Goal: Task Accomplishment & Management: Manage account settings

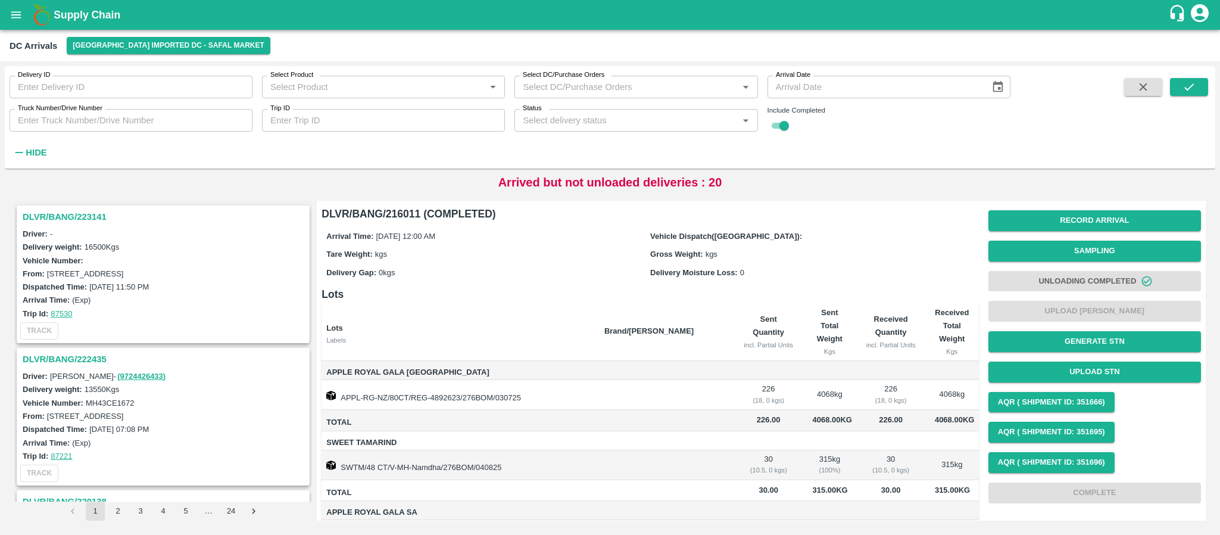
scroll to position [220, 0]
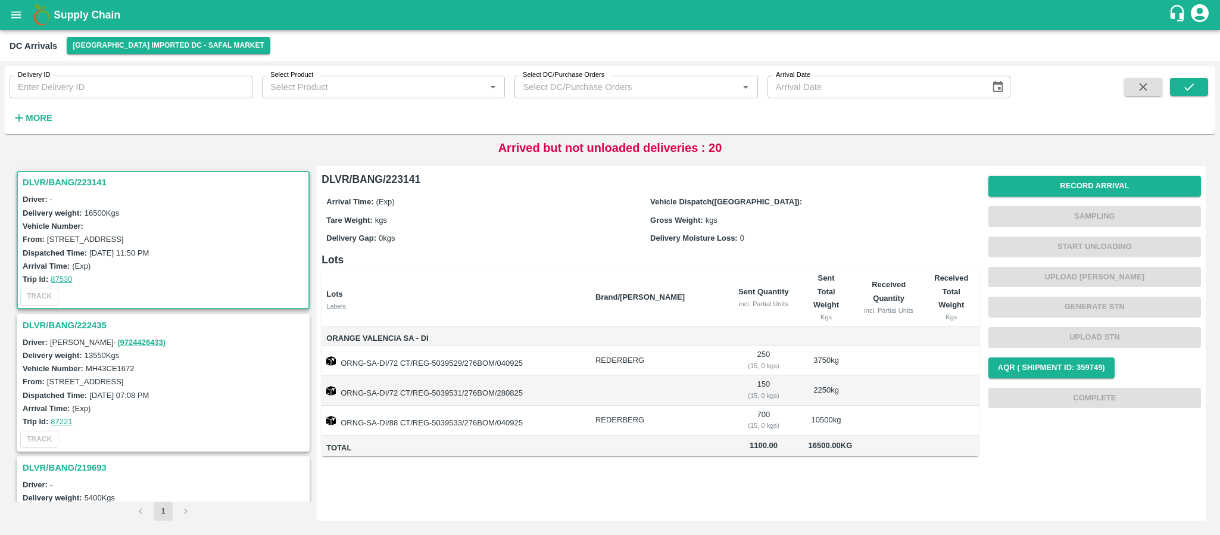
click at [1079, 379] on span "AQR ( Shipment Id: 359749)" at bounding box center [1094, 367] width 213 height 30
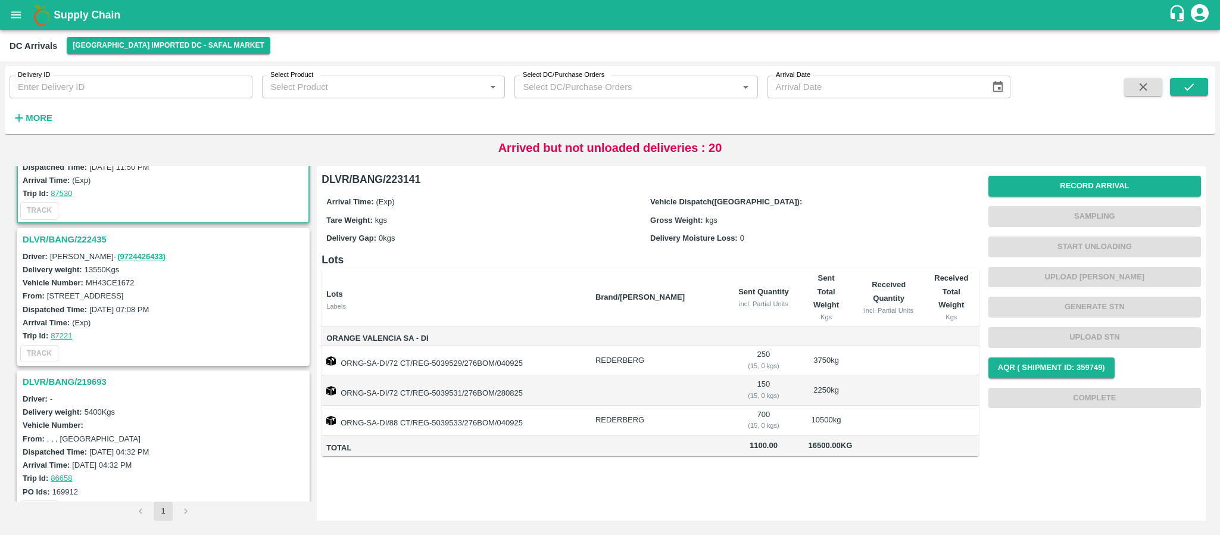
scroll to position [86, 0]
click at [90, 234] on h3 "DLVR/BANG/222435" at bounding box center [165, 238] width 285 height 15
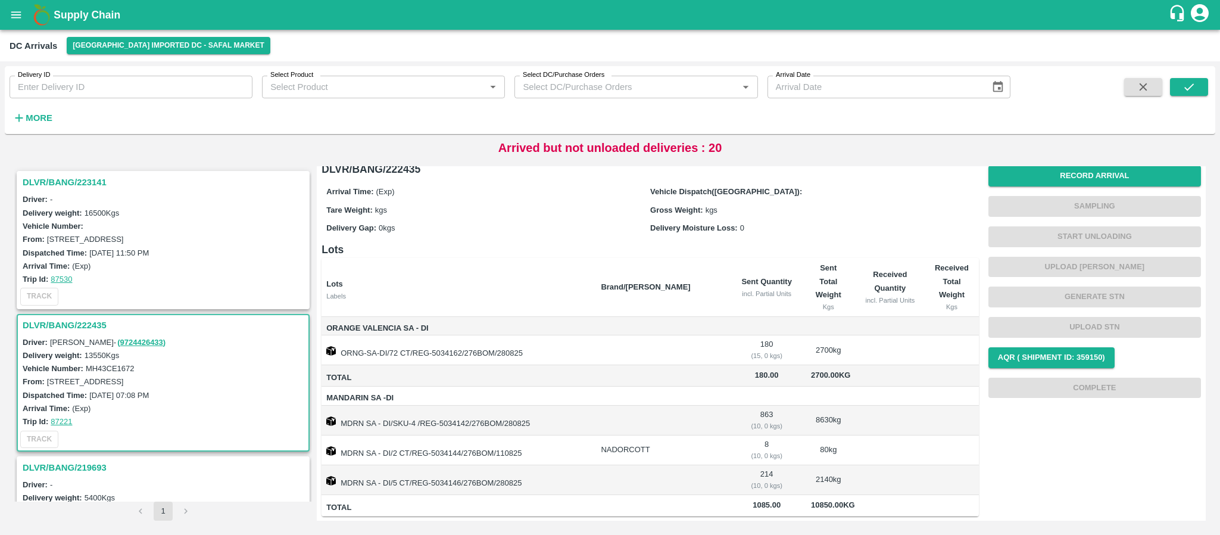
click at [75, 186] on h3 "DLVR/BANG/223141" at bounding box center [165, 181] width 285 height 15
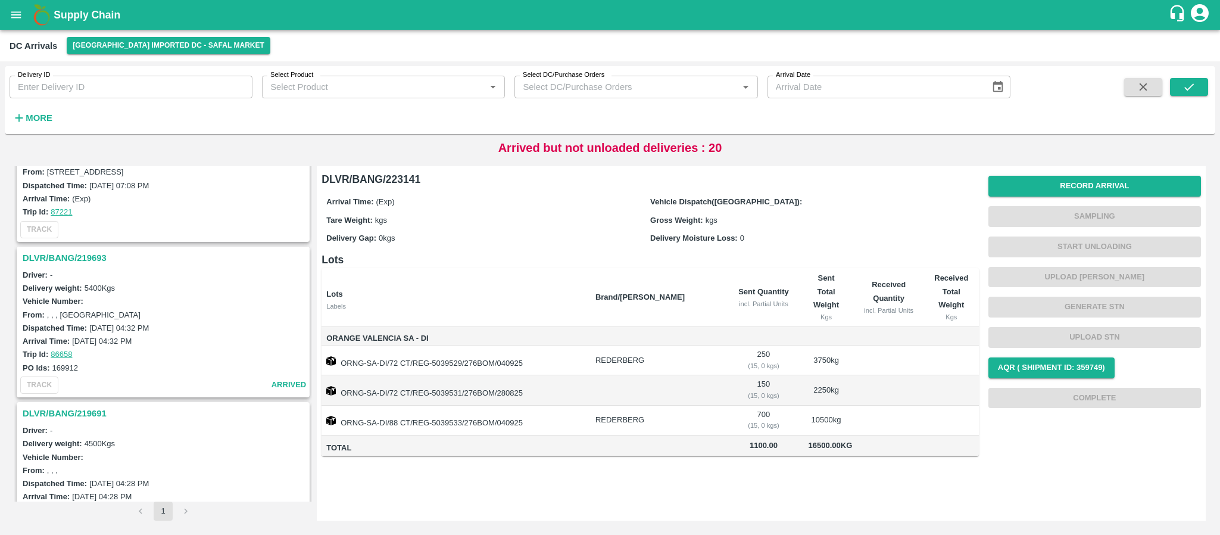
scroll to position [211, 0]
click at [80, 263] on h3 "DLVR/BANG/219693" at bounding box center [165, 256] width 285 height 15
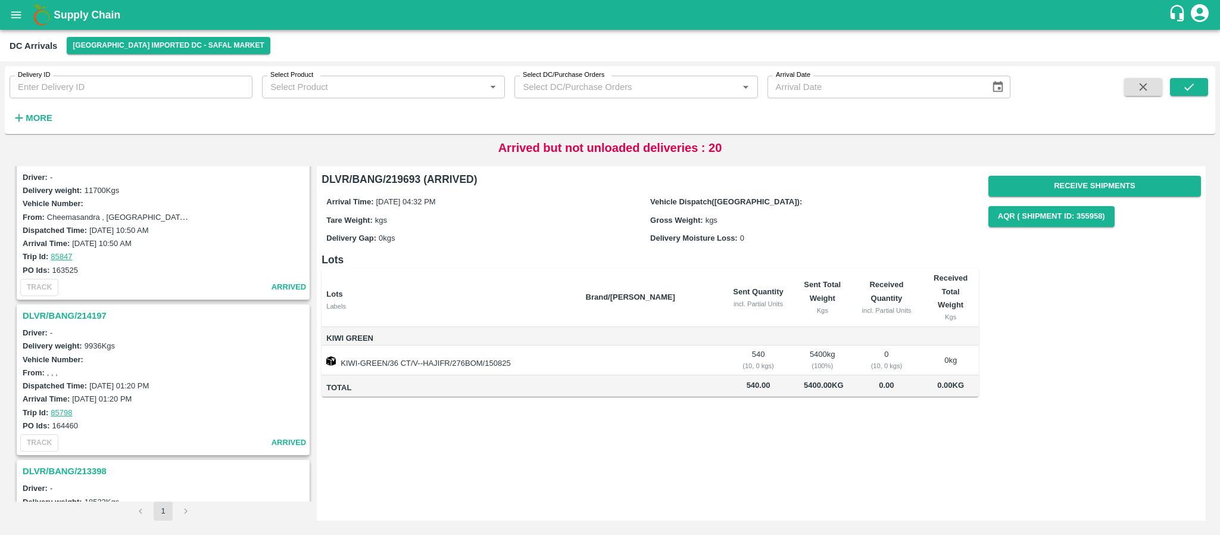
scroll to position [3066, 0]
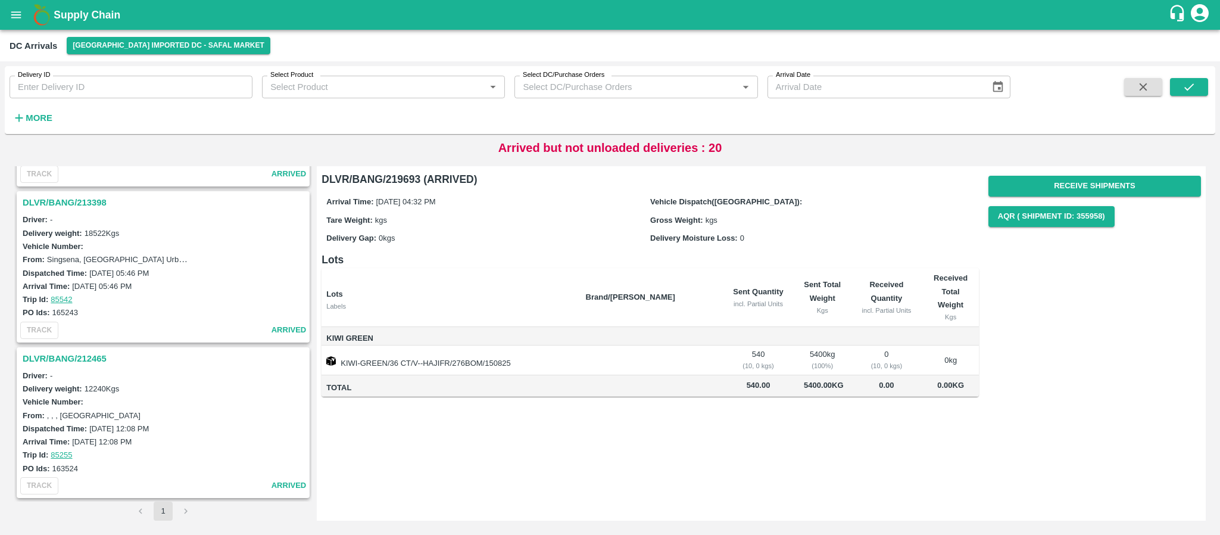
click at [45, 356] on h3 "DLVR/BANG/212465" at bounding box center [165, 358] width 285 height 15
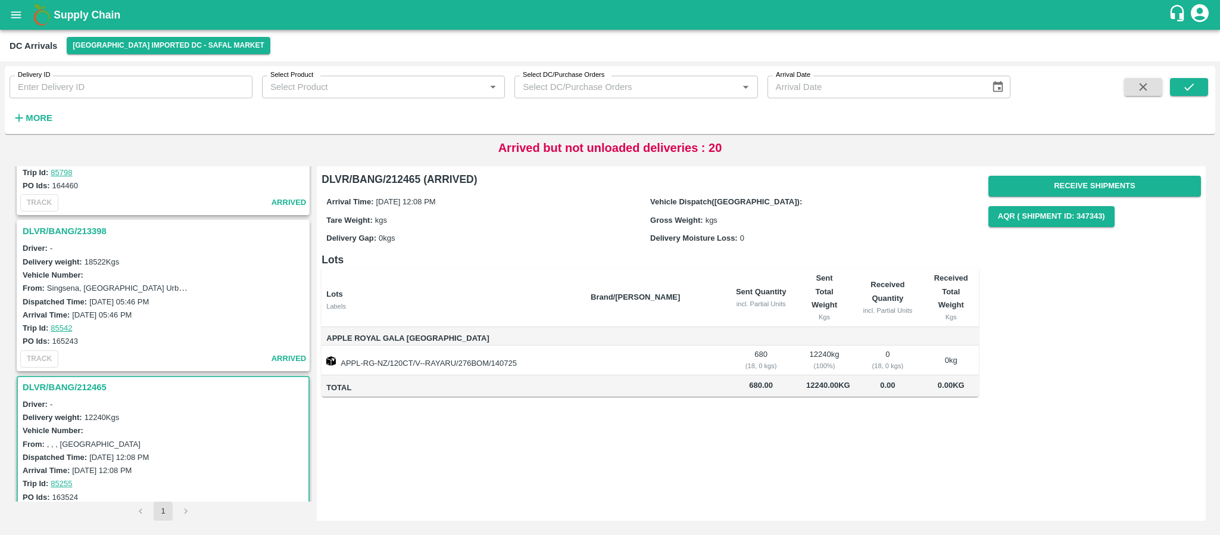
scroll to position [3036, 0]
click at [64, 225] on h3 "DLVR/BANG/213398" at bounding box center [165, 231] width 285 height 15
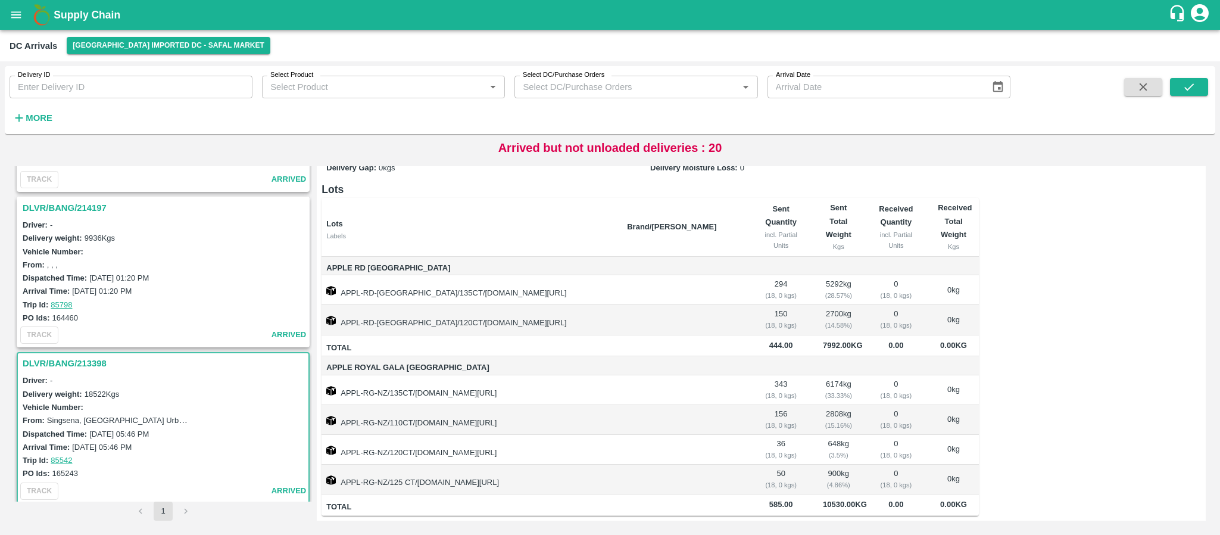
scroll to position [2904, 0]
click at [89, 209] on h3 "DLVR/BANG/214197" at bounding box center [165, 208] width 285 height 15
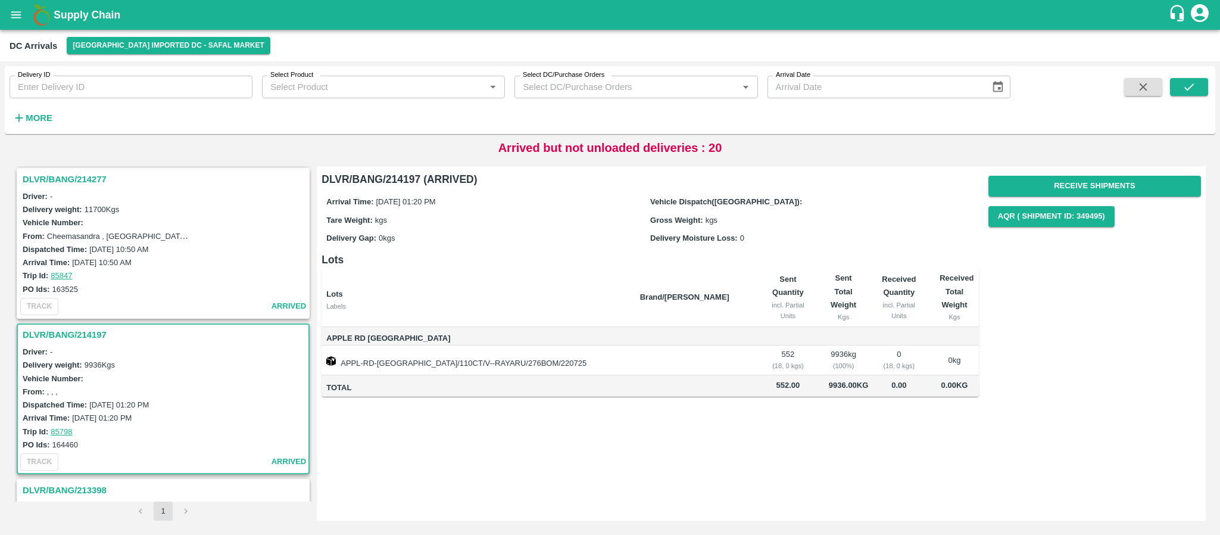
scroll to position [2773, 0]
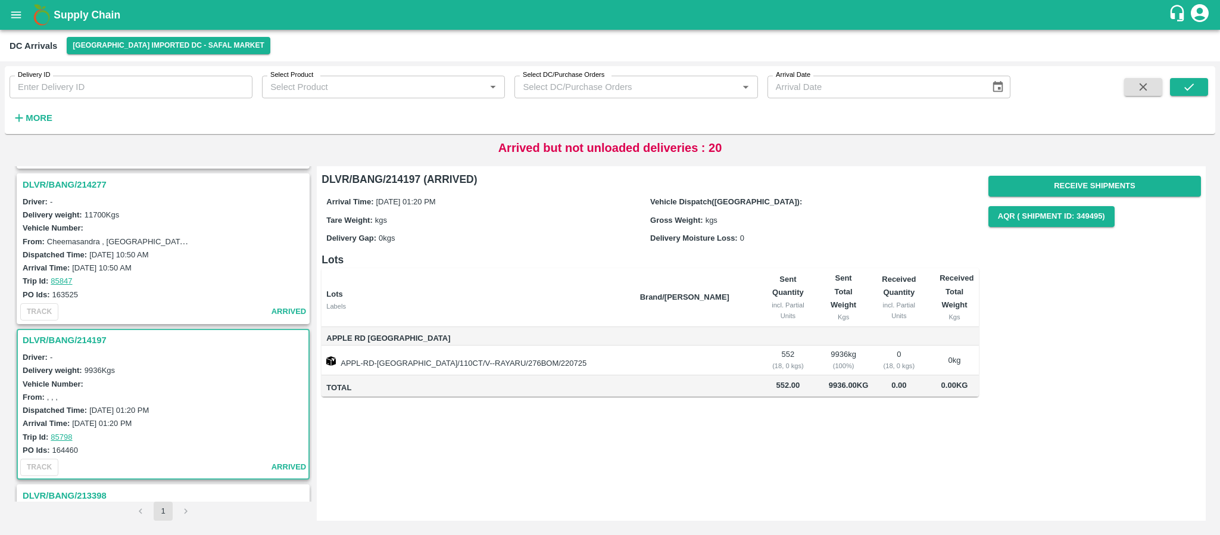
click at [83, 184] on h3 "DLVR/BANG/214277" at bounding box center [165, 184] width 285 height 15
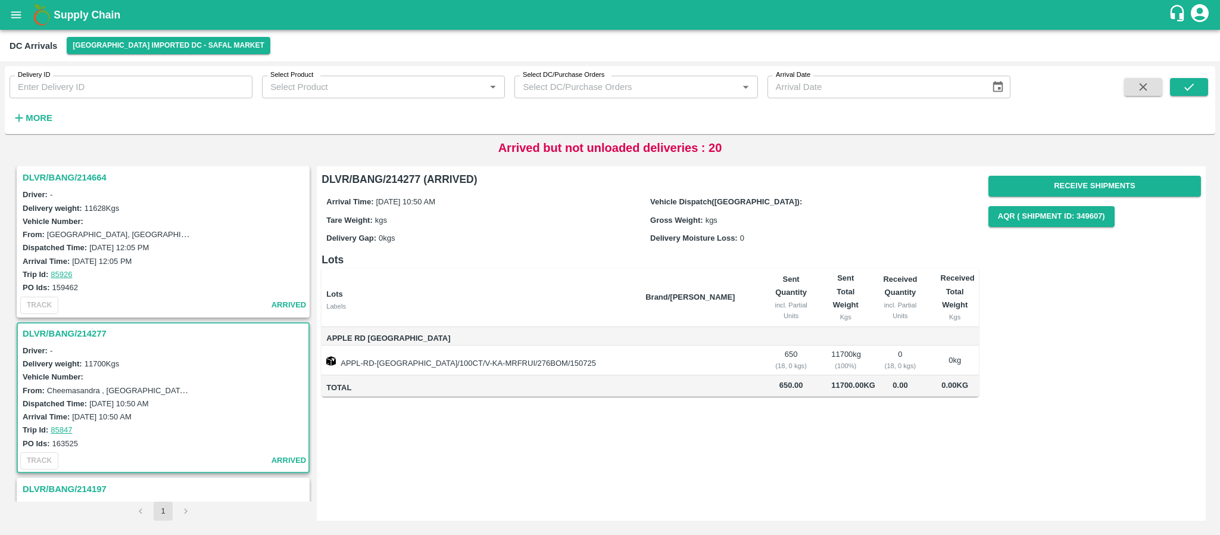
scroll to position [2619, 0]
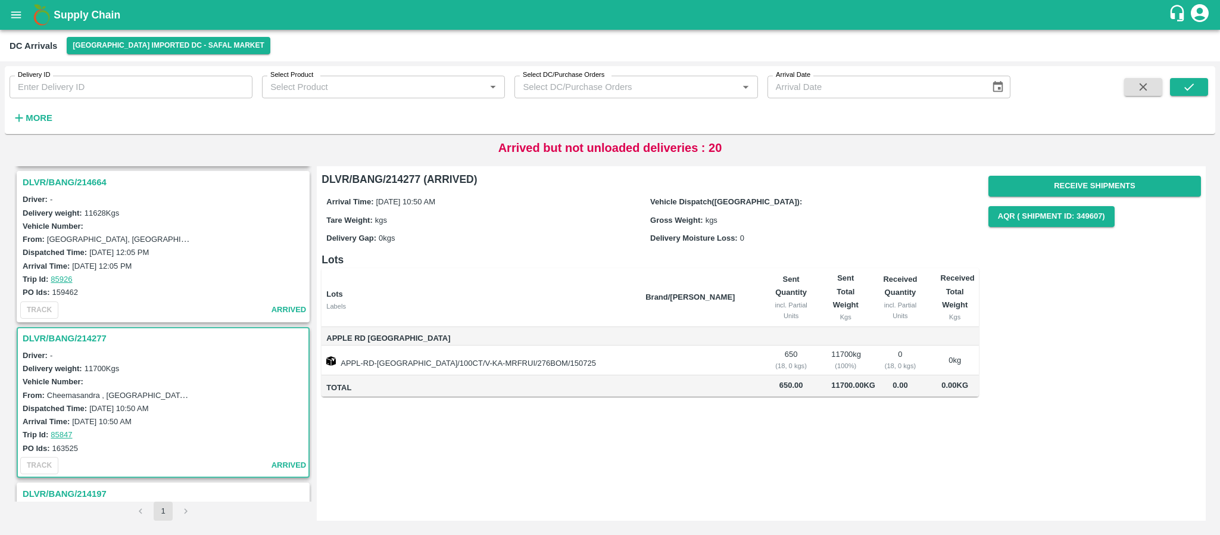
click at [70, 176] on h3 "DLVR/BANG/214664" at bounding box center [165, 181] width 285 height 15
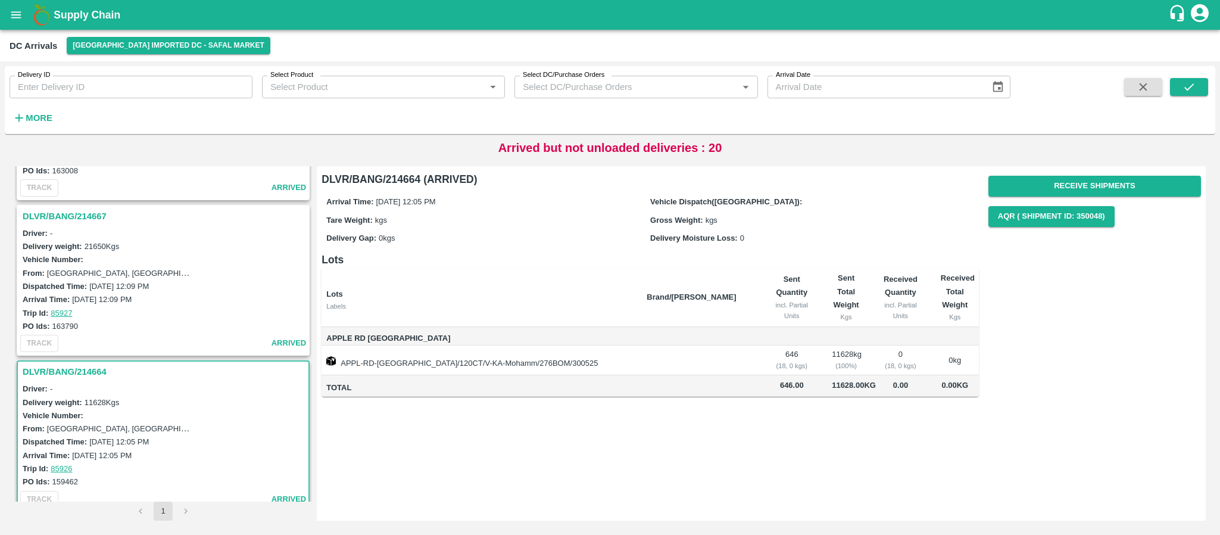
scroll to position [2428, 0]
click at [81, 218] on h3 "DLVR/BANG/214667" at bounding box center [165, 217] width 285 height 15
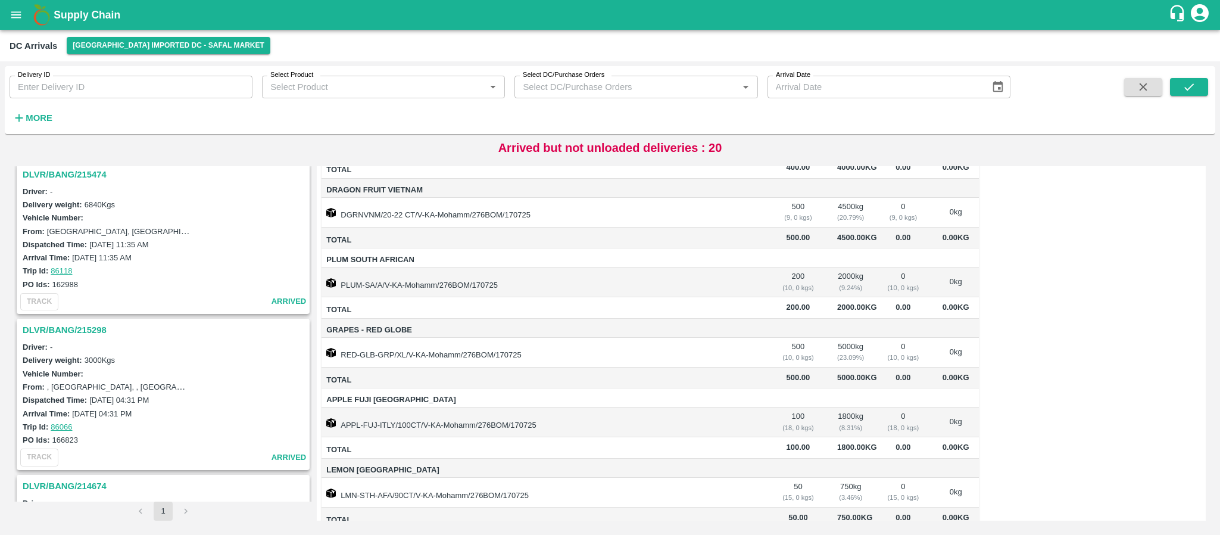
scroll to position [2006, 0]
click at [77, 329] on h3 "DLVR/BANG/215298" at bounding box center [165, 328] width 285 height 15
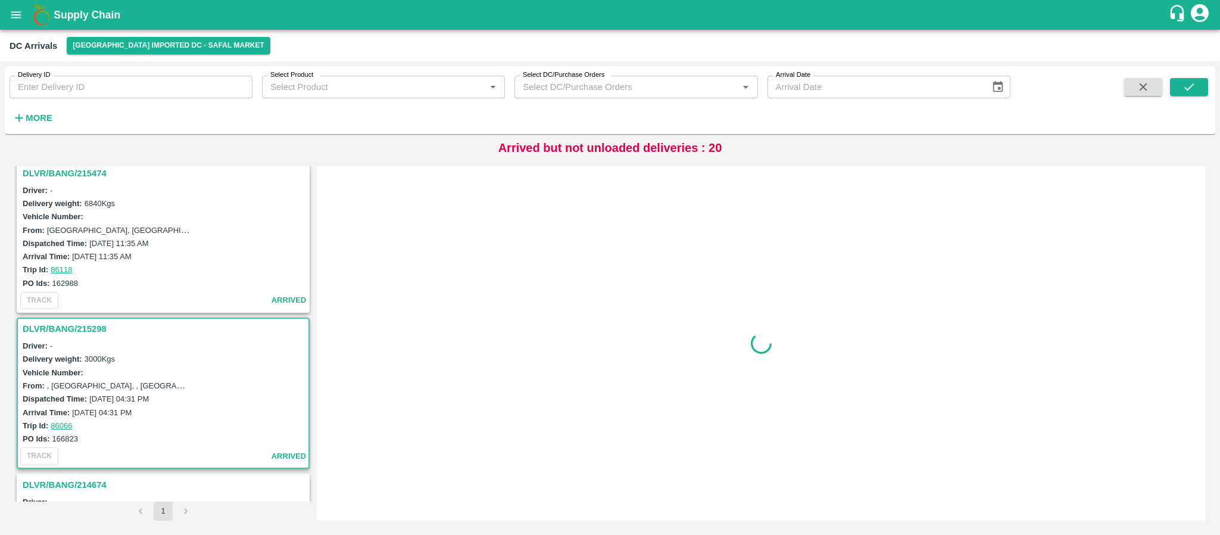
scroll to position [2156, 0]
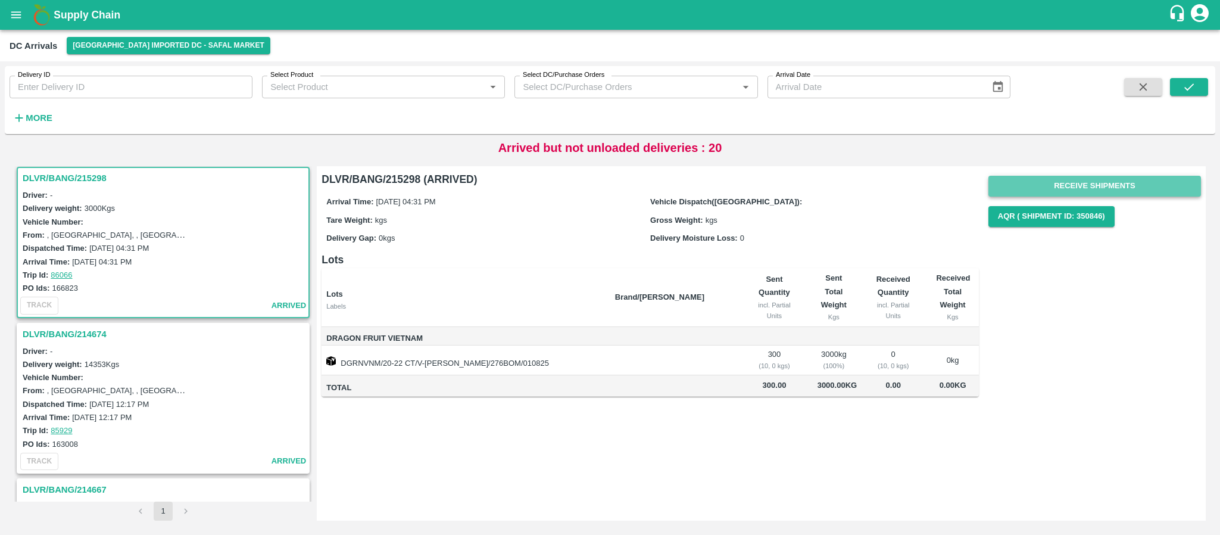
click at [1128, 188] on button "Receive Shipments" at bounding box center [1094, 186] width 213 height 21
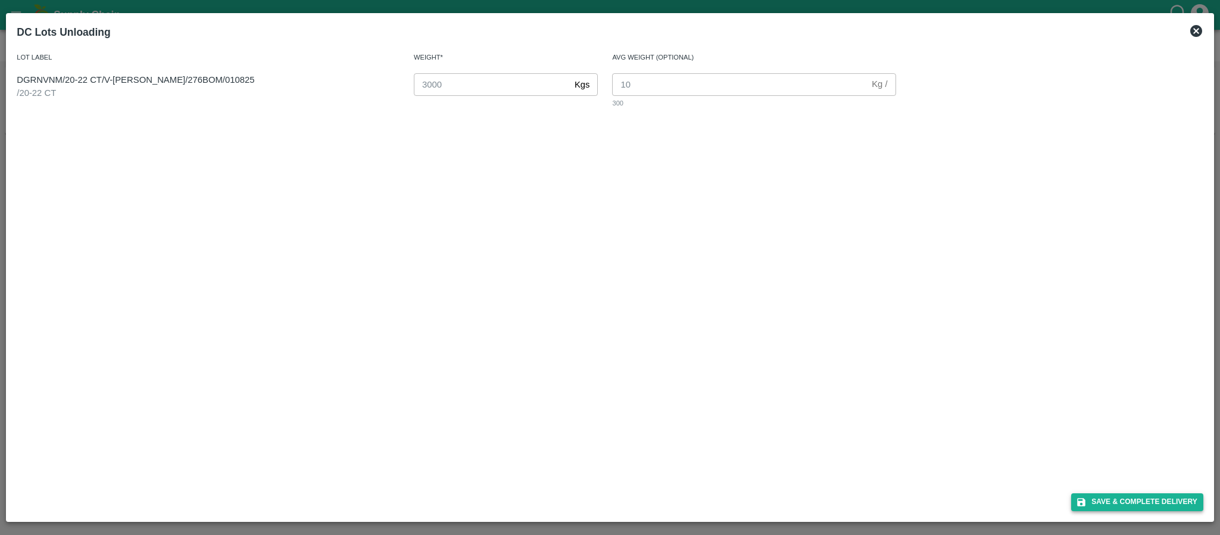
click at [1122, 499] on button "Save & Complete Delivery" at bounding box center [1137, 501] width 132 height 17
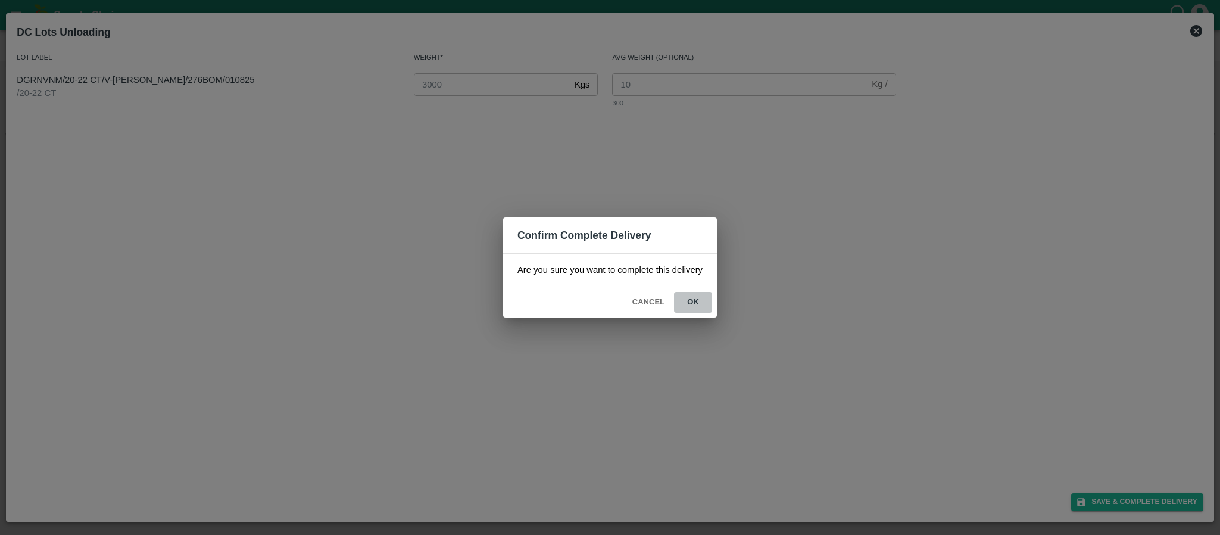
click at [692, 302] on button "ok" at bounding box center [693, 302] width 38 height 21
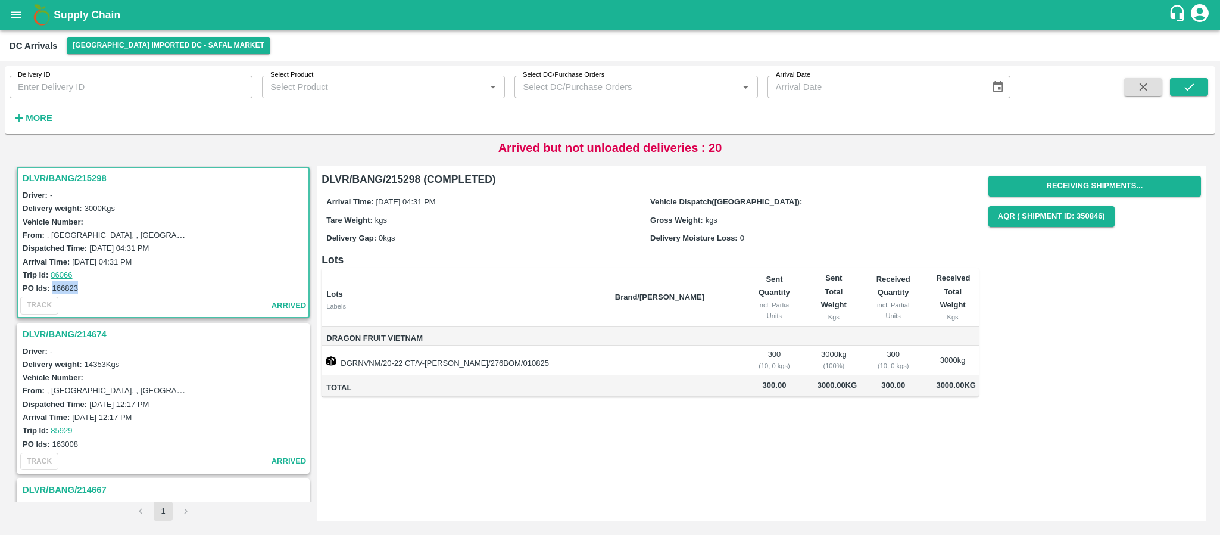
drag, startPoint x: 52, startPoint y: 284, endPoint x: 97, endPoint y: 284, distance: 45.2
click at [97, 284] on div "PO Ids: 166823" at bounding box center [165, 287] width 285 height 13
copy label "166823"
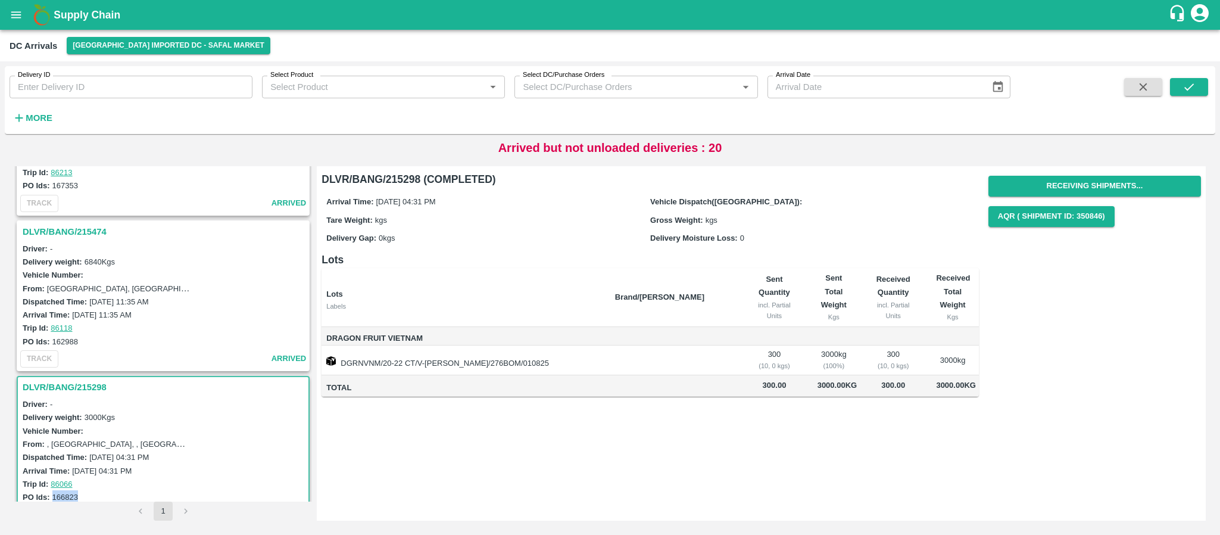
scroll to position [1947, 0]
click at [82, 232] on h3 "DLVR/BANG/215474" at bounding box center [165, 231] width 285 height 15
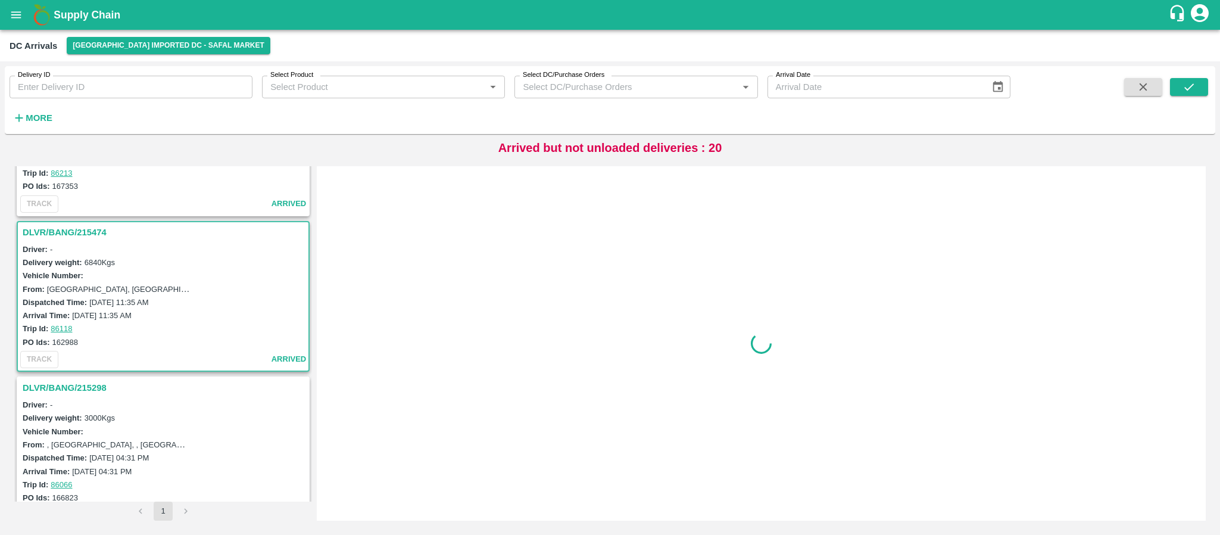
scroll to position [2001, 0]
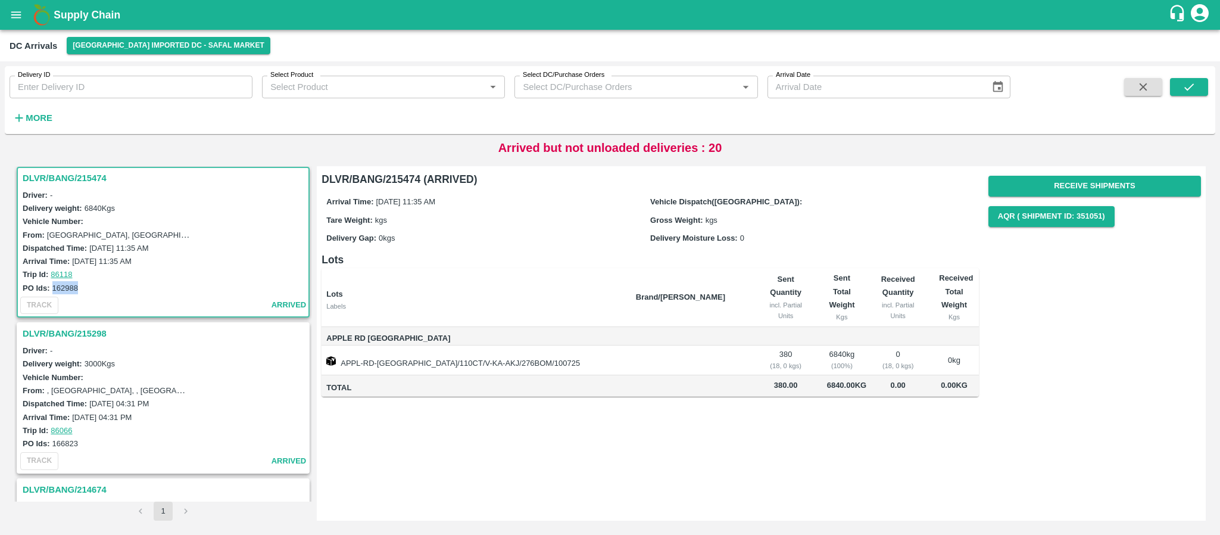
drag, startPoint x: 51, startPoint y: 286, endPoint x: 88, endPoint y: 284, distance: 37.6
click at [88, 284] on div "PO Ids: 162988" at bounding box center [165, 287] width 285 height 13
copy label "162988"
click at [1122, 179] on button "Receive Shipments" at bounding box center [1094, 186] width 213 height 21
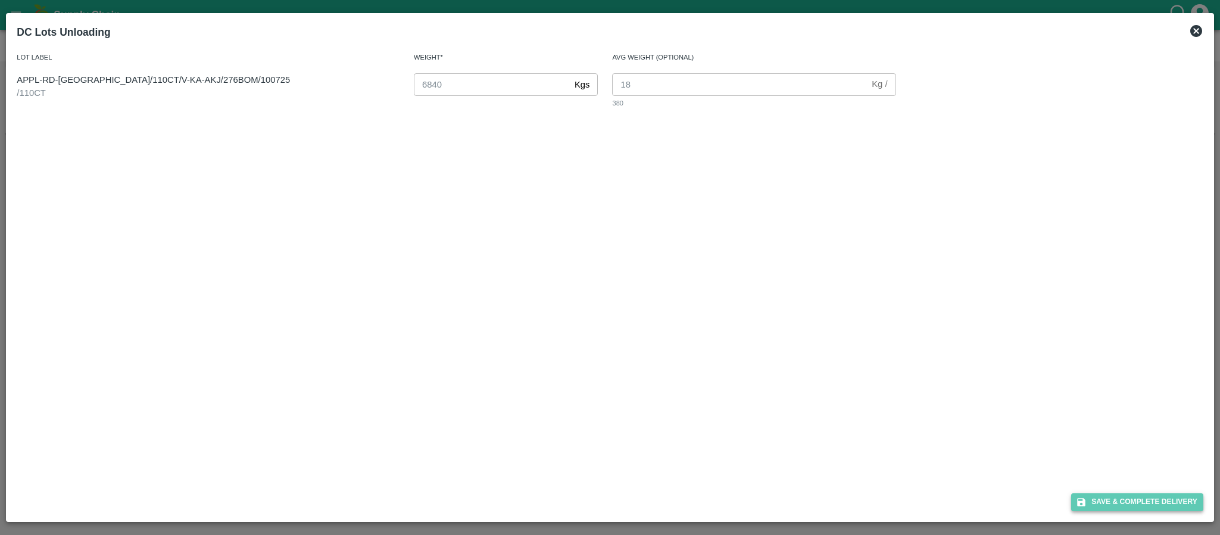
click at [1158, 498] on button "Save & Complete Delivery" at bounding box center [1137, 501] width 132 height 17
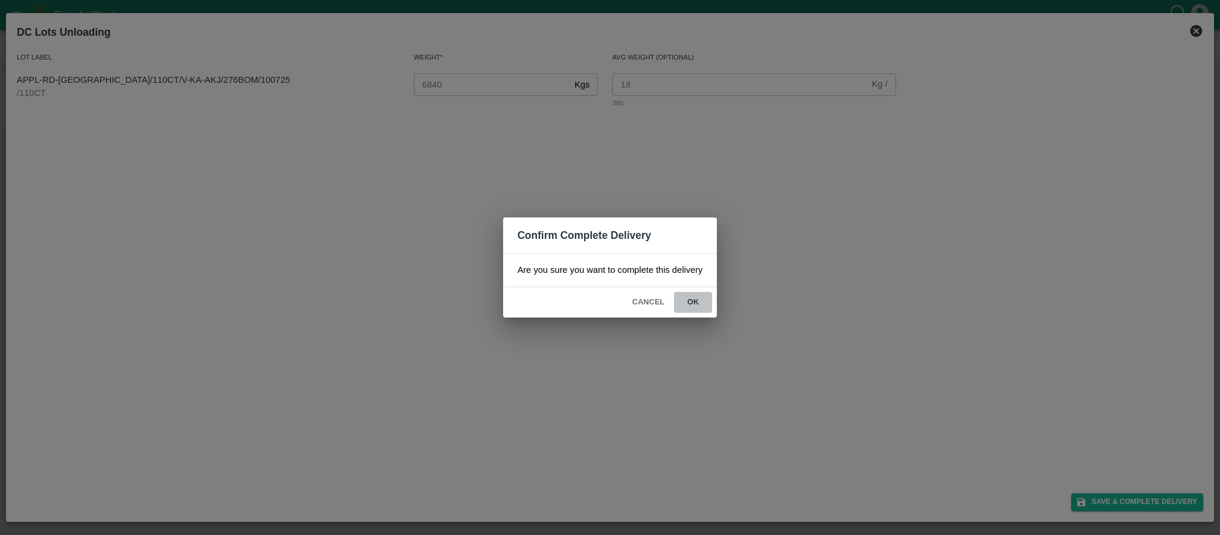
click at [693, 302] on button "ok" at bounding box center [693, 302] width 38 height 21
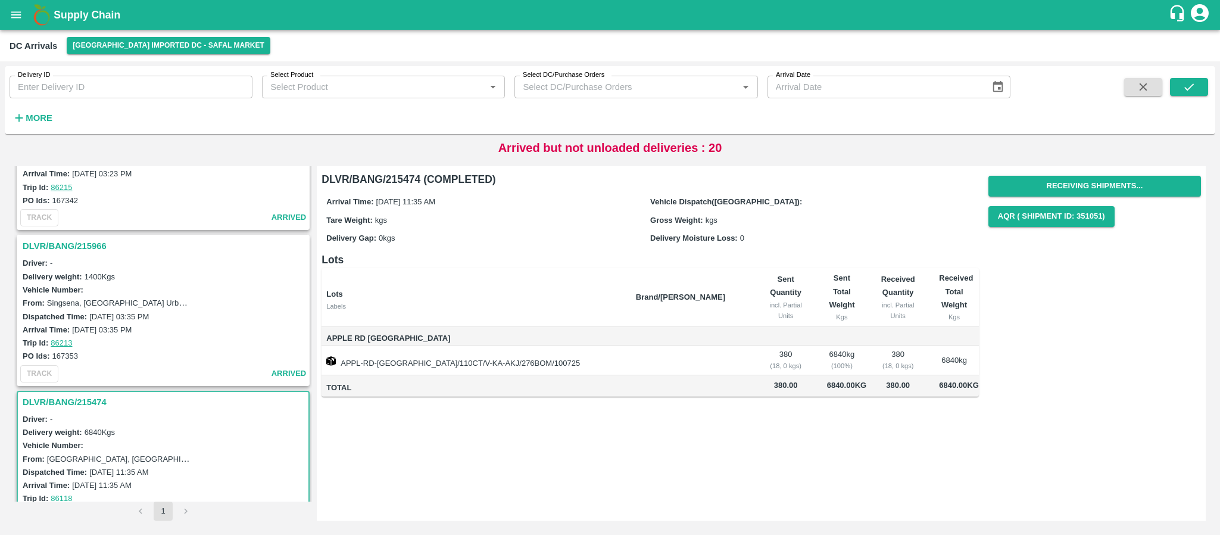
scroll to position [1776, 0]
click at [92, 250] on h3 "DLVR/BANG/215966" at bounding box center [165, 246] width 285 height 15
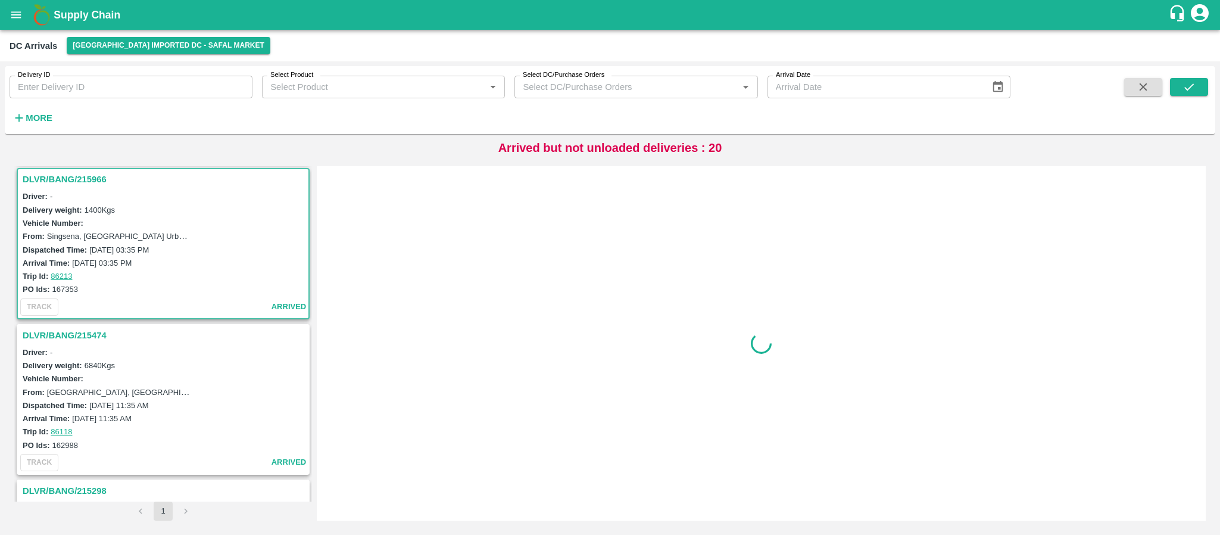
scroll to position [1845, 0]
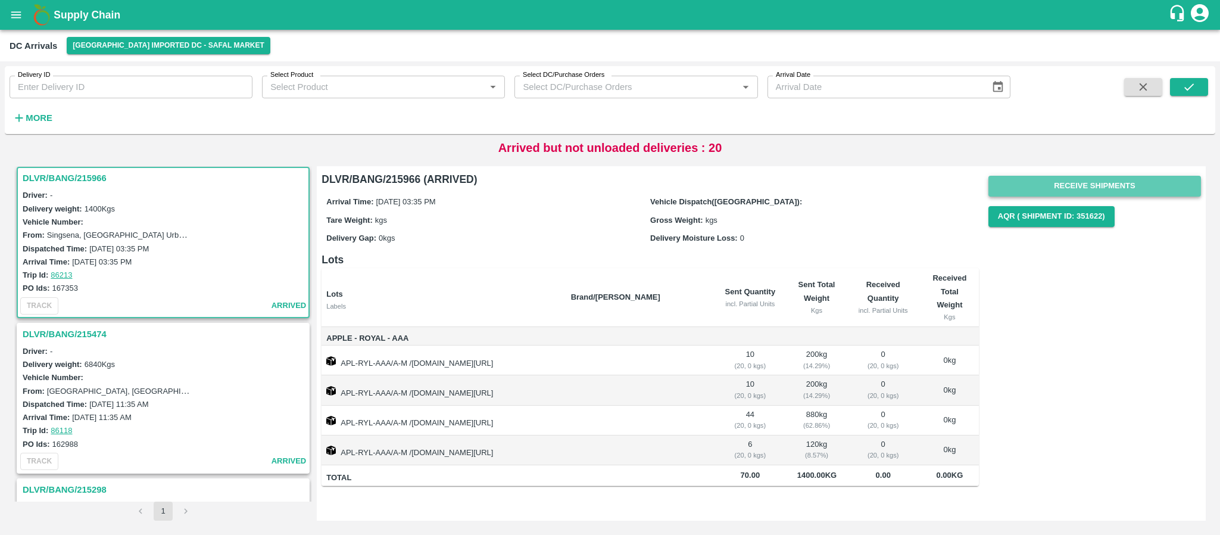
click at [1127, 177] on button "Receive Shipments" at bounding box center [1094, 186] width 213 height 21
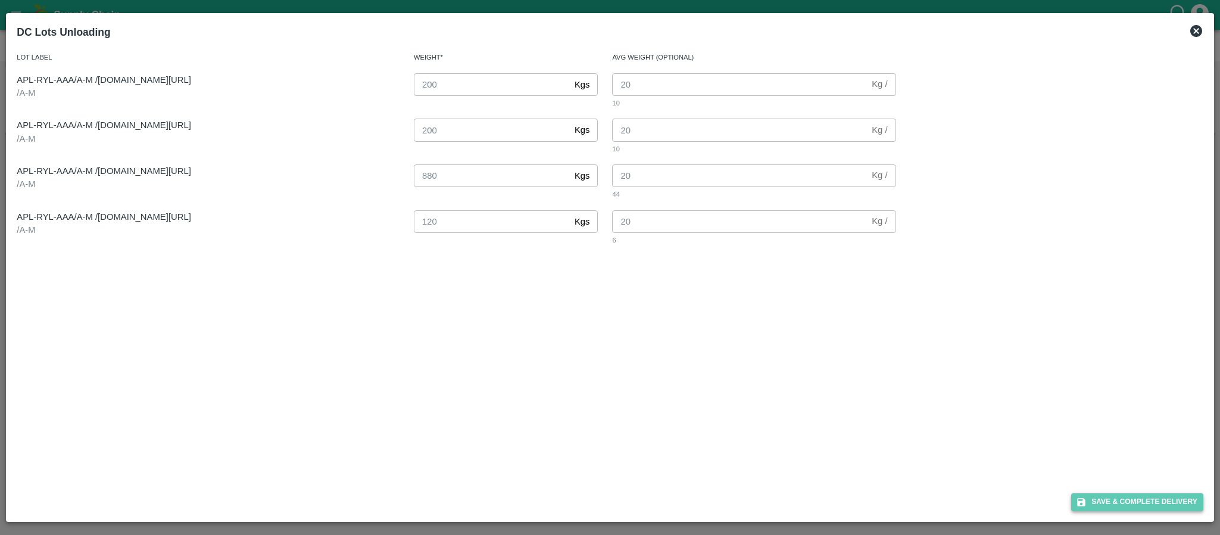
click at [1151, 505] on button "Save & Complete Delivery" at bounding box center [1137, 501] width 132 height 17
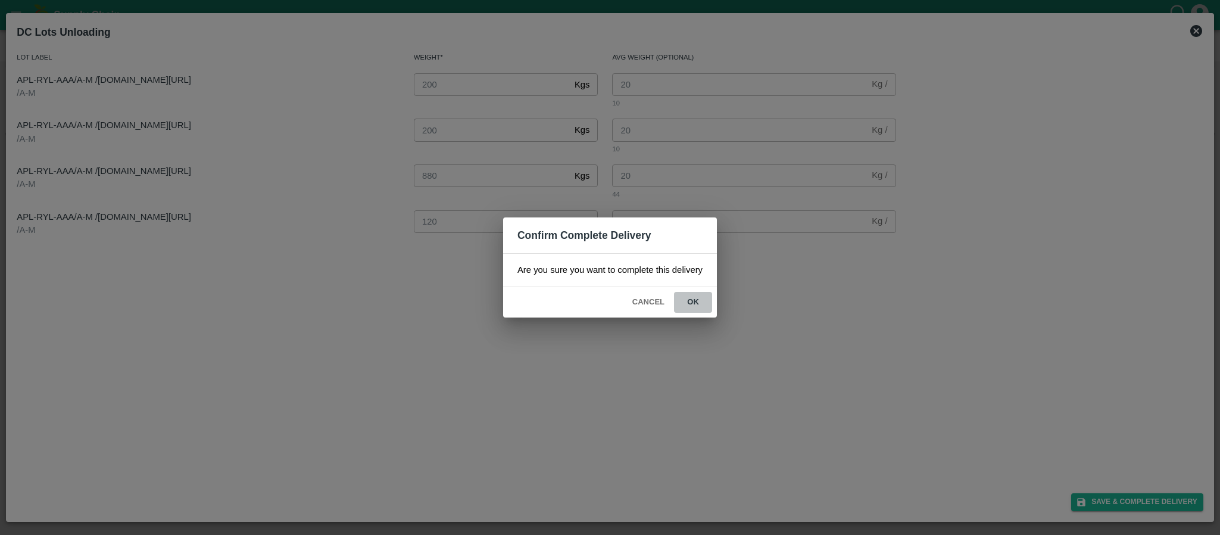
click at [704, 300] on button "ok" at bounding box center [693, 302] width 38 height 21
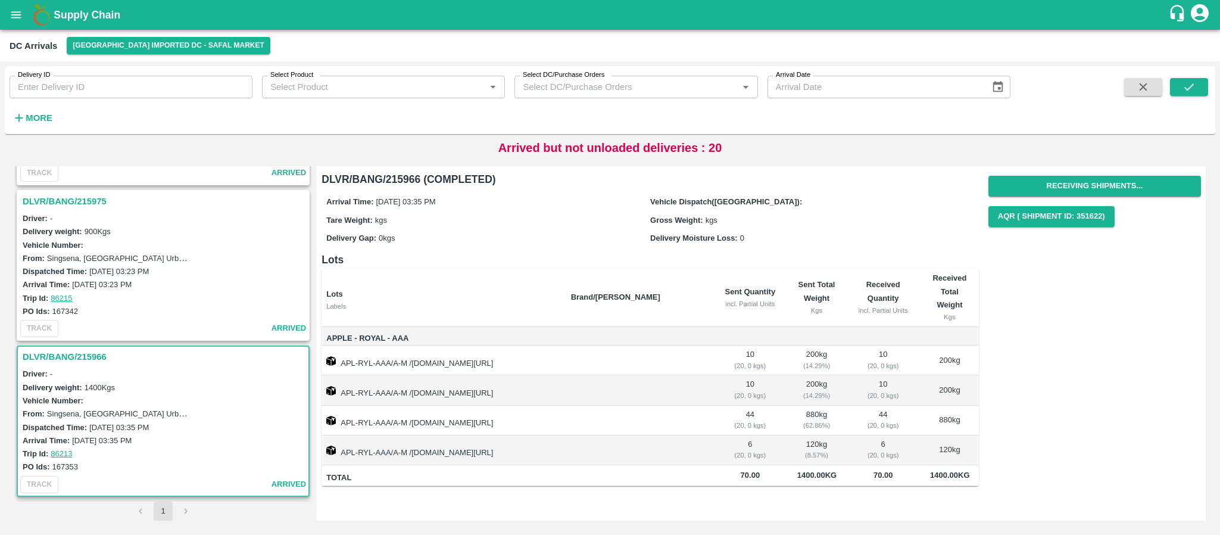
scroll to position [1665, 0]
drag, startPoint x: 54, startPoint y: 466, endPoint x: 83, endPoint y: 466, distance: 29.2
click at [83, 466] on div "PO Ids: 167353" at bounding box center [165, 467] width 285 height 13
copy label "167353"
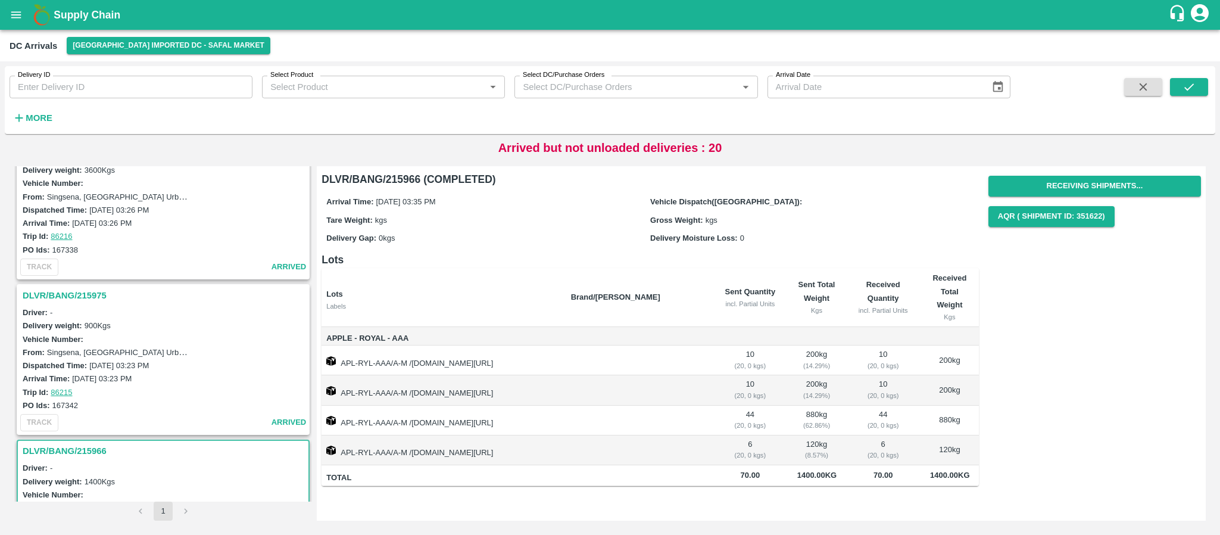
scroll to position [1566, 0]
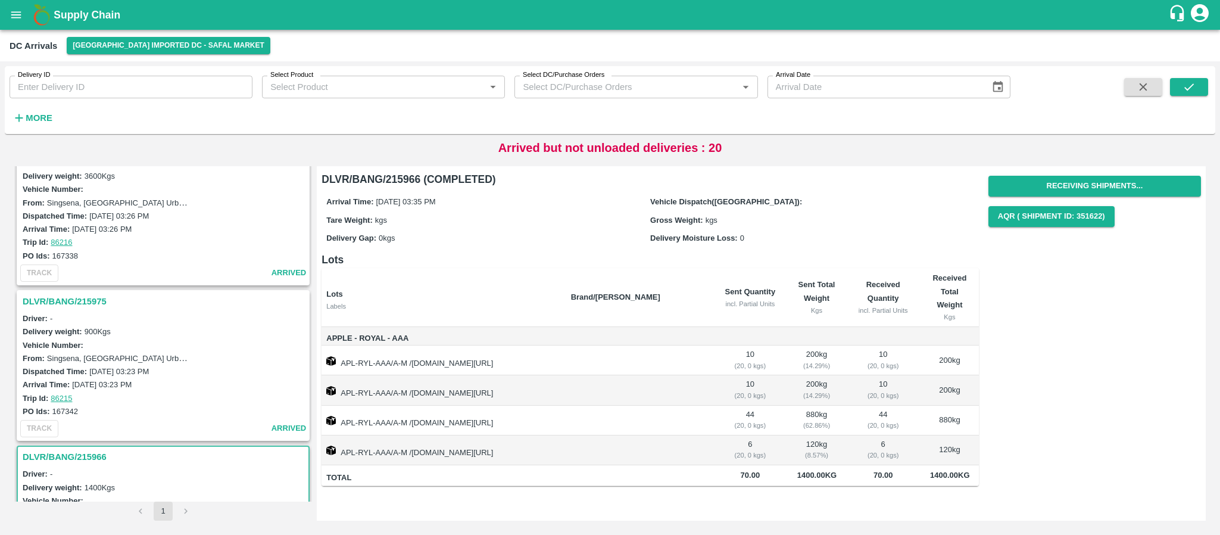
click at [74, 301] on h3 "DLVR/BANG/215975" at bounding box center [165, 301] width 285 height 15
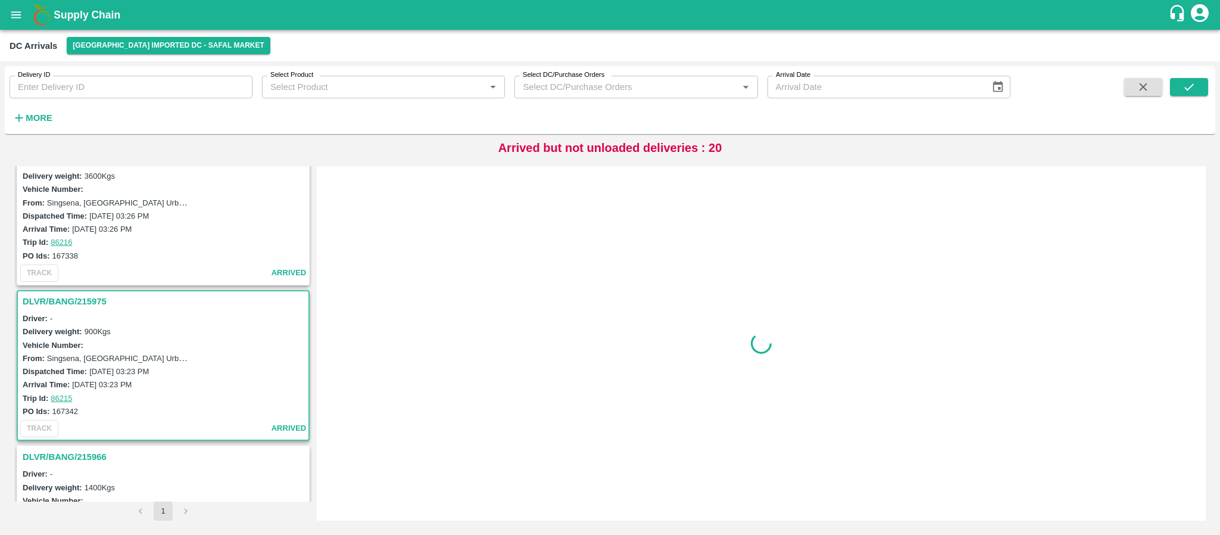
scroll to position [1690, 0]
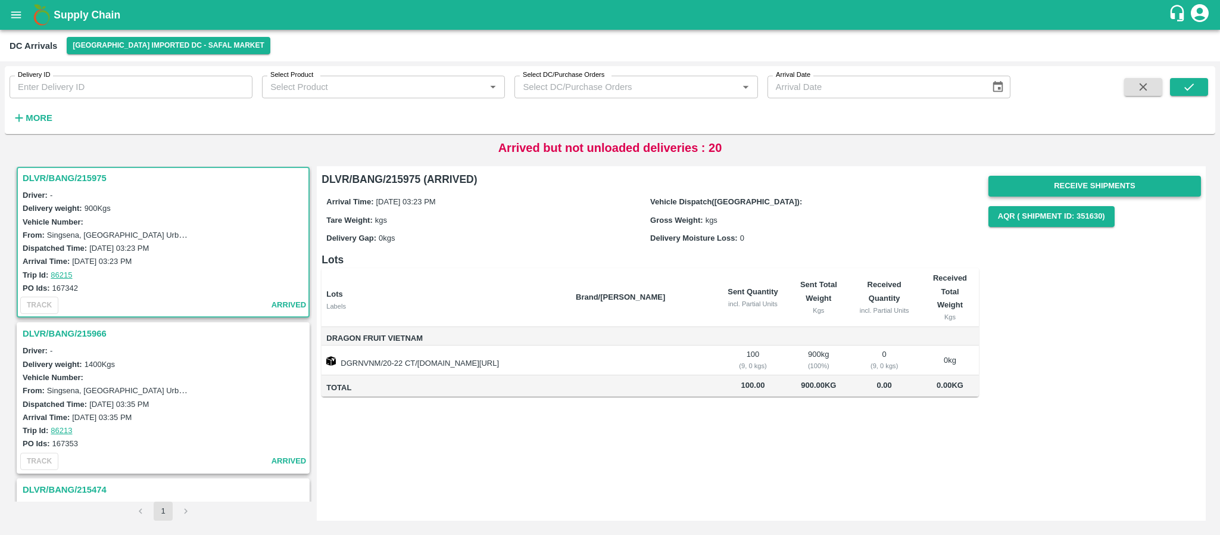
click at [1096, 180] on button "Receive Shipments" at bounding box center [1094, 186] width 213 height 21
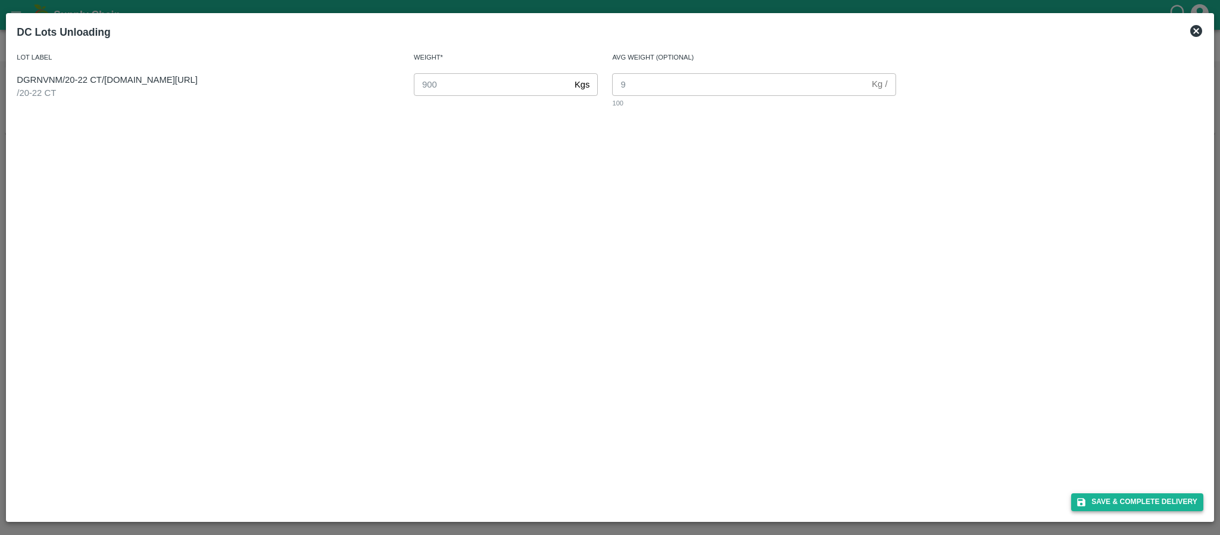
click at [1169, 502] on button "Save & Complete Delivery" at bounding box center [1137, 501] width 132 height 17
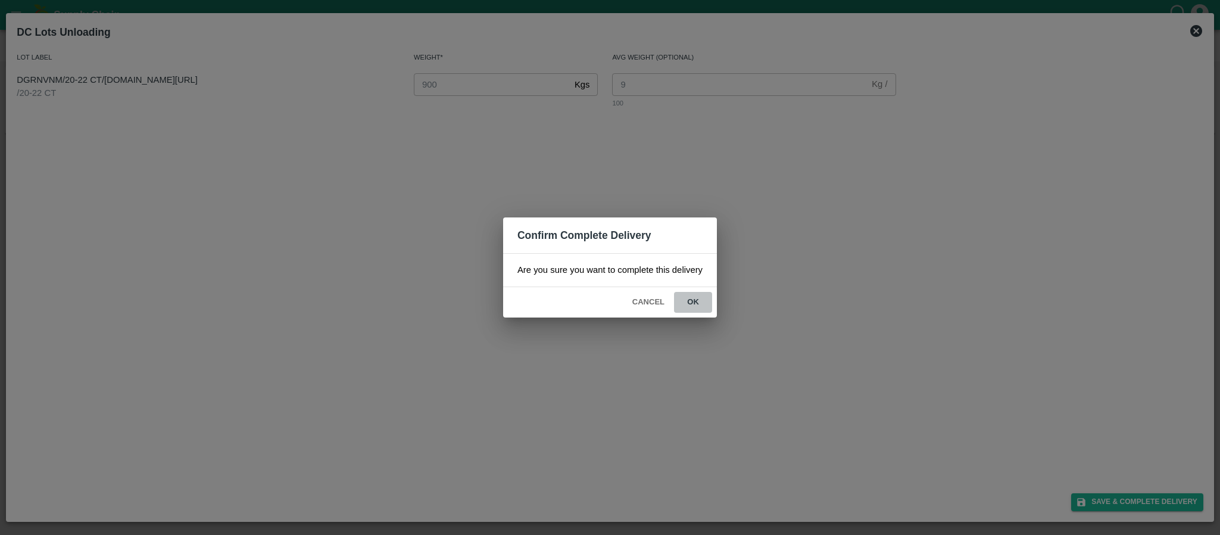
click at [695, 297] on button "ok" at bounding box center [693, 302] width 38 height 21
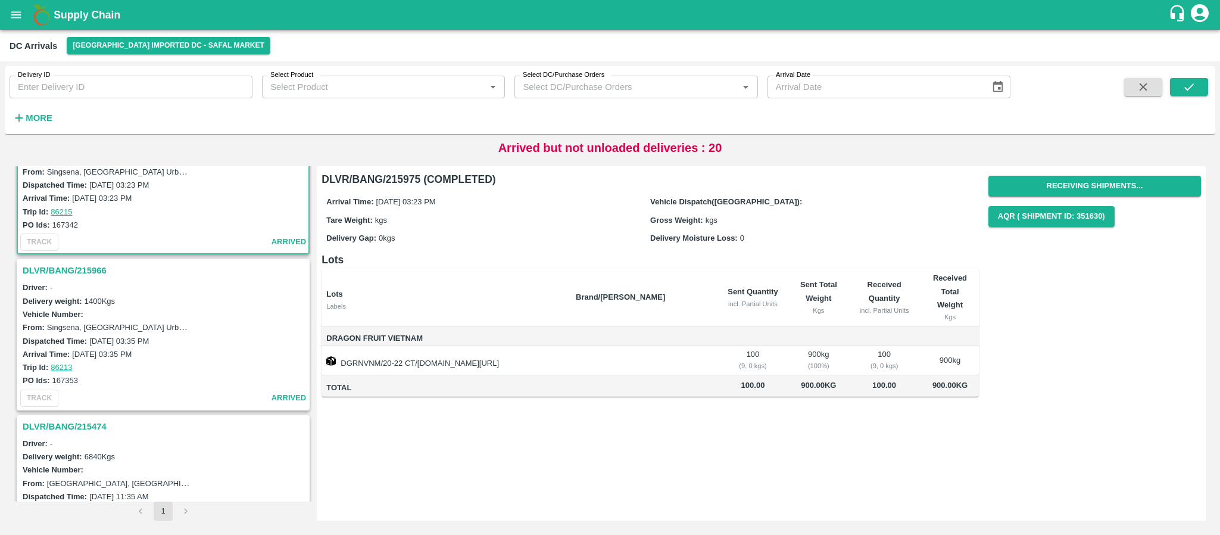
scroll to position [1753, 0]
click at [63, 267] on h3 "DLVR/BANG/215966" at bounding box center [165, 270] width 285 height 15
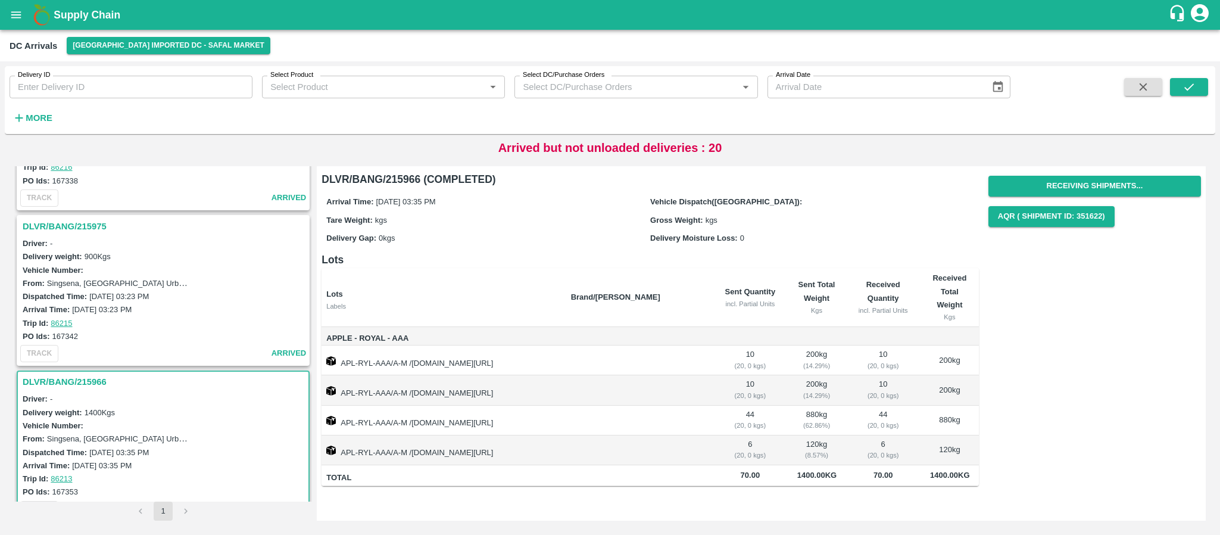
scroll to position [1630, 0]
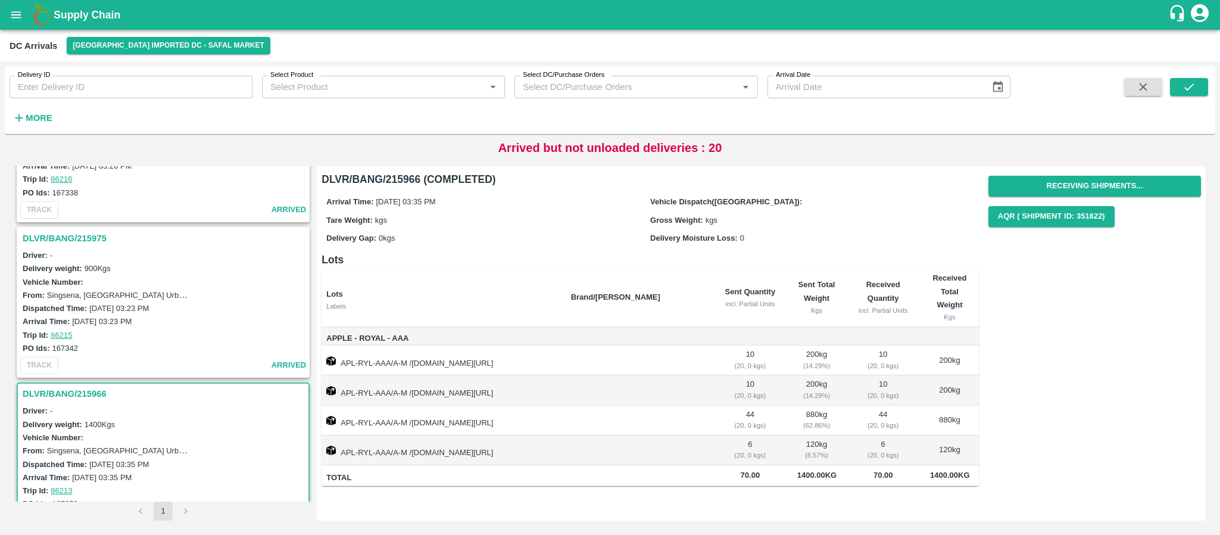
click at [79, 239] on h3 "DLVR/BANG/215975" at bounding box center [165, 237] width 285 height 15
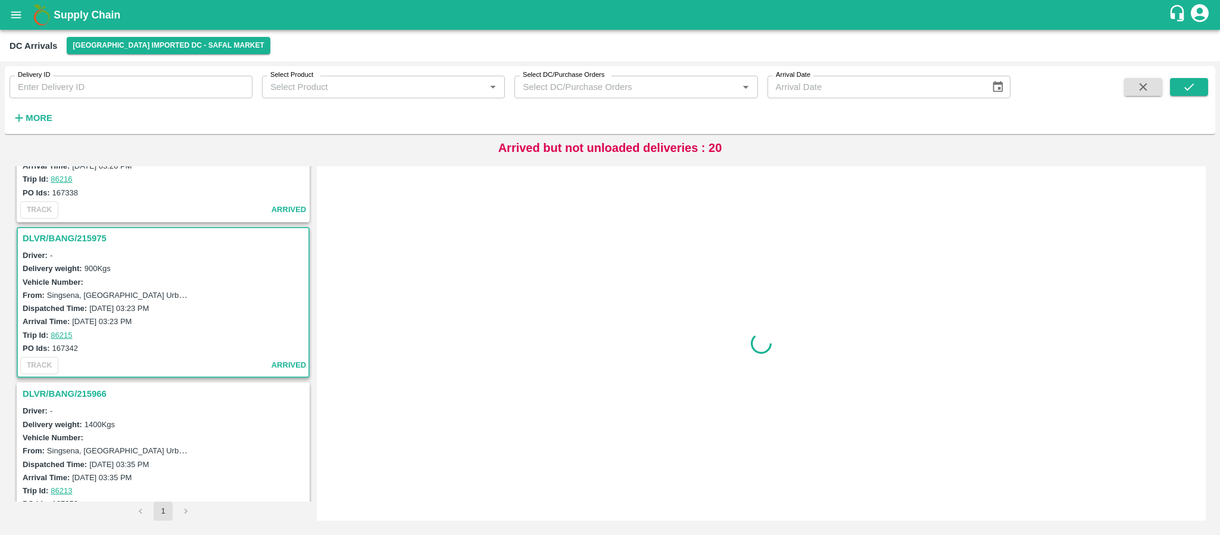
scroll to position [1690, 0]
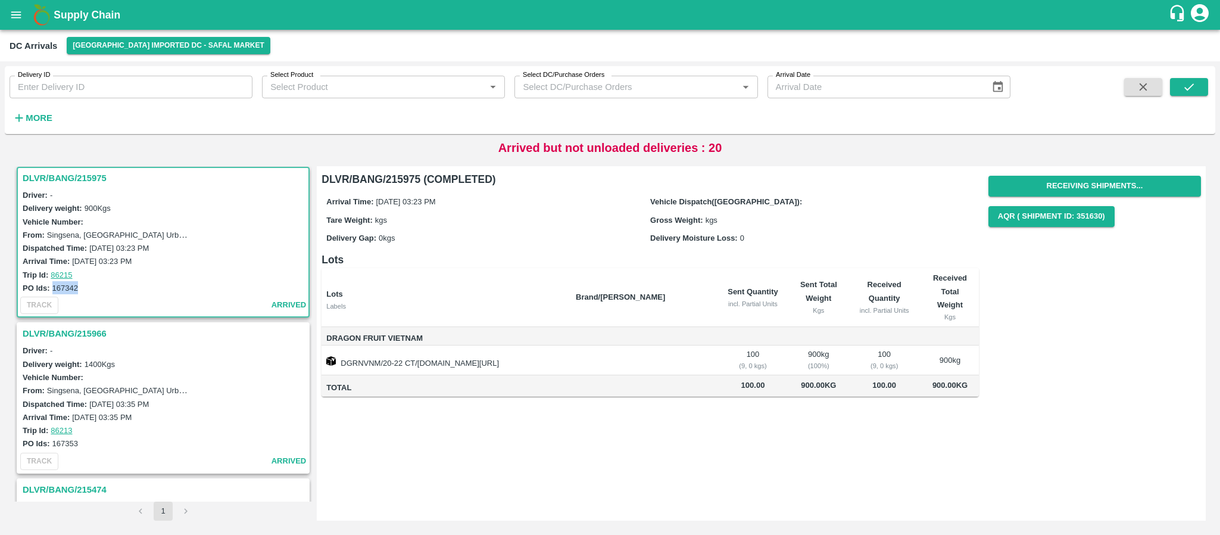
drag, startPoint x: 52, startPoint y: 286, endPoint x: 80, endPoint y: 284, distance: 28.1
click at [80, 284] on div "PO Ids: 167342" at bounding box center [165, 287] width 285 height 13
copy label "167342"
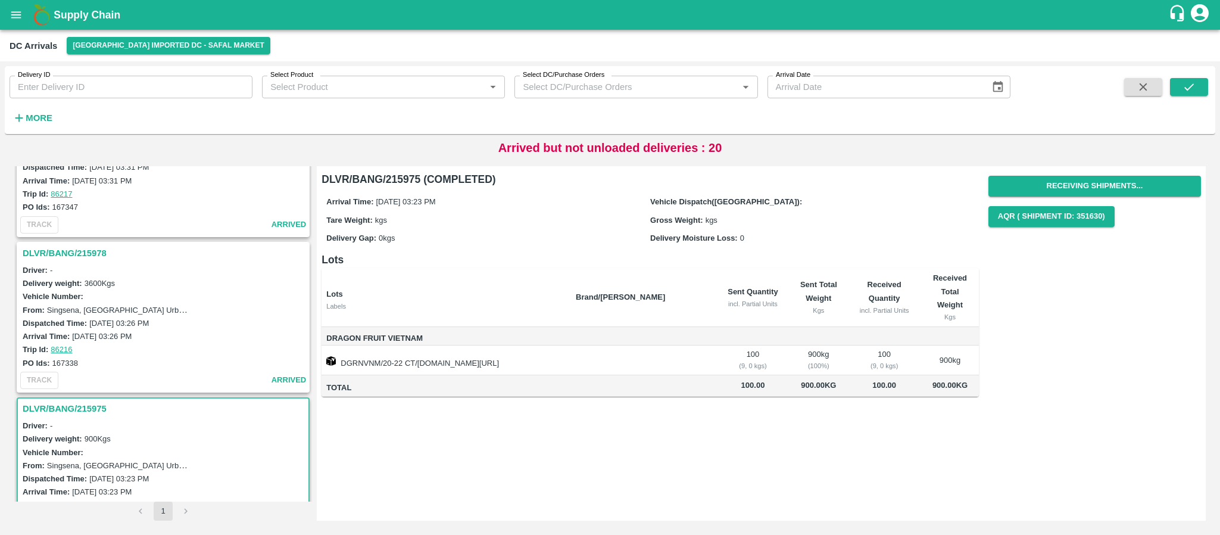
scroll to position [1458, 0]
click at [72, 251] on h3 "DLVR/BANG/215978" at bounding box center [165, 253] width 285 height 15
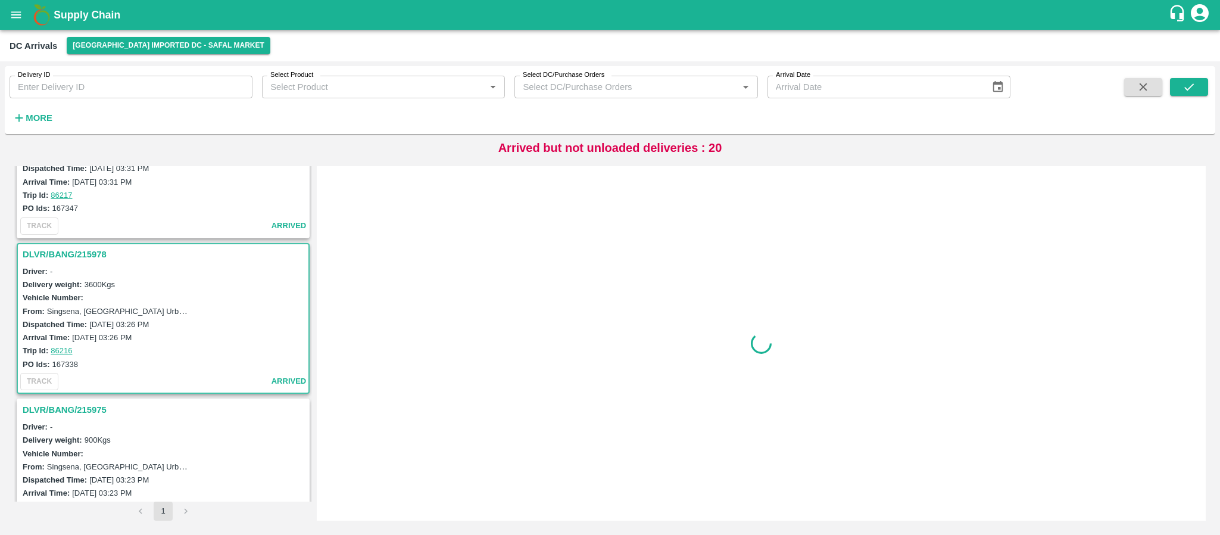
scroll to position [1534, 0]
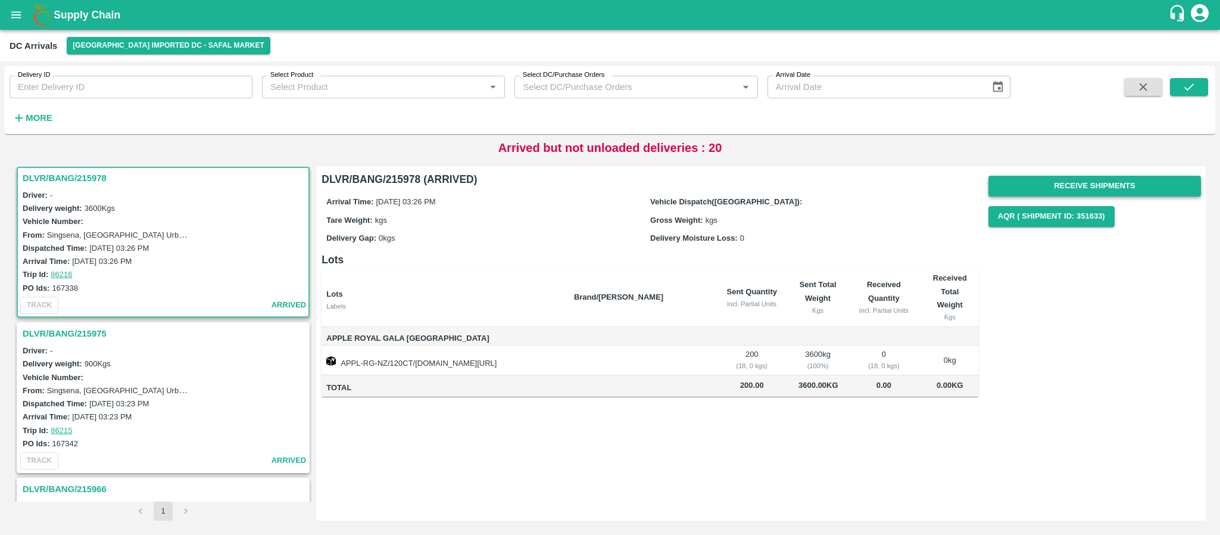
click at [1075, 185] on button "Receive Shipments" at bounding box center [1094, 186] width 213 height 21
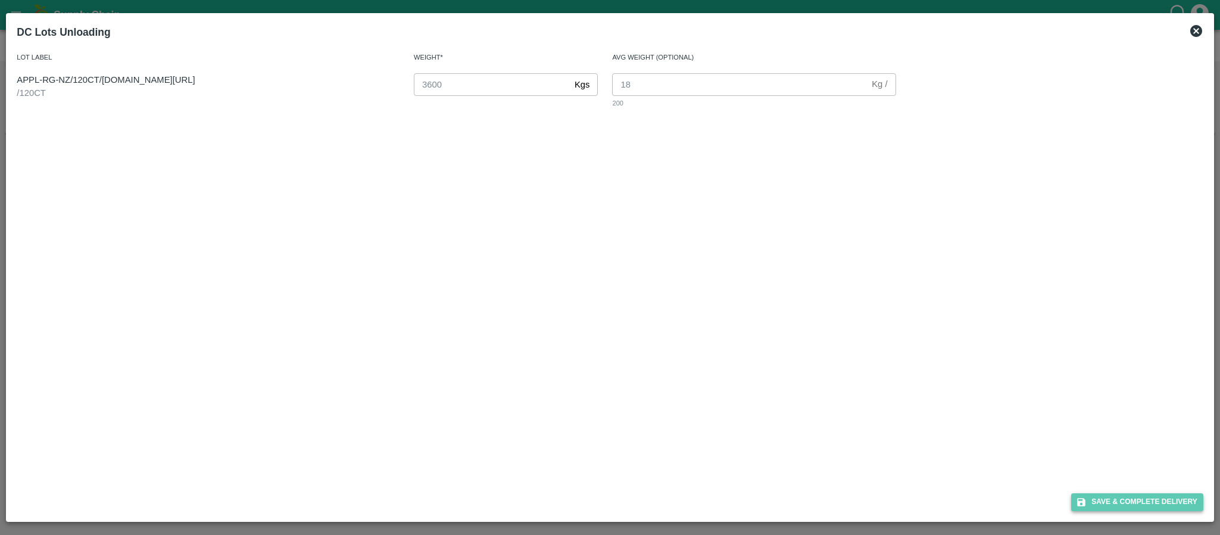
click at [1097, 497] on button "Save & Complete Delivery" at bounding box center [1137, 501] width 132 height 17
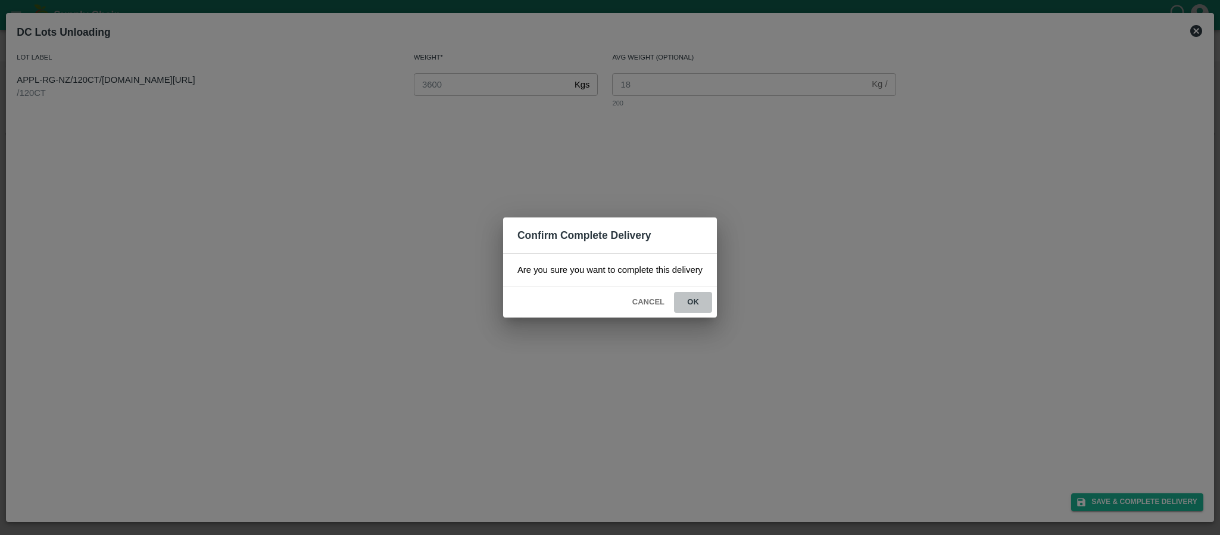
click at [690, 301] on button "ok" at bounding box center [693, 302] width 38 height 21
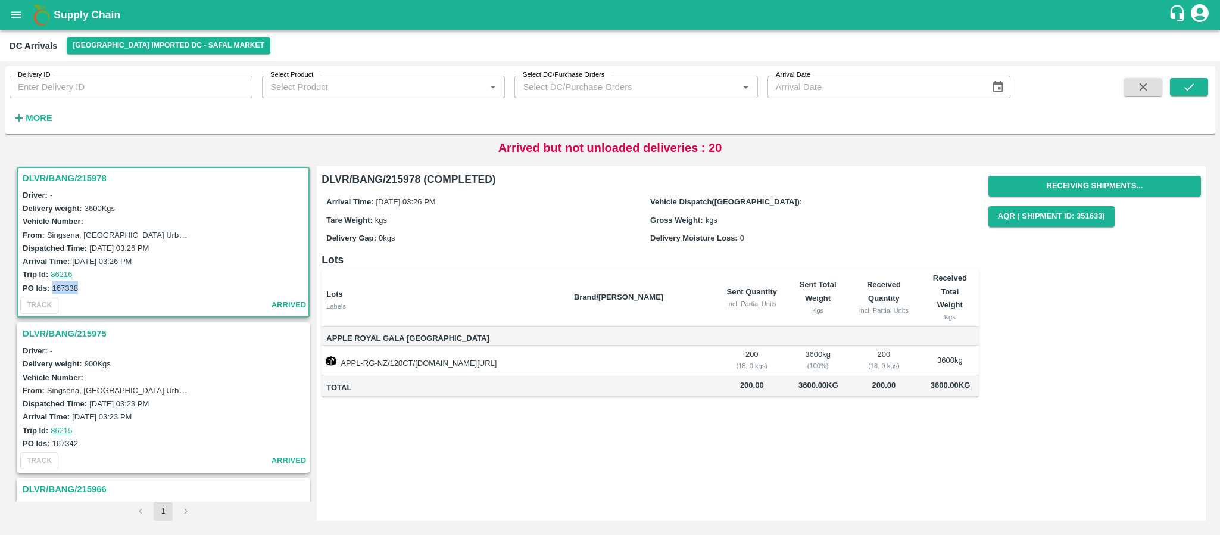
drag, startPoint x: 52, startPoint y: 284, endPoint x: 80, endPoint y: 286, distance: 28.6
click at [80, 286] on div "PO Ids: 167338" at bounding box center [165, 287] width 285 height 13
copy label "167338"
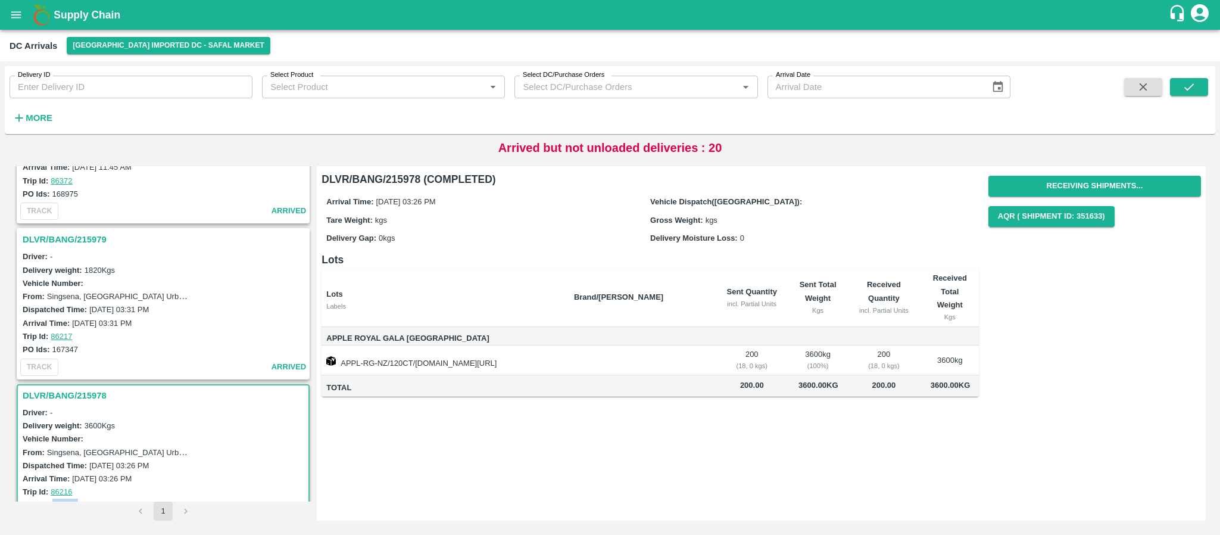
scroll to position [1316, 0]
click at [89, 242] on h3 "DLVR/BANG/215979" at bounding box center [165, 239] width 285 height 15
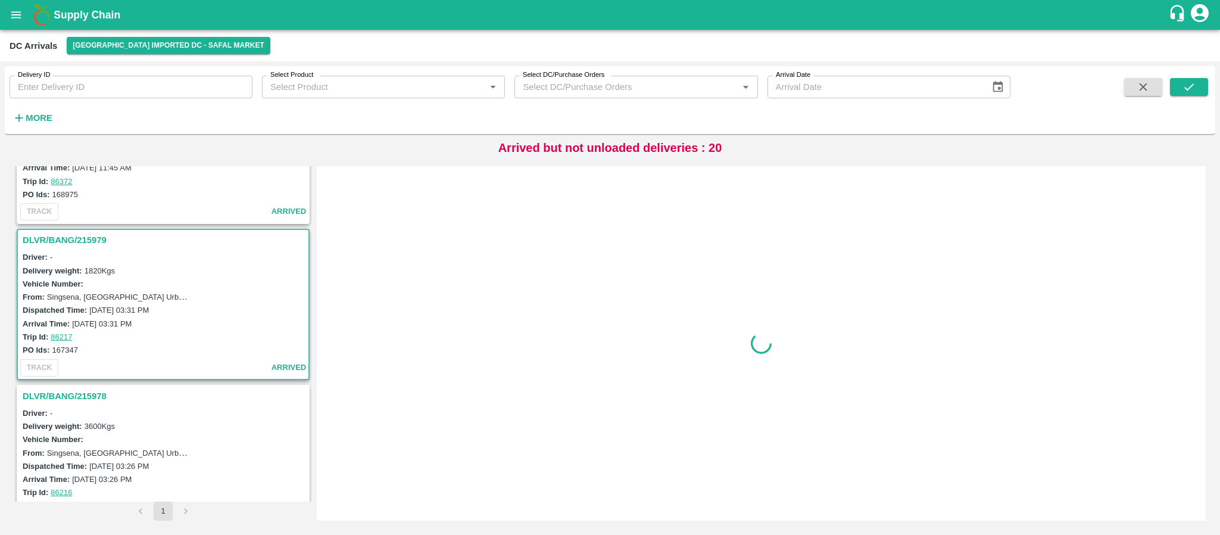
scroll to position [1379, 0]
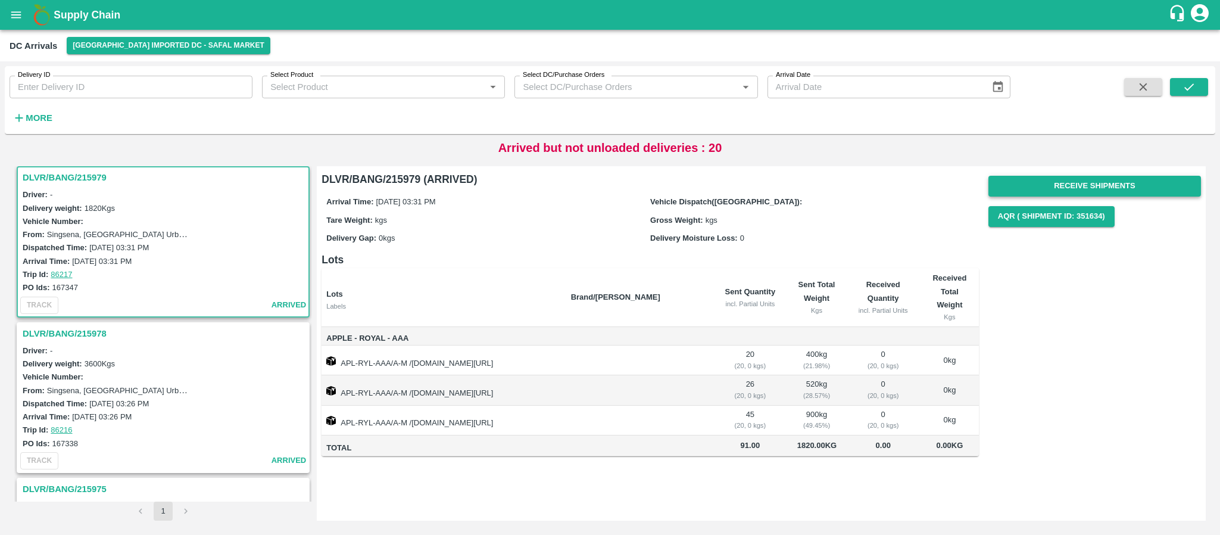
click at [1110, 189] on button "Receive Shipments" at bounding box center [1094, 186] width 213 height 21
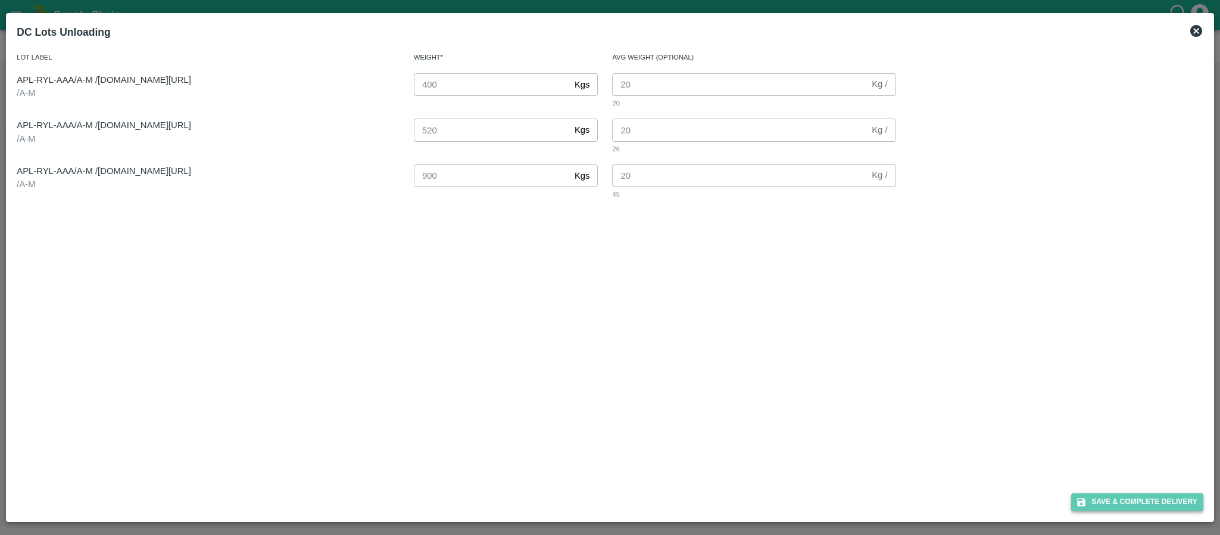
click at [1110, 498] on button "Save & Complete Delivery" at bounding box center [1137, 501] width 132 height 17
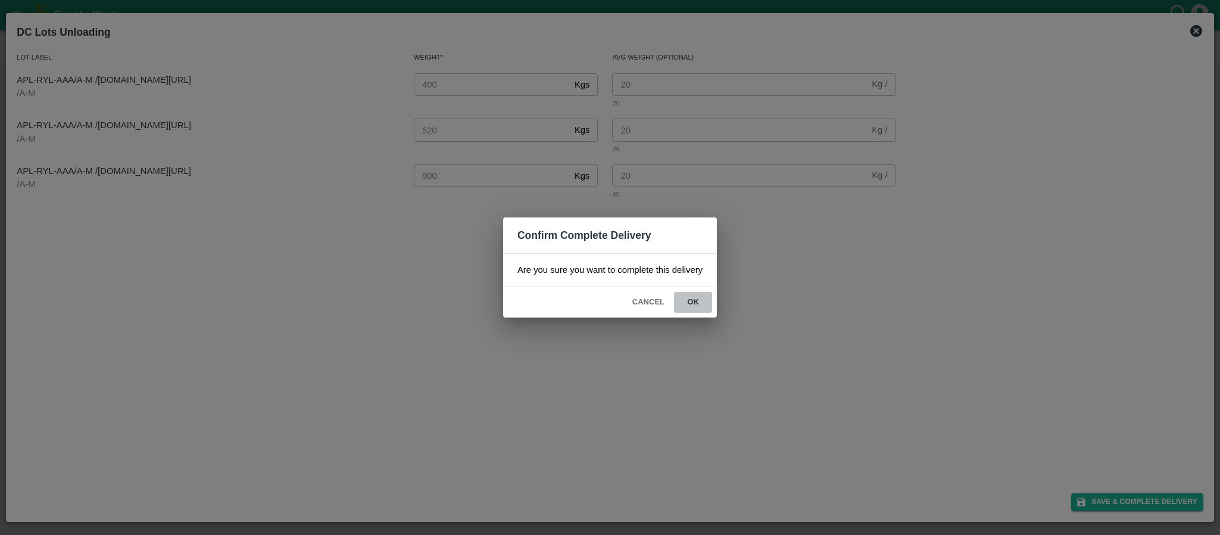
click at [694, 305] on button "ok" at bounding box center [693, 302] width 38 height 21
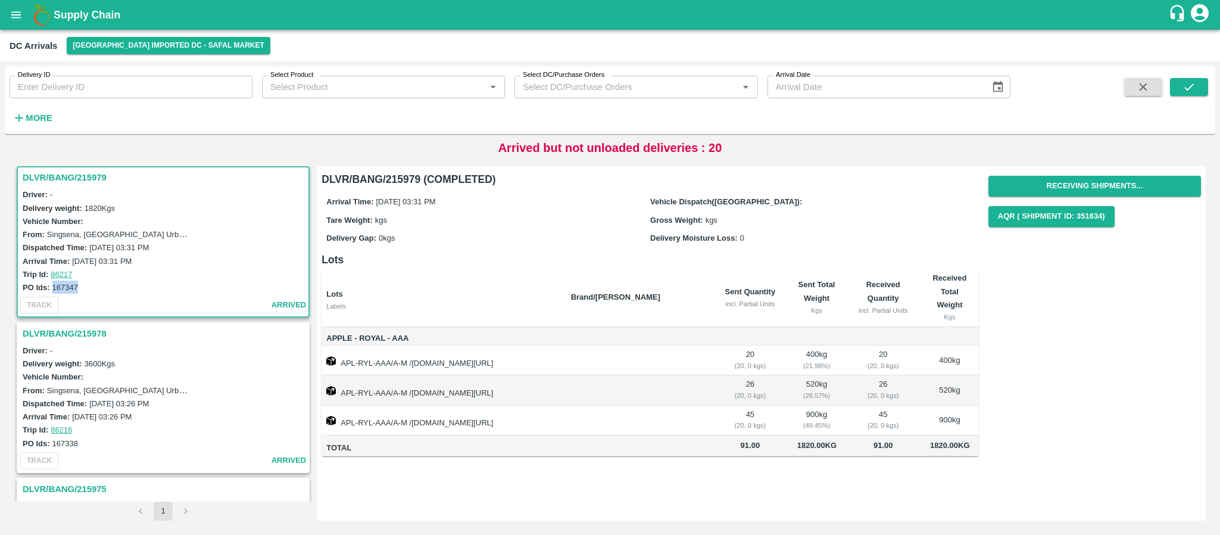
drag, startPoint x: 54, startPoint y: 283, endPoint x: 85, endPoint y: 283, distance: 31.0
click at [85, 283] on div "PO Ids: 167347" at bounding box center [165, 286] width 285 height 13
copy label "167347"
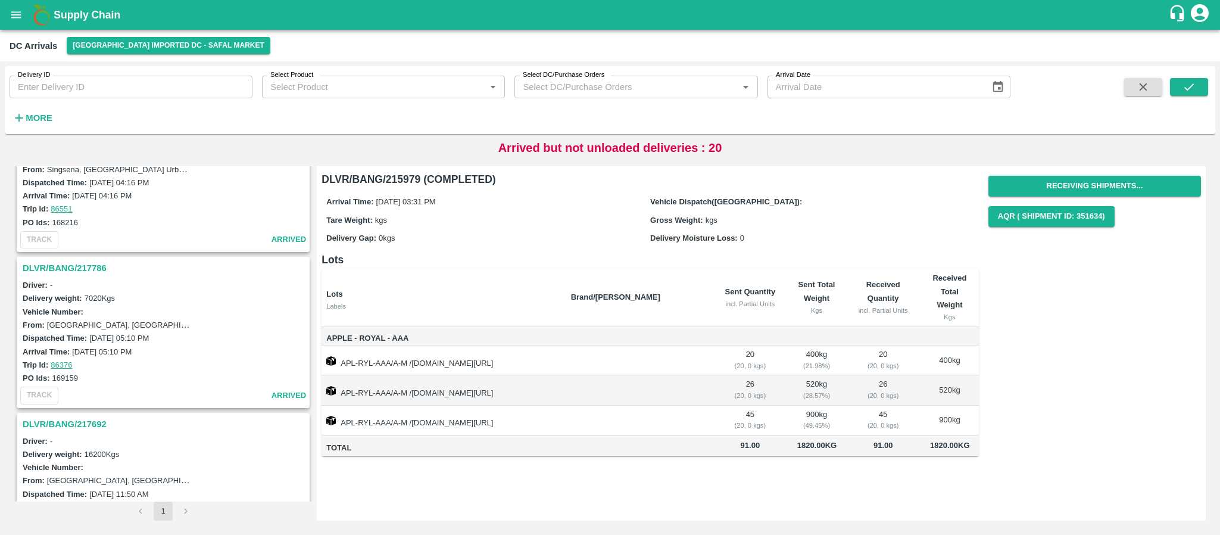
scroll to position [820, 0]
click at [85, 268] on h3 "DLVR/BANG/217786" at bounding box center [165, 268] width 285 height 15
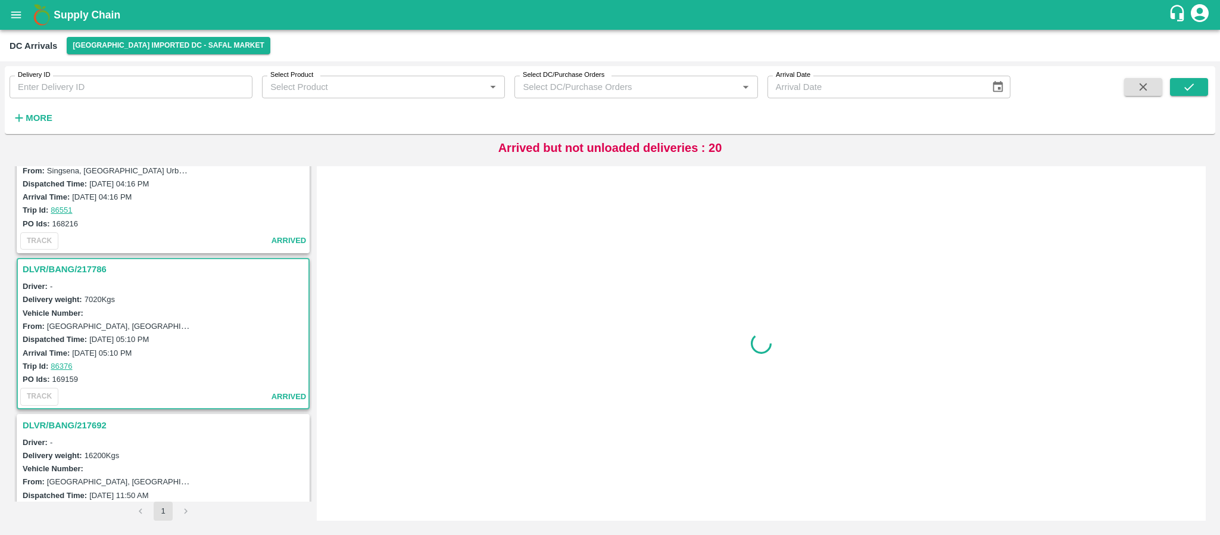
scroll to position [912, 0]
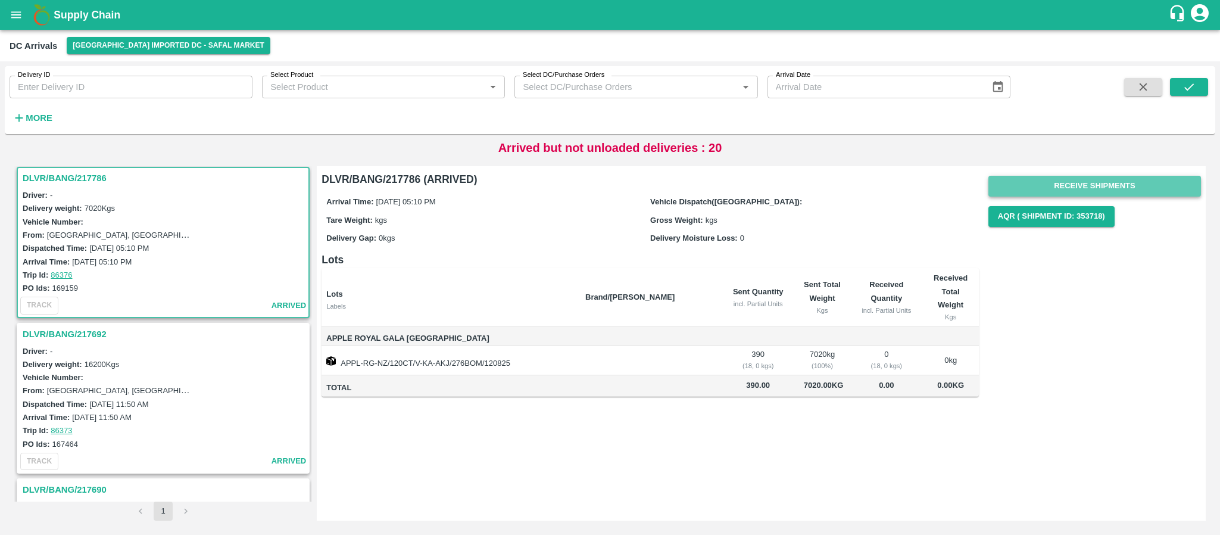
click at [1100, 184] on button "Receive Shipments" at bounding box center [1094, 186] width 213 height 21
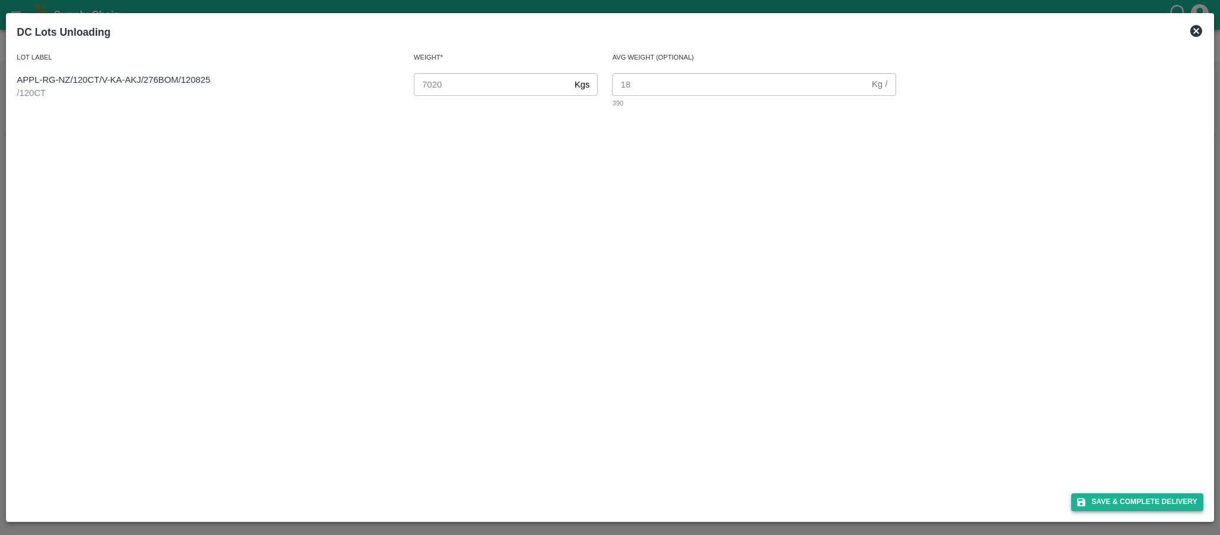
click at [1138, 503] on button "Save & Complete Delivery" at bounding box center [1137, 501] width 132 height 17
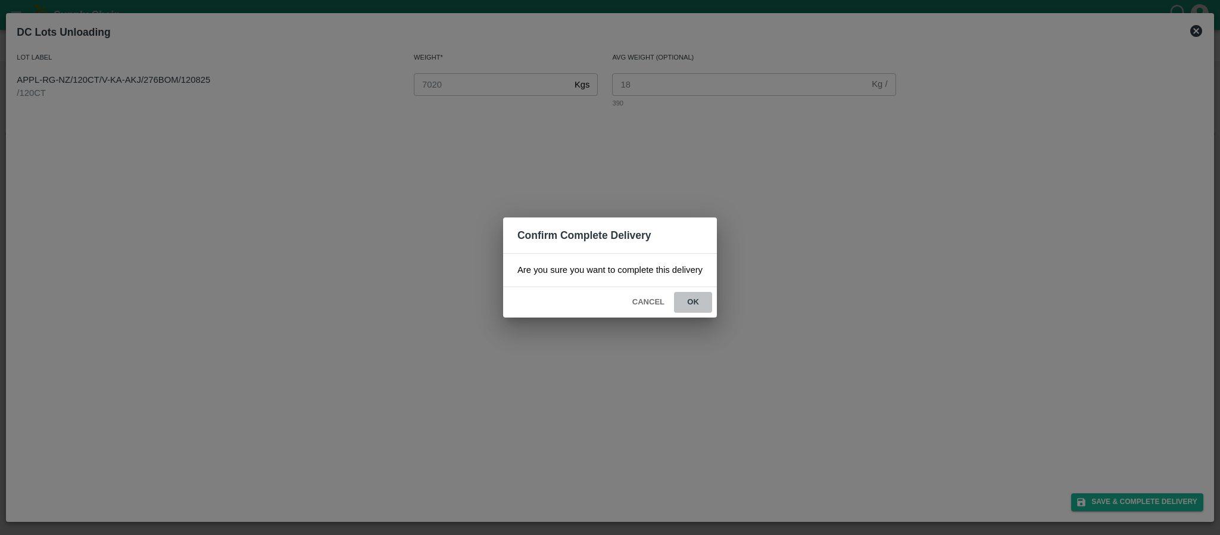
click at [697, 304] on button "ok" at bounding box center [693, 302] width 38 height 21
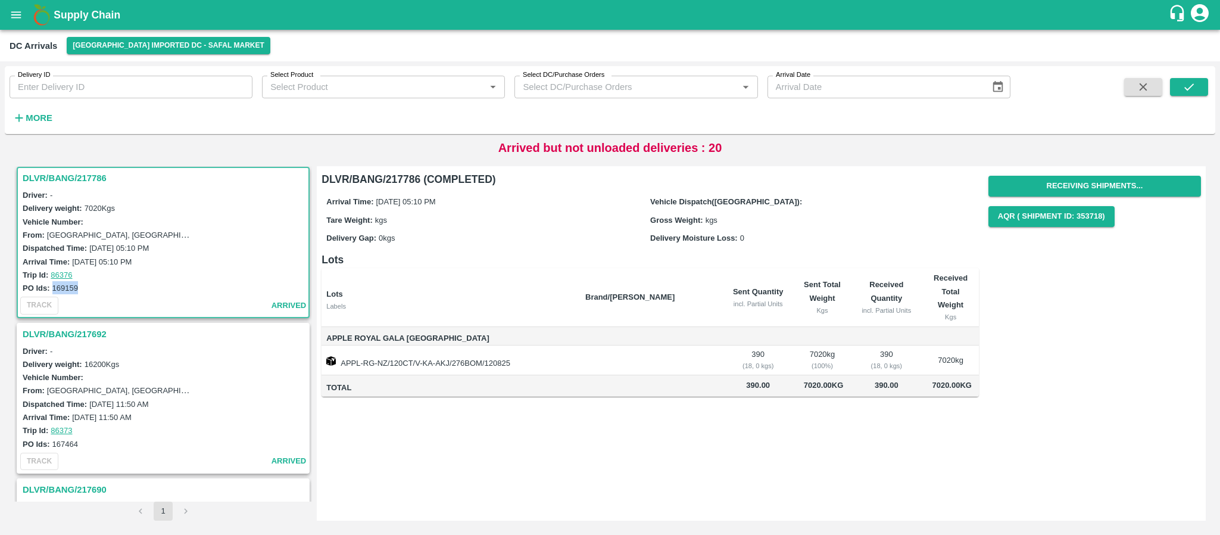
drag, startPoint x: 51, startPoint y: 288, endPoint x: 93, endPoint y: 283, distance: 42.6
click at [93, 283] on div "PO Ids: 169159" at bounding box center [165, 287] width 285 height 13
copy label "169159"
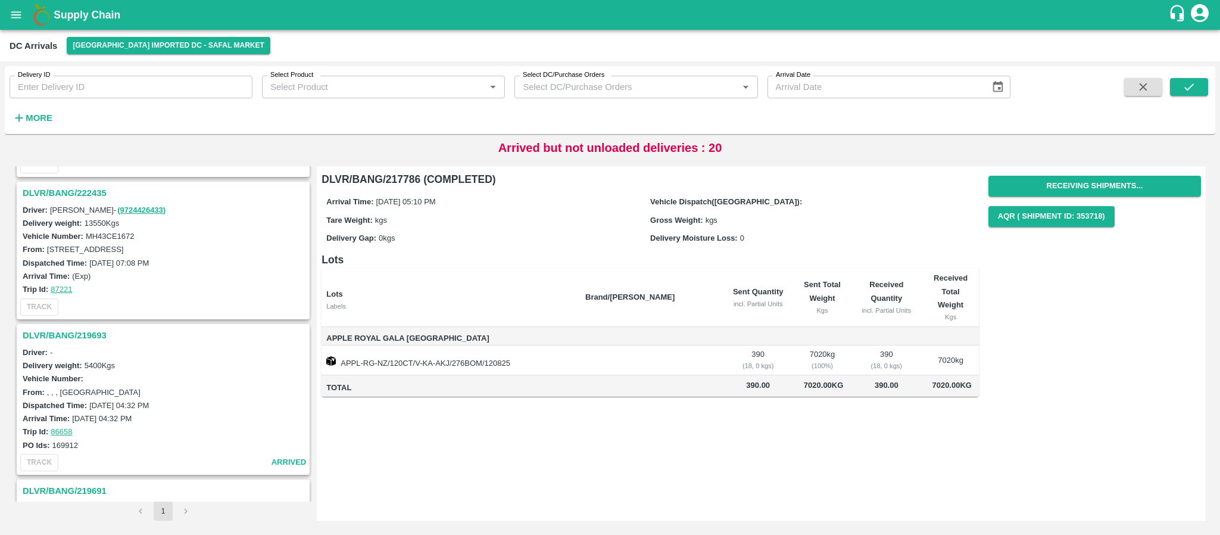
scroll to position [0, 0]
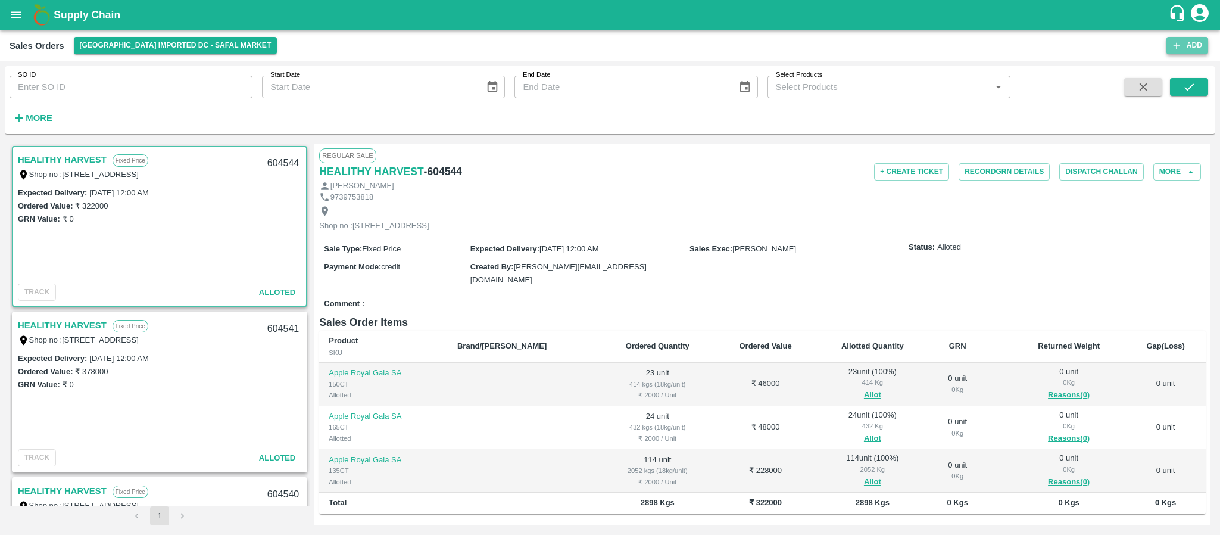
click at [1184, 39] on button "Add" at bounding box center [1187, 45] width 42 height 17
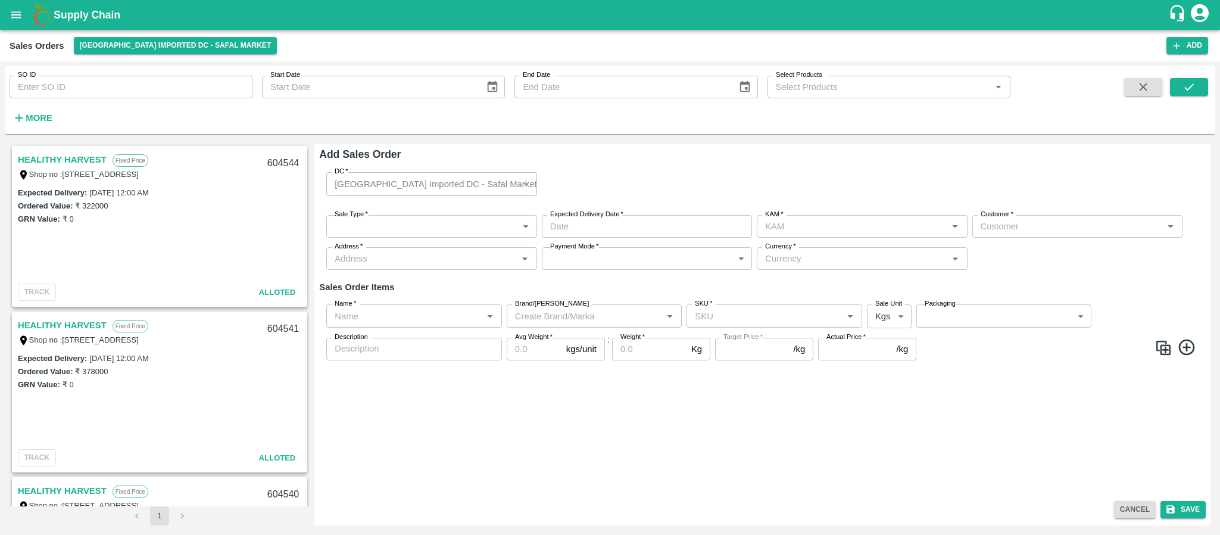
type input "[PERSON_NAME]"
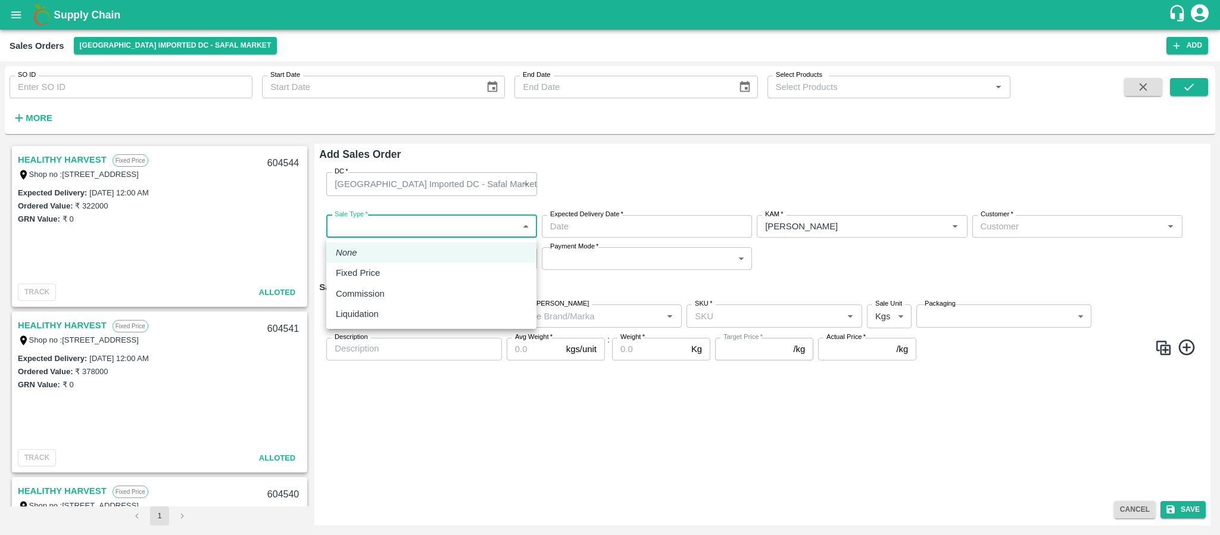
click at [475, 218] on body "Supply Chain Sales Orders Bangalore Imported DC - Safal Market Add SO ID SO ID …" at bounding box center [610, 267] width 1220 height 535
click at [407, 277] on div "Fixed Price" at bounding box center [431, 272] width 191 height 13
type input "1"
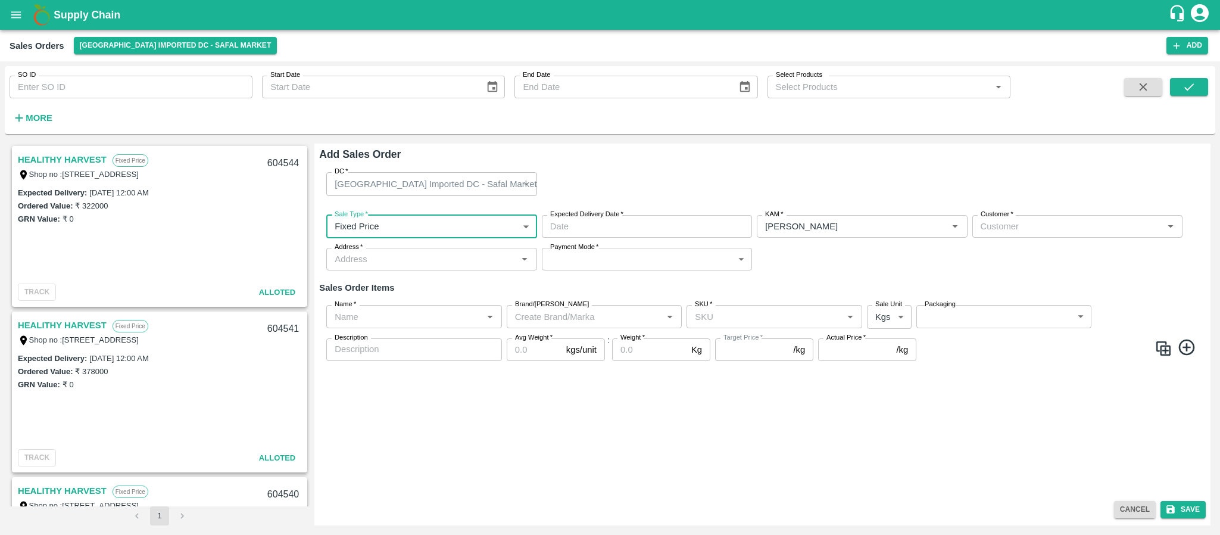
type input "DD/MM/YYYY hh:mm aa"
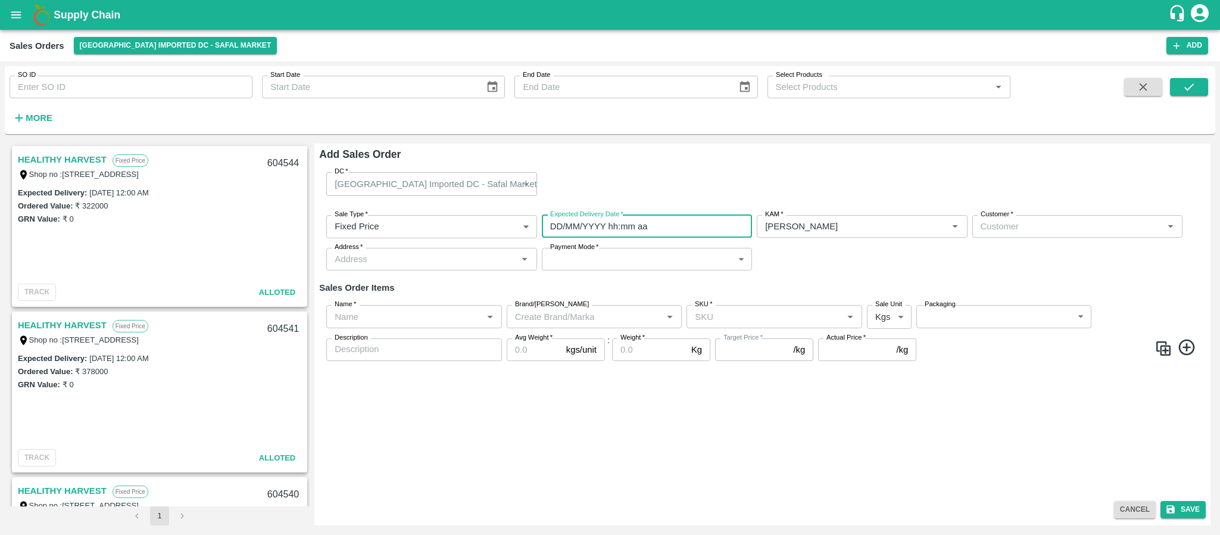
click at [618, 224] on input "DD/MM/YYYY hh:mm aa" at bounding box center [643, 226] width 202 height 23
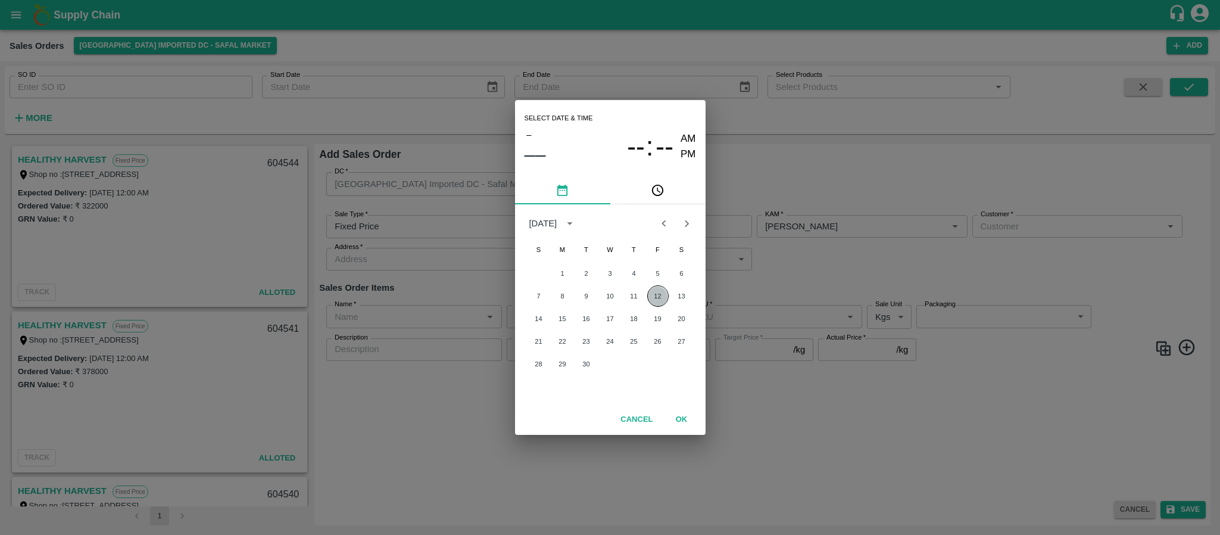
click at [659, 300] on button "12" at bounding box center [657, 295] width 21 height 21
type input "12/09/2025 12:00 AM"
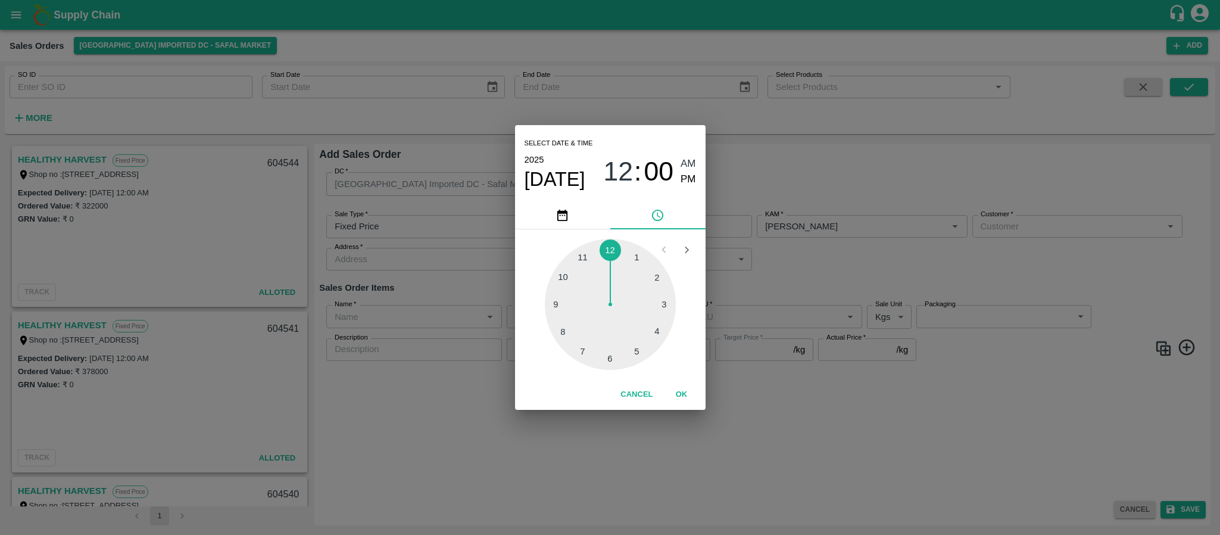
click at [814, 261] on div "Select date & time 2025 Sep 12 12 : 00 AM PM 1 2 3 4 5 6 7 8 9 10 11 12 Cancel …" at bounding box center [610, 267] width 1220 height 535
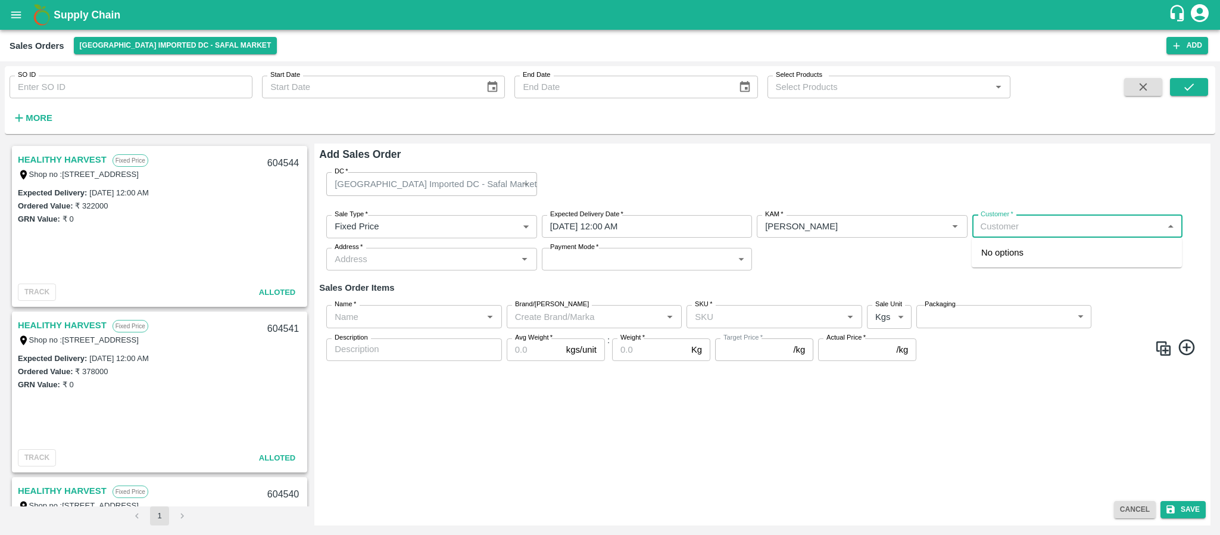
click at [1015, 223] on input "Customer   *" at bounding box center [1067, 226] width 183 height 15
click at [1017, 270] on div "FRESH PICKS - KIRAN N Wholesale" at bounding box center [1077, 258] width 210 height 32
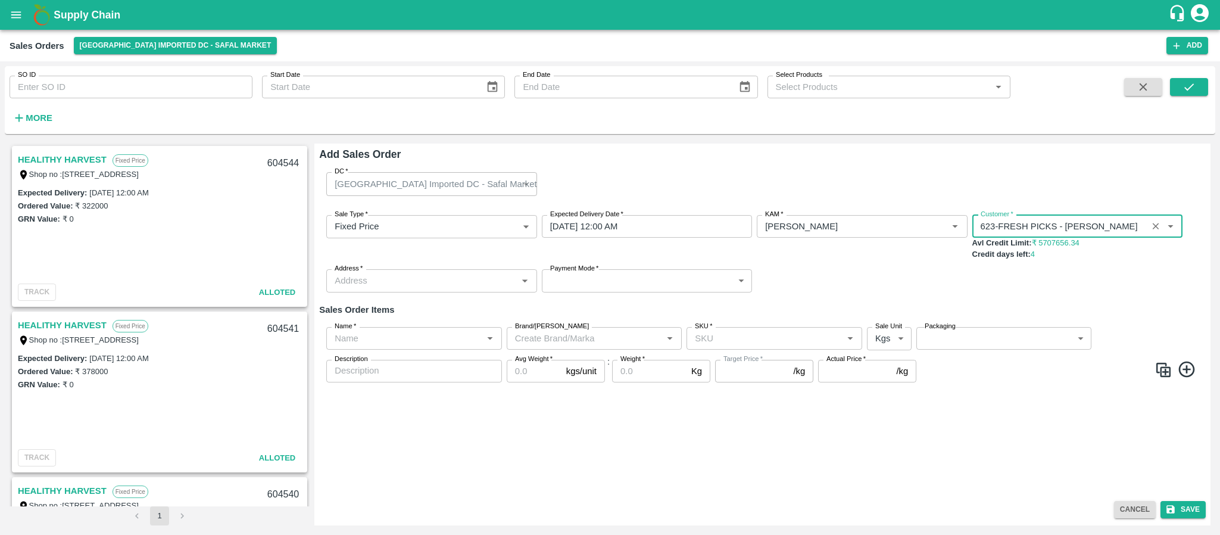
type input "623-FRESH PICKS - KIRAN N"
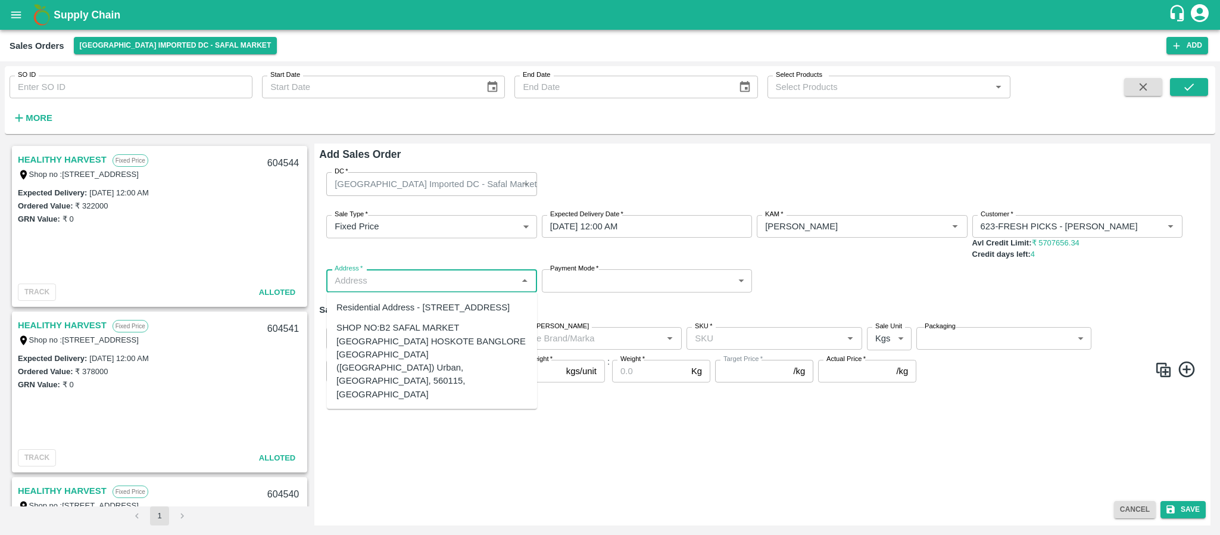
click at [454, 282] on input "Address   *" at bounding box center [421, 280] width 183 height 15
click at [414, 372] on div "SHOP NO:B2 SAFAL MARKET KHAZISONI VILLAGE HOSKOTE BANGLORE KARNATAKA (Bangalore…" at bounding box center [431, 361] width 191 height 80
type input "SHOP NO:B2 SAFAL MARKET KHAZISONI VILLAGE HOSKOTE BANGLORE KARNATAKA (Bangalore…"
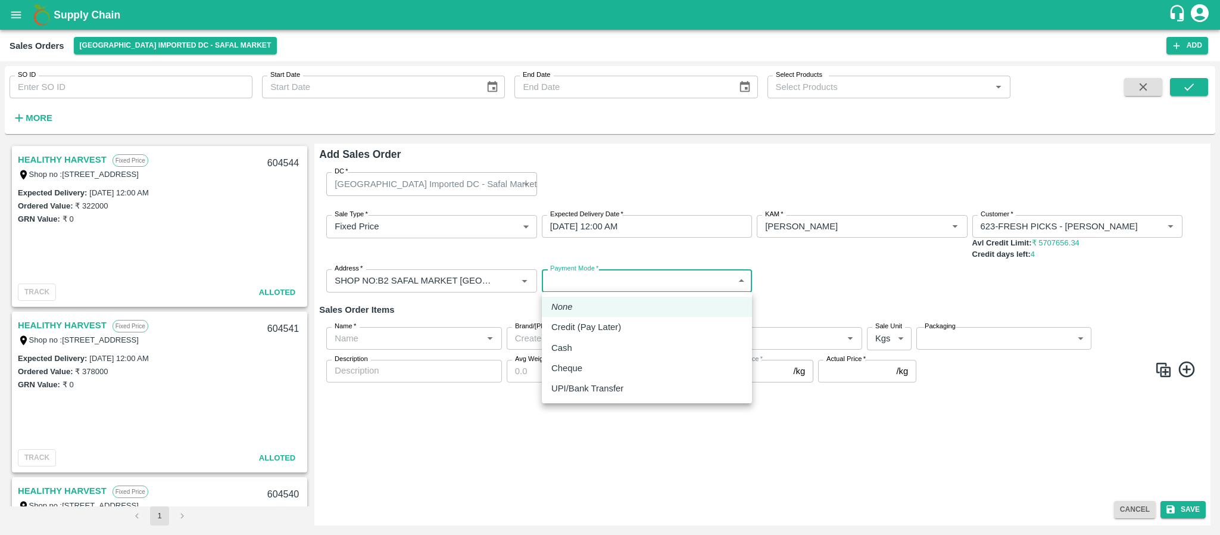
click at [594, 279] on body "Supply Chain Sales Orders Bangalore Imported DC - Safal Market Add SO ID SO ID …" at bounding box center [610, 267] width 1220 height 535
click at [570, 330] on p "Credit (Pay Later)" at bounding box center [586, 326] width 70 height 13
type input "credit"
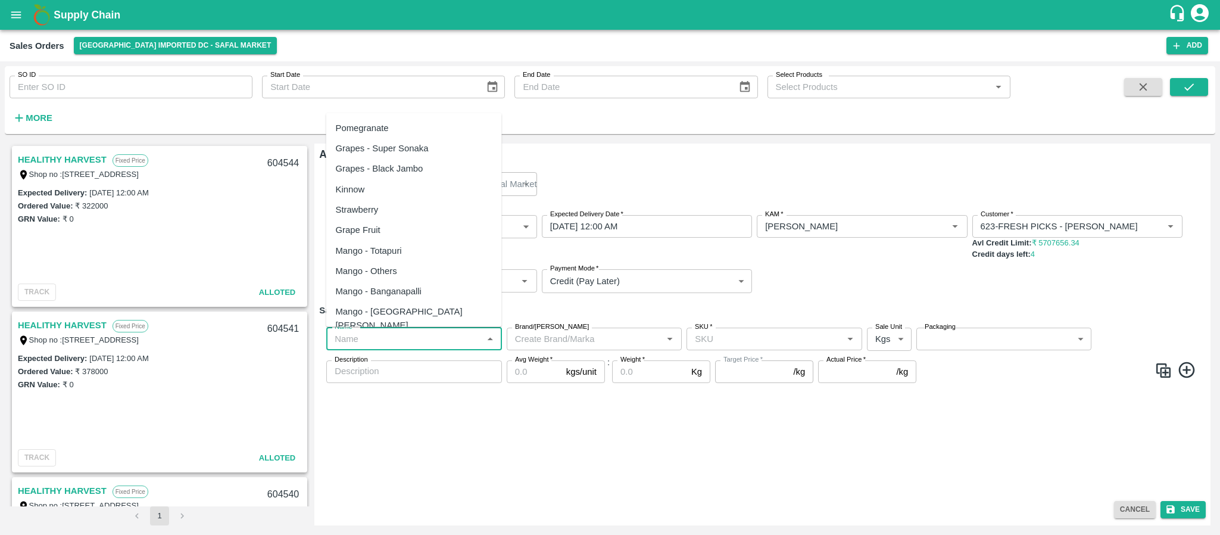
click at [373, 332] on input "Name   *" at bounding box center [404, 338] width 149 height 15
paste input "Sweet Tamarind"
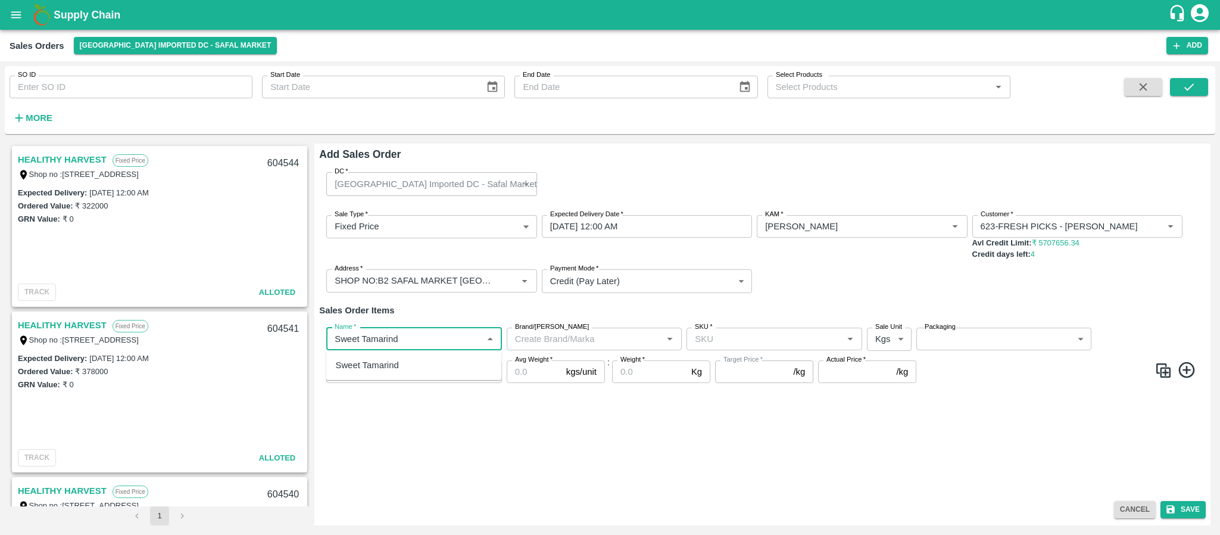
click at [374, 363] on div "Sweet Tamarind" at bounding box center [367, 364] width 63 height 13
type input "Sweet Tamarind"
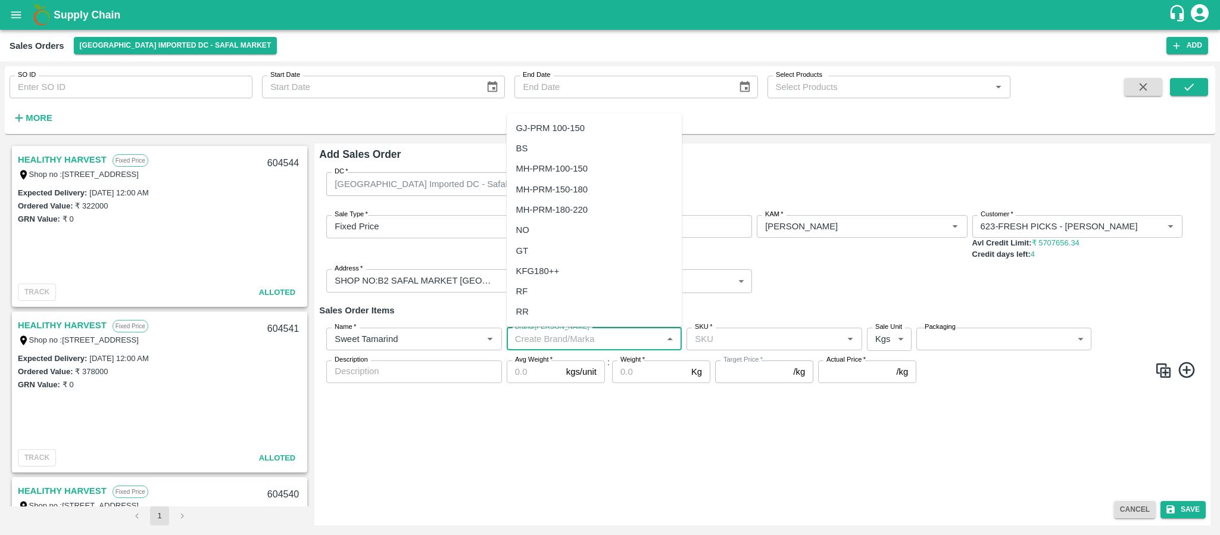
click at [618, 338] on input "Brand/[PERSON_NAME]" at bounding box center [584, 338] width 149 height 15
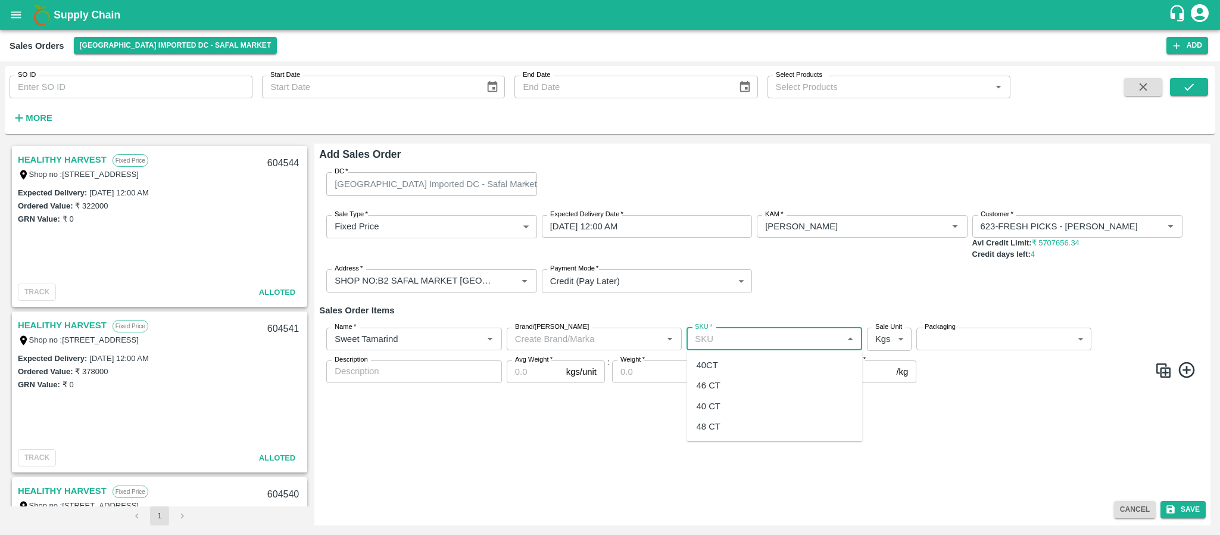
click at [711, 334] on input "SKU   *" at bounding box center [764, 338] width 149 height 15
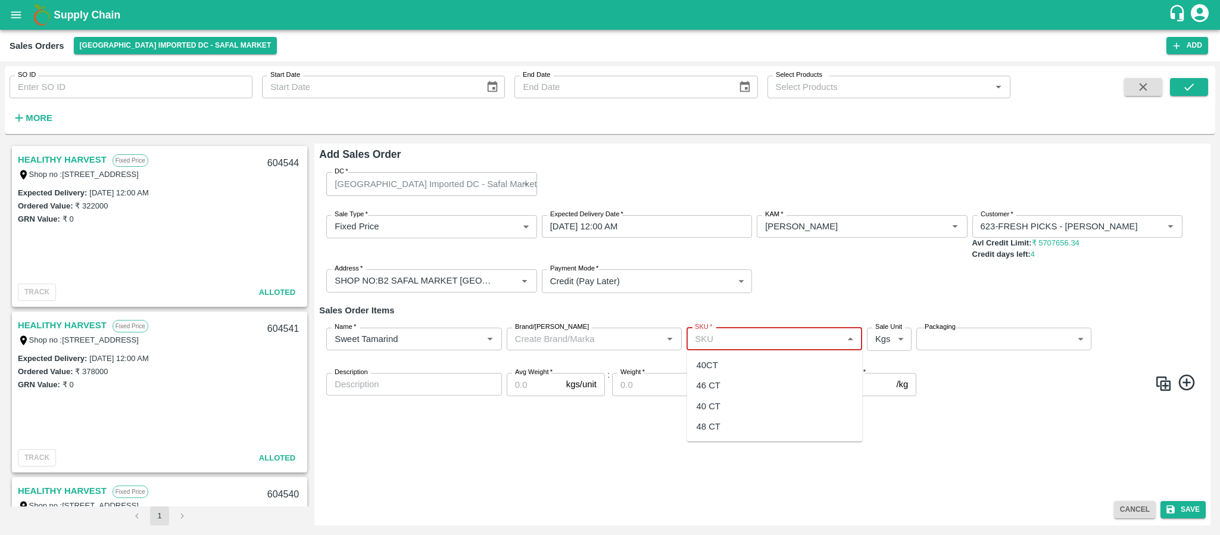
click at [739, 343] on input "SKU   *" at bounding box center [764, 338] width 149 height 15
click at [708, 425] on div "48 CT" at bounding box center [709, 426] width 24 height 13
type input "48 CT"
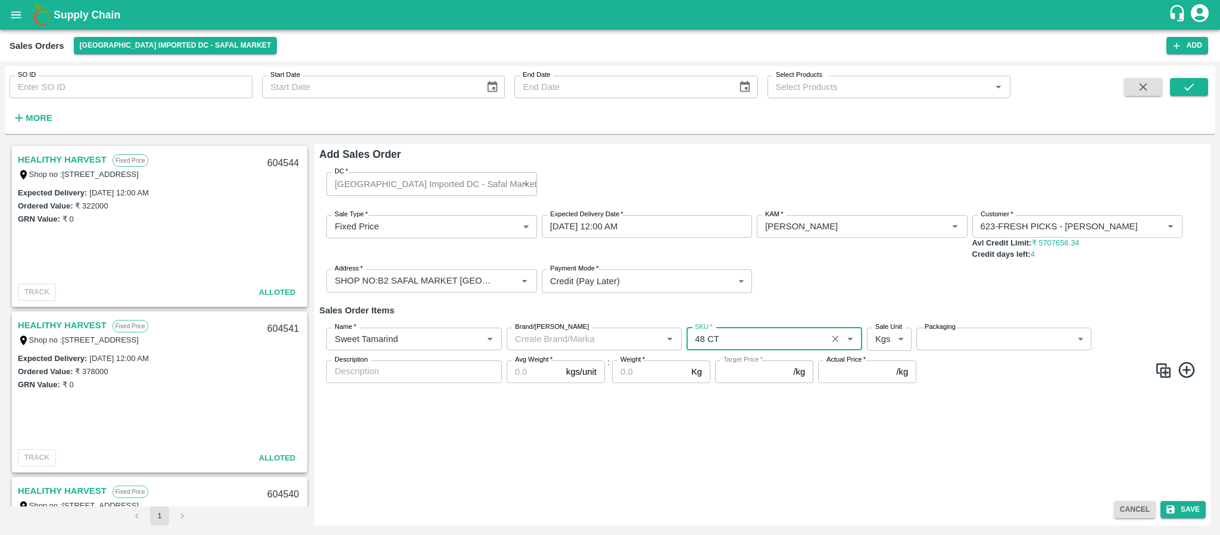
type input "NA"
drag, startPoint x: 894, startPoint y: 341, endPoint x: 890, endPoint y: 390, distance: 49.0
click at [890, 390] on body "Supply Chain Sales Orders Bangalore Imported DC - Safal Market Add SO ID SO ID …" at bounding box center [610, 267] width 1220 height 535
click at [890, 390] on p "Units" at bounding box center [886, 385] width 20 height 13
type input "2"
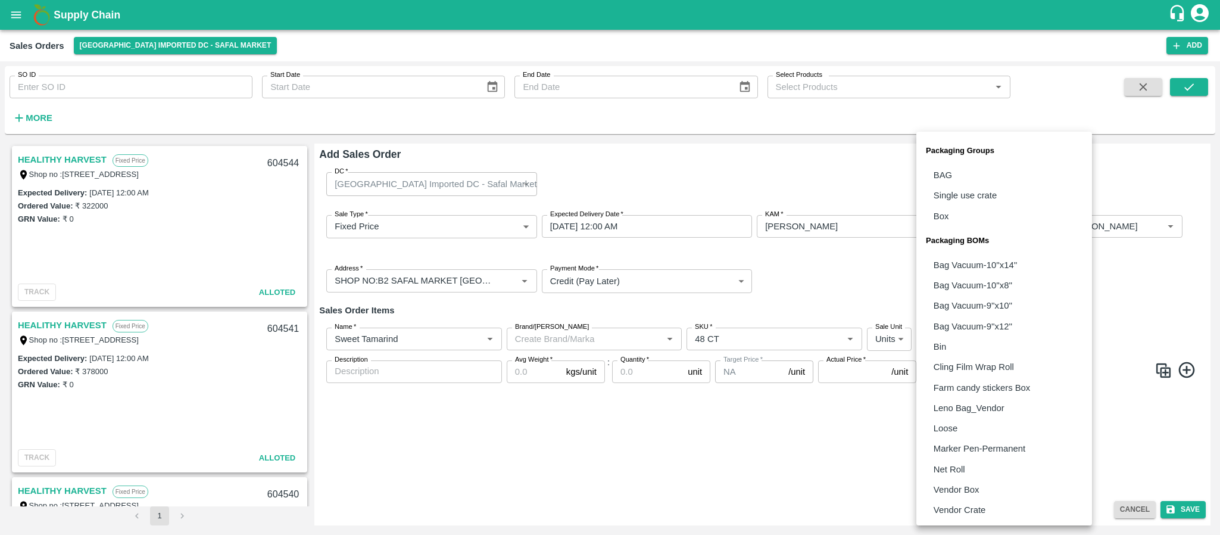
click at [959, 333] on body "Supply Chain Sales Orders Bangalore Imported DC - Safal Market Add SO ID SO ID …" at bounding box center [610, 267] width 1220 height 535
click at [951, 483] on p "Vendor Box" at bounding box center [957, 489] width 46 height 13
type input "BOM/276"
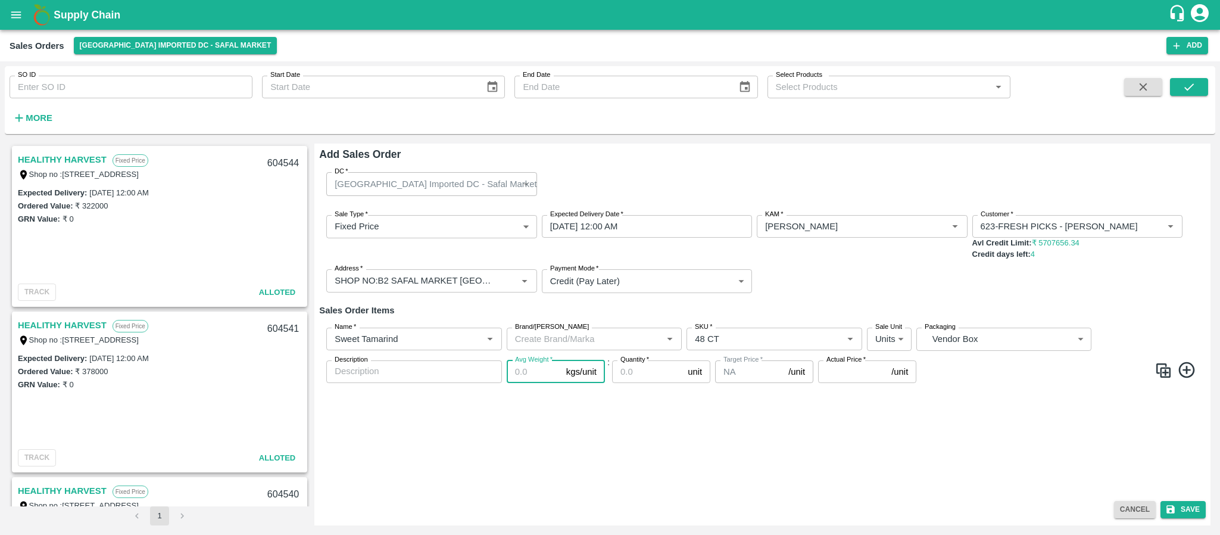
click at [520, 376] on input "Avg Weight   *" at bounding box center [534, 371] width 55 height 23
type input "10.5"
click at [627, 372] on input "Quantity   *" at bounding box center [647, 371] width 71 height 23
type input "30"
click at [850, 377] on input "Actual Price   *" at bounding box center [852, 371] width 68 height 23
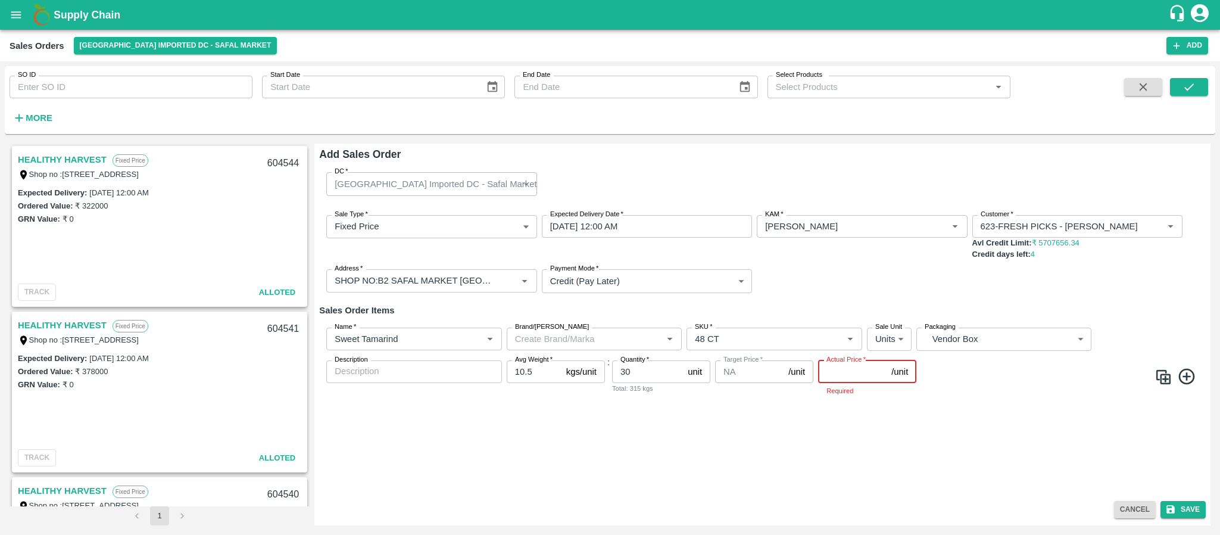
click at [841, 366] on input "Actual Price   *" at bounding box center [852, 371] width 68 height 23
type input "345"
type input "3450"
click at [1188, 370] on icon at bounding box center [1187, 376] width 20 height 20
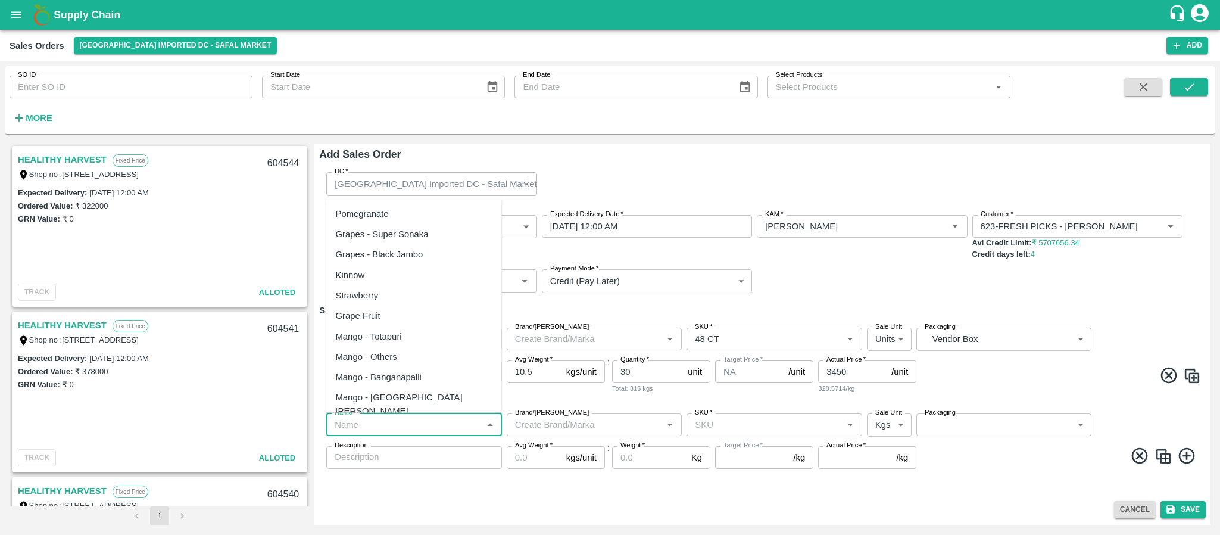
click at [415, 425] on input "Name   *" at bounding box center [404, 424] width 149 height 15
paste input "Grapefruit Imported"
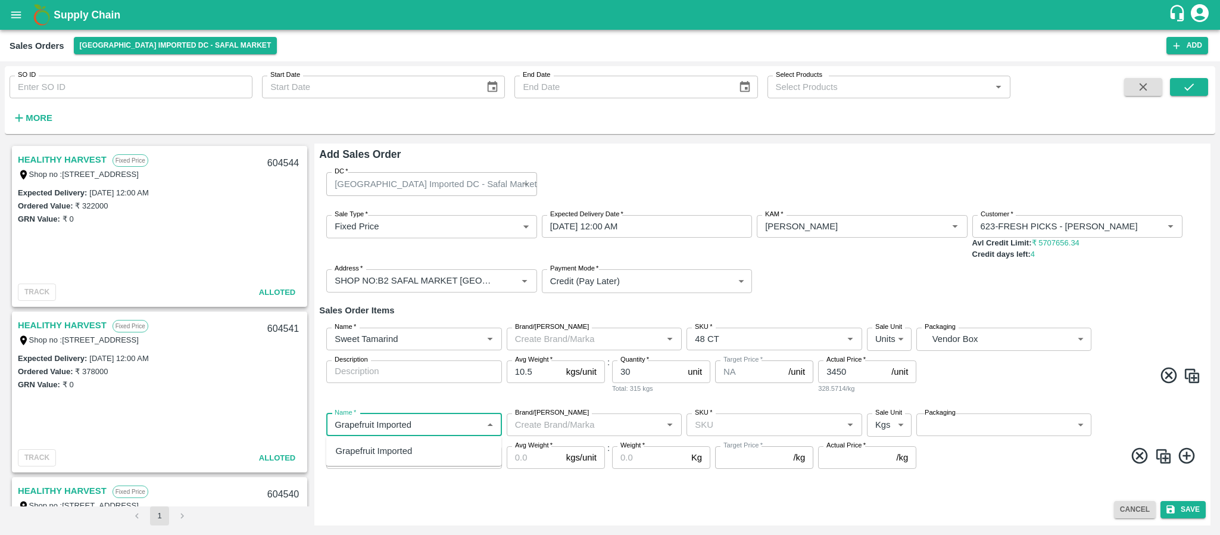
click at [413, 448] on div "Grapefruit Imported" at bounding box center [414, 451] width 176 height 20
type input "Grapefruit Imported"
click at [733, 426] on input "SKU   *" at bounding box center [764, 424] width 149 height 15
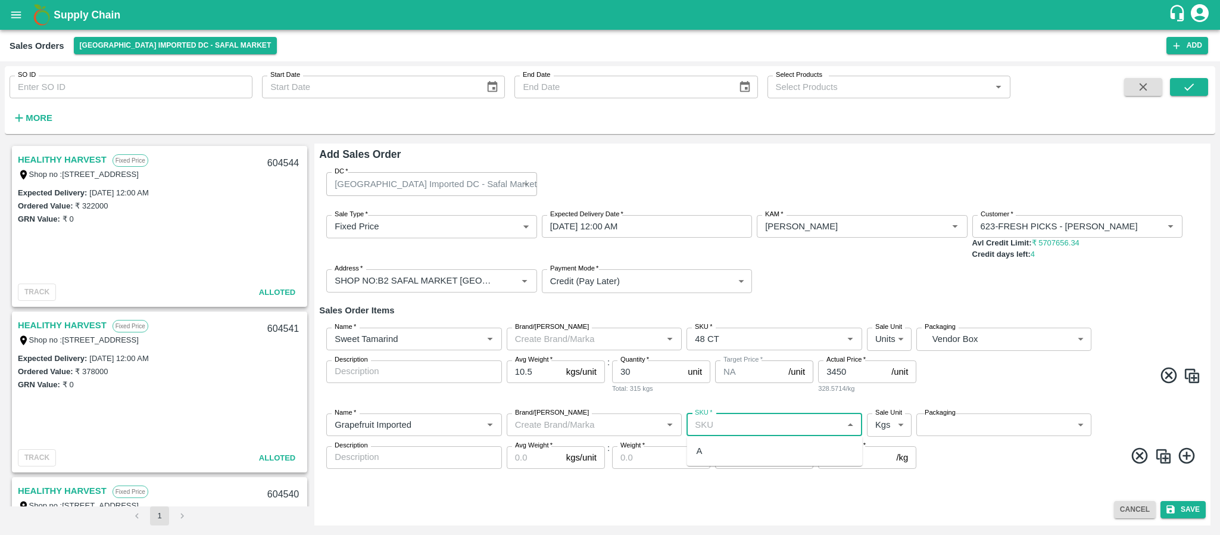
click at [722, 447] on div "A" at bounding box center [775, 451] width 176 height 20
type input "A"
type input "NA"
click at [886, 419] on body "Supply Chain Sales Orders Bangalore Imported DC - Safal Market Add SO ID SO ID …" at bounding box center [610, 267] width 1220 height 535
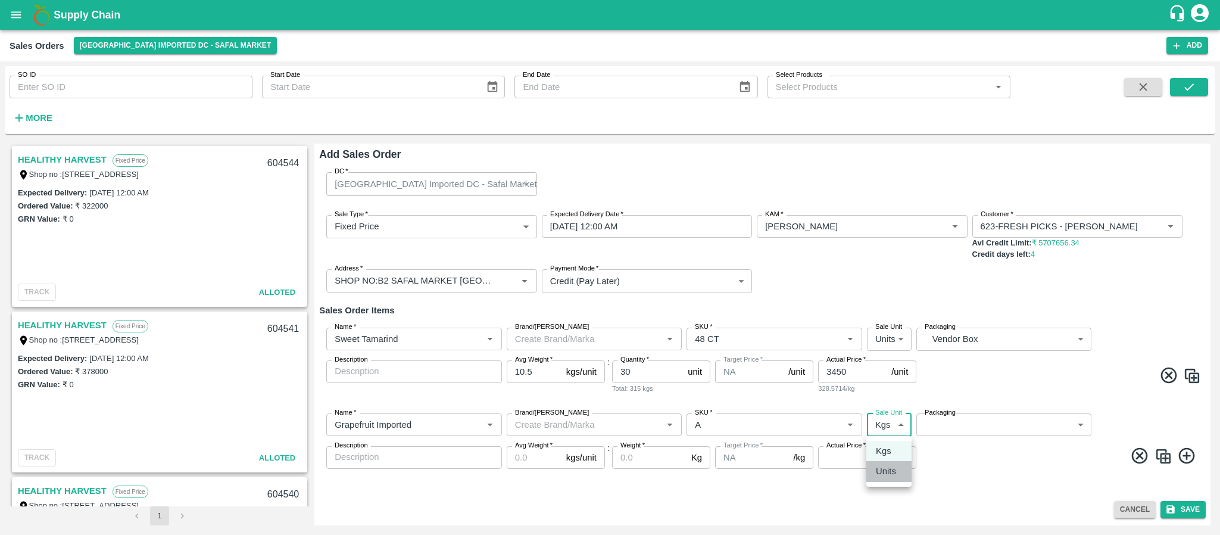
click at [884, 468] on p "Units" at bounding box center [886, 470] width 20 height 13
type input "2"
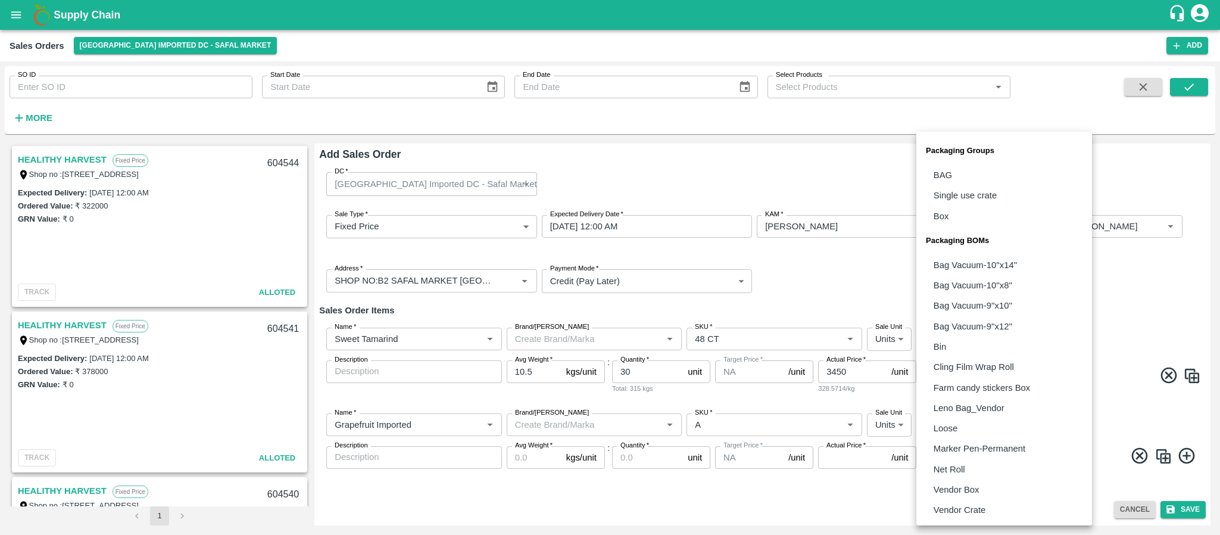
click at [956, 424] on body "Supply Chain Sales Orders Bangalore Imported DC - Safal Market Add SO ID SO ID …" at bounding box center [610, 267] width 1220 height 535
click at [942, 484] on p "Vendor Box" at bounding box center [957, 489] width 46 height 13
type input "BOM/276"
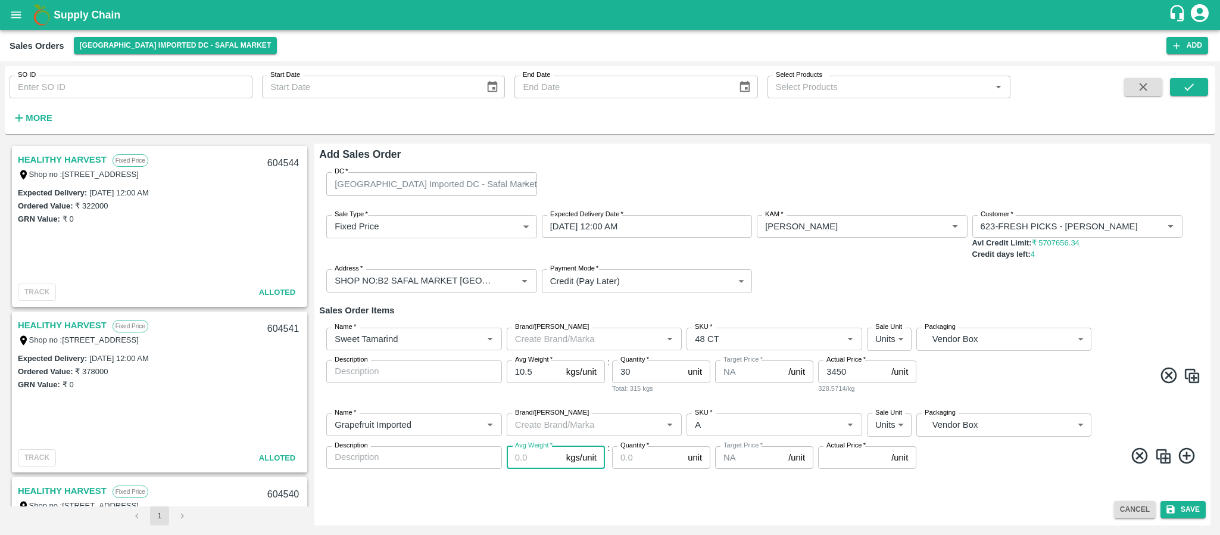
click at [525, 457] on input "Avg Weight   *" at bounding box center [534, 457] width 55 height 23
click at [527, 466] on input "Avg Weight   *" at bounding box center [534, 457] width 55 height 23
type input "16"
click at [647, 465] on input "Quantity   *" at bounding box center [647, 457] width 71 height 23
type input "100"
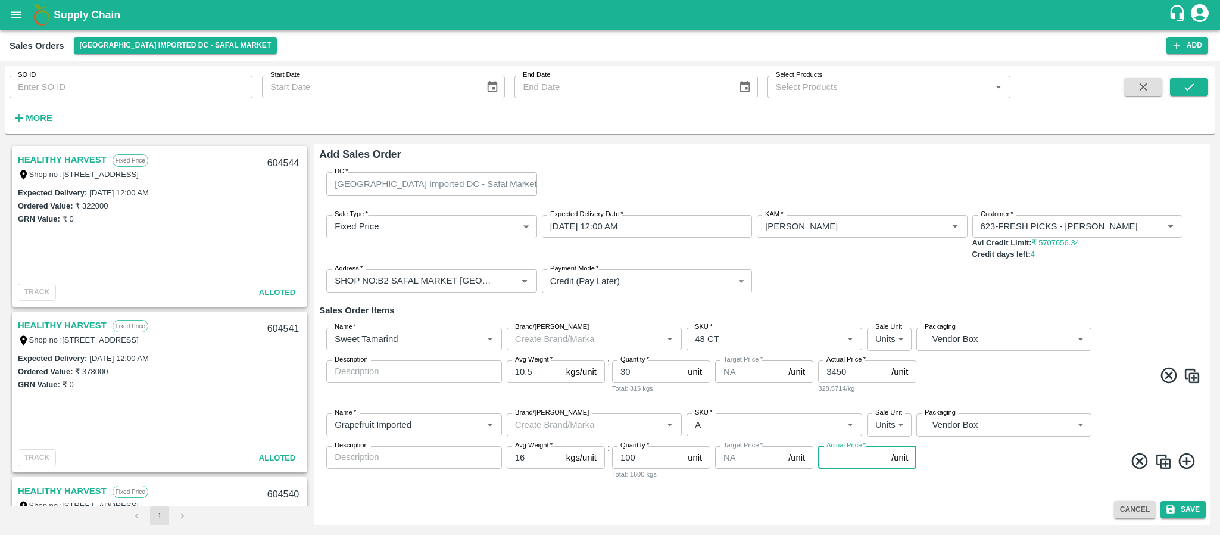
click at [834, 452] on input "Actual Price   *" at bounding box center [852, 457] width 68 height 23
type input "1680"
click at [1183, 506] on button "Save" at bounding box center [1182, 509] width 45 height 17
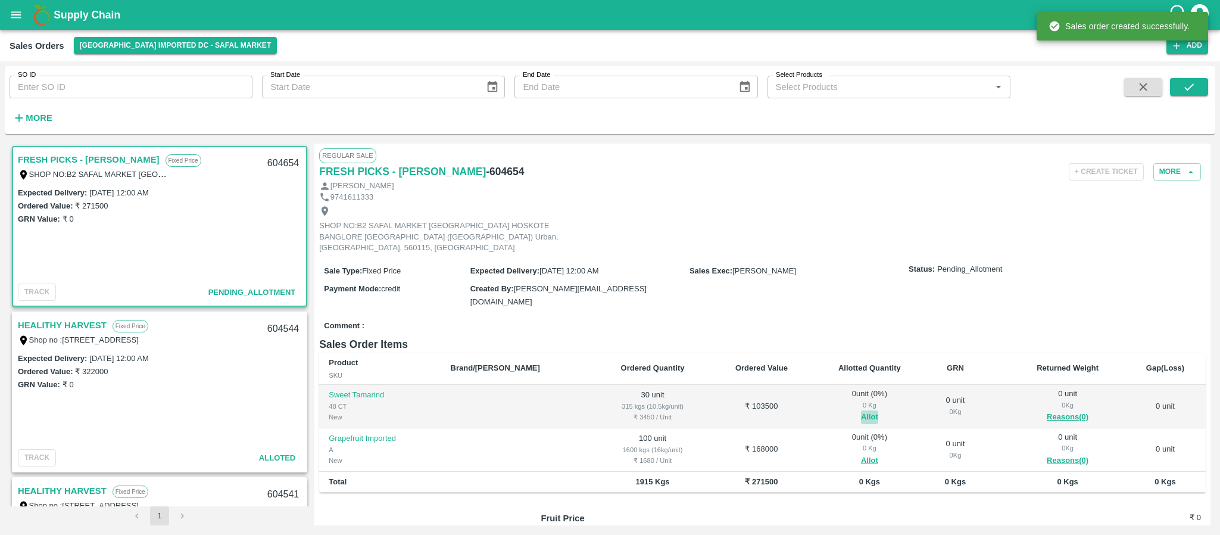
click at [861, 410] on button "Allot" at bounding box center [869, 417] width 17 height 14
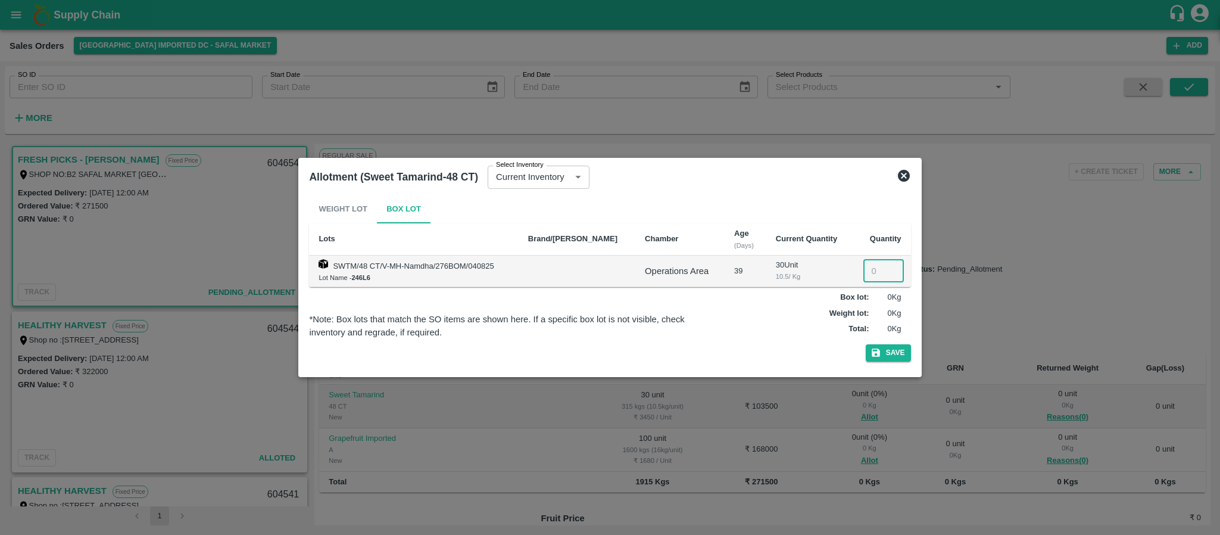
click at [877, 267] on input "number" at bounding box center [883, 271] width 40 height 23
type input "030"
click at [875, 348] on icon "button" at bounding box center [875, 352] width 11 height 11
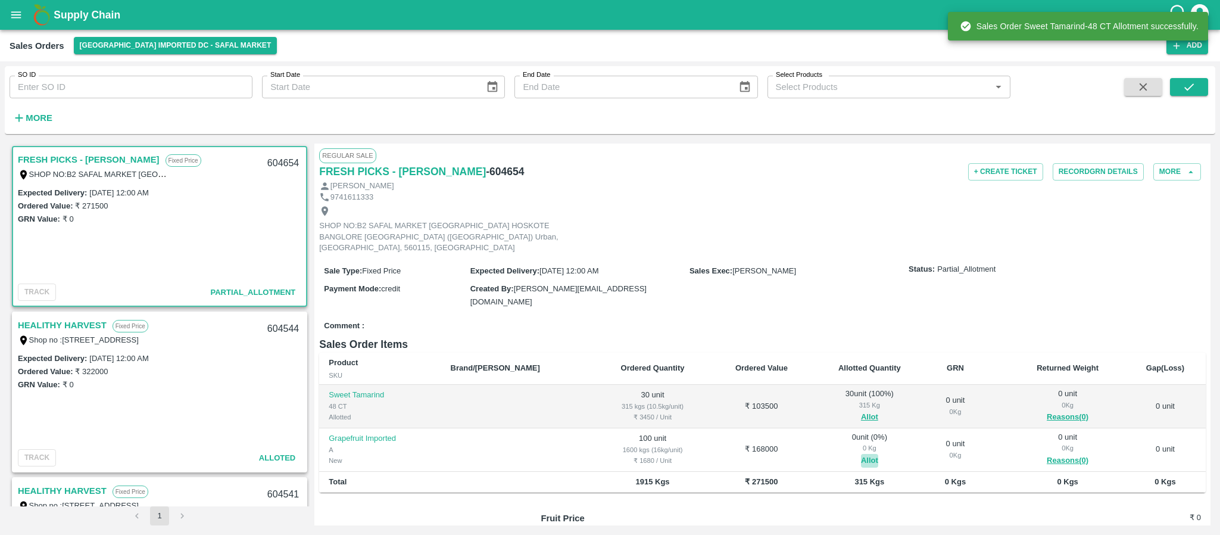
click at [861, 454] on button "Allot" at bounding box center [869, 461] width 17 height 14
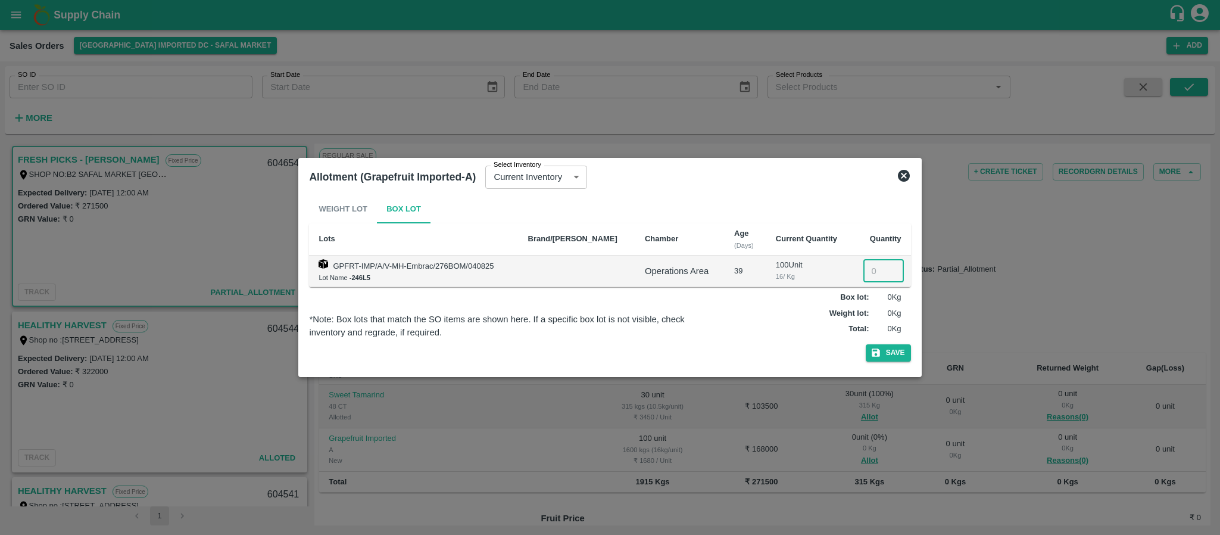
click at [869, 267] on input "number" at bounding box center [883, 271] width 40 height 23
type input "100"
click at [876, 354] on icon "button" at bounding box center [875, 352] width 11 height 11
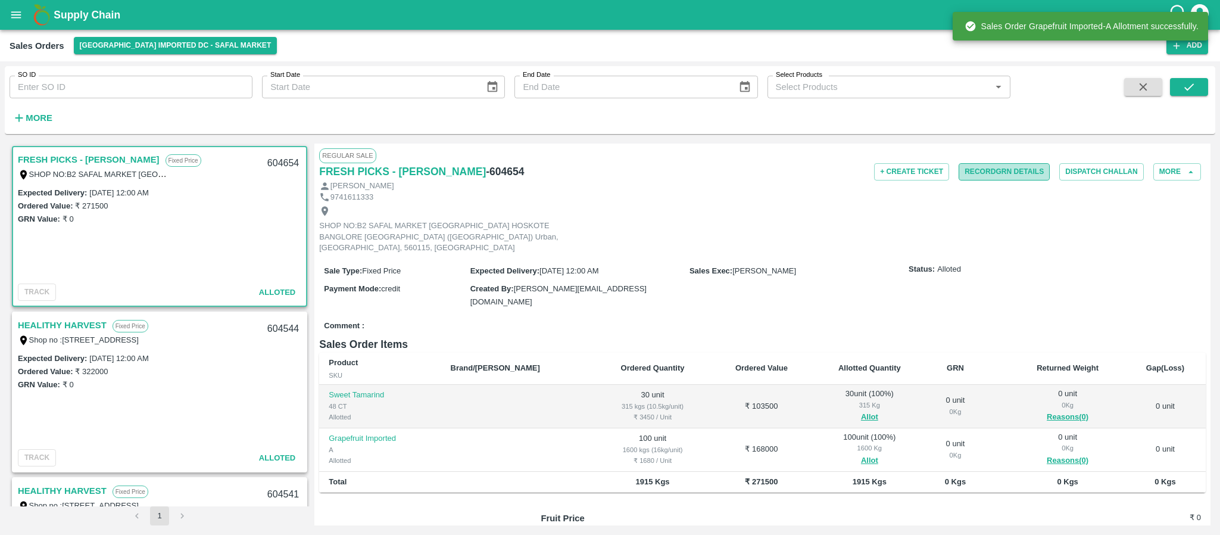
click at [1013, 179] on button "Record GRN Details" at bounding box center [1004, 171] width 91 height 17
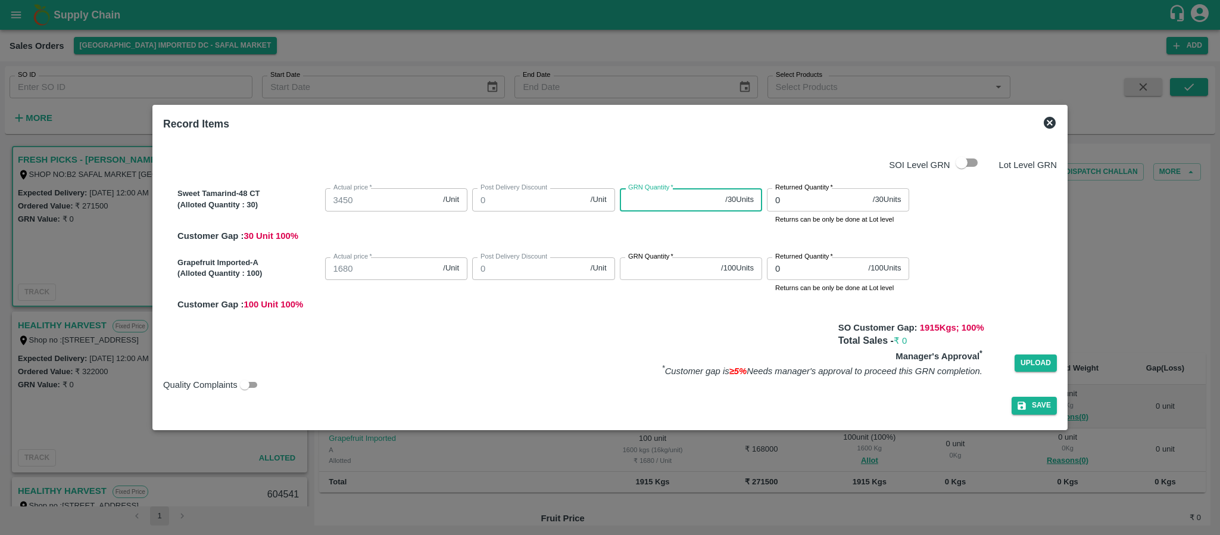
click at [641, 199] on input "GRN Quantity   *" at bounding box center [670, 199] width 101 height 23
type input "30"
click at [648, 274] on input "GRN Quantity   *" at bounding box center [668, 268] width 97 height 23
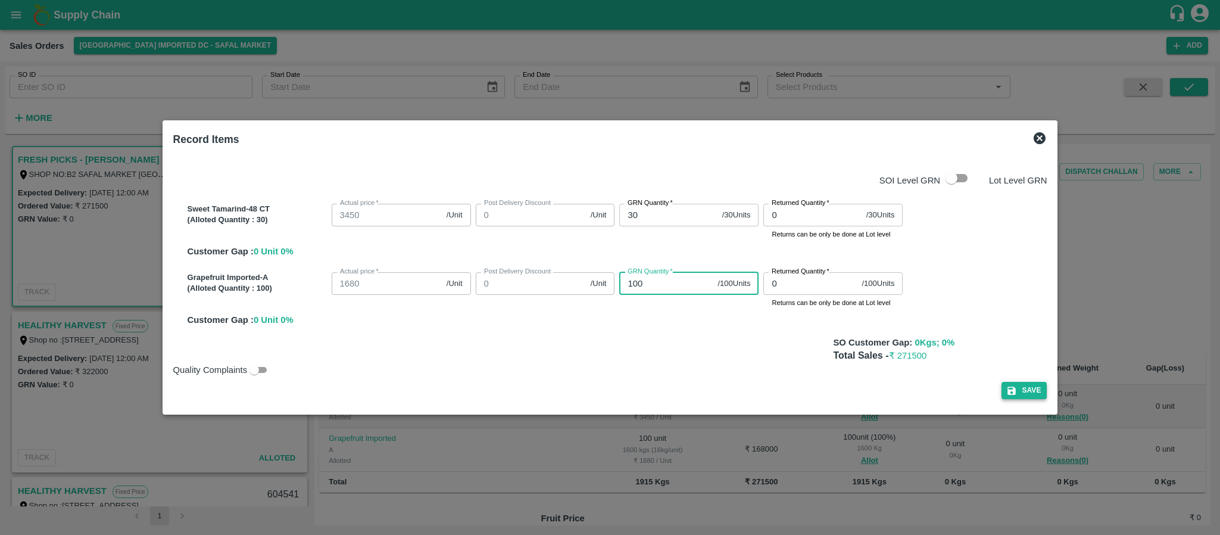
type input "100"
click at [1015, 392] on button "Save" at bounding box center [1023, 390] width 45 height 17
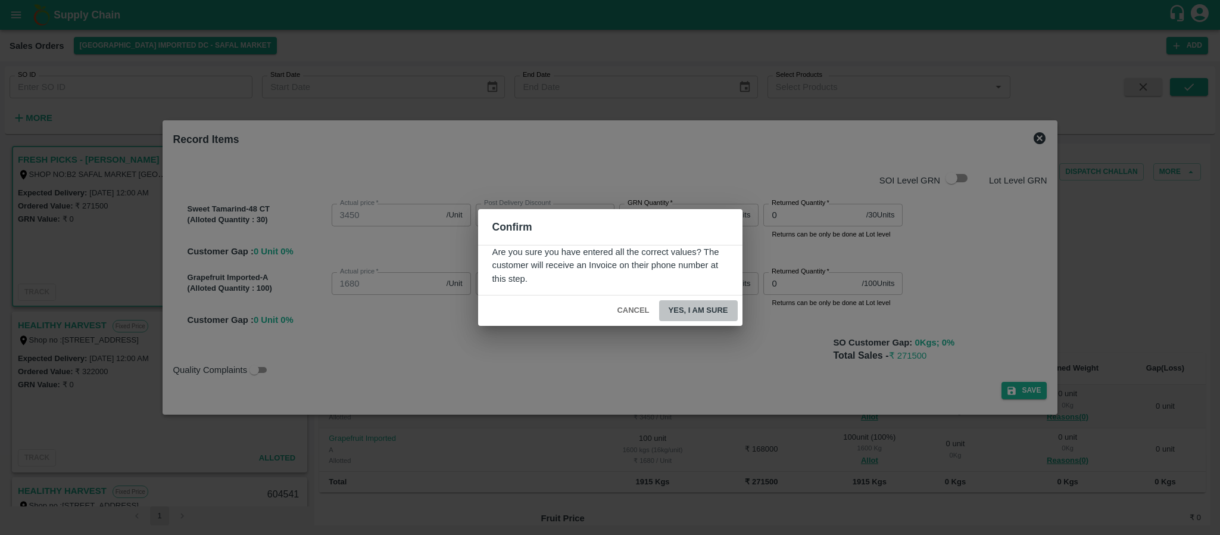
click at [713, 308] on button "Yes, I am sure" at bounding box center [698, 310] width 79 height 21
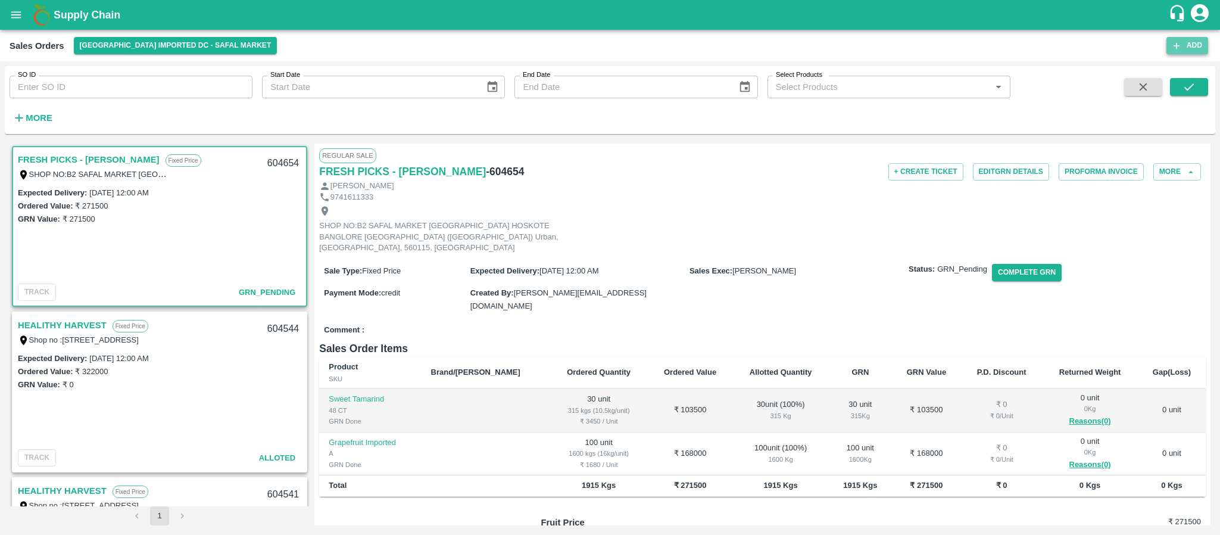
click at [1188, 50] on button "Add" at bounding box center [1187, 45] width 42 height 17
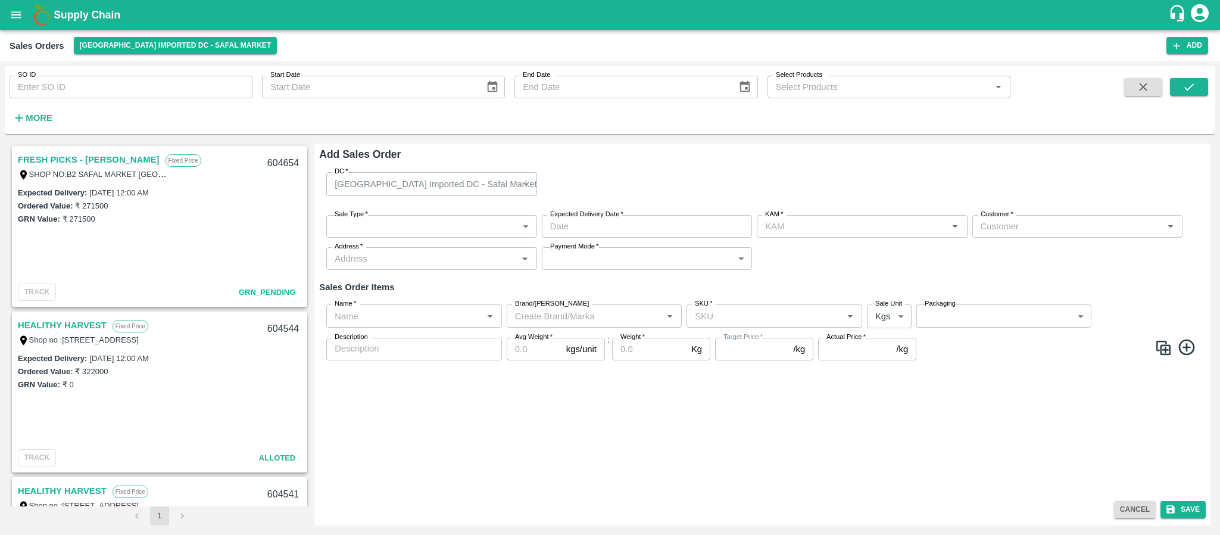
type input "[PERSON_NAME]"
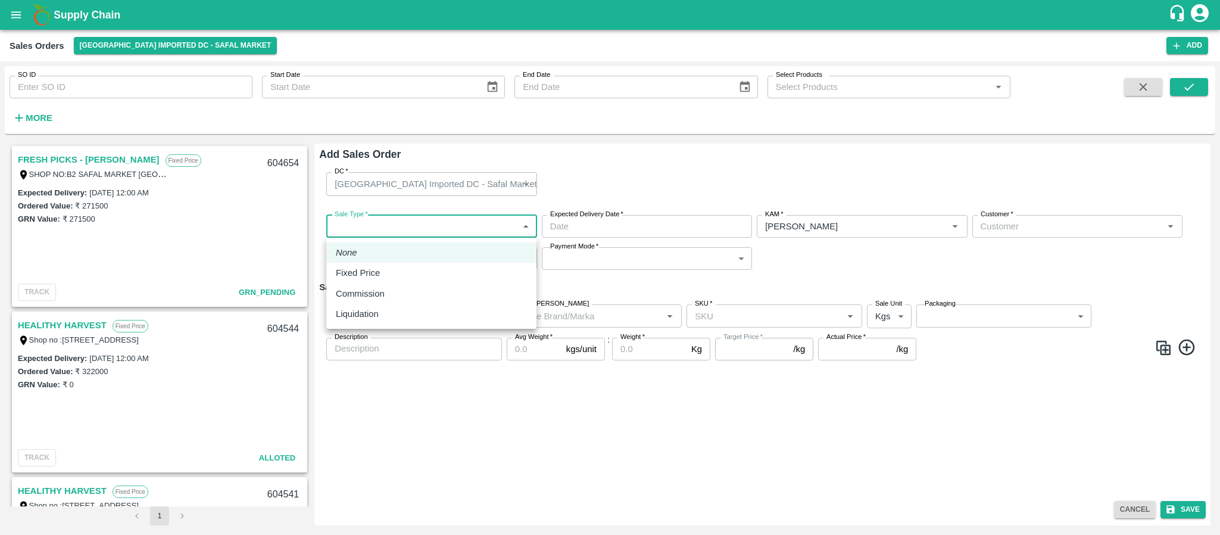
click at [470, 223] on body "Supply Chain Sales Orders Bangalore Imported DC - Safal Market Add SO ID SO ID …" at bounding box center [610, 267] width 1220 height 535
click at [413, 275] on div "Fixed Price" at bounding box center [431, 272] width 191 height 13
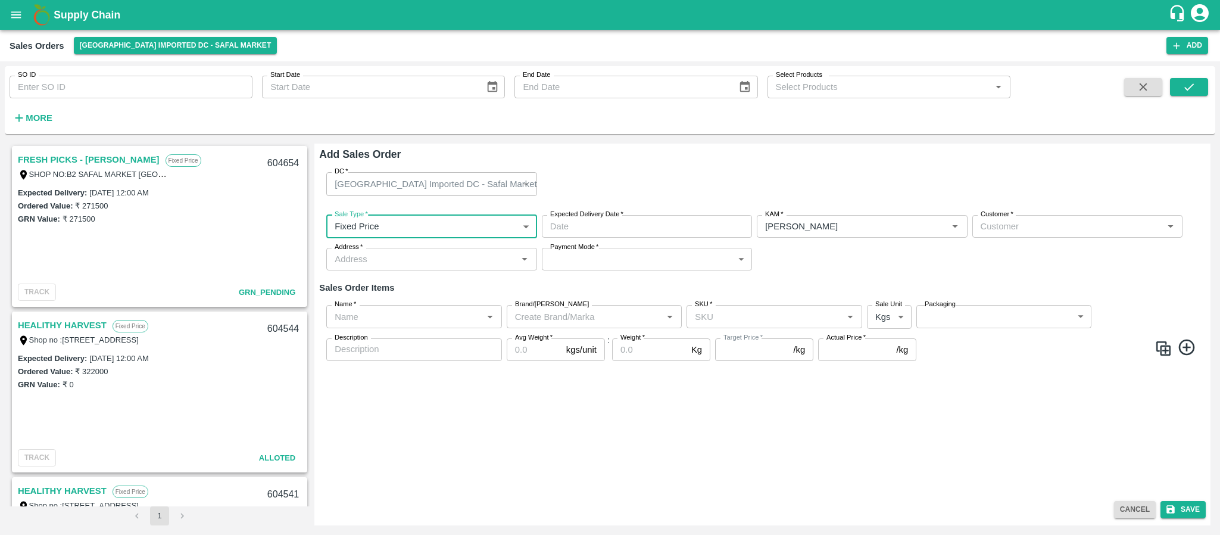
type input "1"
type input "DD/MM/YYYY hh:mm aa"
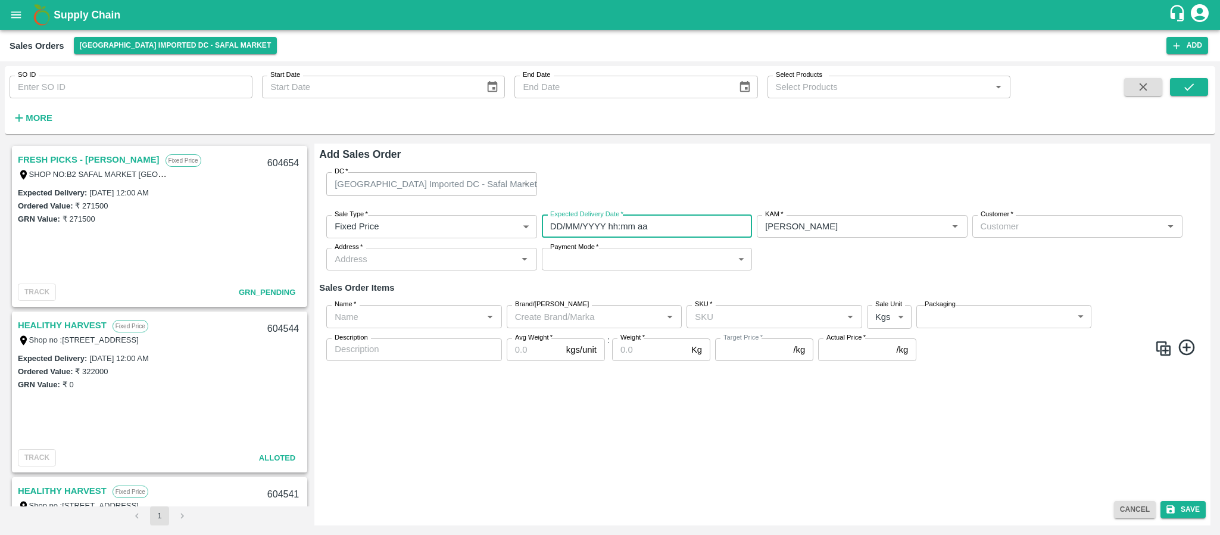
click at [607, 227] on input "DD/MM/YYYY hh:mm aa" at bounding box center [643, 226] width 202 height 23
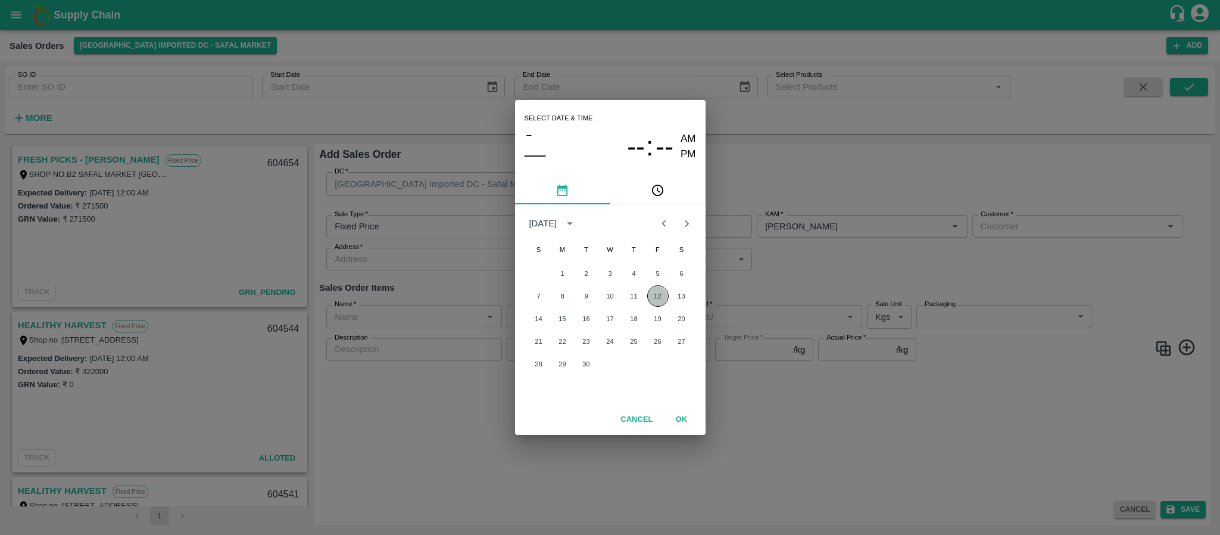
click at [654, 294] on button "12" at bounding box center [657, 295] width 21 height 21
type input "12/09/2025 12:00 AM"
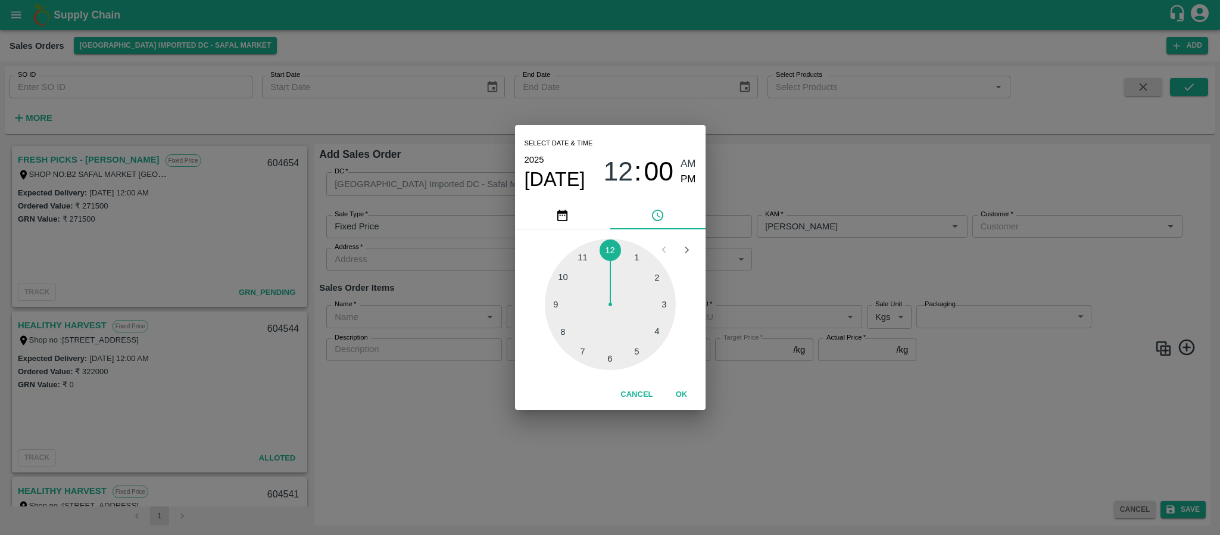
click at [792, 261] on div "Select date & time 2025 Sep 12 12 : 00 AM PM 1 2 3 4 5 6 7 8 9 10 11 12 Cancel …" at bounding box center [610, 267] width 1220 height 535
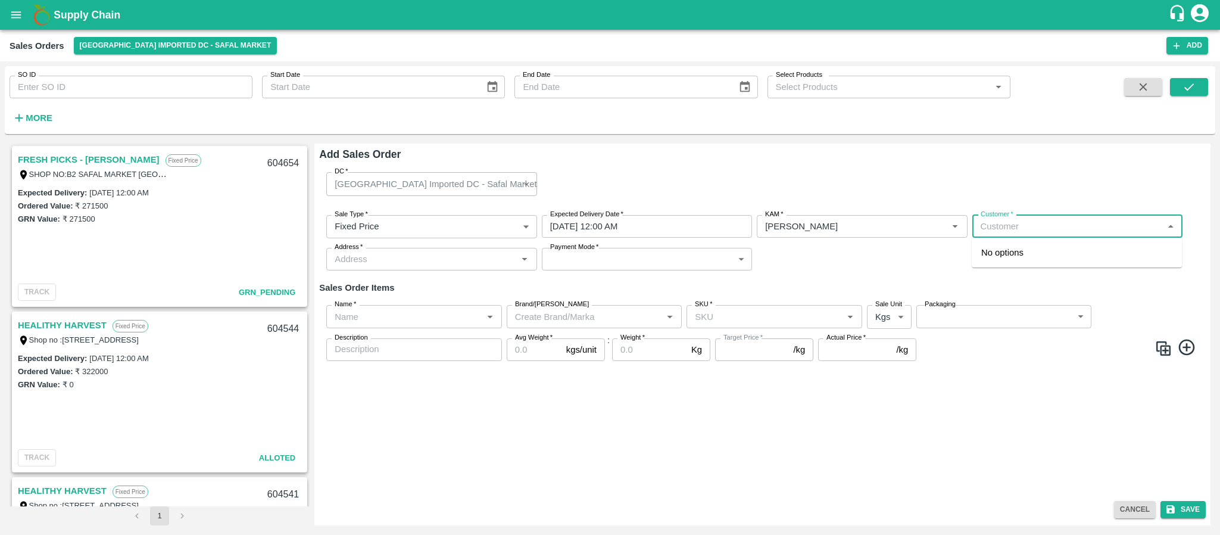
click at [1010, 232] on input "Customer   *" at bounding box center [1067, 226] width 183 height 15
click at [1013, 247] on p "FRESH PICKS - KIRAN N" at bounding box center [1050, 252] width 139 height 13
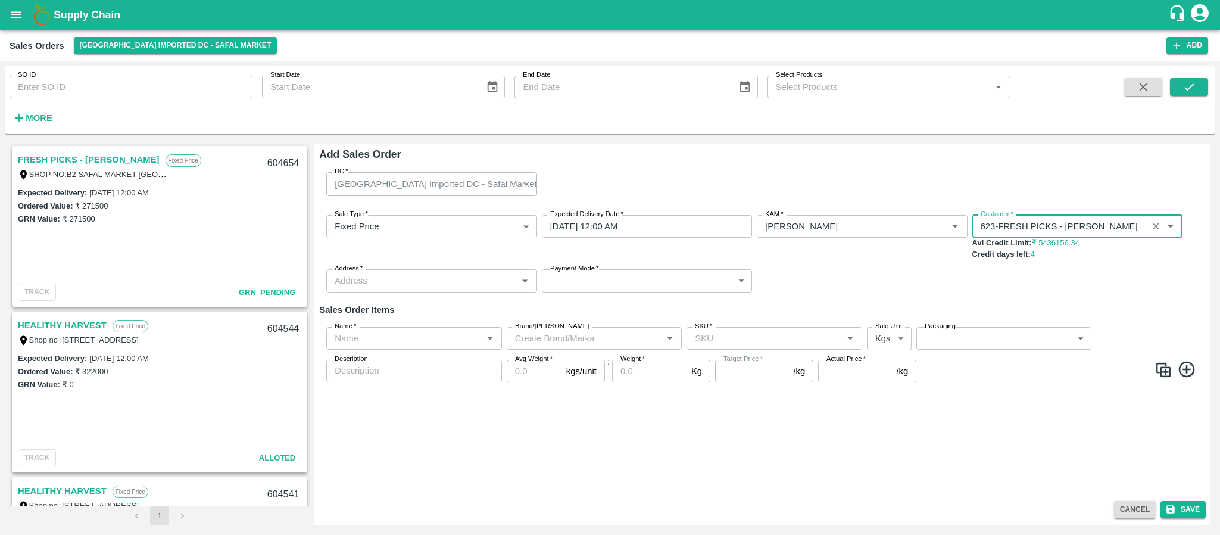
type input "623-FRESH PICKS - KIRAN N"
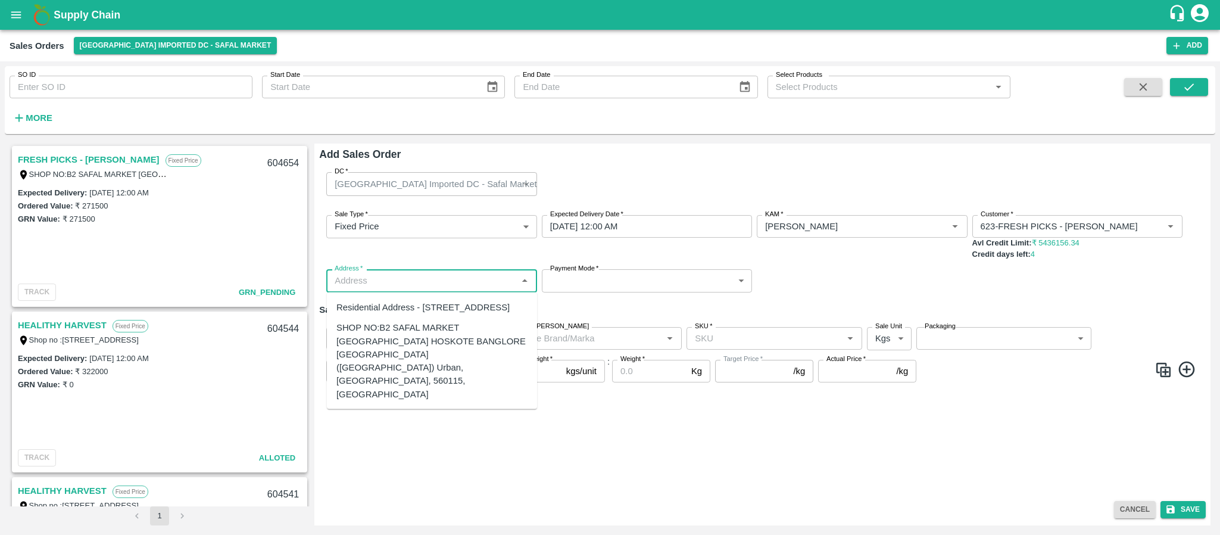
click at [458, 279] on input "Address   *" at bounding box center [421, 280] width 183 height 15
click at [438, 363] on div "SHOP NO:B2 SAFAL MARKET KHAZISONI VILLAGE HOSKOTE BANGLORE KARNATAKA (Bangalore…" at bounding box center [431, 361] width 191 height 80
type input "SHOP NO:B2 SAFAL MARKET KHAZISONI VILLAGE HOSKOTE BANGLORE KARNATAKA (Bangalore…"
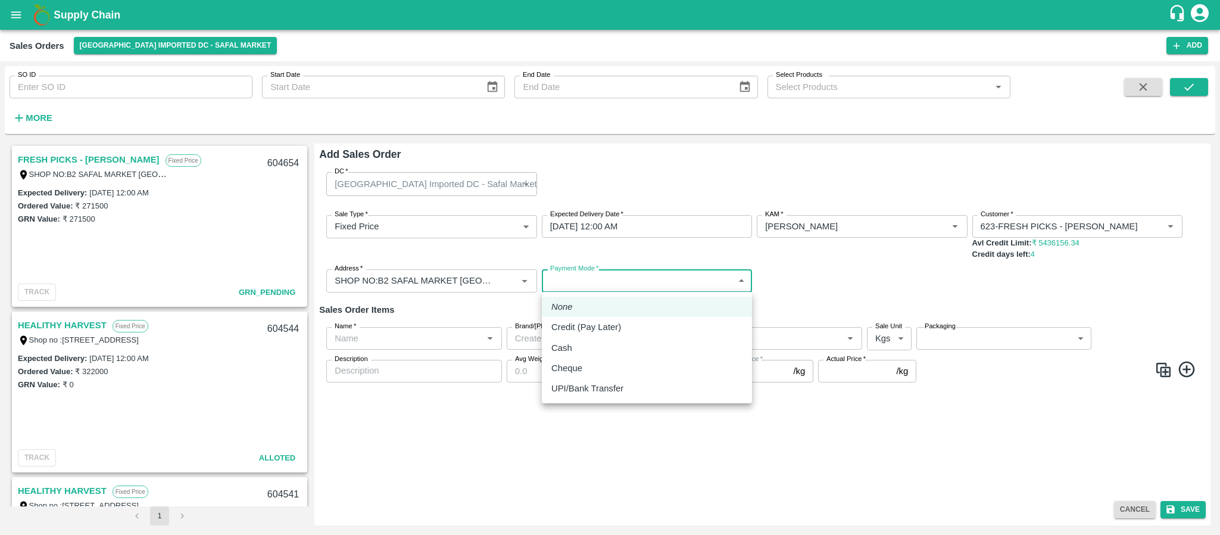
click at [608, 282] on body "Supply Chain Sales Orders Bangalore Imported DC - Safal Market Add SO ID SO ID …" at bounding box center [610, 267] width 1220 height 535
click at [594, 329] on p "Credit (Pay Later)" at bounding box center [586, 326] width 70 height 13
type input "credit"
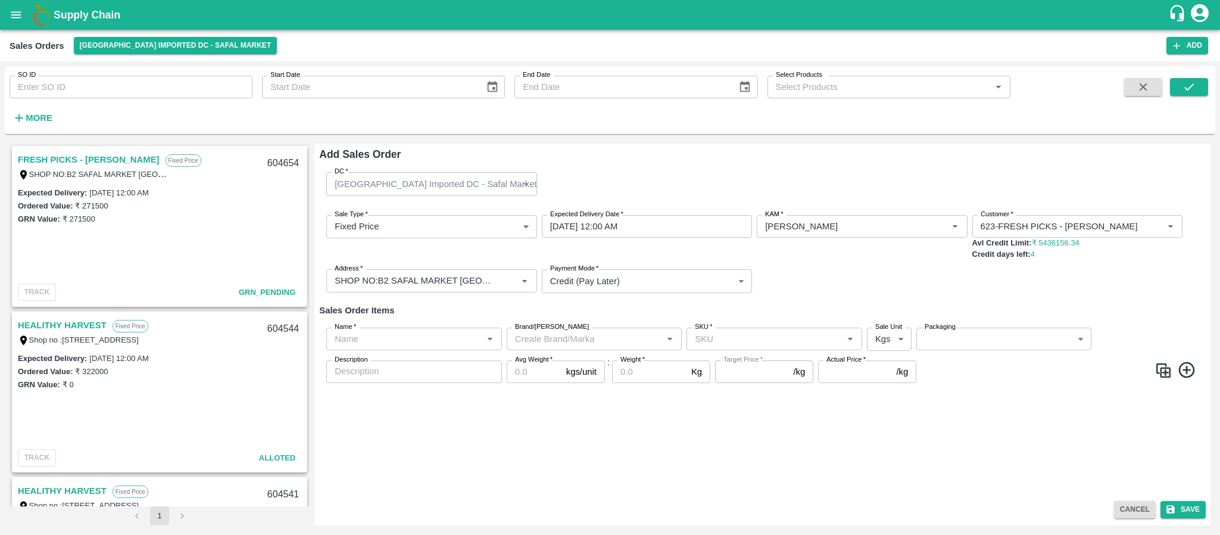
click at [108, 160] on link "FRESH PICKS - KIRAN N" at bounding box center [89, 159] width 142 height 15
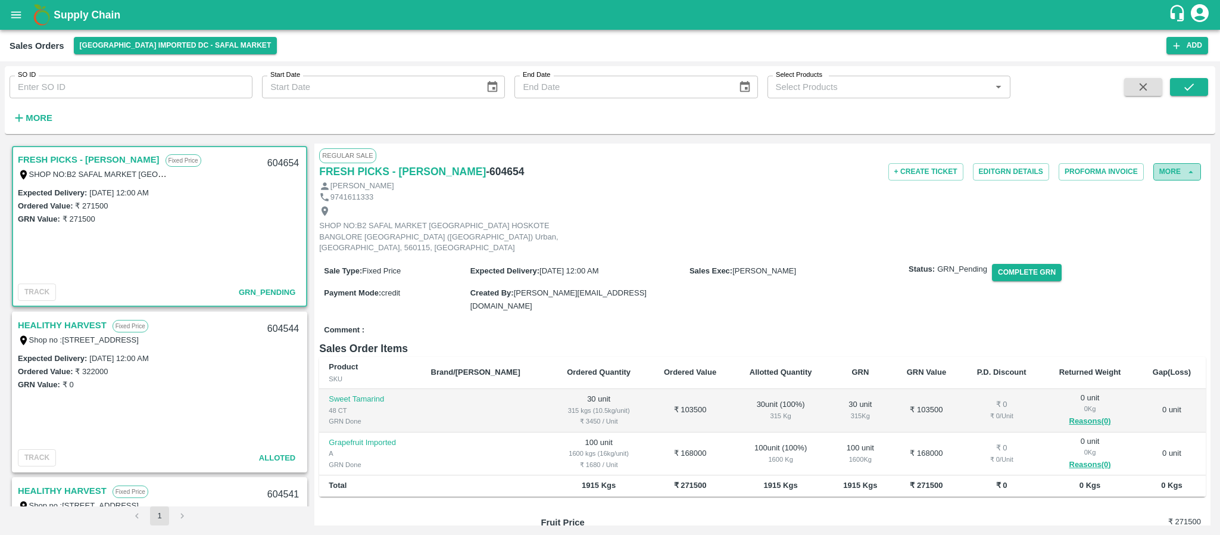
click at [1165, 174] on button "More" at bounding box center [1177, 171] width 48 height 17
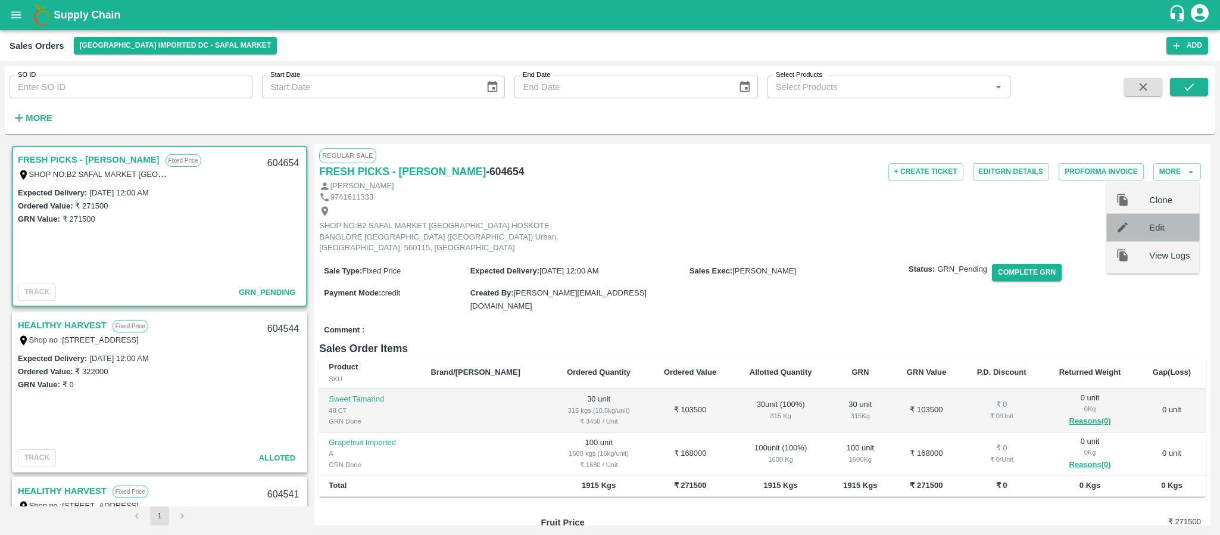
click at [1154, 221] on span "Edit" at bounding box center [1169, 227] width 40 height 13
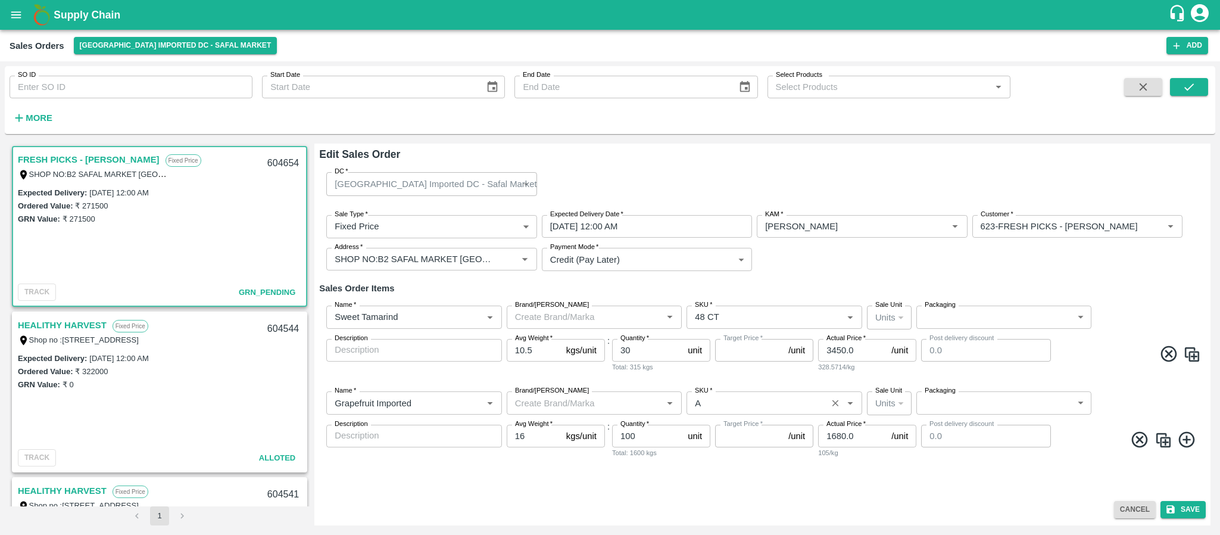
type input "NA"
click at [1192, 439] on icon at bounding box center [1187, 440] width 20 height 20
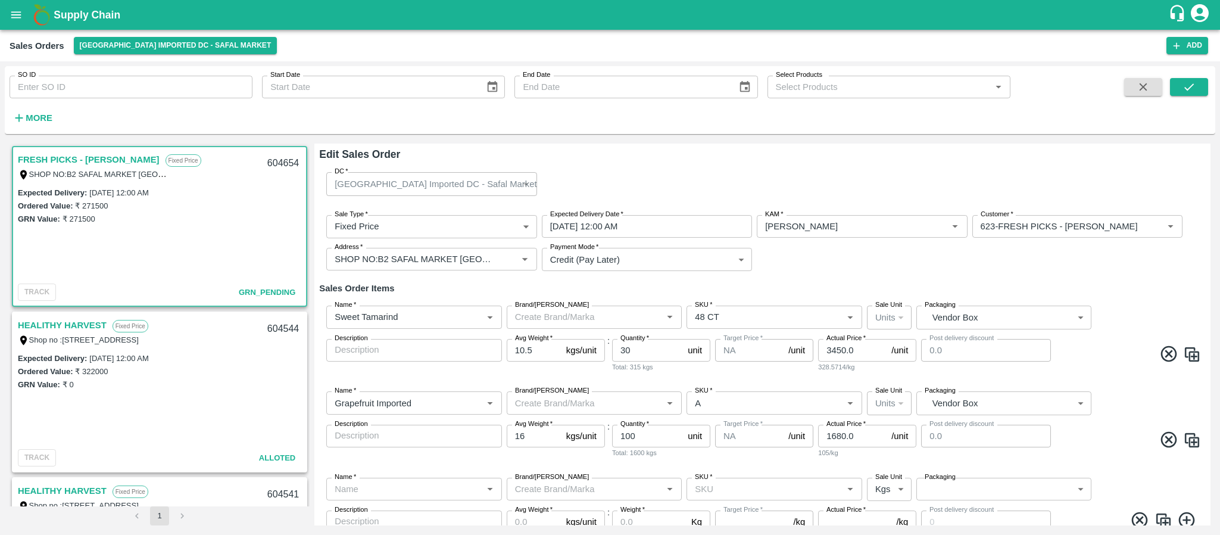
scroll to position [46, 0]
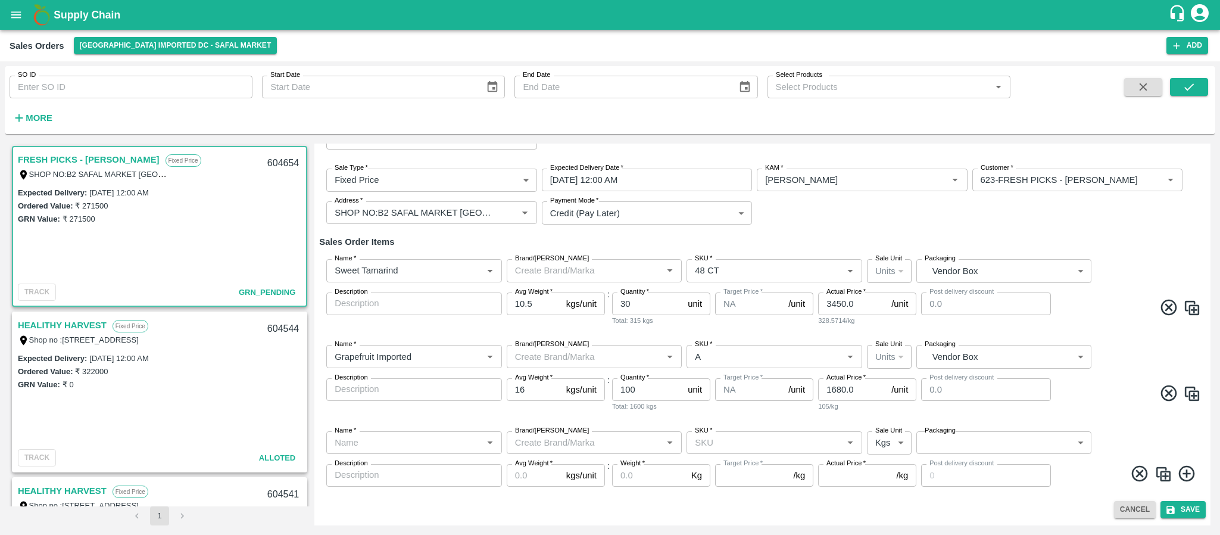
click at [392, 444] on input "Name   *" at bounding box center [404, 442] width 149 height 15
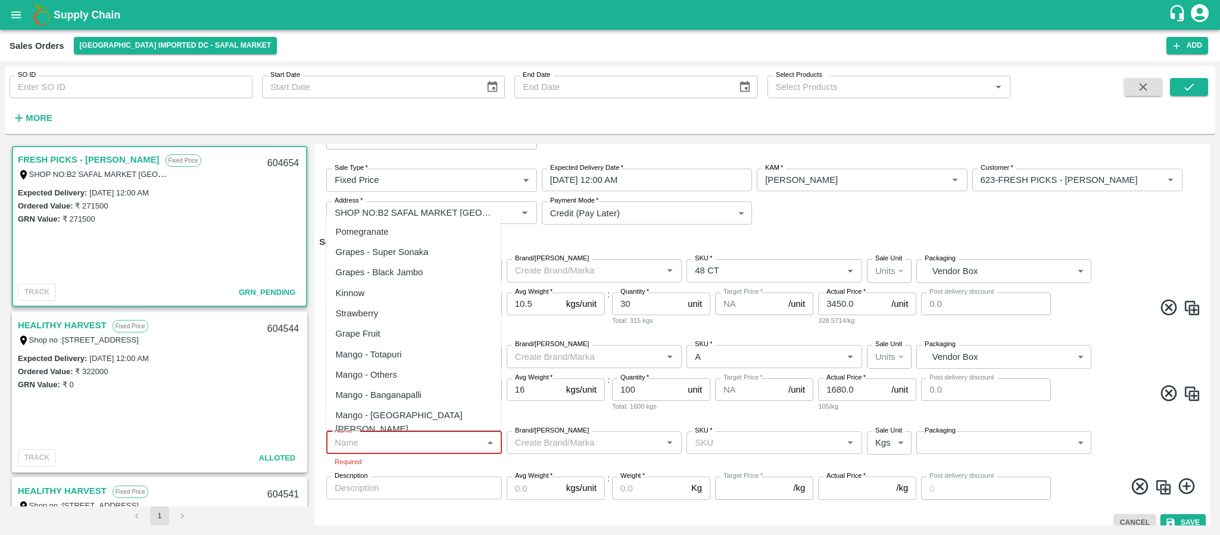
click at [402, 435] on input "Name   *" at bounding box center [404, 442] width 149 height 15
paste input "Dragon Fruit Vietnam"
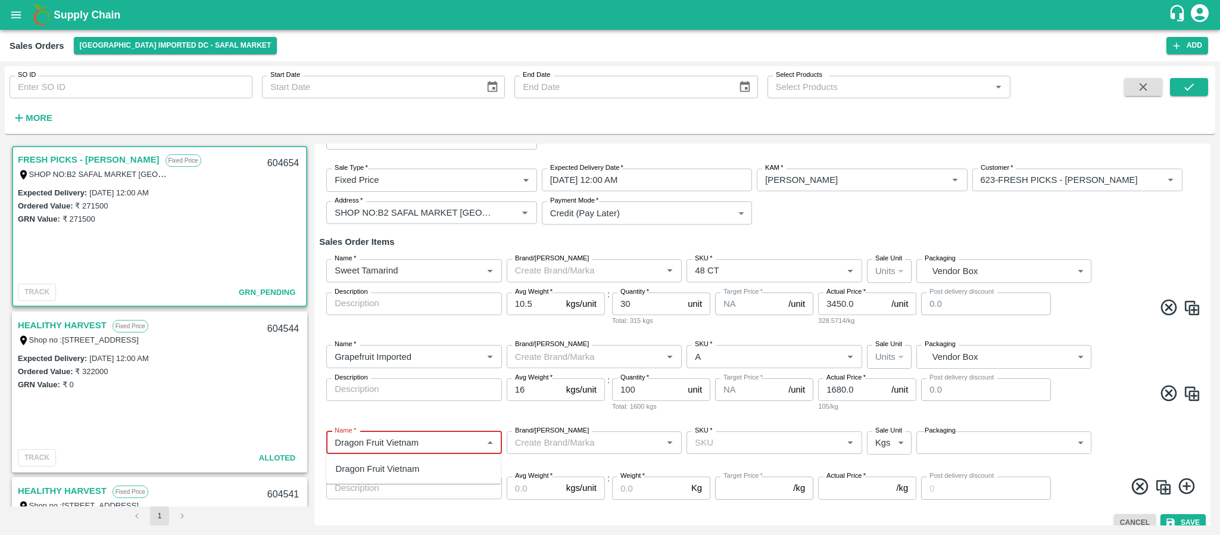
click at [397, 477] on div "Dragon Fruit Vietnam" at bounding box center [413, 468] width 175 height 20
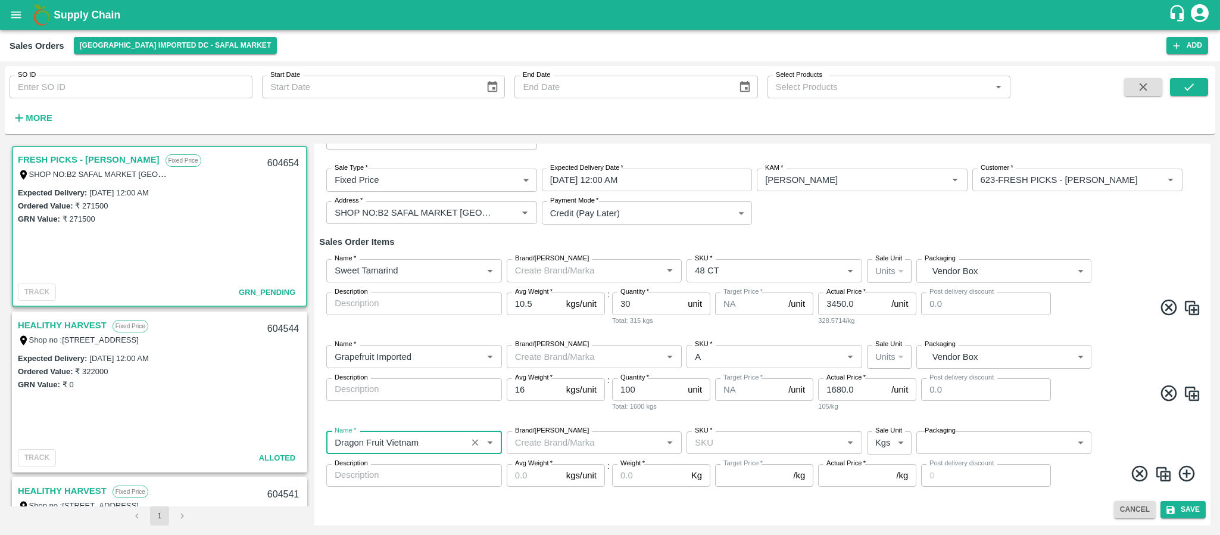
type input "Dragon Fruit Vietnam"
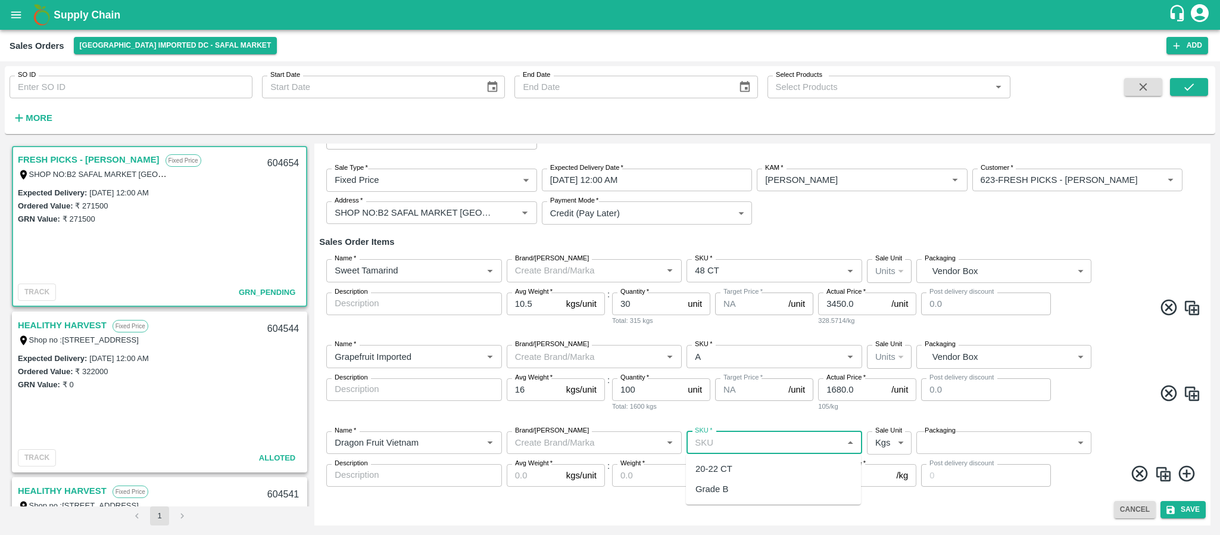
click at [725, 442] on input "SKU   *" at bounding box center [764, 442] width 149 height 15
click at [715, 475] on div "20-22 CT" at bounding box center [713, 468] width 37 height 13
type input "20-22 CT"
type input "NA"
click at [884, 441] on body "Supply Chain Sales Orders Bangalore Imported DC - Safal Market Add SO ID SO ID …" at bounding box center [610, 267] width 1220 height 535
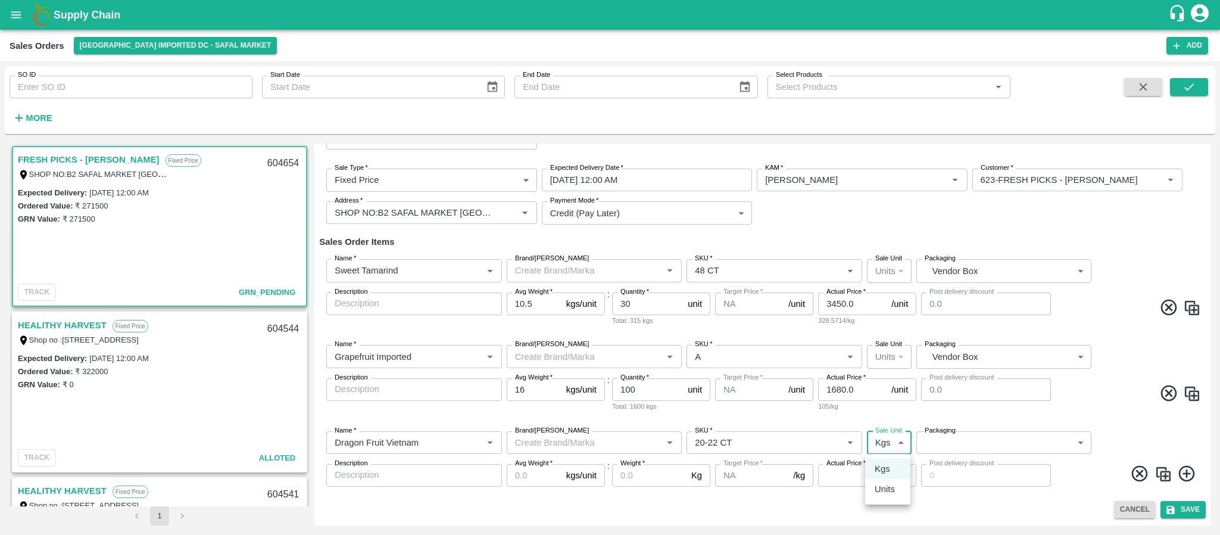
click at [885, 481] on li "Units" at bounding box center [887, 489] width 45 height 20
type input "2"
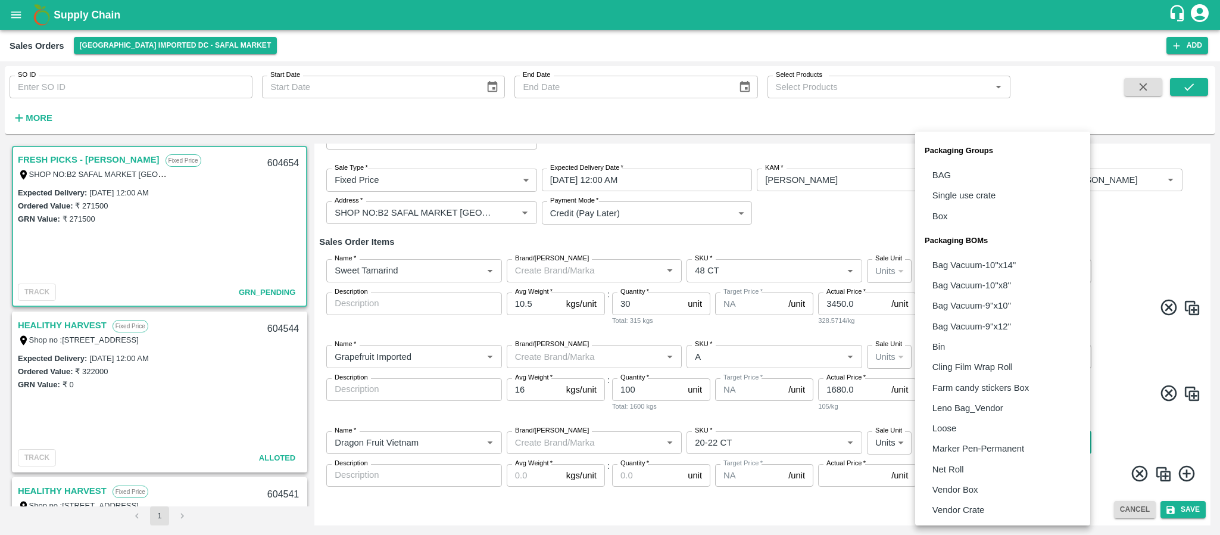
click at [949, 438] on body "Supply Chain Sales Orders Bangalore Imported DC - Safal Market Add SO ID SO ID …" at bounding box center [610, 267] width 1220 height 535
click at [950, 485] on p "Vendor Box" at bounding box center [955, 489] width 46 height 13
type input "BOM/276"
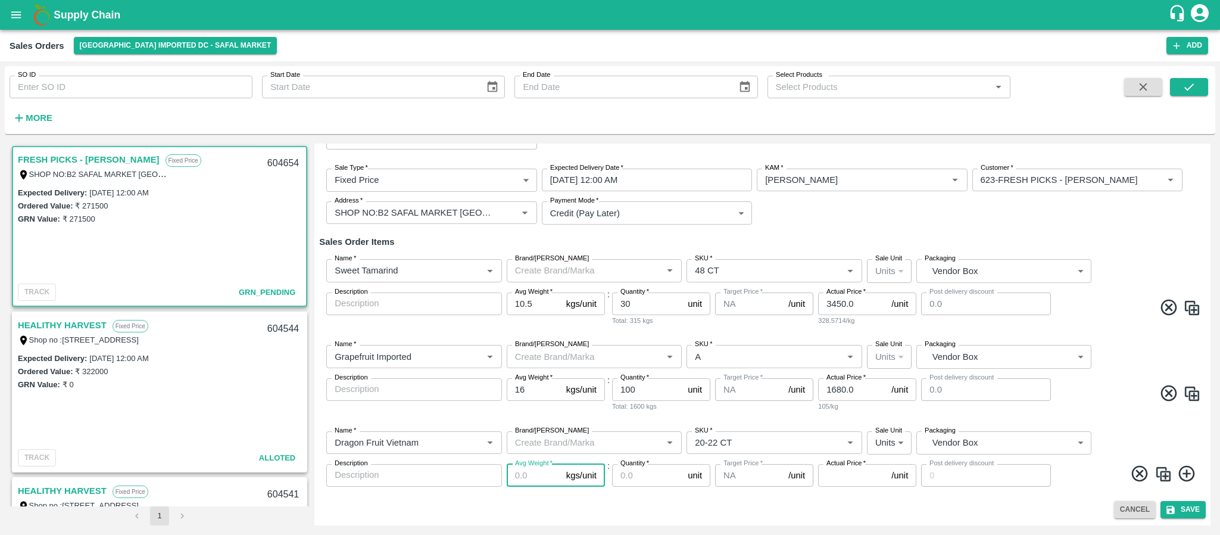
click at [531, 474] on input "Avg Weight   *" at bounding box center [534, 475] width 55 height 23
type input "10"
click at [663, 479] on input "Quantity   *" at bounding box center [647, 475] width 71 height 23
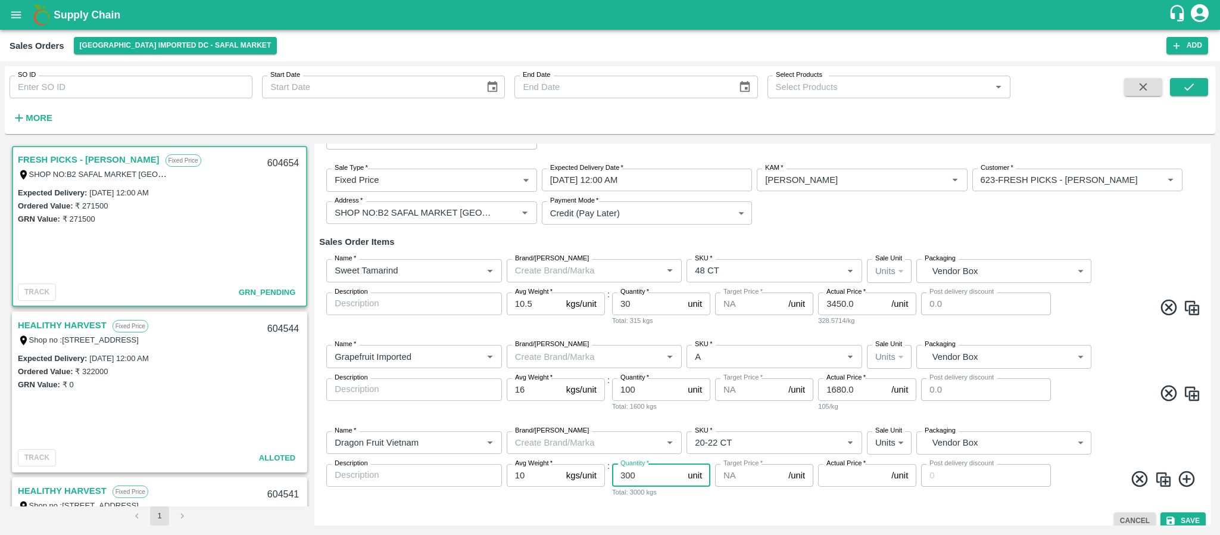
type input "300"
click at [825, 477] on input "Actual Price   *" at bounding box center [852, 475] width 68 height 23
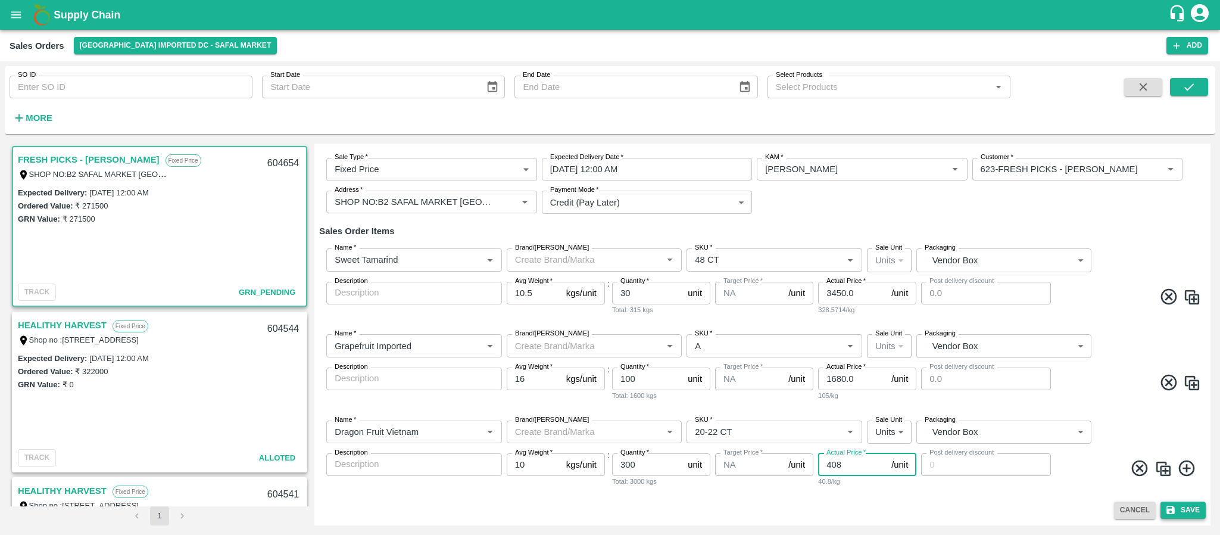
type input "408"
click at [1183, 502] on button "Save" at bounding box center [1182, 509] width 45 height 17
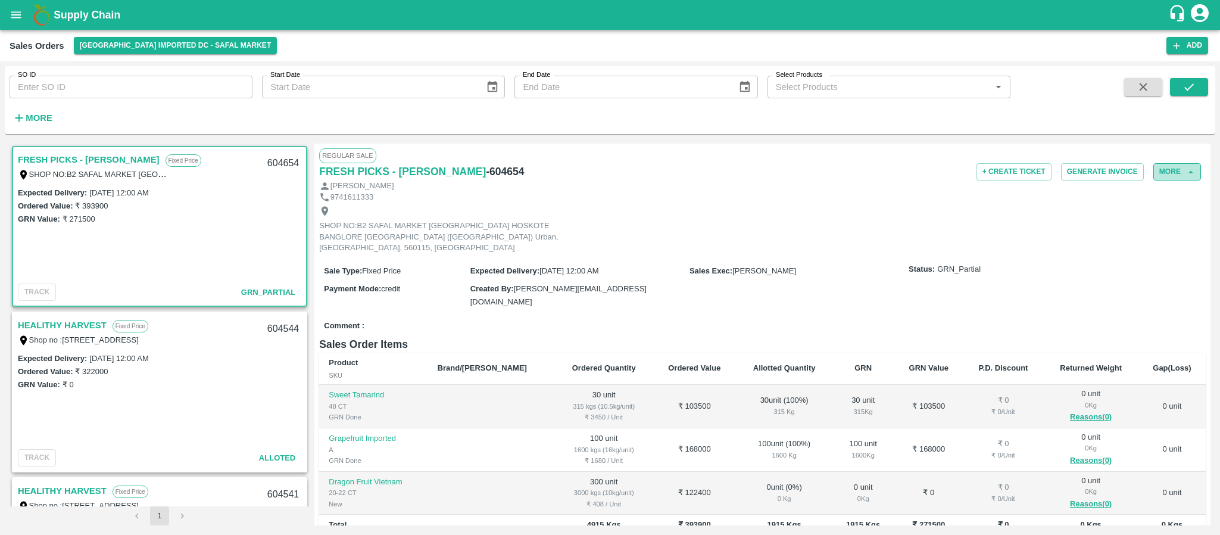
click at [1158, 172] on button "More" at bounding box center [1177, 171] width 48 height 17
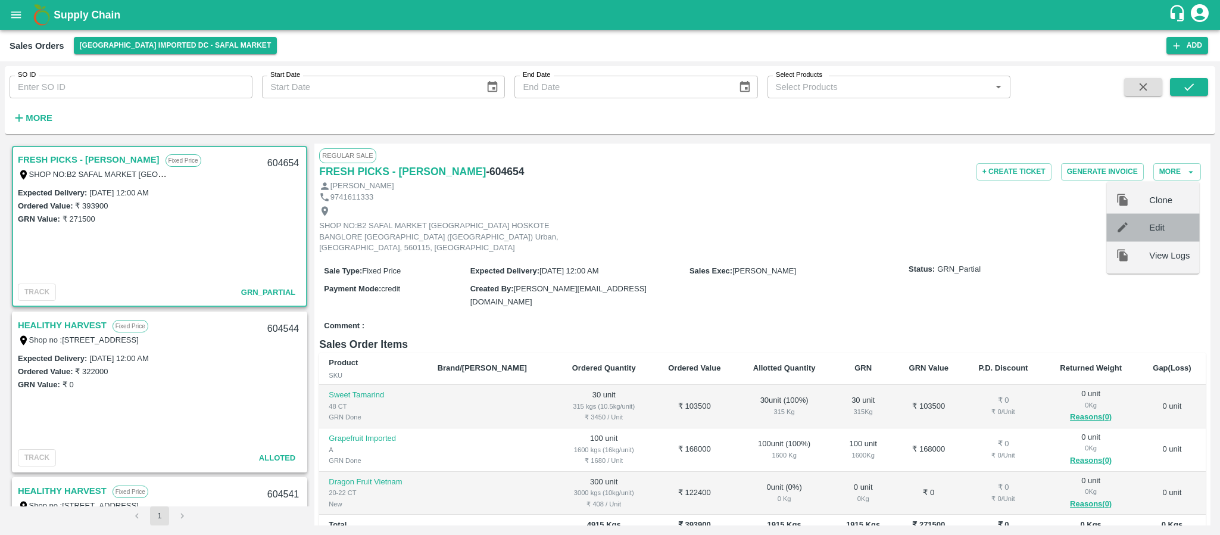
click at [1147, 217] on div "Edit" at bounding box center [1152, 227] width 93 height 27
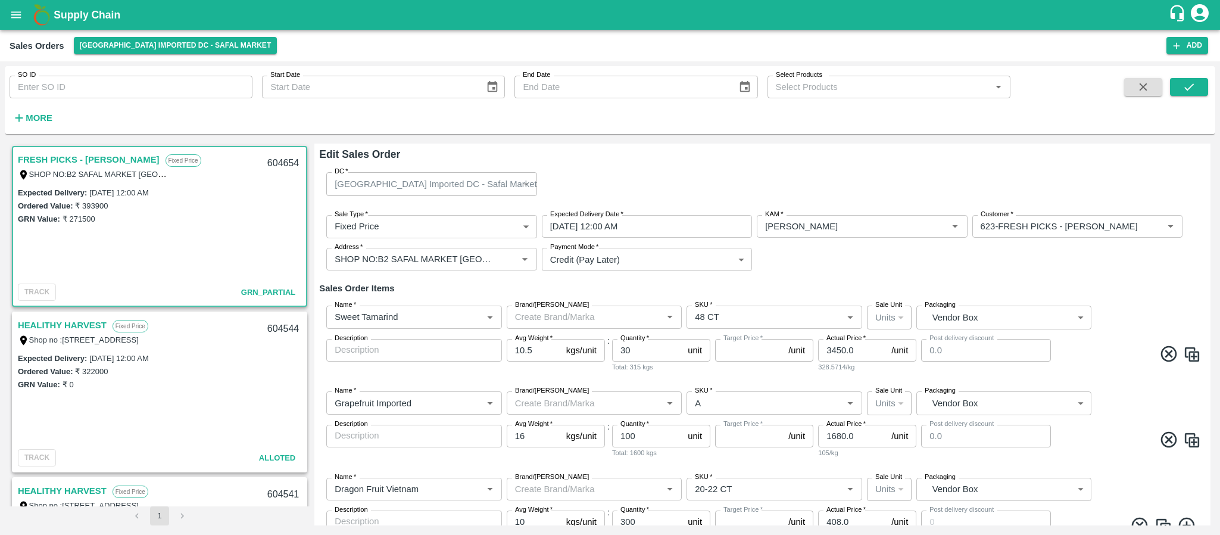
type input "NA"
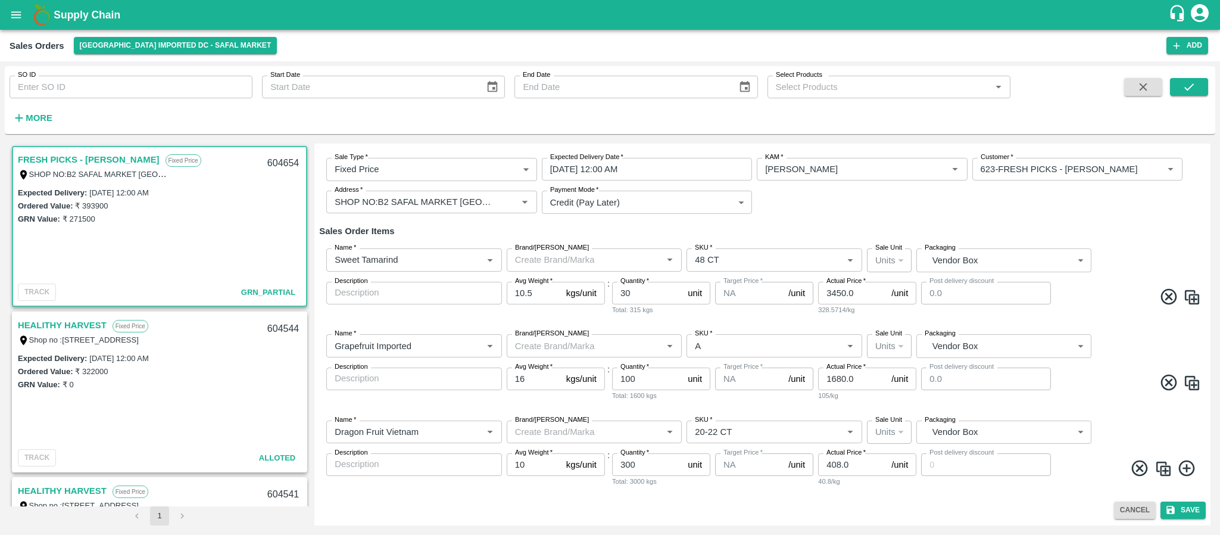
click at [1138, 472] on icon at bounding box center [1140, 468] width 20 height 20
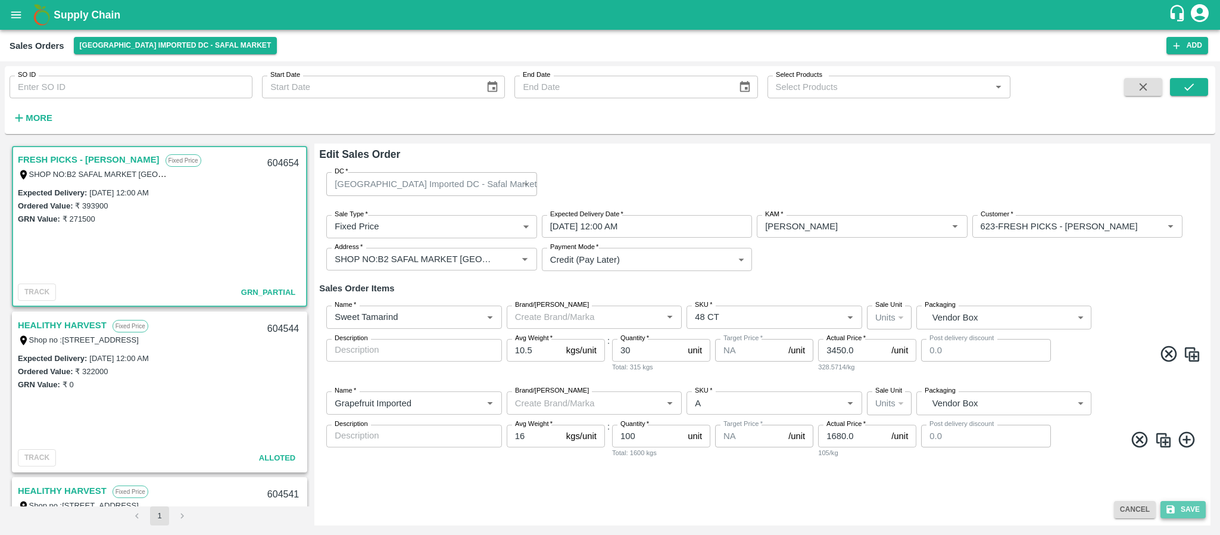
click at [1170, 508] on icon "submit" at bounding box center [1170, 509] width 11 height 11
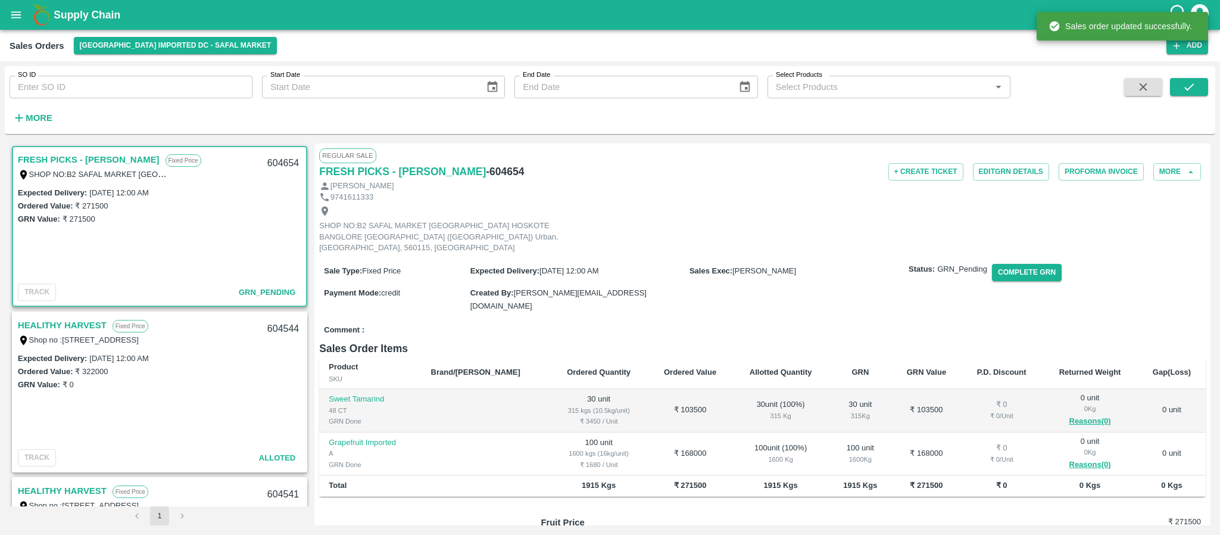
click at [779, 211] on div "SHOP NO:B2 SAFAL MARKET KHAZISONI VILLAGE HOSKOTE BANGLORE KARNATAKA (Bangalore…" at bounding box center [762, 229] width 887 height 54
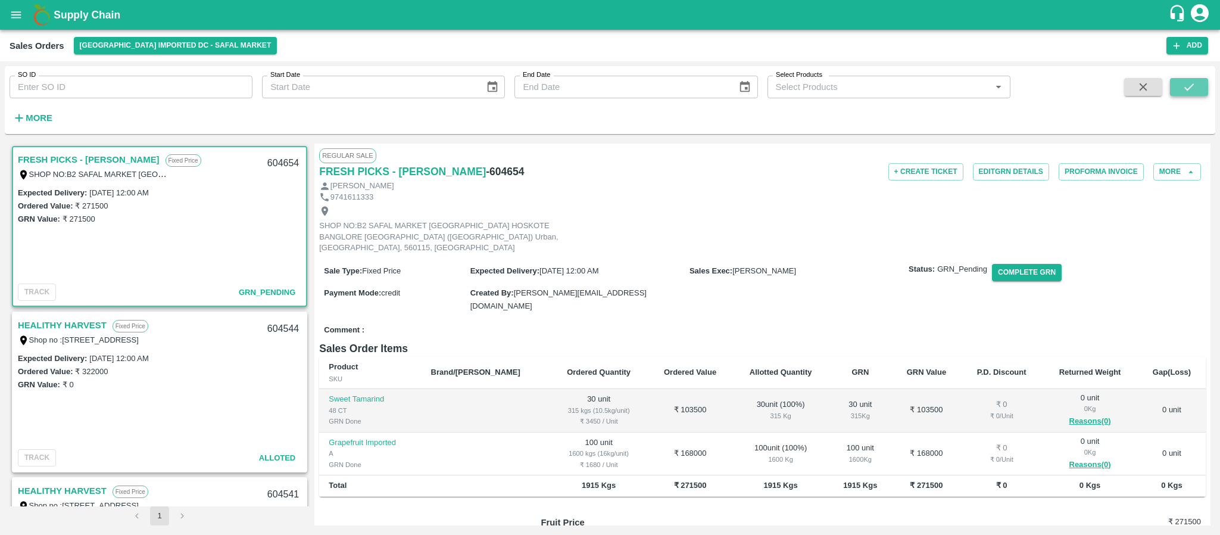
click at [1192, 86] on icon "submit" at bounding box center [1188, 86] width 13 height 13
click at [1186, 45] on button "Add" at bounding box center [1187, 45] width 42 height 17
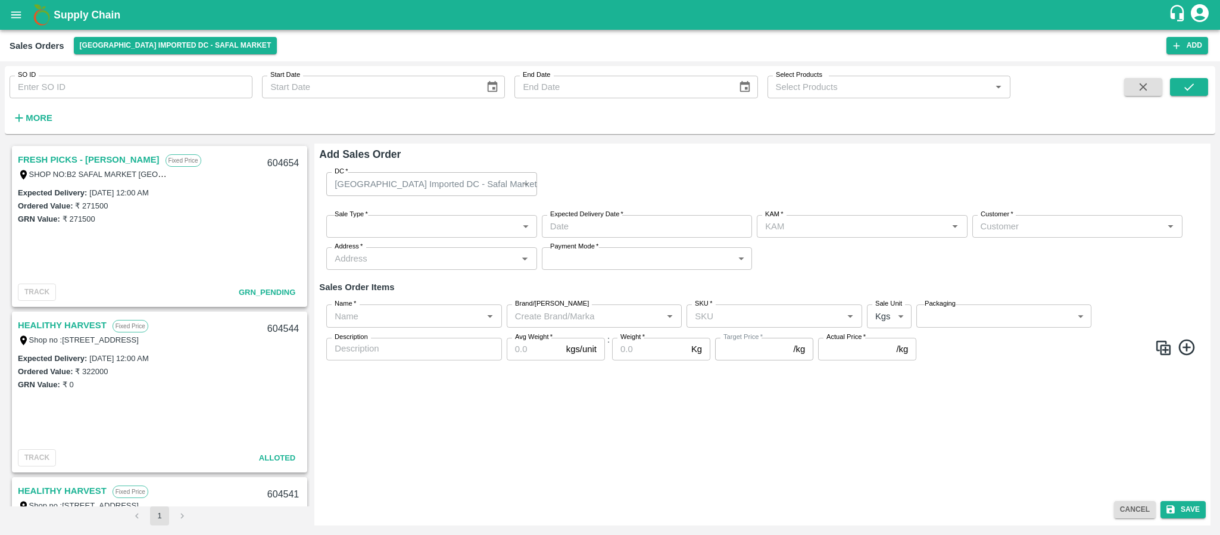
type input "[PERSON_NAME]"
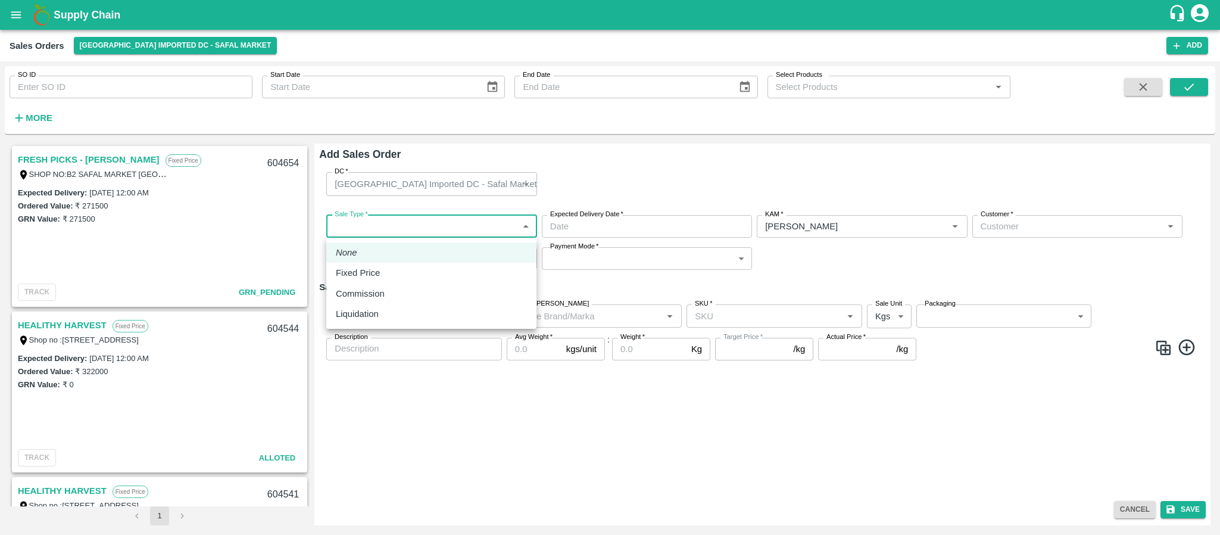
click at [468, 225] on body "Supply Chain Sales Orders Bangalore Imported DC - Safal Market Add SO ID SO ID …" at bounding box center [610, 267] width 1220 height 535
click at [438, 271] on div "Fixed Price" at bounding box center [431, 272] width 191 height 13
type input "1"
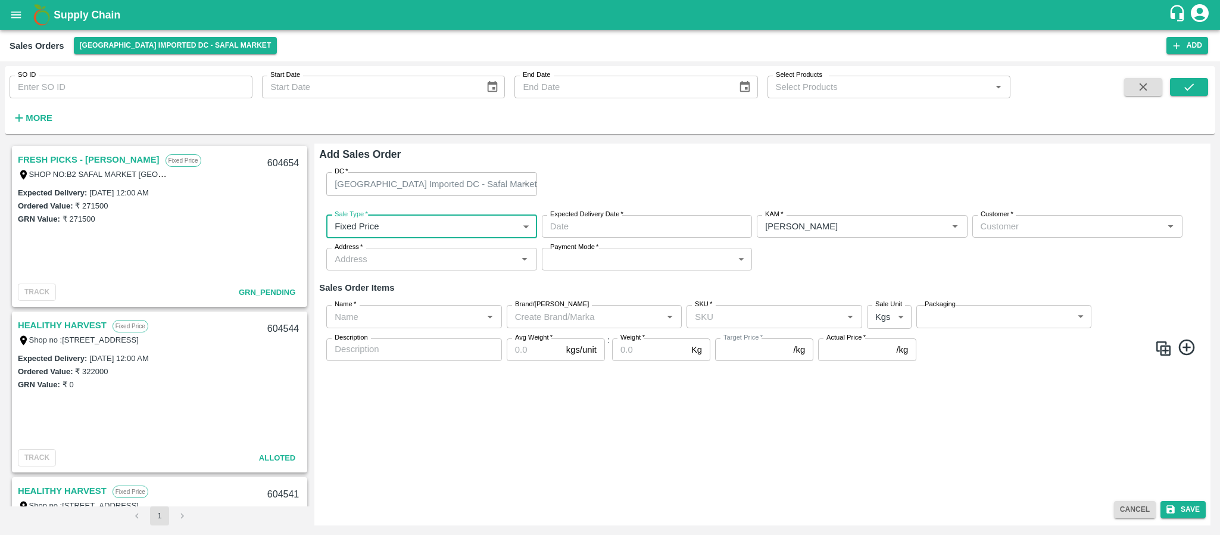
type input "DD/MM/YYYY hh:mm aa"
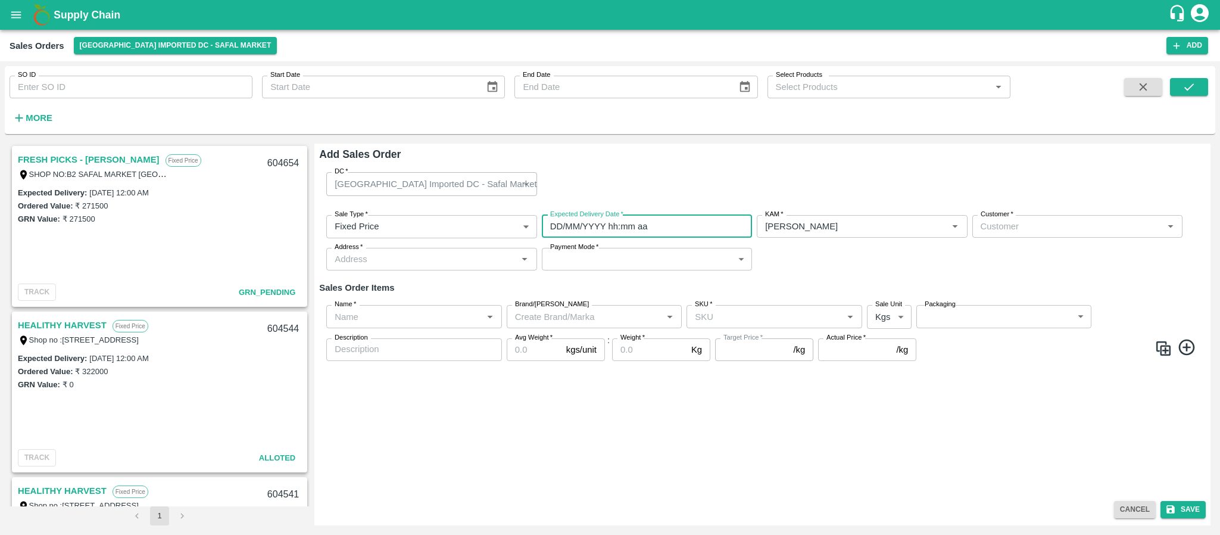
click at [626, 233] on input "DD/MM/YYYY hh:mm aa" at bounding box center [643, 226] width 202 height 23
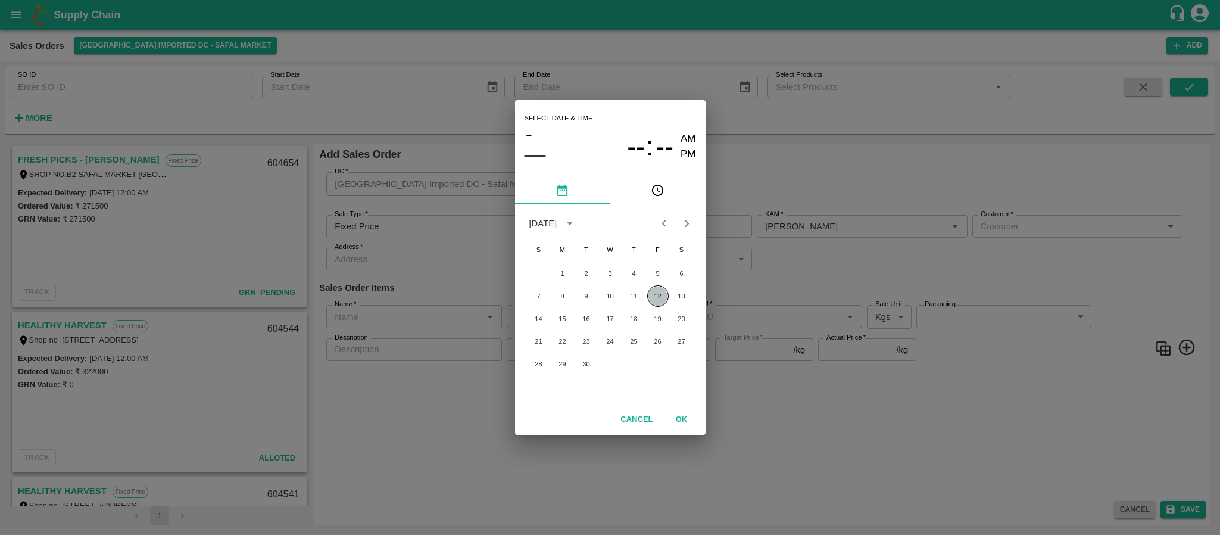
click at [656, 293] on button "12" at bounding box center [657, 295] width 21 height 21
type input "12/09/2025 12:00 AM"
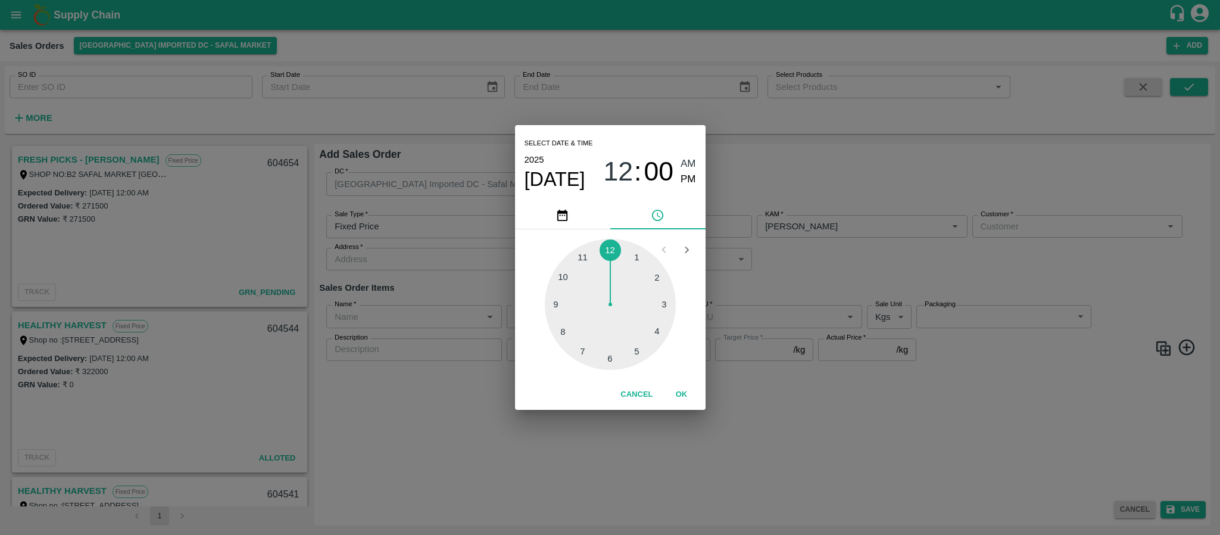
click at [804, 274] on div "Select date & time 2025 Sep 12 12 : 00 AM PM 1 2 3 4 5 6 7 8 9 10 11 12 Cancel …" at bounding box center [610, 267] width 1220 height 535
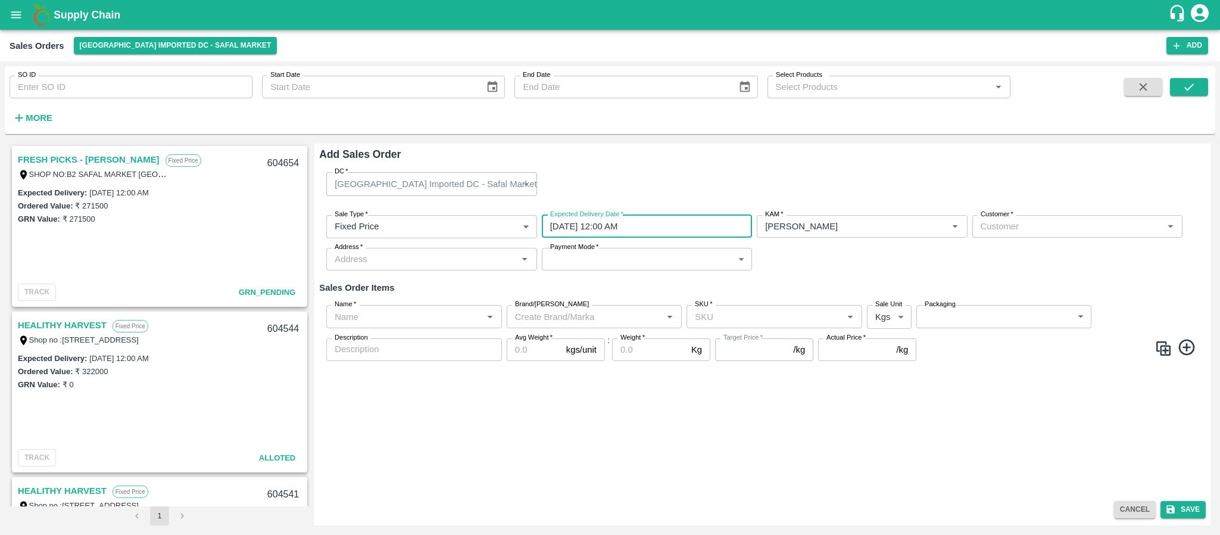
click at [988, 235] on div "Customer   *" at bounding box center [1077, 226] width 210 height 23
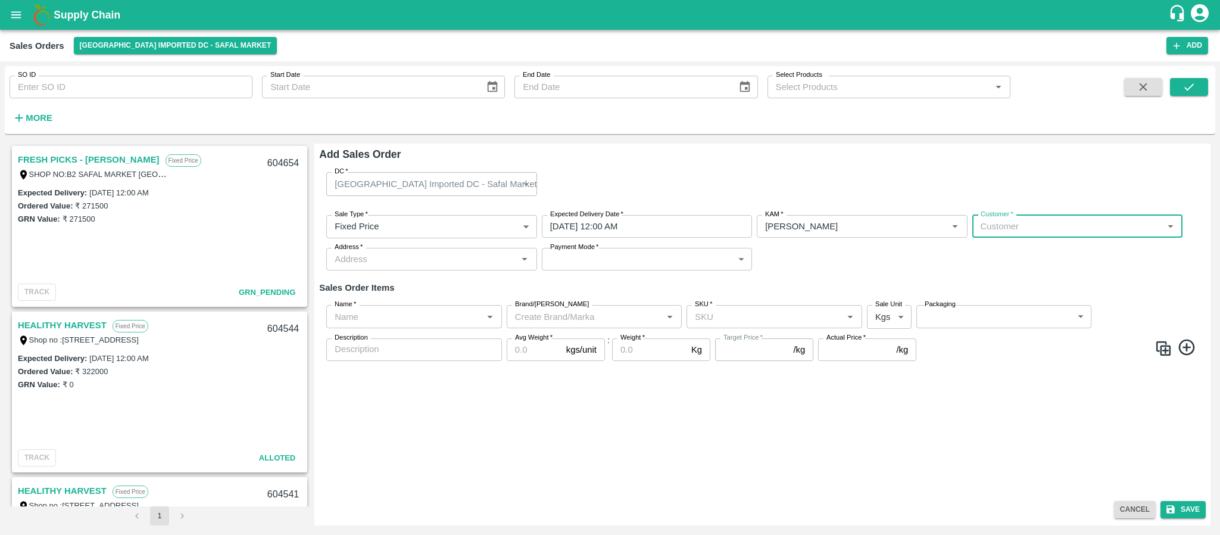
click at [1004, 220] on input "Customer   *" at bounding box center [1067, 226] width 183 height 15
click at [1004, 255] on p "FRESH PICKS - KIRAN N" at bounding box center [1050, 252] width 139 height 13
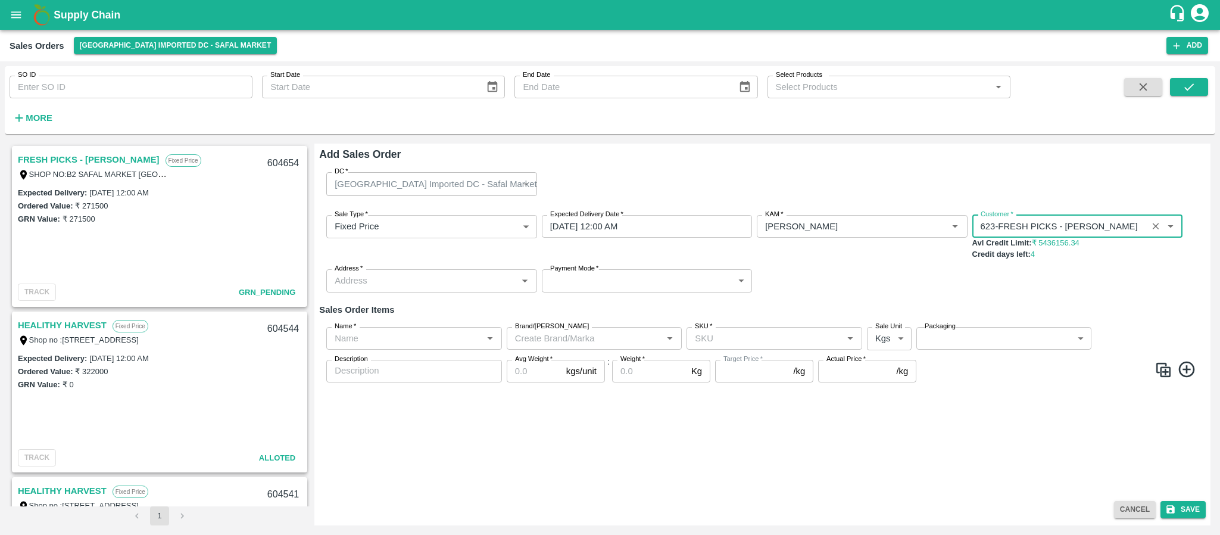
type input "623-FRESH PICKS - KIRAN N"
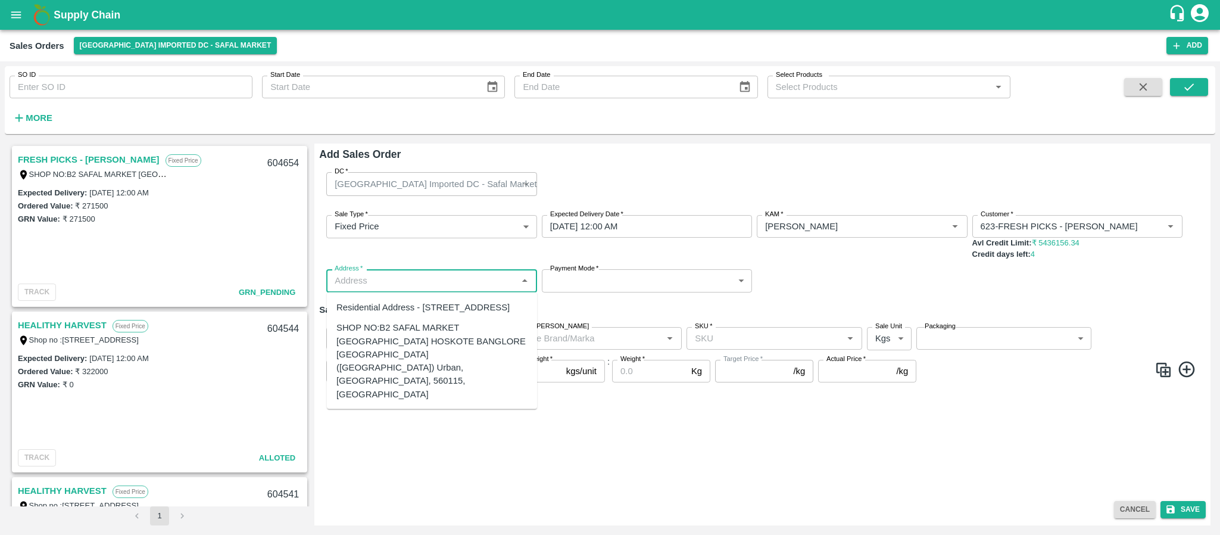
click at [447, 284] on input "Address   *" at bounding box center [421, 280] width 183 height 15
click at [407, 366] on div "SHOP NO:B2 SAFAL MARKET KHAZISONI VILLAGE HOSKOTE BANGLORE KARNATAKA (Bangalore…" at bounding box center [431, 361] width 191 height 80
type input "SHOP NO:B2 SAFAL MARKET KHAZISONI VILLAGE HOSKOTE BANGLORE KARNATAKA (Bangalore…"
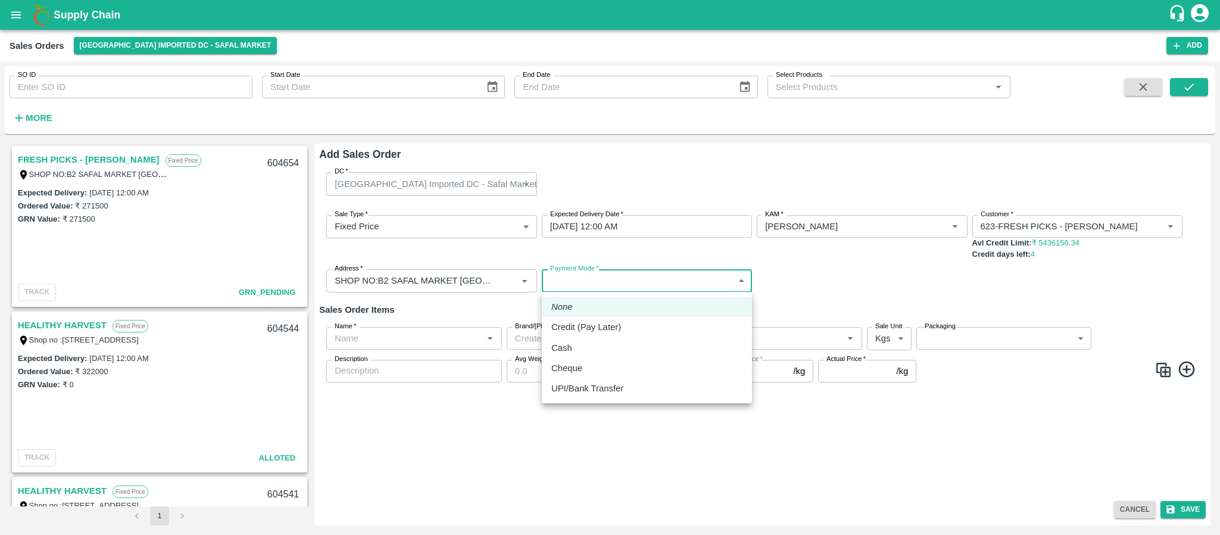
click at [595, 285] on body "Supply Chain Sales Orders Bangalore Imported DC - Safal Market Add SO ID SO ID …" at bounding box center [610, 267] width 1220 height 535
click at [582, 327] on p "Credit (Pay Later)" at bounding box center [586, 326] width 70 height 13
type input "credit"
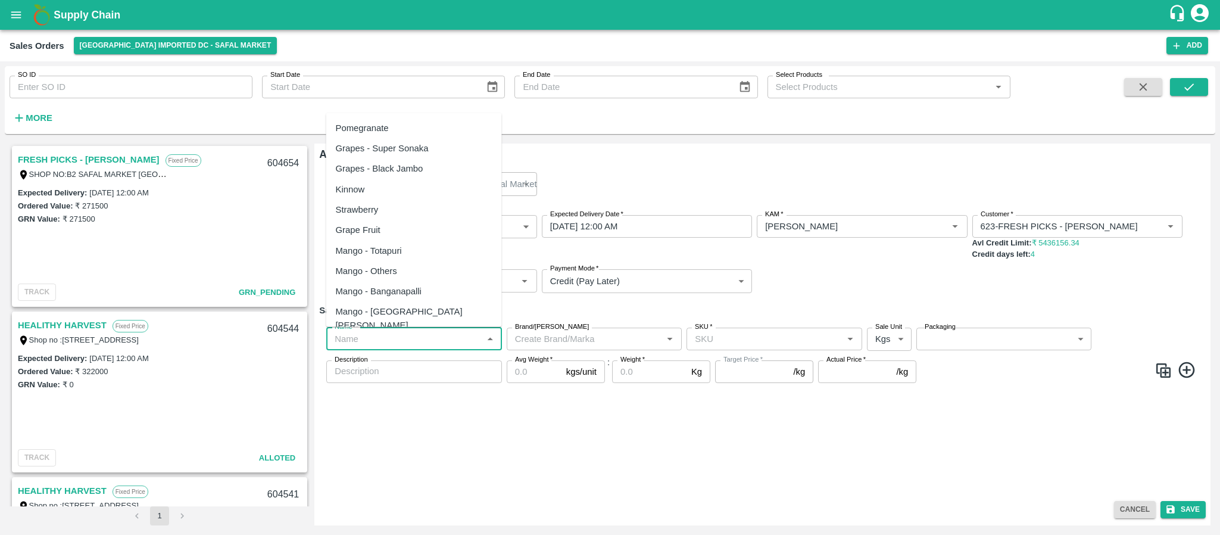
click at [388, 336] on input "Name   *" at bounding box center [404, 338] width 149 height 15
paste input "Dragon Fruit Vietnam"
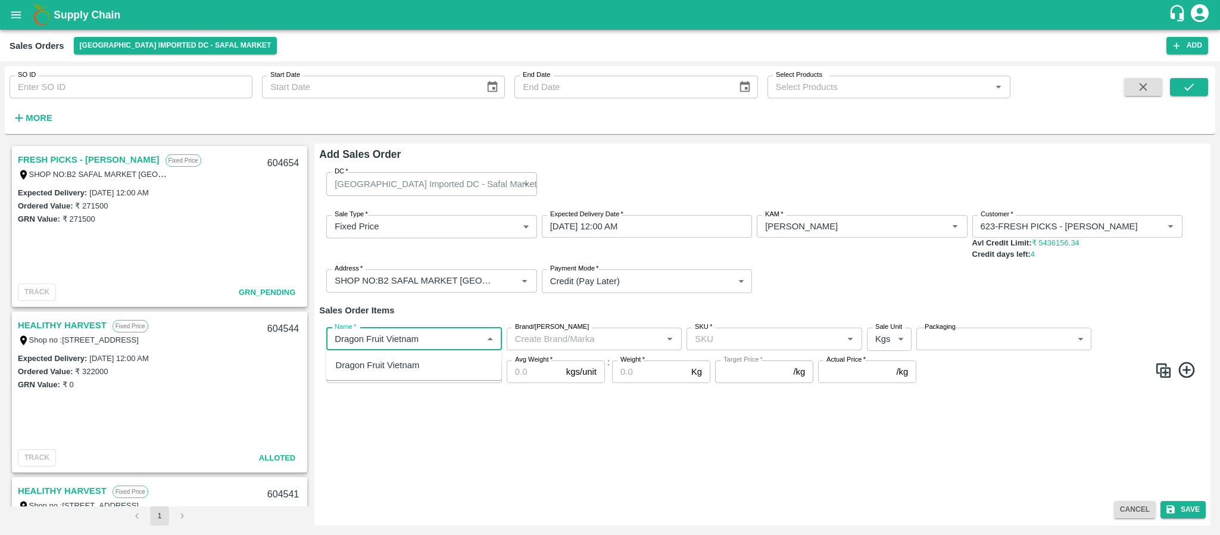
click at [427, 368] on div "Dragon Fruit Vietnam" at bounding box center [414, 365] width 176 height 20
type input "Dragon Fruit Vietnam"
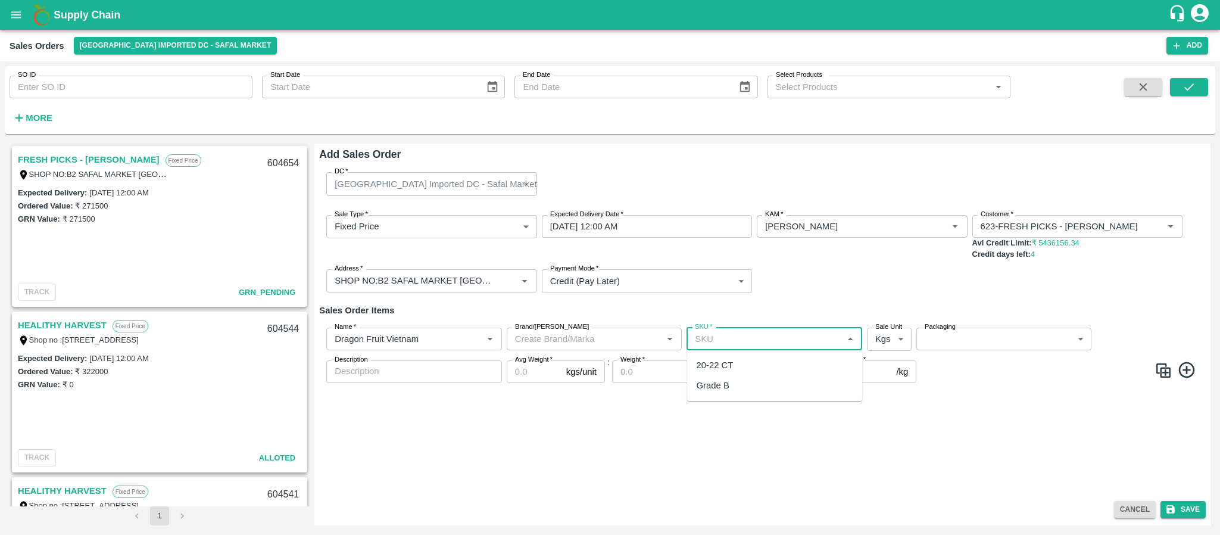
click at [720, 344] on input "SKU   *" at bounding box center [764, 338] width 149 height 15
click at [724, 365] on div "20-22 CT" at bounding box center [715, 364] width 37 height 13
type input "20-22 CT"
type input "NA"
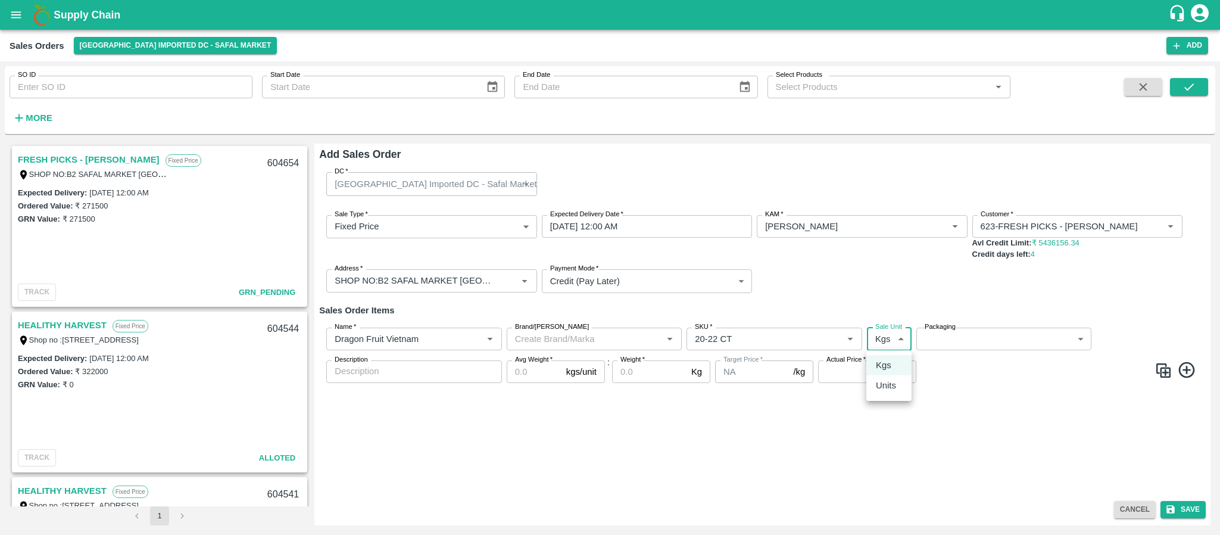
drag, startPoint x: 897, startPoint y: 334, endPoint x: 886, endPoint y: 381, distance: 48.4
click at [886, 381] on body "Supply Chain Sales Orders Bangalore Imported DC - Safal Market Add SO ID SO ID …" at bounding box center [610, 267] width 1220 height 535
click at [886, 381] on p "Units" at bounding box center [886, 385] width 20 height 13
type input "2"
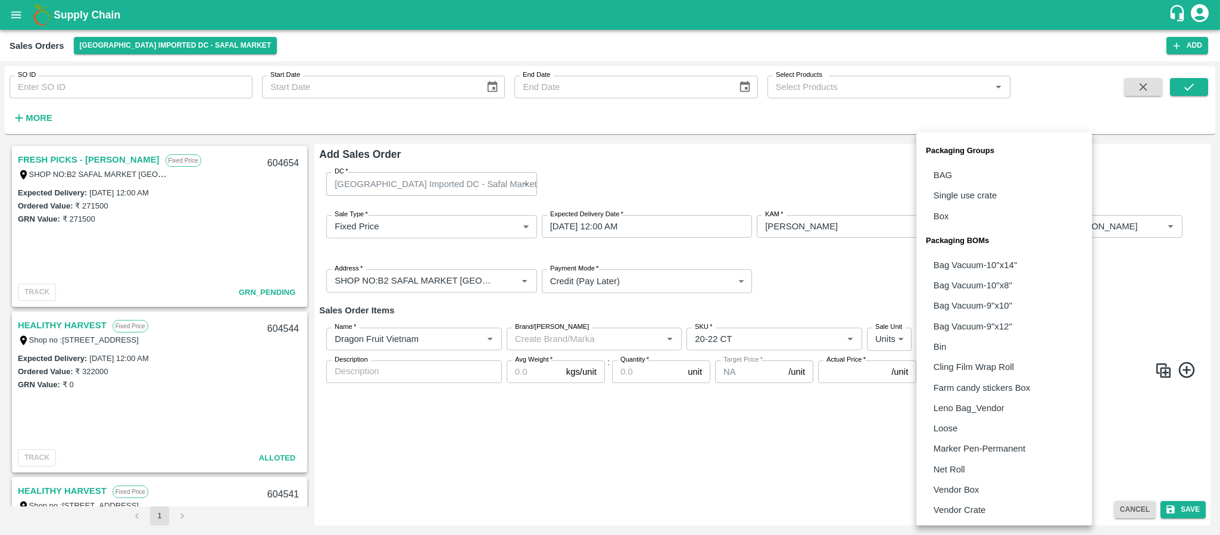
click at [976, 344] on body "Supply Chain Sales Orders Bangalore Imported DC - Safal Market Add SO ID SO ID …" at bounding box center [610, 267] width 1220 height 535
click at [960, 495] on p "Vendor Box" at bounding box center [957, 489] width 46 height 13
type input "BOM/276"
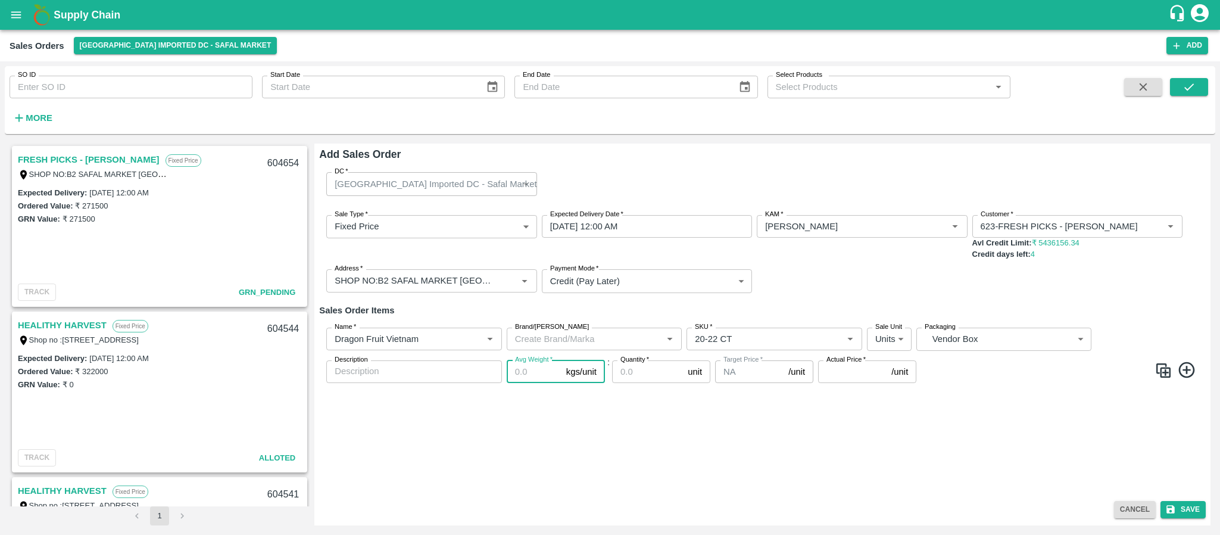
click at [520, 370] on input "Avg Weight   *" at bounding box center [534, 371] width 55 height 23
type input "10"
click at [648, 372] on input "Quantity   *" at bounding box center [647, 371] width 71 height 23
type input "300"
click at [840, 376] on input "Actual Price   *" at bounding box center [852, 371] width 68 height 23
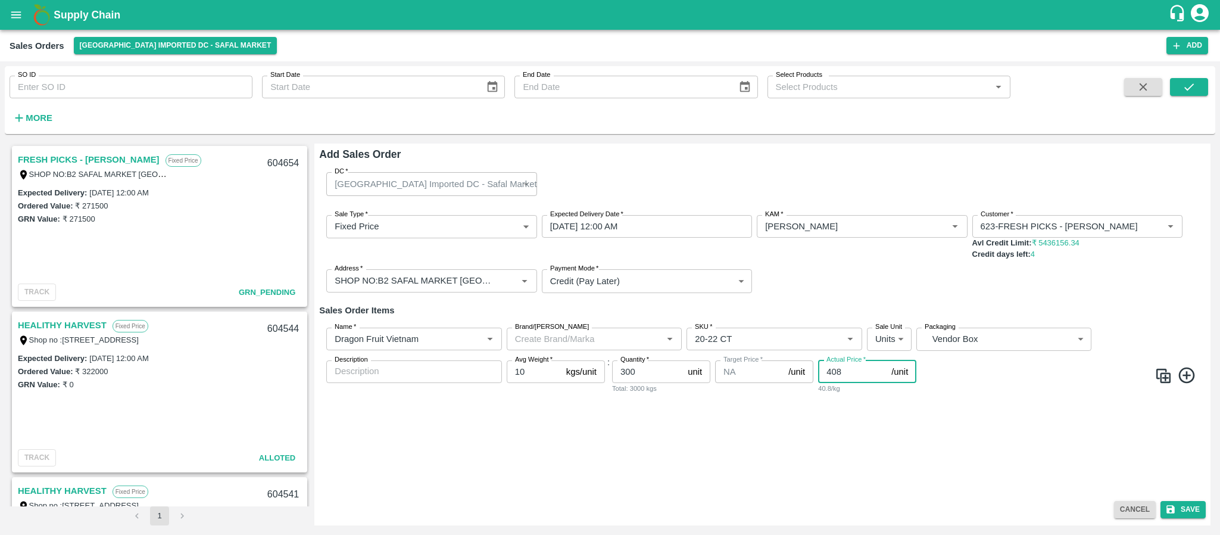
type input "408"
click at [1184, 369] on icon at bounding box center [1187, 376] width 20 height 20
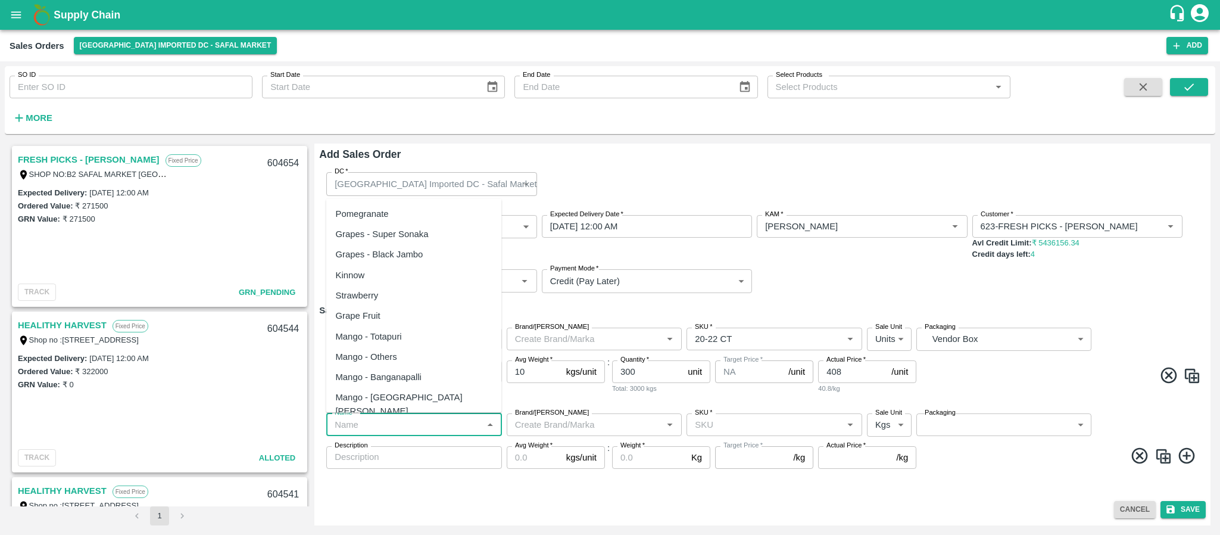
click at [395, 426] on input "Name   *" at bounding box center [404, 424] width 149 height 15
paste input "Apple RD USA"
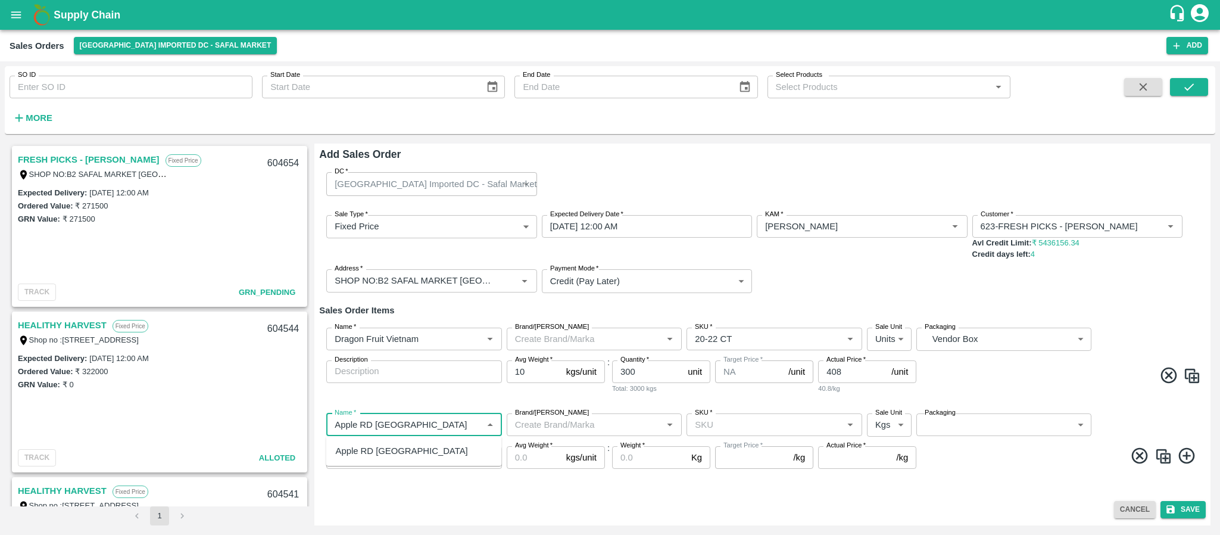
click at [409, 458] on div "Apple RD USA" at bounding box center [414, 451] width 176 height 20
type input "Apple RD [GEOGRAPHIC_DATA]"
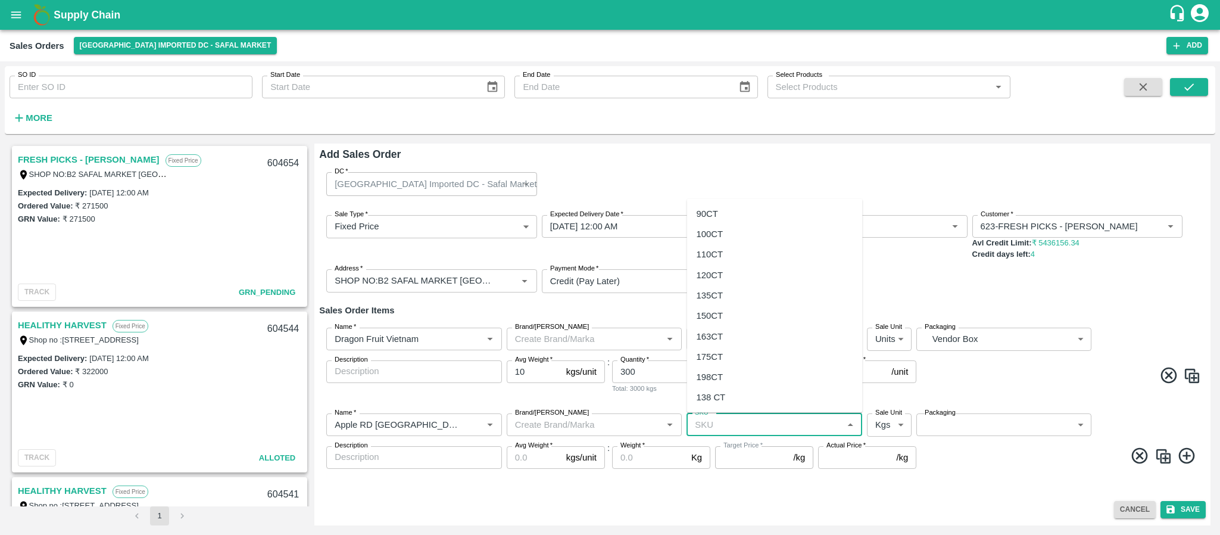
click at [713, 425] on input "SKU   *" at bounding box center [764, 424] width 149 height 15
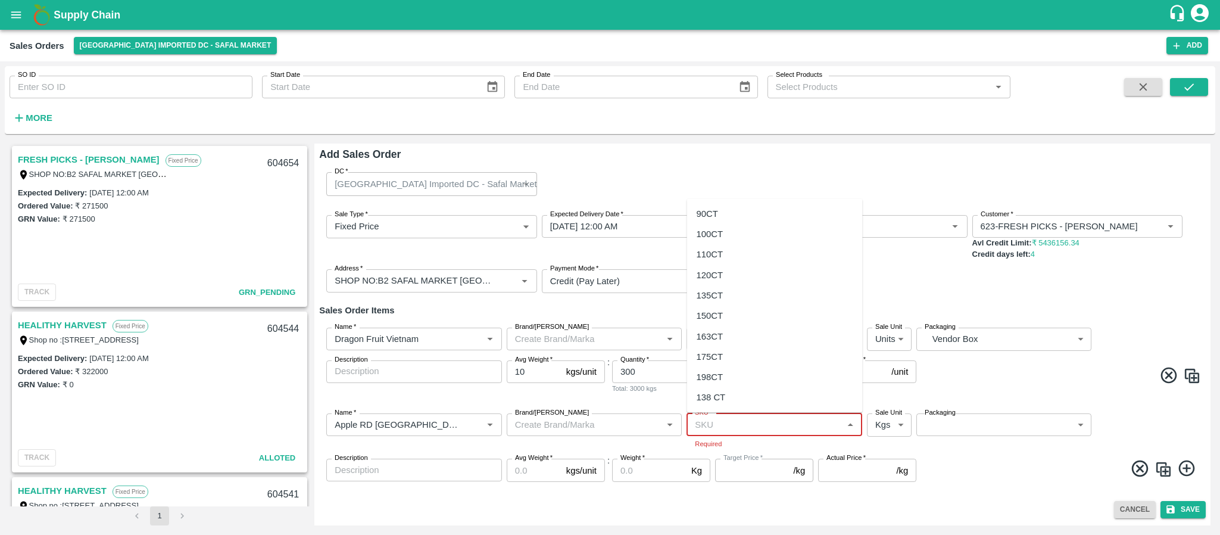
click at [731, 425] on input "SKU   *" at bounding box center [764, 424] width 149 height 15
click at [718, 252] on div "110CT" at bounding box center [710, 254] width 27 height 13
type input "110CT"
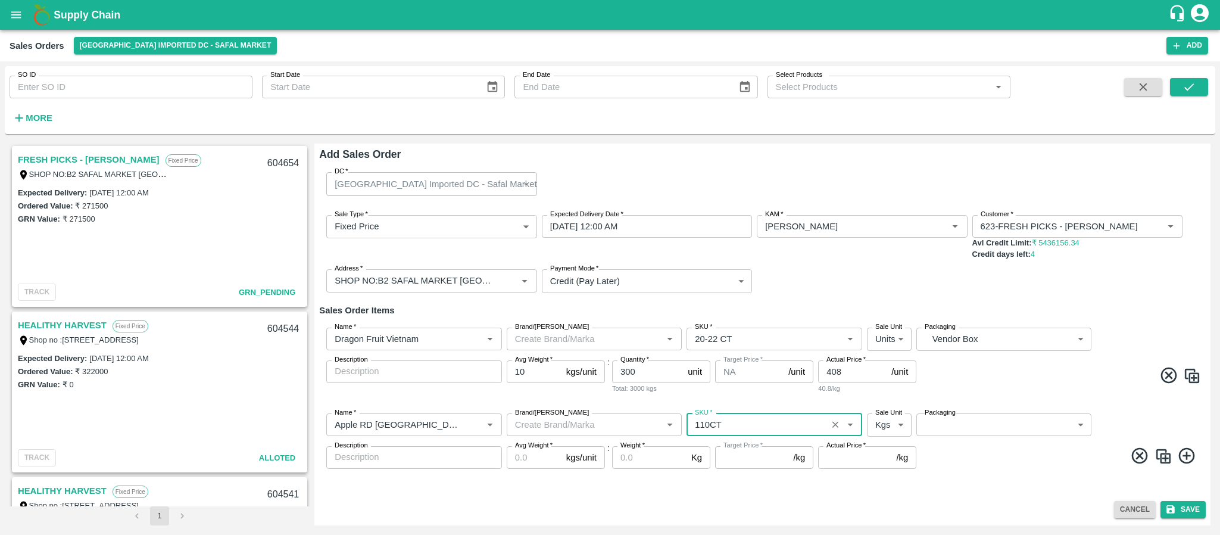
type input "NA"
click at [879, 420] on body "Supply Chain Sales Orders Bangalore Imported DC - Safal Market Add SO ID SO ID …" at bounding box center [610, 267] width 1220 height 535
click at [884, 470] on p "Units" at bounding box center [886, 470] width 20 height 13
type input "2"
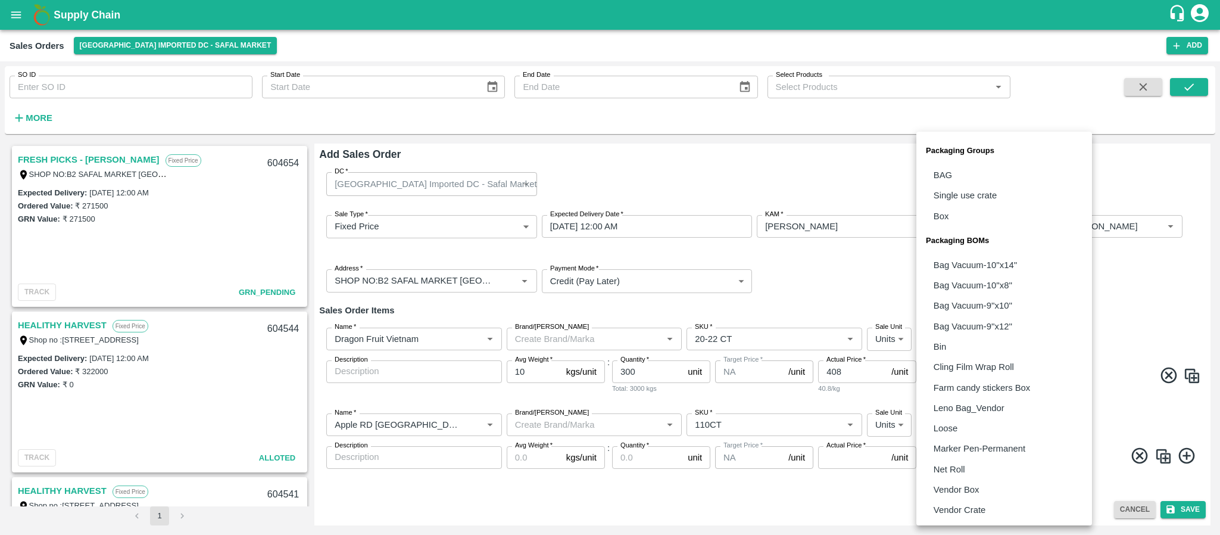
click at [990, 422] on body "Supply Chain Sales Orders Bangalore Imported DC - Safal Market Add SO ID SO ID …" at bounding box center [610, 267] width 1220 height 535
click at [965, 488] on p "Vendor Box" at bounding box center [957, 489] width 46 height 13
type input "BOM/276"
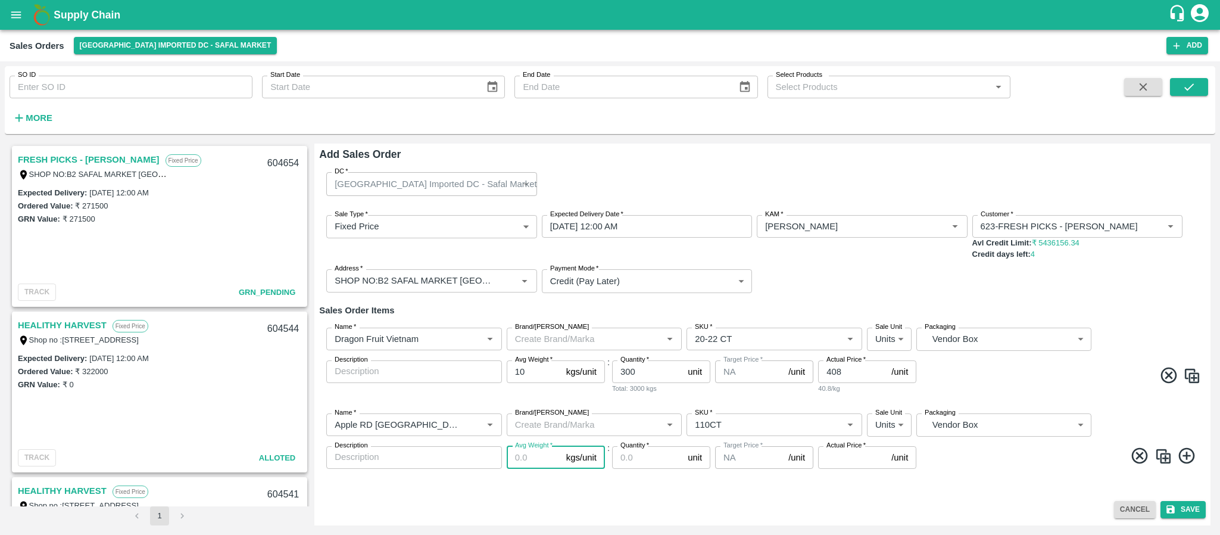
click at [520, 455] on input "Avg Weight   *" at bounding box center [534, 457] width 55 height 23
type input "18"
click at [638, 459] on input "Quantity   *" at bounding box center [647, 457] width 71 height 23
type input "380"
click at [843, 461] on input "Actual Price   *" at bounding box center [852, 457] width 68 height 23
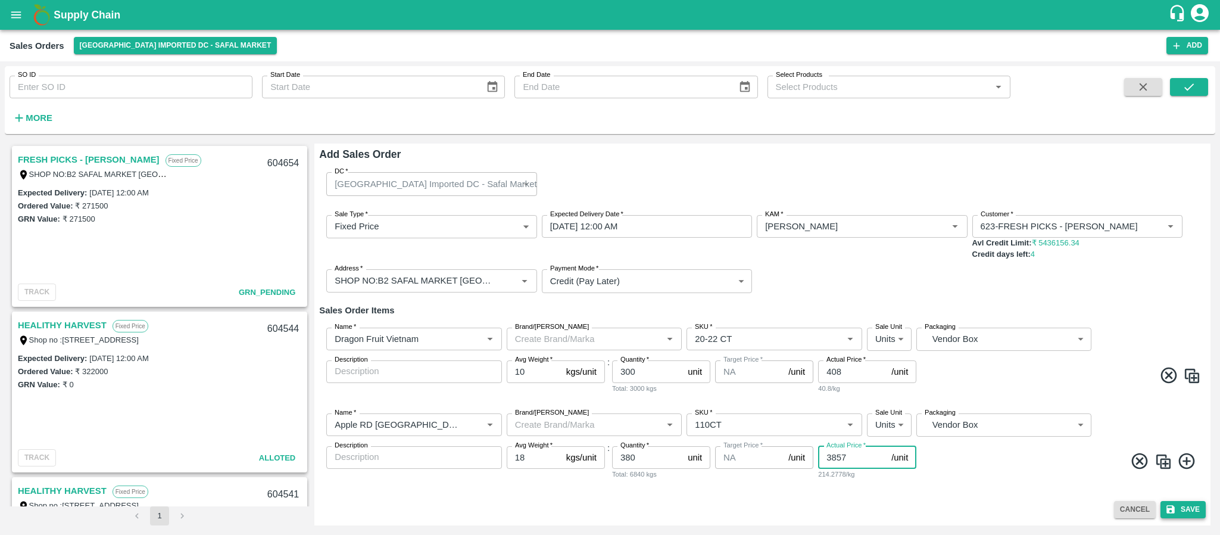
type input "3857"
click at [1185, 511] on button "Save" at bounding box center [1182, 509] width 45 height 17
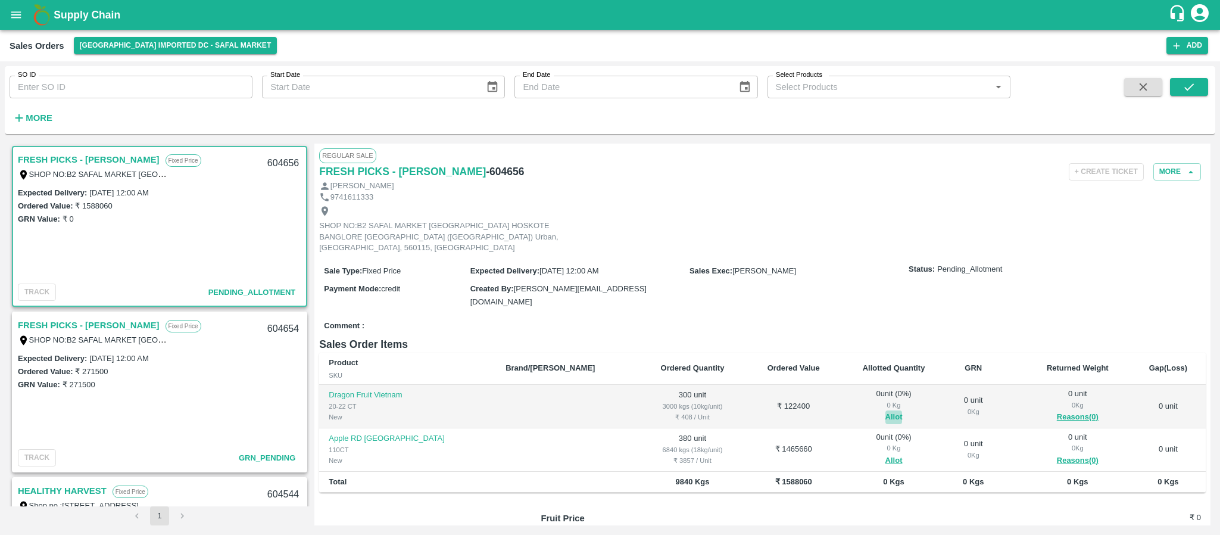
click at [885, 410] on button "Allot" at bounding box center [893, 417] width 17 height 14
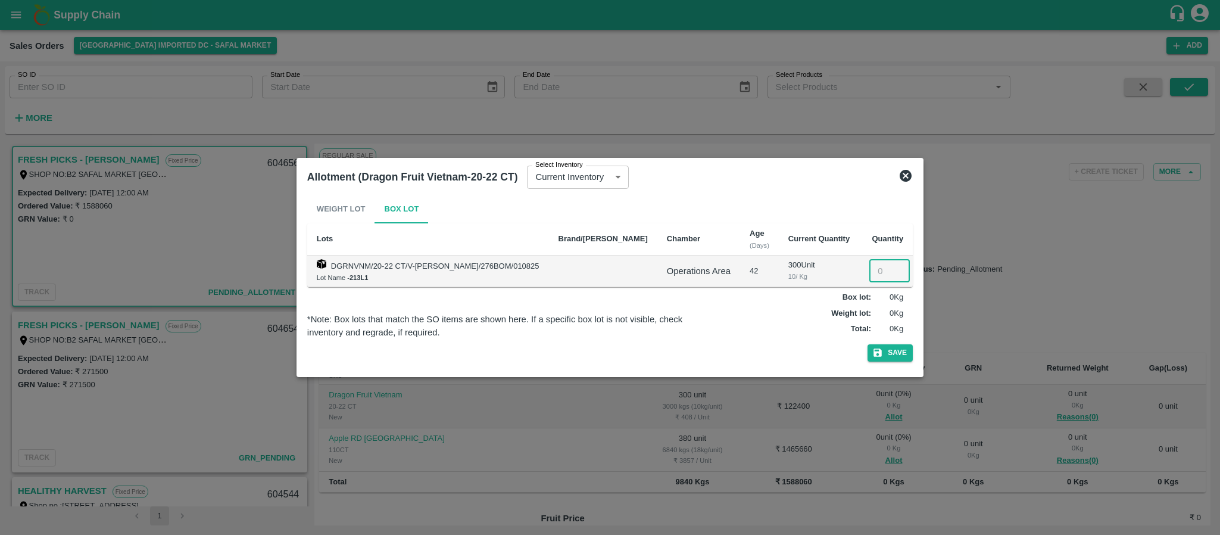
click at [879, 272] on input "number" at bounding box center [889, 271] width 40 height 23
type input "300"
click at [881, 341] on div "Weight Lot Box Lot Lots Brand/Marka Chamber Age (Days) Current Quantity Quantit…" at bounding box center [610, 280] width 606 height 171
click at [881, 355] on icon "button" at bounding box center [877, 352] width 11 height 11
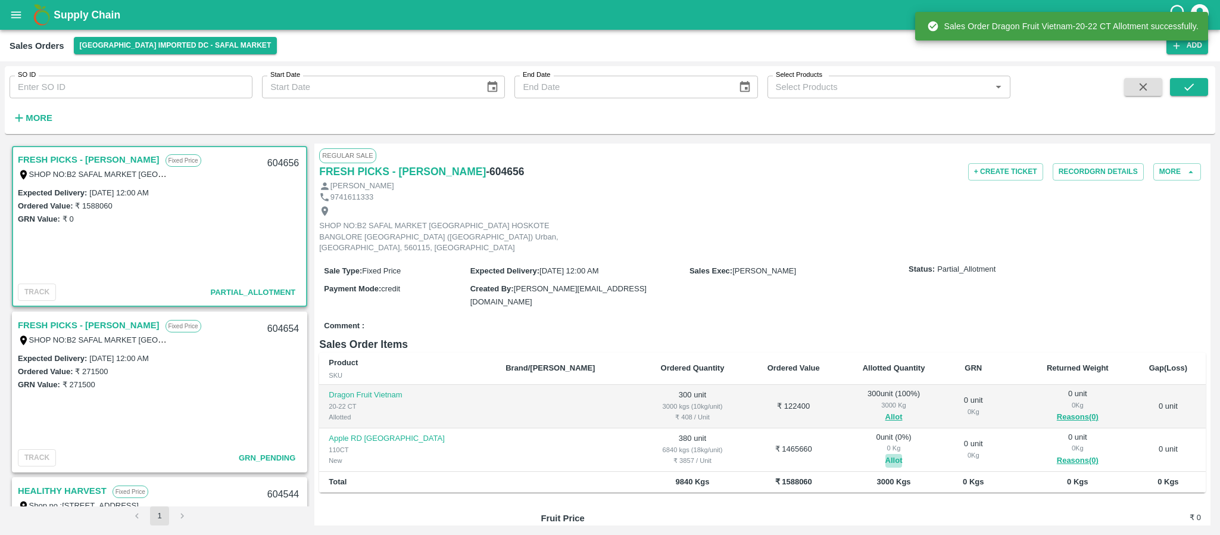
click at [885, 454] on button "Allot" at bounding box center [893, 461] width 17 height 14
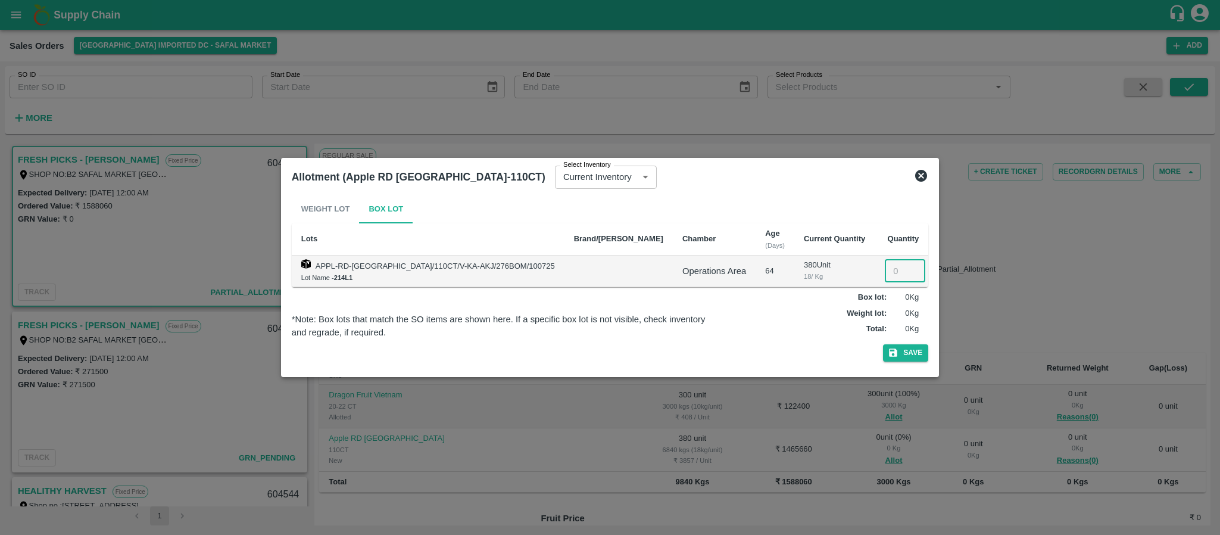
click at [885, 269] on input "number" at bounding box center [905, 271] width 40 height 23
type input "380"
click at [887, 349] on button "Save" at bounding box center [905, 352] width 45 height 17
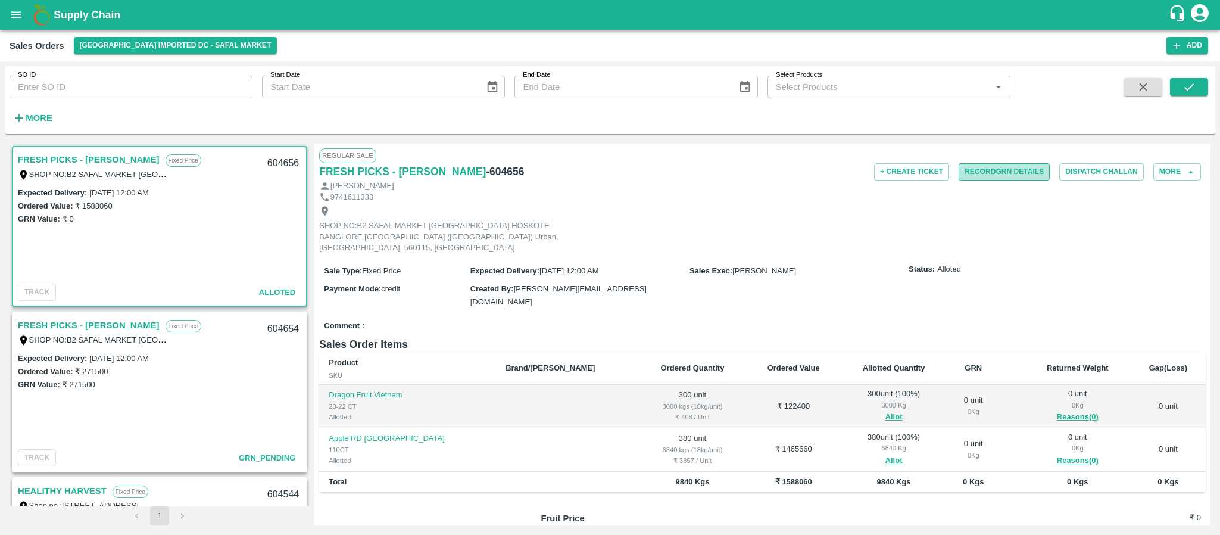
click at [990, 177] on button "Record GRN Details" at bounding box center [1004, 171] width 91 height 17
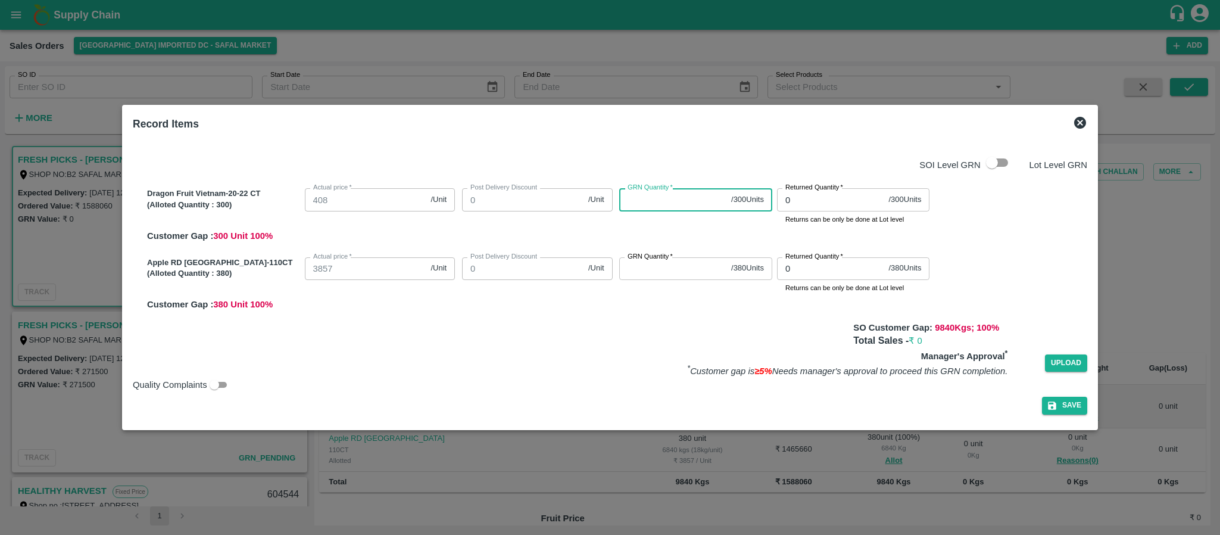
click at [647, 207] on input "GRN Quantity   *" at bounding box center [672, 199] width 107 height 23
type input "300"
click at [642, 268] on input "GRN Quantity   *" at bounding box center [672, 268] width 107 height 23
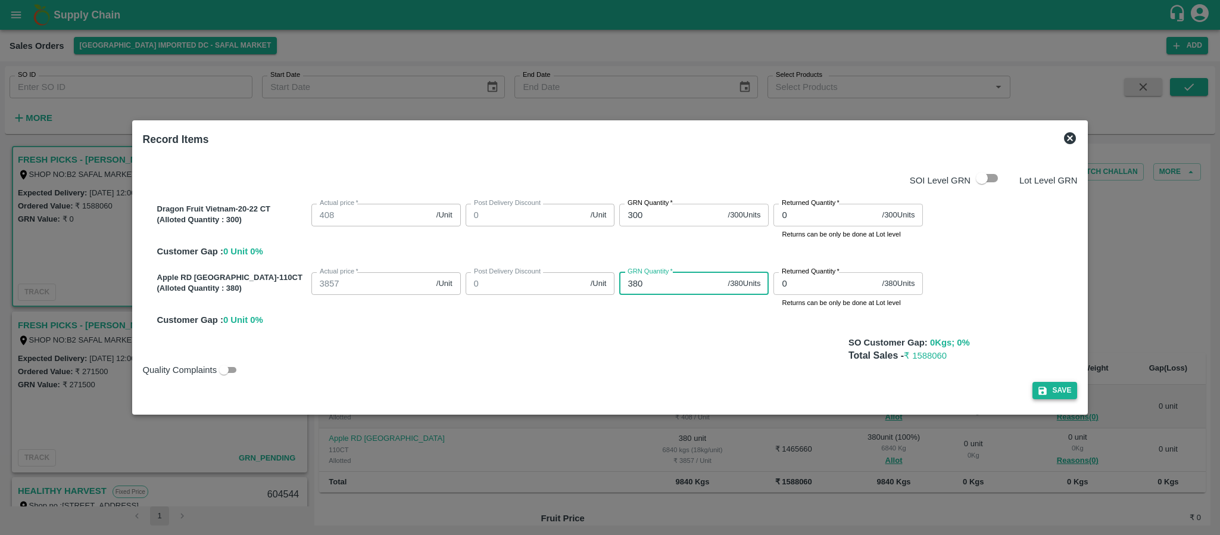
type input "380"
click at [1032, 391] on button "Save" at bounding box center [1054, 390] width 45 height 17
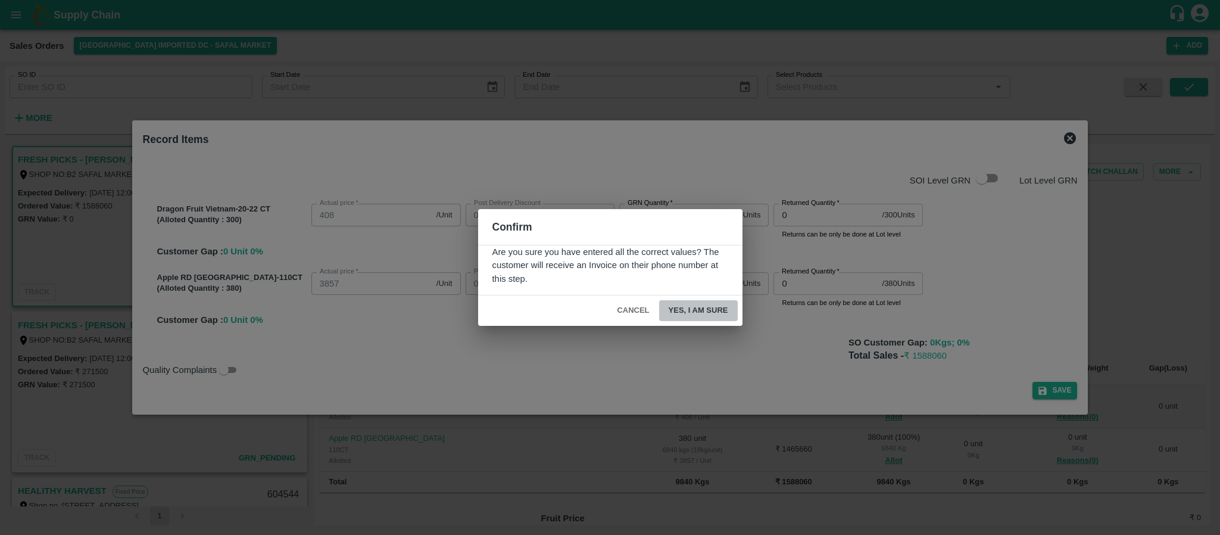
click at [695, 308] on button "Yes, I am sure" at bounding box center [698, 310] width 79 height 21
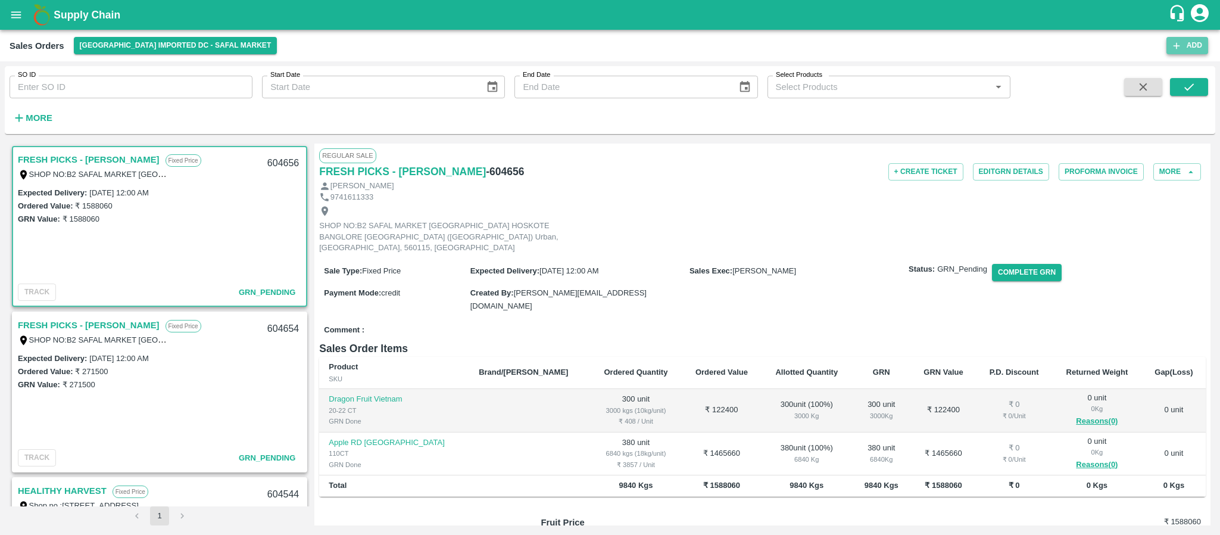
click at [1190, 42] on button "Add" at bounding box center [1187, 45] width 42 height 17
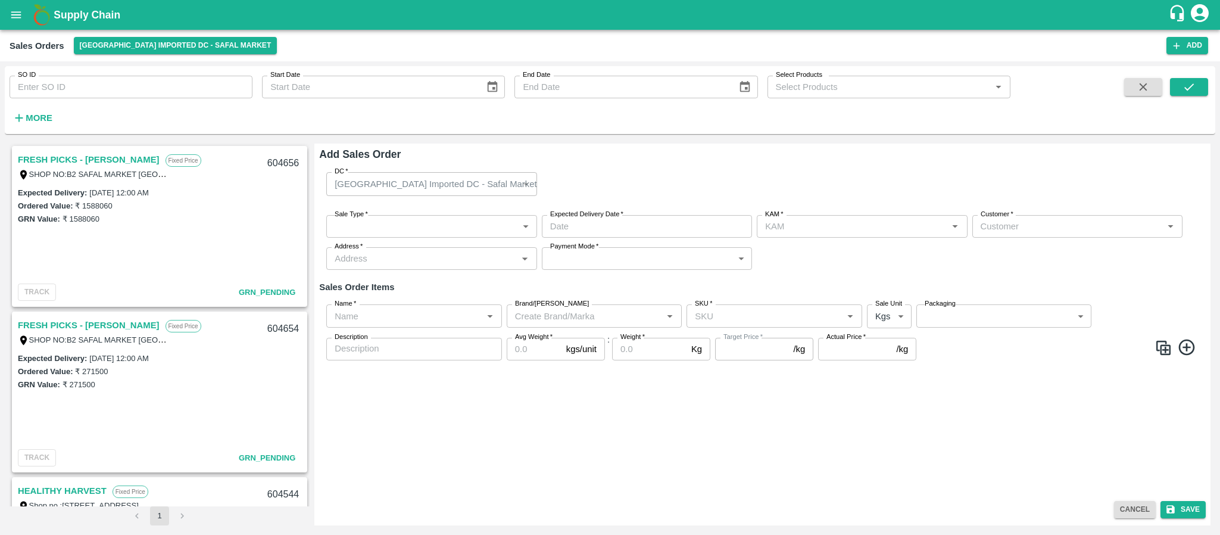
type input "[PERSON_NAME]"
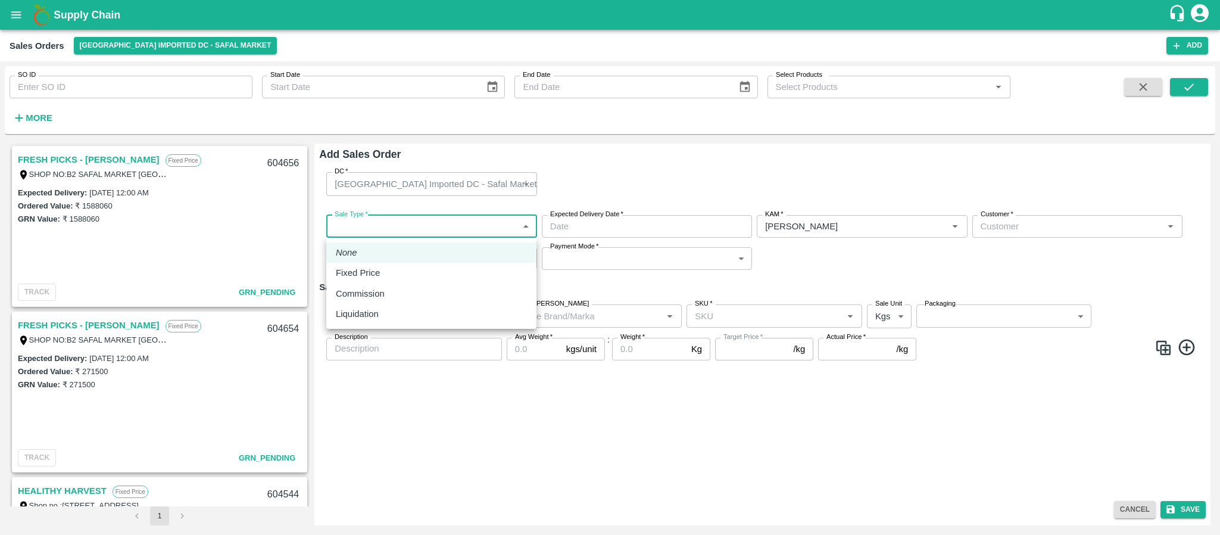
click at [479, 229] on body "Supply Chain Sales Orders Bangalore Imported DC - Safal Market Add SO ID SO ID …" at bounding box center [610, 267] width 1220 height 535
click at [415, 270] on div "Fixed Price" at bounding box center [431, 272] width 191 height 13
type input "1"
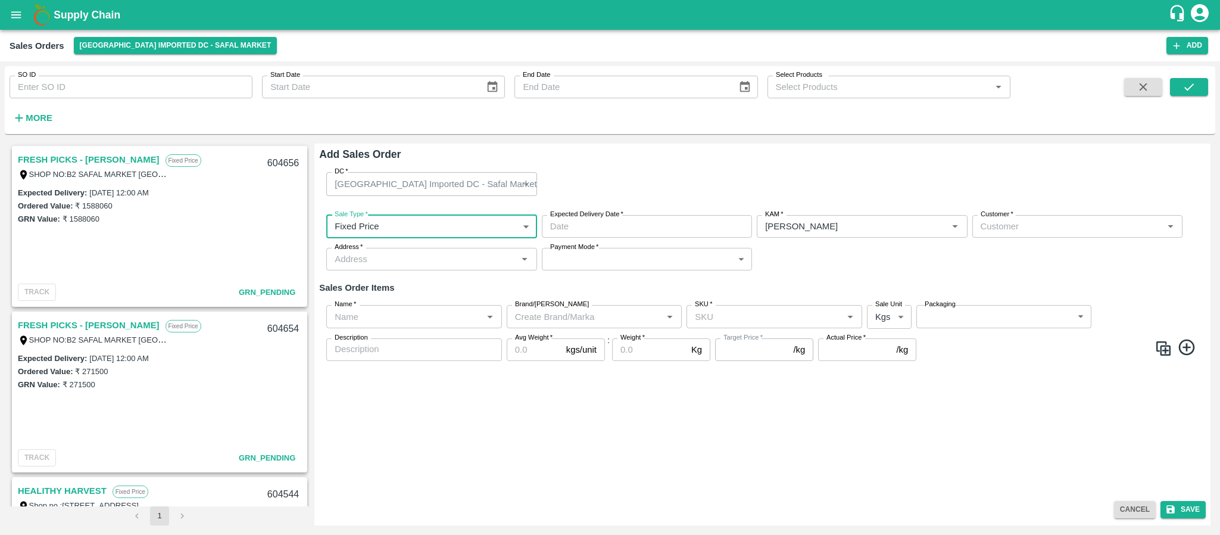
type input "DD/MM/YYYY hh:mm aa"
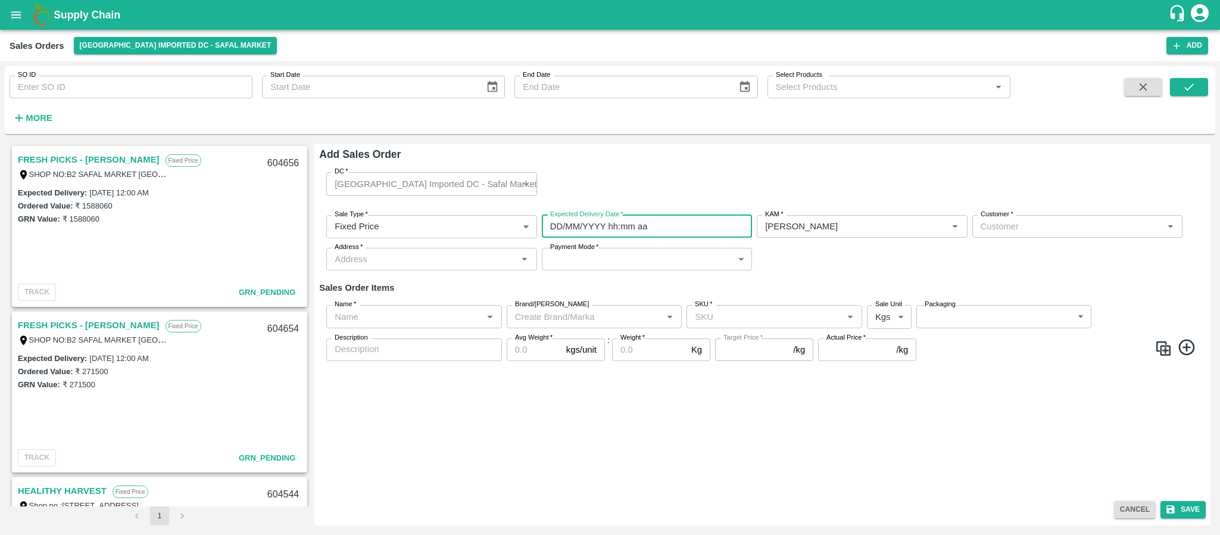
click at [569, 225] on input "DD/MM/YYYY hh:mm aa" at bounding box center [643, 226] width 202 height 23
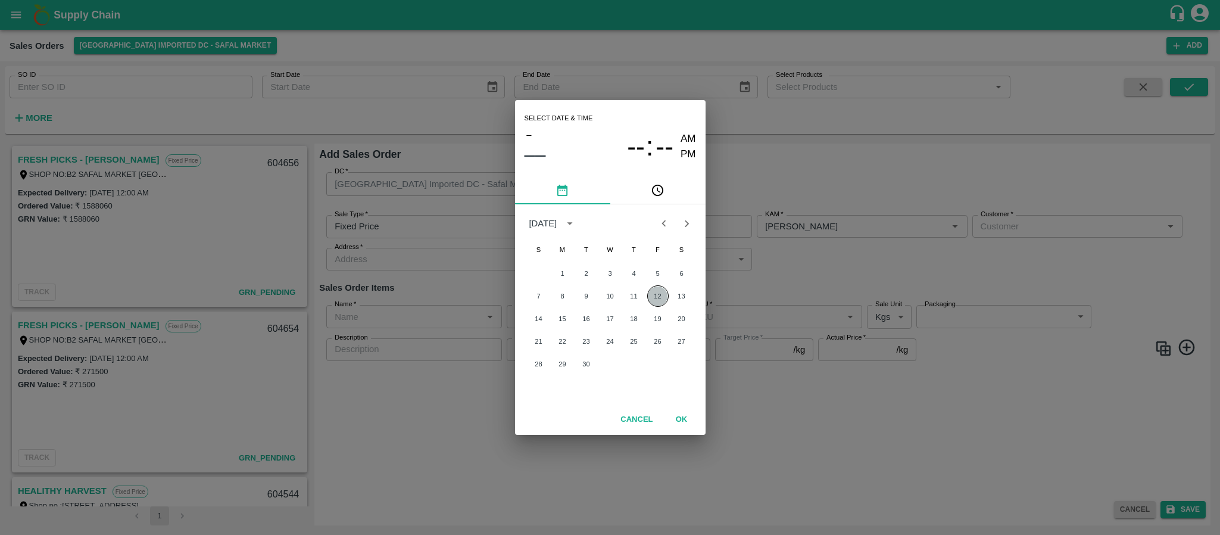
click at [657, 289] on button "12" at bounding box center [657, 295] width 21 height 21
type input "[DATE] 12:00 AM"
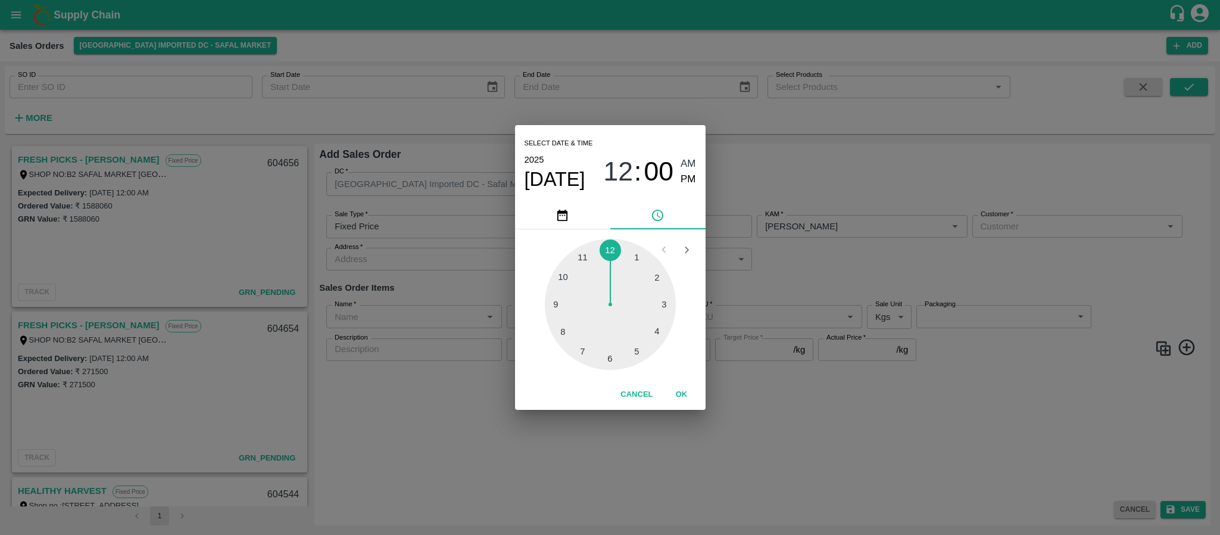
click at [865, 235] on div "Select date & time [DATE] 12 : 00 AM PM 1 2 3 4 5 6 7 8 9 10 11 12 Cancel OK" at bounding box center [610, 267] width 1220 height 535
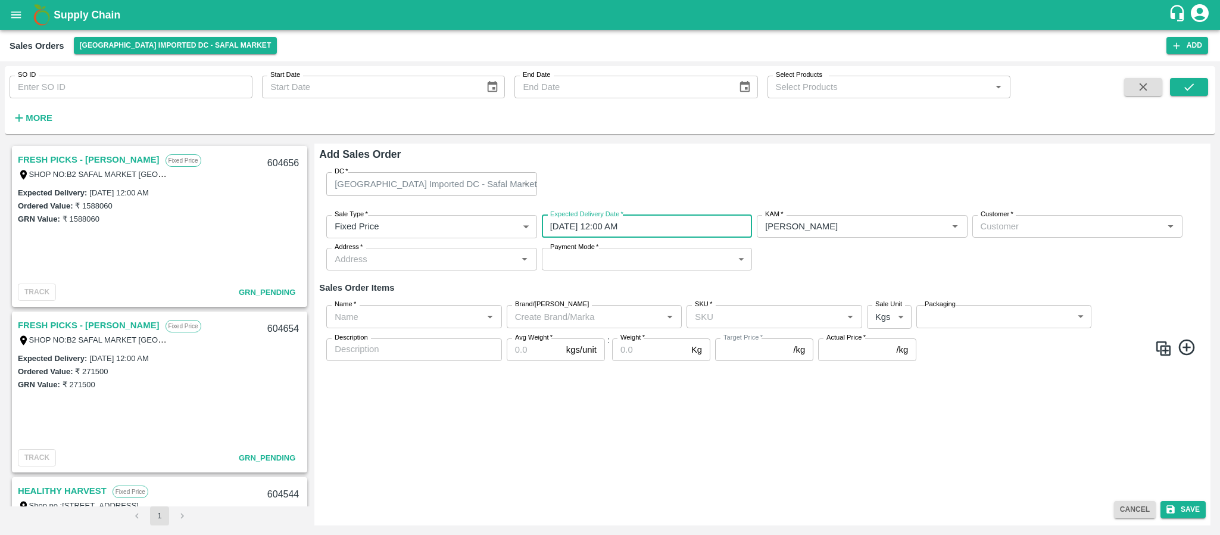
click at [1044, 235] on div "Customer   *" at bounding box center [1077, 226] width 210 height 23
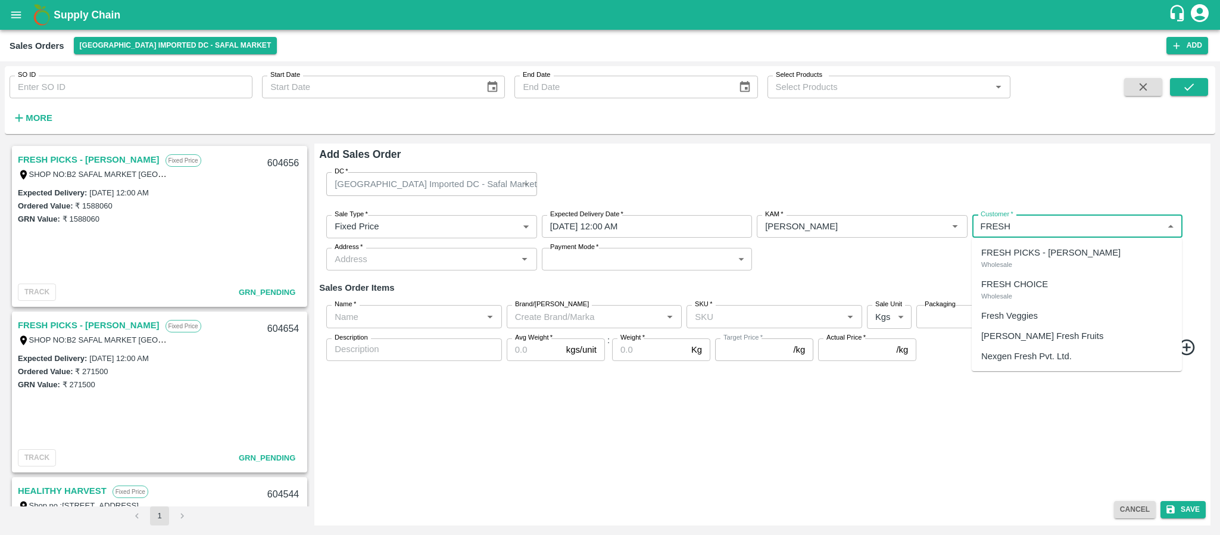
click at [1047, 249] on p "FRESH PICKS - KIRAN N" at bounding box center [1050, 252] width 139 height 13
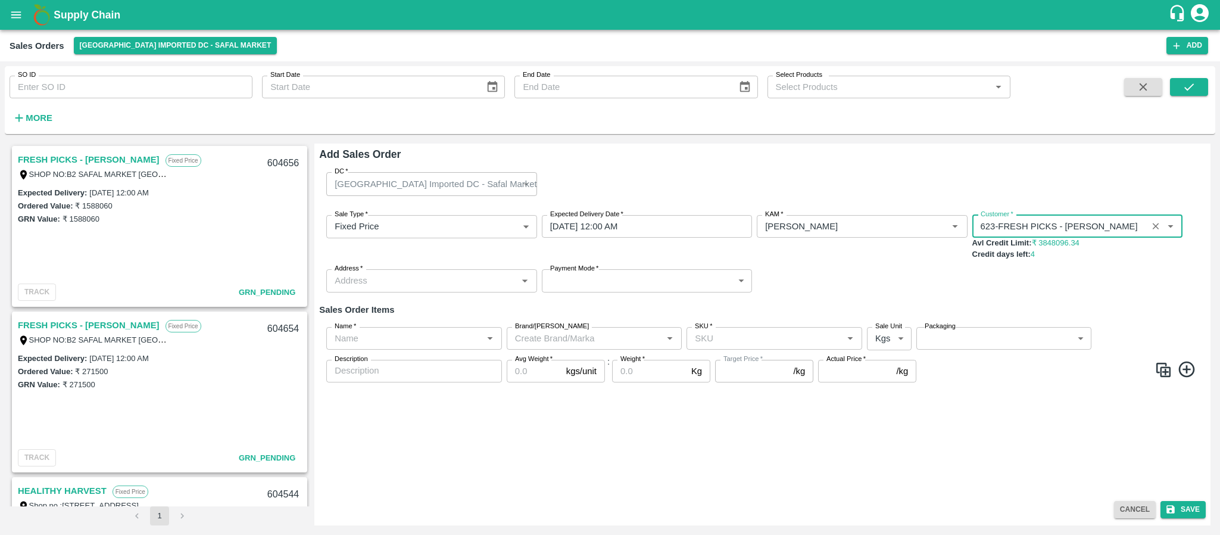
type input "623-FRESH PICKS - KIRAN N"
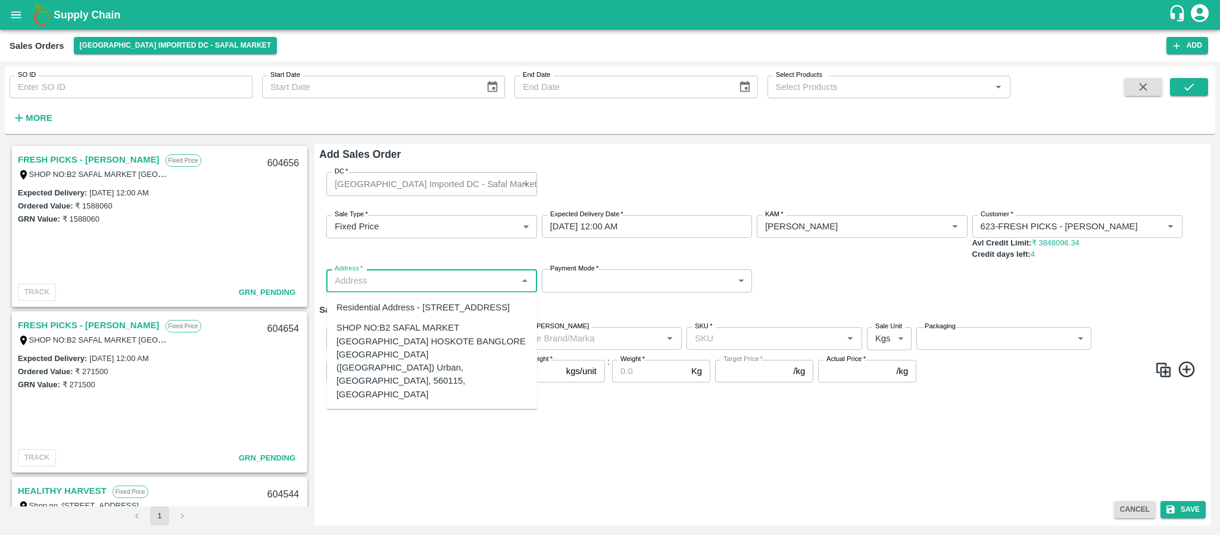
click at [477, 279] on input "Address   *" at bounding box center [421, 280] width 183 height 15
click at [429, 361] on div "SHOP NO:B2 SAFAL MARKET KHAZISONI VILLAGE HOSKOTE BANGLORE KARNATAKA (Bangalore…" at bounding box center [431, 361] width 191 height 80
type input "SHOP NO:B2 SAFAL MARKET KHAZISONI VILLAGE HOSKOTE BANGLORE KARNATAKA (Bangalore…"
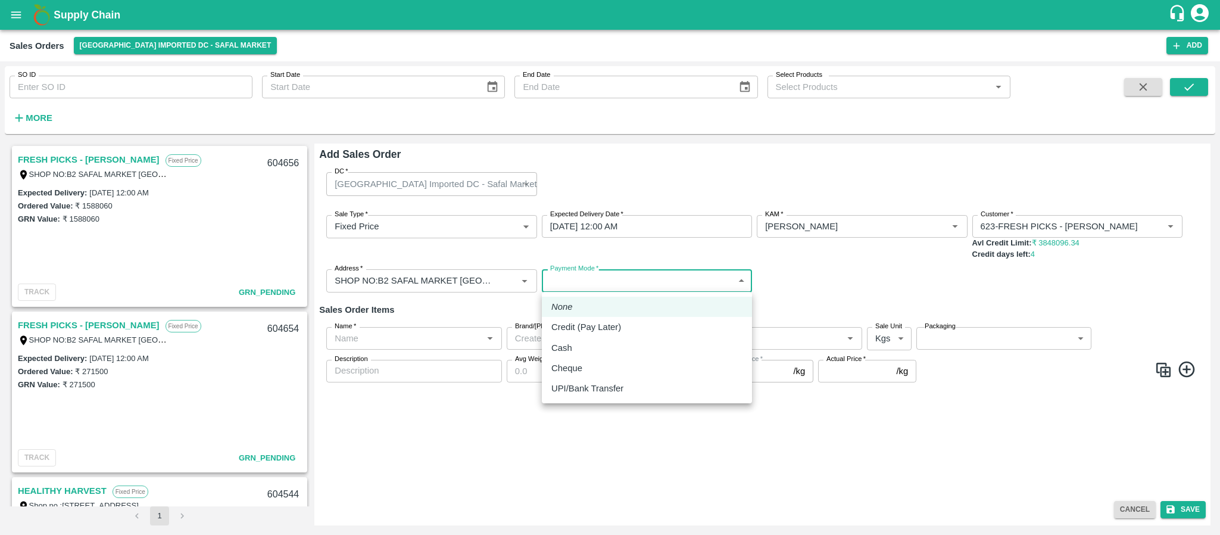
click at [575, 282] on body "Supply Chain Sales Orders Bangalore Imported DC - Safal Market Add SO ID SO ID …" at bounding box center [610, 267] width 1220 height 535
click at [575, 317] on li "Credit (Pay Later)" at bounding box center [647, 327] width 210 height 20
type input "credit"
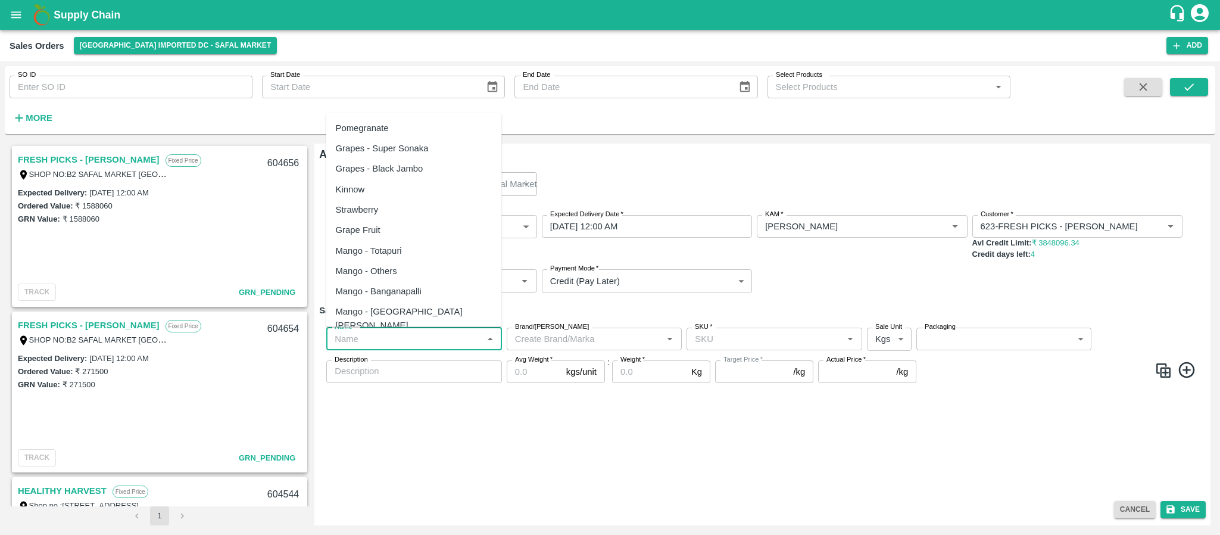
click at [370, 343] on input "Name   *" at bounding box center [404, 338] width 149 height 15
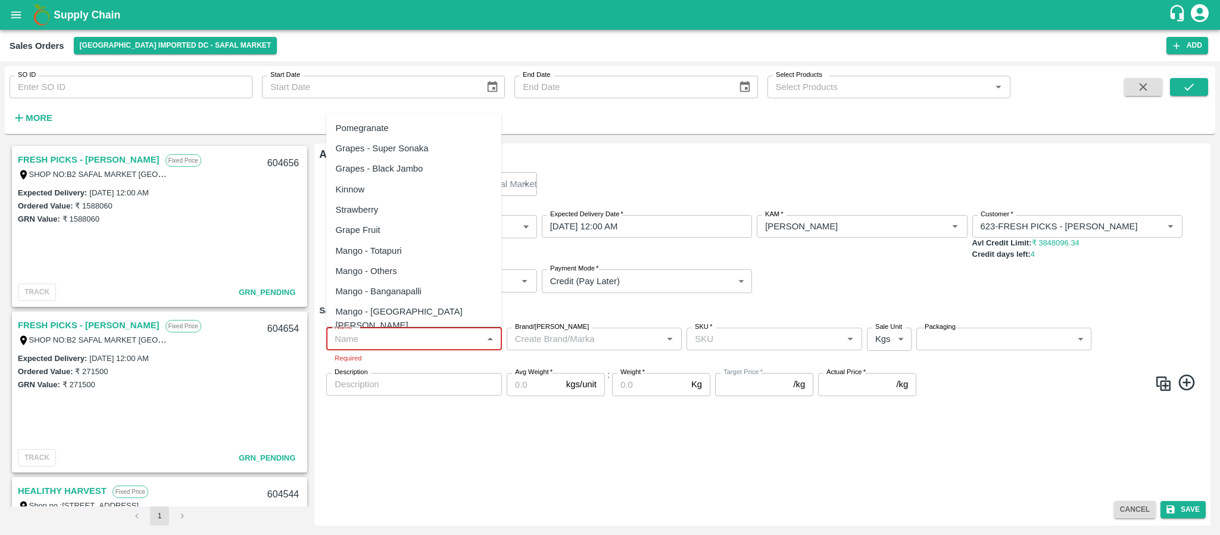
click at [386, 345] on input "Name   *" at bounding box center [404, 338] width 149 height 15
click at [381, 342] on input "Name   *" at bounding box center [404, 338] width 149 height 15
paste input "Apple - Royal - AAA"
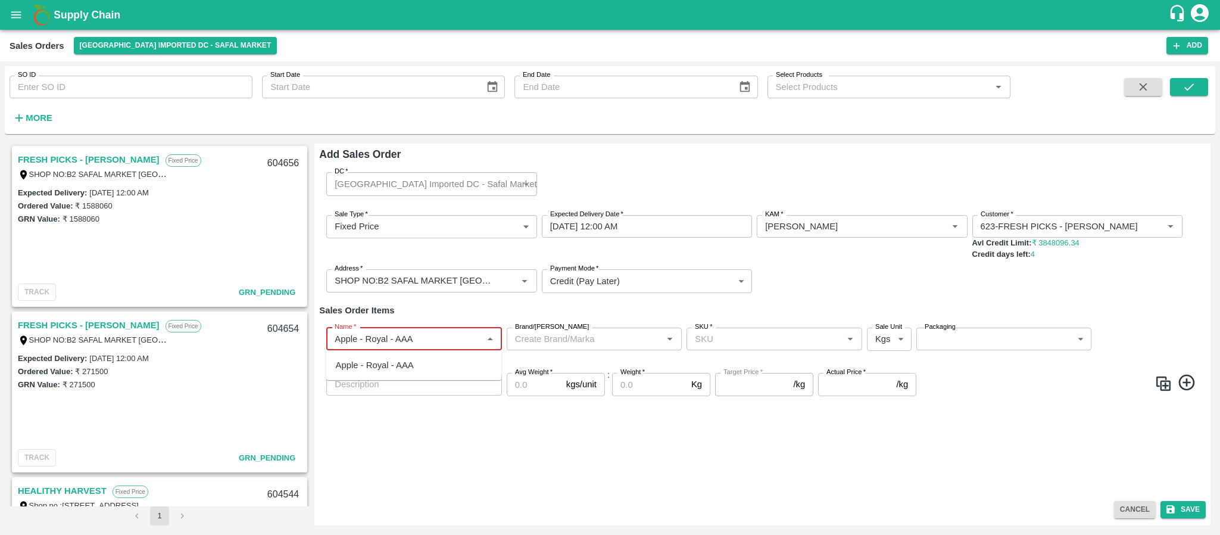
click at [411, 370] on div "Apple - Royal - AAA" at bounding box center [375, 364] width 78 height 13
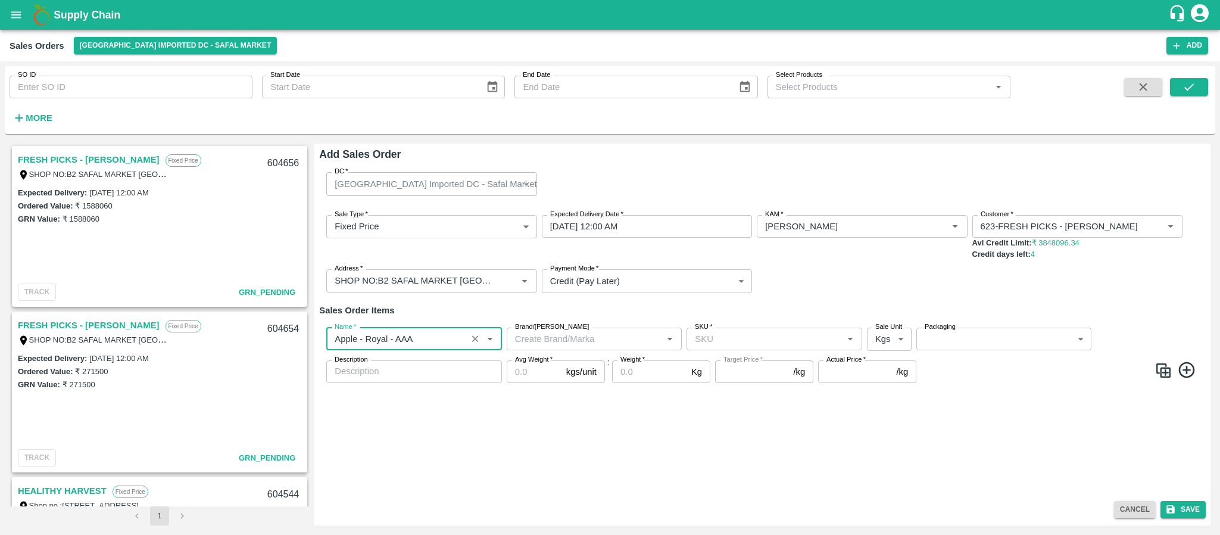
type input "Apple - Royal - AAA"
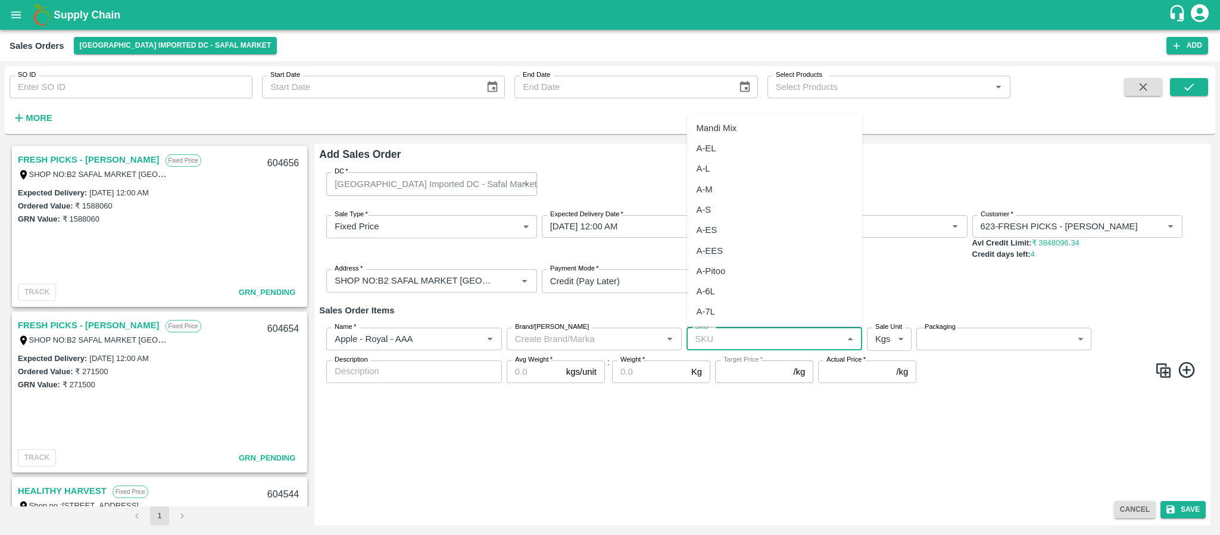
click at [722, 338] on input "SKU   *" at bounding box center [764, 338] width 149 height 15
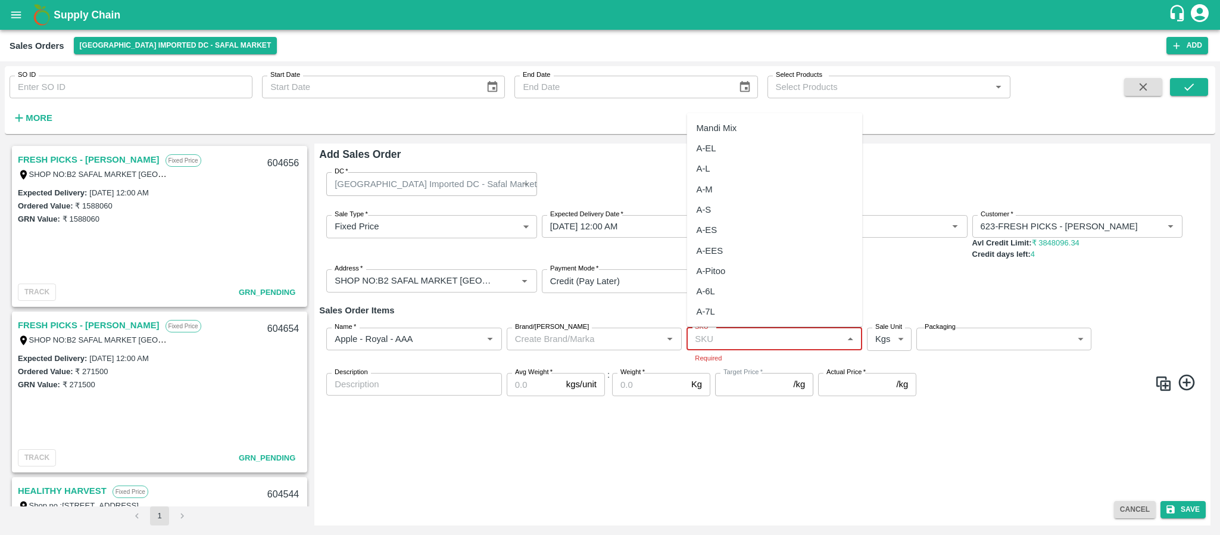
click at [720, 342] on input "SKU   *" at bounding box center [764, 338] width 149 height 15
click at [713, 186] on div "A-M" at bounding box center [775, 189] width 176 height 20
type input "A-M"
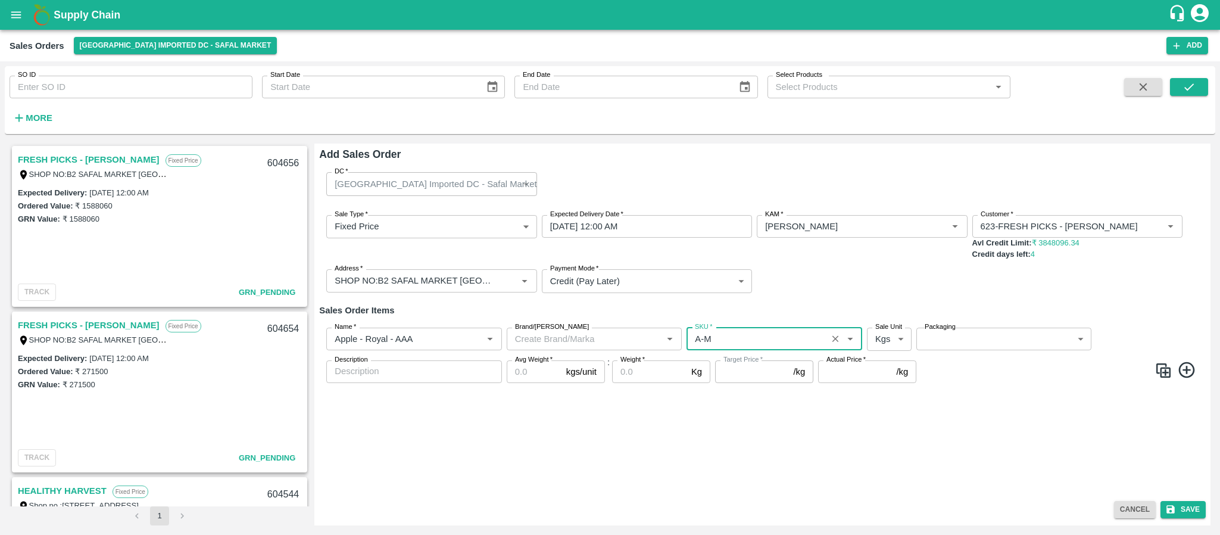
type input "NA"
click at [900, 342] on body "Supply Chain Sales Orders Bangalore Imported DC - Safal Market Add SO ID SO ID …" at bounding box center [610, 267] width 1220 height 535
click at [877, 389] on p "Units" at bounding box center [886, 385] width 20 height 13
type input "2"
click at [966, 334] on body "Supply Chain Sales Orders Bangalore Imported DC - Safal Market Add SO ID SO ID …" at bounding box center [610, 267] width 1220 height 535
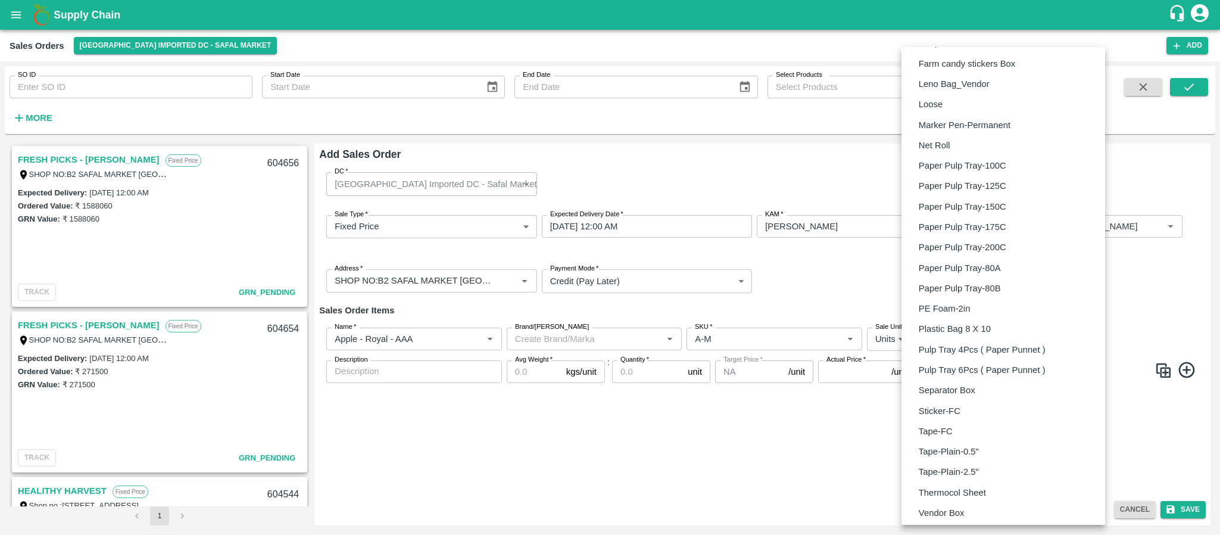
scroll to position [711, 0]
click at [970, 491] on li "Vendor Box" at bounding box center [1003, 489] width 204 height 20
type input "BOM/276"
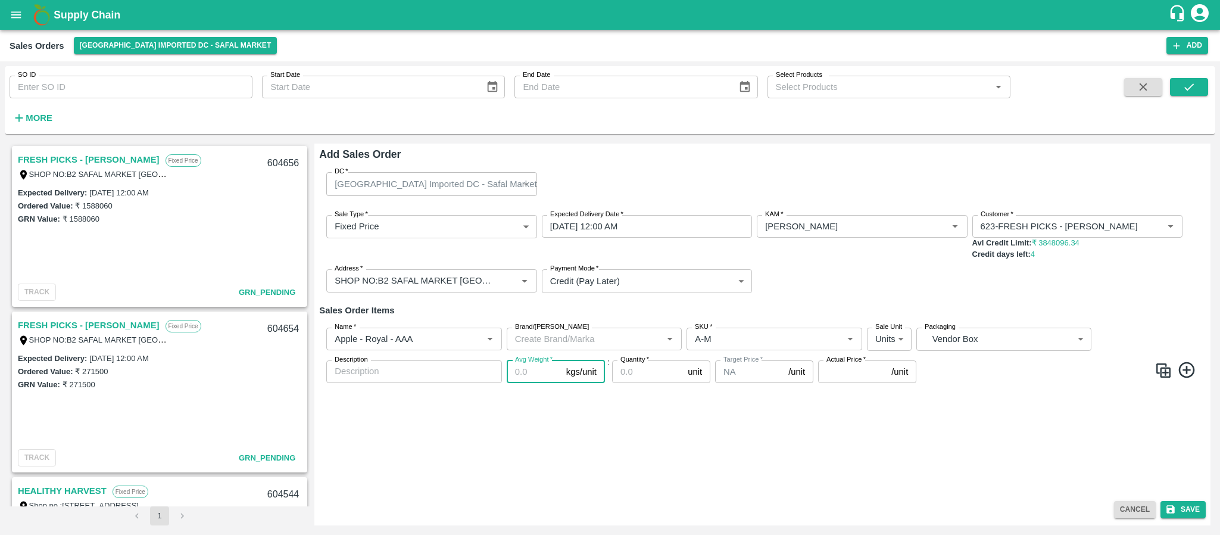
click at [527, 372] on input "Avg Weight   *" at bounding box center [534, 371] width 55 height 23
click at [520, 366] on input "Avg Weight   *" at bounding box center [534, 371] width 55 height 23
type input "20"
click at [647, 375] on input "Quantity   *" at bounding box center [647, 371] width 71 height 23
click at [647, 381] on input "Quantity   *" at bounding box center [647, 371] width 71 height 23
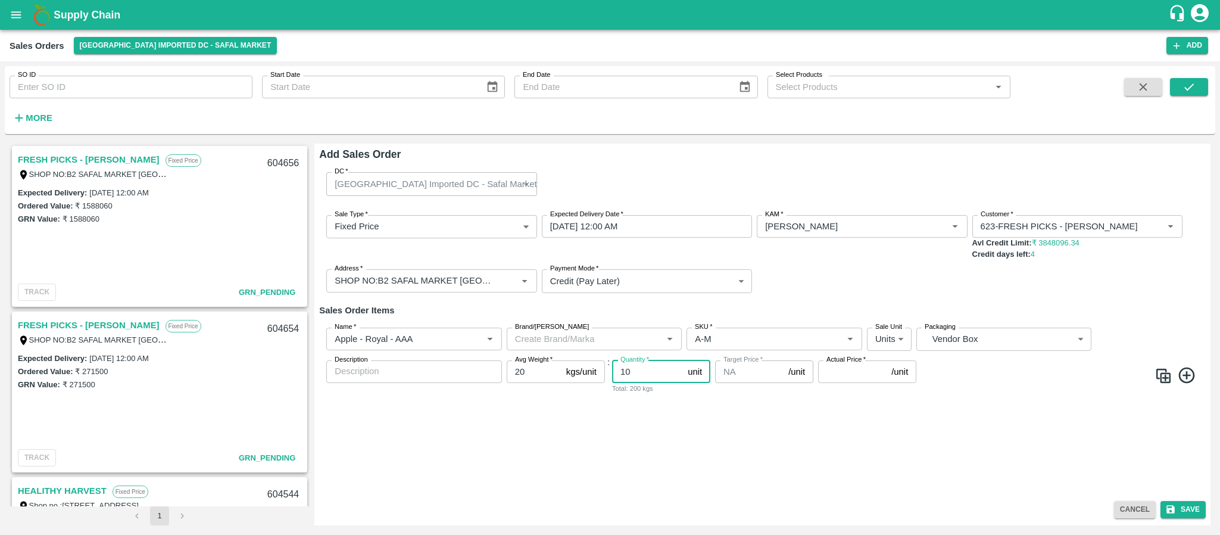
type input "10"
click at [831, 369] on input "Actual Price   *" at bounding box center [852, 371] width 68 height 23
type input "3349.50"
click at [1186, 377] on icon at bounding box center [1186, 375] width 16 height 16
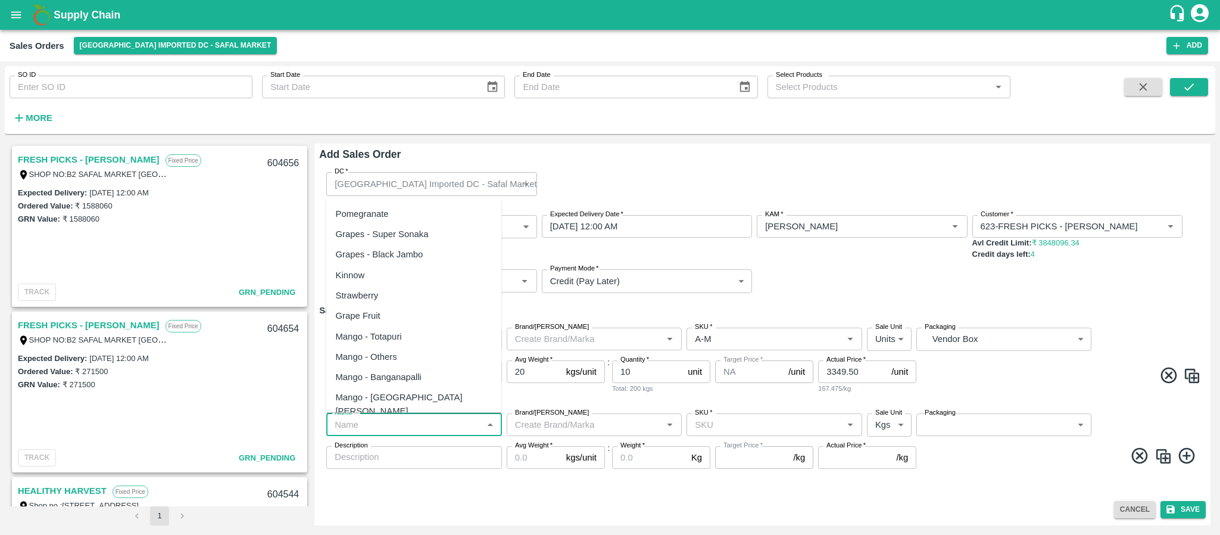
click at [379, 427] on input "Name   *" at bounding box center [404, 424] width 149 height 15
paste input "Apple - Royal - AAA"
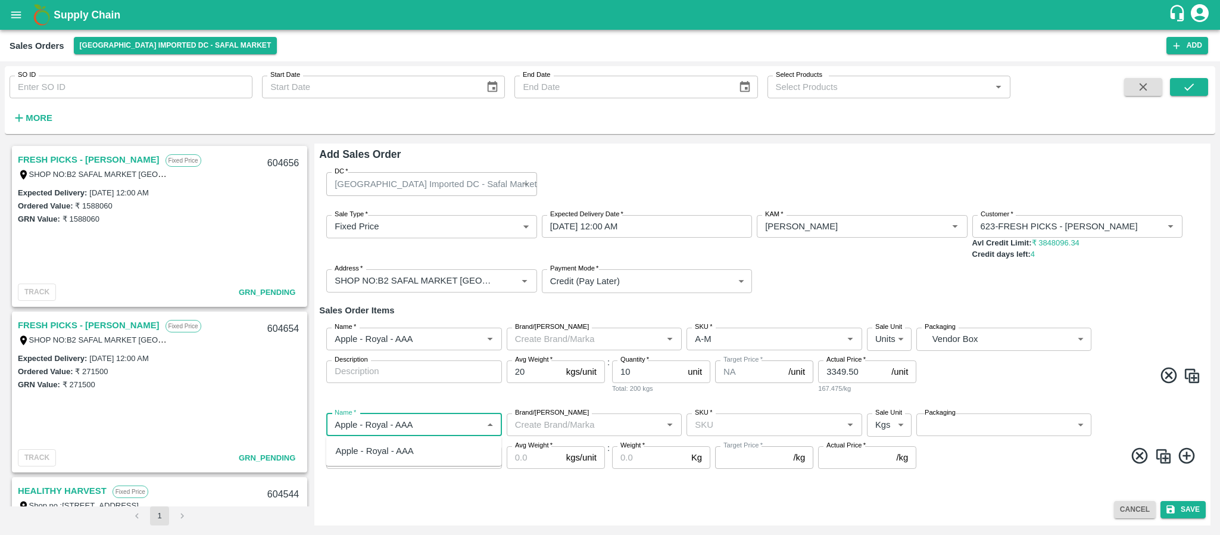
click at [389, 452] on div "Apple - Royal - AAA" at bounding box center [375, 450] width 78 height 13
type input "Apple - Royal - AAA"
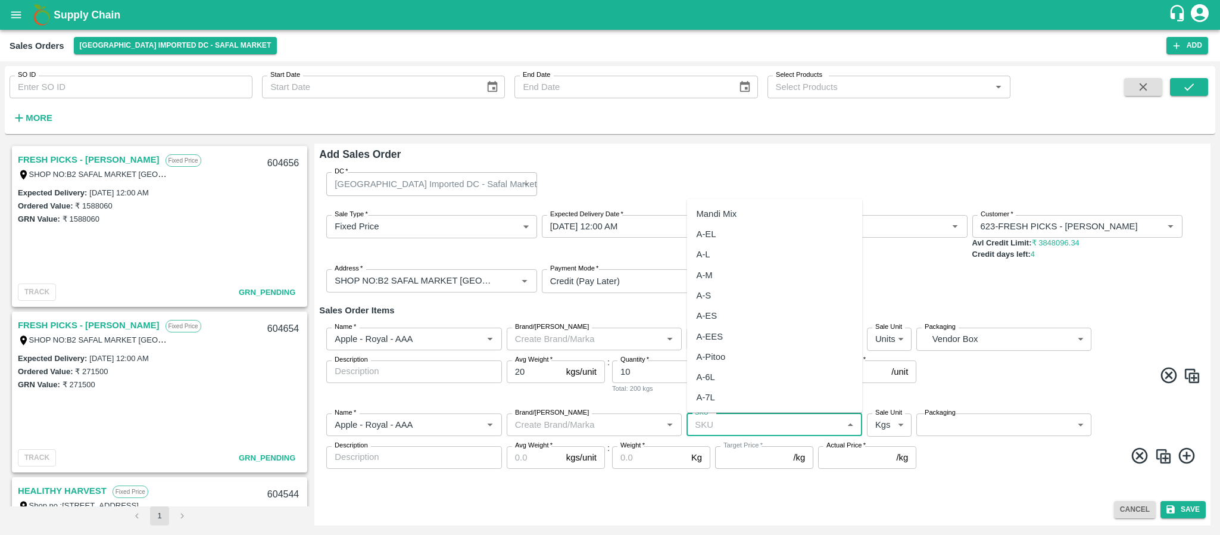
click at [720, 427] on input "SKU   *" at bounding box center [764, 424] width 149 height 15
click at [718, 268] on div "A-M" at bounding box center [775, 274] width 176 height 20
type input "A-M"
type input "NA"
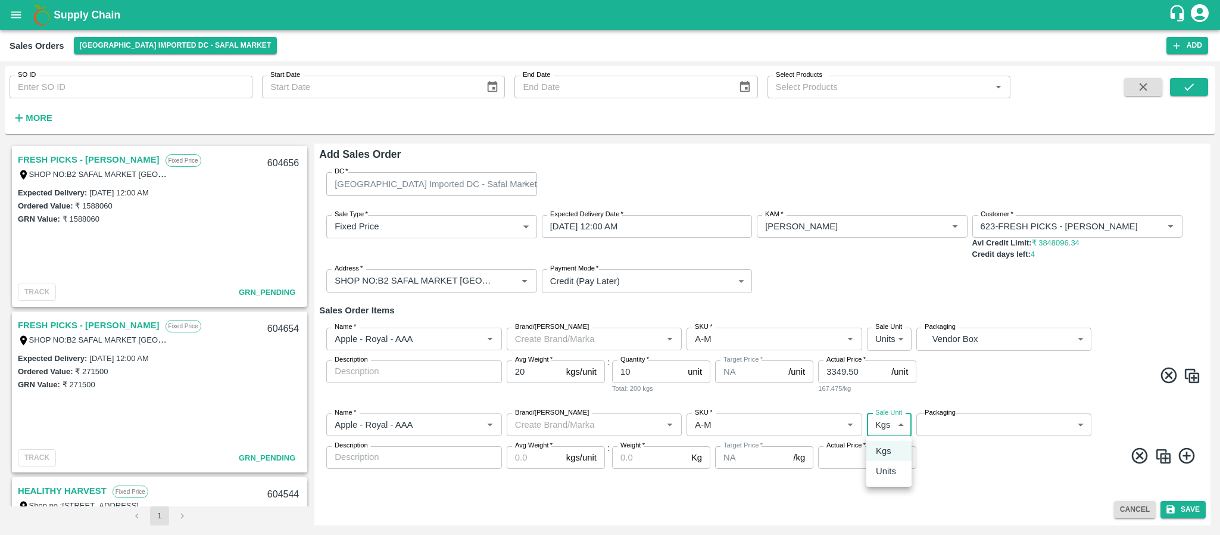
click at [891, 423] on body "Supply Chain Sales Orders Bangalore Imported DC - Safal Market Add SO ID SO ID …" at bounding box center [610, 267] width 1220 height 535
click at [894, 477] on p "Units" at bounding box center [886, 470] width 20 height 13
type input "2"
click at [970, 426] on body "Supply Chain Sales Orders Bangalore Imported DC - Safal Market Add SO ID SO ID …" at bounding box center [610, 267] width 1220 height 535
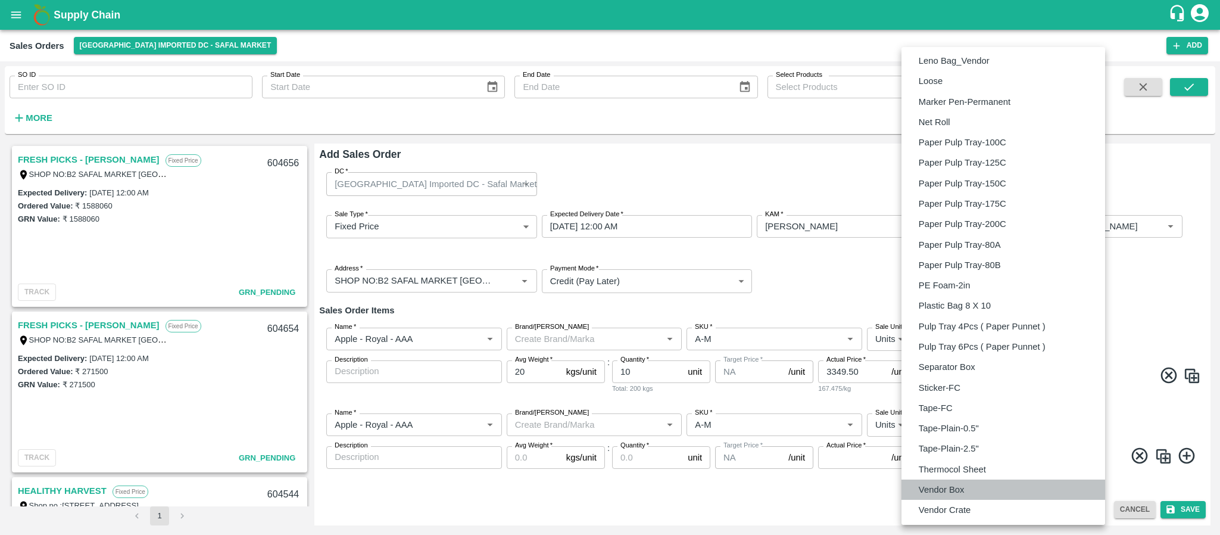
click at [960, 488] on p "Vendor Box" at bounding box center [942, 489] width 46 height 13
type input "BOM/276"
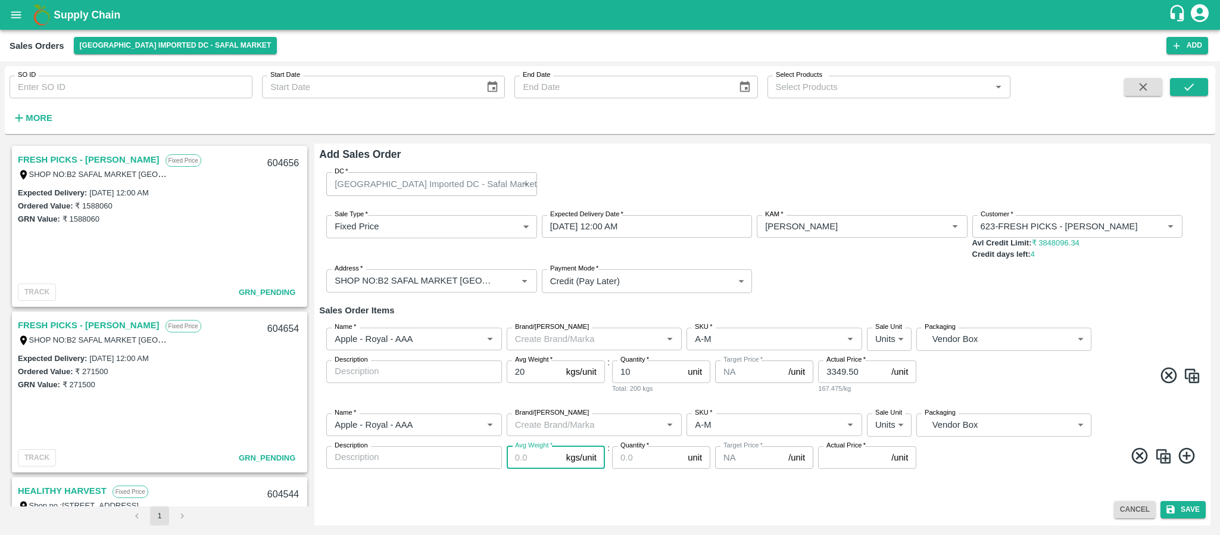
click at [524, 458] on input "Avg Weight   *" at bounding box center [534, 457] width 55 height 23
type input "20"
click at [636, 459] on input "Quantity   *" at bounding box center [647, 457] width 71 height 23
type input "10"
click at [831, 458] on input "Actual Price   *" at bounding box center [852, 457] width 68 height 23
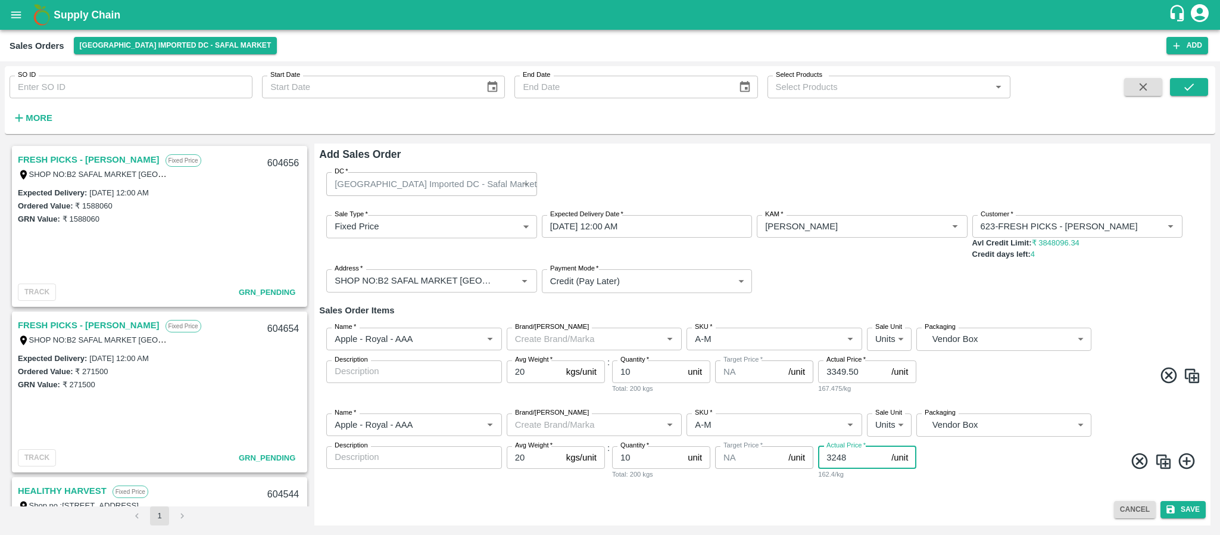
type input "3248"
click at [1188, 459] on icon at bounding box center [1187, 461] width 20 height 20
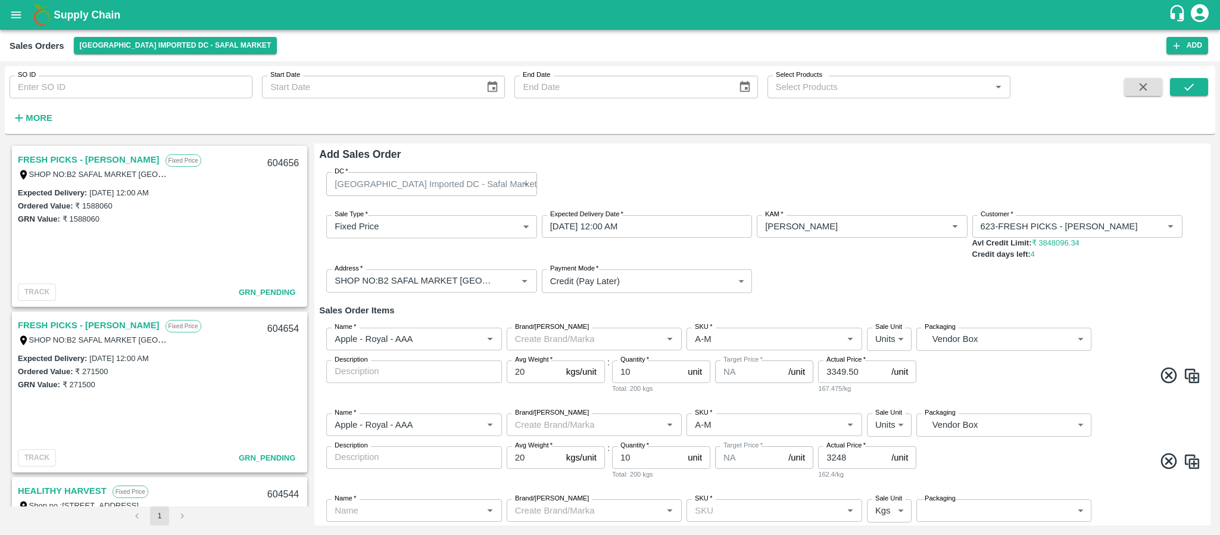
scroll to position [68, 0]
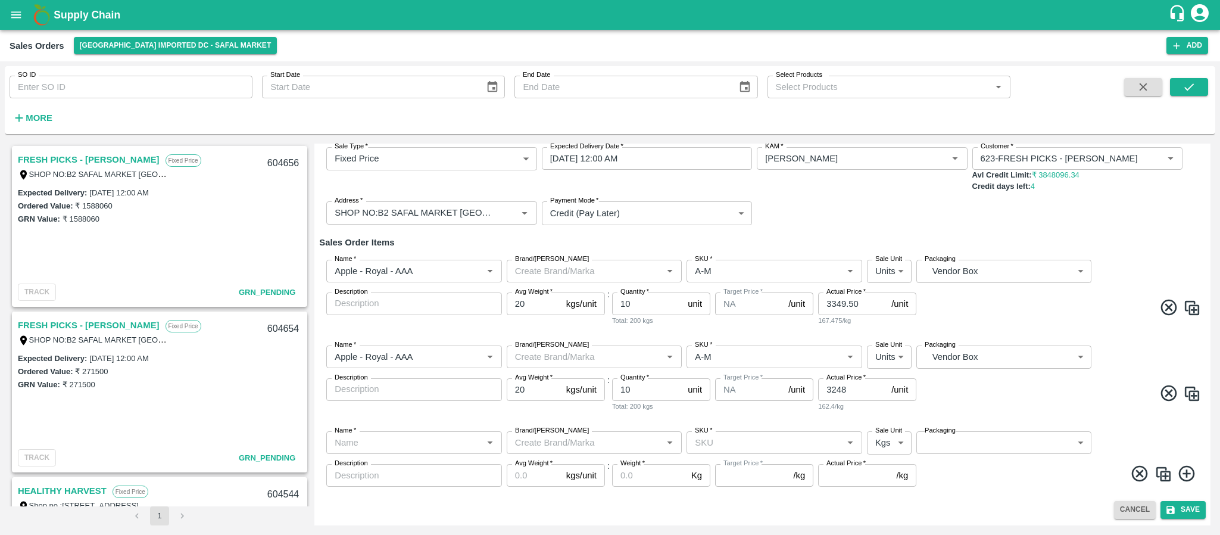
click at [417, 445] on input "Name   *" at bounding box center [404, 442] width 149 height 15
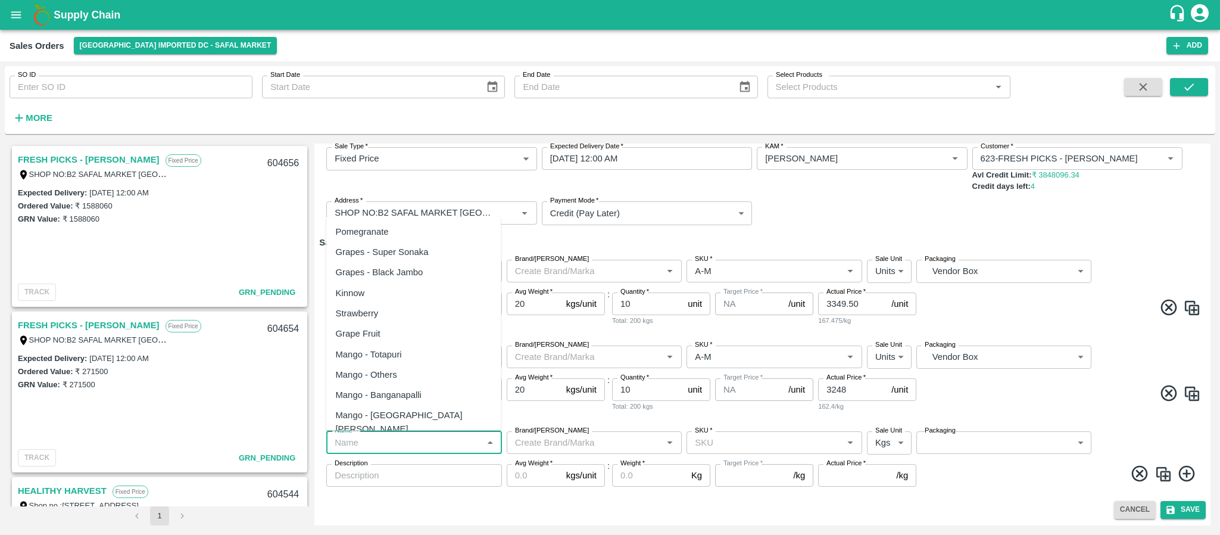
paste input "Apple - Royal - AAA"
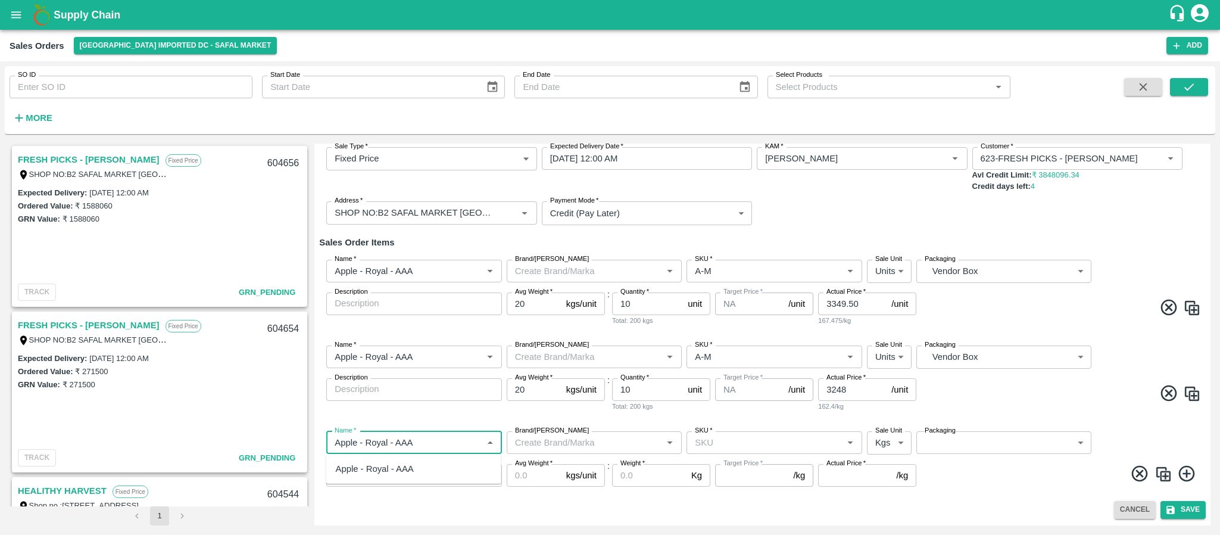
click at [408, 467] on div "Apple - Royal - AAA" at bounding box center [375, 468] width 78 height 13
type input "Apple - Royal - AAA"
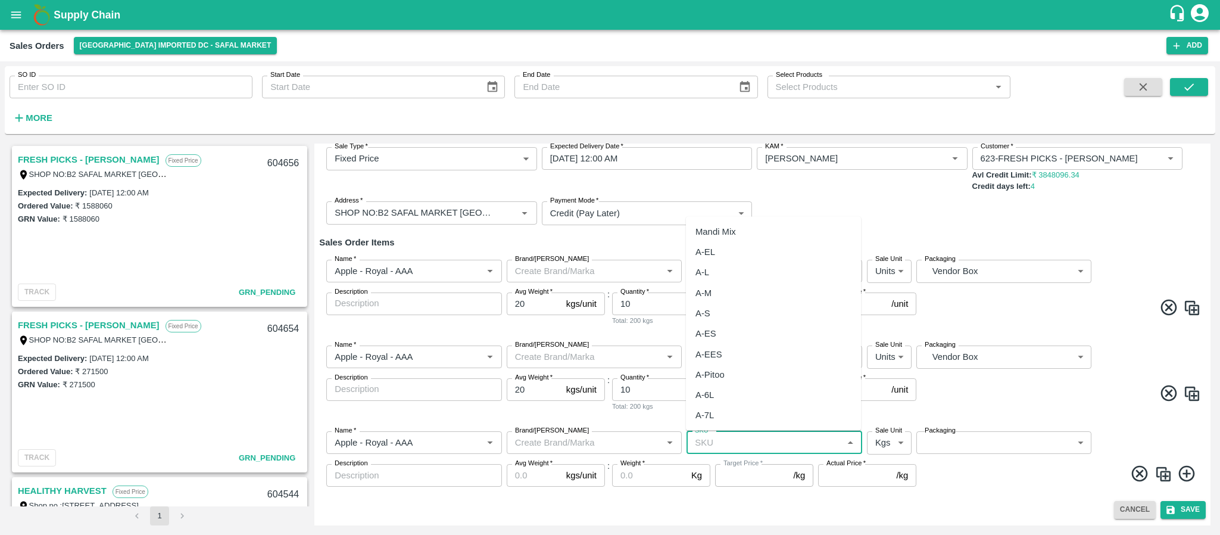
click at [754, 448] on input "SKU   *" at bounding box center [764, 442] width 149 height 15
click at [713, 288] on div "A-M" at bounding box center [773, 292] width 175 height 20
type input "A-M"
type input "NA"
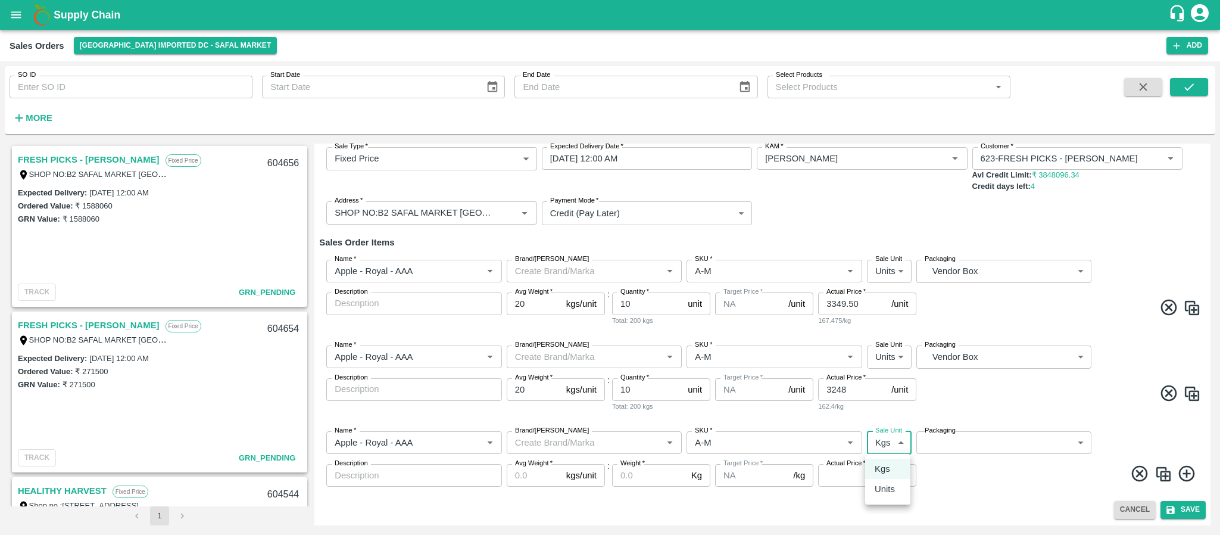
click at [879, 452] on body "Supply Chain Sales Orders Bangalore Imported DC - Safal Market Add SO ID SO ID …" at bounding box center [610, 267] width 1220 height 535
click at [879, 489] on p "Units" at bounding box center [885, 488] width 20 height 13
type input "2"
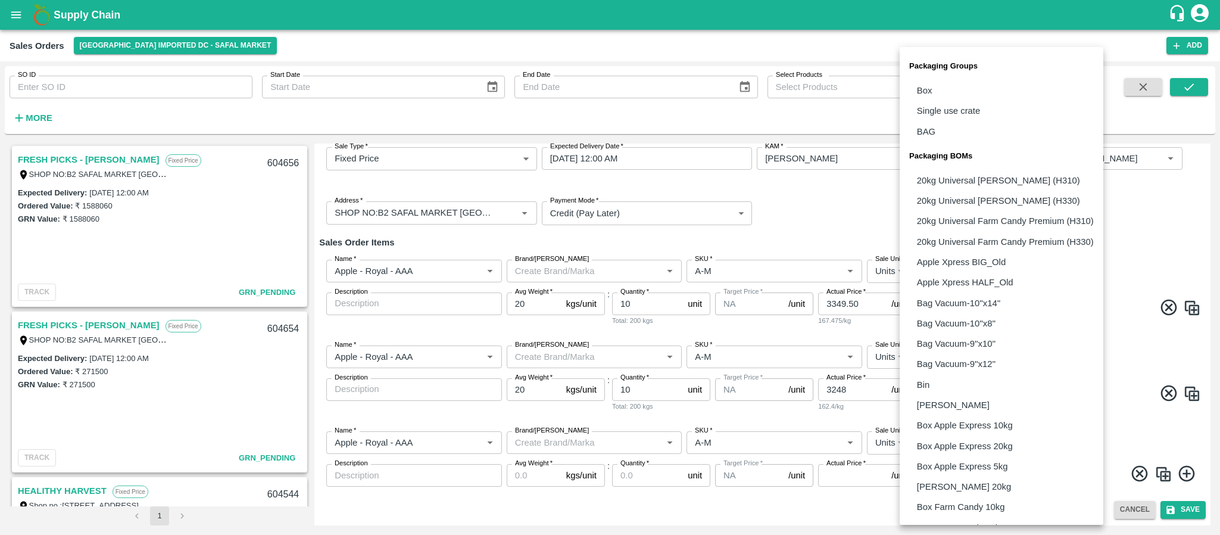
click at [995, 436] on body "Supply Chain Sales Orders Bangalore Imported DC - Safal Market Add SO ID SO ID …" at bounding box center [610, 267] width 1220 height 535
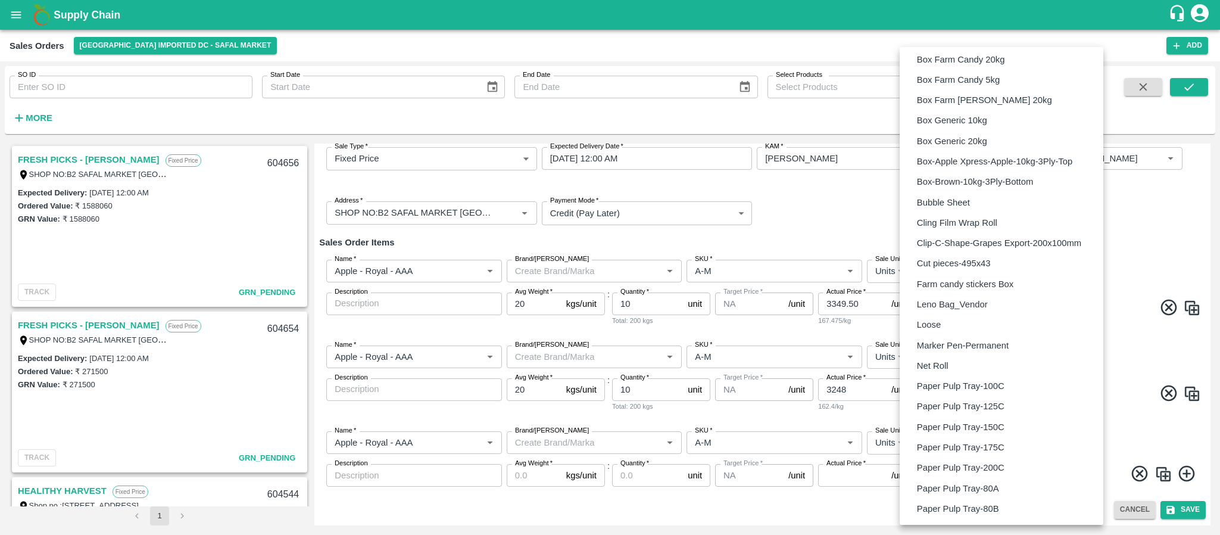
scroll to position [711, 0]
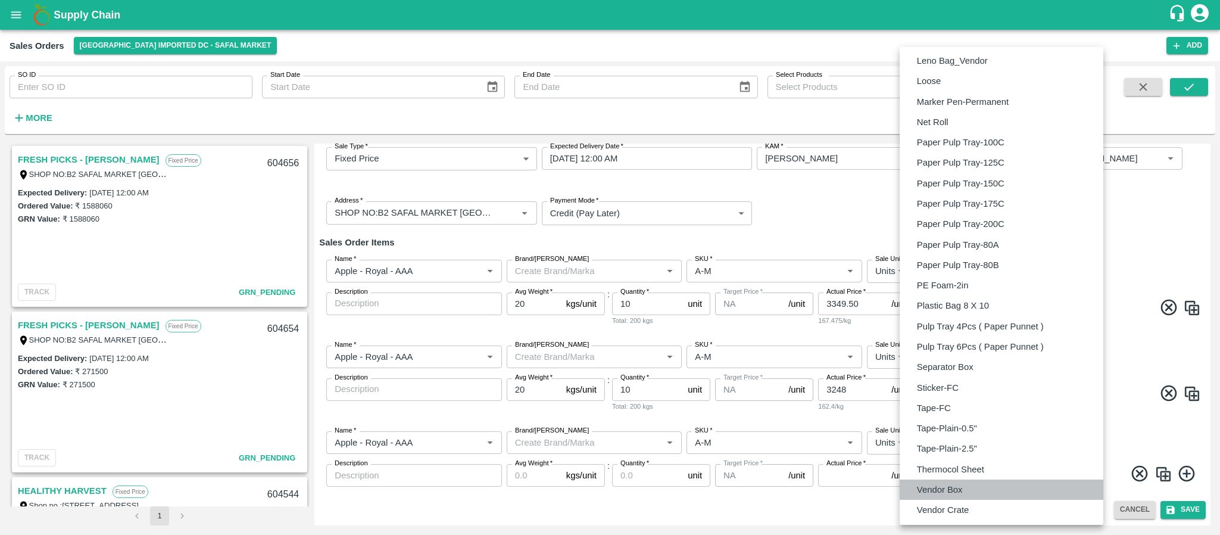
click at [981, 493] on li "Vendor Box" at bounding box center [1002, 489] width 204 height 20
type input "BOM/276"
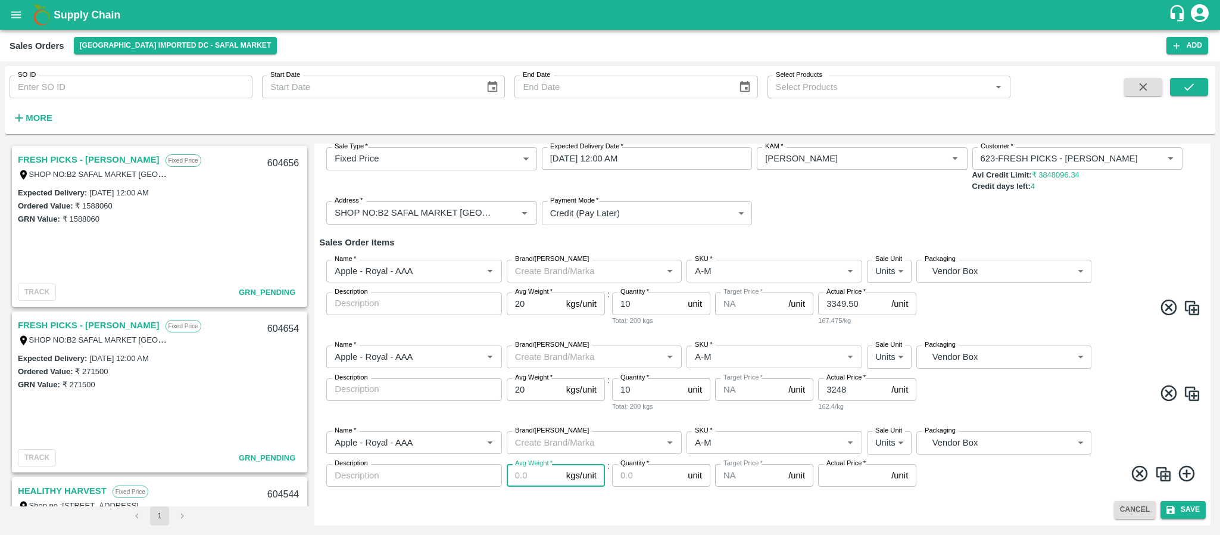
click at [519, 477] on input "Avg Weight   *" at bounding box center [534, 475] width 55 height 23
type input "20"
click at [640, 479] on input "Quantity   *" at bounding box center [647, 475] width 71 height 23
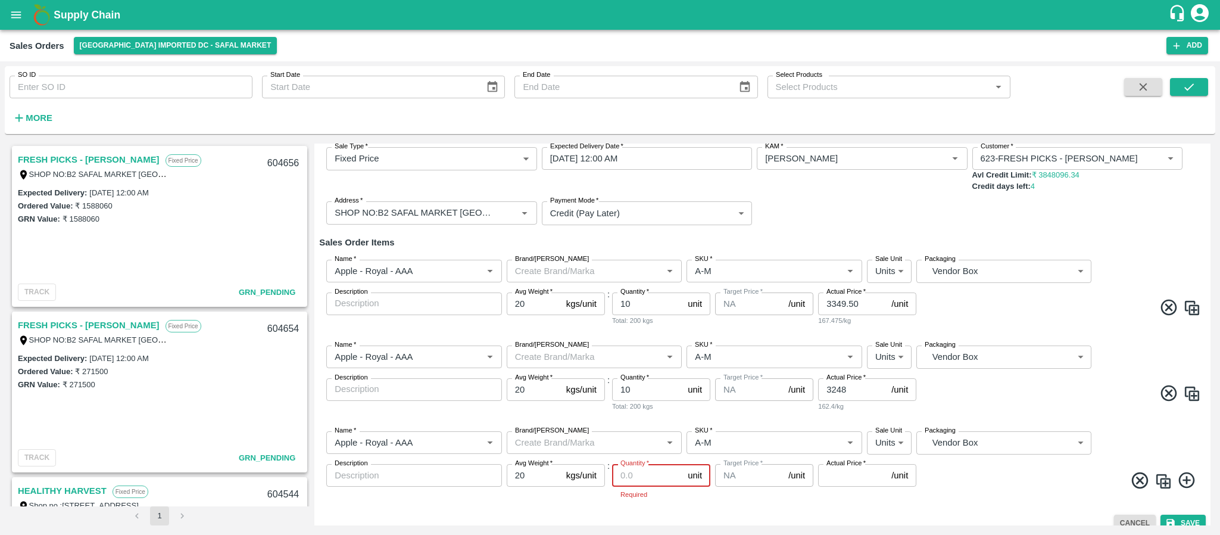
click at [629, 475] on input "Quantity   *" at bounding box center [647, 475] width 71 height 23
type input "44"
click at [836, 473] on input "Actual Price   *" at bounding box center [852, 475] width 68 height 23
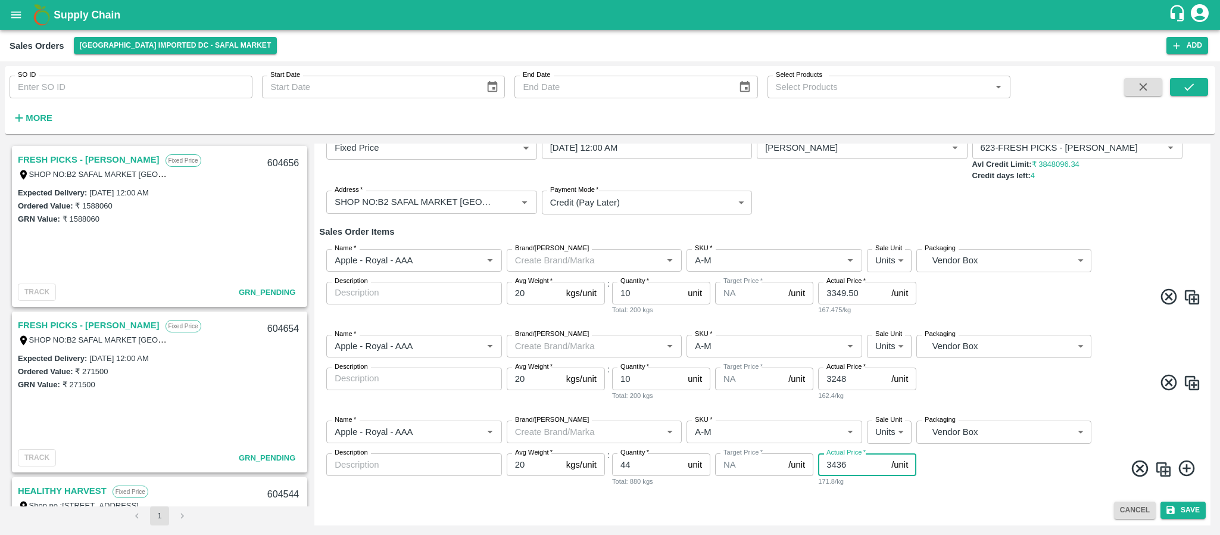
type input "3436"
click at [1182, 464] on icon at bounding box center [1187, 468] width 20 height 20
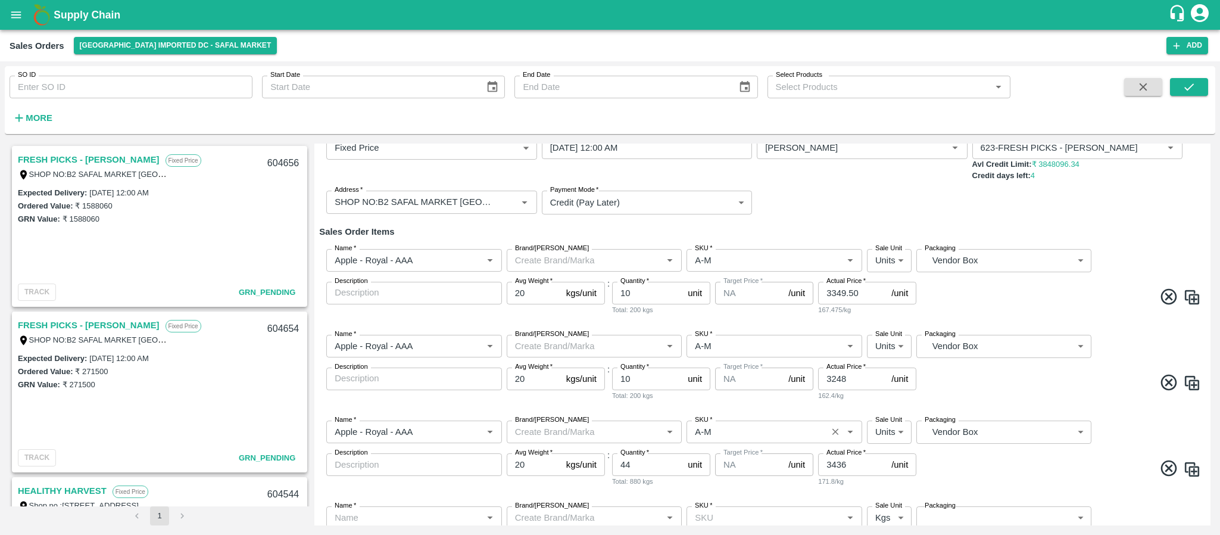
scroll to position [154, 0]
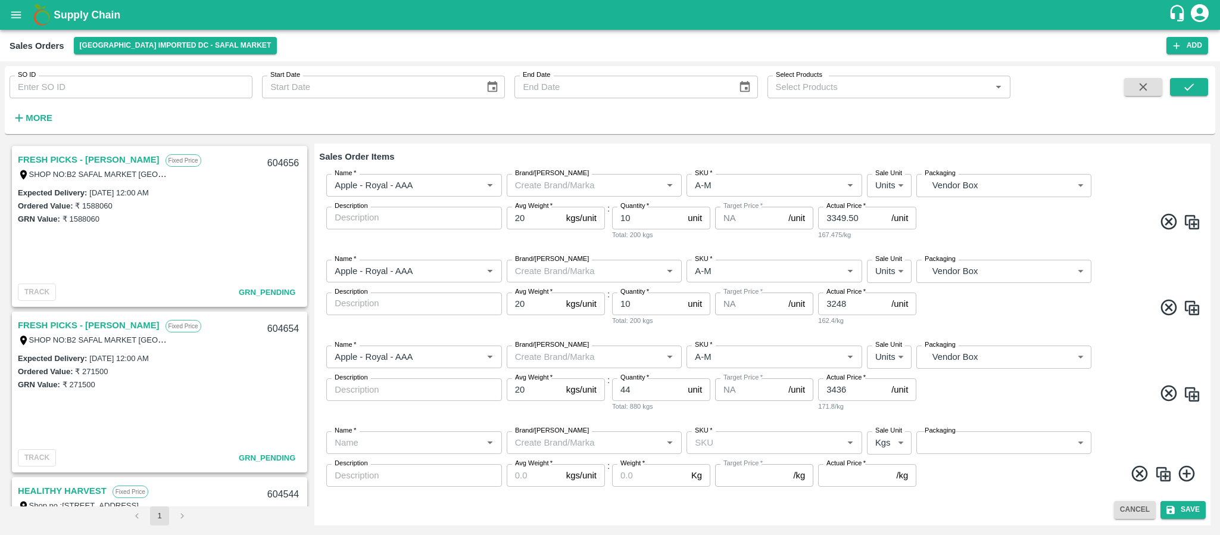
click at [413, 442] on input "Name   *" at bounding box center [404, 442] width 149 height 15
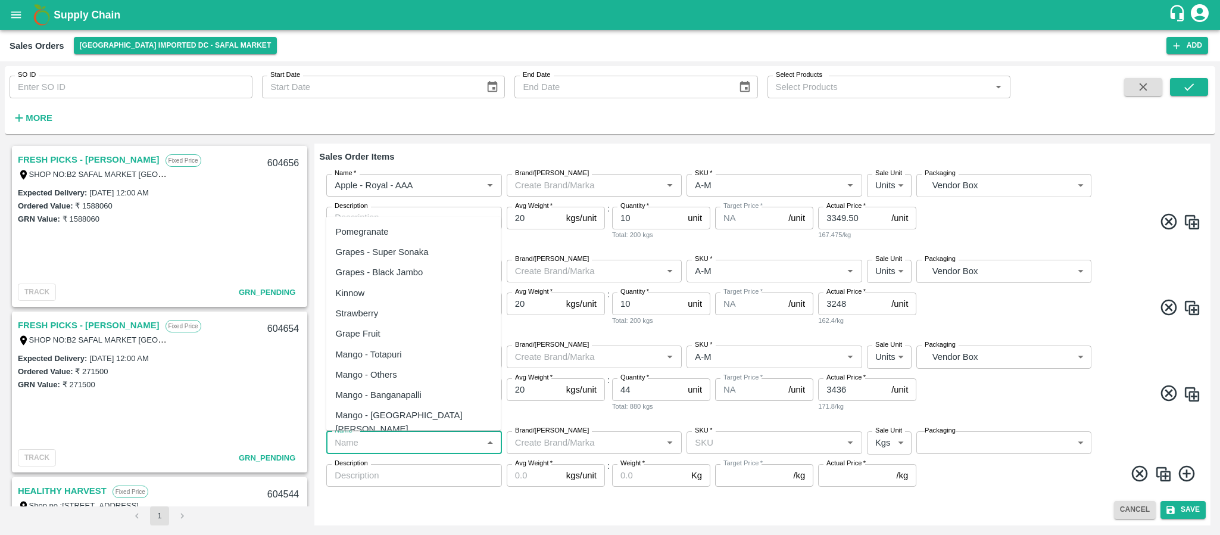
paste input "Apple - Royal - AAA"
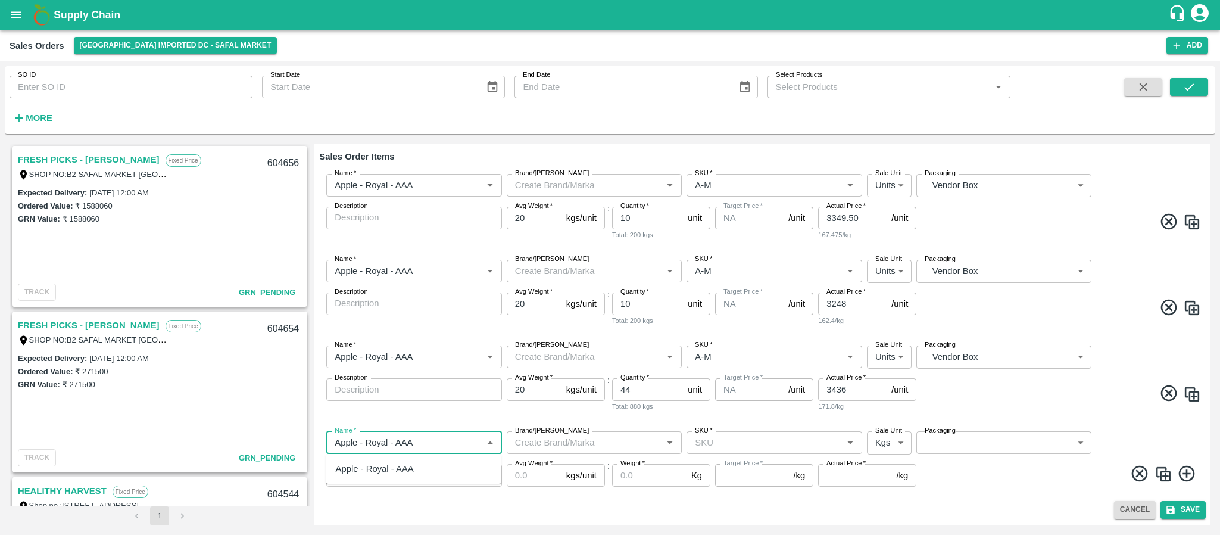
click at [409, 473] on div "Apple - Royal - AAA" at bounding box center [375, 468] width 78 height 13
type input "Apple - Royal - AAA"
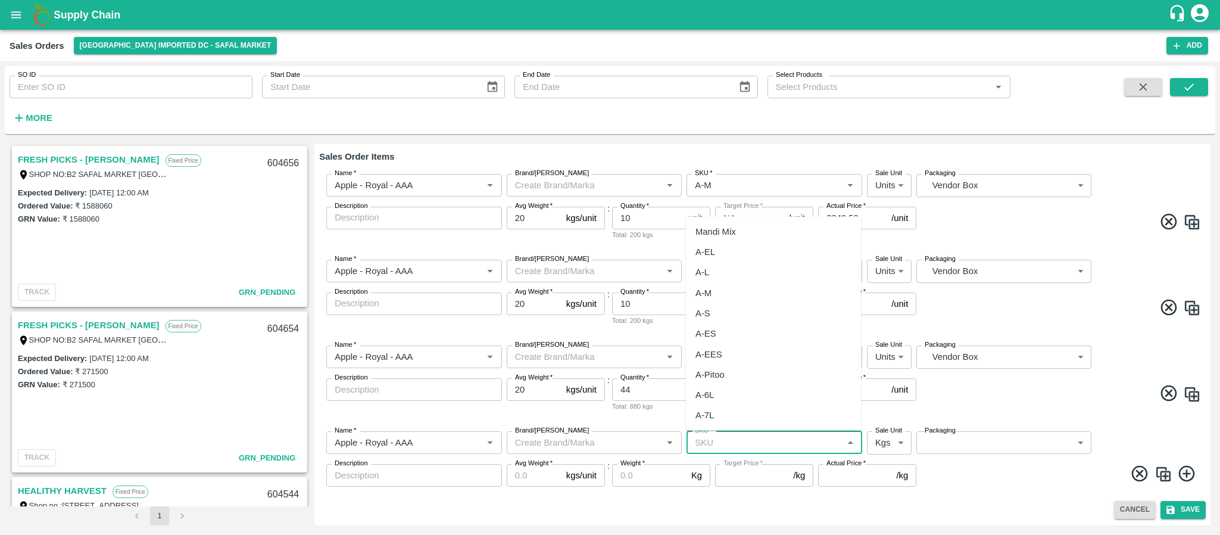
click at [706, 448] on input "SKU   *" at bounding box center [764, 442] width 149 height 15
click at [716, 290] on div "A-M" at bounding box center [773, 292] width 175 height 20
type input "A-M"
type input "NA"
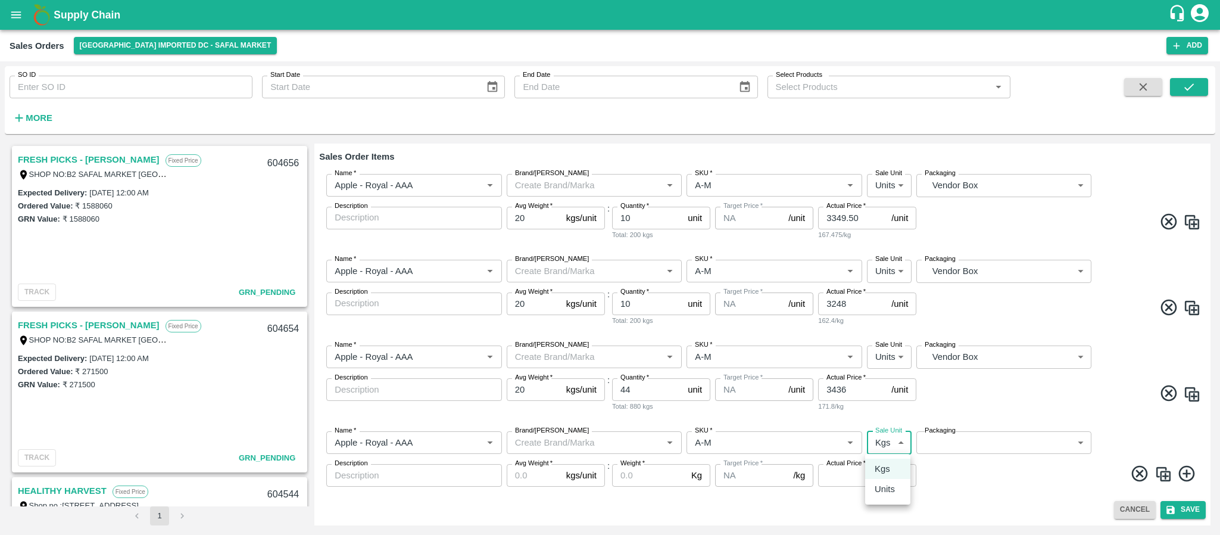
click at [884, 443] on body "Supply Chain Sales Orders Bangalore Imported DC - Safal Market Add SO ID SO ID …" at bounding box center [610, 267] width 1220 height 535
click at [877, 486] on p "Units" at bounding box center [885, 488] width 20 height 13
type input "2"
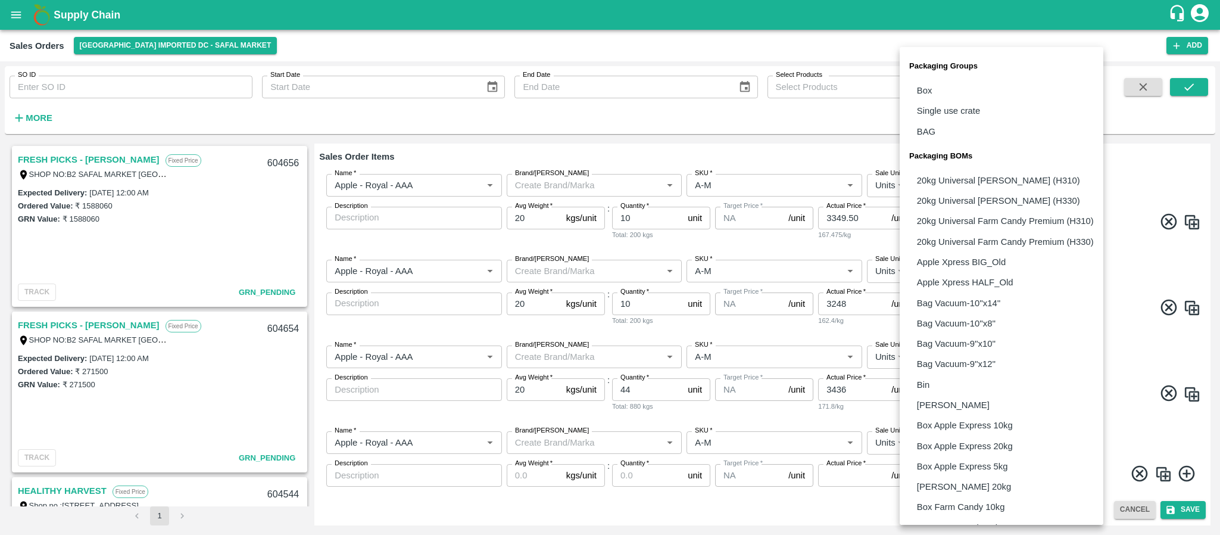
click at [999, 442] on body "Supply Chain Sales Orders Bangalore Imported DC - Safal Market Add SO ID SO ID …" at bounding box center [610, 267] width 1220 height 535
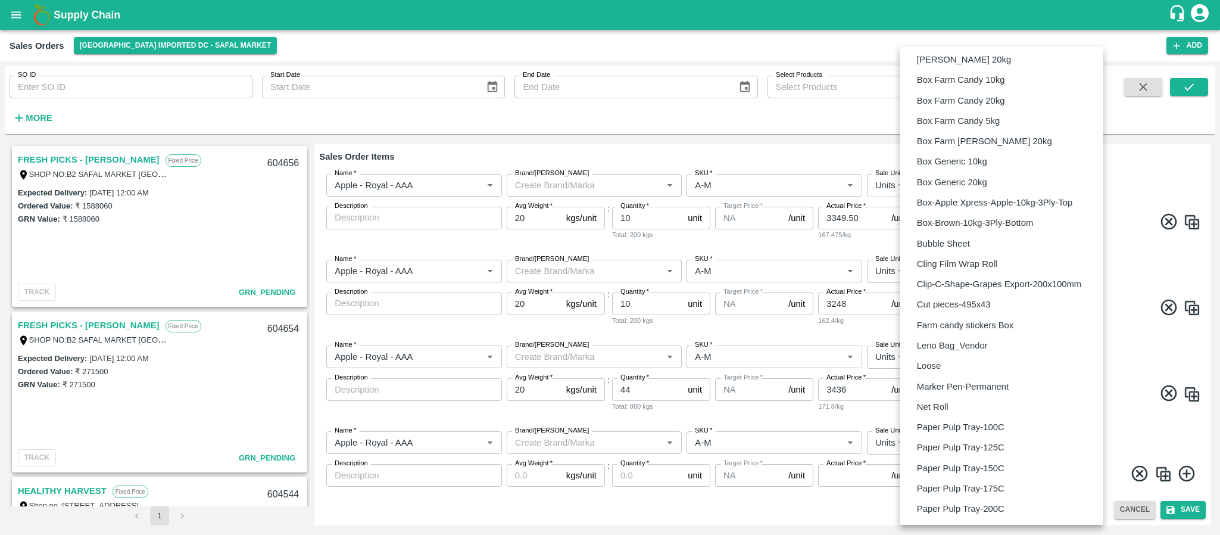
scroll to position [711, 0]
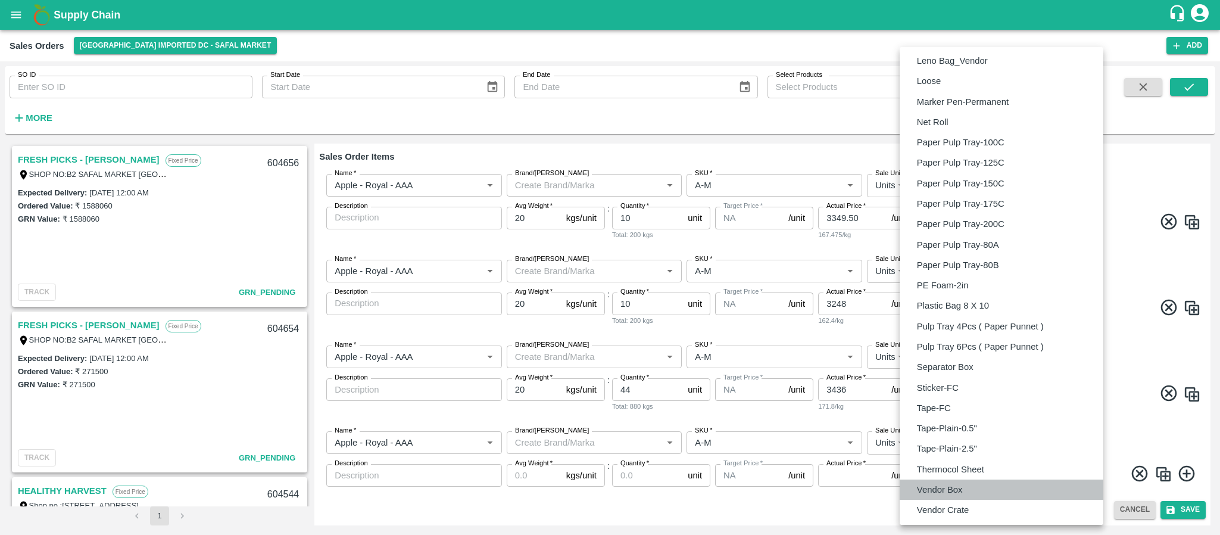
click at [961, 484] on p "Vendor Box" at bounding box center [940, 489] width 46 height 13
type input "BOM/276"
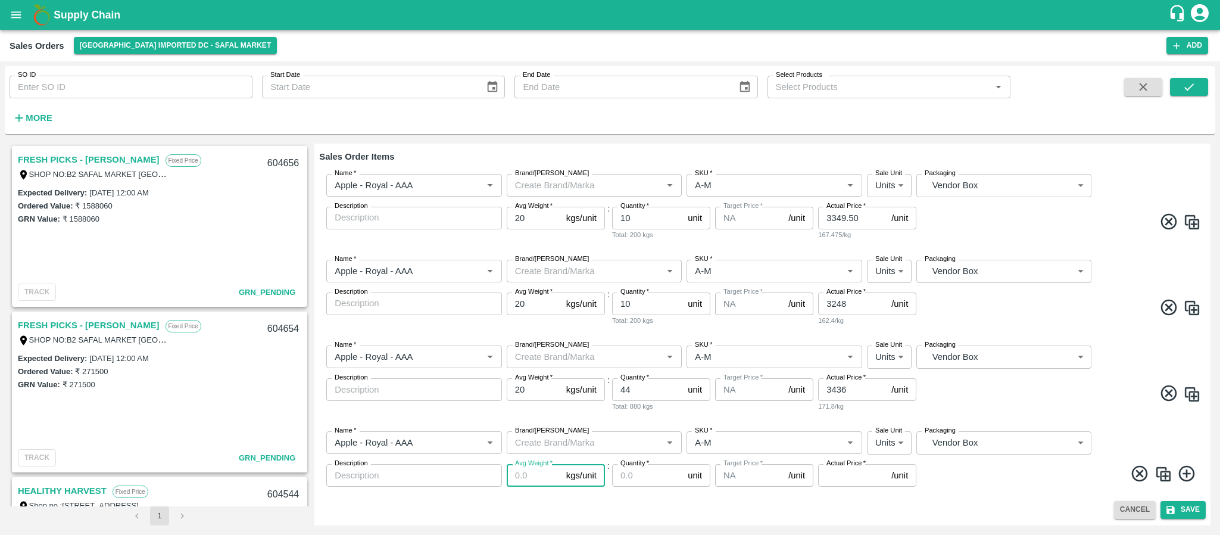
click at [540, 473] on input "Avg Weight   *" at bounding box center [534, 475] width 55 height 23
type input "20"
click at [648, 479] on input "Quantity   *" at bounding box center [647, 475] width 71 height 23
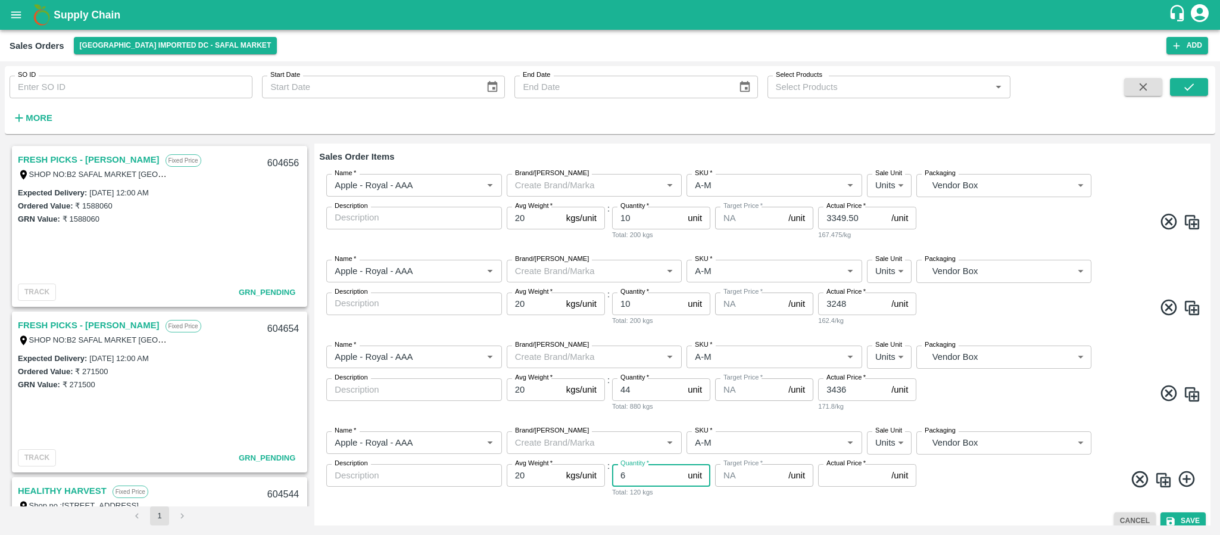
type input "6"
click at [845, 472] on input "Actual Price   *" at bounding box center [852, 475] width 68 height 23
type input "3"
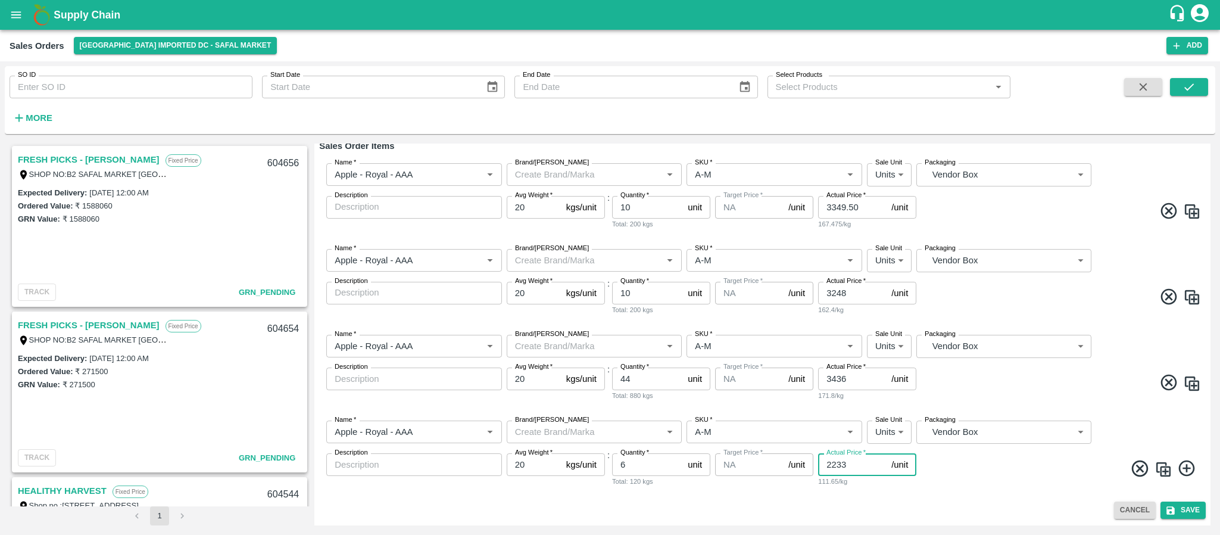
type input "2233"
click at [1182, 472] on icon at bounding box center [1187, 468] width 20 height 20
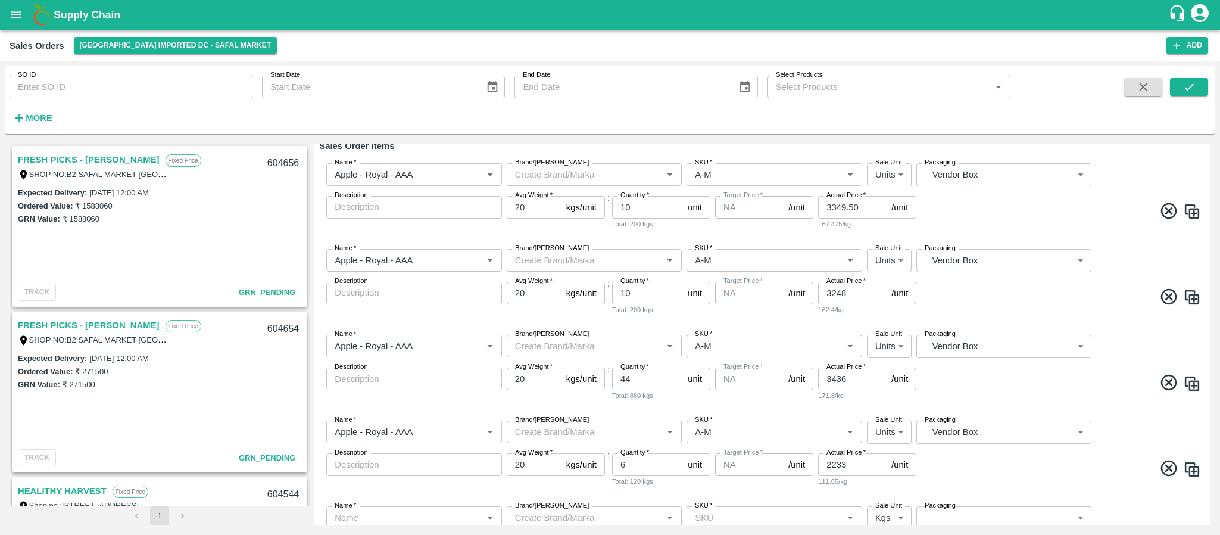
scroll to position [239, 0]
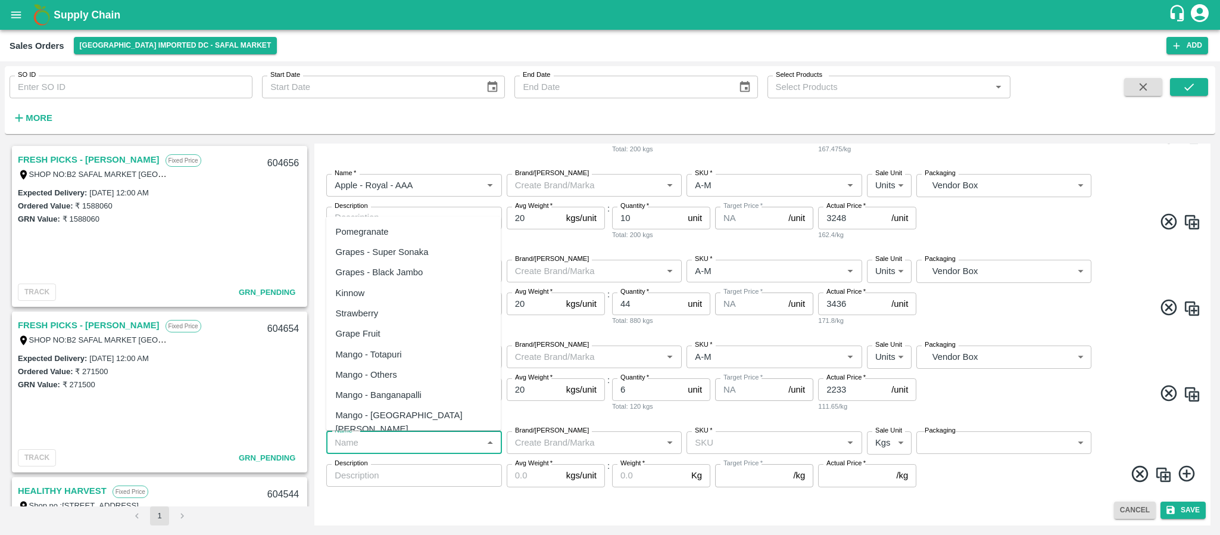
click at [427, 448] on input "Name   *" at bounding box center [404, 442] width 149 height 15
paste input "167342"
type input "1"
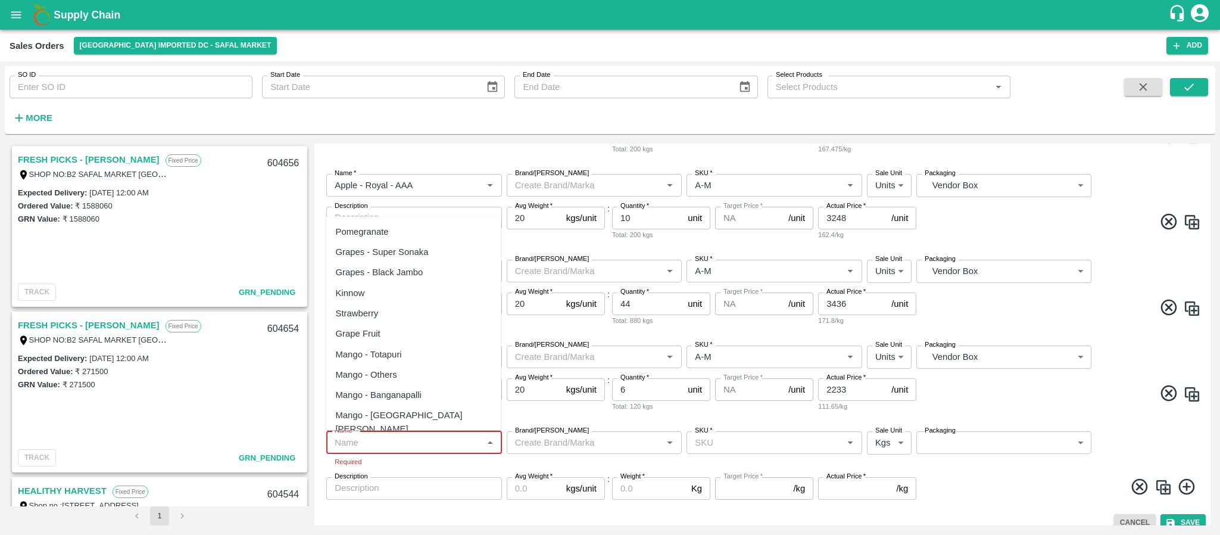
click at [364, 449] on input "Name   *" at bounding box center [404, 442] width 149 height 15
click at [377, 436] on input "Name   *" at bounding box center [404, 442] width 149 height 15
paste input "Dragon Fruit Vietnam"
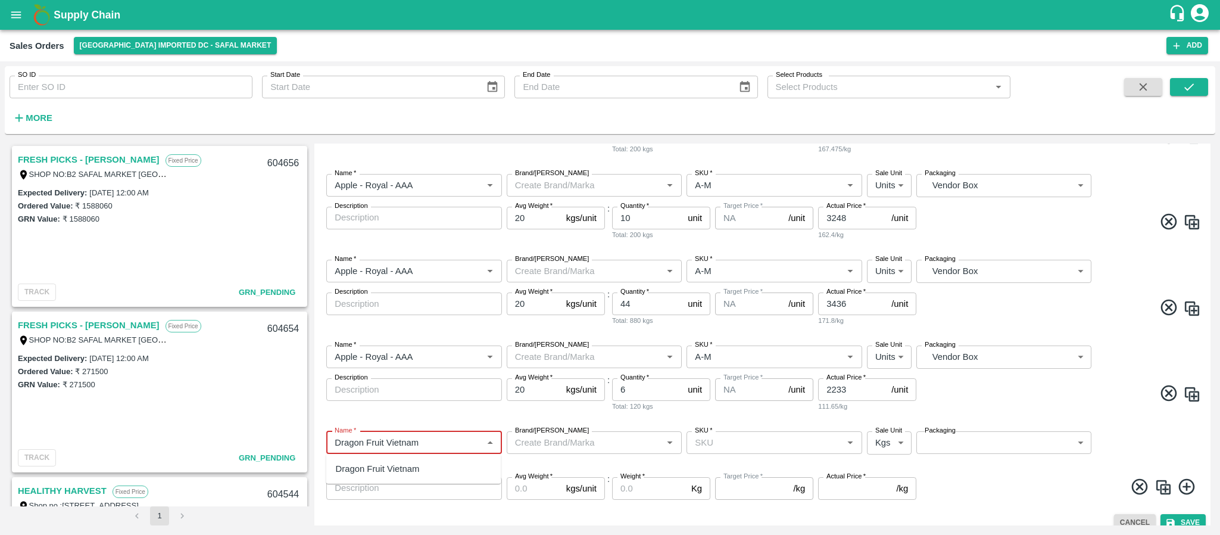
click at [395, 464] on div "Dragon Fruit Vietnam" at bounding box center [378, 468] width 84 height 13
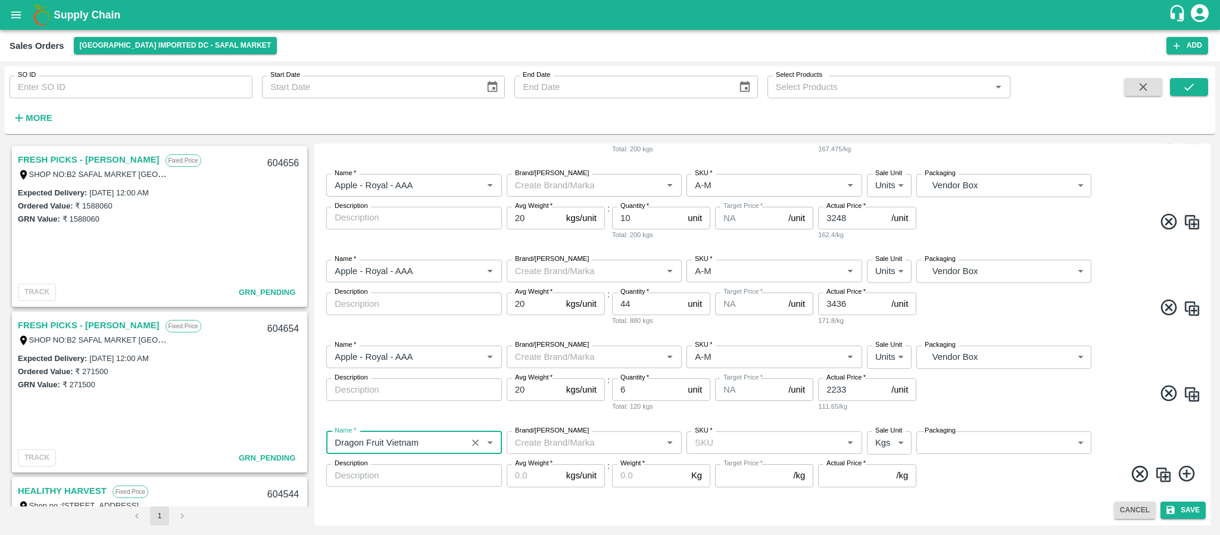
type input "Dragon Fruit Vietnam"
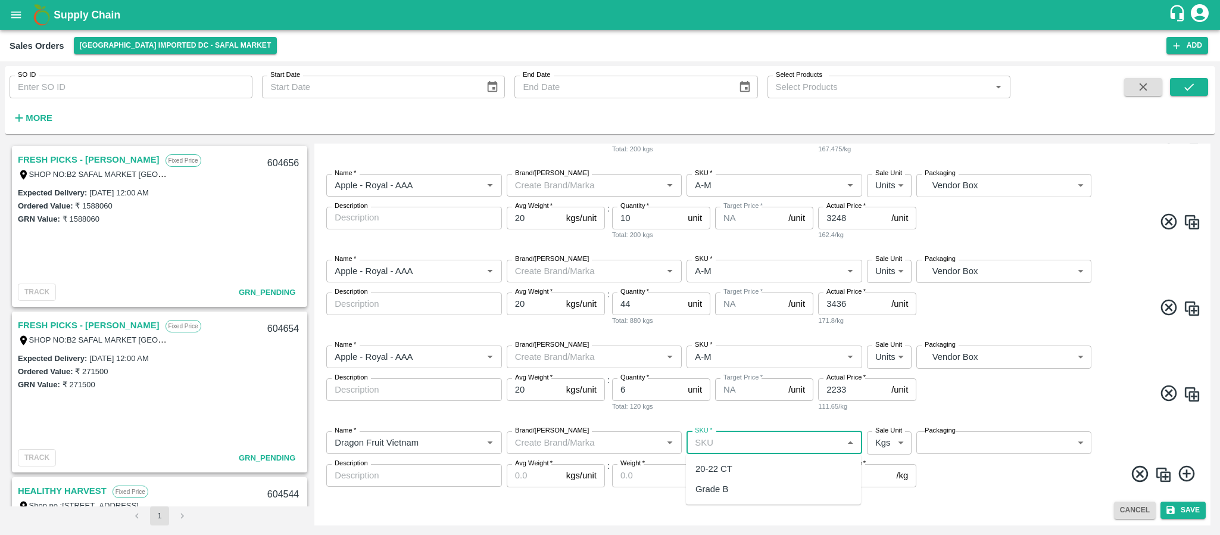
click at [724, 439] on input "SKU   *" at bounding box center [764, 442] width 149 height 15
click at [716, 467] on div "20-22 CT" at bounding box center [713, 468] width 37 height 13
type input "20-22 CT"
type input "NA"
click at [886, 434] on label "Sale Unit" at bounding box center [888, 431] width 27 height 10
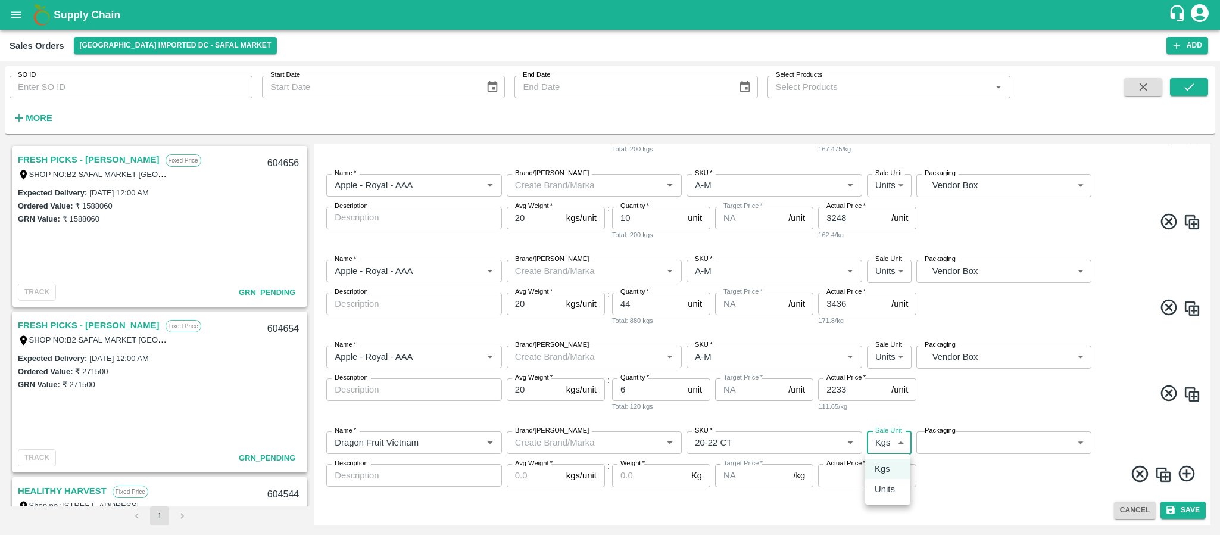
click at [883, 440] on body "Supply Chain Sales Orders Bangalore Imported DC - Safal Market Add SO ID SO ID …" at bounding box center [610, 267] width 1220 height 535
click at [878, 485] on p "Units" at bounding box center [885, 488] width 20 height 13
type input "2"
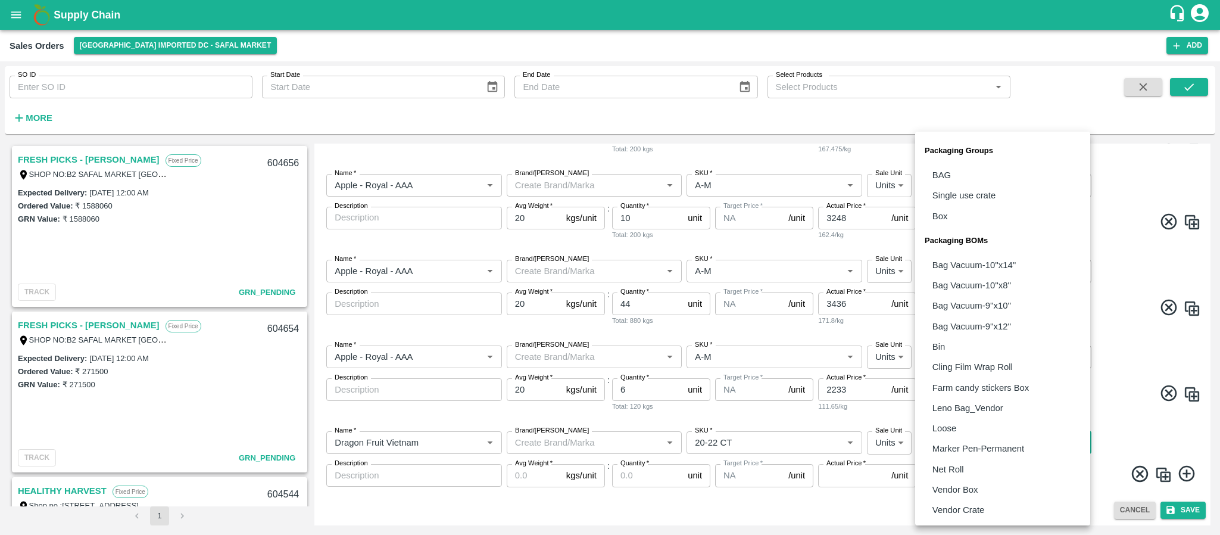
drag, startPoint x: 957, startPoint y: 438, endPoint x: 950, endPoint y: 492, distance: 54.6
click at [950, 492] on body "Supply Chain Sales Orders Bangalore Imported DC - Safal Market Add SO ID SO ID …" at bounding box center [610, 267] width 1220 height 535
click at [950, 492] on p "Vendor Box" at bounding box center [955, 489] width 46 height 13
type input "BOM/276"
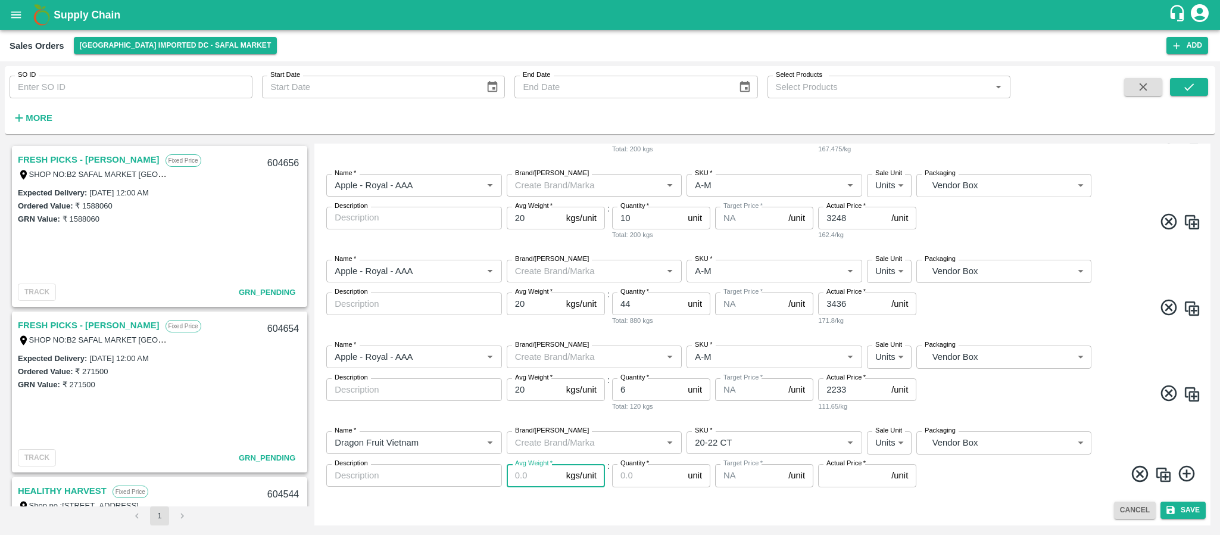
click at [524, 468] on input "Avg Weight   *" at bounding box center [534, 475] width 55 height 23
type input "9"
click at [644, 481] on input "Quantity   *" at bounding box center [647, 475] width 71 height 23
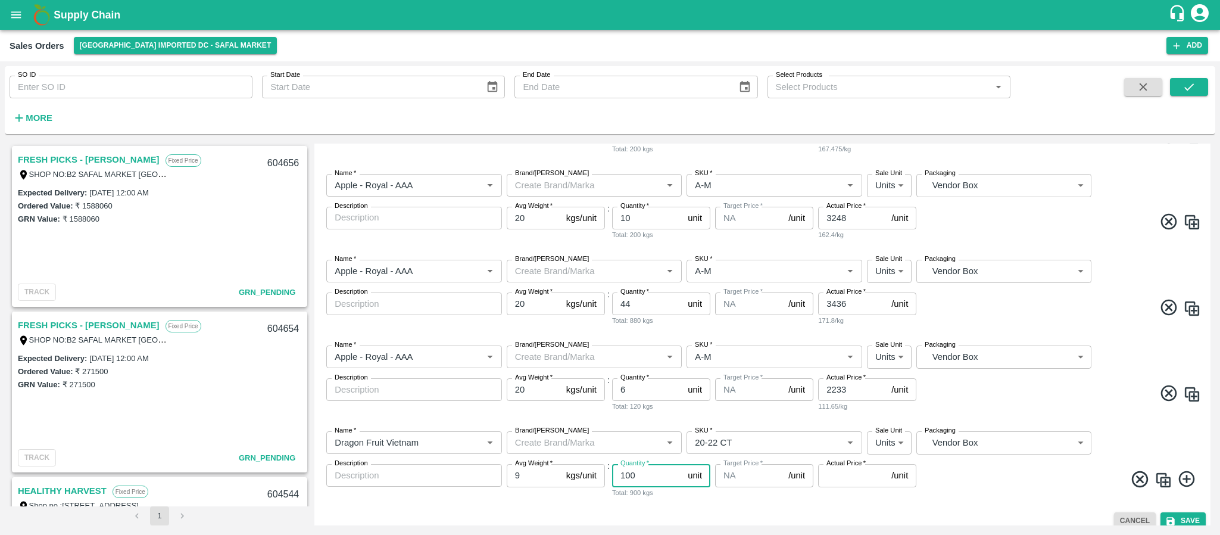
type input "100"
click at [823, 474] on input "Actual Price   *" at bounding box center [852, 475] width 68 height 23
type input "1522.50"
click at [1015, 490] on span at bounding box center [1060, 480] width 282 height 23
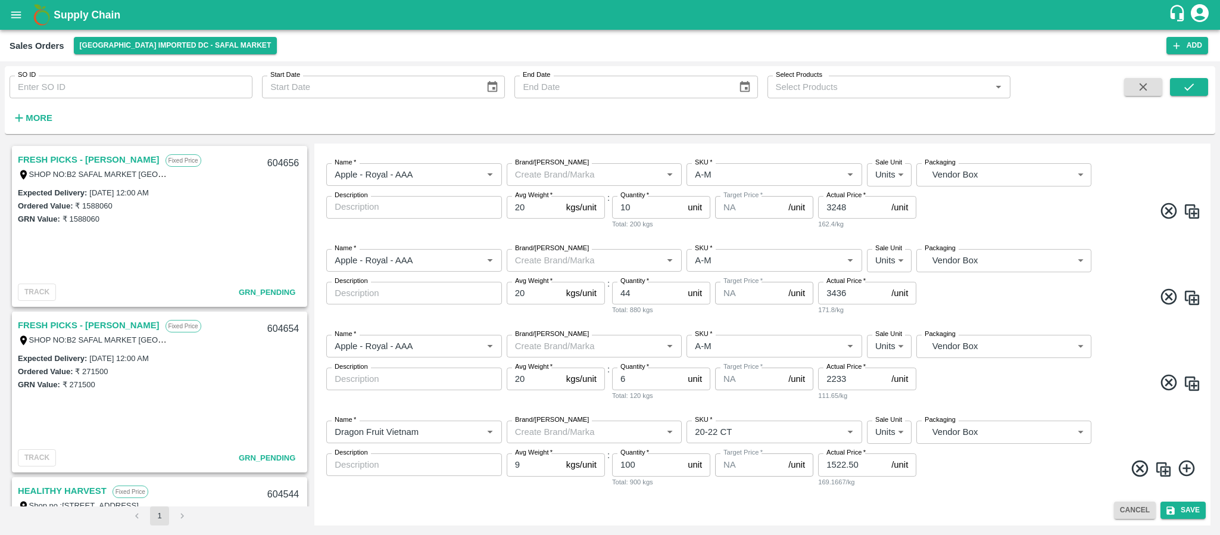
click at [1182, 469] on icon at bounding box center [1187, 468] width 20 height 20
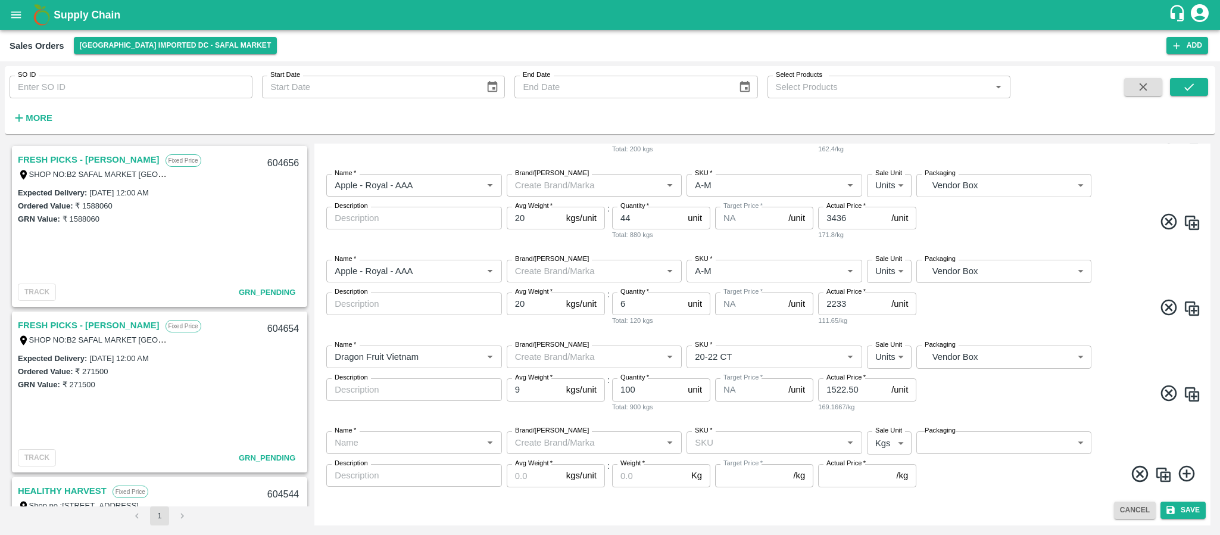
click at [1140, 472] on icon at bounding box center [1140, 474] width 16 height 16
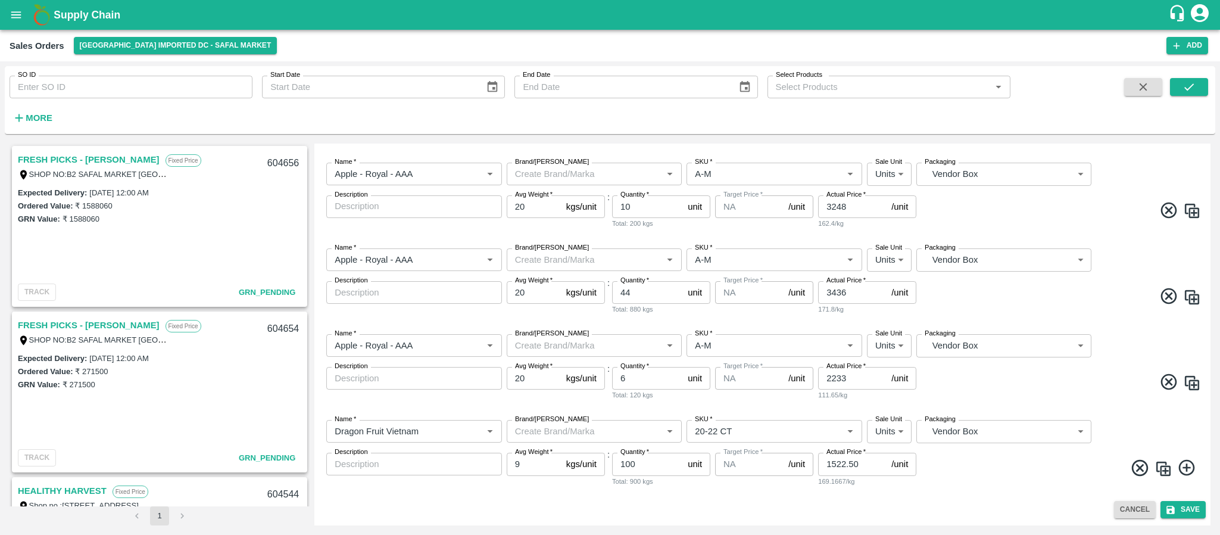
scroll to position [250, 0]
click at [1183, 507] on button "Save" at bounding box center [1182, 509] width 45 height 17
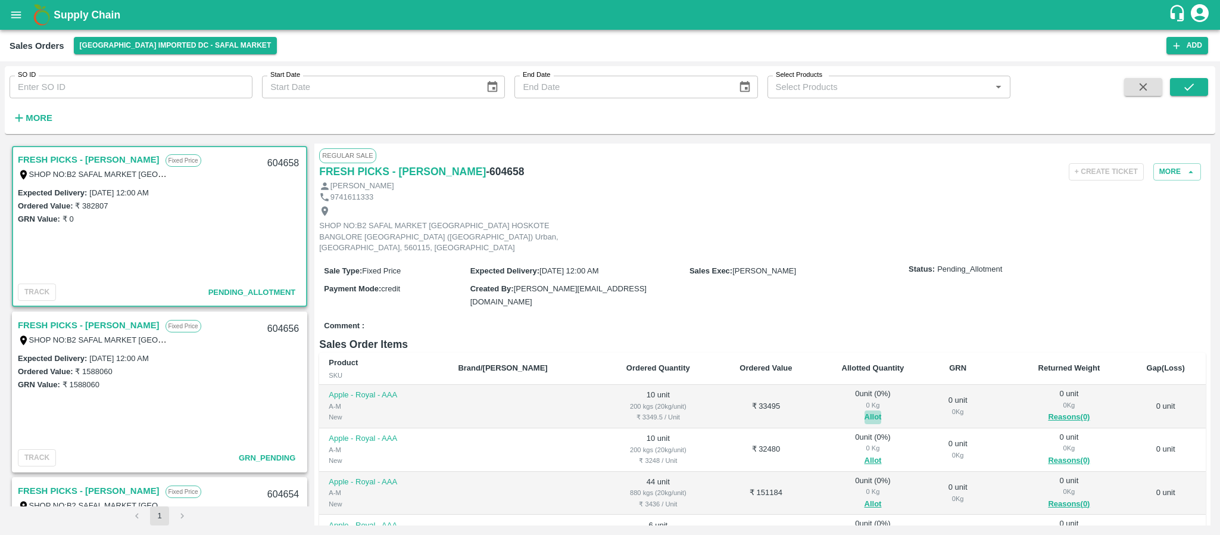
click at [864, 410] on button "Allot" at bounding box center [872, 417] width 17 height 14
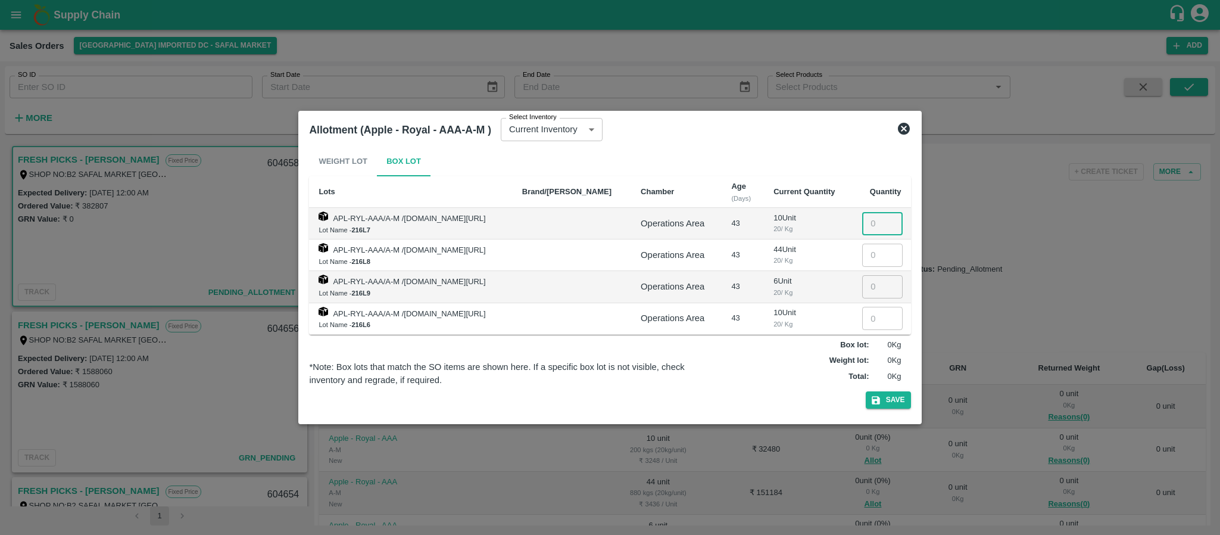
click at [875, 225] on input "number" at bounding box center [882, 223] width 40 height 23
type input "10"
click at [890, 400] on button "Save" at bounding box center [888, 399] width 45 height 17
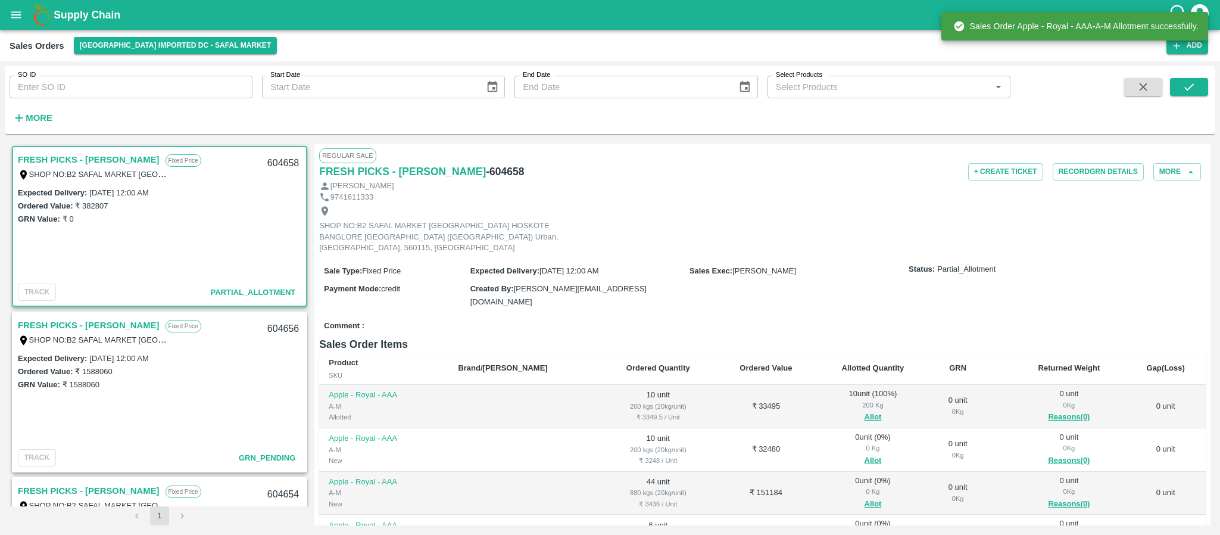
scroll to position [33, 0]
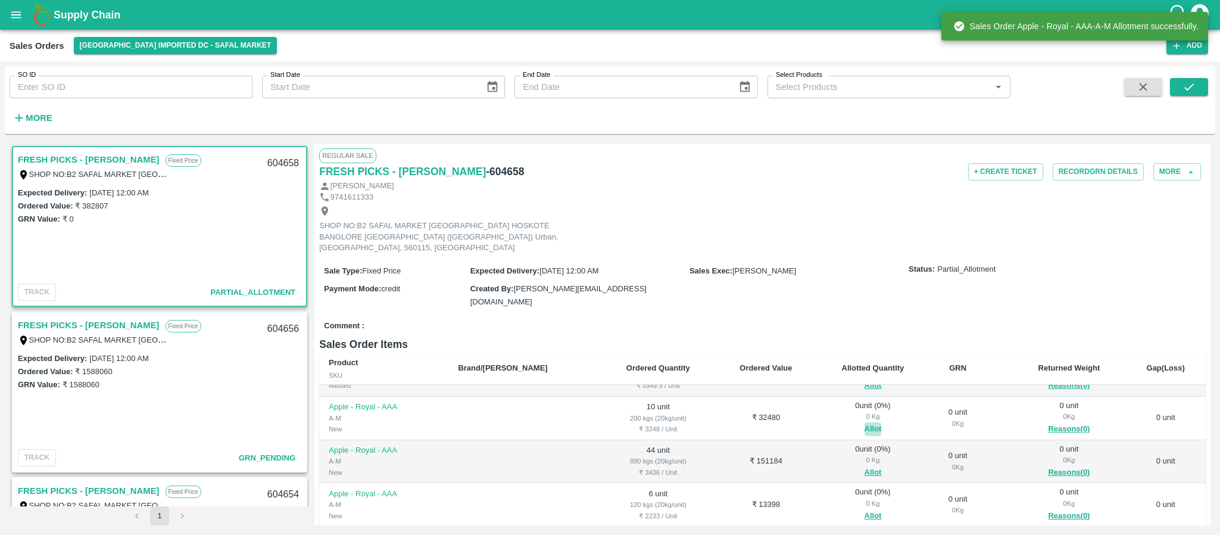
click at [864, 422] on button "Allot" at bounding box center [872, 429] width 17 height 14
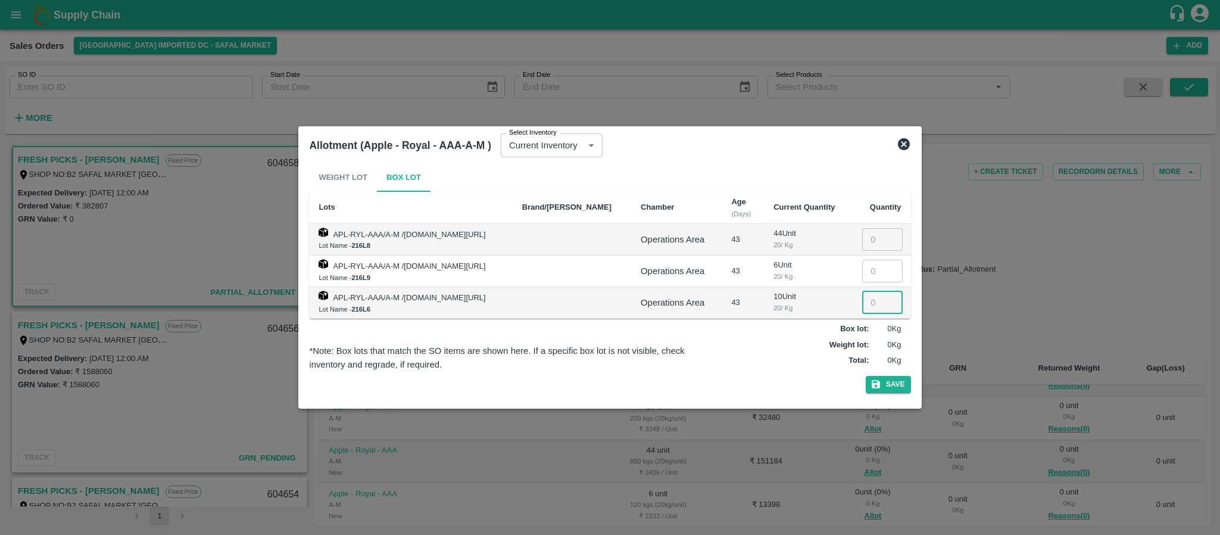
click at [869, 302] on input "number" at bounding box center [882, 302] width 40 height 23
type input "10"
click at [898, 382] on button "Save" at bounding box center [888, 384] width 45 height 17
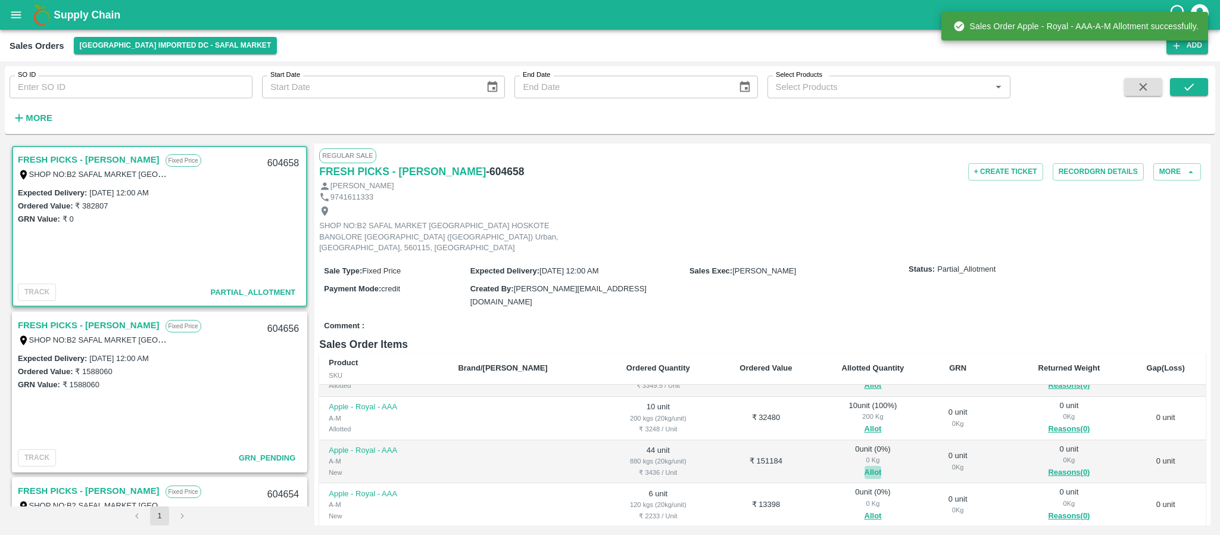
click at [864, 466] on button "Allot" at bounding box center [872, 473] width 17 height 14
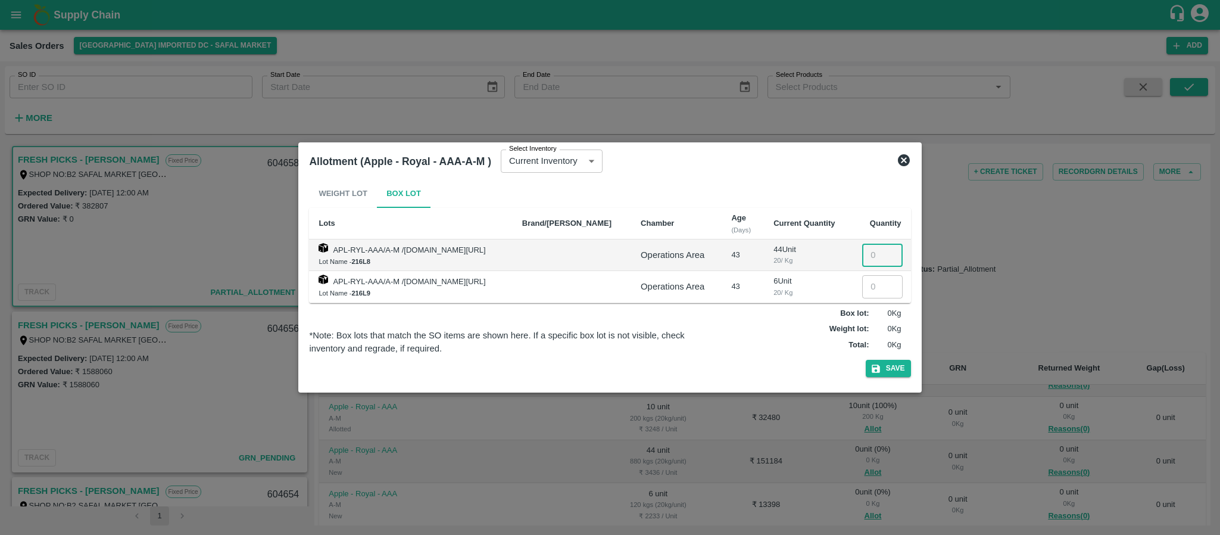
click at [867, 250] on input "number" at bounding box center [882, 255] width 40 height 23
type input "44"
click at [885, 361] on button "Save" at bounding box center [888, 368] width 45 height 17
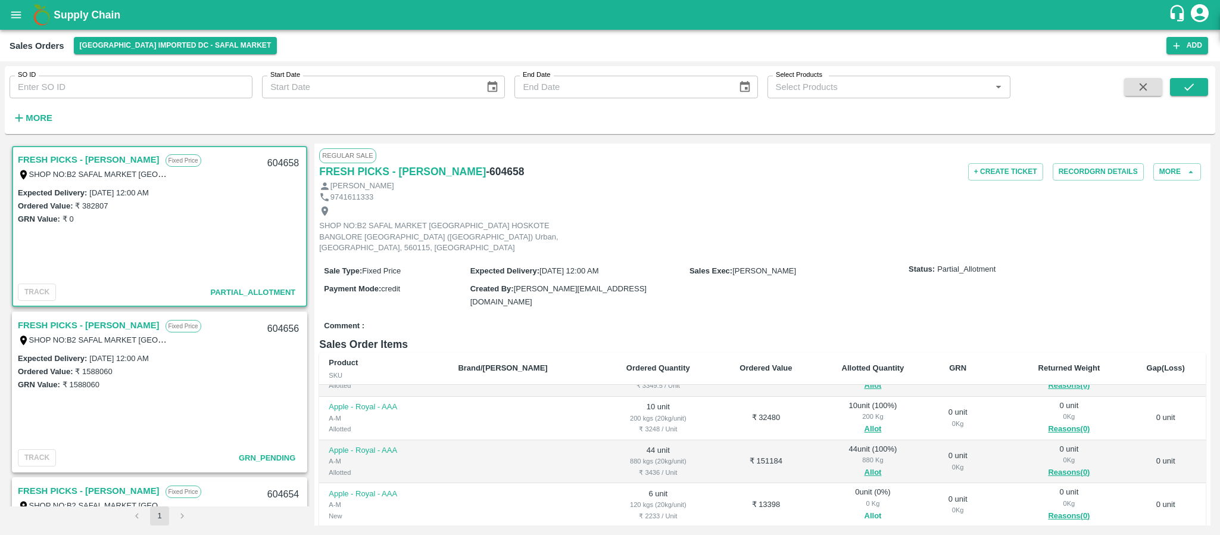
click at [864, 509] on button "Allot" at bounding box center [872, 516] width 17 height 14
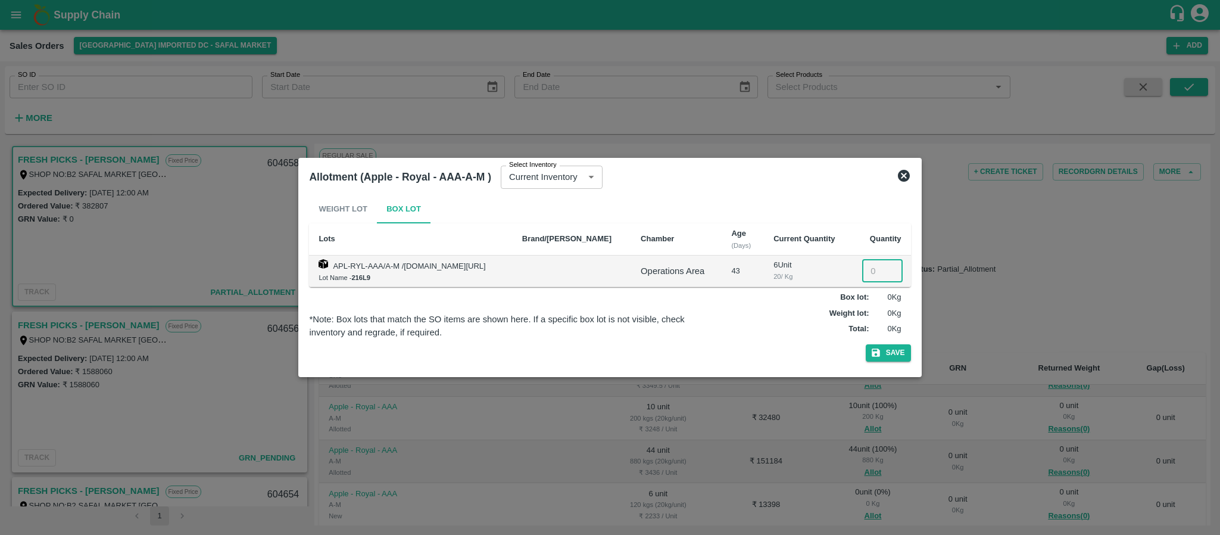
click at [868, 275] on input "number" at bounding box center [882, 271] width 40 height 23
type input "6"
click at [881, 354] on icon "button" at bounding box center [875, 352] width 11 height 11
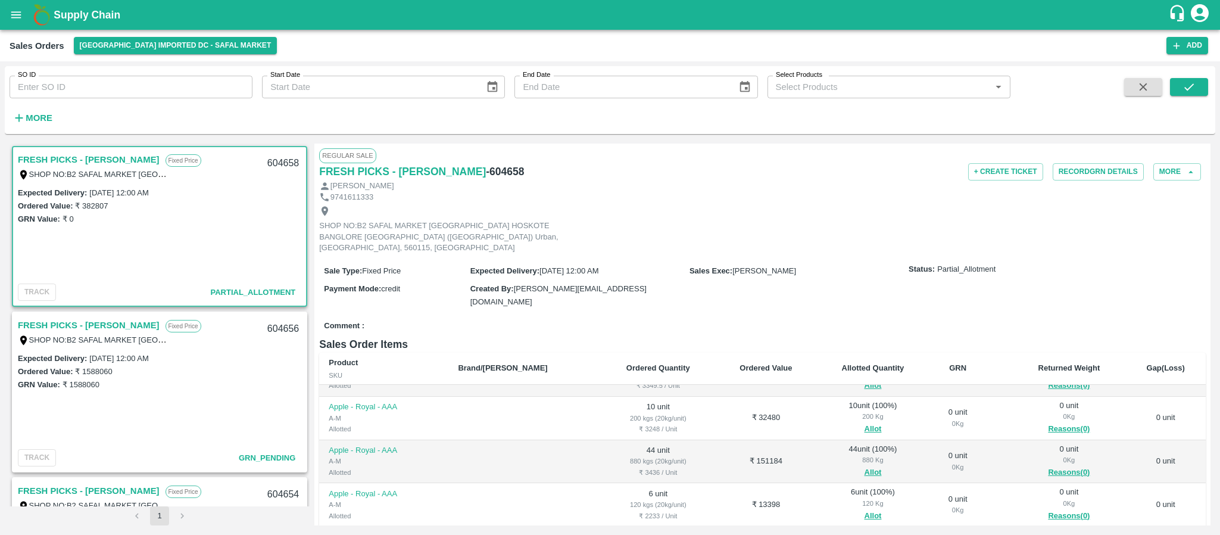
drag, startPoint x: 849, startPoint y: 492, endPoint x: 906, endPoint y: 434, distance: 81.3
click at [906, 434] on tbody "Apple - Royal - AAA A-M Allotted 10 unit 200 kgs (20kg/unit) ₹ 3349.5 / Unit ₹ …" at bounding box center [762, 461] width 887 height 217
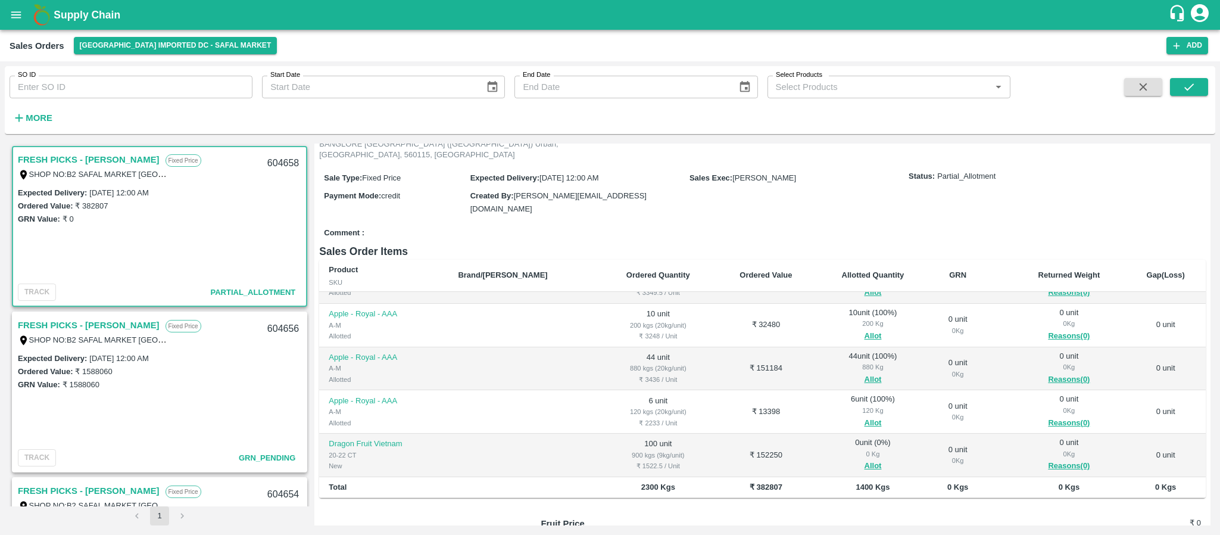
scroll to position [95, 0]
click at [864, 457] on button "Allot" at bounding box center [872, 464] width 17 height 14
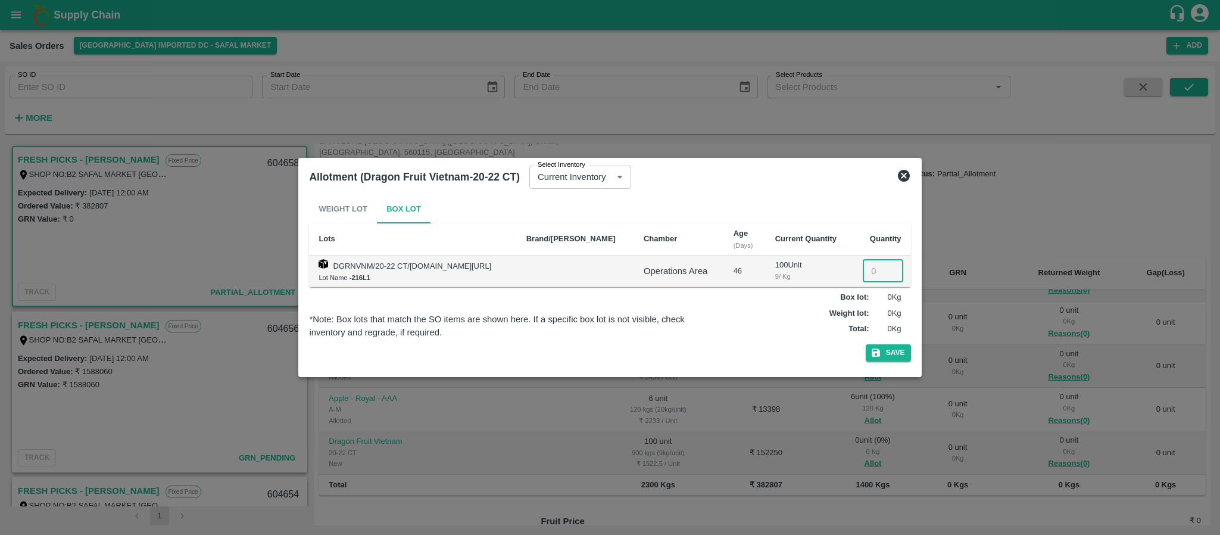
click at [873, 274] on input "number" at bounding box center [883, 271] width 40 height 23
type input "100"
click at [879, 354] on icon "button" at bounding box center [876, 353] width 8 height 8
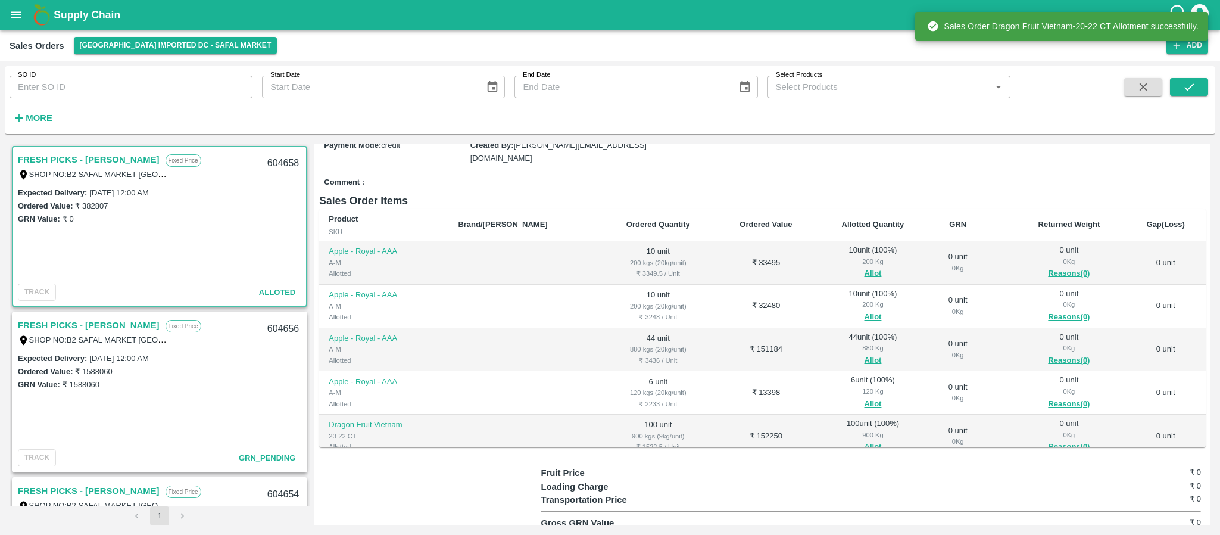
scroll to position [0, 0]
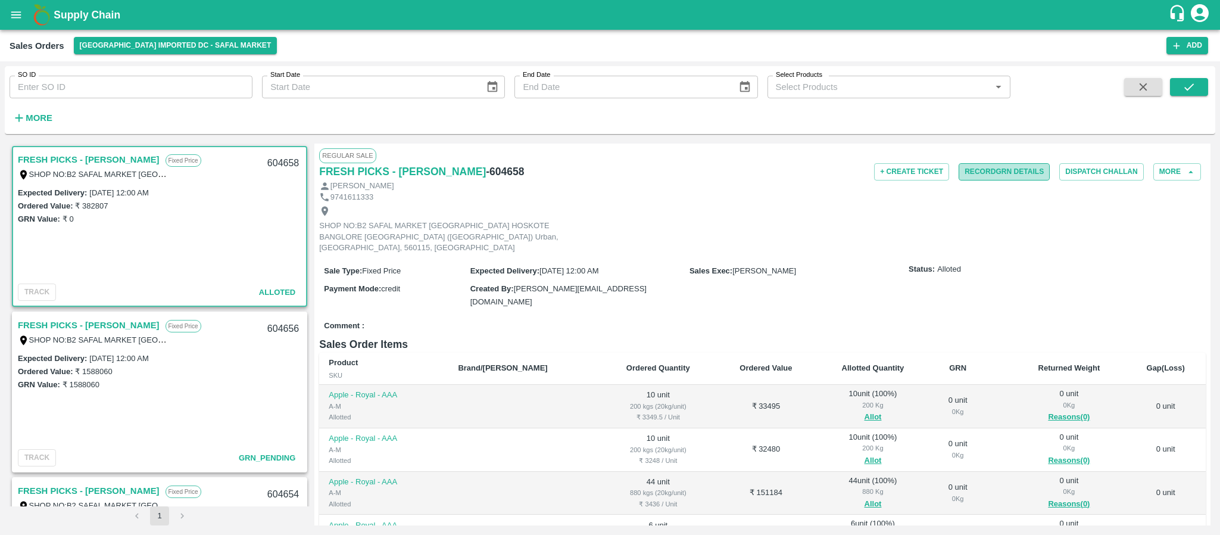
click at [1016, 170] on button "Record GRN Details" at bounding box center [1004, 171] width 91 height 17
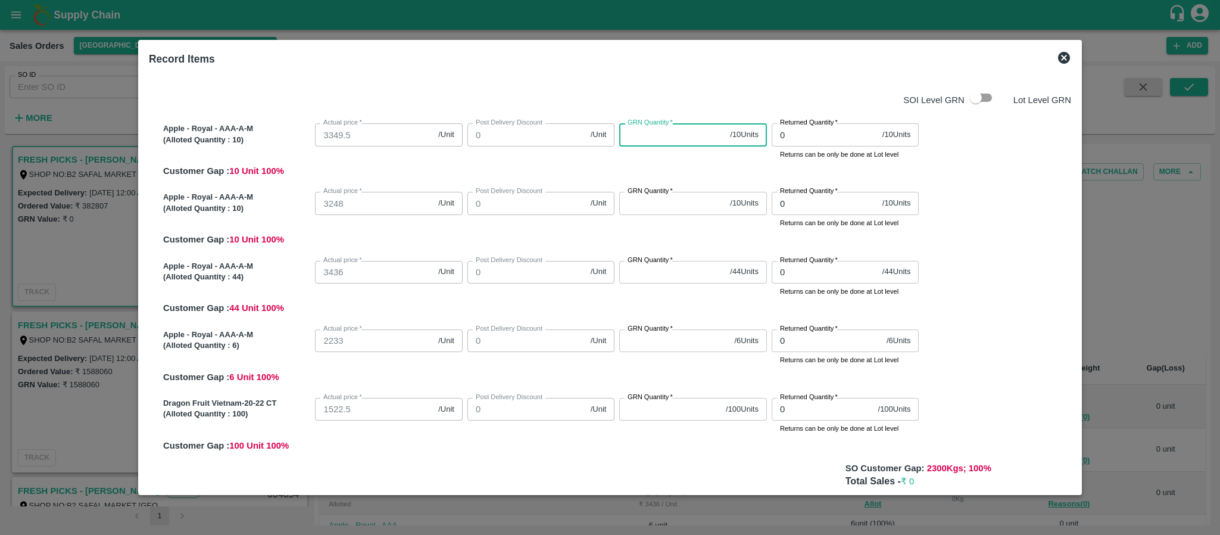
click at [664, 141] on input "GRN Quantity   *" at bounding box center [672, 134] width 106 height 23
type input "10"
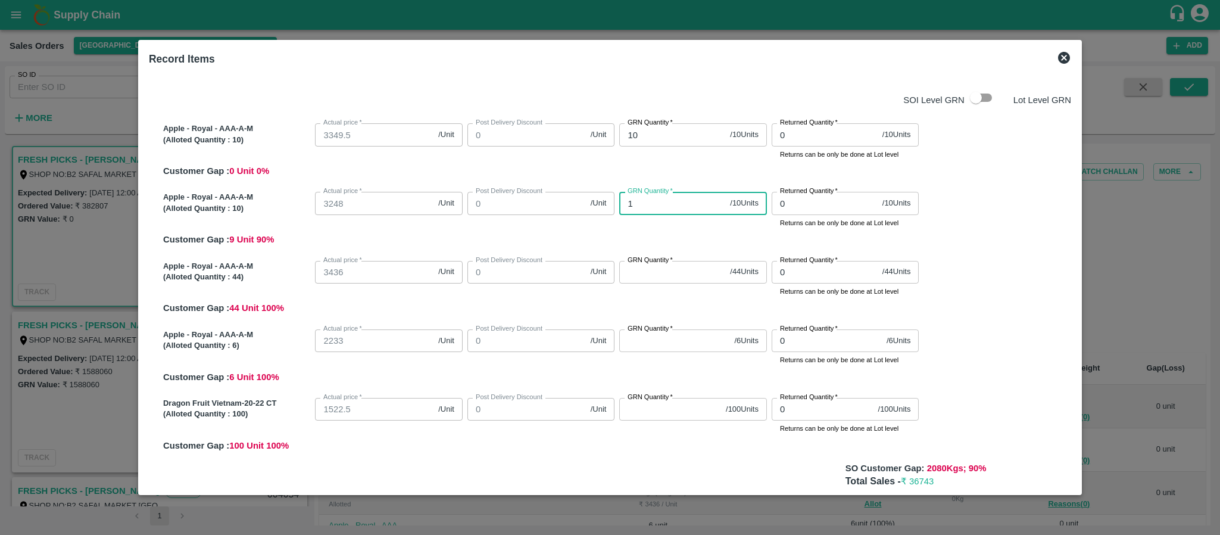
click at [660, 207] on input "1" at bounding box center [672, 203] width 106 height 23
type input "10"
click at [657, 267] on input "GRN Quantity   *" at bounding box center [672, 272] width 106 height 23
type input "44"
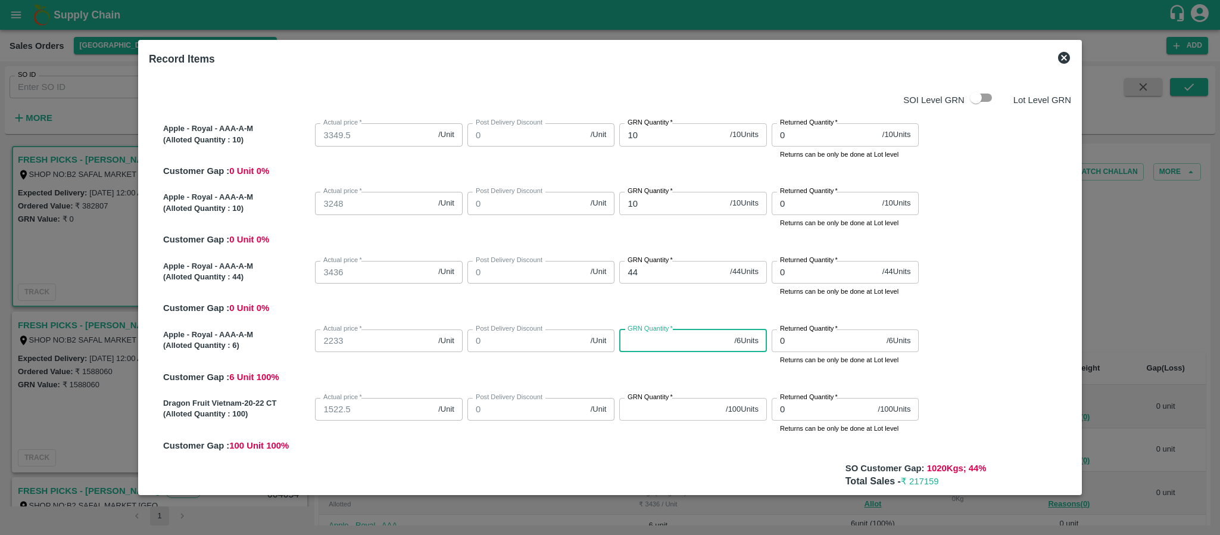
click at [658, 336] on input "GRN Quantity   *" at bounding box center [674, 340] width 110 height 23
type input "6"
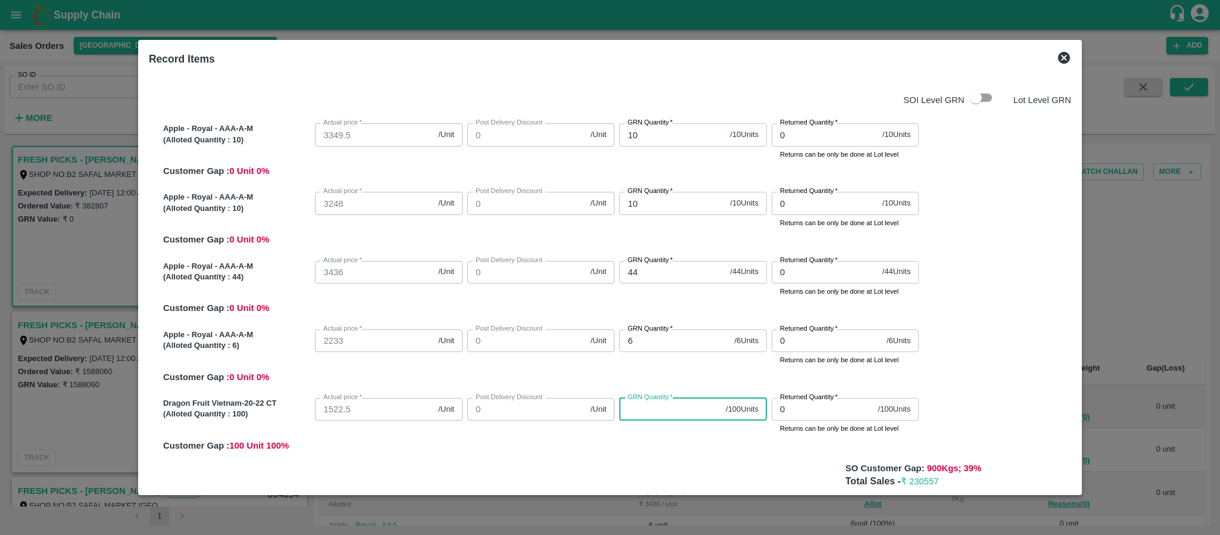
click at [654, 404] on input "GRN Quantity   *" at bounding box center [670, 409] width 102 height 23
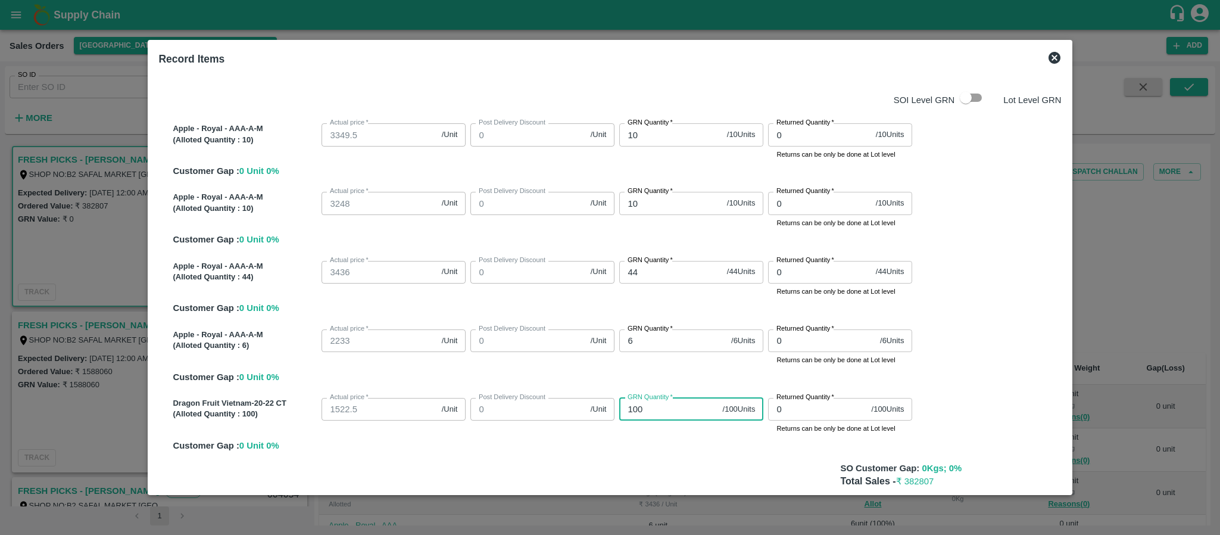
scroll to position [45, 0]
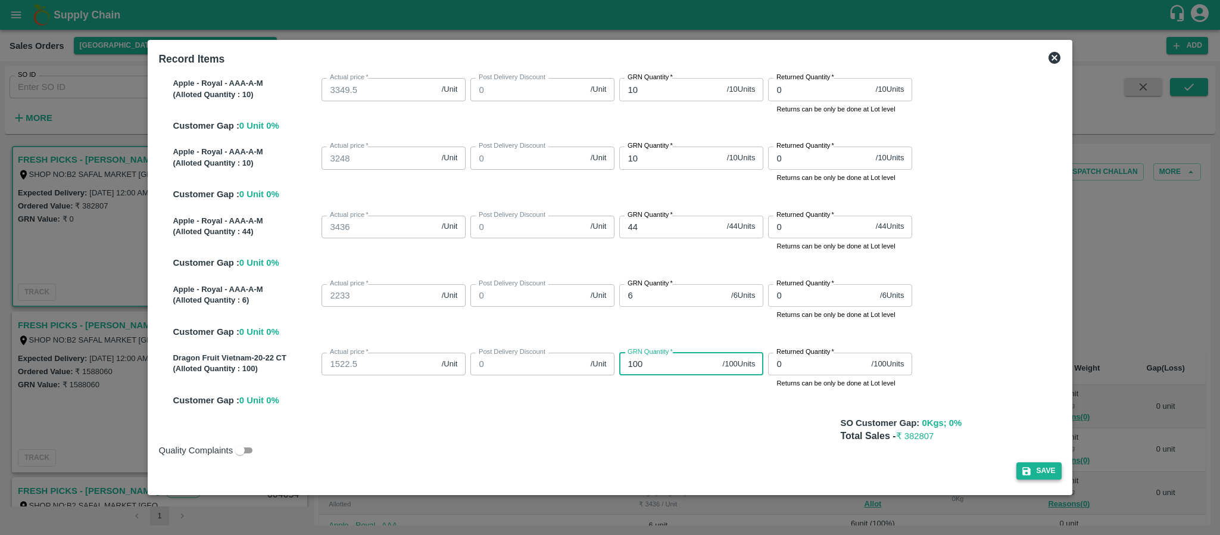
type input "100"
click at [1021, 472] on icon "button" at bounding box center [1026, 471] width 11 height 11
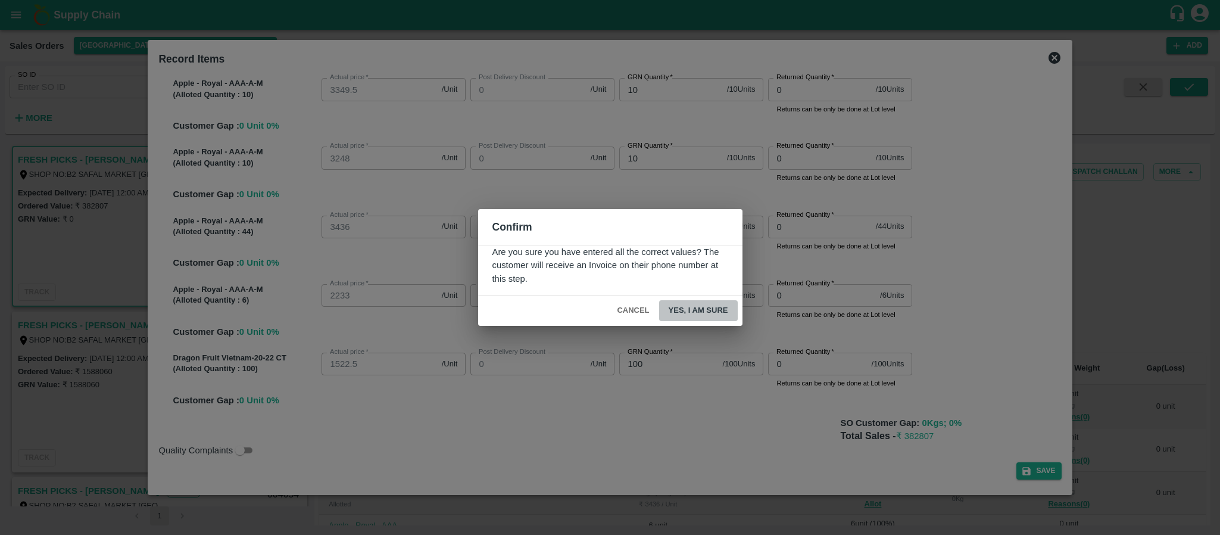
click at [704, 310] on button "Yes, I am sure" at bounding box center [698, 310] width 79 height 21
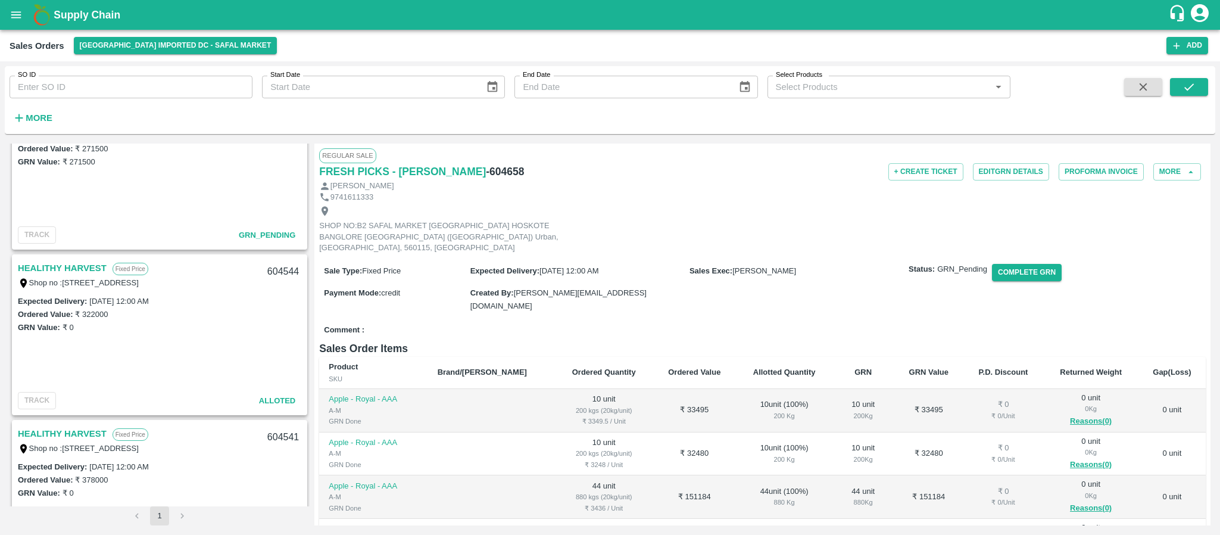
scroll to position [0, 0]
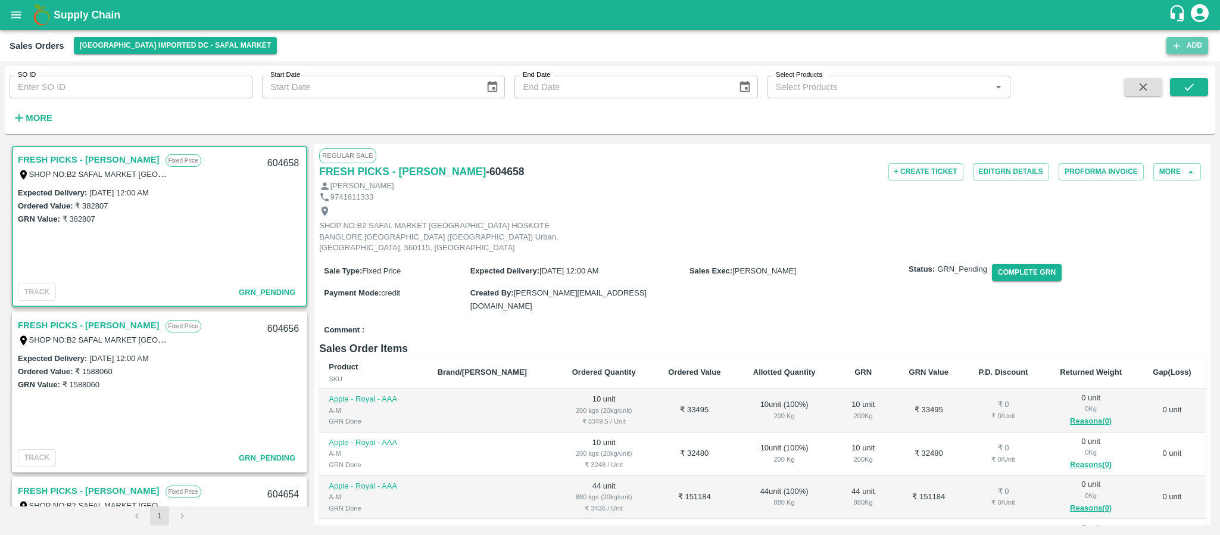
click at [1182, 46] on button "Add" at bounding box center [1187, 45] width 42 height 17
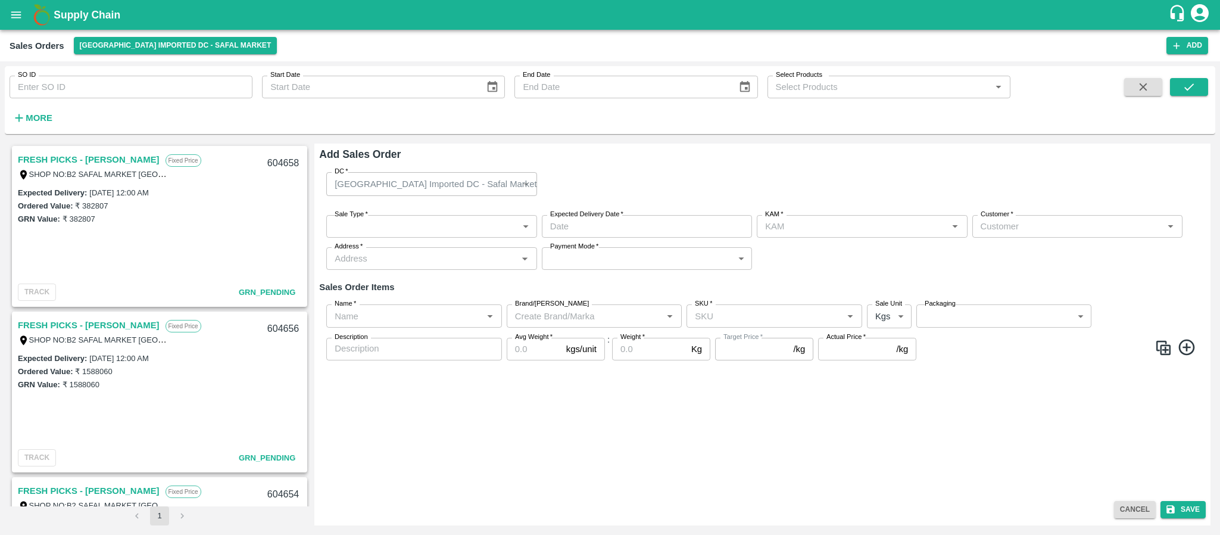
type input "[PERSON_NAME]"
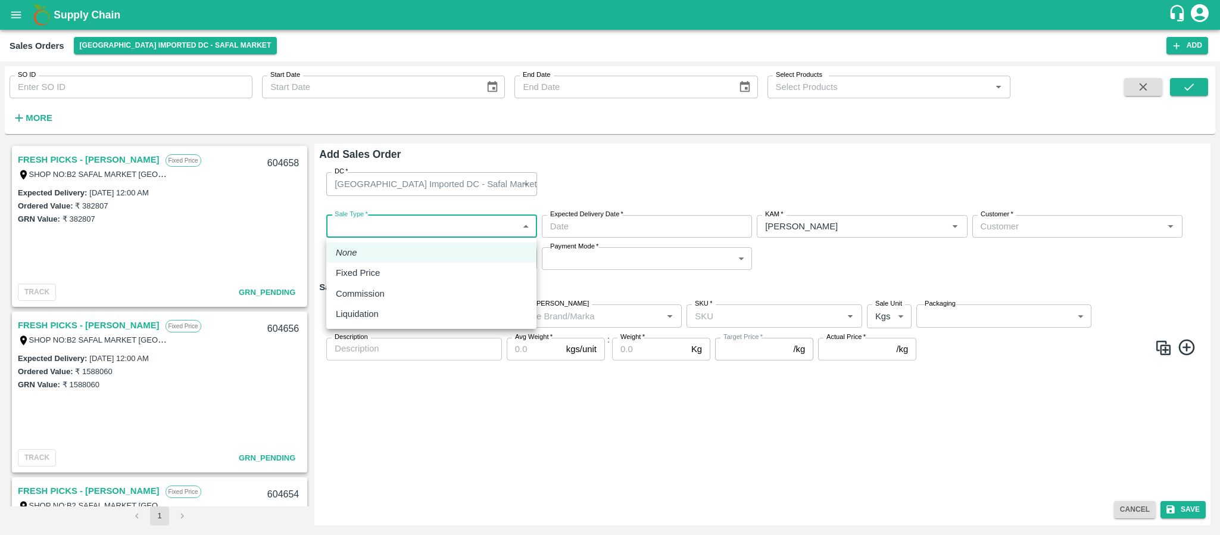
click at [450, 222] on body "Supply Chain Sales Orders Bangalore Imported DC - Safal Market Add SO ID SO ID …" at bounding box center [610, 267] width 1220 height 535
click at [418, 264] on li "Fixed Price" at bounding box center [431, 273] width 210 height 20
type input "1"
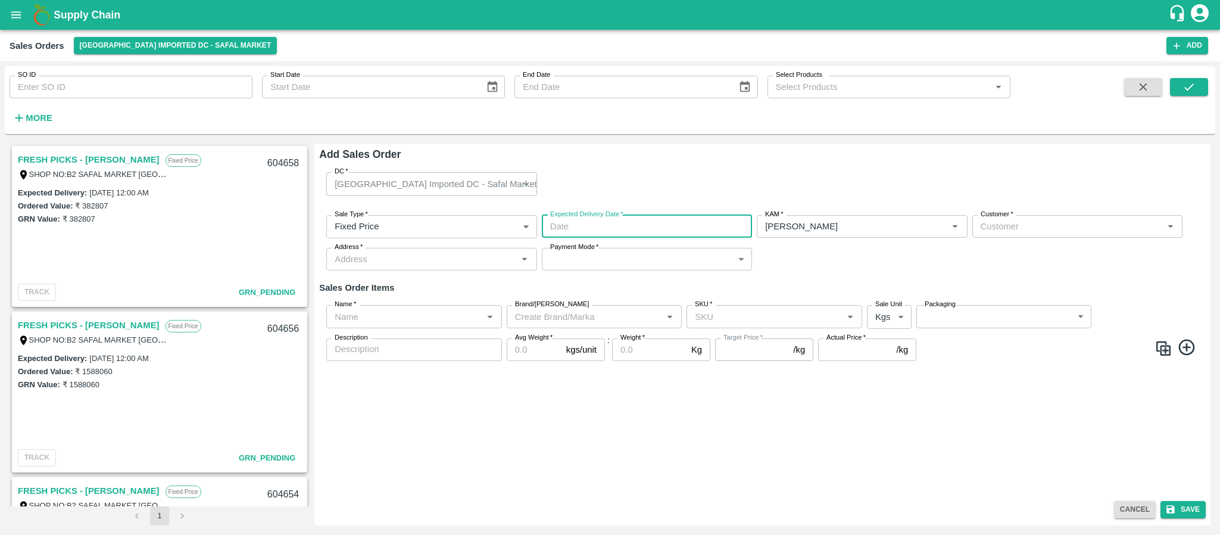
type input "DD/MM/YYYY hh:mm aa"
click at [619, 221] on input "DD/MM/YYYY hh:mm aa" at bounding box center [643, 226] width 202 height 23
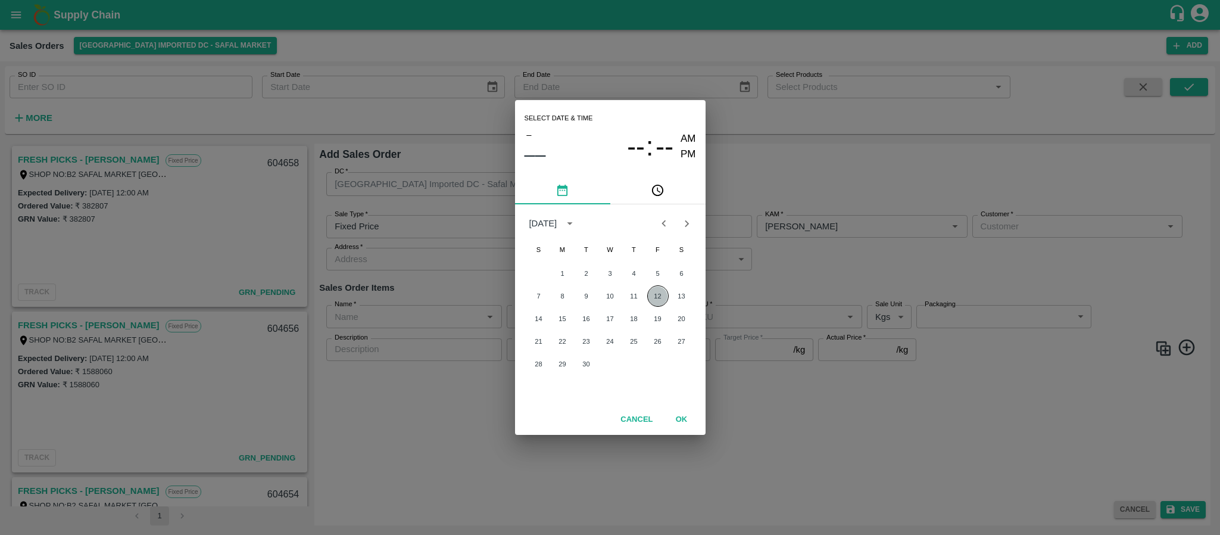
click at [658, 295] on button "12" at bounding box center [657, 295] width 21 height 21
type input "12/09/2025 12:00 AM"
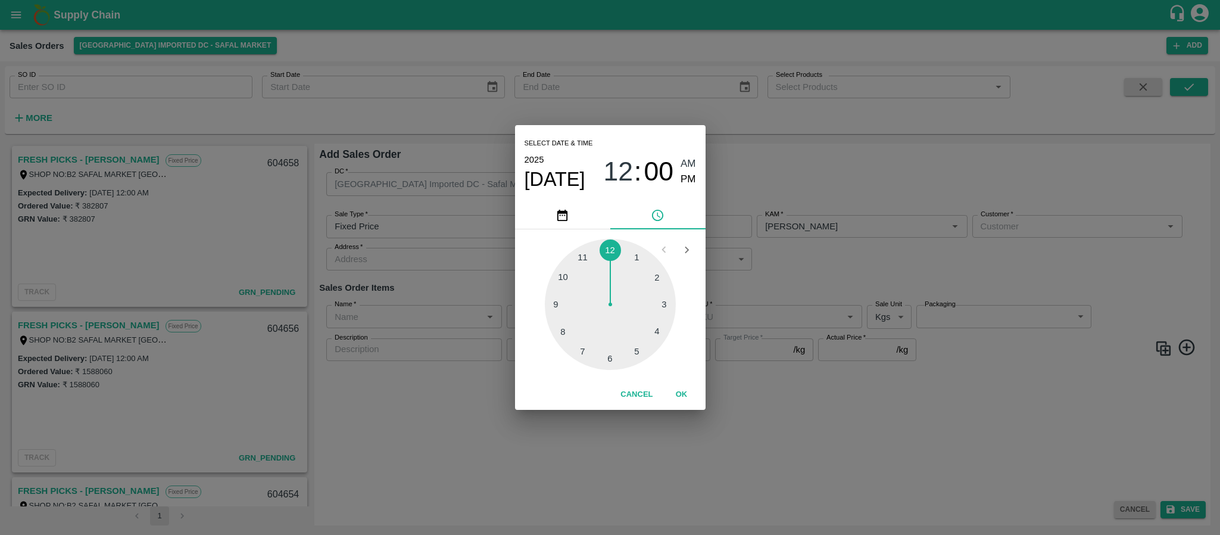
click at [847, 255] on div "Select date & time 2025 Sep 12 12 : 00 AM PM 1 2 3 4 5 6 7 8 9 10 11 12 Cancel …" at bounding box center [610, 267] width 1220 height 535
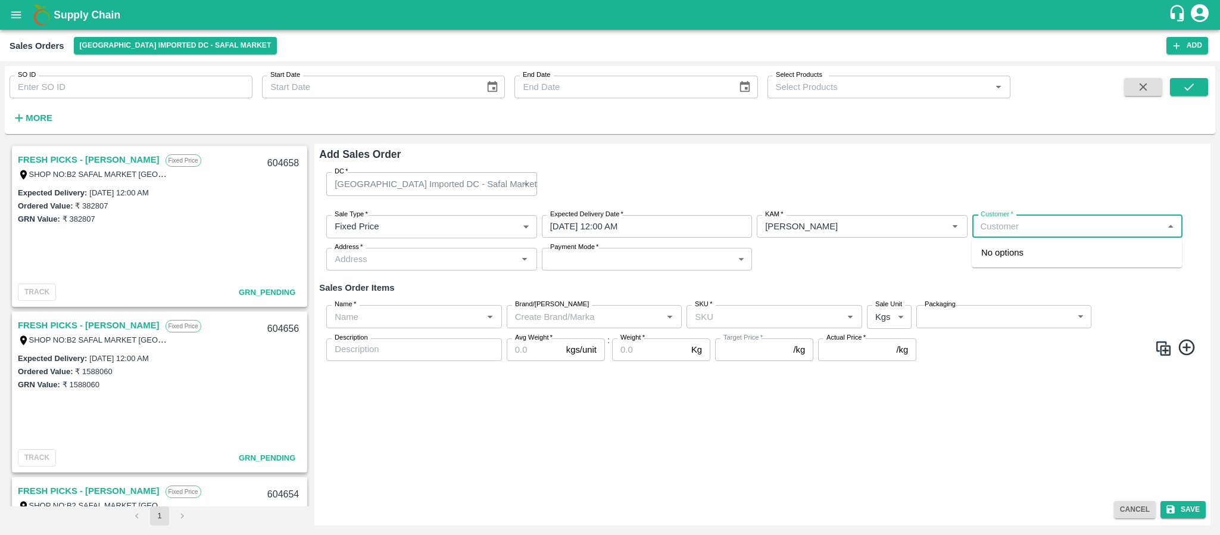
click at [988, 222] on input "Customer   *" at bounding box center [1067, 226] width 183 height 15
click at [1009, 259] on p "Wholesale" at bounding box center [996, 264] width 31 height 11
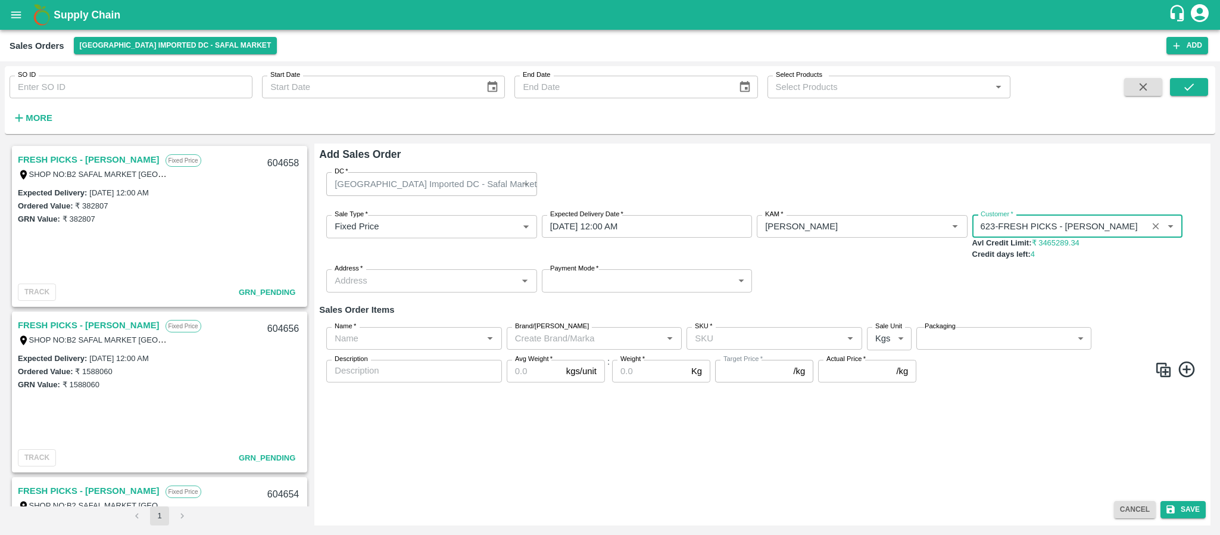
type input "623-FRESH PICKS - KIRAN N"
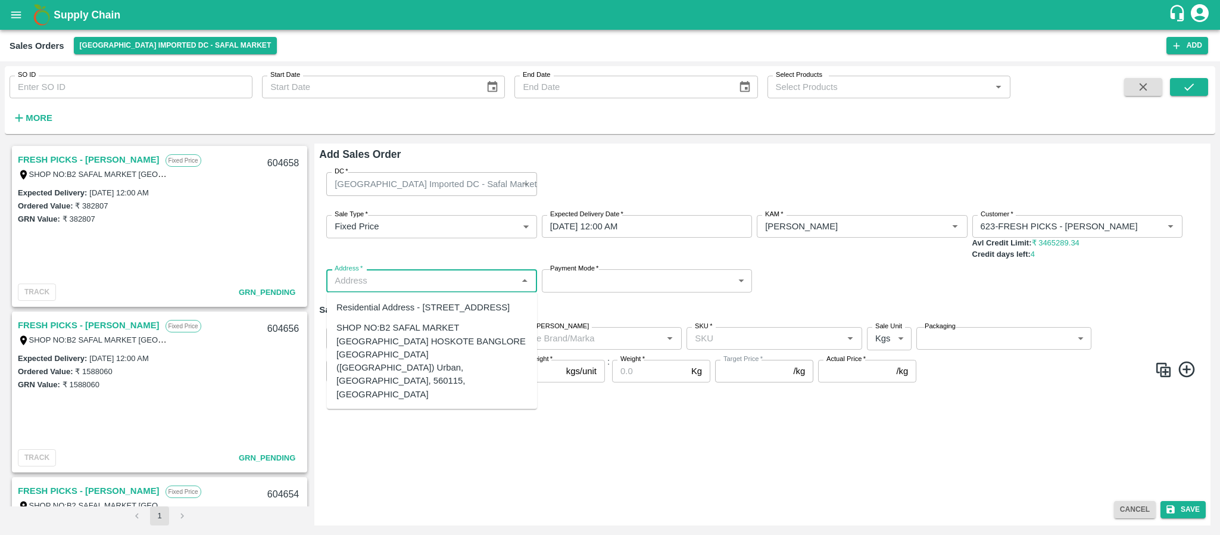
click at [469, 279] on input "Address   *" at bounding box center [421, 280] width 183 height 15
click at [426, 385] on div "SHOP NO:B2 SAFAL MARKET KHAZISONI VILLAGE HOSKOTE BANGLORE KARNATAKA (Bangalore…" at bounding box center [431, 361] width 191 height 80
type input "SHOP NO:B2 SAFAL MARKET KHAZISONI VILLAGE HOSKOTE BANGLORE KARNATAKA (Bangalore…"
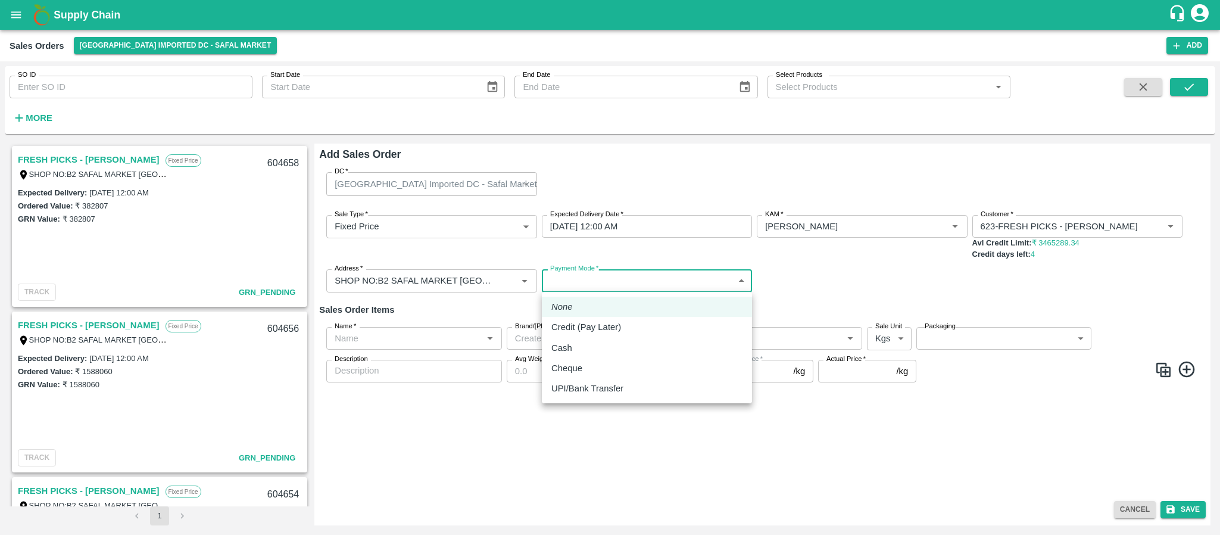
click at [618, 273] on body "Supply Chain Sales Orders Bangalore Imported DC - Safal Market Add SO ID SO ID …" at bounding box center [610, 267] width 1220 height 535
click at [602, 327] on p "Credit (Pay Later)" at bounding box center [586, 326] width 70 height 13
type input "credit"
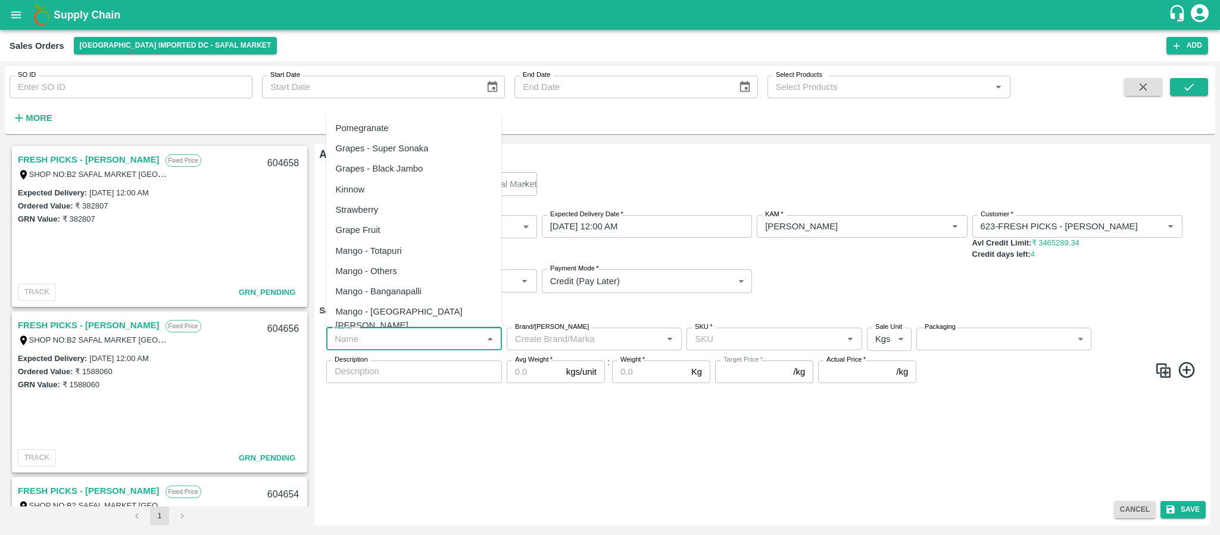
click at [392, 338] on input "Name   *" at bounding box center [404, 338] width 149 height 15
paste input "167338"
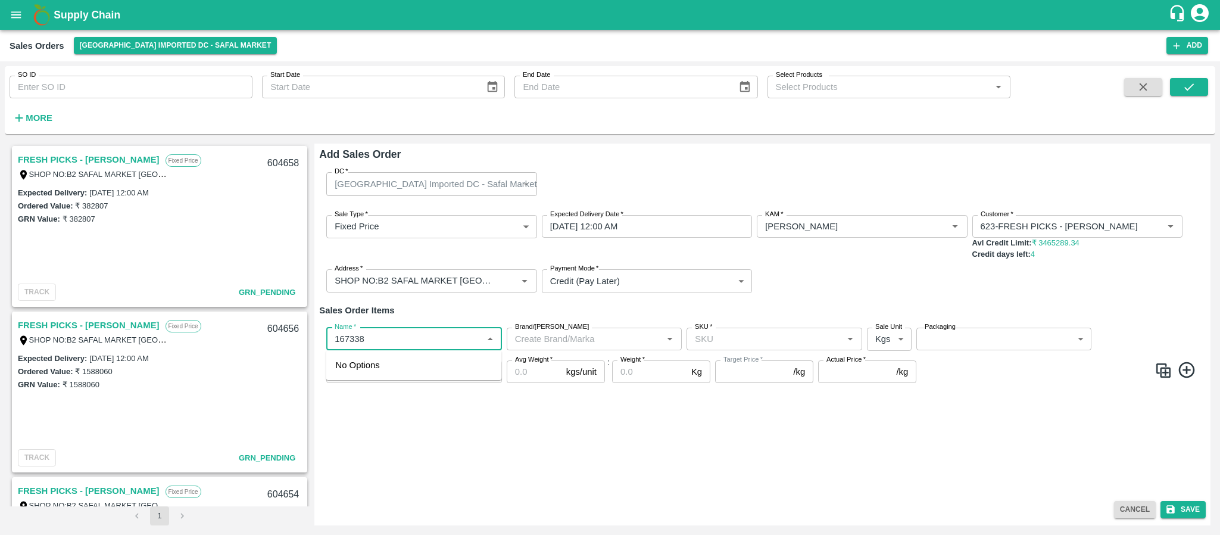
click at [391, 338] on input "Name   *" at bounding box center [404, 338] width 149 height 15
type input "1"
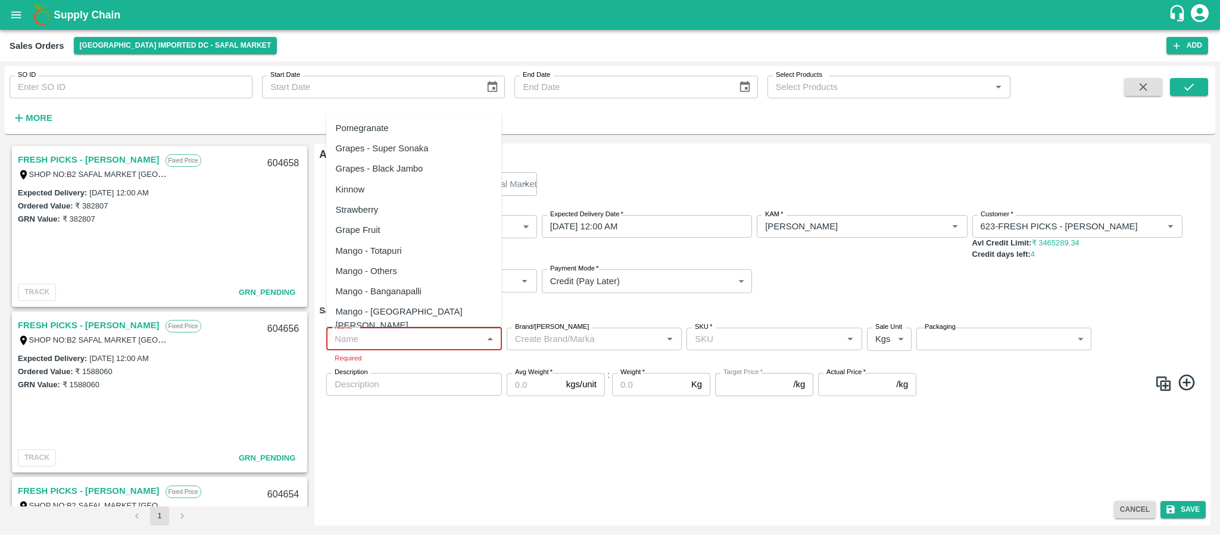
click at [363, 335] on input "Name   *" at bounding box center [404, 338] width 149 height 15
paste input "Apple Royal Gala NZ"
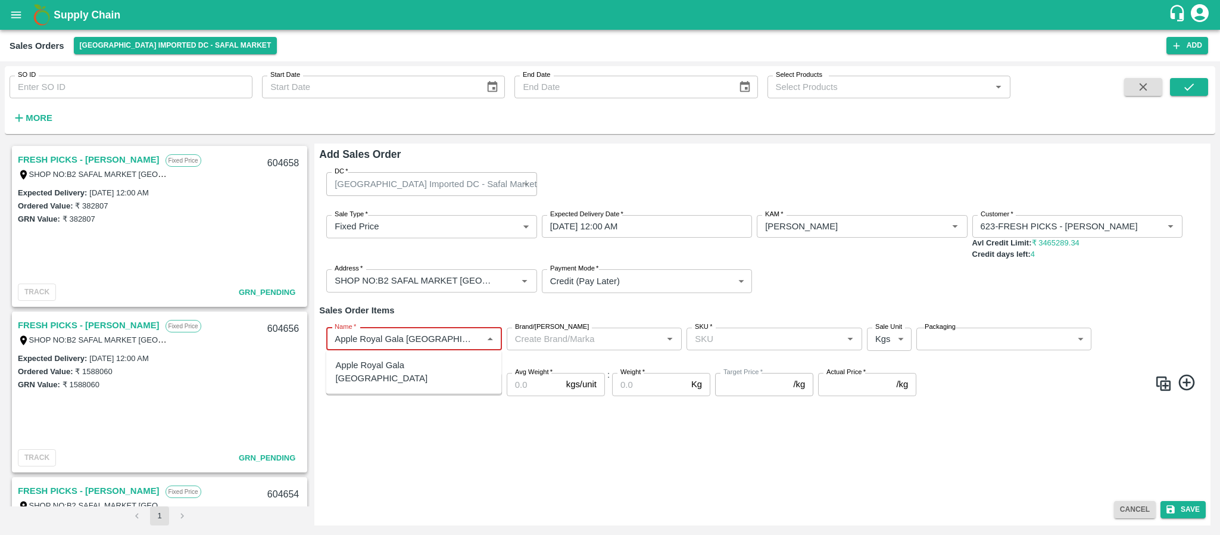
click at [372, 358] on div "Apple Royal Gala NZ" at bounding box center [414, 371] width 157 height 27
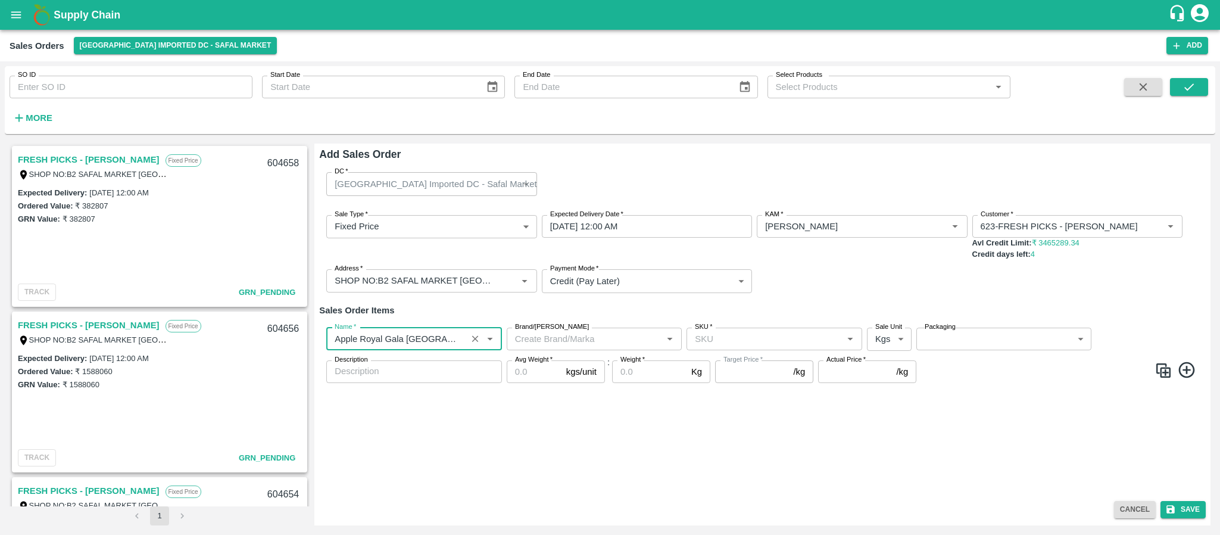
type input "Apple Royal Gala NZ"
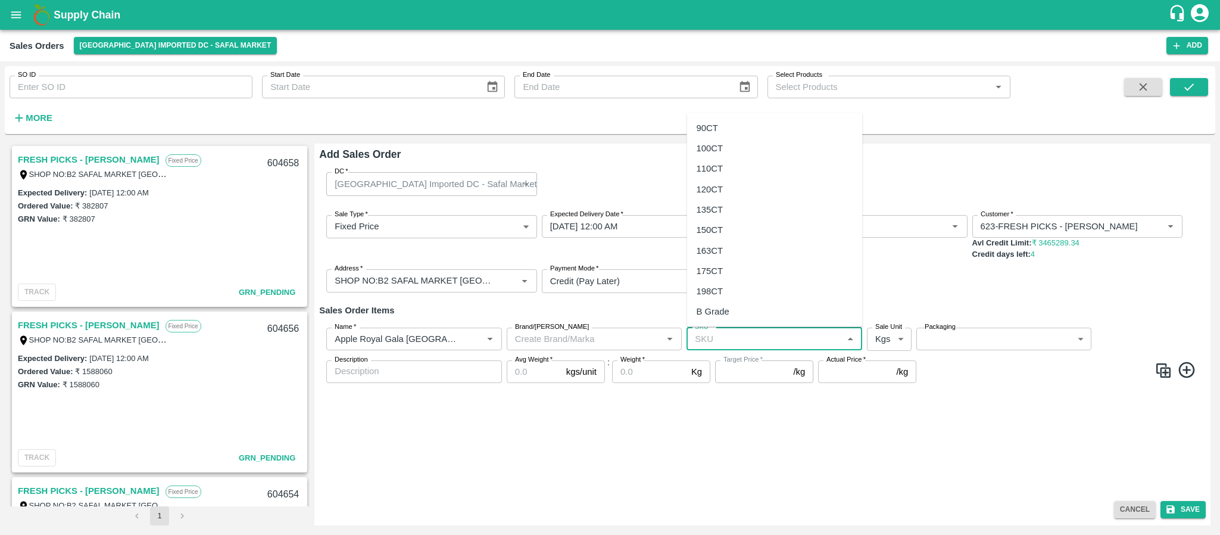
click at [703, 338] on input "SKU   *" at bounding box center [764, 338] width 149 height 15
click at [713, 179] on div "120CT" at bounding box center [775, 189] width 176 height 20
type input "120CT"
type input "NA"
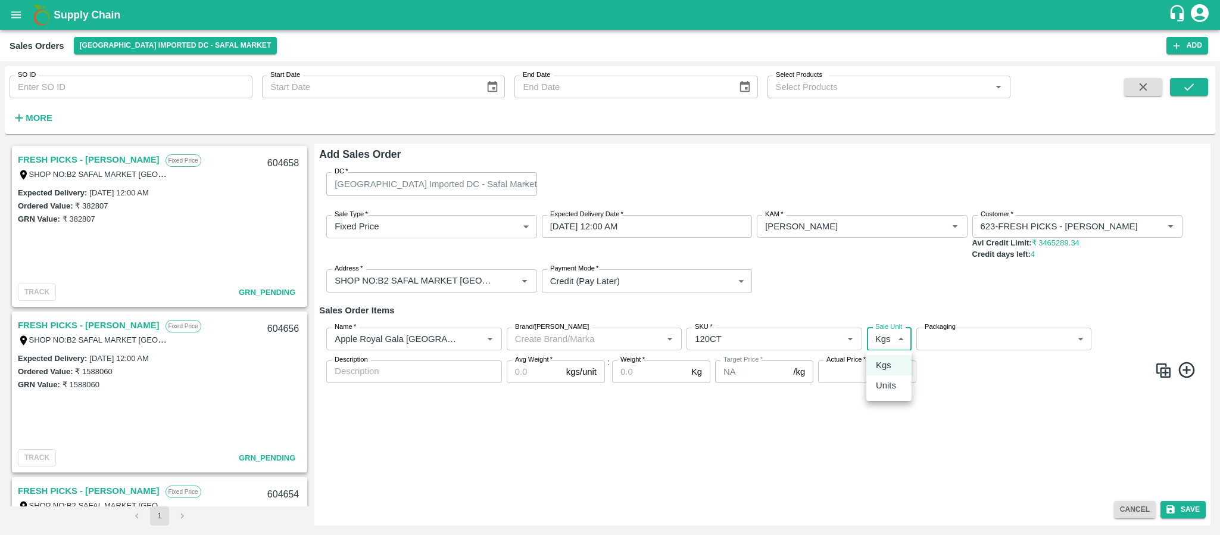
drag, startPoint x: 890, startPoint y: 342, endPoint x: 890, endPoint y: 377, distance: 35.7
click at [890, 377] on body "Supply Chain Sales Orders Bangalore Imported DC - Safal Market Add SO ID SO ID …" at bounding box center [610, 267] width 1220 height 535
click at [890, 377] on li "Units" at bounding box center [888, 385] width 45 height 20
type input "2"
click at [967, 339] on body "Supply Chain Sales Orders Bangalore Imported DC - Safal Market Add SO ID SO ID …" at bounding box center [610, 267] width 1220 height 535
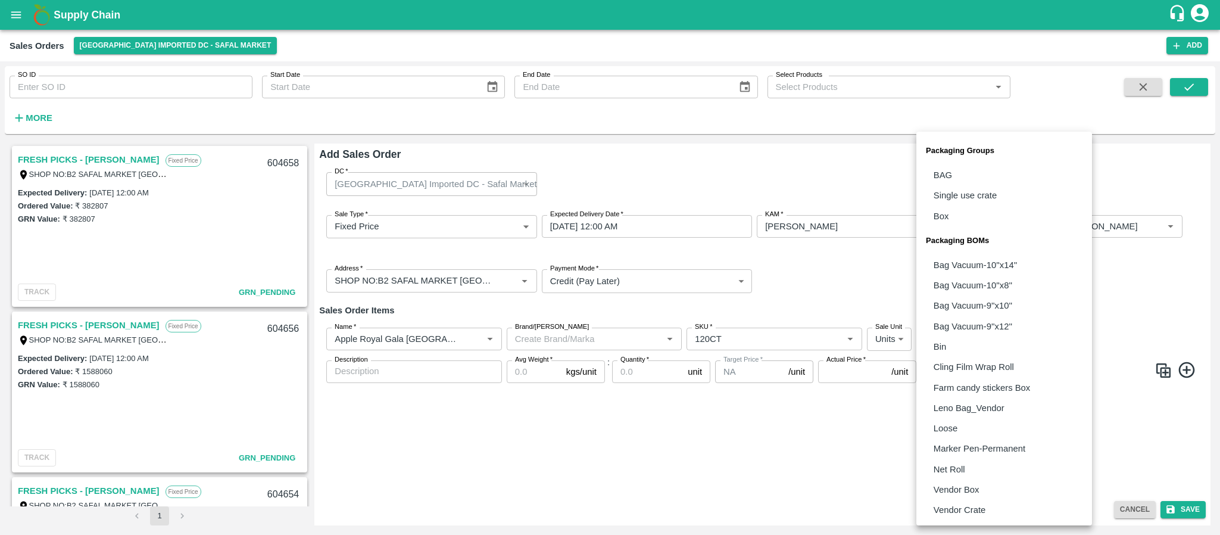
click at [957, 491] on p "Vendor Box" at bounding box center [957, 489] width 46 height 13
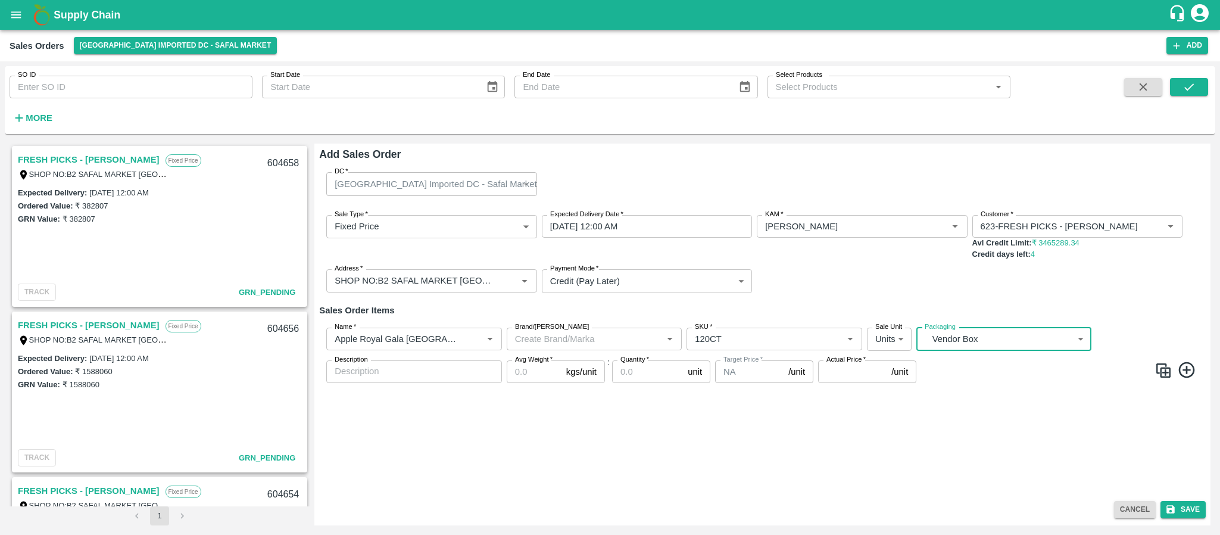
type input "BOM/276"
click at [528, 370] on input "Avg Weight   *" at bounding box center [534, 371] width 55 height 23
type input "18"
click at [644, 376] on input "Quantity   *" at bounding box center [647, 371] width 71 height 23
type input "200"
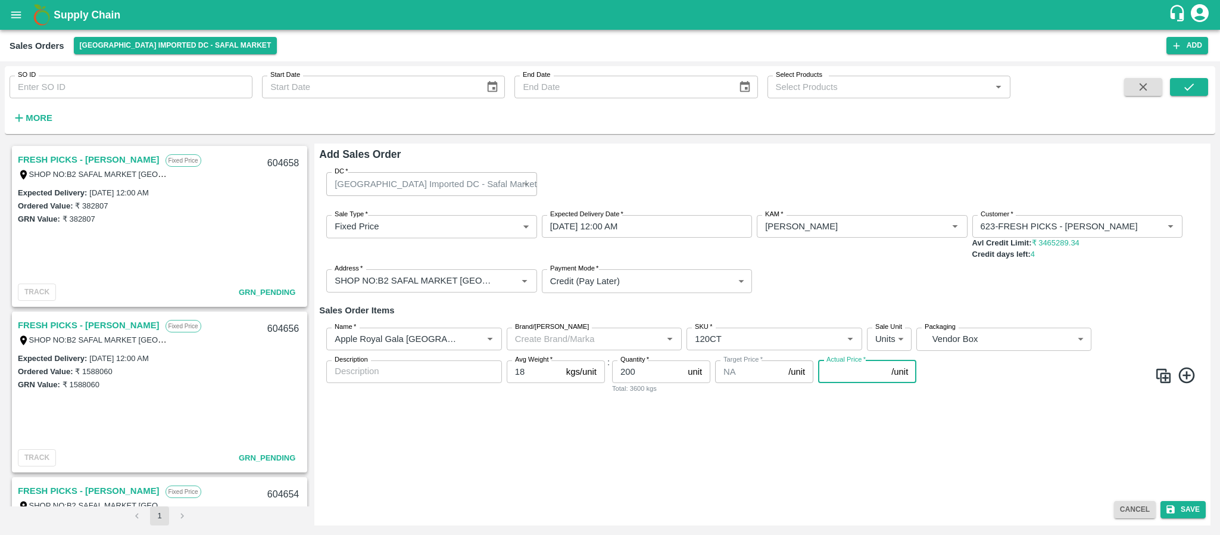
click at [827, 370] on input "Actual Price   *" at bounding box center [852, 371] width 68 height 23
type input "4009.25"
click at [1184, 504] on button "Save" at bounding box center [1182, 509] width 45 height 17
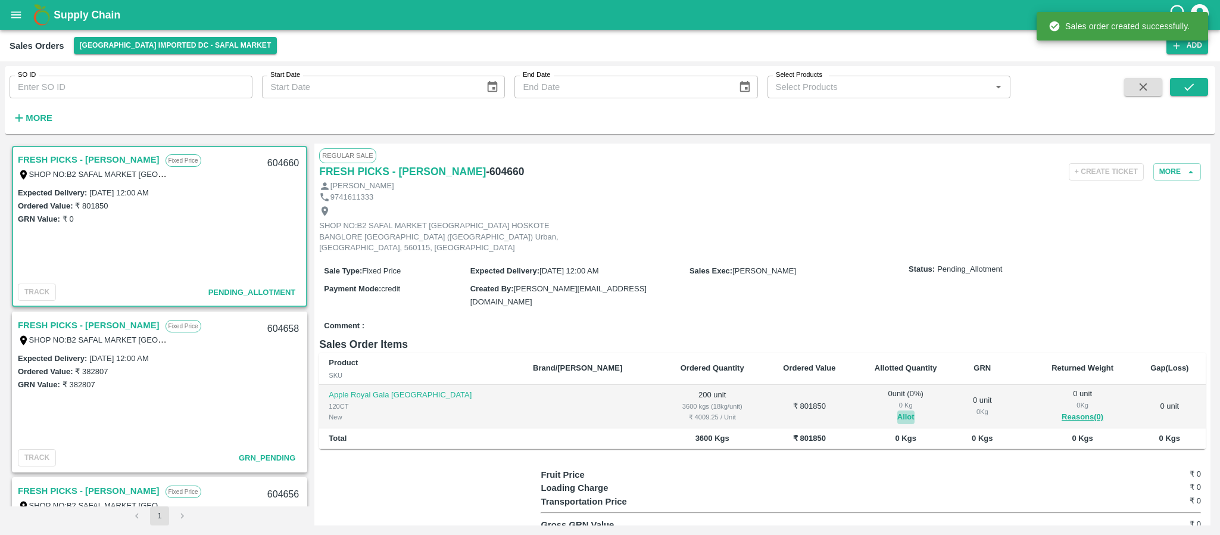
click at [897, 410] on button "Allot" at bounding box center [905, 417] width 17 height 14
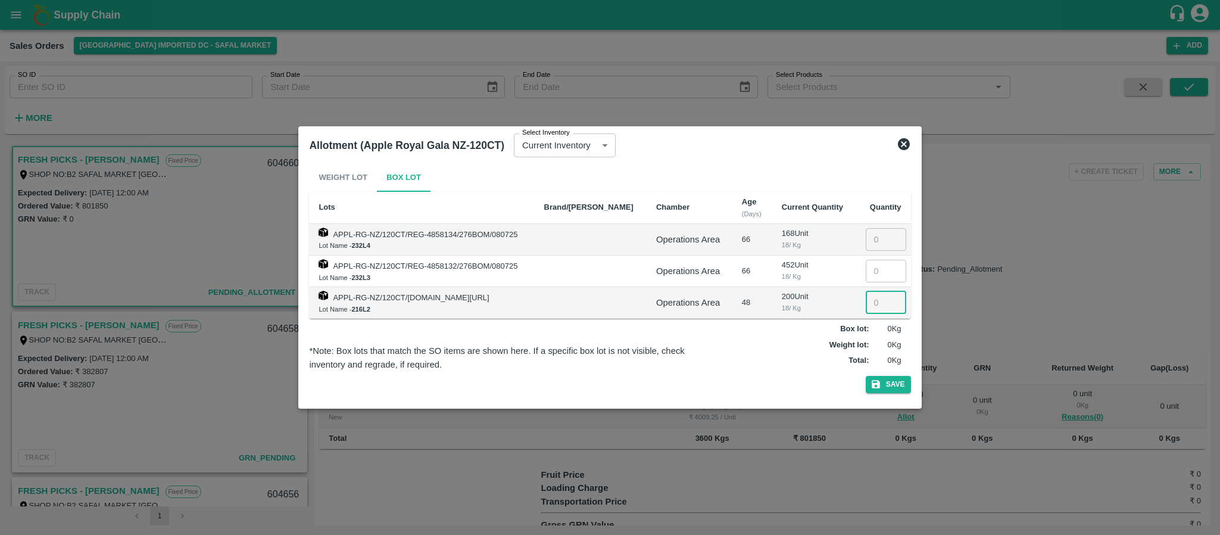
click at [872, 298] on input "number" at bounding box center [886, 302] width 40 height 23
type input "200"
click at [895, 386] on button "Save" at bounding box center [888, 384] width 45 height 17
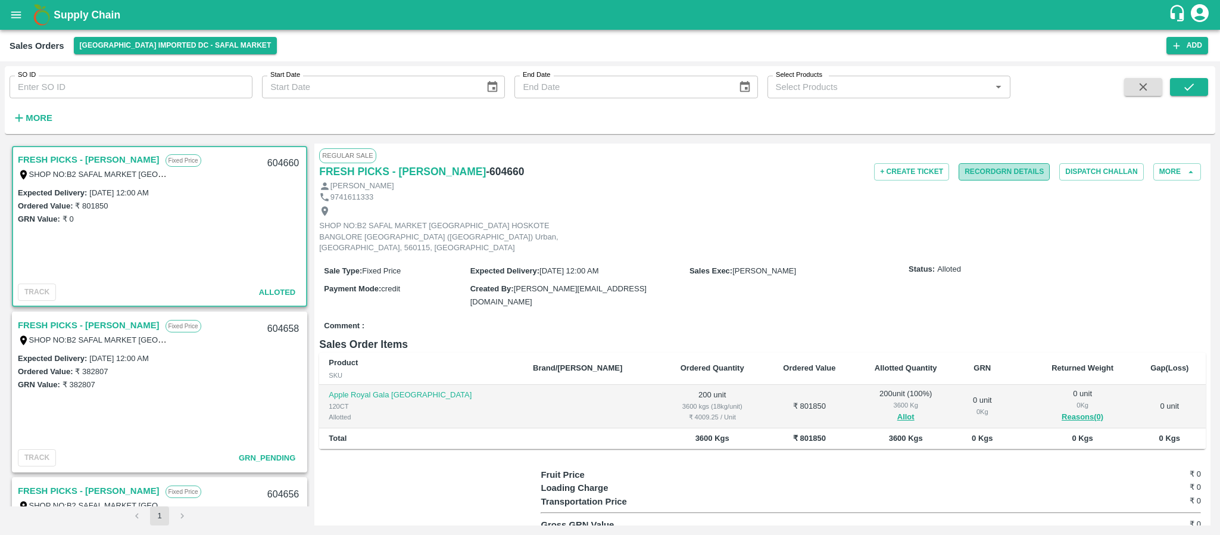
click at [997, 171] on button "Record GRN Details" at bounding box center [1004, 171] width 91 height 17
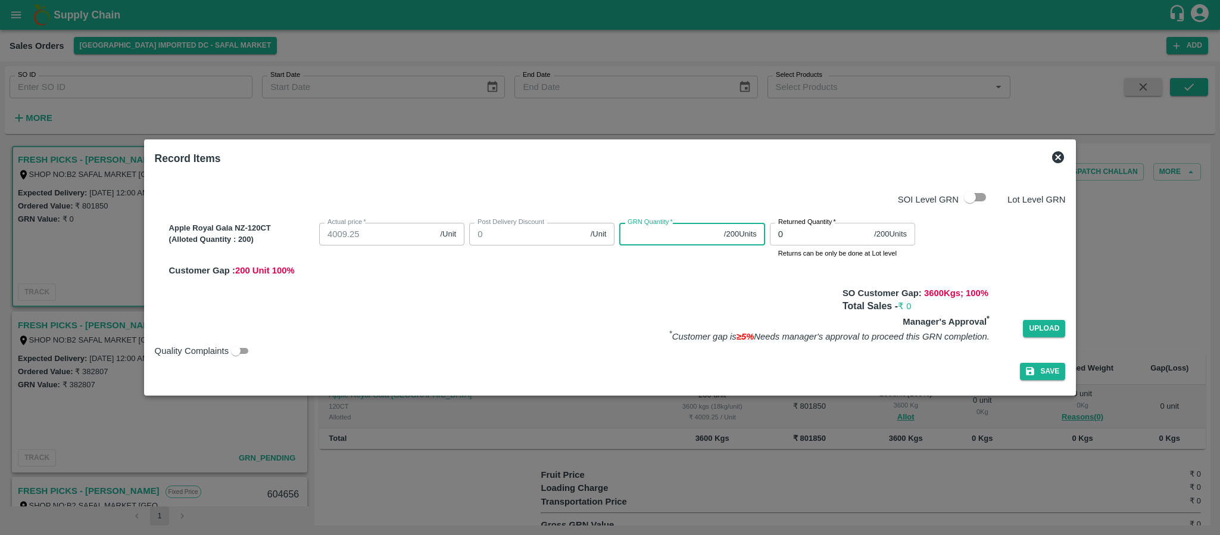
click at [656, 233] on input "GRN Quantity   *" at bounding box center [668, 234] width 99 height 23
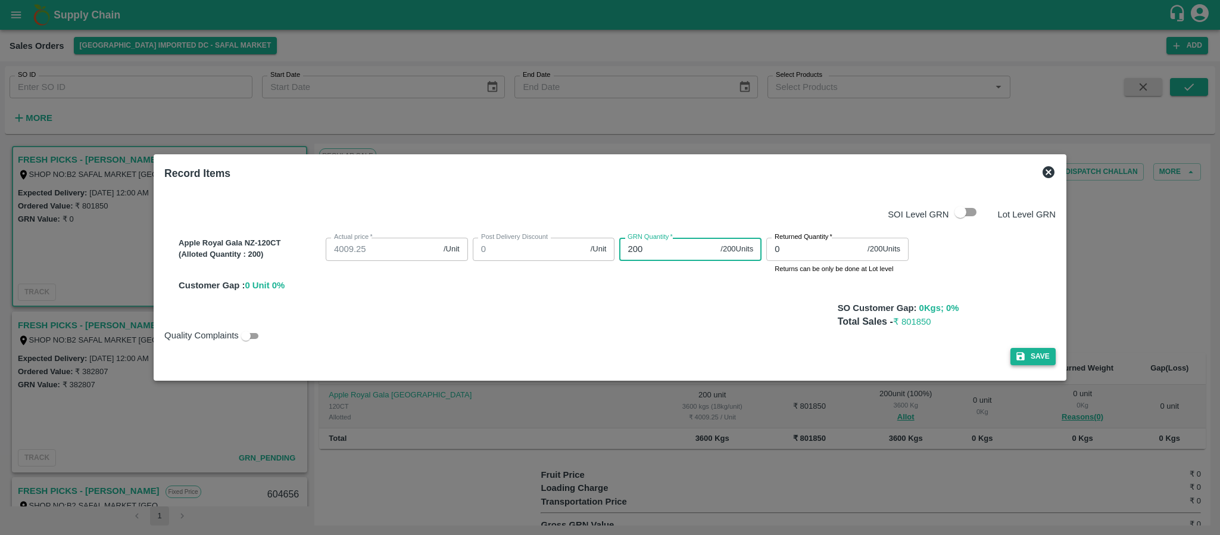
type input "200"
click at [1026, 356] on button "Save" at bounding box center [1032, 356] width 45 height 17
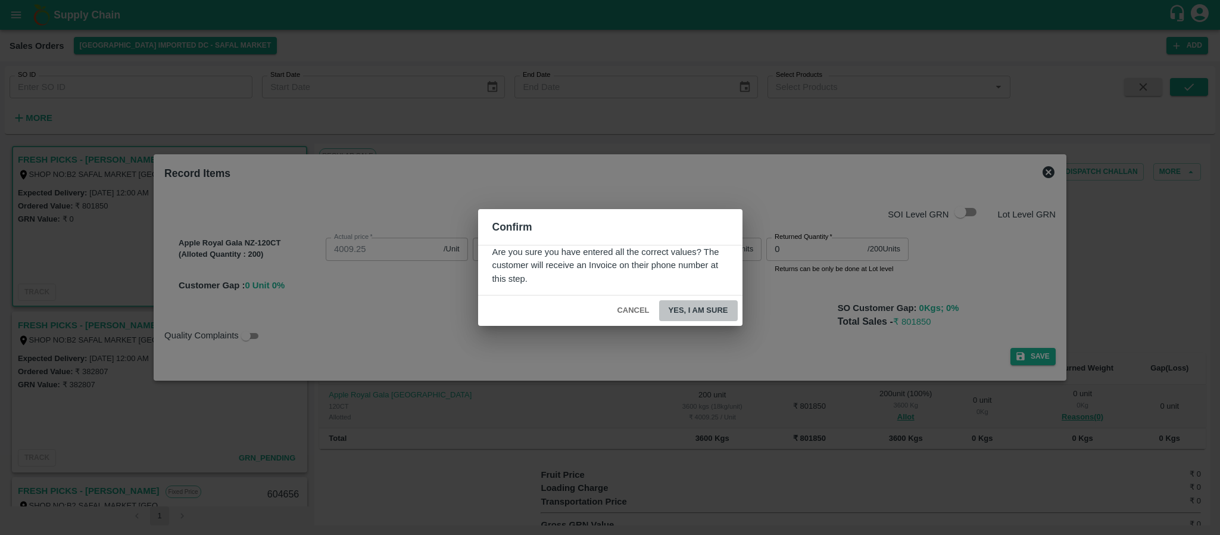
click at [703, 302] on button "Yes, I am sure" at bounding box center [698, 310] width 79 height 21
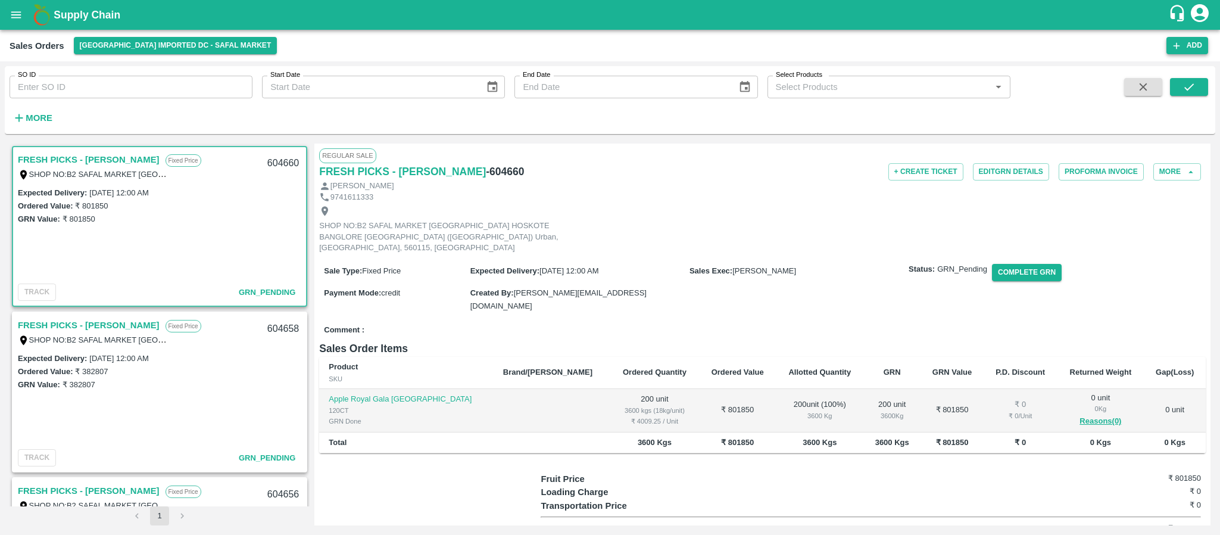
click at [1186, 43] on button "Add" at bounding box center [1187, 45] width 42 height 17
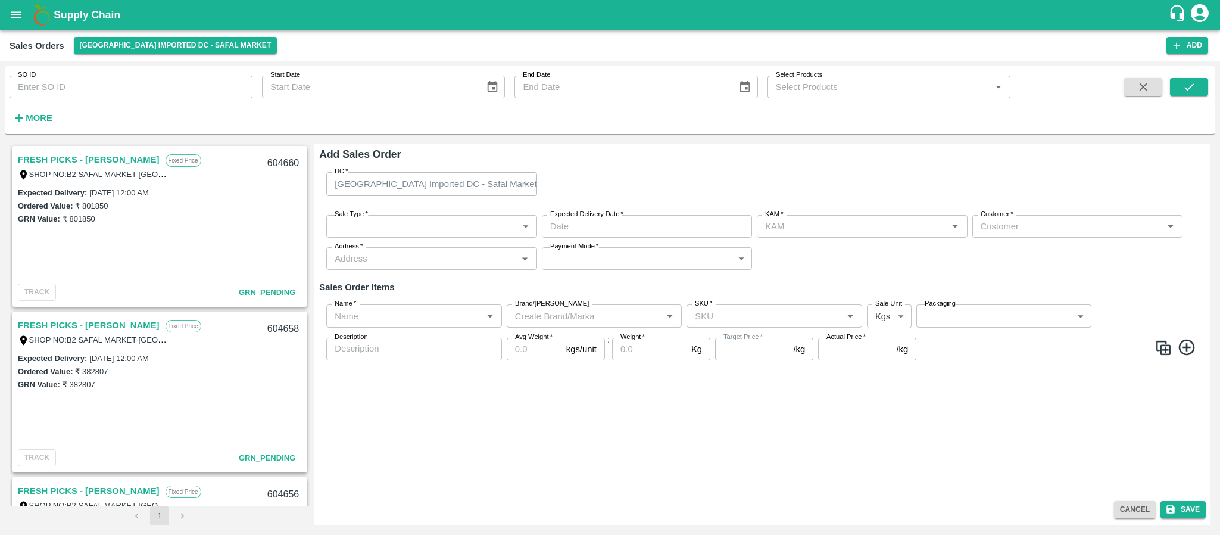
type input "[PERSON_NAME]"
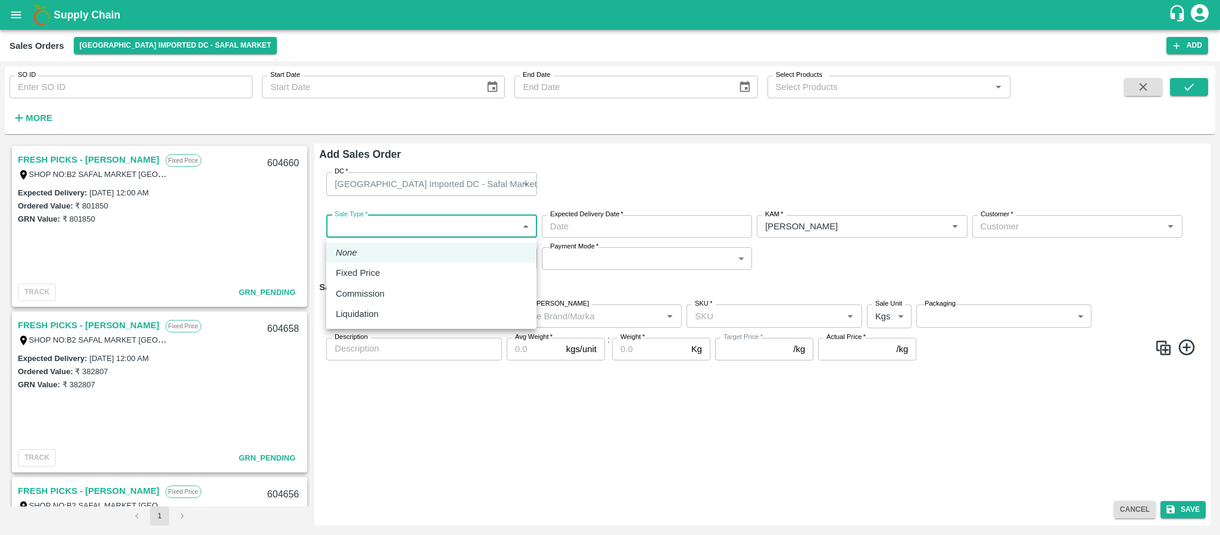
click at [463, 231] on body "Supply Chain Sales Orders Bangalore Imported DC - Safal Market Add SO ID SO ID …" at bounding box center [610, 267] width 1220 height 535
click at [425, 270] on div "Fixed Price" at bounding box center [431, 272] width 191 height 13
type input "1"
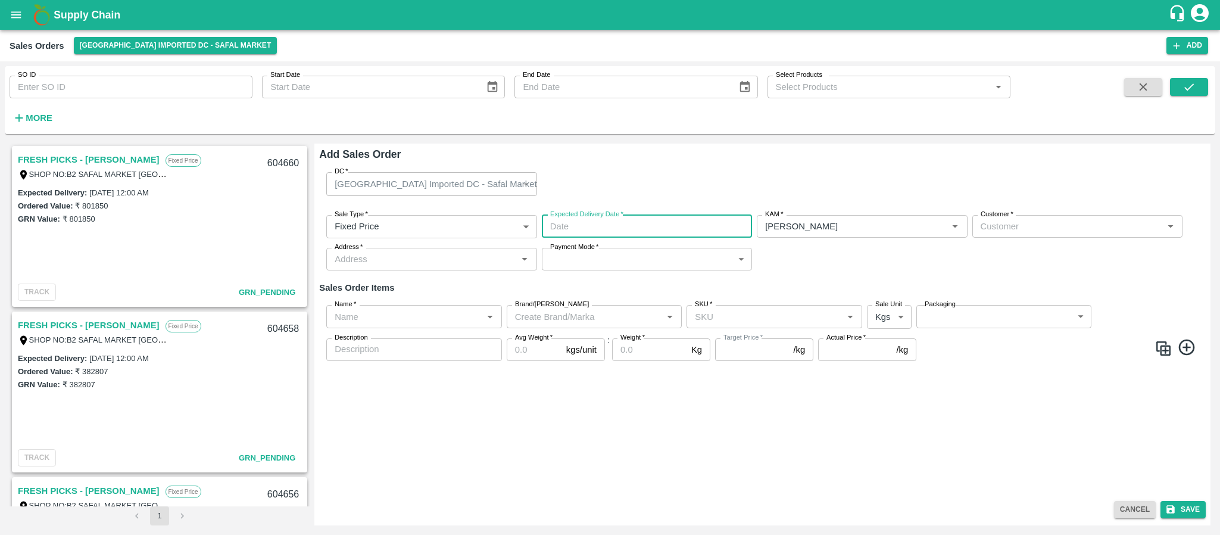
type input "DD/MM/YYYY hh:mm aa"
click at [668, 230] on input "DD/MM/YYYY hh:mm aa" at bounding box center [643, 226] width 202 height 23
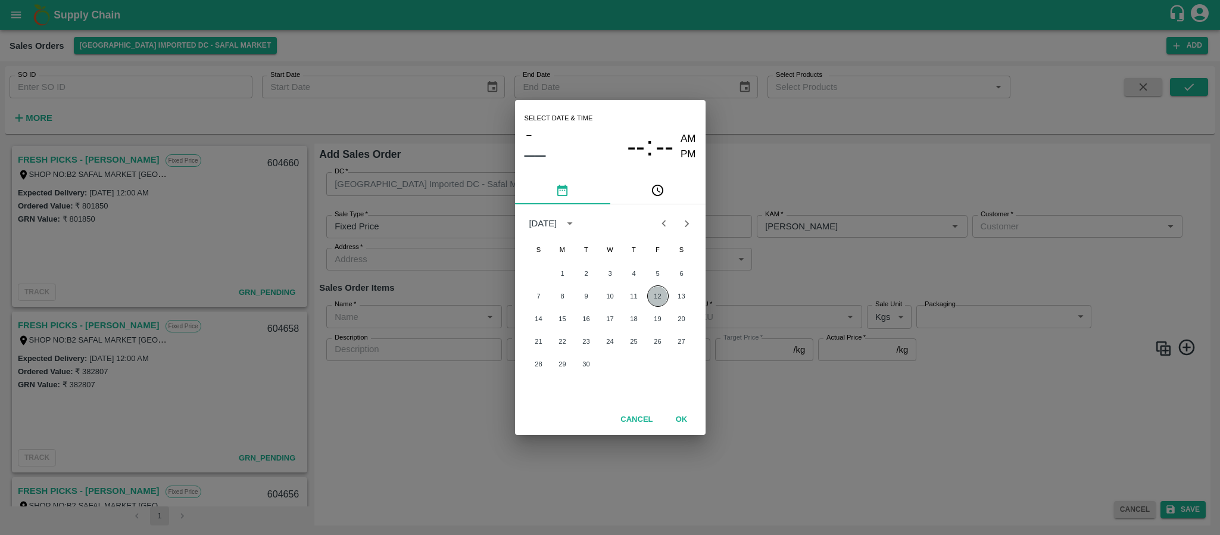
click at [654, 288] on button "12" at bounding box center [657, 295] width 21 height 21
type input "12/09/2025 12:00 AM"
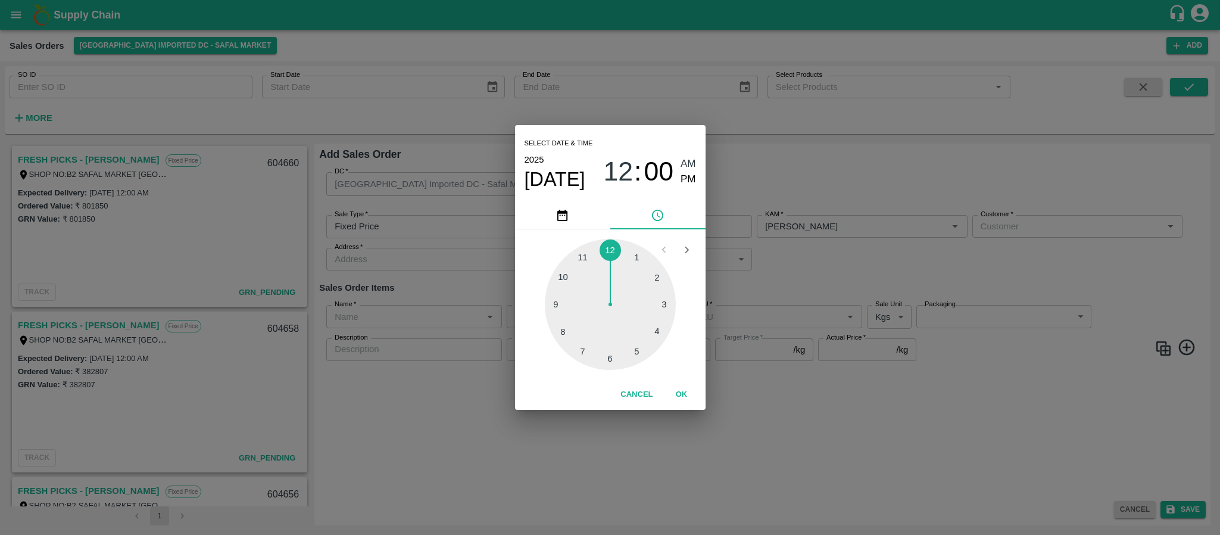
click at [829, 276] on div "Select date & time 2025 Sep 12 12 : 00 AM PM 1 2 3 4 5 6 7 8 9 10 11 12 Cancel …" at bounding box center [610, 267] width 1220 height 535
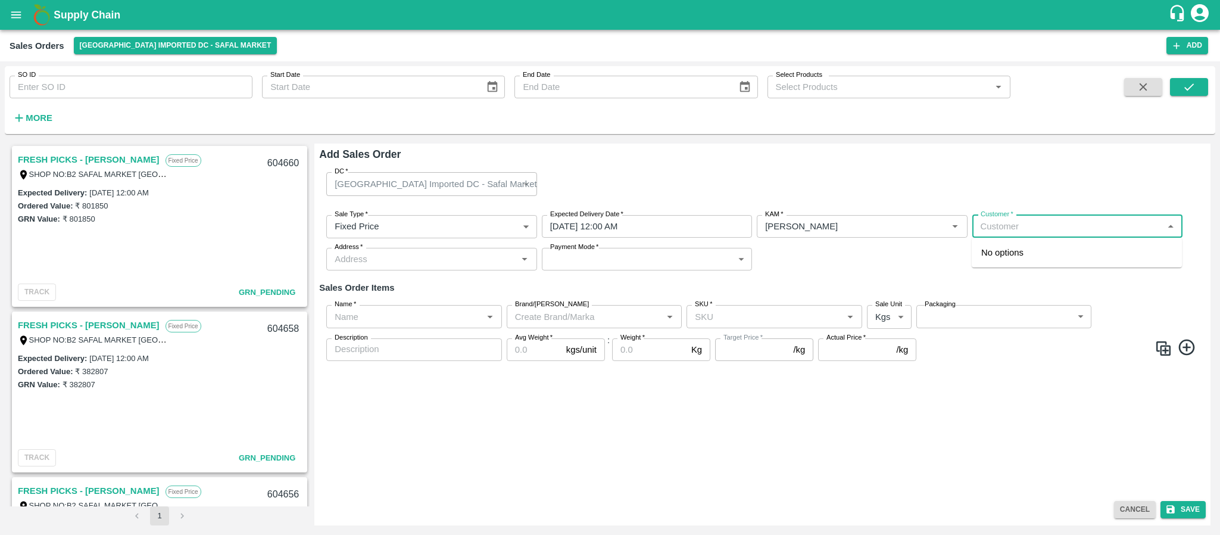
click at [1004, 231] on input "Customer   *" at bounding box center [1067, 226] width 183 height 15
click at [1020, 263] on div "FRESH PICKS - KIRAN N Wholesale" at bounding box center [1077, 258] width 210 height 32
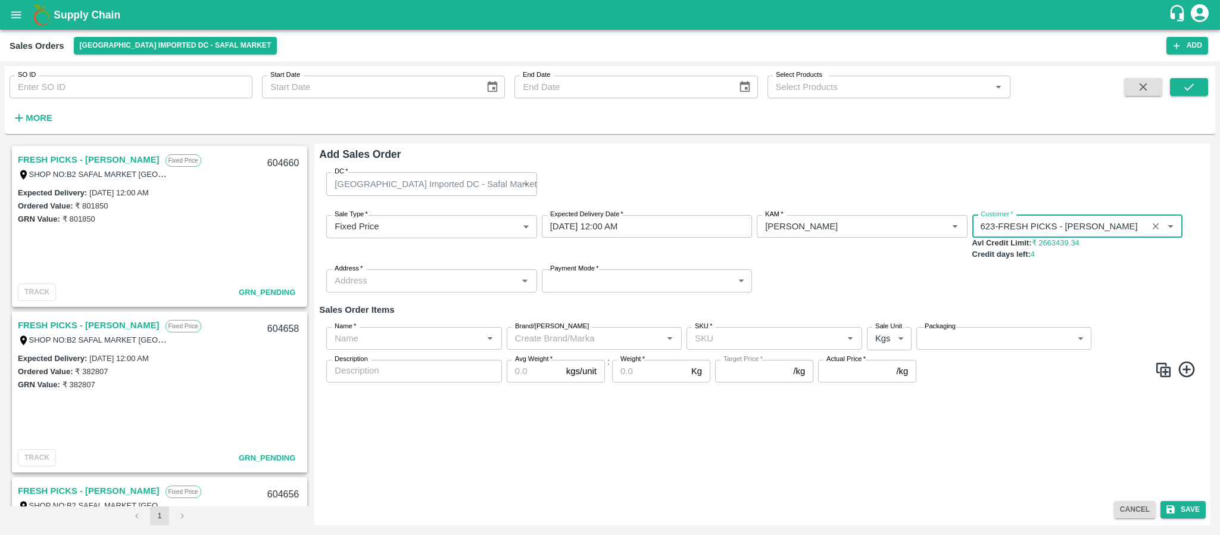
type input "623-FRESH PICKS - KIRAN N"
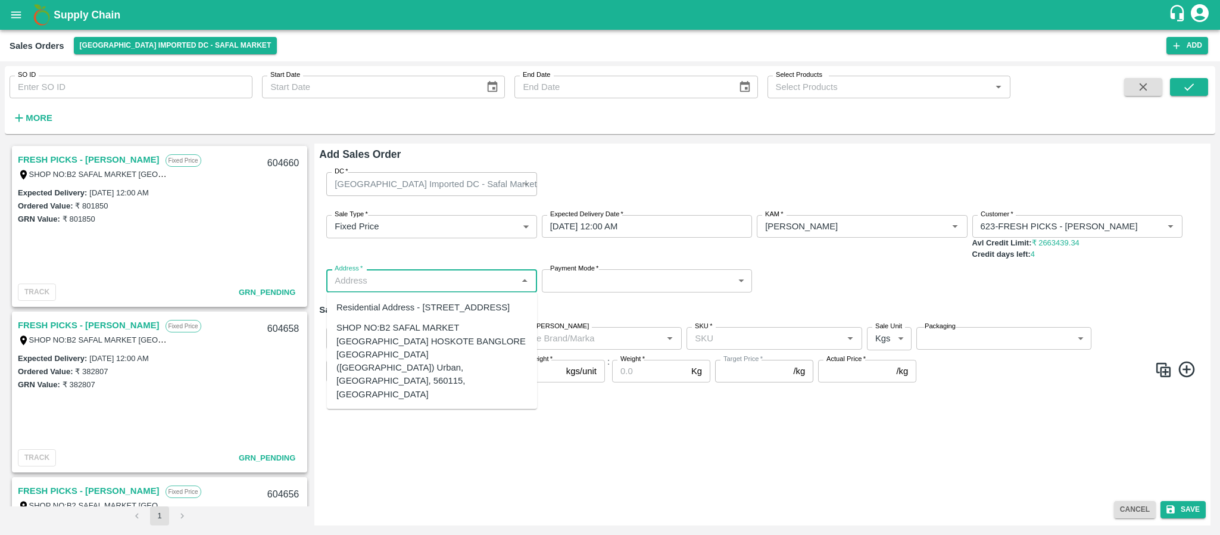
click at [463, 279] on input "Address   *" at bounding box center [421, 280] width 183 height 15
click at [411, 361] on div "SHOP NO:B2 SAFAL MARKET KHAZISONI VILLAGE HOSKOTE BANGLORE KARNATAKA (Bangalore…" at bounding box center [431, 361] width 191 height 80
type input "SHOP NO:B2 SAFAL MARKET KHAZISONI VILLAGE HOSKOTE BANGLORE KARNATAKA (Bangalore…"
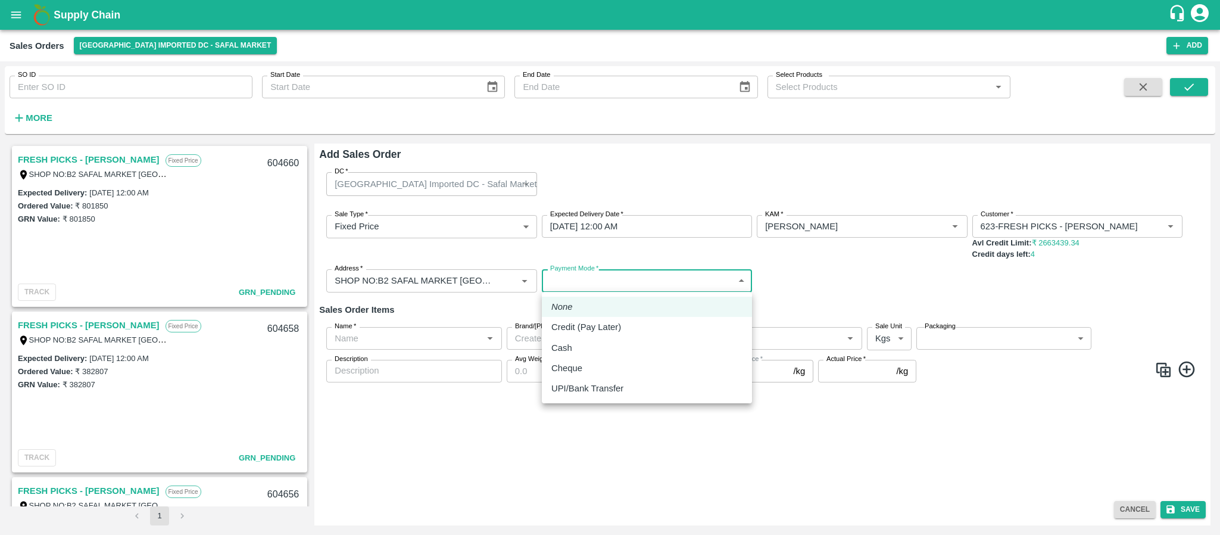
click at [590, 283] on body "Supply Chain Sales Orders Bangalore Imported DC - Safal Market Add SO ID SO ID …" at bounding box center [610, 267] width 1220 height 535
click at [586, 331] on p "Credit (Pay Later)" at bounding box center [586, 326] width 70 height 13
type input "credit"
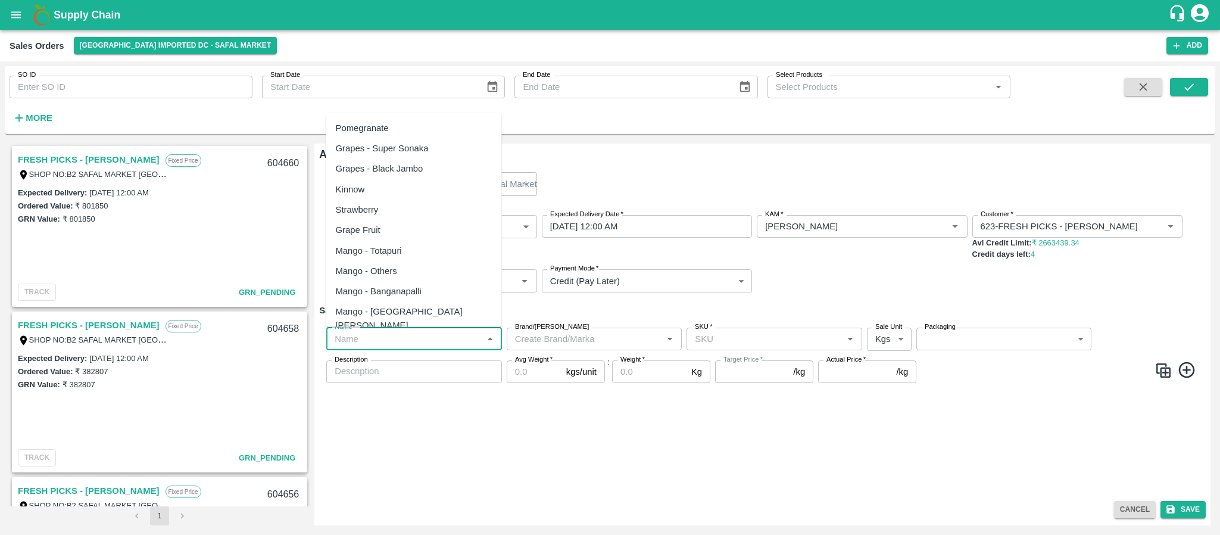
click at [401, 335] on input "Name   *" at bounding box center [404, 338] width 149 height 15
paste input "Apple - Royal - AAA"
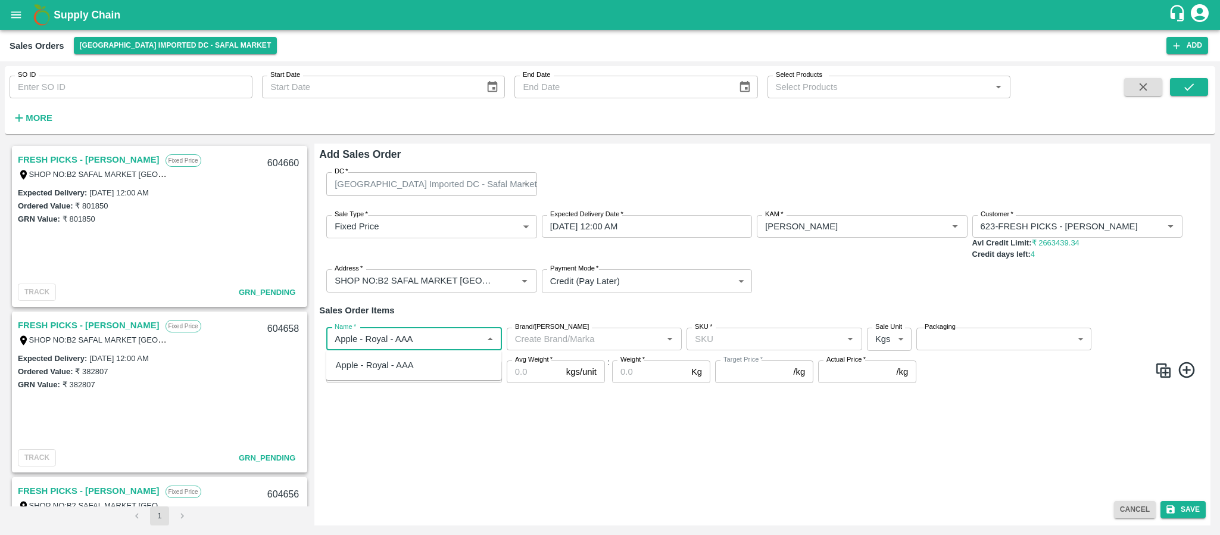
click at [411, 369] on div "Apple - Royal - AAA" at bounding box center [375, 364] width 78 height 13
type input "Apple - Royal - AAA"
click at [709, 336] on input "SKU   *" at bounding box center [764, 338] width 149 height 15
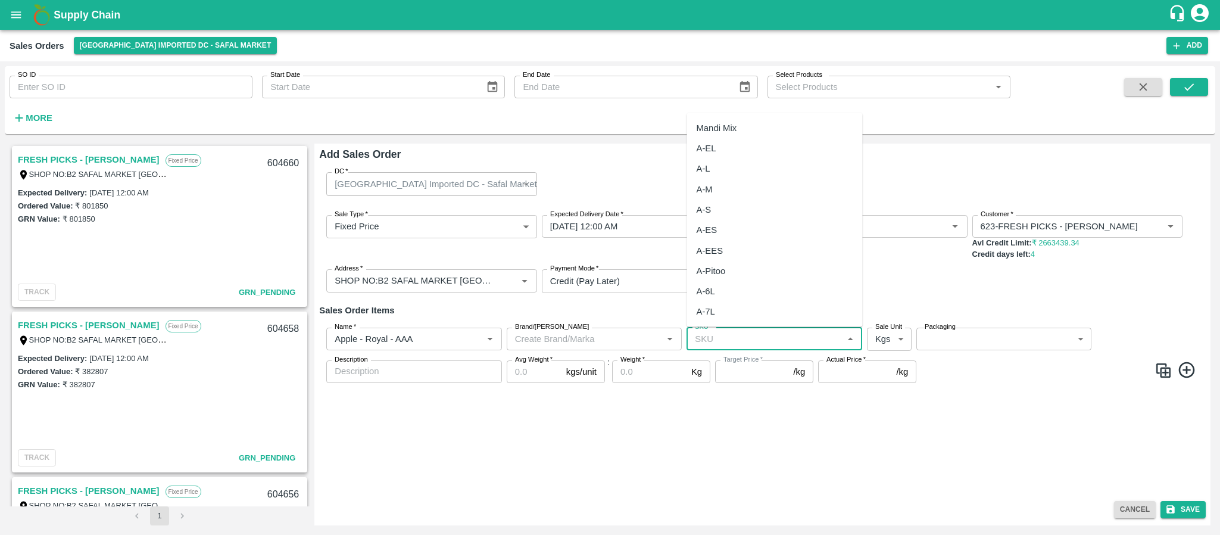
click at [708, 182] on div "A-M" at bounding box center [705, 188] width 16 height 13
type input "A-M"
type input "NA"
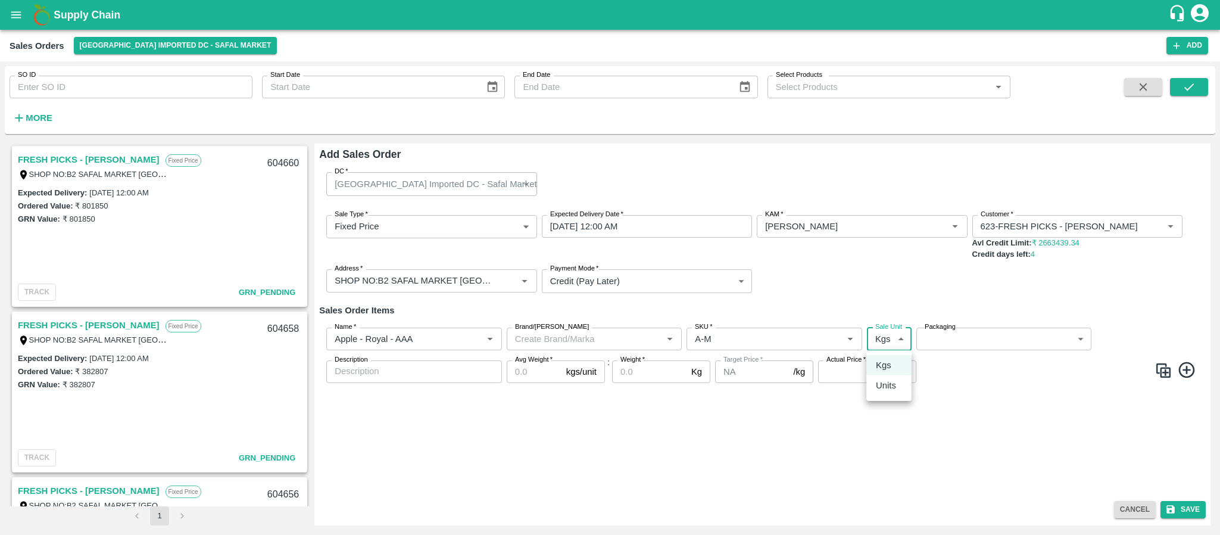
click at [873, 340] on body "Supply Chain Sales Orders Bangalore Imported DC - Safal Market Add SO ID SO ID …" at bounding box center [610, 267] width 1220 height 535
click at [881, 384] on p "Units" at bounding box center [886, 385] width 20 height 13
type input "2"
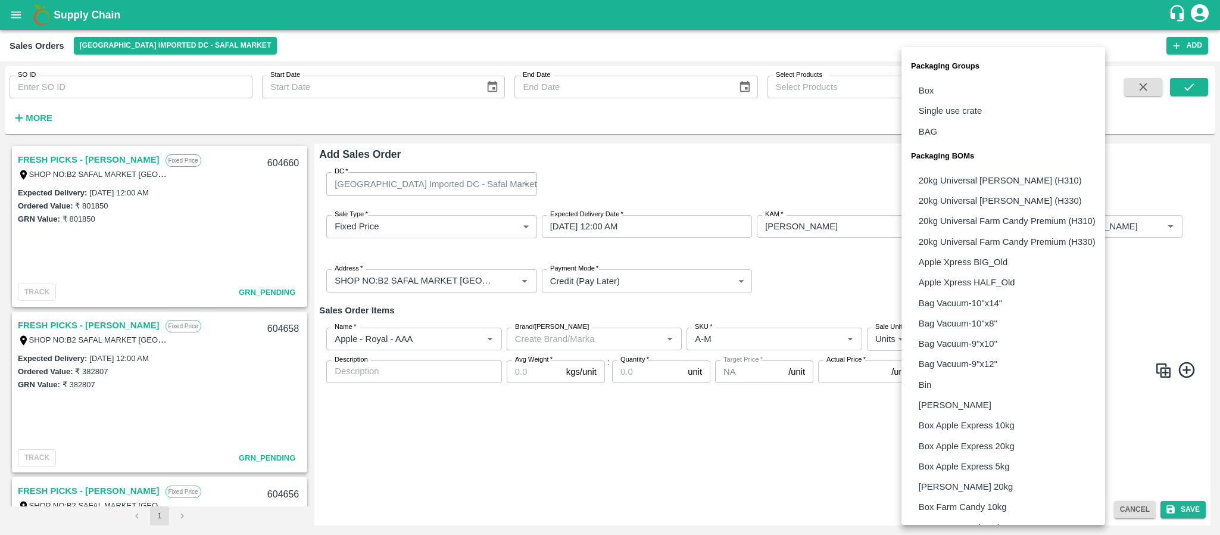
click at [965, 342] on body "Supply Chain Sales Orders Bangalore Imported DC - Safal Market Add SO ID SO ID …" at bounding box center [610, 267] width 1220 height 535
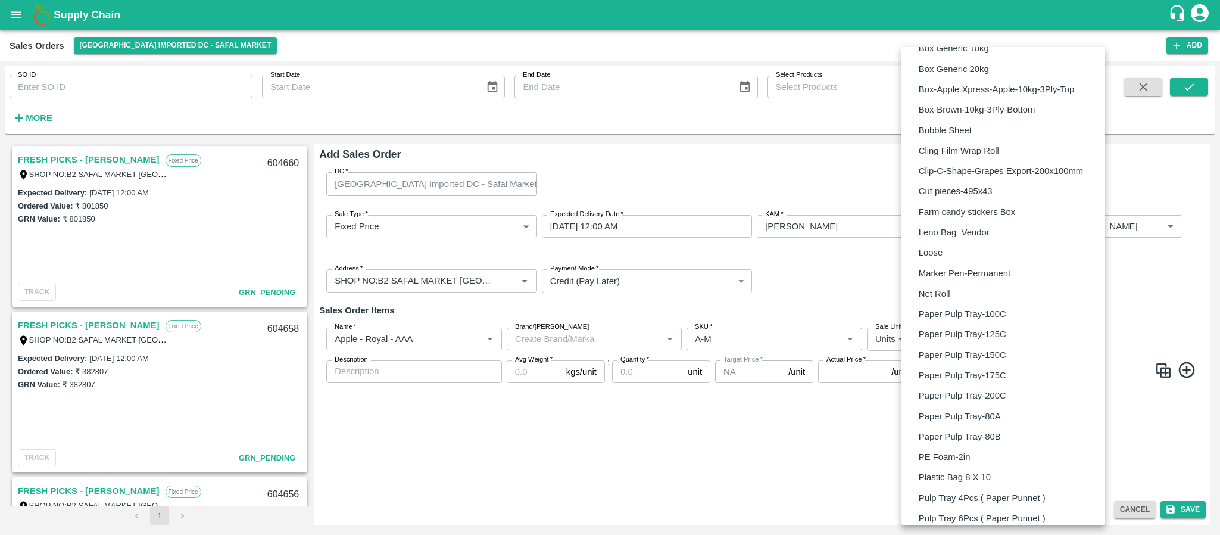
scroll to position [711, 0]
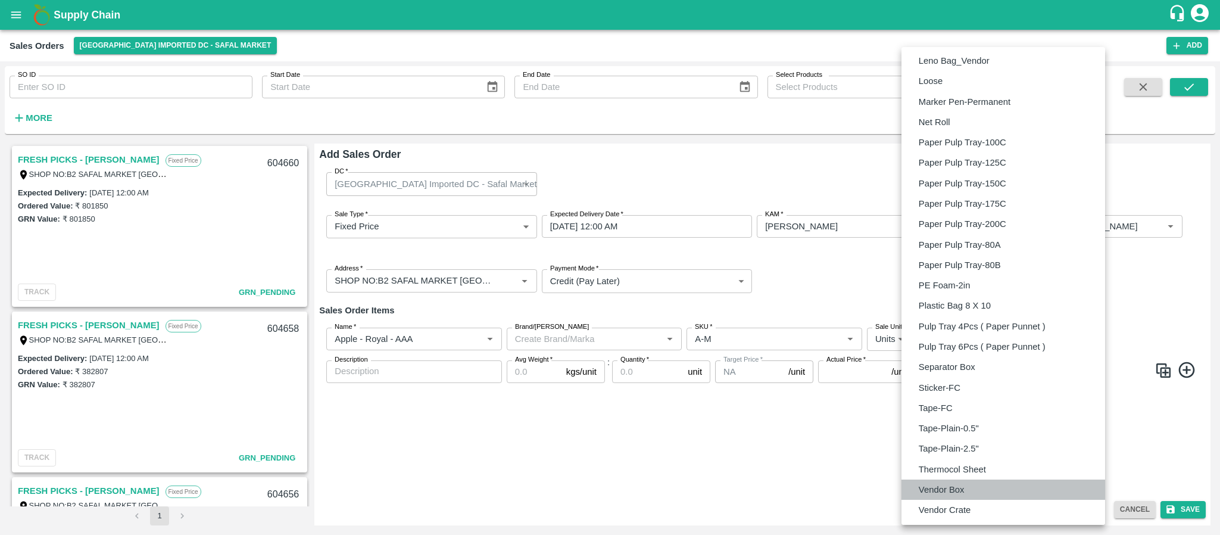
click at [947, 485] on p "Vendor Box" at bounding box center [942, 489] width 46 height 13
type input "BOM/276"
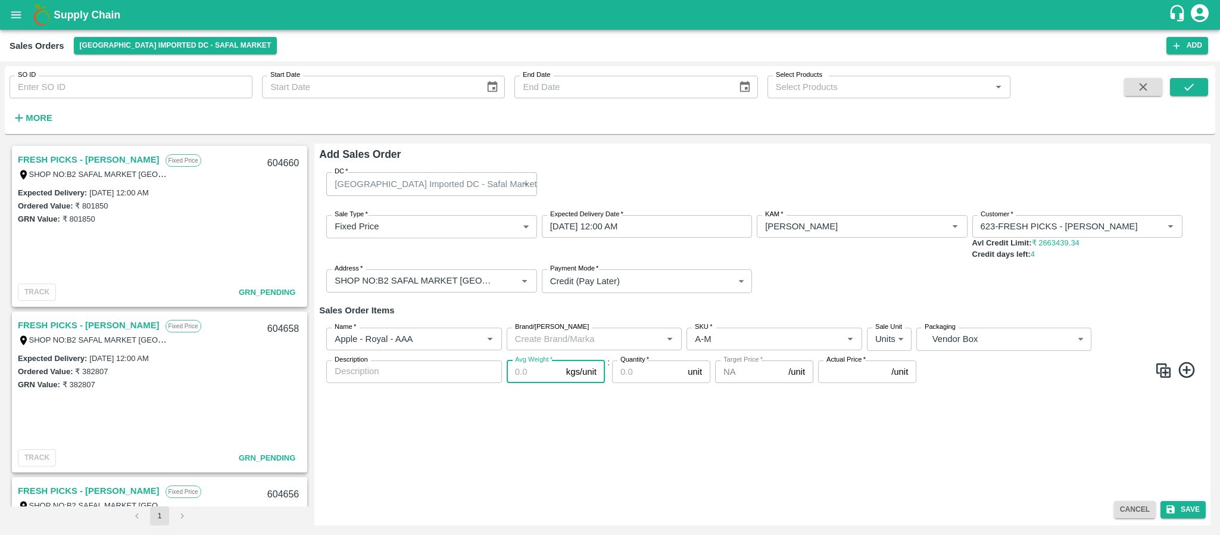
click at [536, 370] on input "Avg Weight   *" at bounding box center [534, 371] width 55 height 23
click at [529, 370] on input "Avg Weight   *" at bounding box center [534, 371] width 55 height 23
type input "20"
click at [661, 379] on input "Quantity   *" at bounding box center [647, 371] width 71 height 23
click at [647, 376] on input "Quantity   *" at bounding box center [647, 371] width 71 height 23
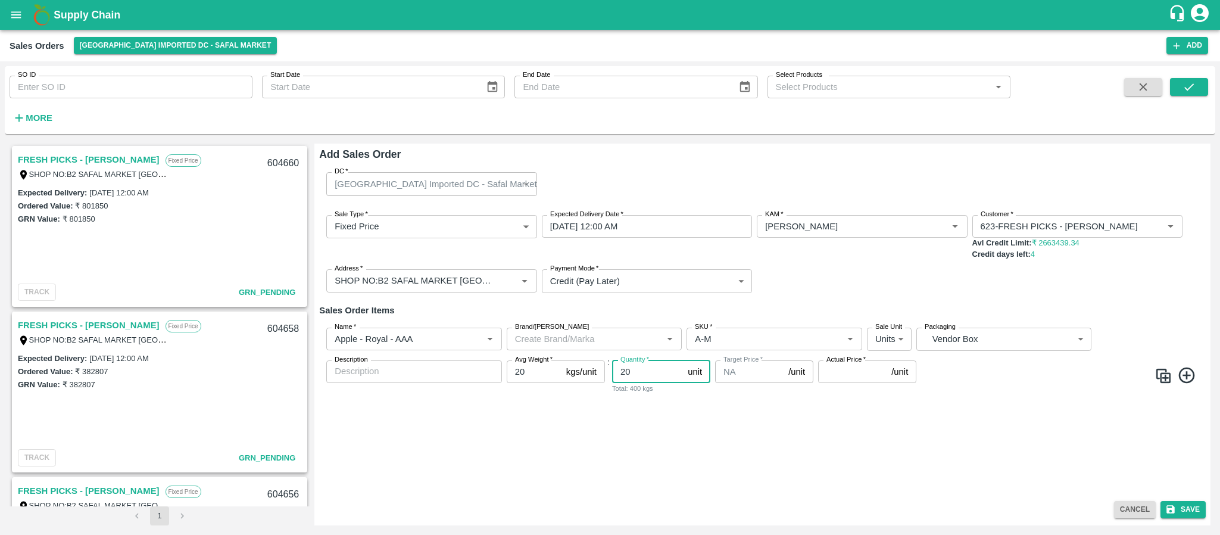
type input "20"
click at [845, 377] on input "Actual Price   *" at bounding box center [852, 371] width 68 height 23
type input "3349.50"
click at [1188, 372] on icon at bounding box center [1187, 376] width 20 height 20
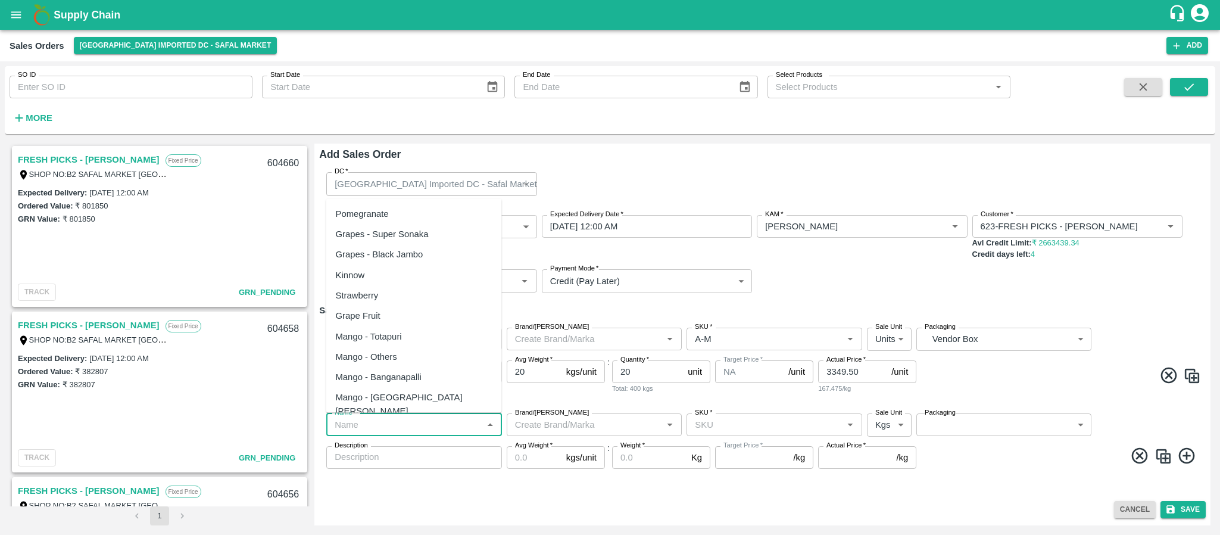
click at [397, 429] on input "Name   *" at bounding box center [404, 424] width 149 height 15
paste input "Apple - Royal - AAA"
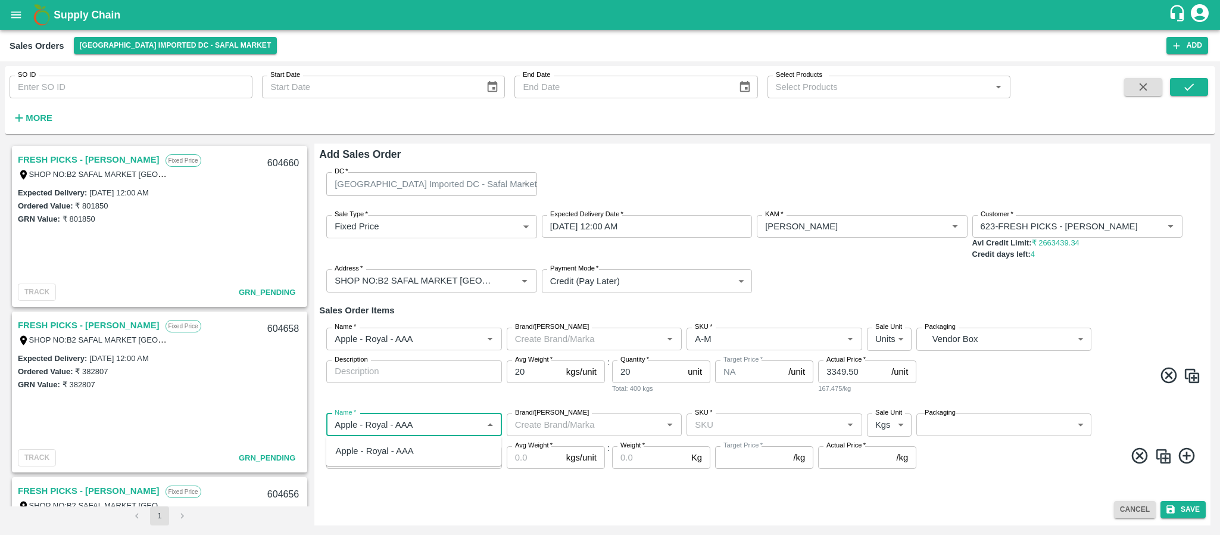
click at [394, 451] on div "Apple - Royal - AAA" at bounding box center [375, 450] width 78 height 13
type input "Apple - Royal - AAA"
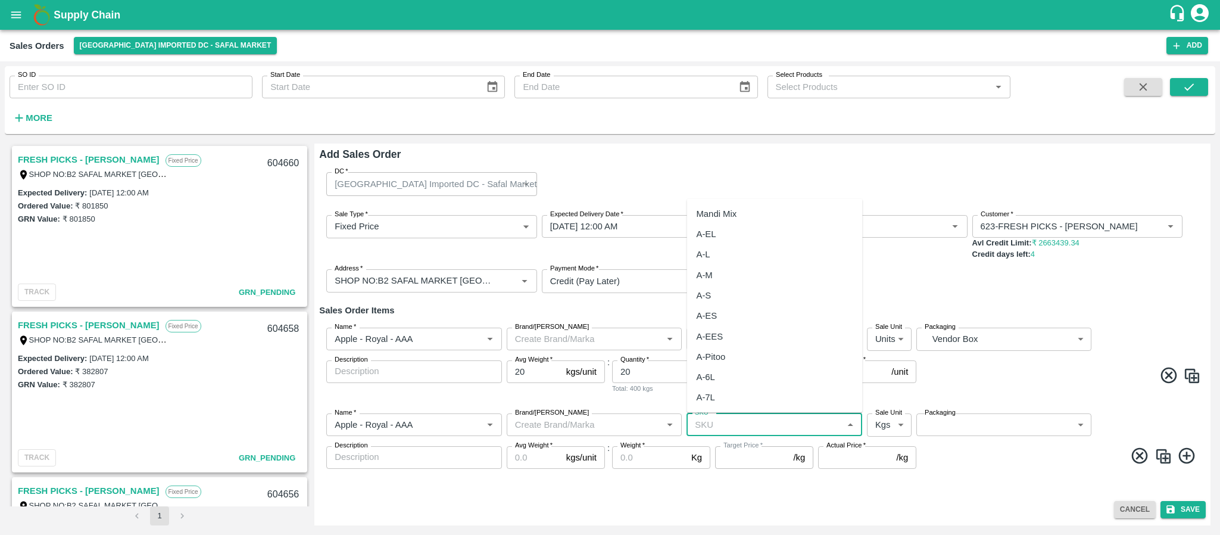
click at [726, 427] on input "SKU   *" at bounding box center [764, 424] width 149 height 15
click at [720, 272] on div "A-M" at bounding box center [775, 274] width 176 height 20
type input "A-M"
type input "NA"
click at [884, 420] on body "Supply Chain Sales Orders Bangalore Imported DC - Safal Market Add SO ID SO ID …" at bounding box center [610, 267] width 1220 height 535
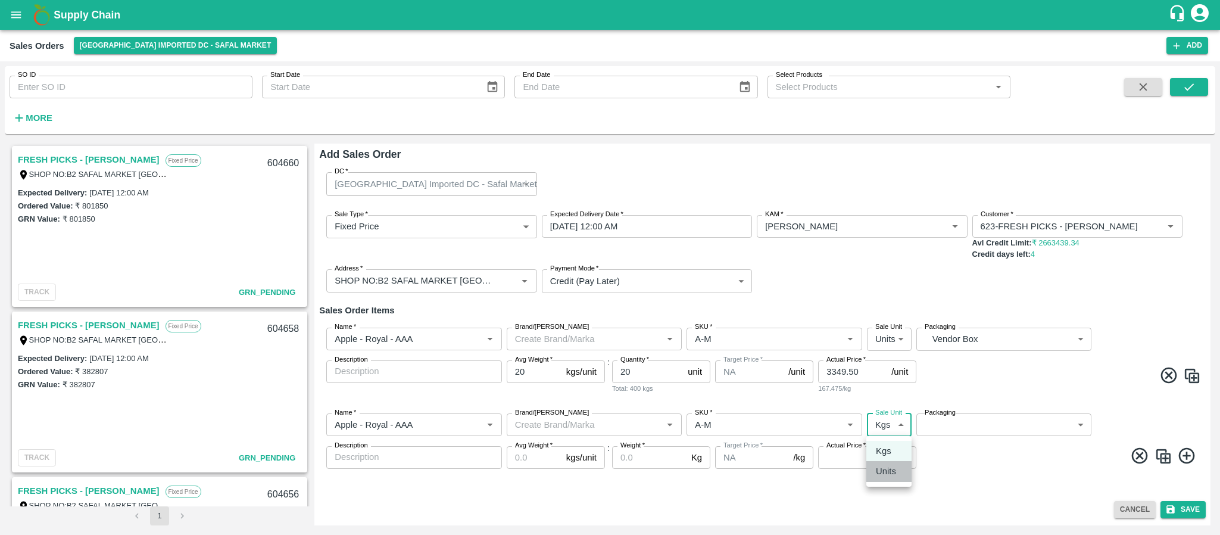
click at [883, 467] on p "Units" at bounding box center [886, 470] width 20 height 13
type input "2"
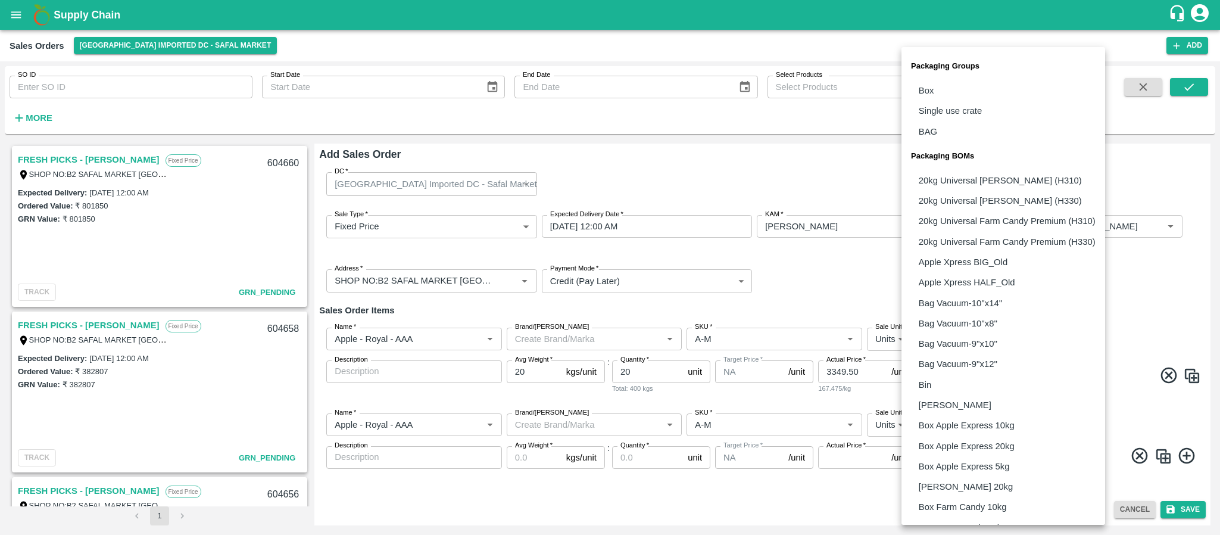
click at [998, 413] on body "Supply Chain Sales Orders Bangalore Imported DC - Safal Market Add SO ID SO ID …" at bounding box center [610, 267] width 1220 height 535
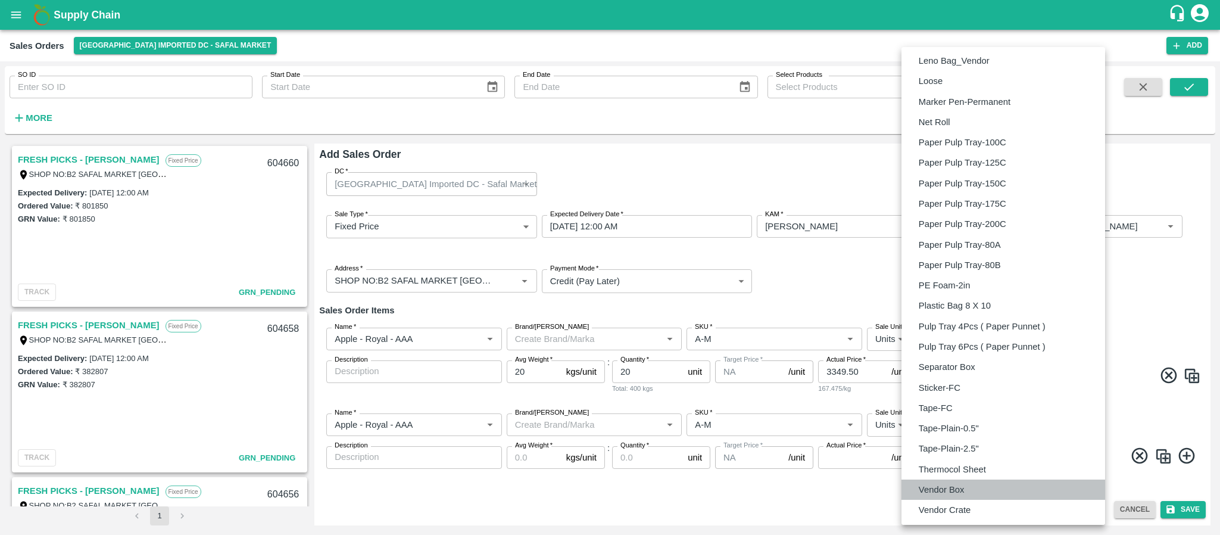
click at [970, 488] on li "Vendor Box" at bounding box center [1003, 489] width 204 height 20
type input "BOM/276"
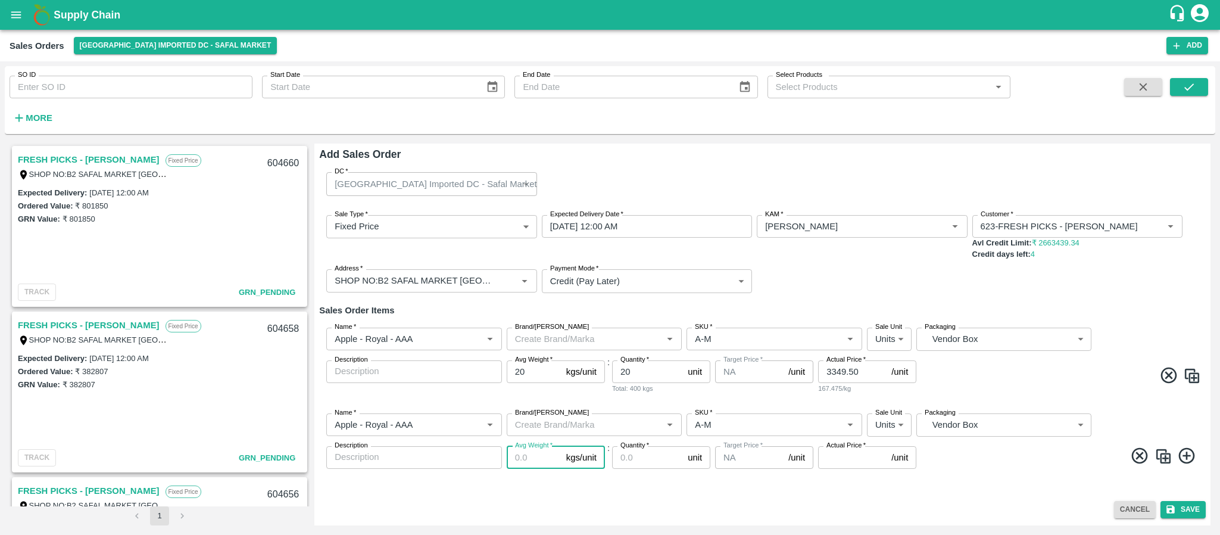
click at [539, 463] on input "Avg Weight   *" at bounding box center [534, 457] width 55 height 23
type input "20"
click at [639, 457] on input "Quantity   *" at bounding box center [647, 457] width 71 height 23
type input "26"
click at [845, 458] on input "Actual Price   *" at bounding box center [852, 457] width 68 height 23
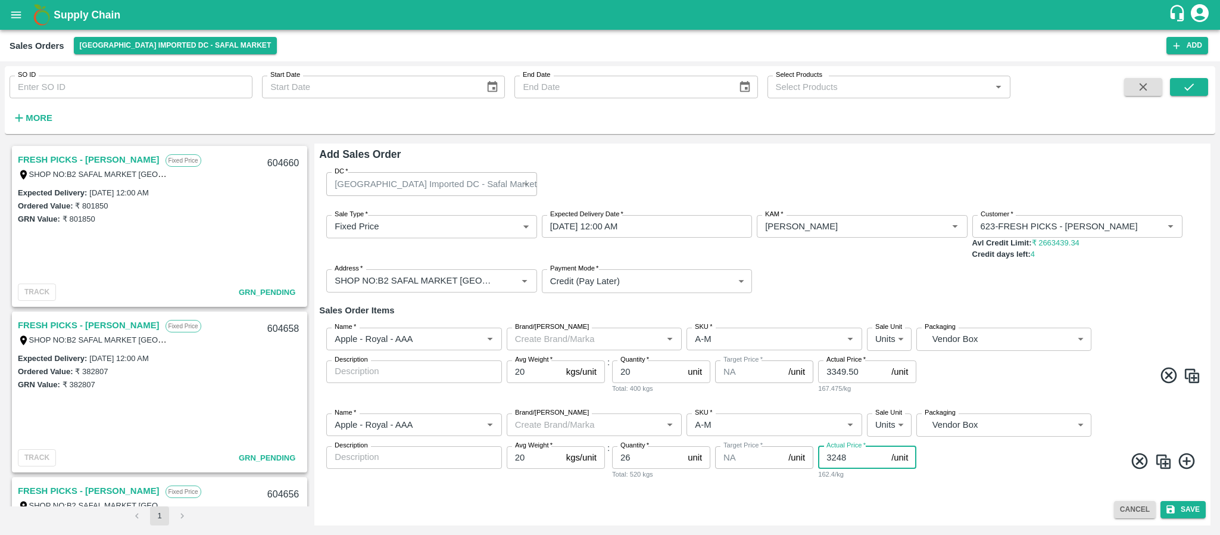
type input "3248"
click at [1185, 461] on icon at bounding box center [1187, 461] width 20 height 20
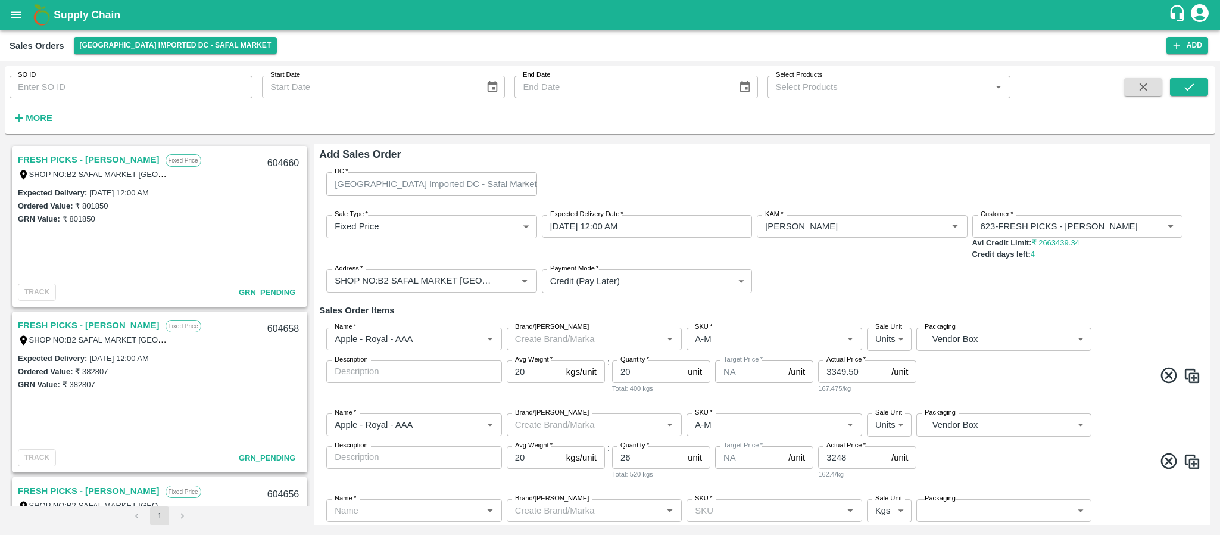
scroll to position [68, 0]
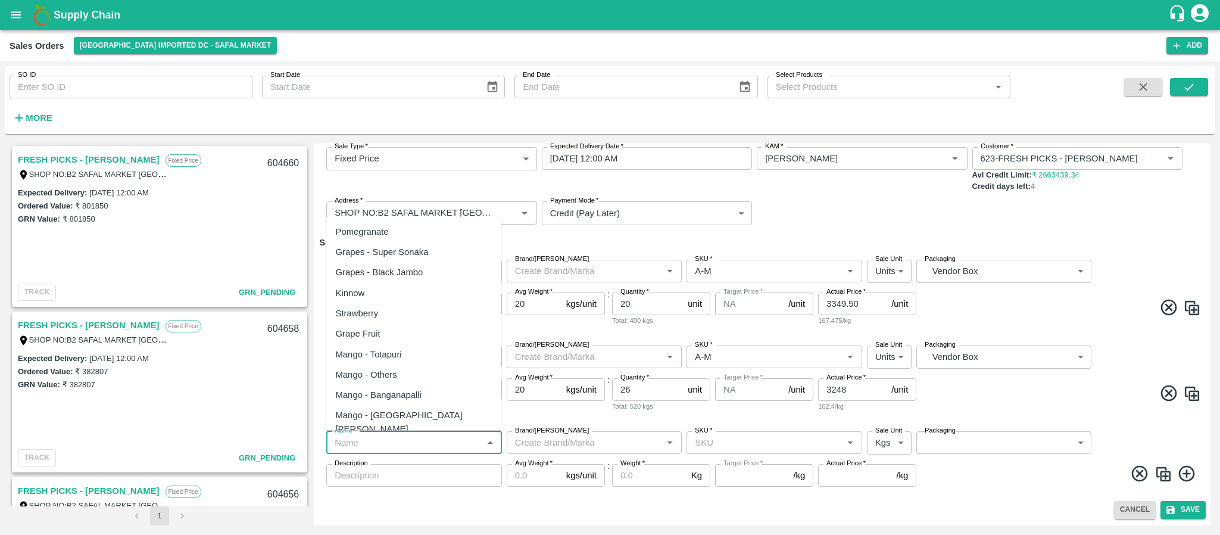
click at [416, 442] on input "Name   *" at bounding box center [404, 442] width 149 height 15
paste input "Apple - Royal - AAA"
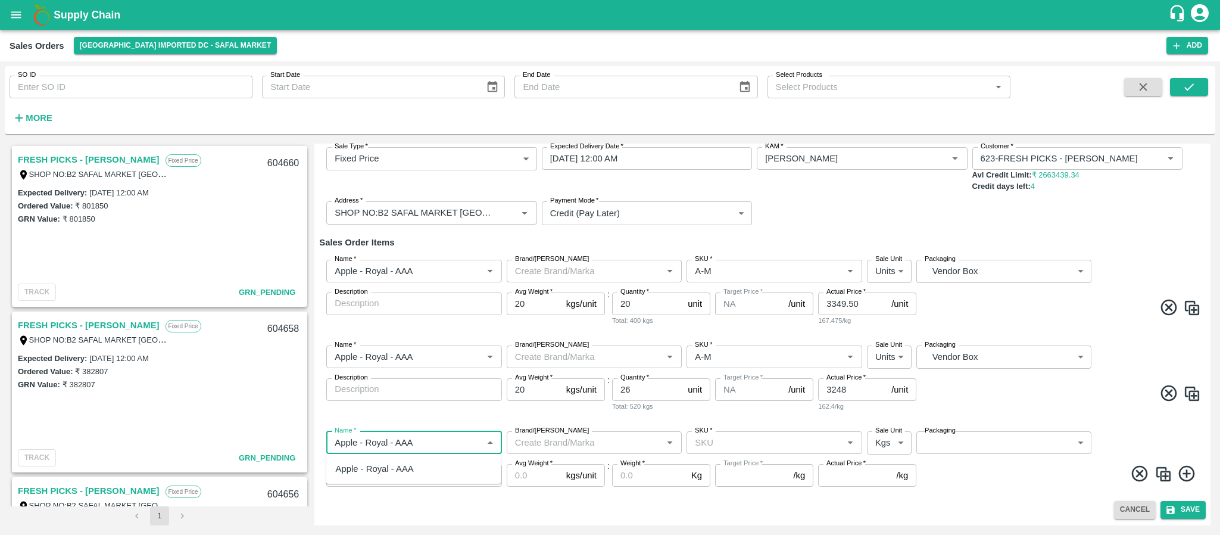
click at [409, 460] on div "Apple - Royal - AAA" at bounding box center [413, 468] width 175 height 20
type input "Apple - Royal - AAA"
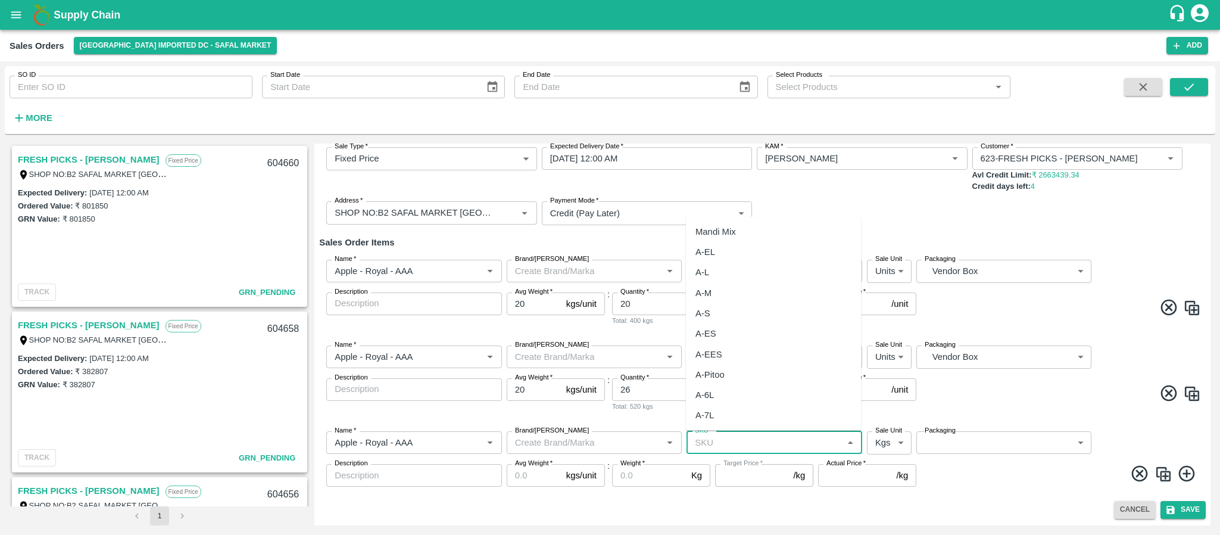
click at [728, 441] on input "SKU   *" at bounding box center [764, 442] width 149 height 15
click at [707, 294] on div "A-M" at bounding box center [703, 292] width 16 height 13
type input "A-M"
type input "NA"
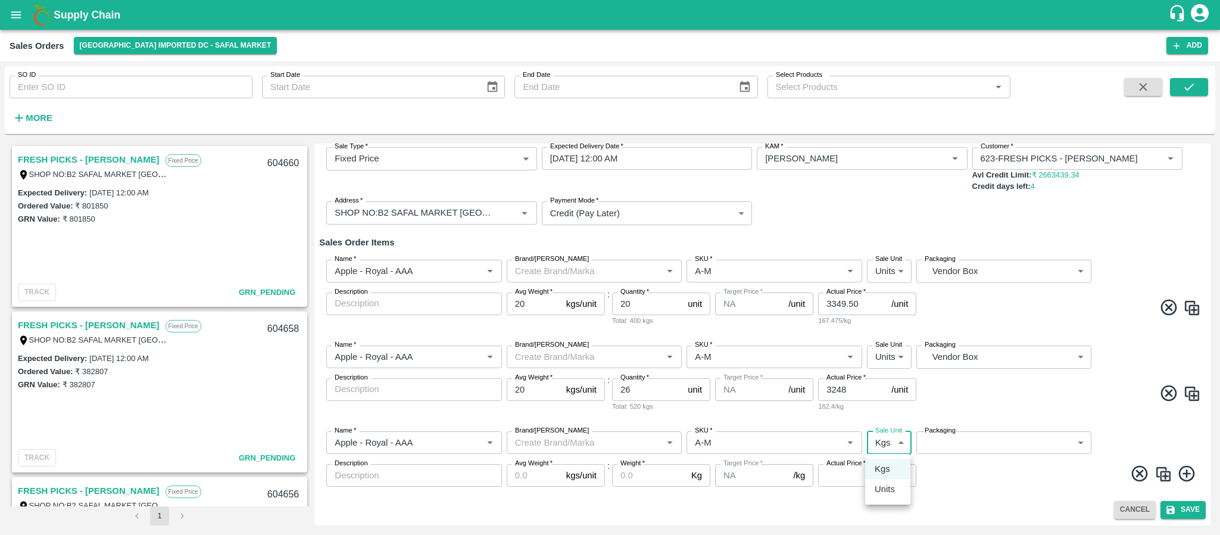
click at [879, 448] on body "Supply Chain Sales Orders Bangalore Imported DC - Safal Market Add SO ID SO ID …" at bounding box center [610, 267] width 1220 height 535
click at [881, 488] on p "Units" at bounding box center [885, 488] width 20 height 13
type input "2"
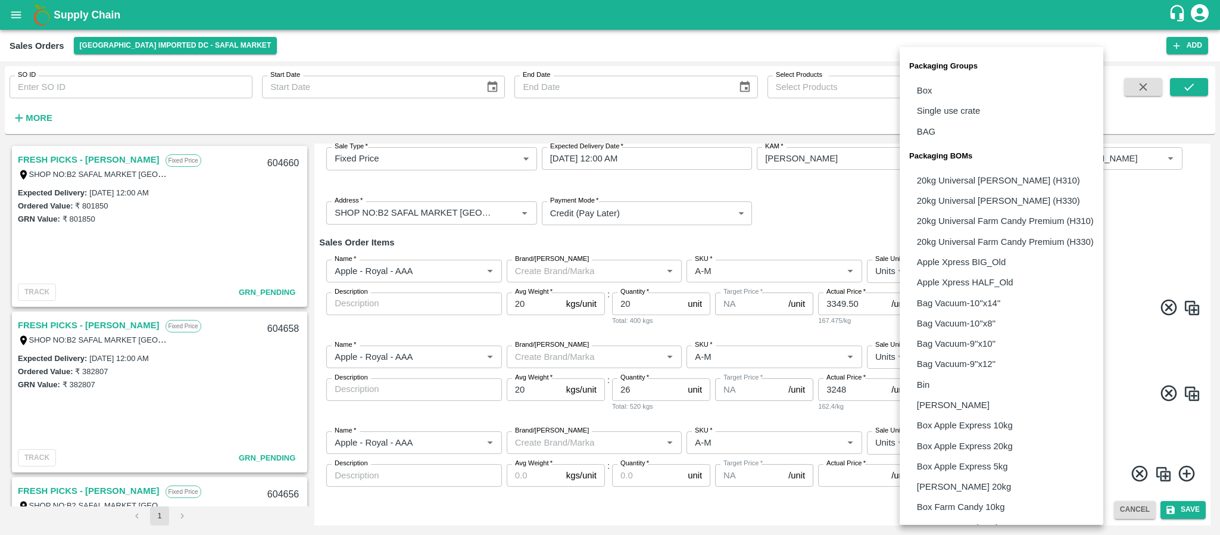
click at [958, 440] on body "Supply Chain Sales Orders Bangalore Imported DC - Safal Market Add SO ID SO ID …" at bounding box center [610, 267] width 1220 height 535
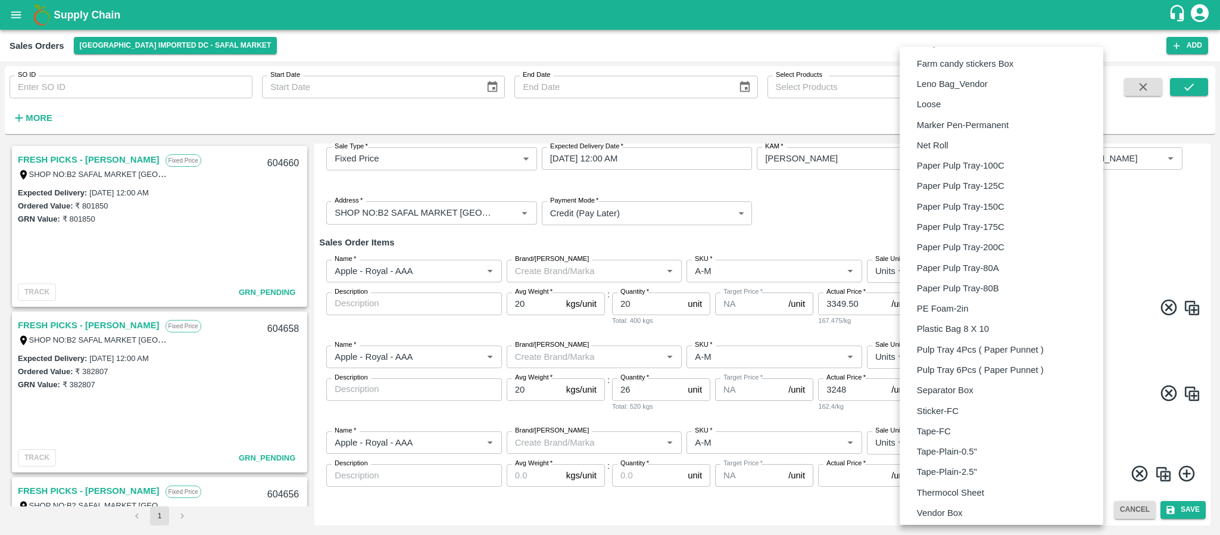
scroll to position [711, 0]
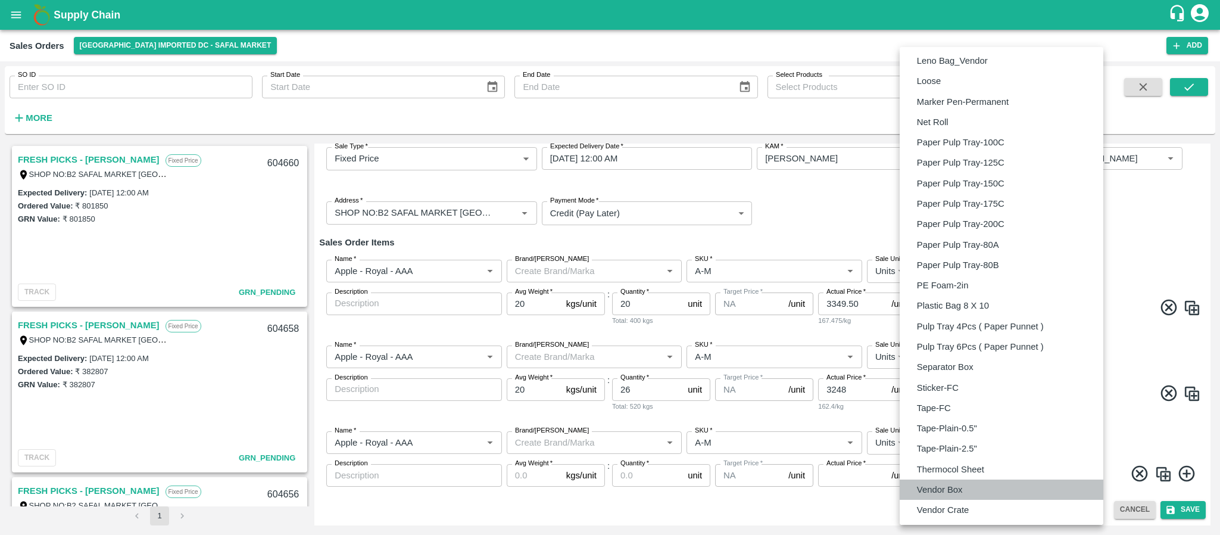
click at [958, 490] on p "Vendor Box" at bounding box center [940, 489] width 46 height 13
type input "BOM/276"
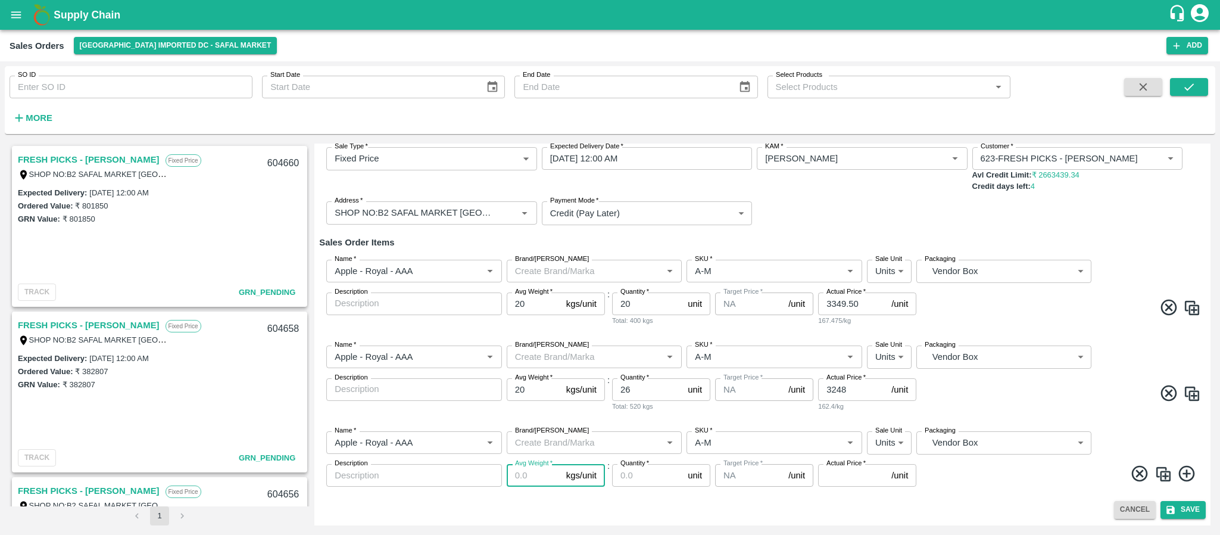
click at [524, 476] on input "Avg Weight   *" at bounding box center [534, 475] width 55 height 23
type input "20"
click at [626, 482] on input "Quantity   *" at bounding box center [647, 475] width 71 height 23
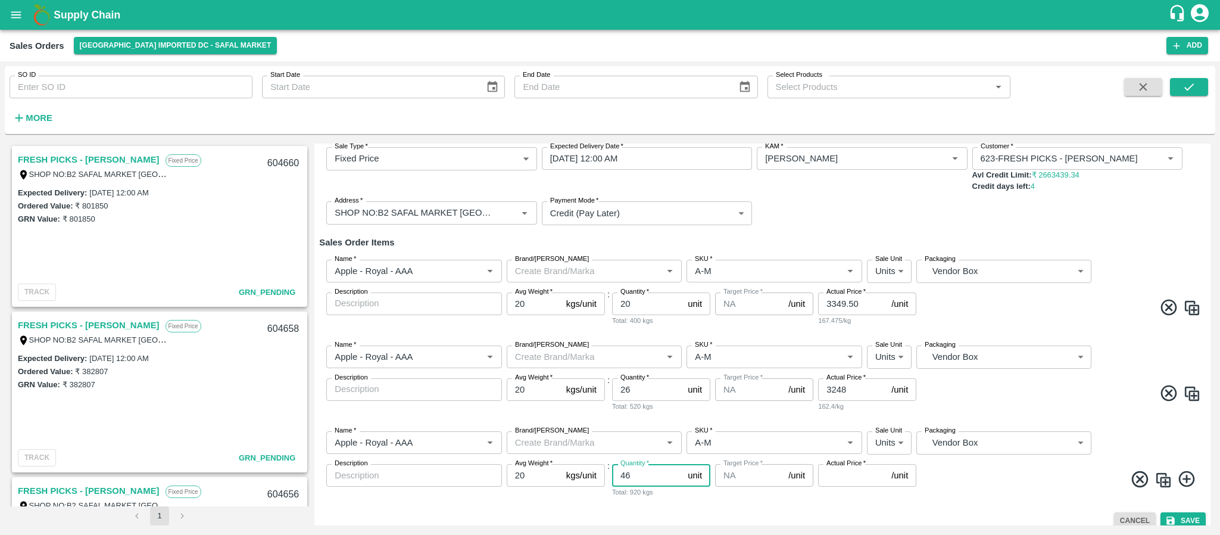
type input "46"
click at [852, 482] on input "Actual Price   *" at bounding box center [852, 475] width 68 height 23
type input "2436"
click at [656, 464] on input "46" at bounding box center [647, 475] width 71 height 23
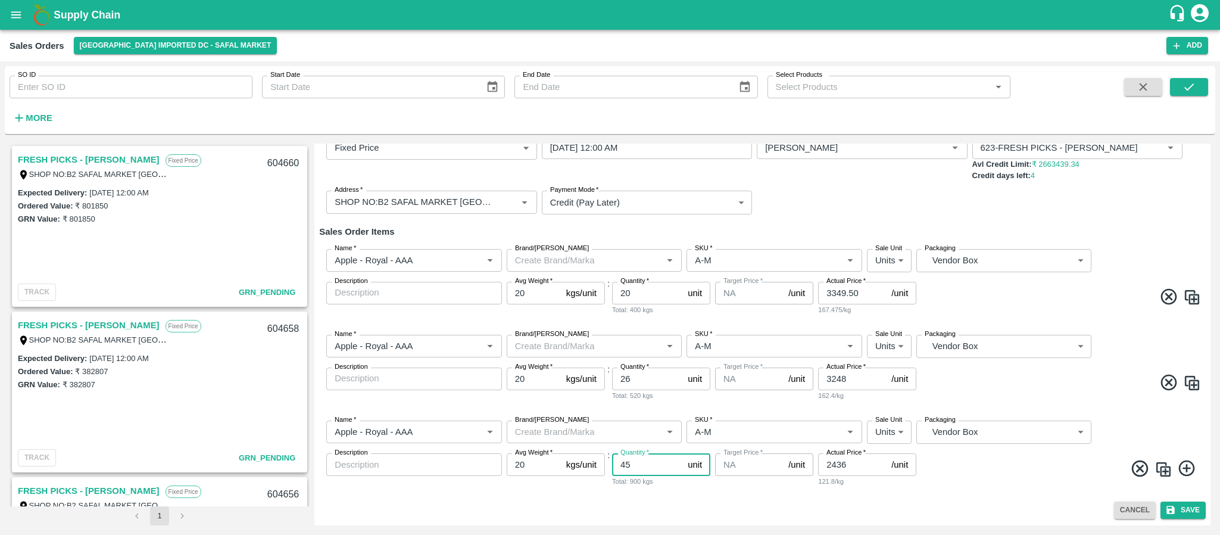
type input "45"
click at [1185, 464] on icon at bounding box center [1186, 468] width 16 height 16
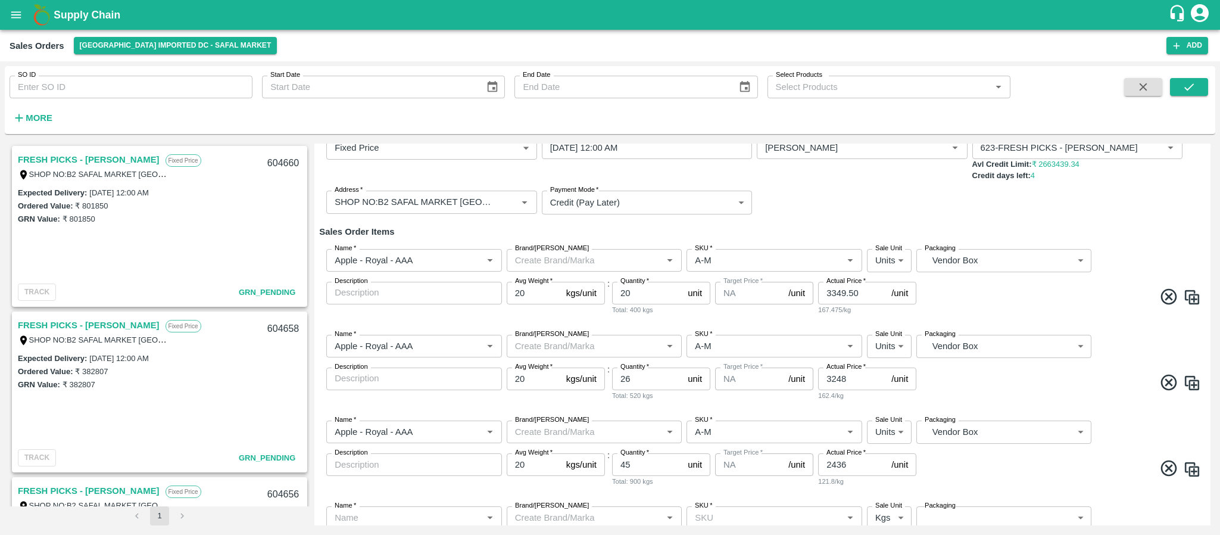
scroll to position [154, 0]
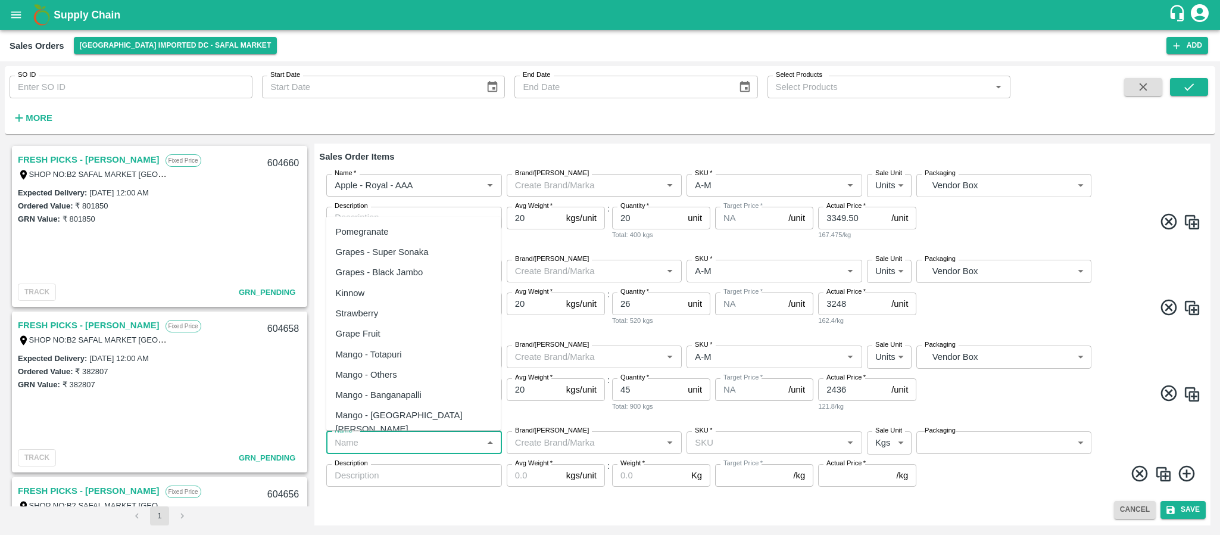
click at [420, 448] on input "Name   *" at bounding box center [404, 442] width 149 height 15
paste input "Apple Royal Gala NZ"
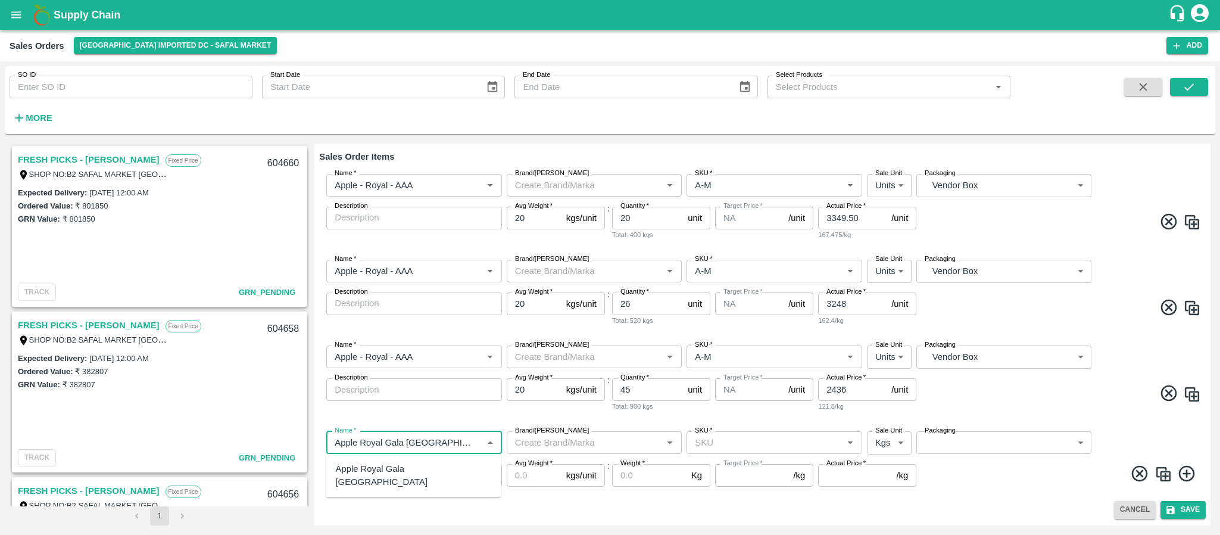
click at [419, 467] on div "Apple Royal Gala NZ" at bounding box center [413, 475] width 175 height 34
type input "Apple Royal Gala NZ"
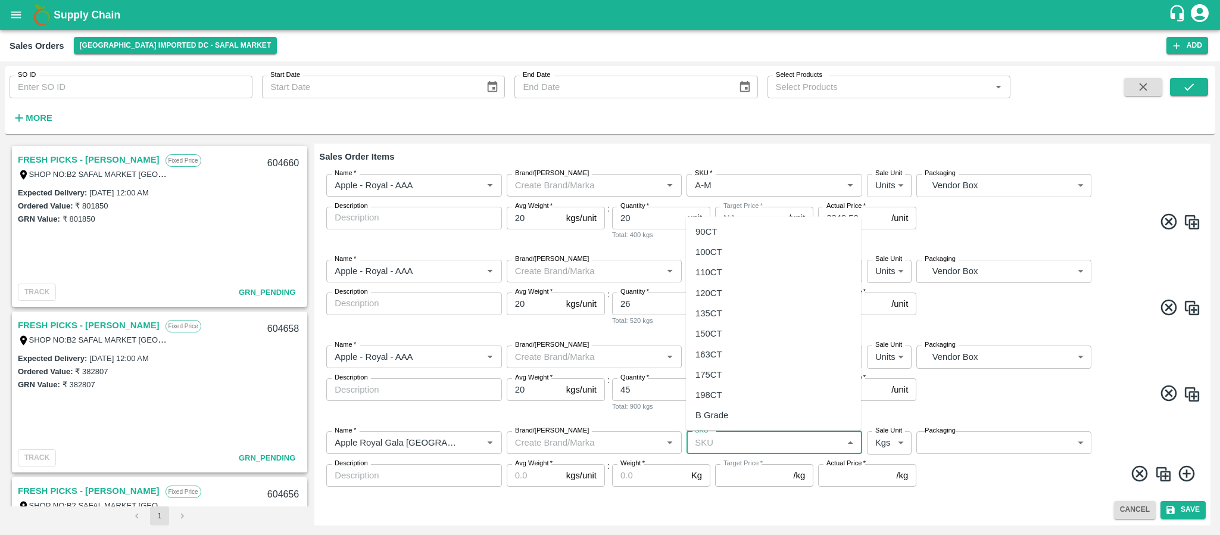
click at [743, 443] on input "SKU   *" at bounding box center [764, 442] width 149 height 15
click at [727, 281] on div "110CT" at bounding box center [773, 272] width 175 height 20
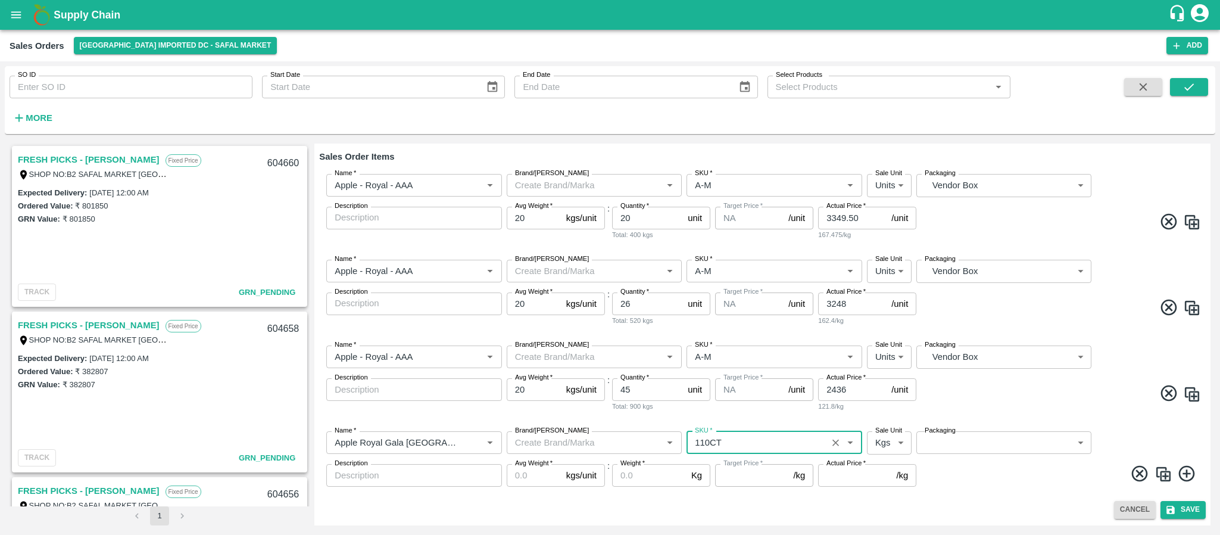
type input "110CT"
type input "NA"
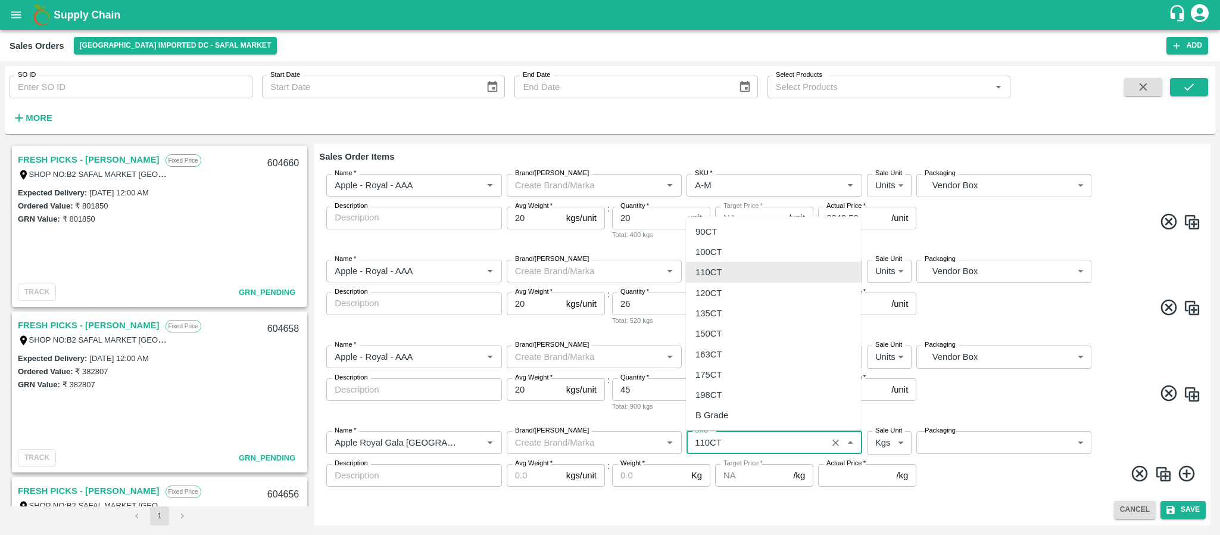
click at [747, 438] on input "SKU   *" at bounding box center [756, 442] width 133 height 15
click at [725, 288] on div "120CT" at bounding box center [773, 292] width 175 height 20
type input "120CT"
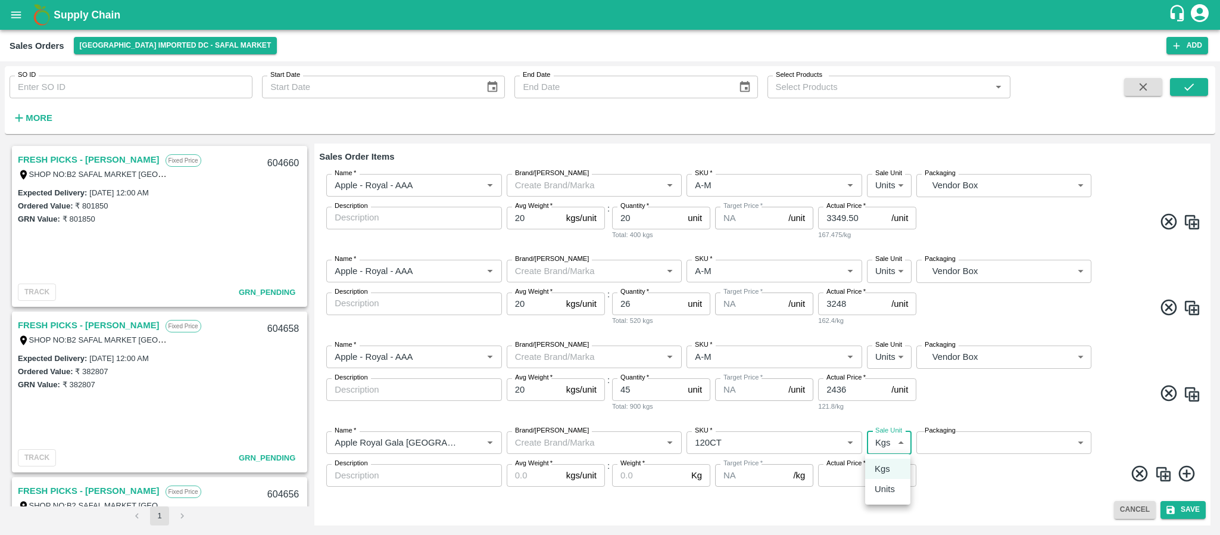
drag, startPoint x: 881, startPoint y: 445, endPoint x: 883, endPoint y: 491, distance: 45.9
click at [883, 491] on body "Supply Chain Sales Orders Bangalore Imported DC - Safal Market Add SO ID SO ID …" at bounding box center [610, 267] width 1220 height 535
click at [883, 491] on p "Units" at bounding box center [885, 488] width 20 height 13
type input "2"
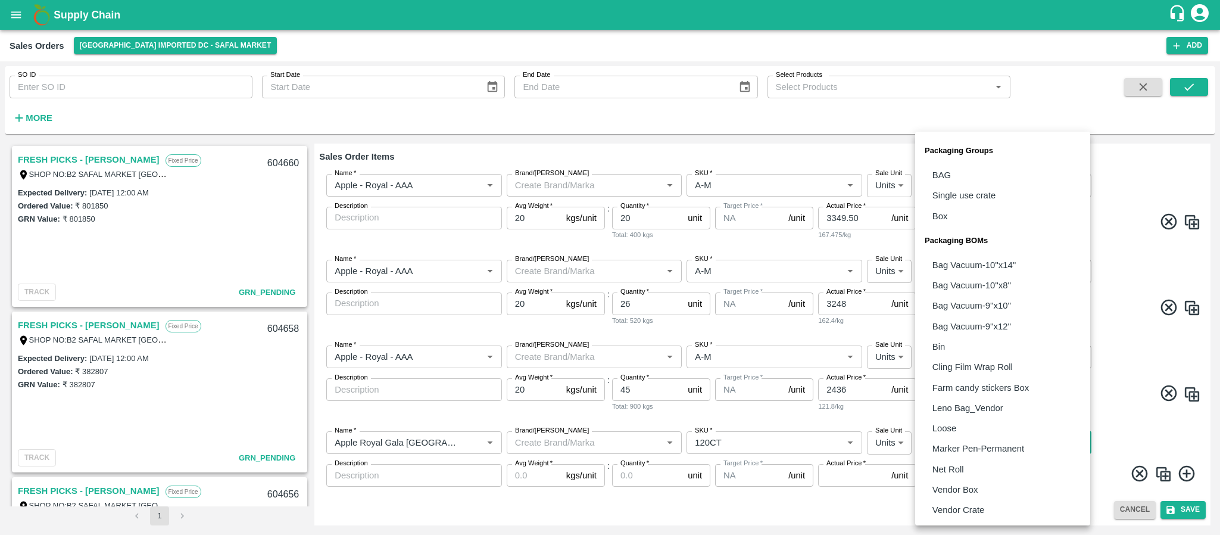
click at [956, 444] on body "Supply Chain Sales Orders Bangalore Imported DC - Safal Market Add SO ID SO ID …" at bounding box center [610, 267] width 1220 height 535
click at [979, 490] on li "Vendor Box" at bounding box center [1002, 489] width 175 height 20
type input "BOM/276"
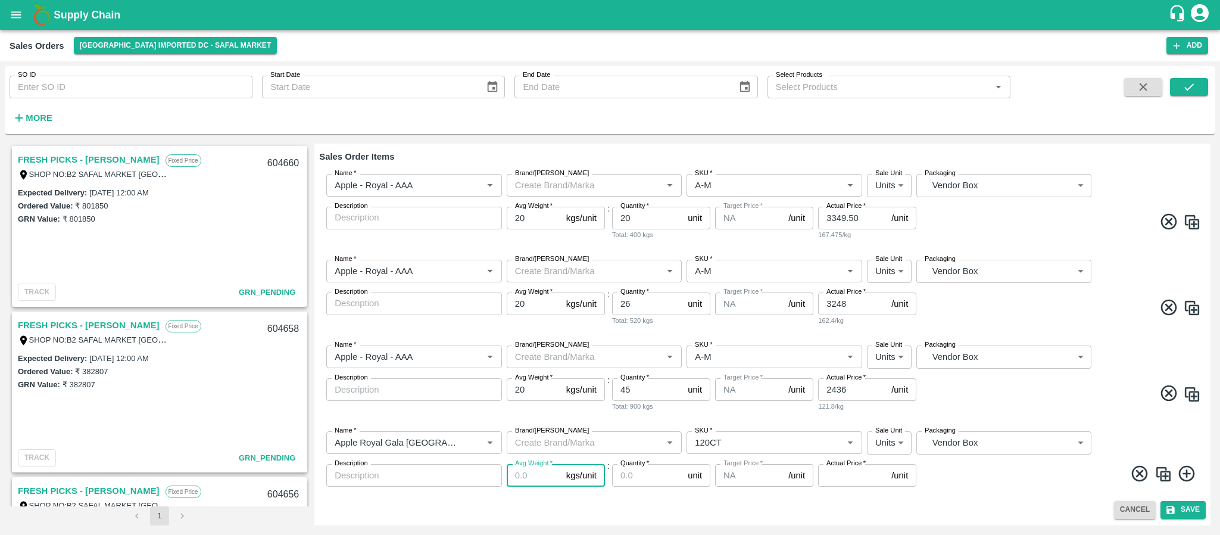
click at [516, 474] on input "Avg Weight   *" at bounding box center [534, 475] width 55 height 23
type input "18"
click at [636, 470] on input "Quantity   *" at bounding box center [647, 475] width 71 height 23
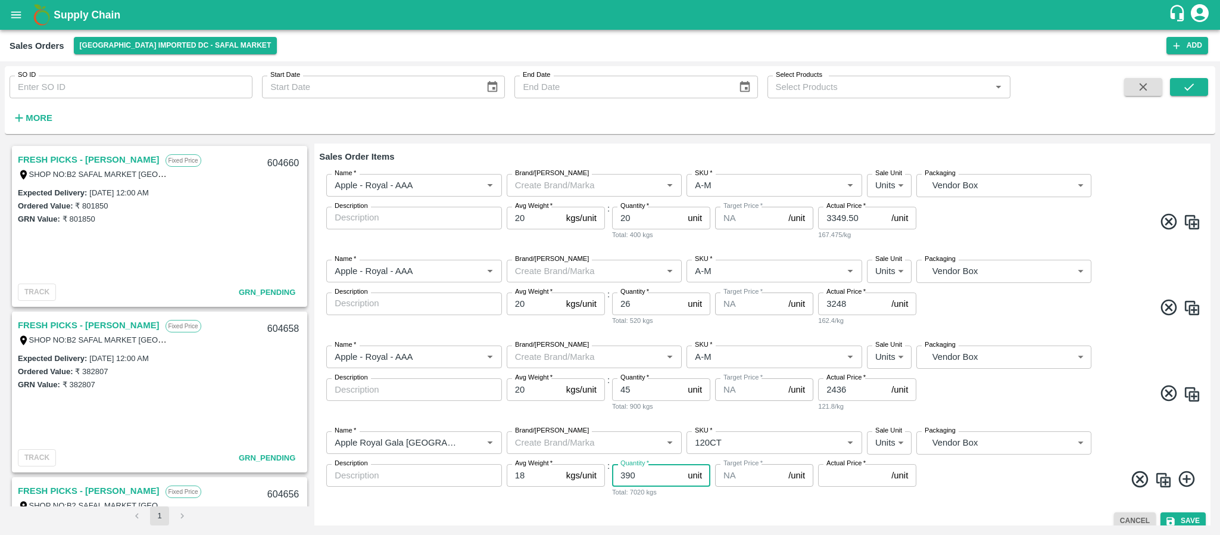
type input "390"
click at [829, 479] on input "Actual Price   *" at bounding box center [852, 475] width 68 height 23
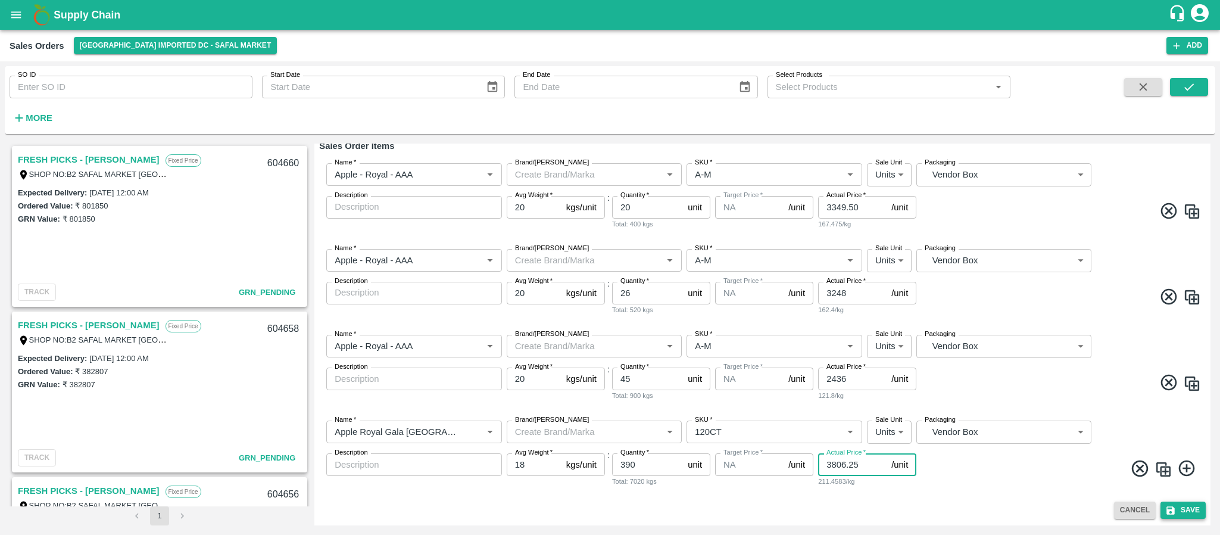
type input "3806.25"
click at [1184, 511] on button "Save" at bounding box center [1182, 509] width 45 height 17
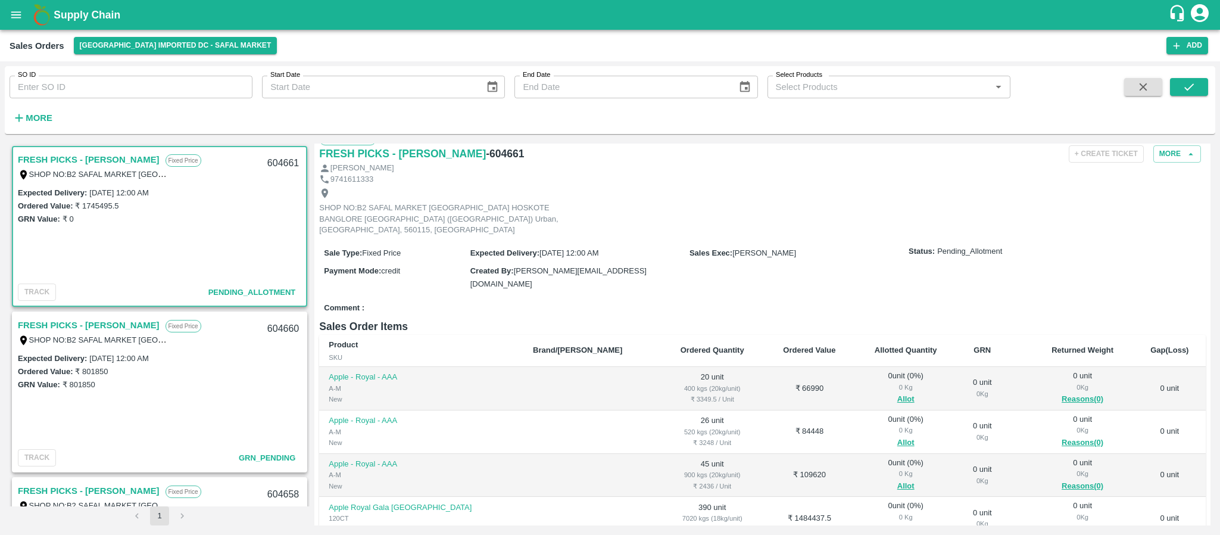
scroll to position [16, 0]
click at [897, 394] on button "Allot" at bounding box center [905, 401] width 17 height 14
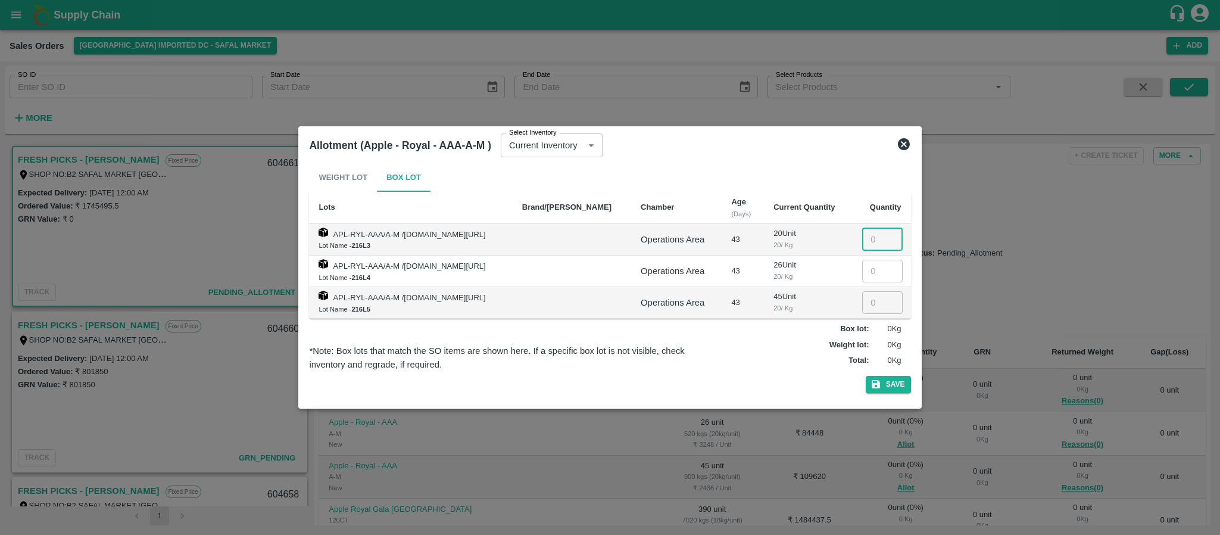
click at [872, 240] on input "number" at bounding box center [882, 239] width 40 height 23
type input "020"
click at [874, 268] on input "number" at bounding box center [882, 271] width 40 height 23
type input "26"
click at [868, 309] on input "number" at bounding box center [882, 302] width 40 height 23
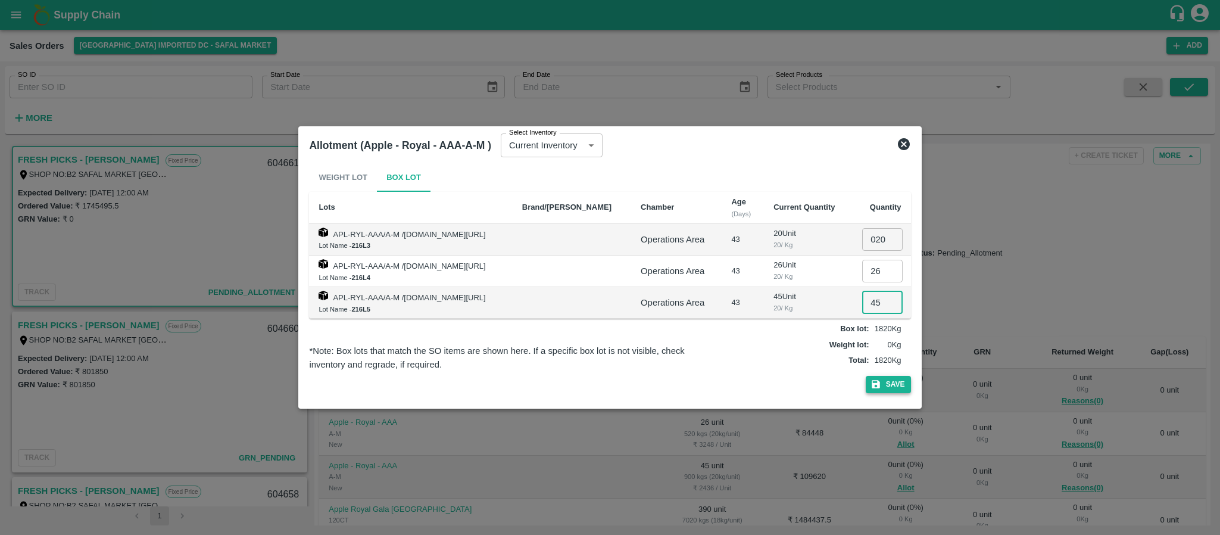
type input "45"
click at [890, 382] on button "Save" at bounding box center [888, 384] width 45 height 17
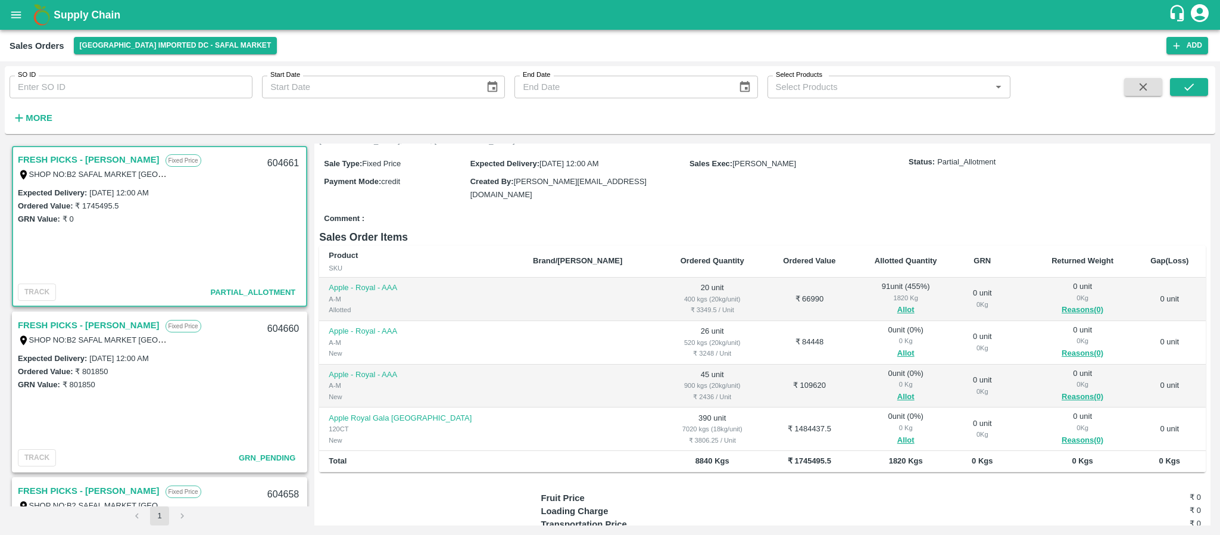
scroll to position [102, 0]
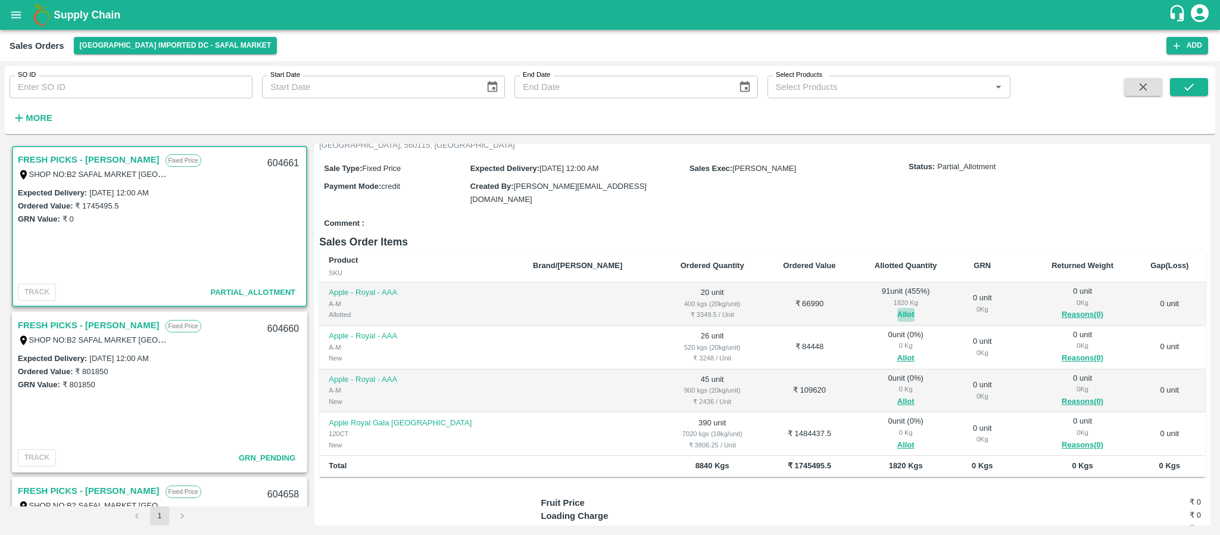
click at [897, 308] on button "Allot" at bounding box center [905, 315] width 17 height 14
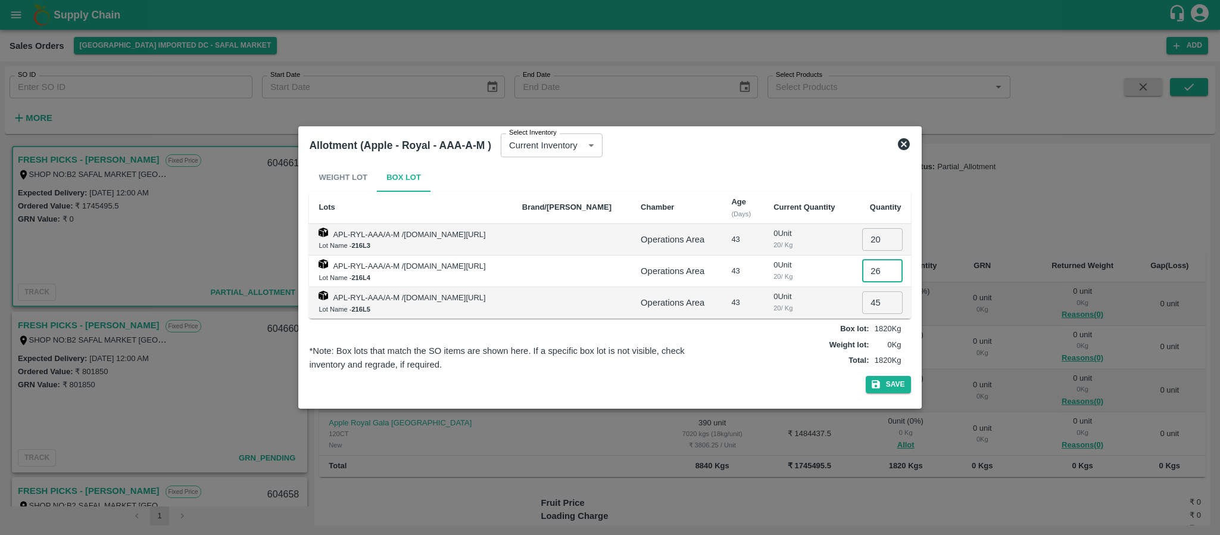
click at [879, 270] on input "26" at bounding box center [882, 271] width 40 height 23
type input "0"
click at [881, 300] on input "45" at bounding box center [882, 302] width 40 height 23
type input "0"
click at [883, 379] on button "Save" at bounding box center [888, 384] width 45 height 17
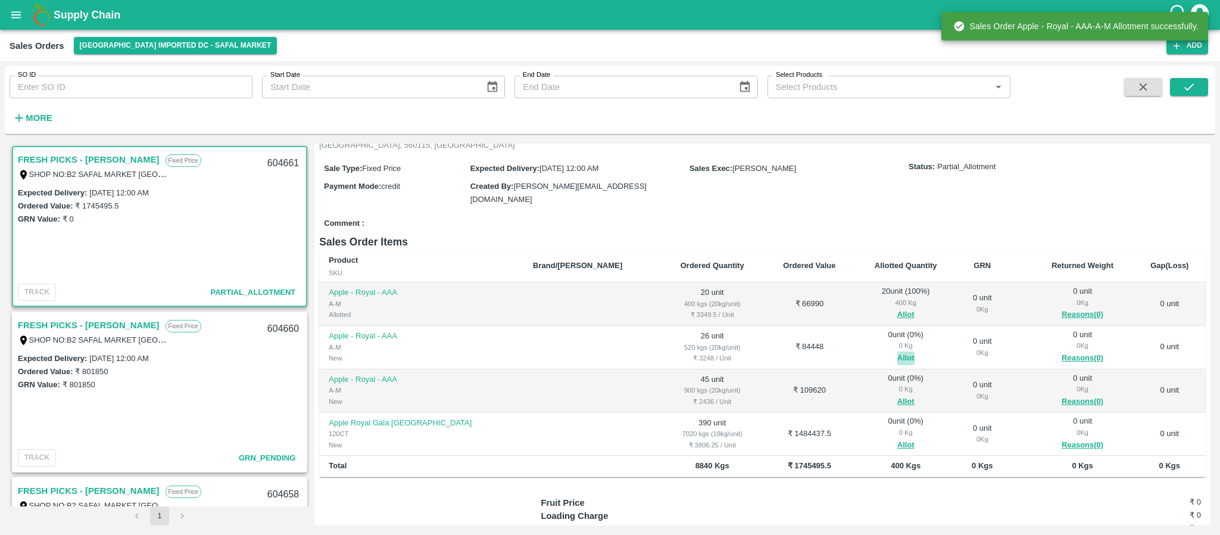
click at [897, 351] on button "Allot" at bounding box center [905, 358] width 17 height 14
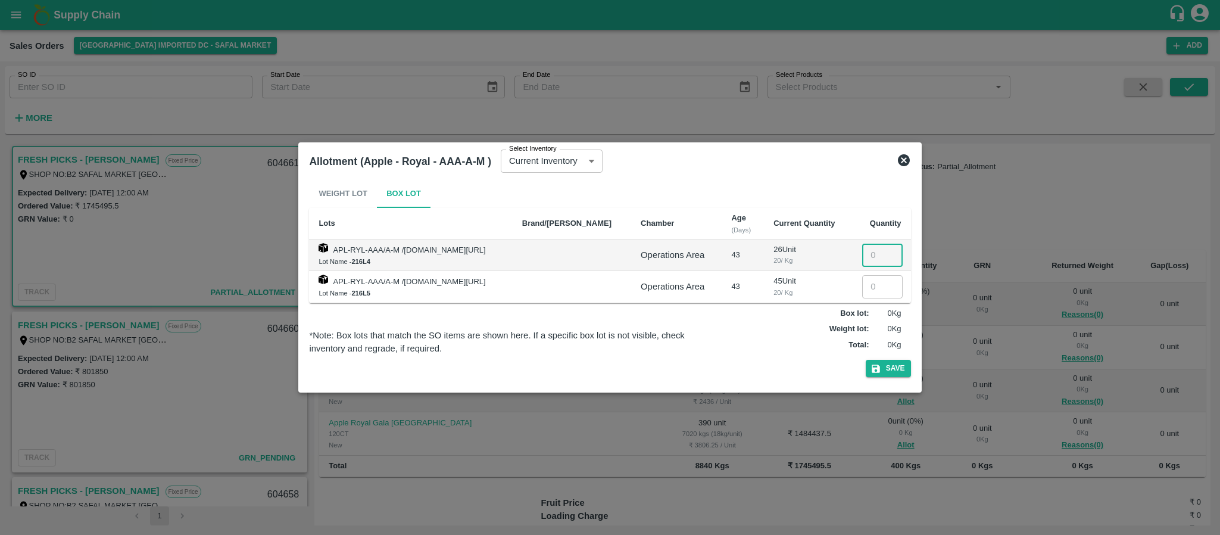
click at [870, 254] on input "number" at bounding box center [882, 255] width 40 height 23
click at [879, 368] on icon "button" at bounding box center [876, 368] width 8 height 8
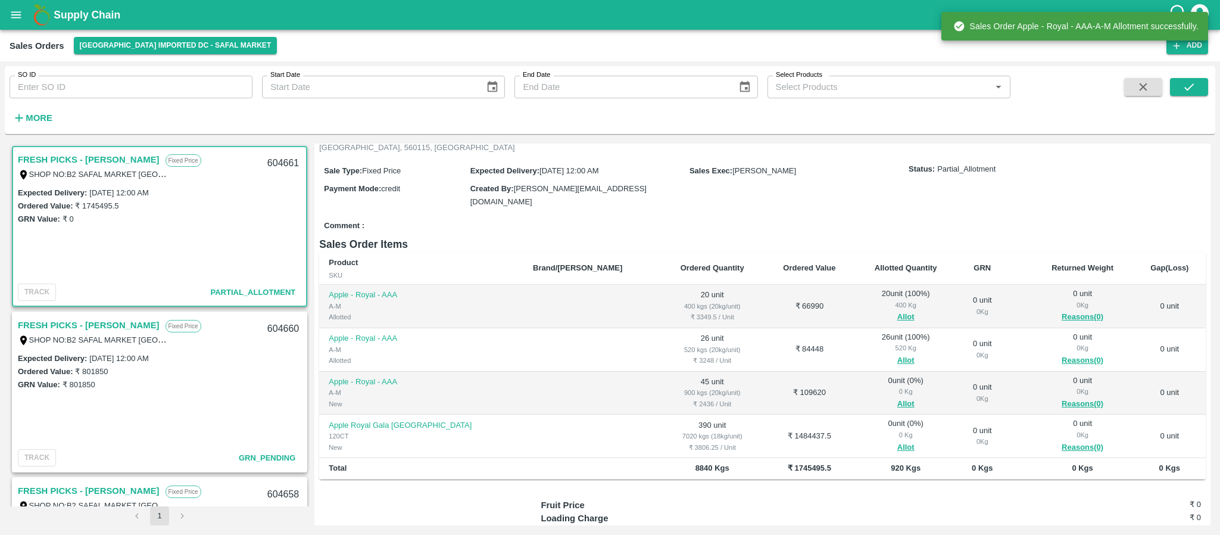
scroll to position [107, 0]
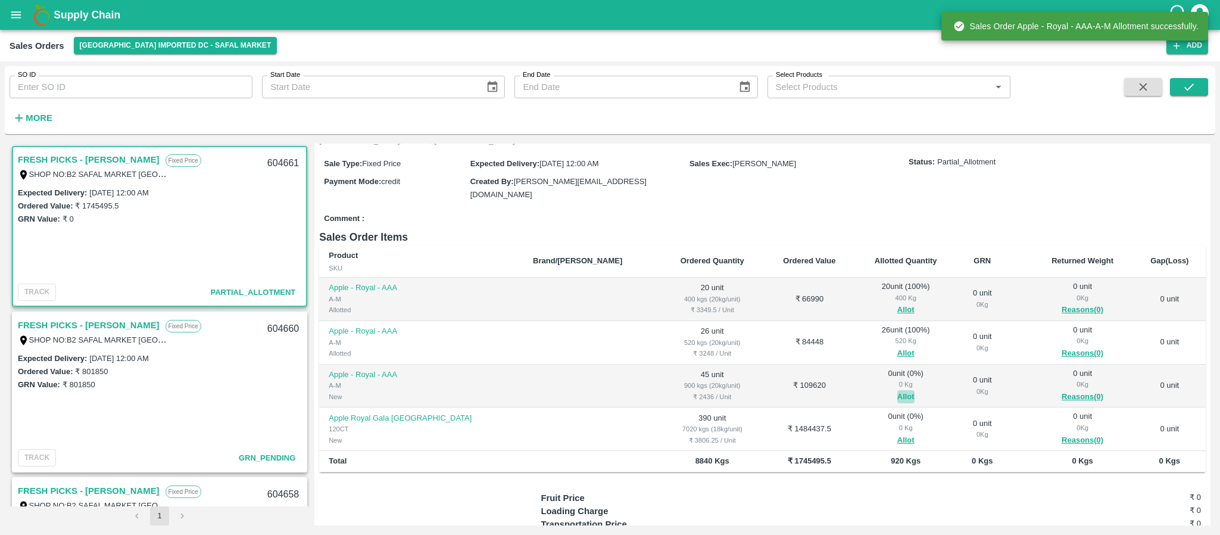
click at [897, 390] on button "Allot" at bounding box center [905, 397] width 17 height 14
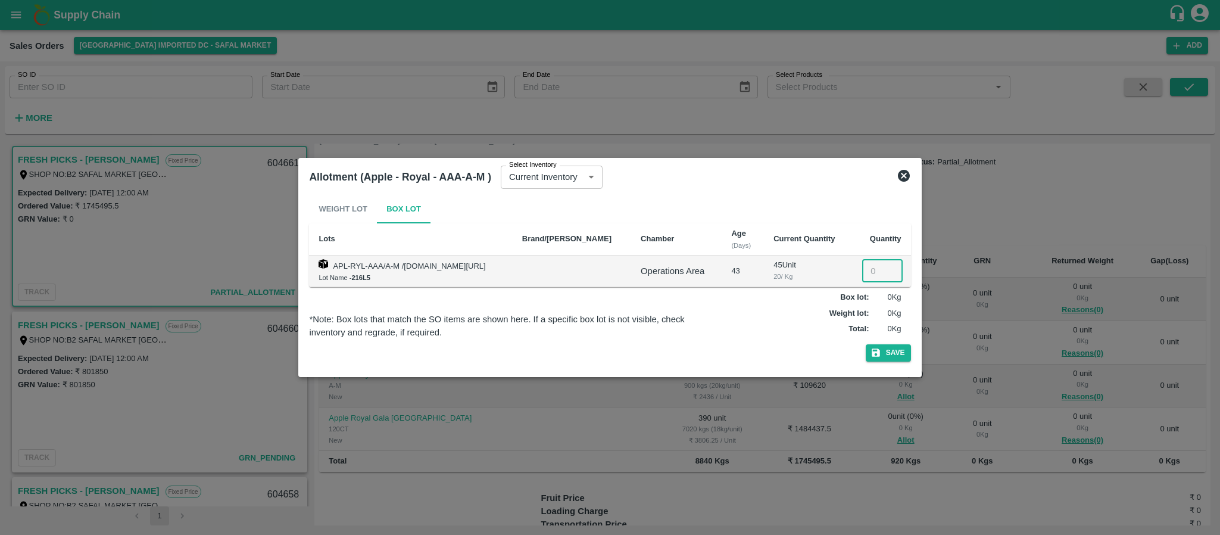
click at [863, 267] on input "number" at bounding box center [882, 271] width 40 height 23
click at [890, 357] on button "Save" at bounding box center [888, 352] width 45 height 17
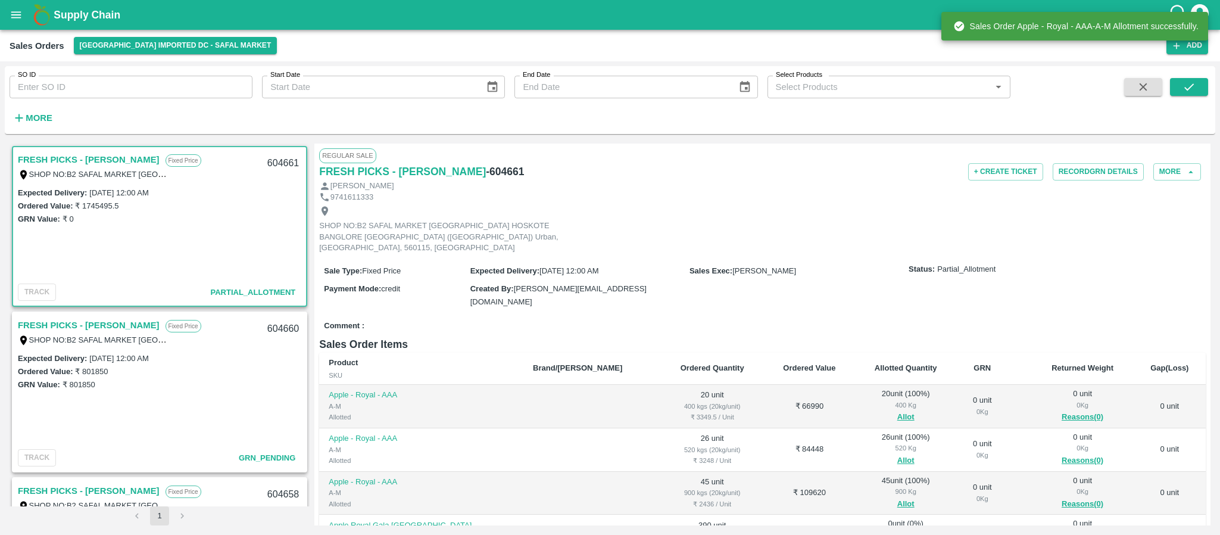
scroll to position [170, 0]
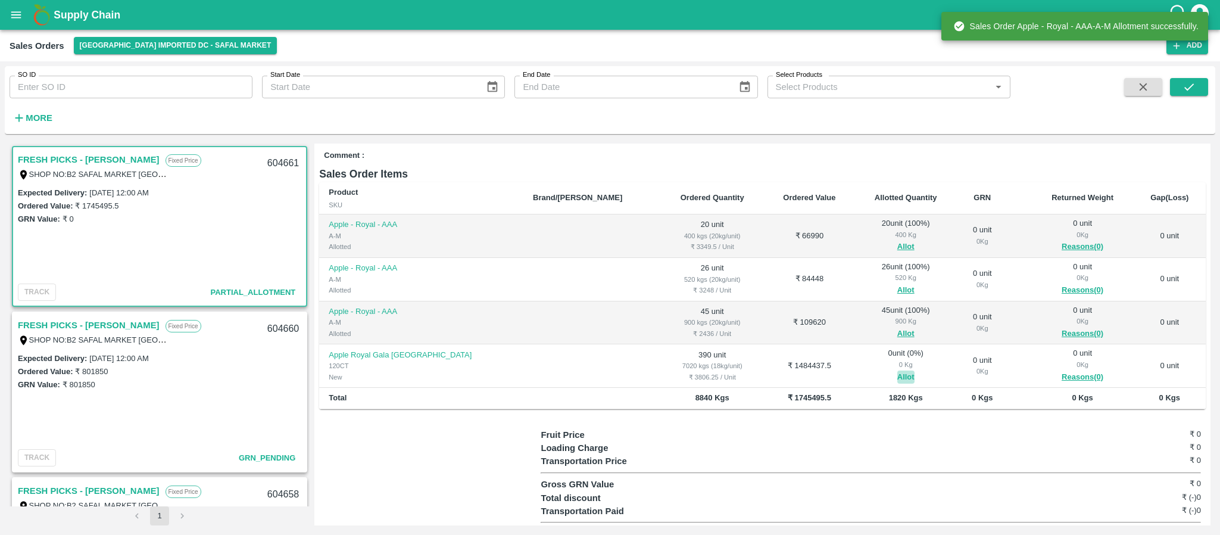
click at [897, 370] on button "Allot" at bounding box center [905, 377] width 17 height 14
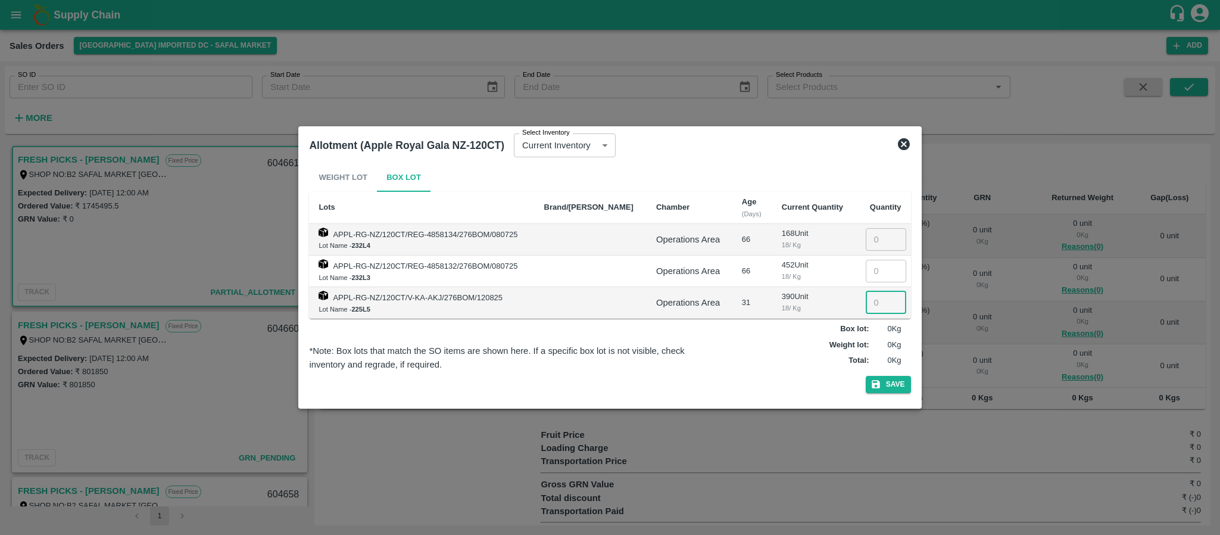
click at [869, 306] on input "number" at bounding box center [886, 302] width 40 height 23
click at [888, 385] on button "Save" at bounding box center [888, 384] width 45 height 17
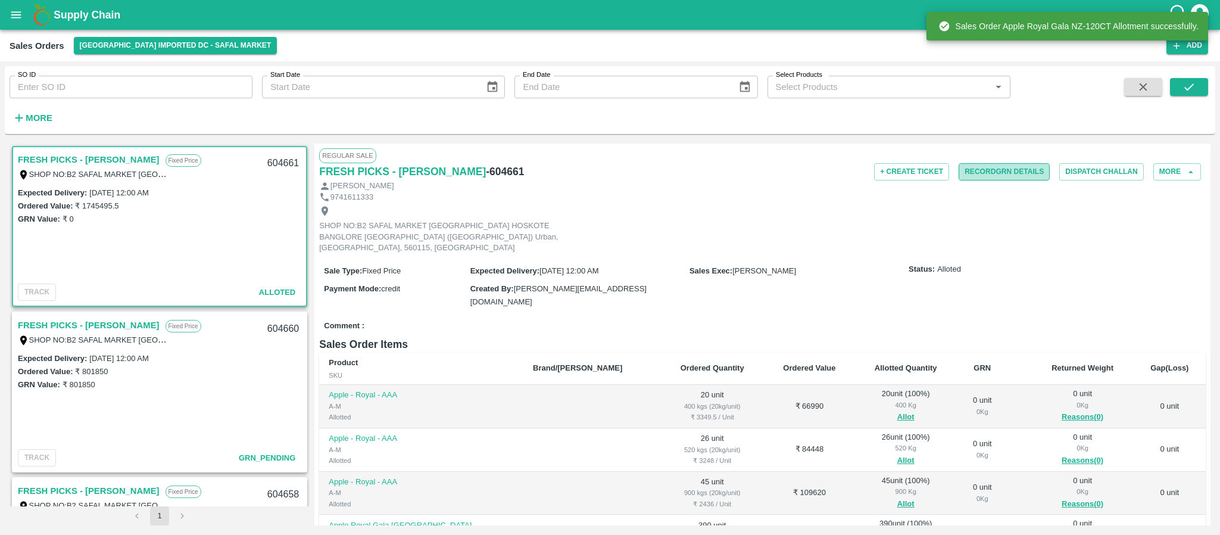
click at [1007, 168] on button "Record GRN Details" at bounding box center [1004, 171] width 91 height 17
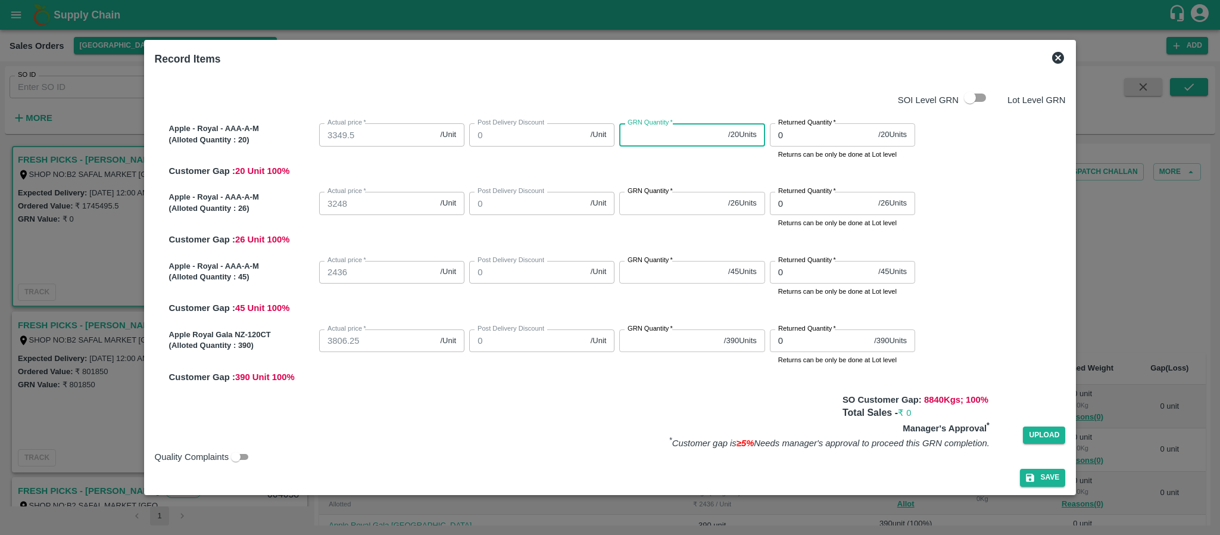
click at [644, 136] on input "GRN Quantity   *" at bounding box center [671, 134] width 104 height 23
click at [629, 199] on input "GRN Quantity   *" at bounding box center [671, 203] width 104 height 23
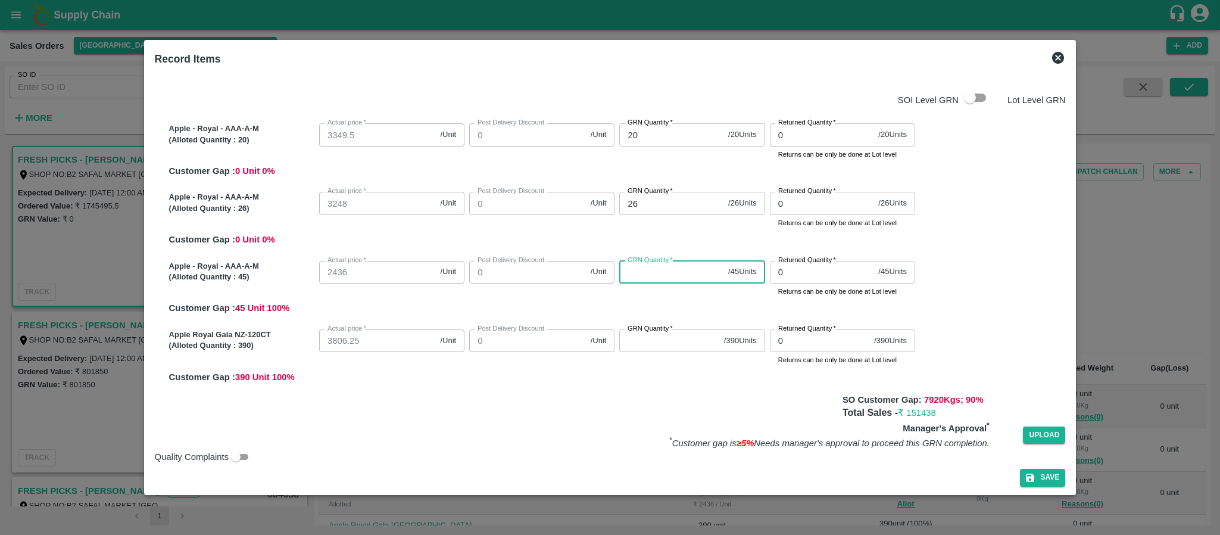
click at [661, 277] on input "GRN Quantity   *" at bounding box center [671, 272] width 104 height 23
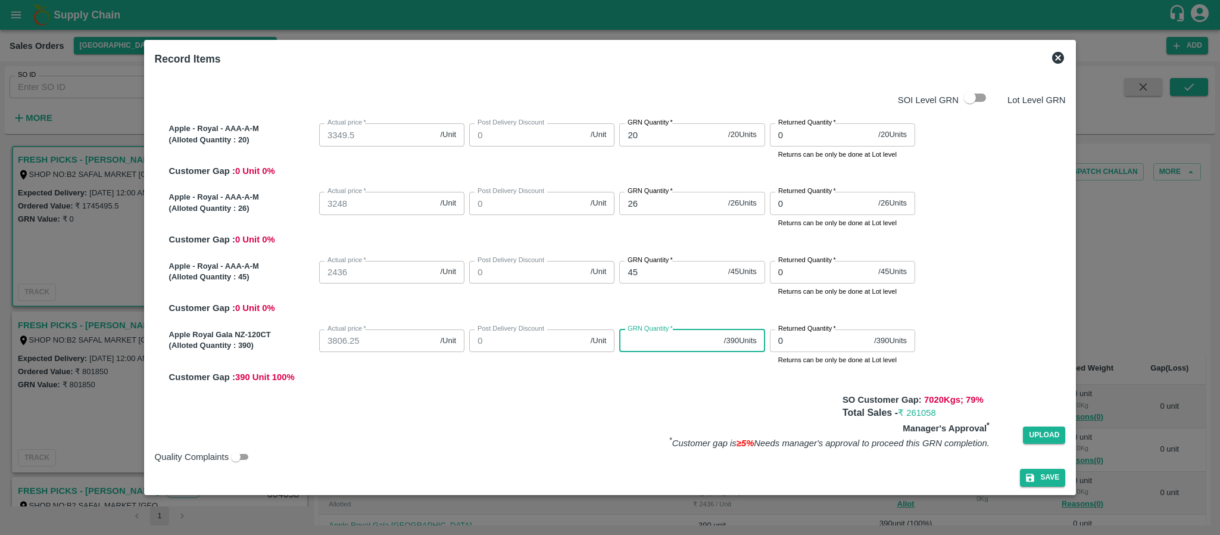
click at [654, 339] on input "GRN Quantity   *" at bounding box center [668, 340] width 99 height 23
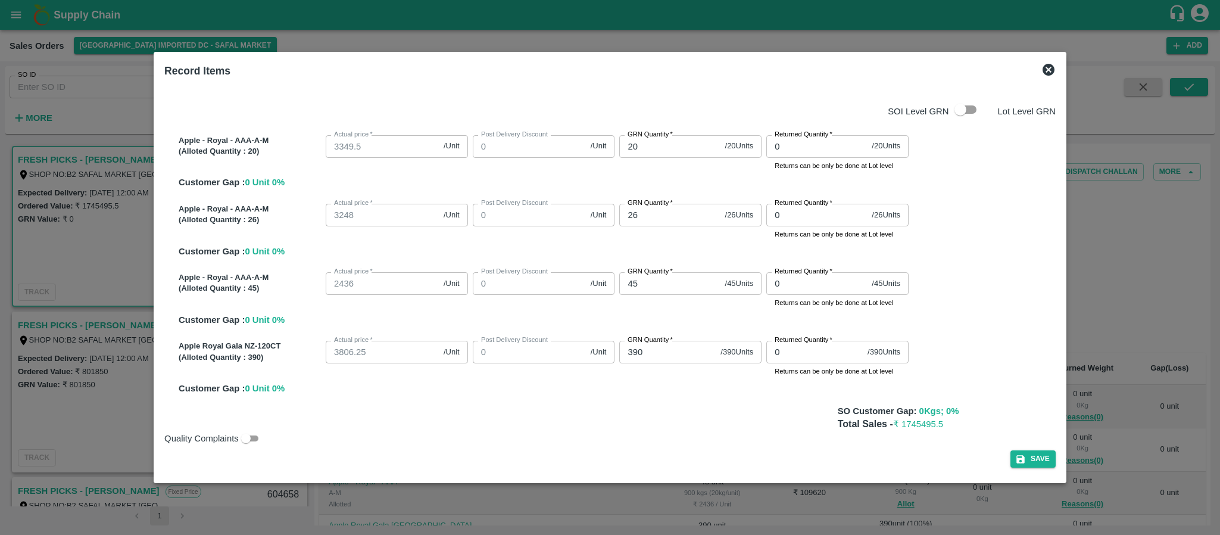
click at [1026, 449] on div "SOI Level GRN Lot Level GRN Apple - Royal - AAA-A-M (Alloted Quantity : 20 ) Ac…" at bounding box center [610, 281] width 901 height 394
click at [1026, 454] on button "Save" at bounding box center [1032, 458] width 45 height 17
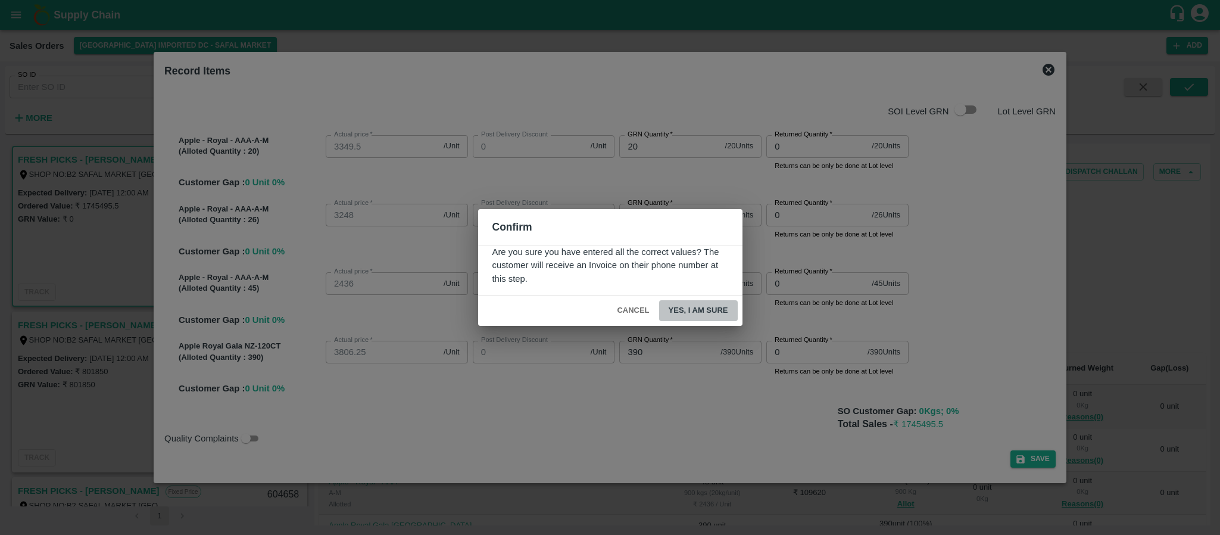
click at [702, 304] on button "Yes, I am sure" at bounding box center [698, 310] width 79 height 21
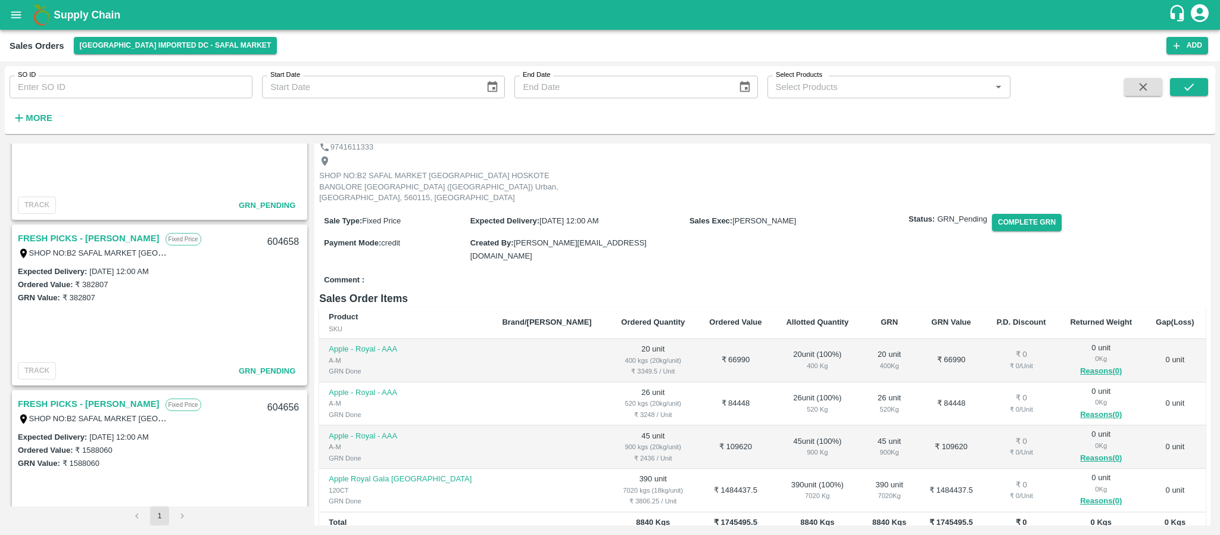
scroll to position [0, 0]
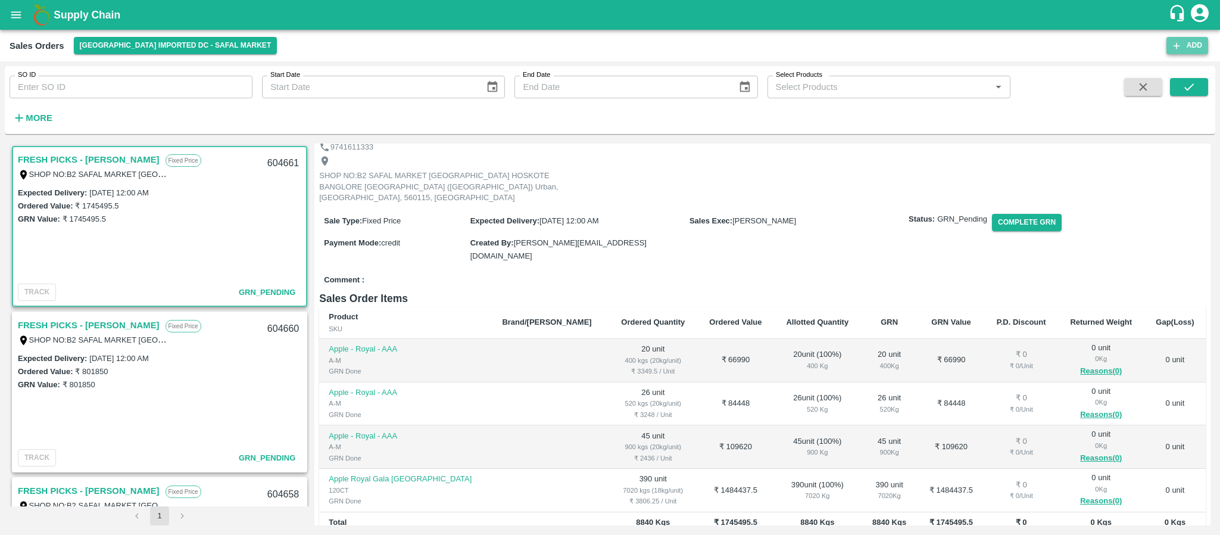
click at [1190, 38] on button "Add" at bounding box center [1187, 45] width 42 height 17
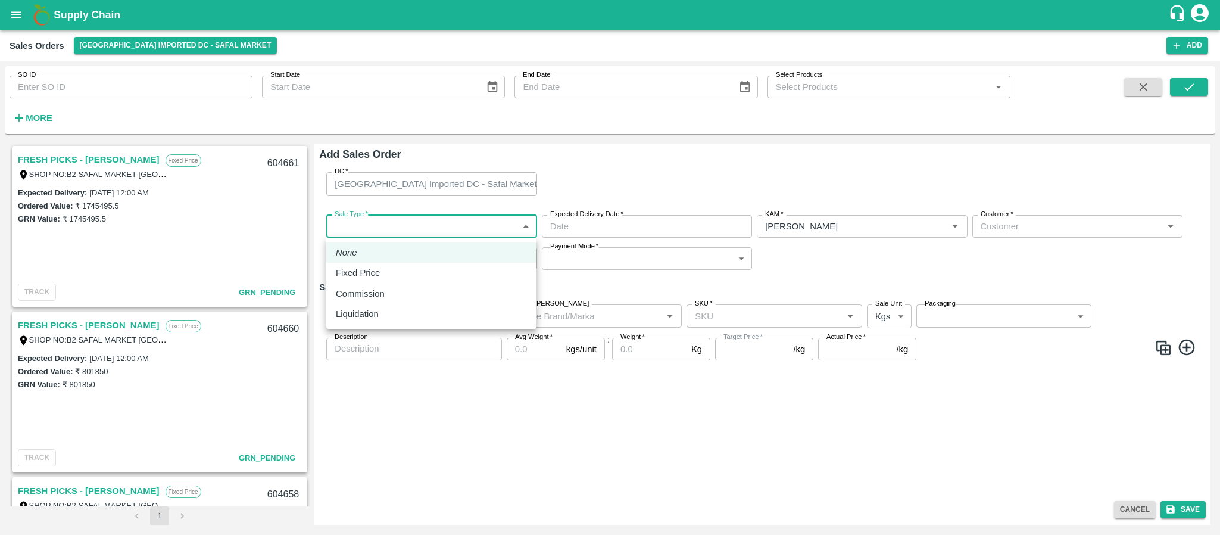
click at [480, 218] on body "Supply Chain Sales Orders Bangalore Imported DC - Safal Market Add SO ID SO ID …" at bounding box center [610, 267] width 1220 height 535
click at [424, 271] on div "Fixed Price" at bounding box center [431, 272] width 191 height 13
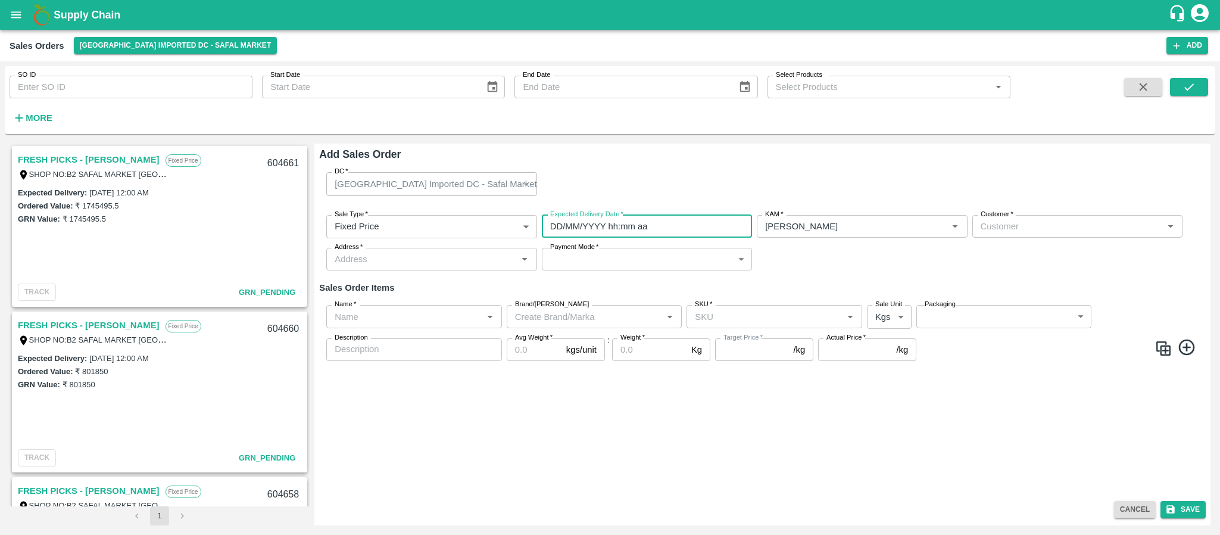
click at [600, 229] on input "DD/MM/YYYY hh:mm aa" at bounding box center [643, 226] width 202 height 23
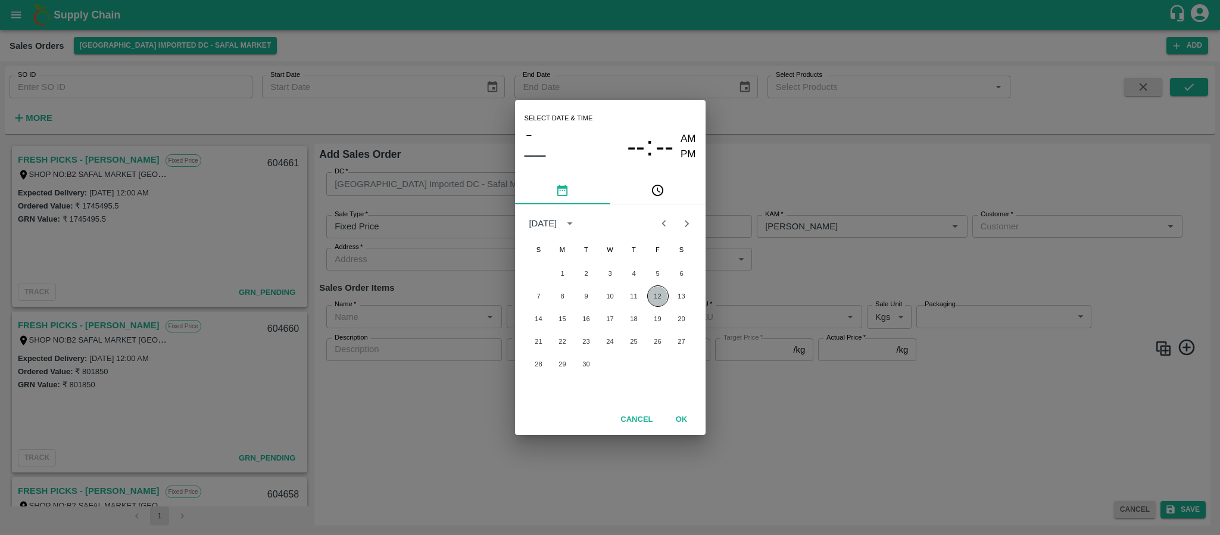
click at [657, 291] on button "12" at bounding box center [657, 295] width 21 height 21
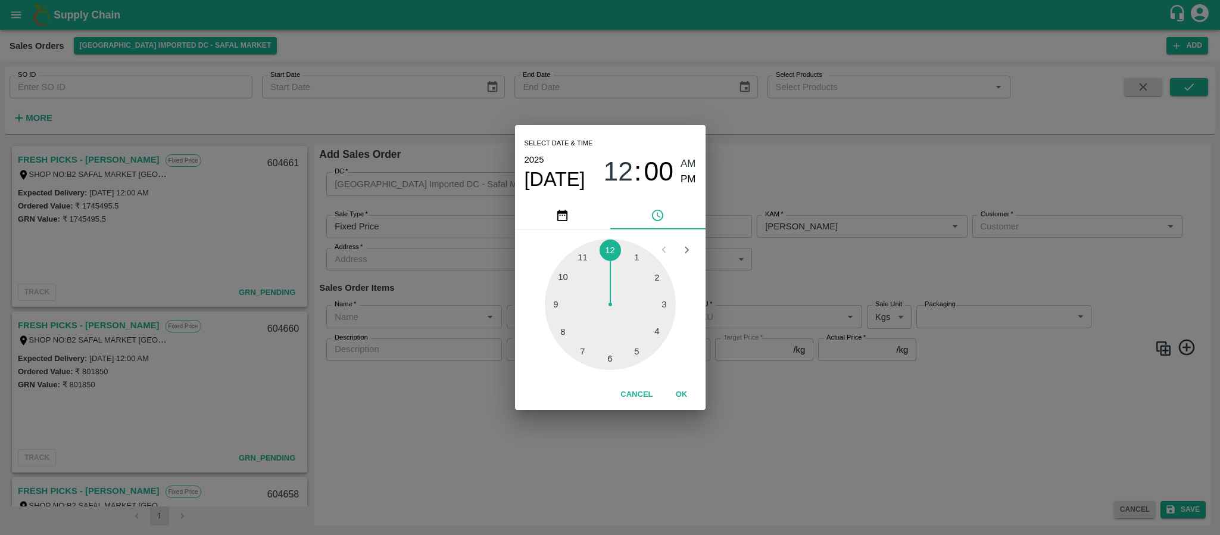
click at [847, 272] on div "Select date & time 2025 Sep 12 12 : 00 AM PM 1 2 3 4 5 6 7 8 9 10 11 12 Cancel …" at bounding box center [610, 267] width 1220 height 535
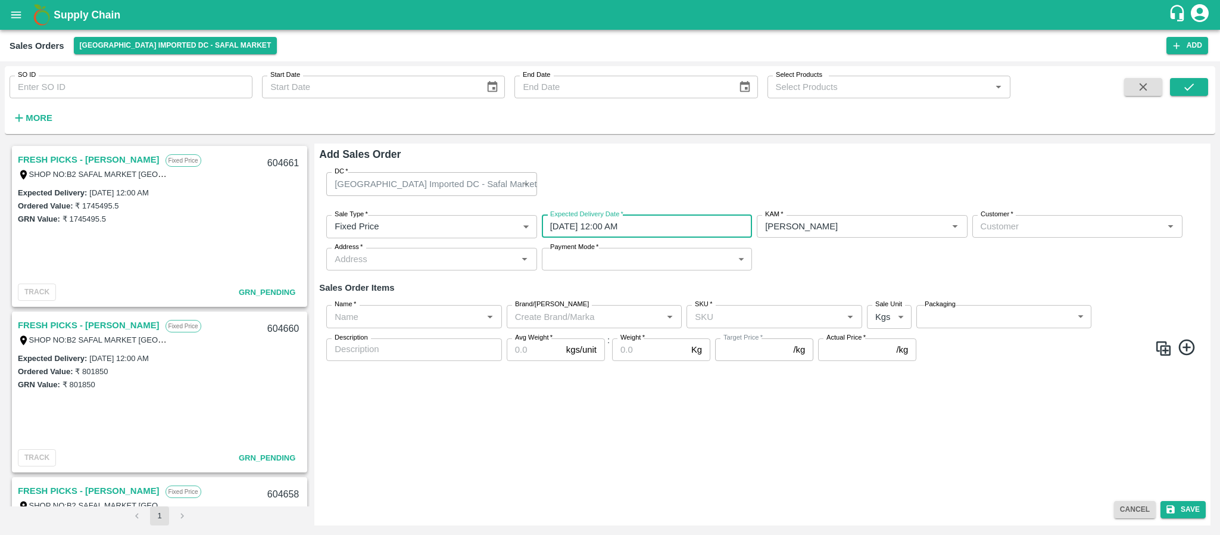
click at [1006, 231] on input "Customer   *" at bounding box center [1067, 226] width 183 height 15
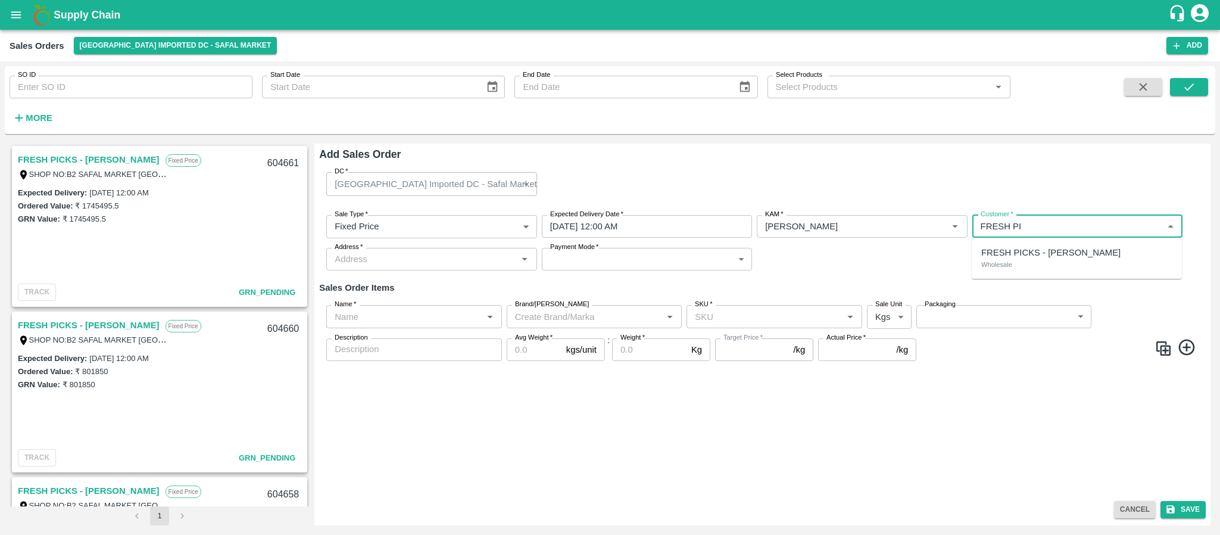
click at [1004, 256] on p "FRESH PICKS - KIRAN N" at bounding box center [1050, 252] width 139 height 13
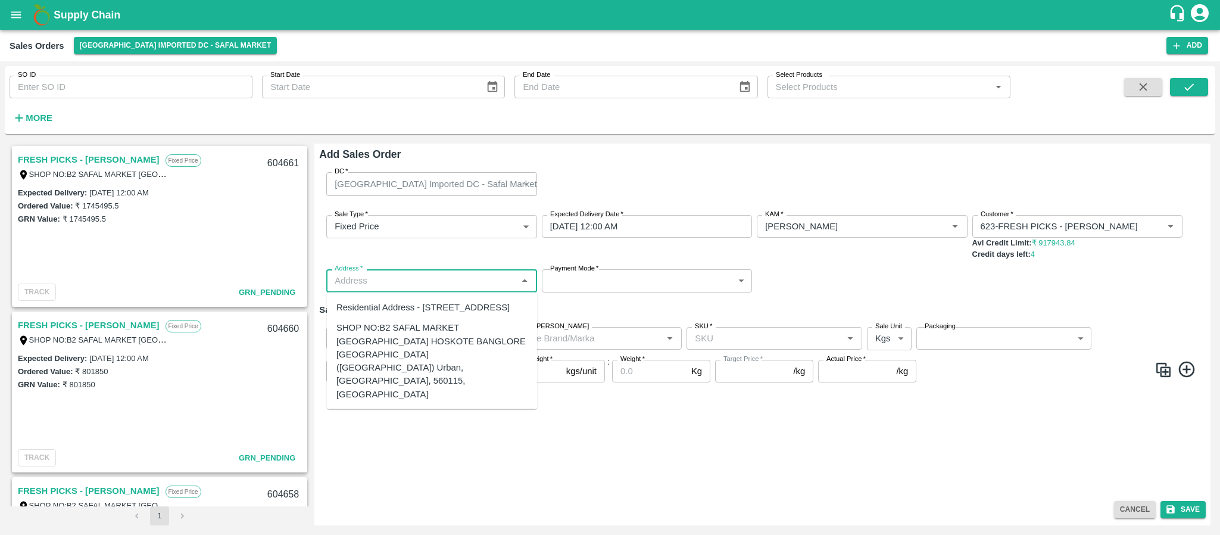
click at [425, 279] on input "Address   *" at bounding box center [421, 280] width 183 height 15
click at [405, 360] on div "SHOP NO:B2 SAFAL MARKET KHAZISONI VILLAGE HOSKOTE BANGLORE KARNATAKA (Bangalore…" at bounding box center [431, 361] width 191 height 80
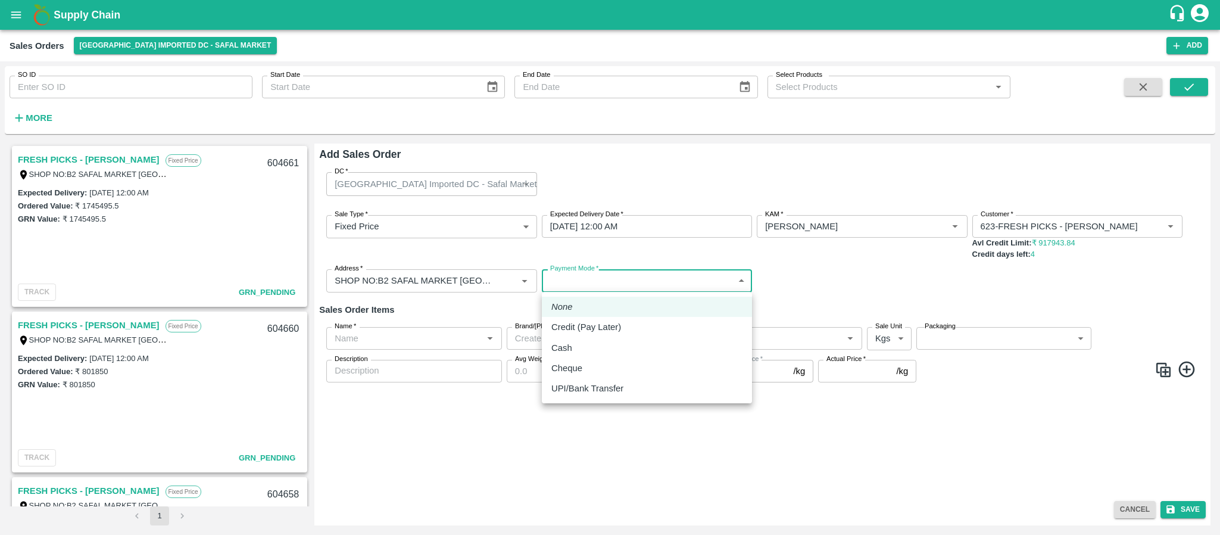
click at [625, 290] on body "Supply Chain Sales Orders Bangalore Imported DC - Safal Market Add SO ID SO ID …" at bounding box center [610, 267] width 1220 height 535
click at [614, 327] on p "Credit (Pay Later)" at bounding box center [586, 326] width 70 height 13
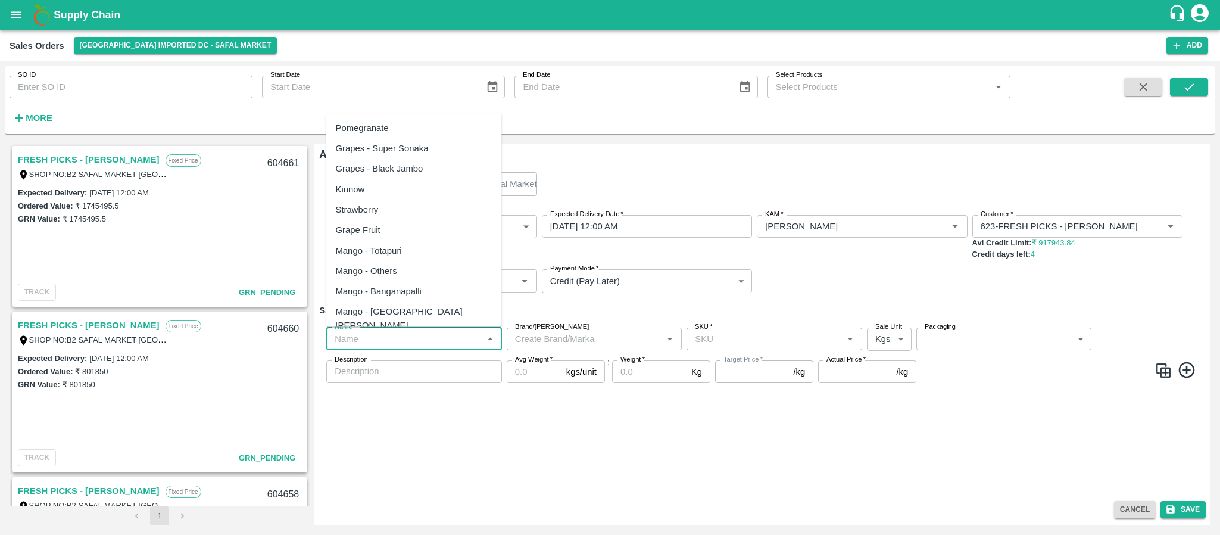
click at [404, 333] on input "Name   *" at bounding box center [404, 338] width 149 height 15
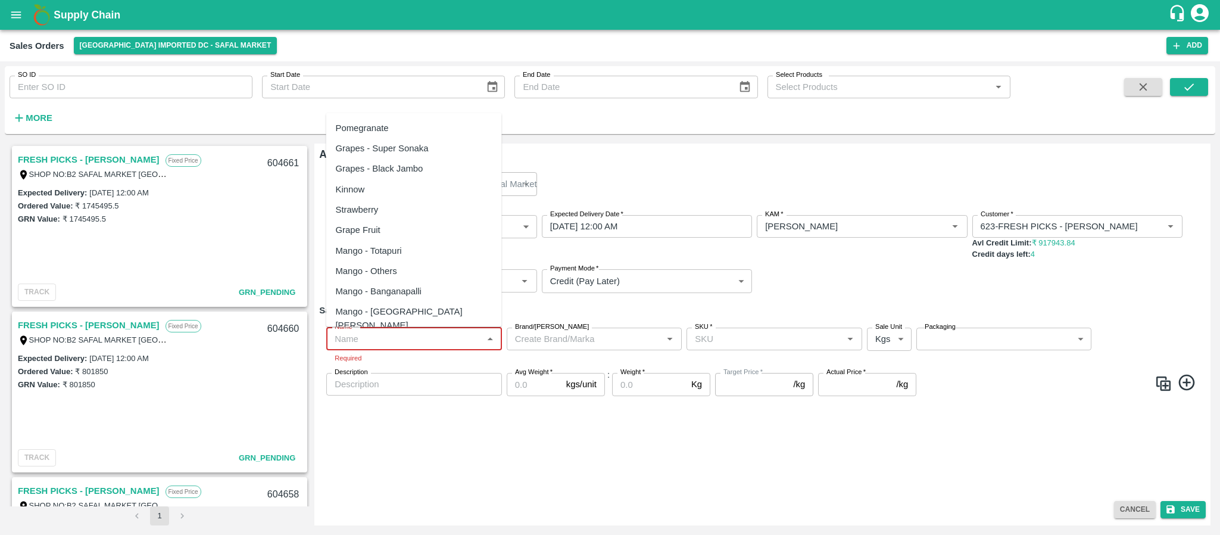
click at [361, 333] on input "Name   *" at bounding box center [404, 338] width 149 height 15
paste input "163524"
click at [380, 331] on input "Name   *" at bounding box center [404, 338] width 149 height 15
click at [380, 339] on input "Name   *" at bounding box center [404, 338] width 149 height 15
paste input "Apple Royal Gala NZ"
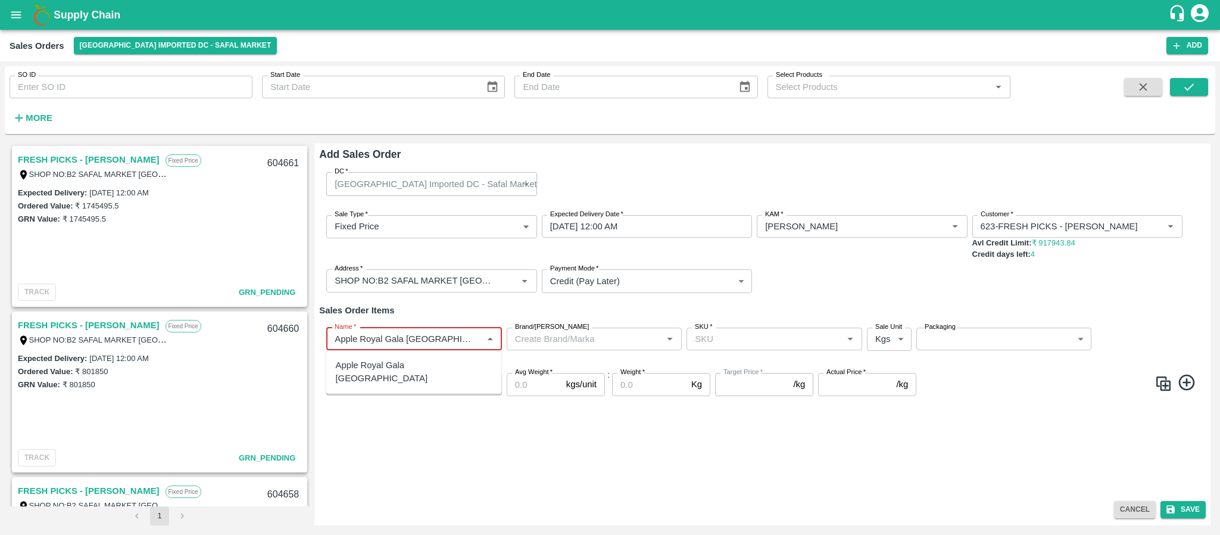
click at [389, 370] on div "Apple Royal Gala NZ" at bounding box center [414, 371] width 157 height 27
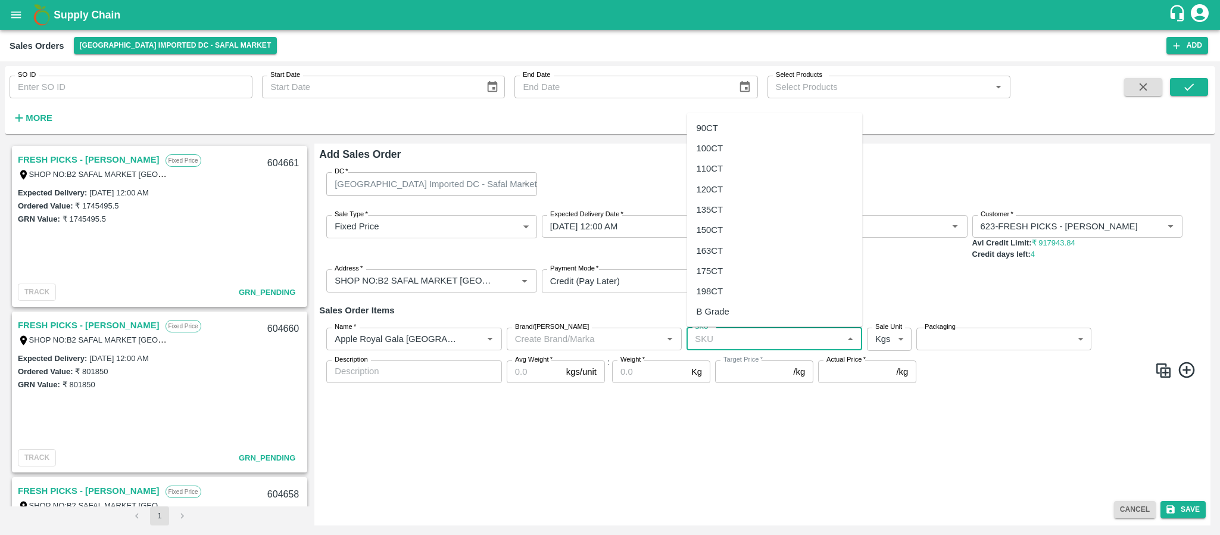
click at [716, 338] on input "SKU   *" at bounding box center [764, 338] width 149 height 15
click at [718, 191] on div "120CT" at bounding box center [710, 188] width 27 height 13
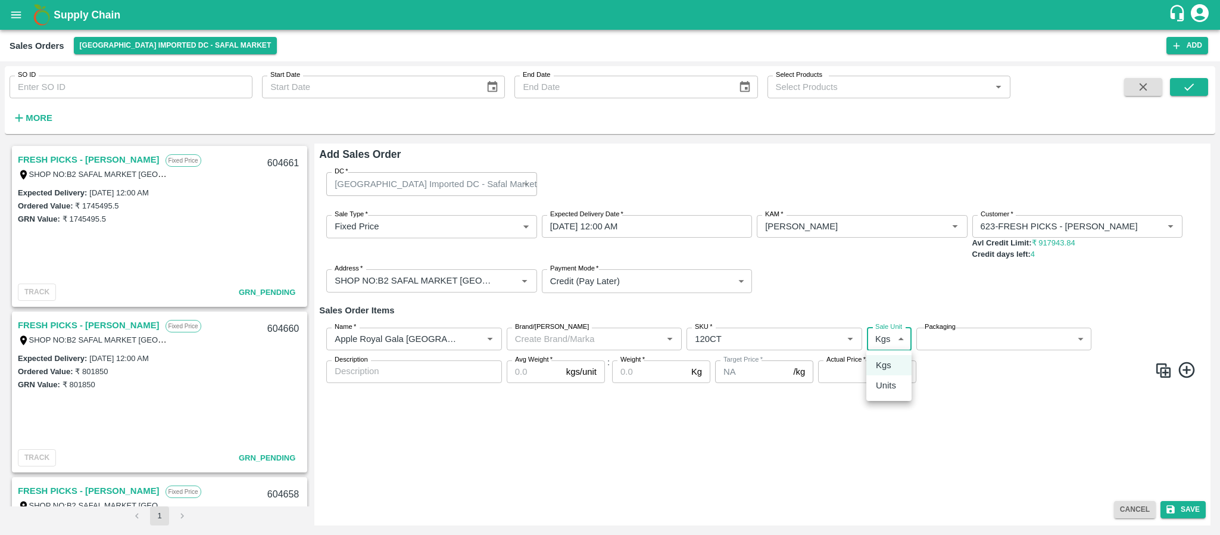
drag, startPoint x: 879, startPoint y: 336, endPoint x: 884, endPoint y: 383, distance: 47.3
click at [884, 383] on body "Supply Chain Sales Orders Bangalore Imported DC - Safal Market Add SO ID SO ID …" at bounding box center [610, 267] width 1220 height 535
click at [884, 383] on p "Units" at bounding box center [886, 385] width 20 height 13
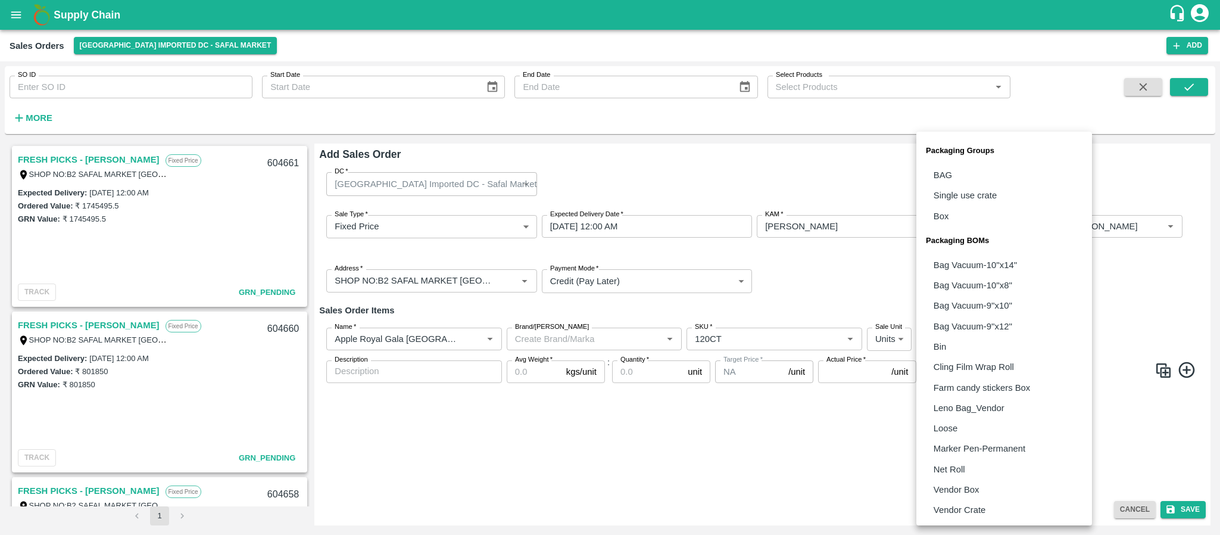
click at [972, 333] on body "Supply Chain Sales Orders Bangalore Imported DC - Safal Market Add SO ID SO ID …" at bounding box center [610, 267] width 1220 height 535
click at [963, 483] on p "Vendor Box" at bounding box center [957, 489] width 46 height 13
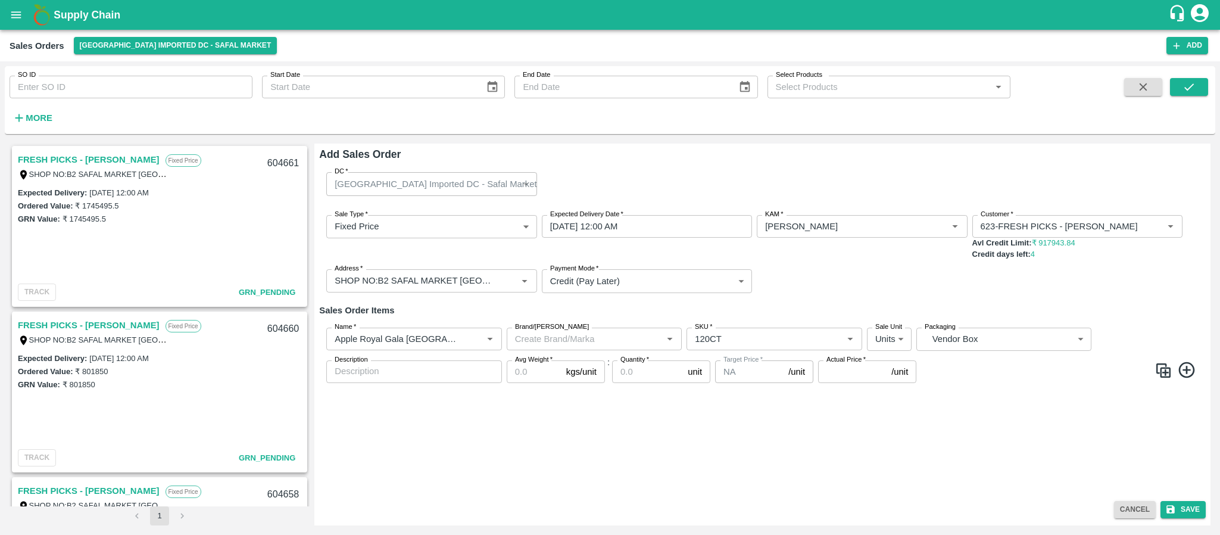
click at [963, 432] on p "Vendor Box" at bounding box center [968, 429] width 35 height 8
click at [527, 367] on input "Avg Weight   *" at bounding box center [534, 371] width 55 height 23
click at [627, 364] on input "Quantity   *" at bounding box center [647, 371] width 71 height 23
click at [636, 375] on input "Quantity   *" at bounding box center [647, 371] width 71 height 23
click at [838, 373] on input "Actual Price   *" at bounding box center [852, 371] width 68 height 23
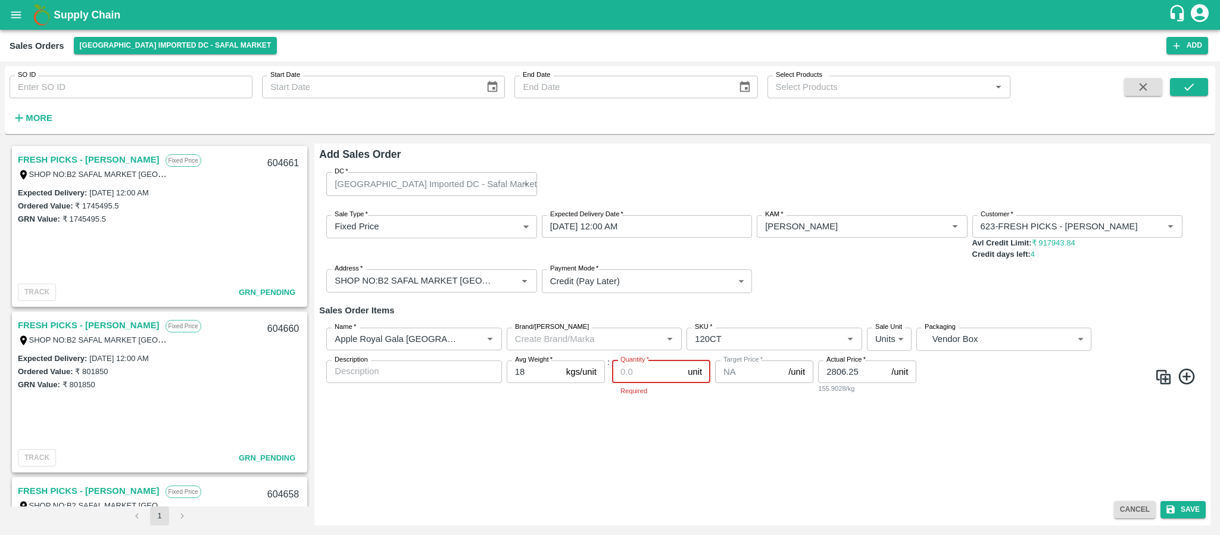
click at [653, 373] on input "Quantity   *" at bounding box center [647, 371] width 71 height 23
click at [645, 368] on input "Quantity   *" at bounding box center [647, 371] width 71 height 23
click at [1186, 508] on button "Save" at bounding box center [1182, 509] width 45 height 17
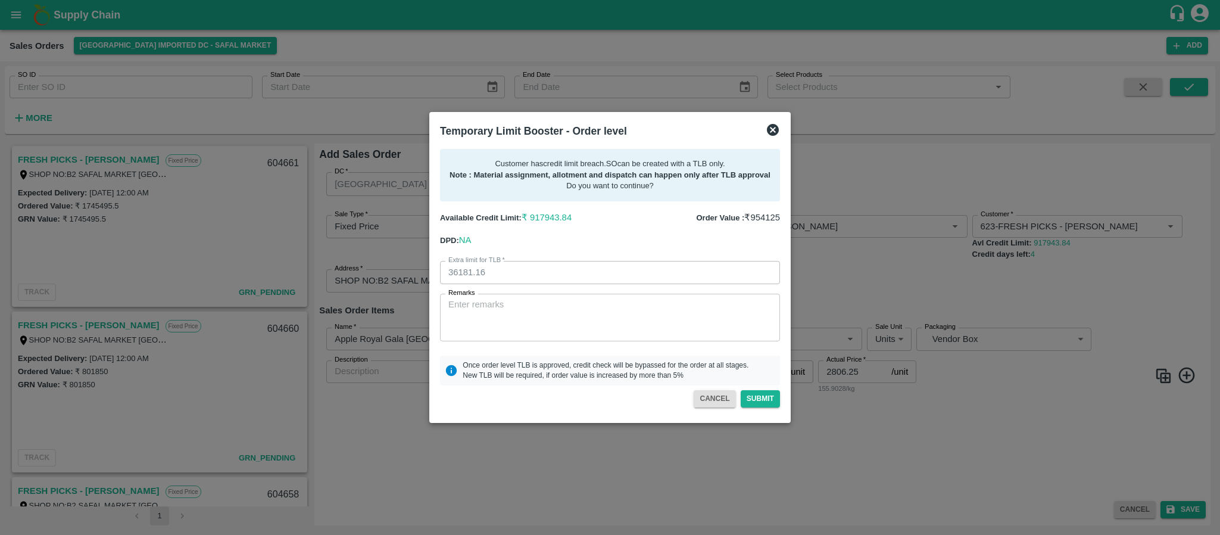
click at [773, 133] on div "Temporary Limit Booster - Order level" at bounding box center [609, 131] width 349 height 26
click at [773, 133] on icon at bounding box center [773, 130] width 12 height 12
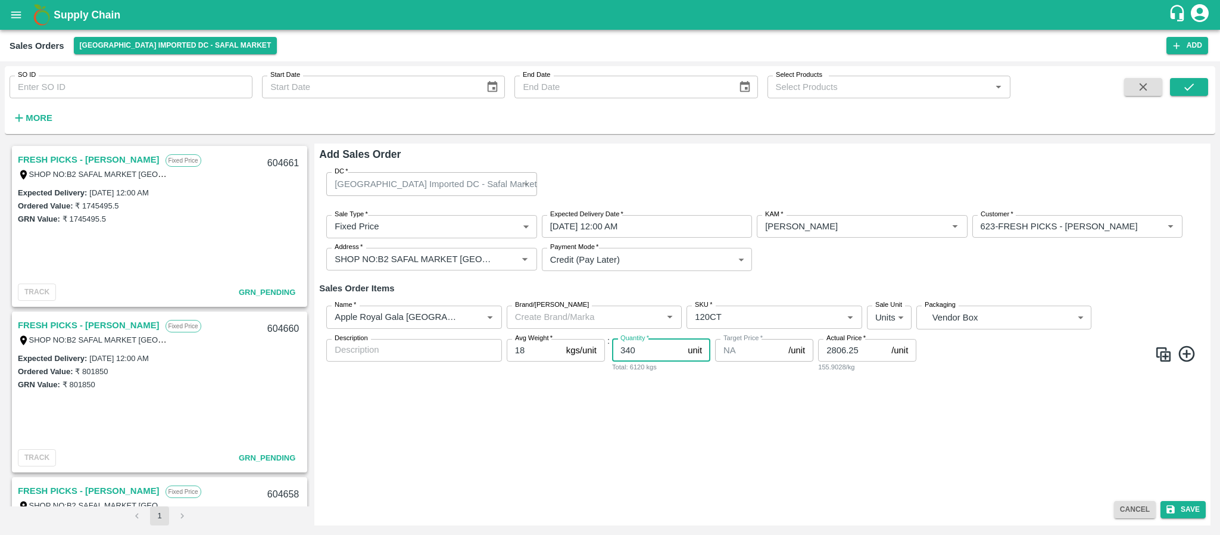
click at [644, 352] on input "340" at bounding box center [647, 350] width 71 height 23
click at [1178, 506] on button "Save" at bounding box center [1182, 509] width 45 height 17
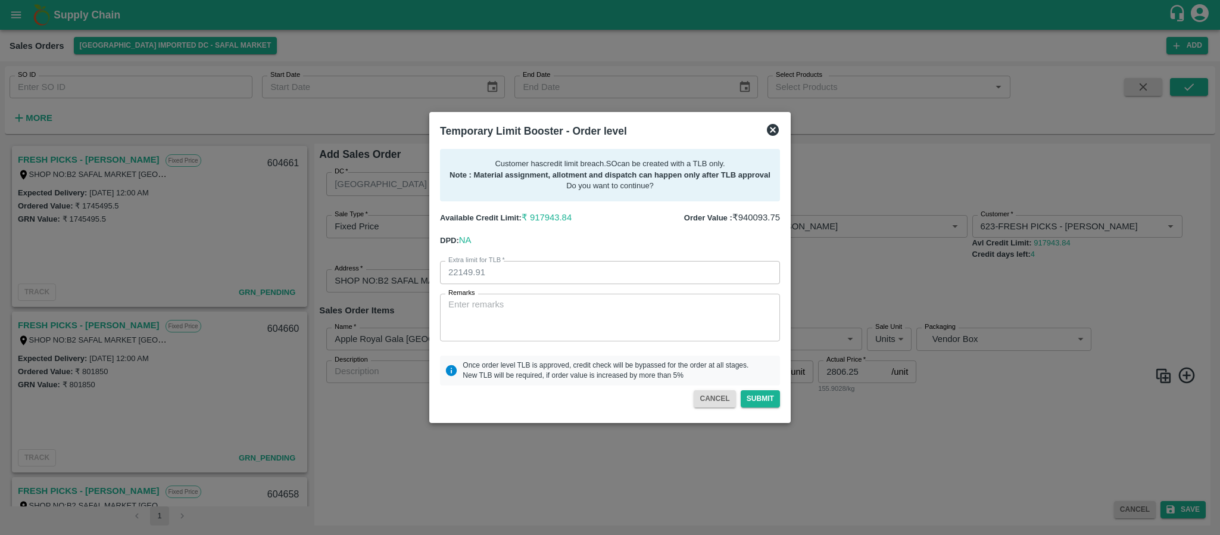
click at [770, 129] on icon at bounding box center [773, 130] width 12 height 12
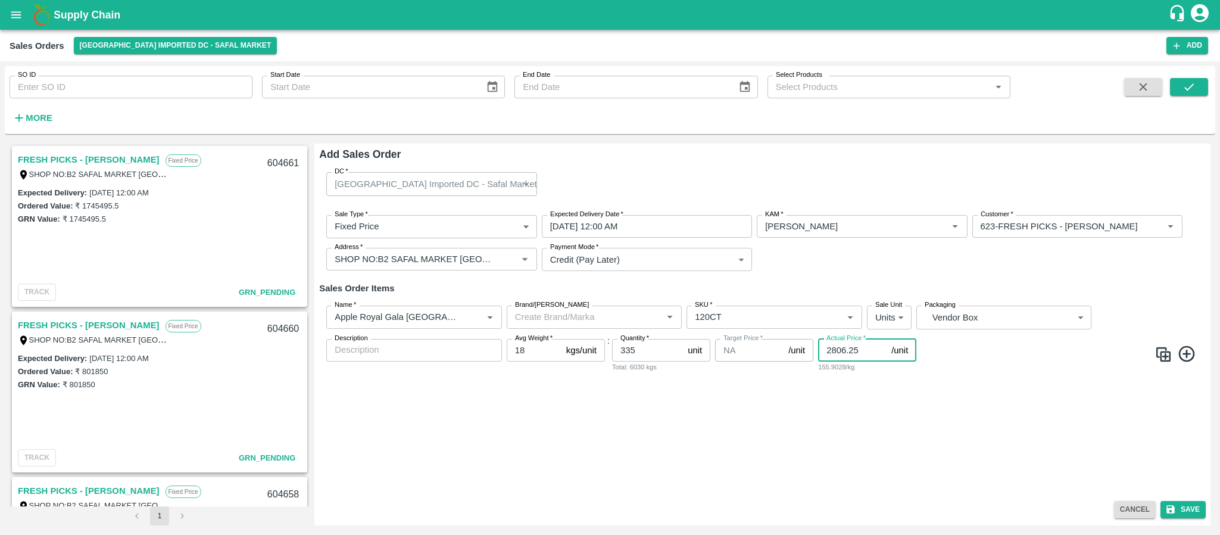
drag, startPoint x: 868, startPoint y: 351, endPoint x: 797, endPoint y: 347, distance: 70.9
click at [797, 347] on div "Name   * Name   * Brand/Marka Brand/Marka SKU   * SKU   * Sale Unit Units 2 Sal…" at bounding box center [762, 339] width 887 height 86
click at [670, 418] on div "DC   * Bangalore Imported DC - Safal Market 57 DC Sale Type   * Fixed Price 1 S…" at bounding box center [762, 329] width 887 height 333
click at [843, 347] on input "3808.25" at bounding box center [852, 350] width 68 height 23
click at [908, 405] on div "DC   * Bangalore Imported DC - Safal Market 57 DC Sale Type   * Fixed Price 1 S…" at bounding box center [762, 329] width 887 height 333
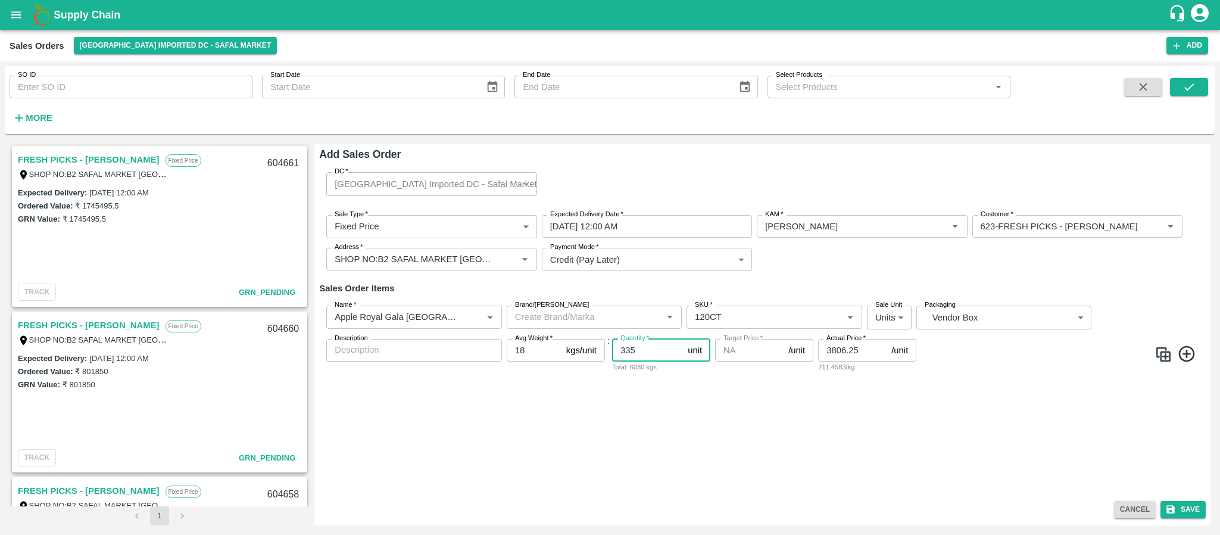
click at [636, 348] on input "335" at bounding box center [647, 350] width 71 height 23
click at [641, 350] on input "238" at bounding box center [647, 350] width 71 height 23
click at [1188, 506] on button "Save" at bounding box center [1182, 509] width 45 height 17
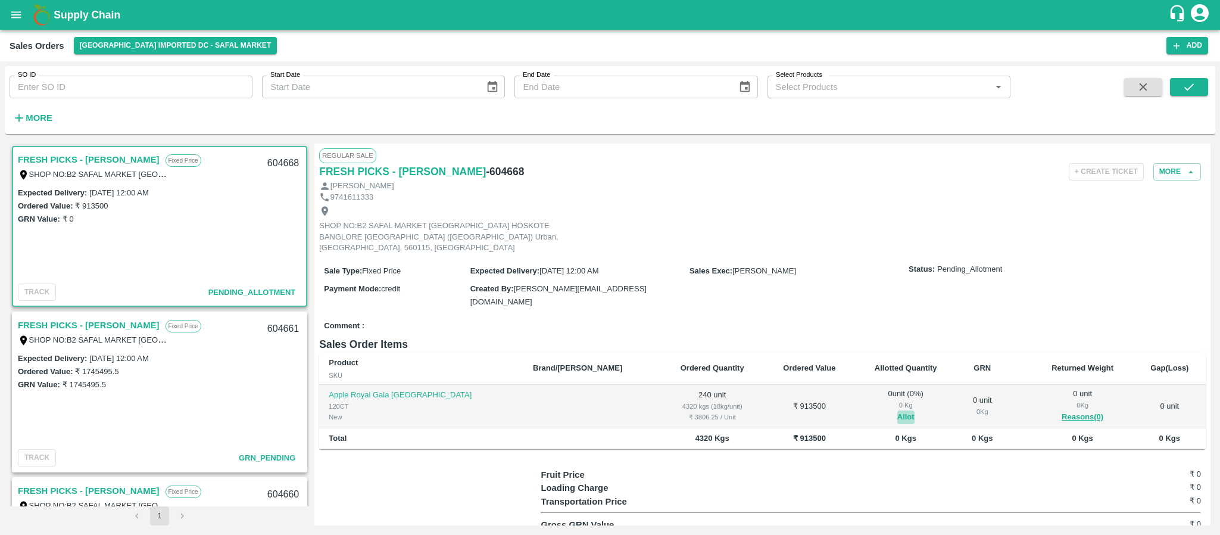
click at [897, 410] on button "Allot" at bounding box center [905, 417] width 17 height 14
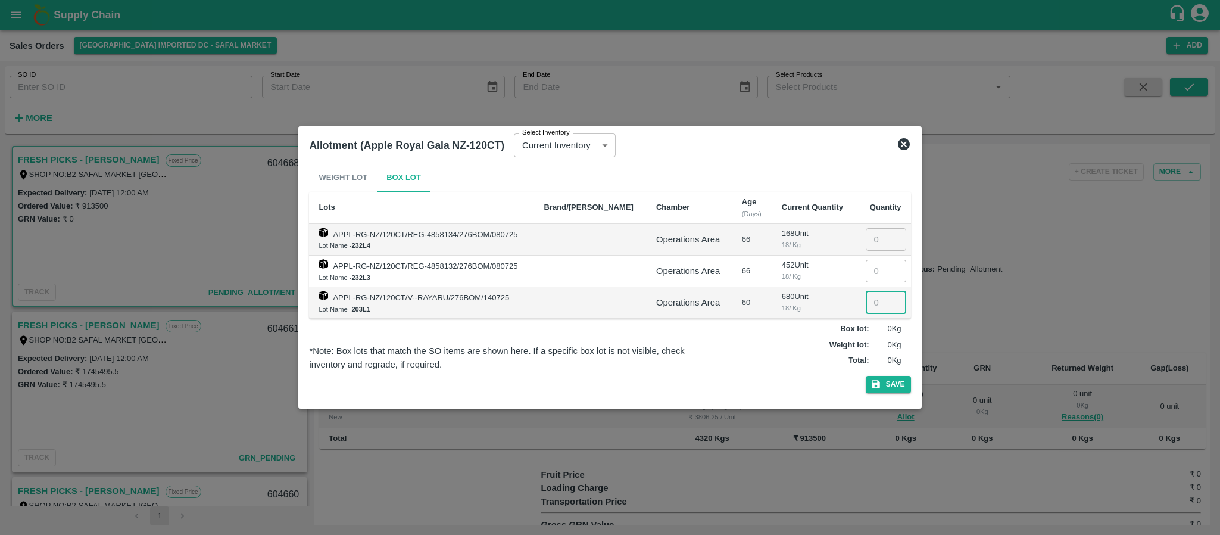
click at [872, 302] on input "number" at bounding box center [886, 302] width 40 height 23
click at [885, 386] on button "Save" at bounding box center [888, 384] width 45 height 17
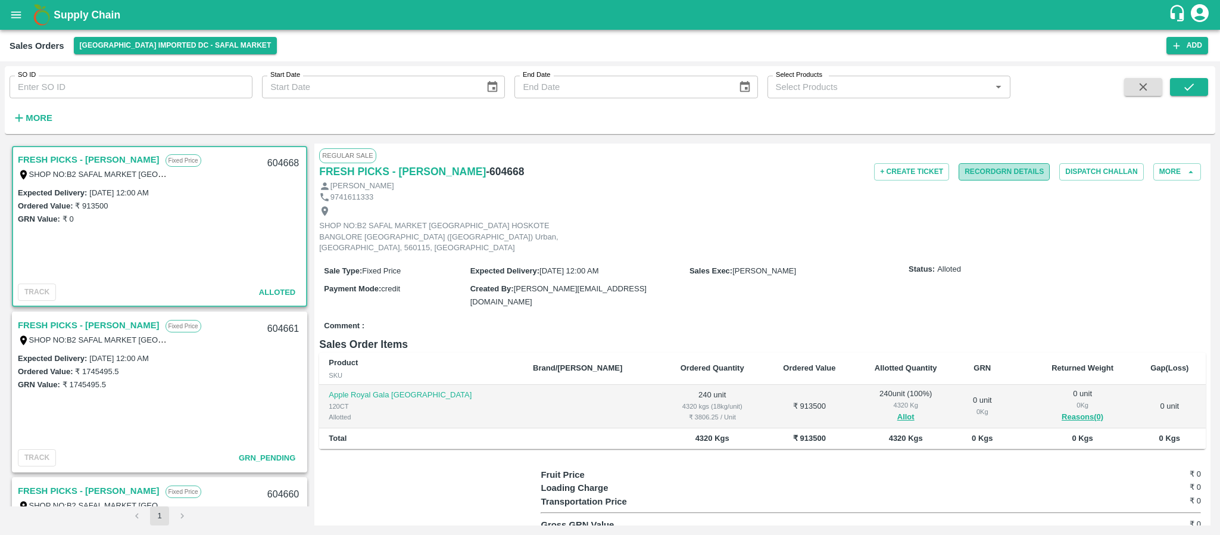
click at [1006, 171] on button "Record GRN Details" at bounding box center [1004, 171] width 91 height 17
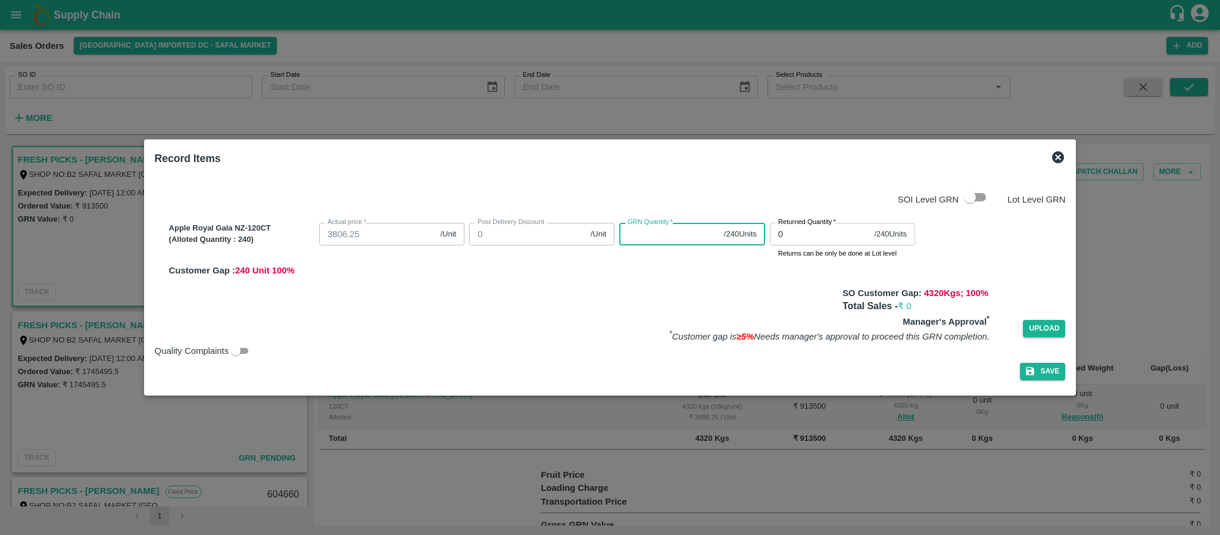
click at [645, 230] on input "GRN Quantity   *" at bounding box center [668, 234] width 99 height 23
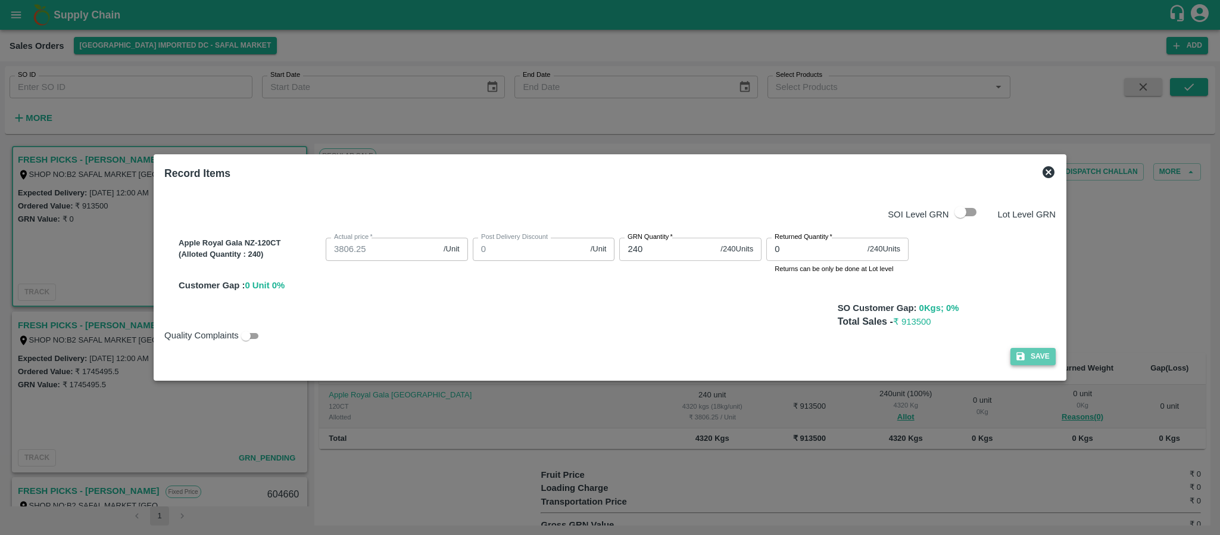
click at [1035, 349] on button "Save" at bounding box center [1032, 356] width 45 height 17
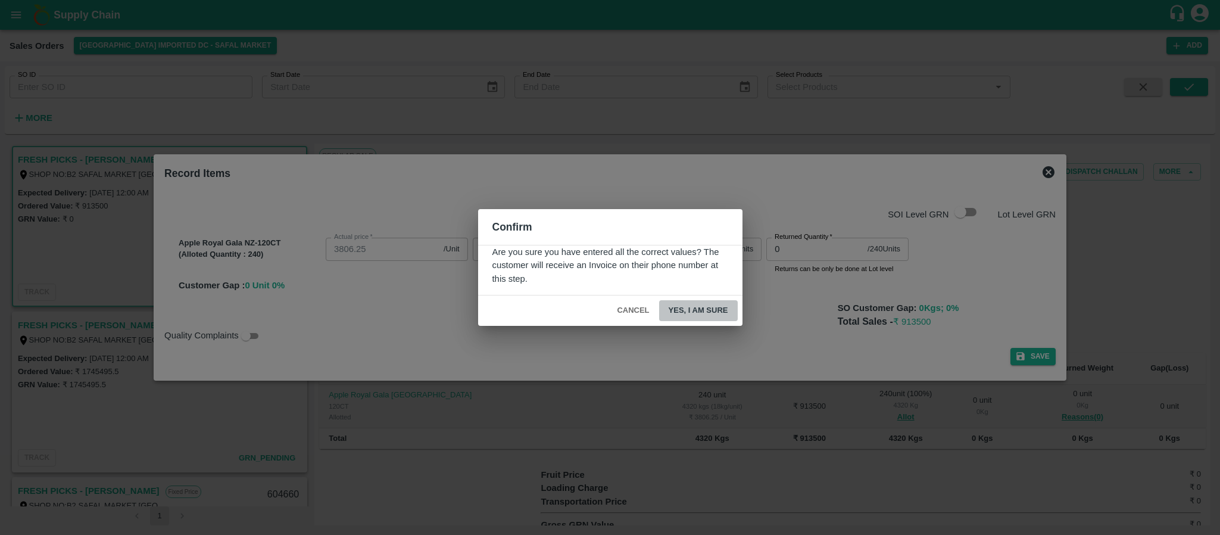
click at [713, 308] on button "Yes, I am sure" at bounding box center [698, 310] width 79 height 21
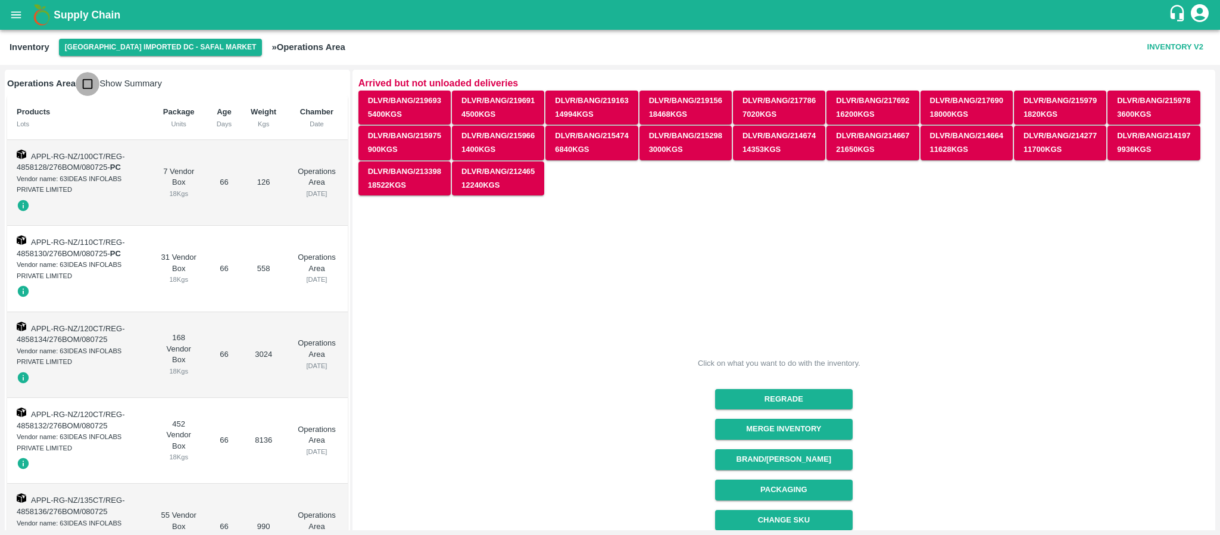
click at [86, 84] on input "checkbox" at bounding box center [88, 84] width 24 height 24
checkbox input "true"
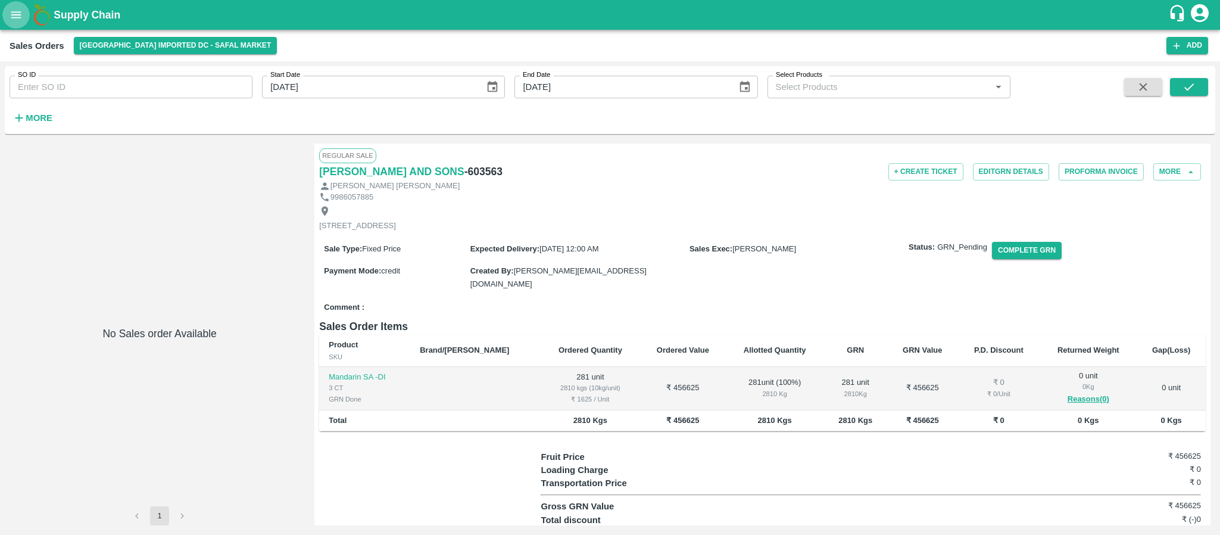
click at [25, 11] on button "open drawer" at bounding box center [15, 14] width 27 height 27
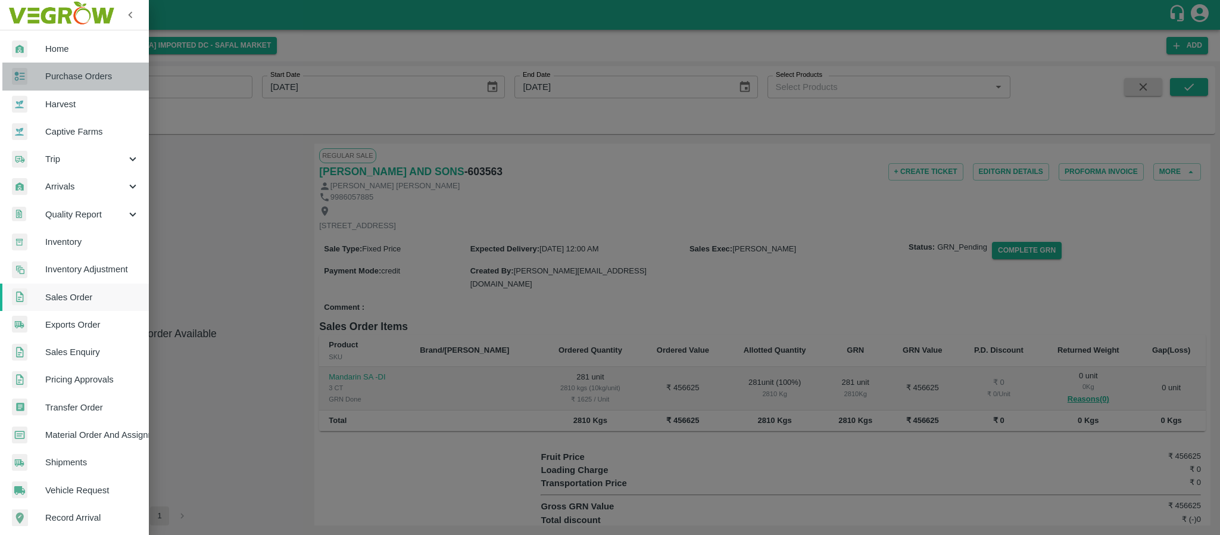
click at [90, 80] on span "Purchase Orders" at bounding box center [92, 76] width 94 height 13
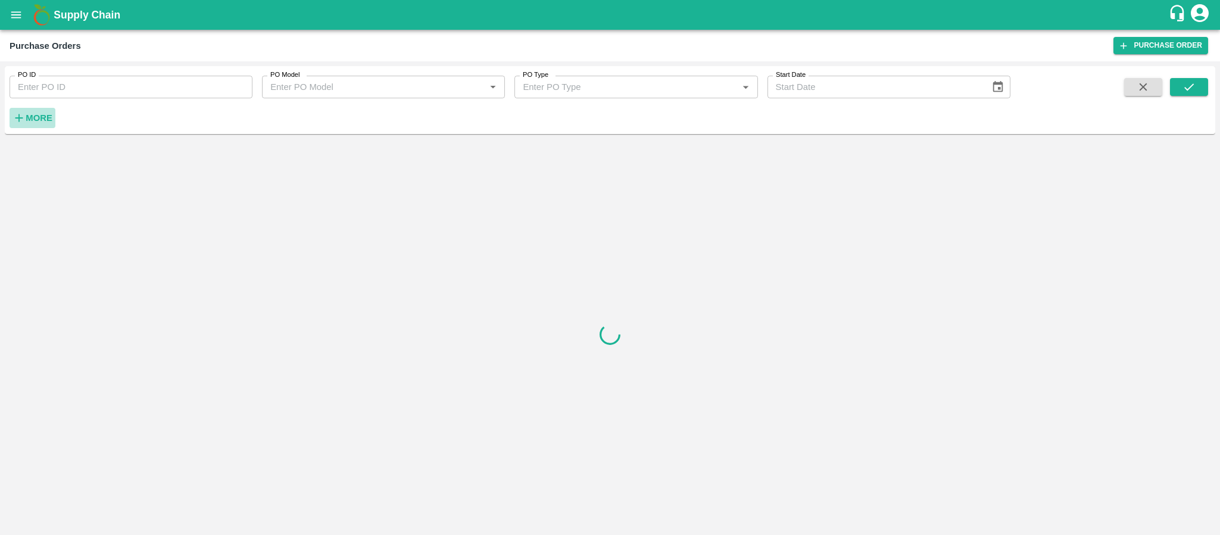
click at [33, 120] on strong "More" at bounding box center [39, 118] width 27 height 10
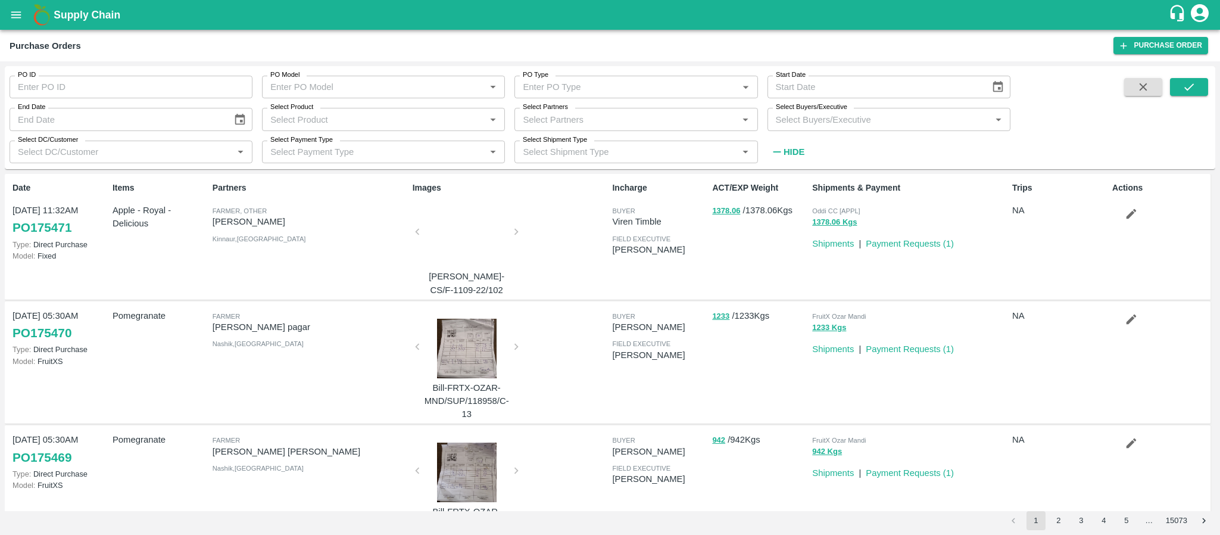
click at [819, 123] on input "Select Buyers/Executive" at bounding box center [879, 118] width 216 height 15
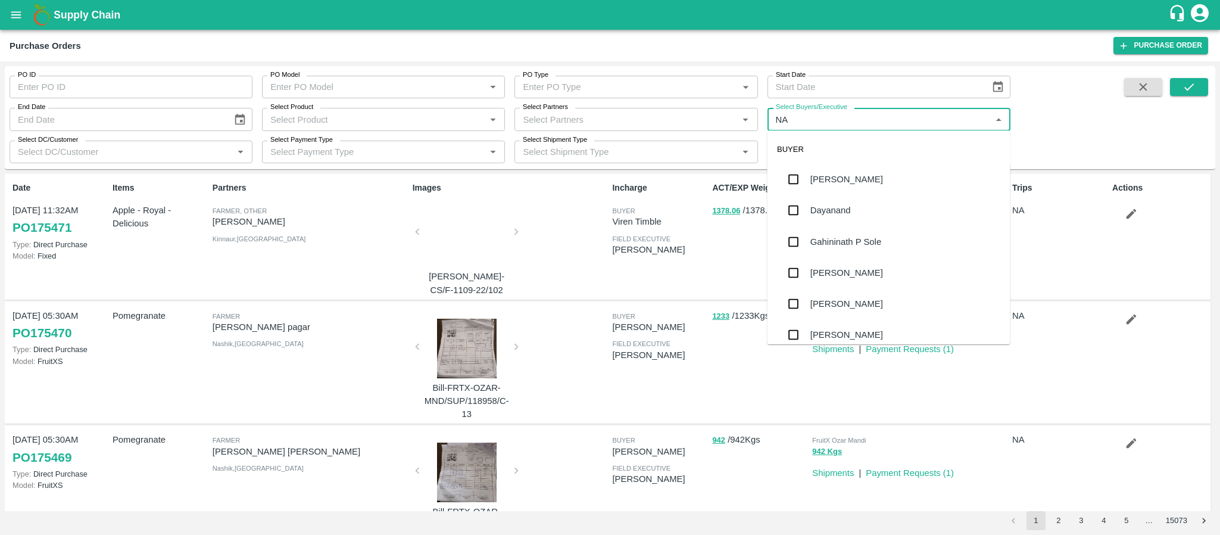
type input "N"
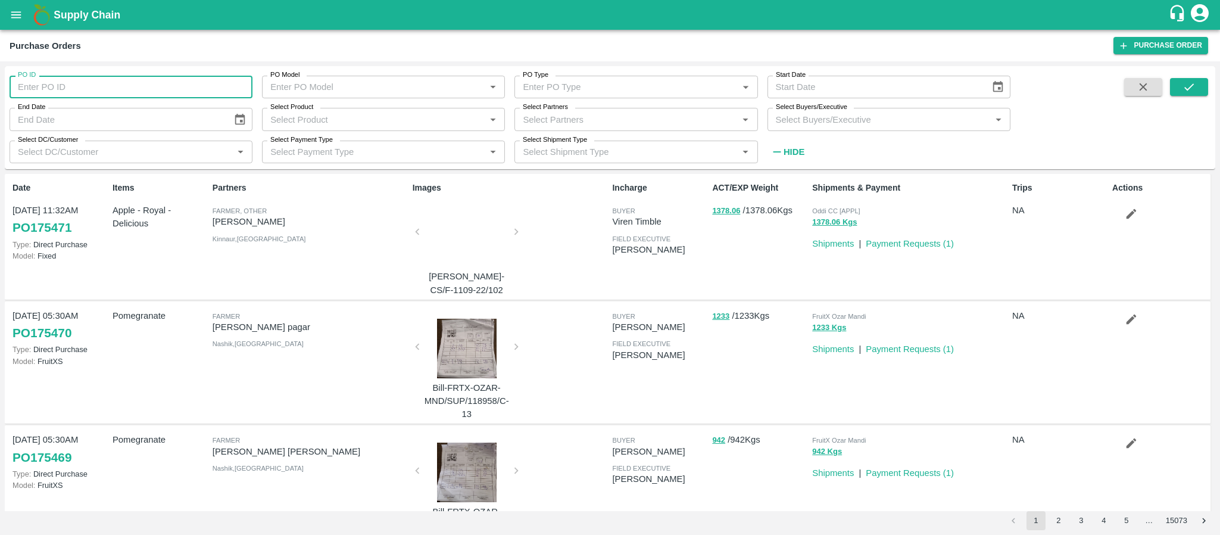
click at [104, 81] on input "PO ID" at bounding box center [131, 87] width 243 height 23
paste input "167459"
click at [1184, 89] on icon "submit" at bounding box center [1188, 86] width 13 height 13
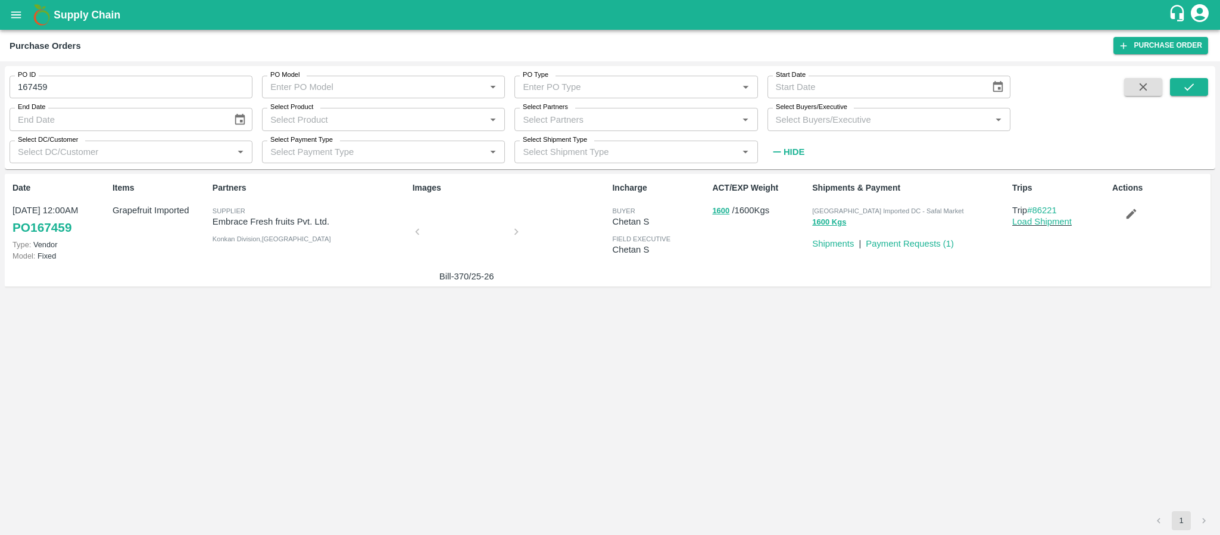
click at [470, 242] on div at bounding box center [466, 235] width 89 height 63
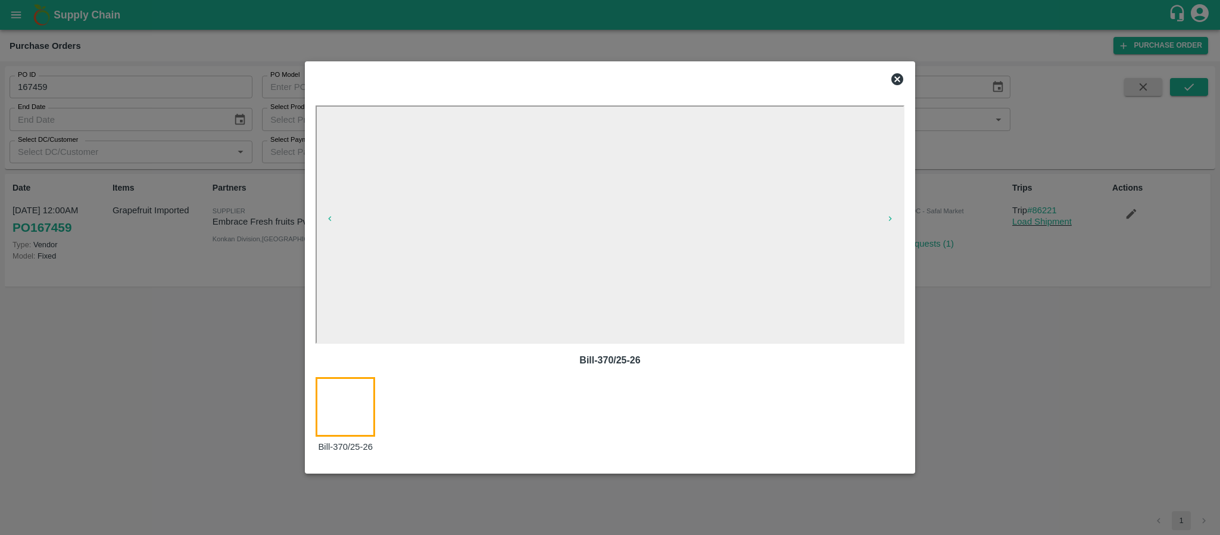
click at [895, 79] on icon at bounding box center [897, 79] width 12 height 12
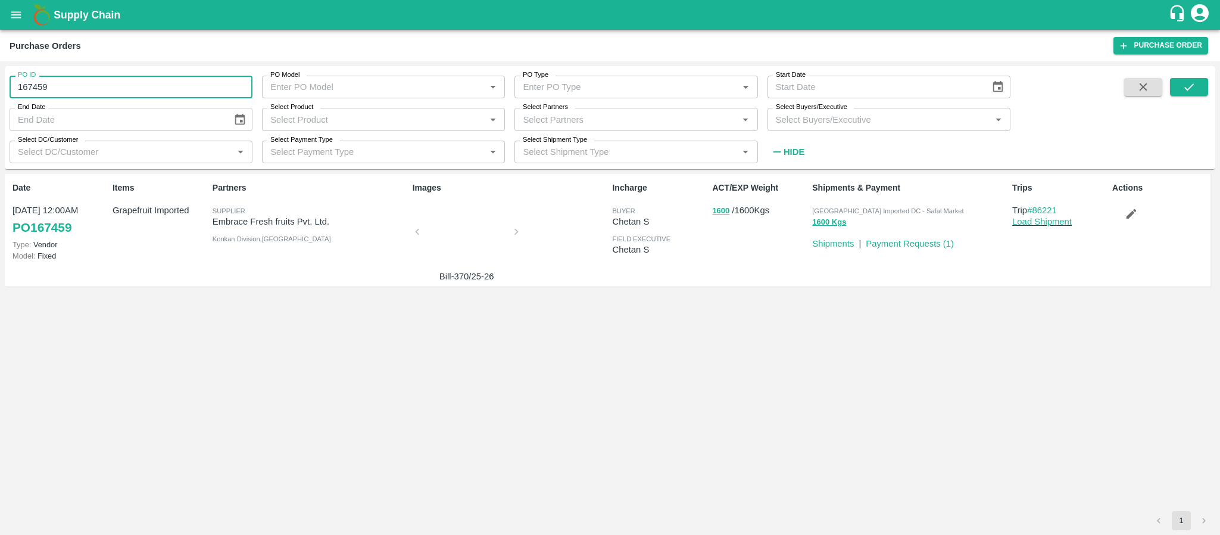
drag, startPoint x: 96, startPoint y: 92, endPoint x: 0, endPoint y: 111, distance: 98.4
click at [0, 111] on div "PO ID 167459 PO ID PO Model PO Model   * PO Type PO Type   * Start Date Start D…" at bounding box center [610, 297] width 1220 height 473
type input "167459"
click at [130, 90] on input "PO ID" at bounding box center [131, 87] width 243 height 23
paste input "text"
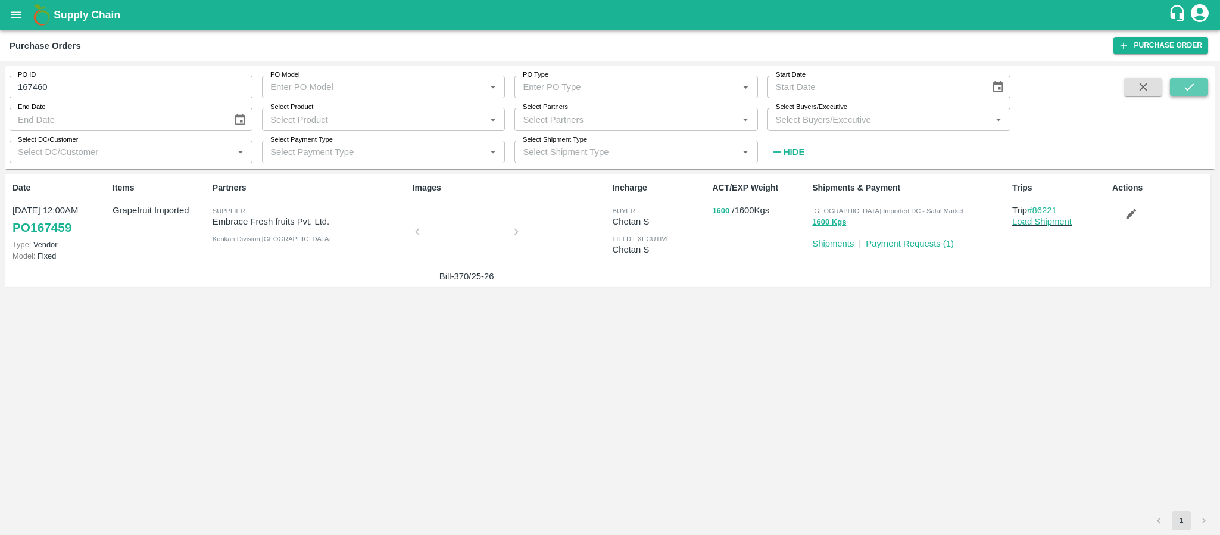
click at [1184, 88] on icon "submit" at bounding box center [1188, 86] width 13 height 13
click at [465, 230] on div at bounding box center [466, 234] width 89 height 60
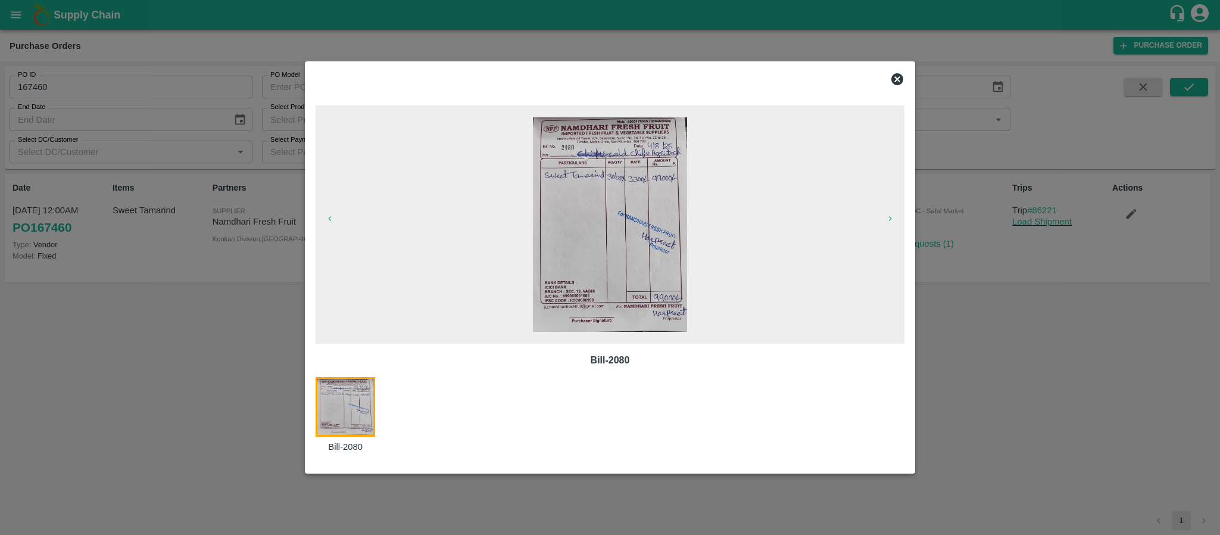
click at [894, 76] on icon at bounding box center [897, 79] width 12 height 12
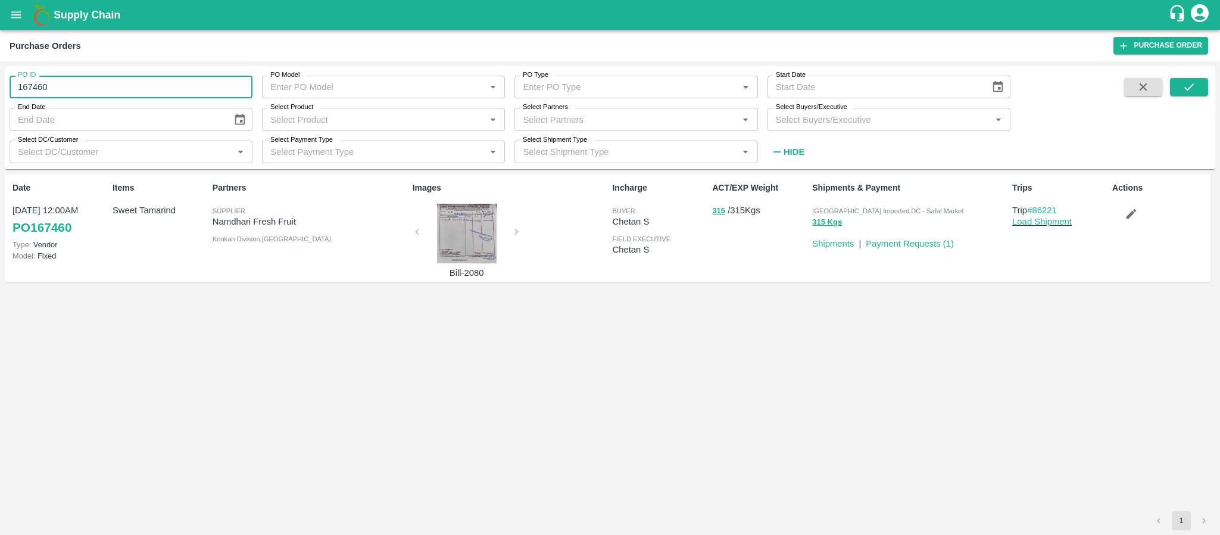
drag, startPoint x: 102, startPoint y: 83, endPoint x: 0, endPoint y: 92, distance: 102.2
click at [0, 92] on div "PO ID 167460 PO ID PO Model PO Model   * PO Type PO Type   * Start Date Start D…" at bounding box center [610, 297] width 1220 height 473
type input "167460"
paste input "text"
click at [1179, 89] on button "submit" at bounding box center [1189, 87] width 38 height 18
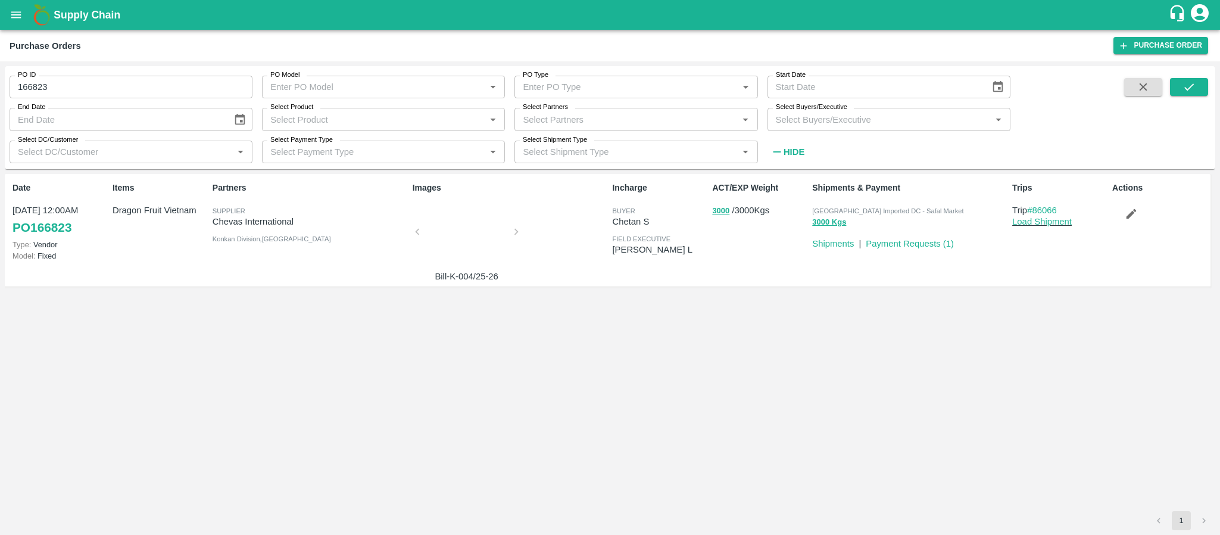
click at [443, 238] on div at bounding box center [466, 235] width 89 height 63
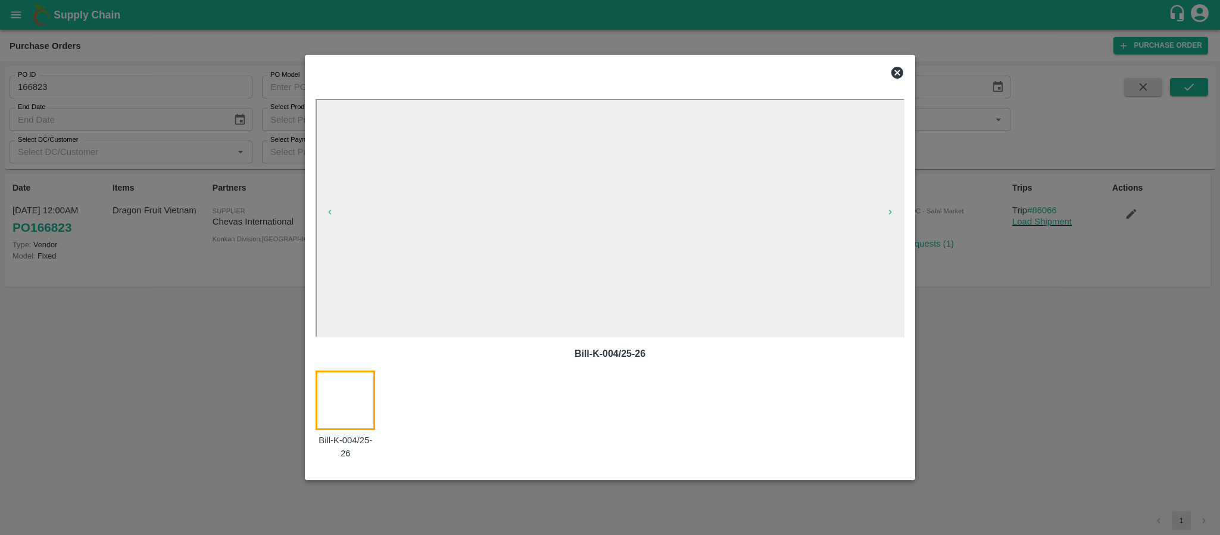
click at [901, 68] on icon at bounding box center [897, 73] width 12 height 12
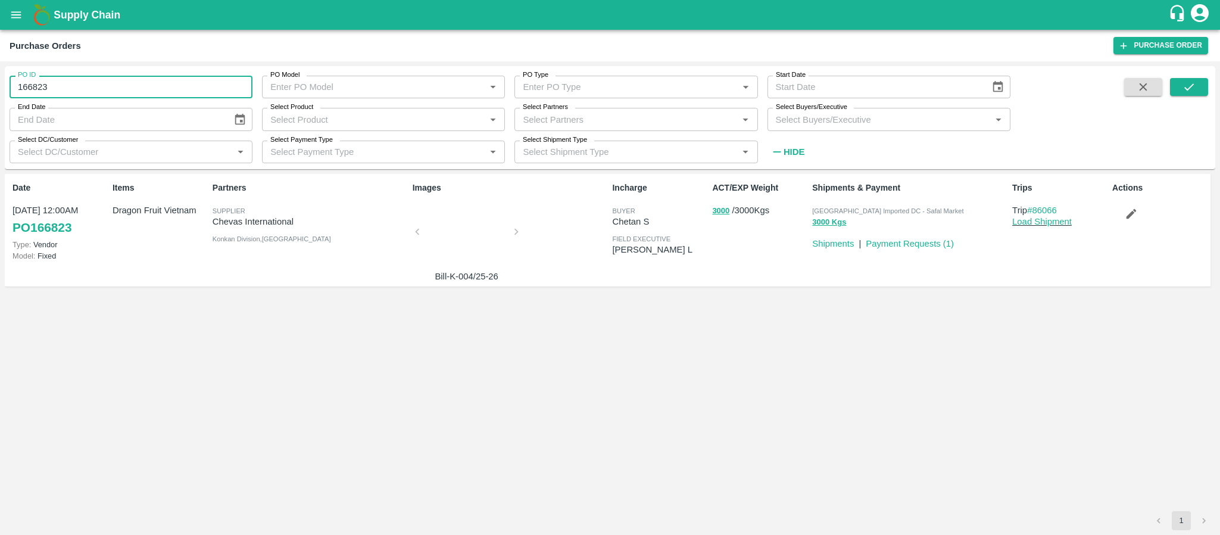
drag, startPoint x: 104, startPoint y: 85, endPoint x: 0, endPoint y: 101, distance: 105.4
click at [0, 101] on div "PO ID 166823 PO ID PO Model PO Model   * PO Type PO Type   * Start Date Start D…" at bounding box center [610, 297] width 1220 height 473
type input "166823"
paste input "text"
click at [1181, 88] on button "submit" at bounding box center [1189, 87] width 38 height 18
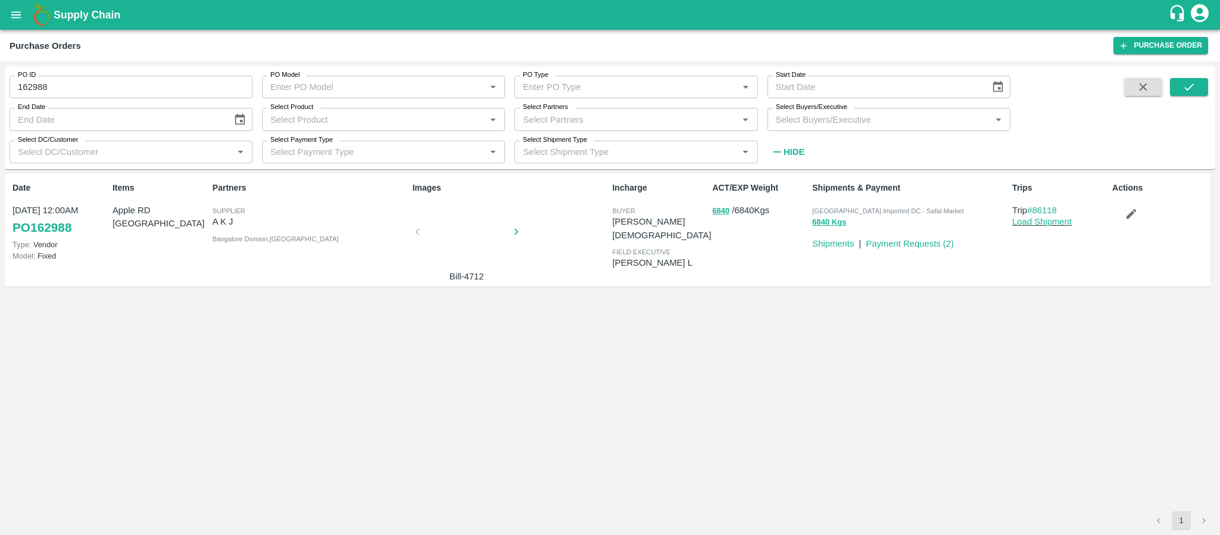
click at [461, 245] on div at bounding box center [466, 235] width 89 height 63
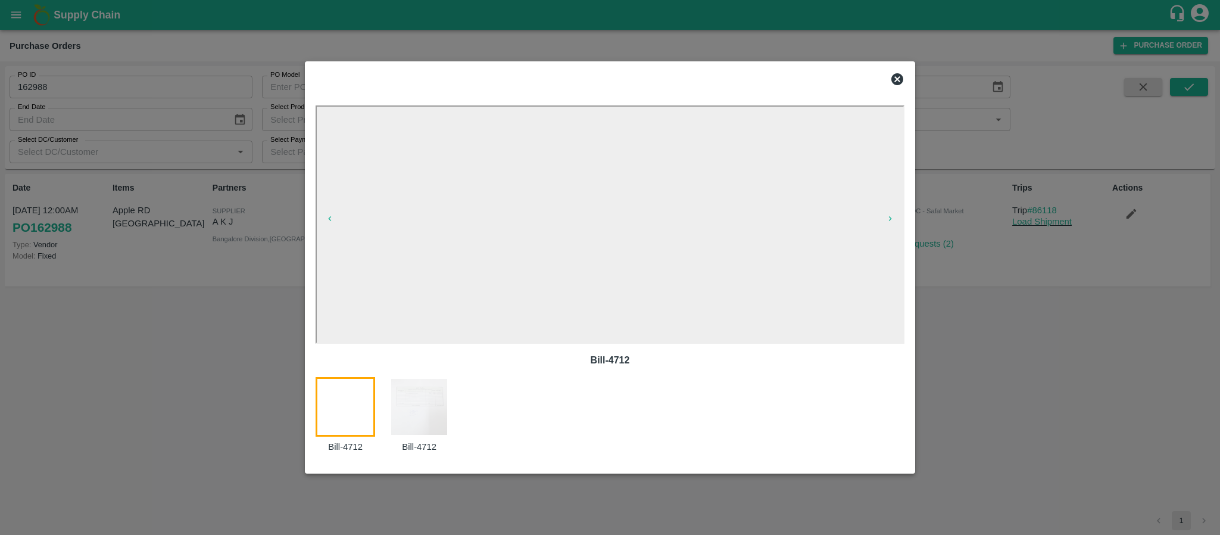
click at [902, 76] on icon at bounding box center [897, 79] width 12 height 12
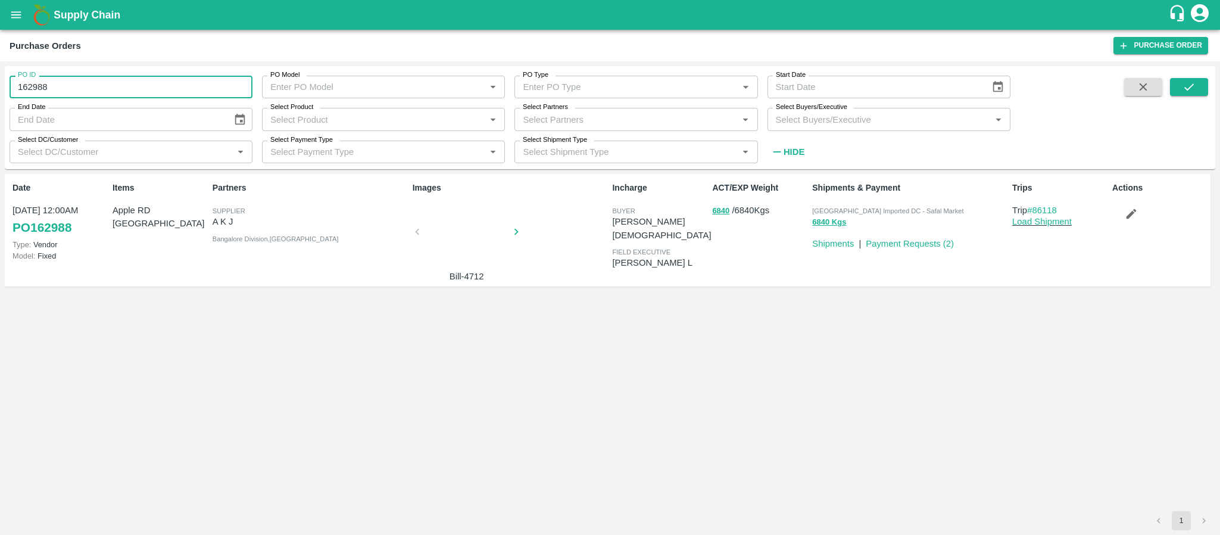
drag, startPoint x: 68, startPoint y: 96, endPoint x: 0, endPoint y: 101, distance: 68.6
click at [0, 101] on div "PO ID 162988 PO ID PO Model PO Model   * PO Type PO Type   * Start Date Start D…" at bounding box center [610, 297] width 1220 height 473
type input "162988"
paste input "text"
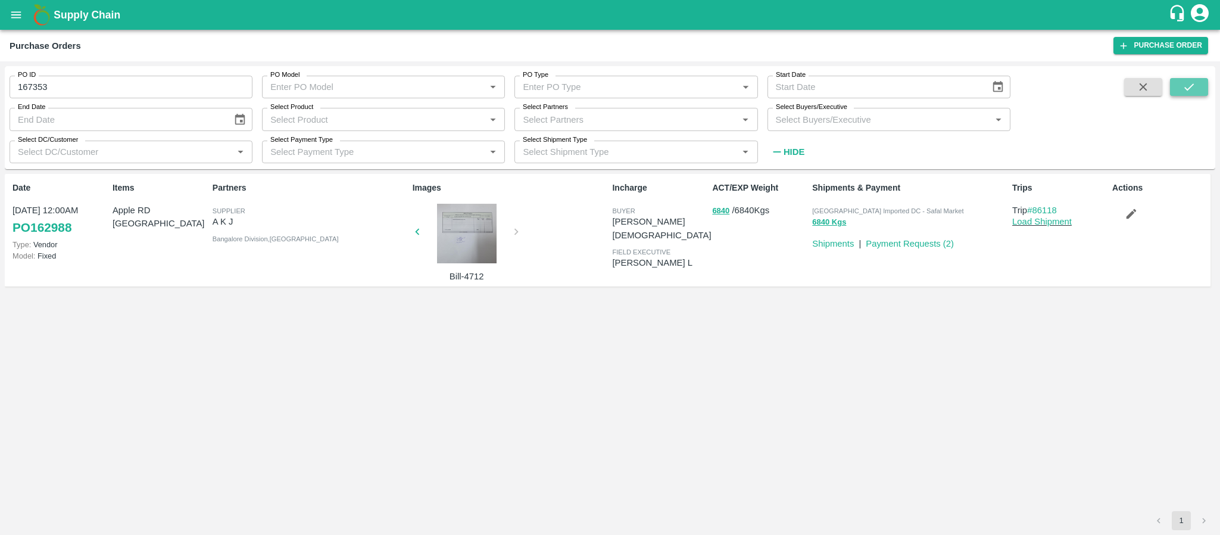
click at [1192, 93] on button "submit" at bounding box center [1189, 87] width 38 height 18
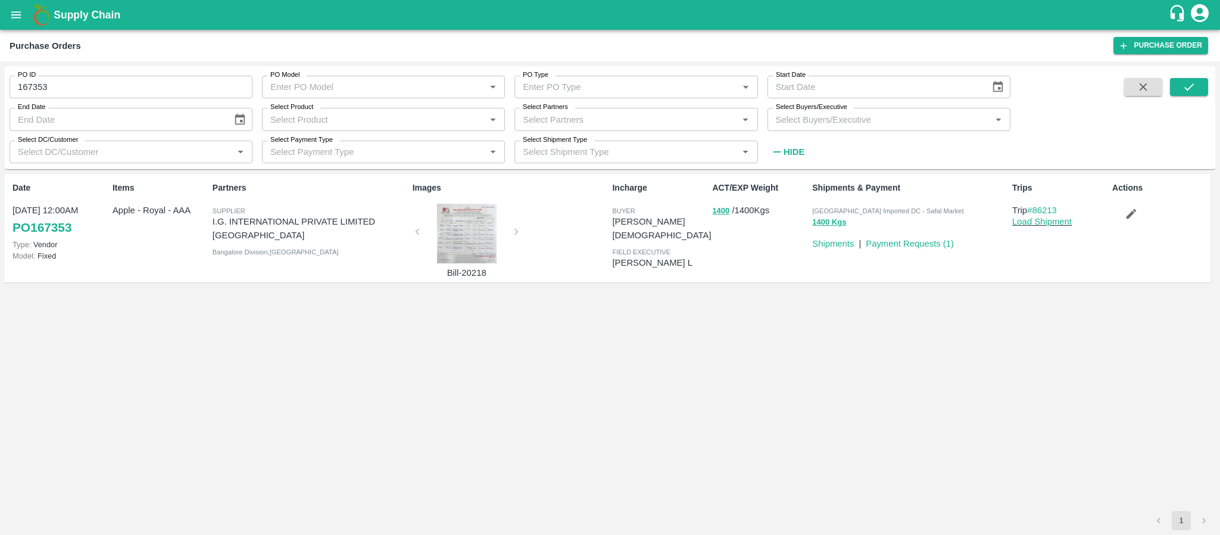
click at [479, 238] on div at bounding box center [466, 234] width 89 height 60
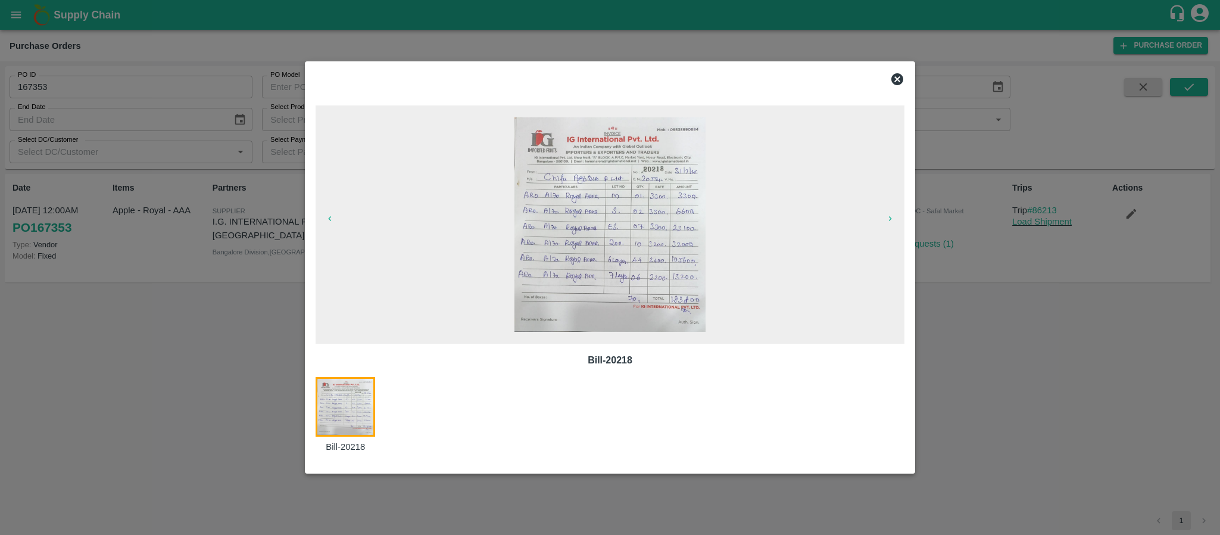
click at [895, 76] on icon at bounding box center [897, 79] width 12 height 12
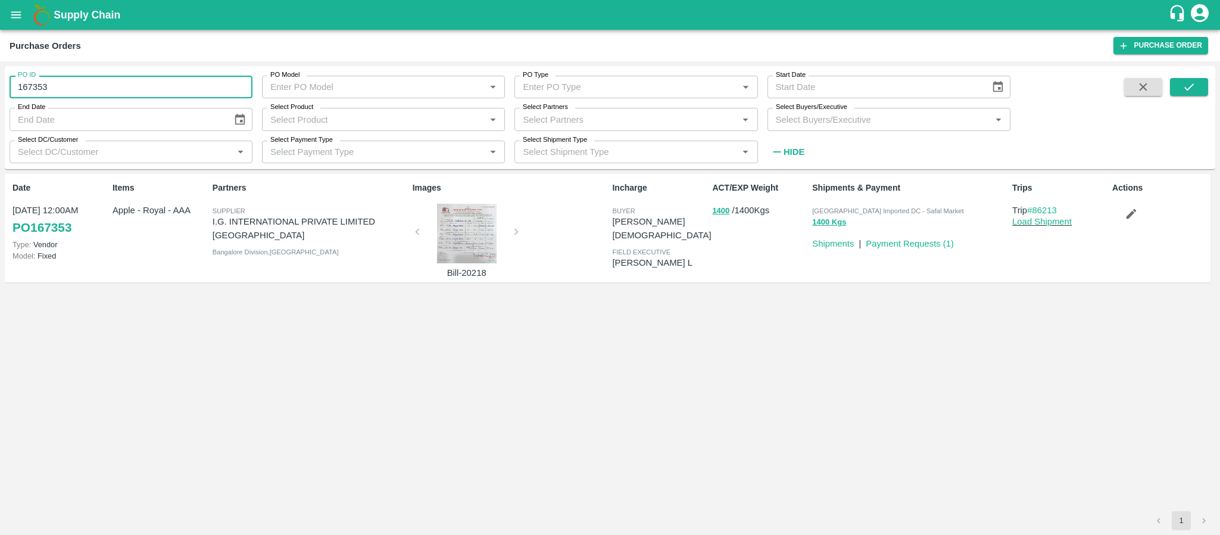
click at [154, 95] on input "167353" at bounding box center [131, 87] width 243 height 23
type input "1"
paste input "text"
click at [1179, 85] on button "submit" at bounding box center [1189, 87] width 38 height 18
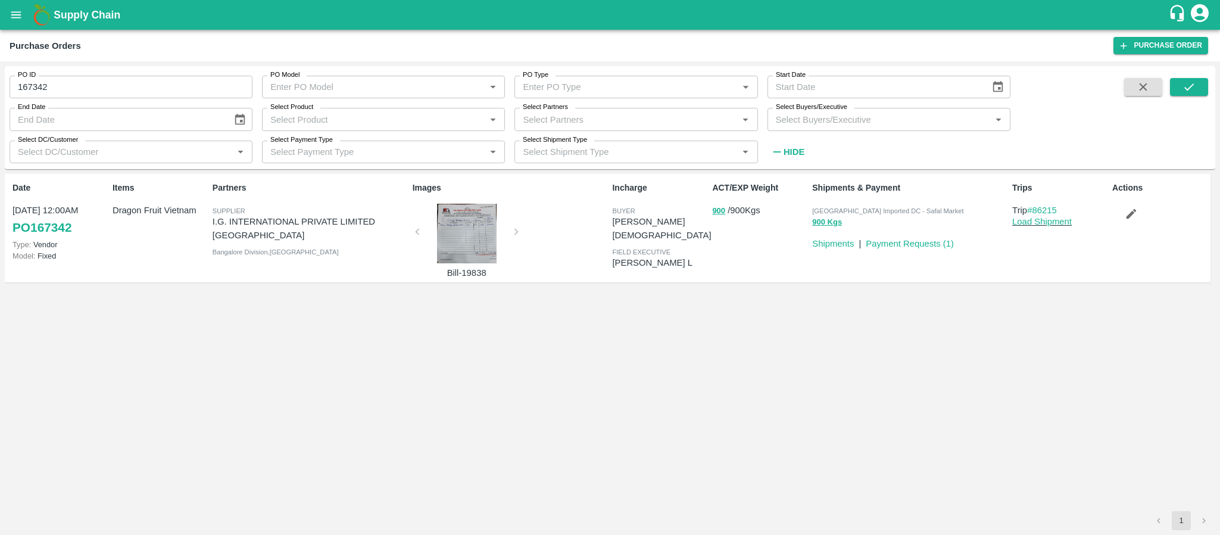
click at [477, 233] on div at bounding box center [466, 234] width 89 height 60
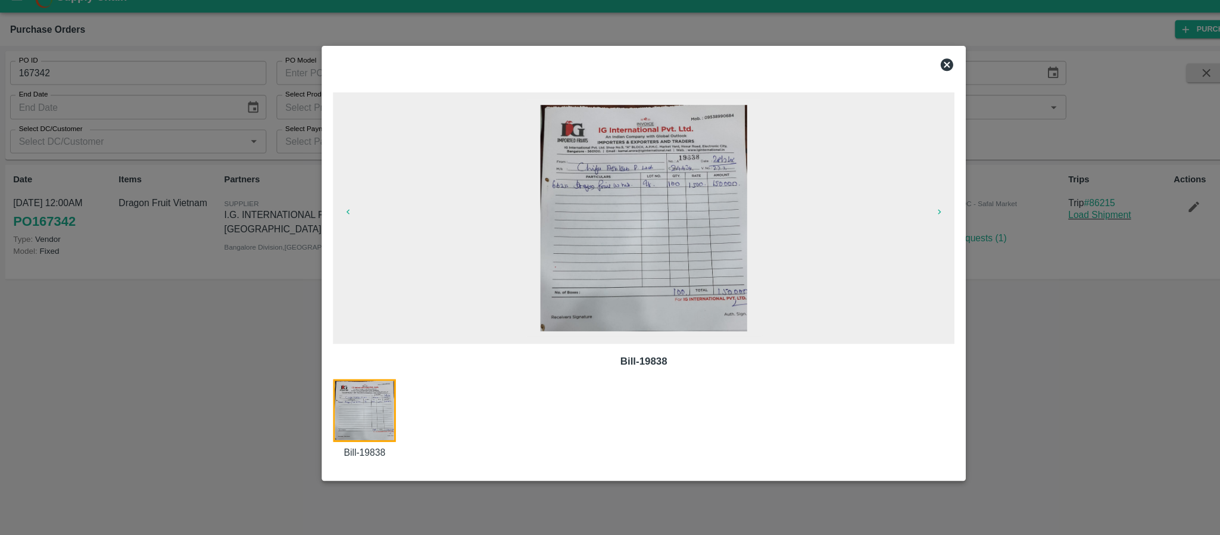
click at [897, 80] on icon at bounding box center [897, 79] width 12 height 12
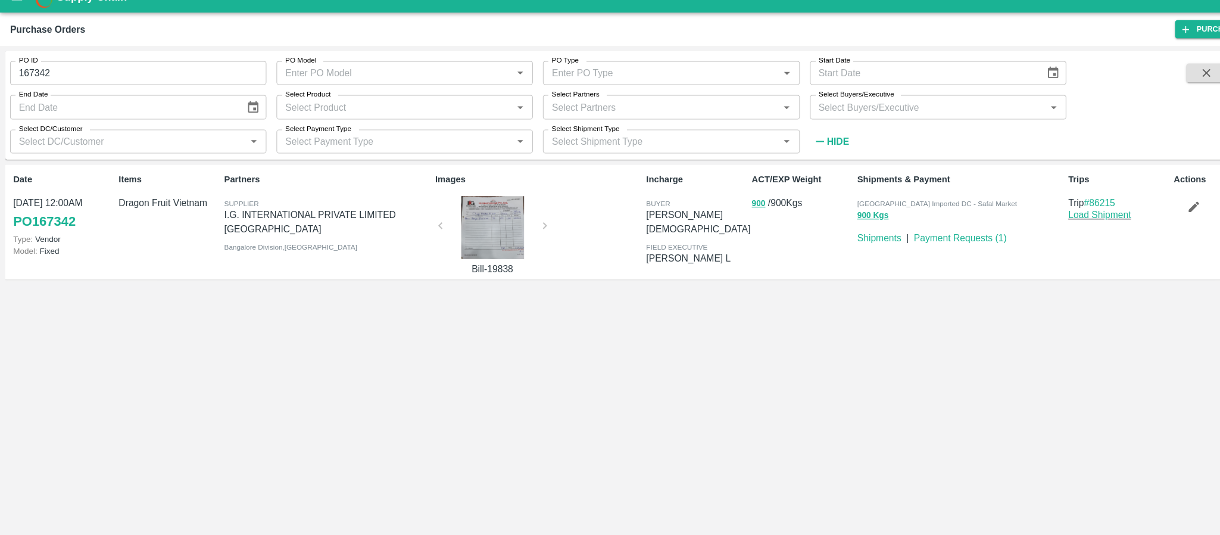
click at [161, 82] on input "167342" at bounding box center [131, 87] width 243 height 23
type input "167342"
paste input "text"
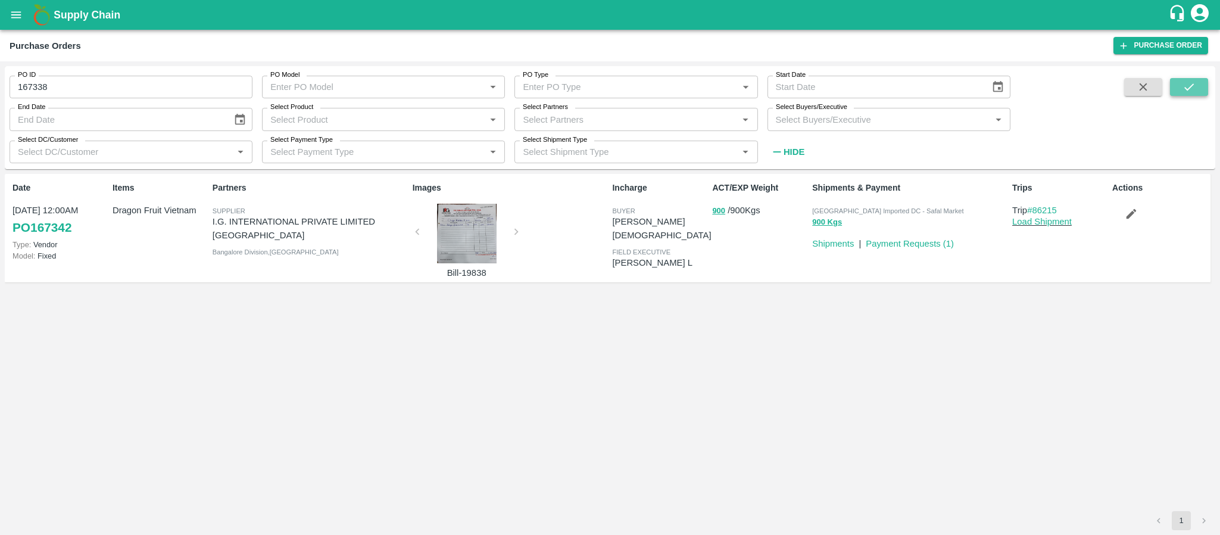
click at [1188, 88] on icon "submit" at bounding box center [1189, 86] width 10 height 7
click at [464, 238] on div at bounding box center [466, 234] width 89 height 60
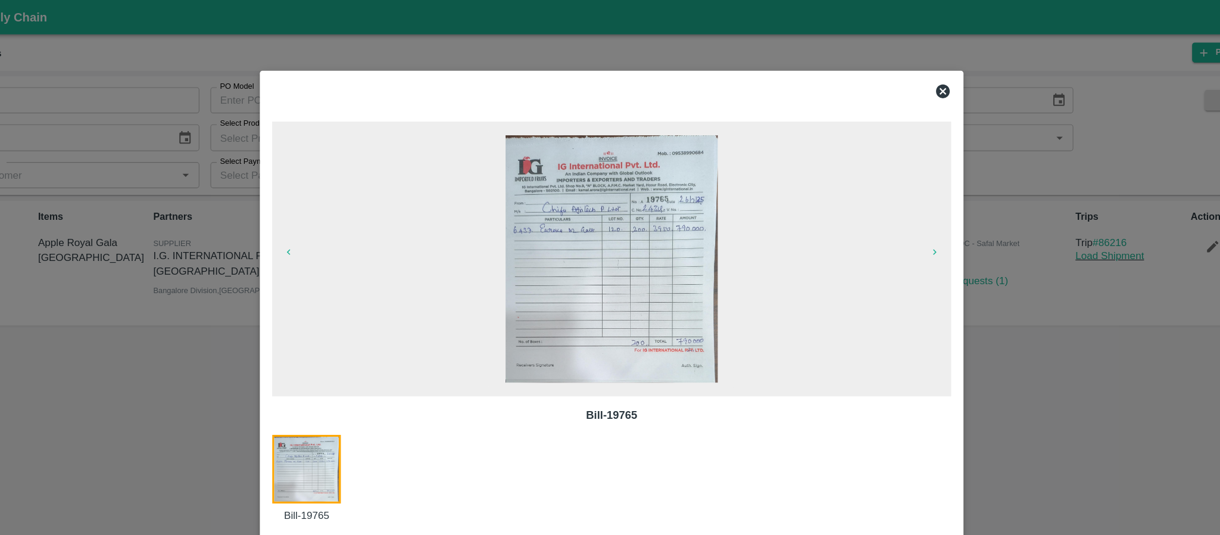
click at [897, 78] on icon at bounding box center [897, 79] width 14 height 14
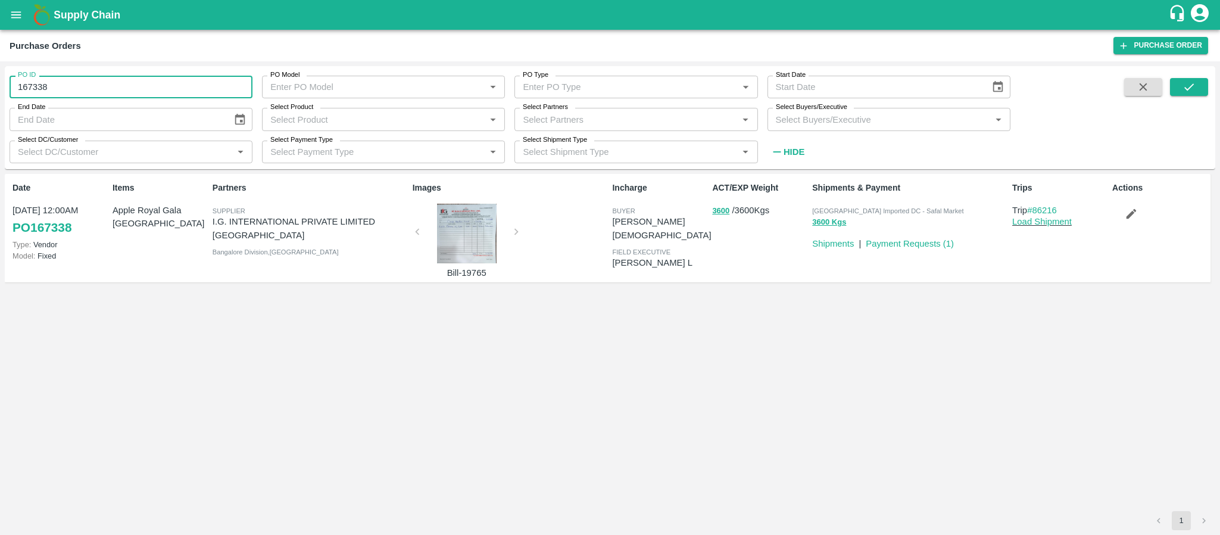
drag, startPoint x: 132, startPoint y: 93, endPoint x: 0, endPoint y: 71, distance: 133.9
click at [0, 71] on div "PO ID 167338 PO ID PO Model PO Model   * PO Type PO Type   * Start Date Start D…" at bounding box center [610, 297] width 1220 height 473
type input "167338"
paste input "text"
click at [1188, 85] on icon "submit" at bounding box center [1188, 86] width 13 height 13
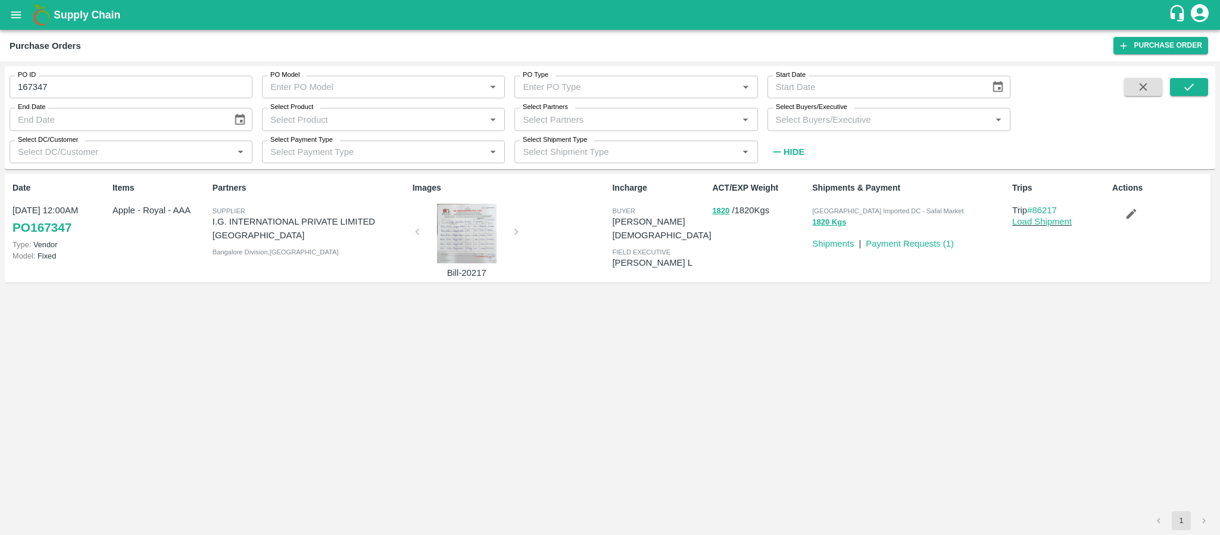
click at [469, 239] on div at bounding box center [466, 234] width 89 height 60
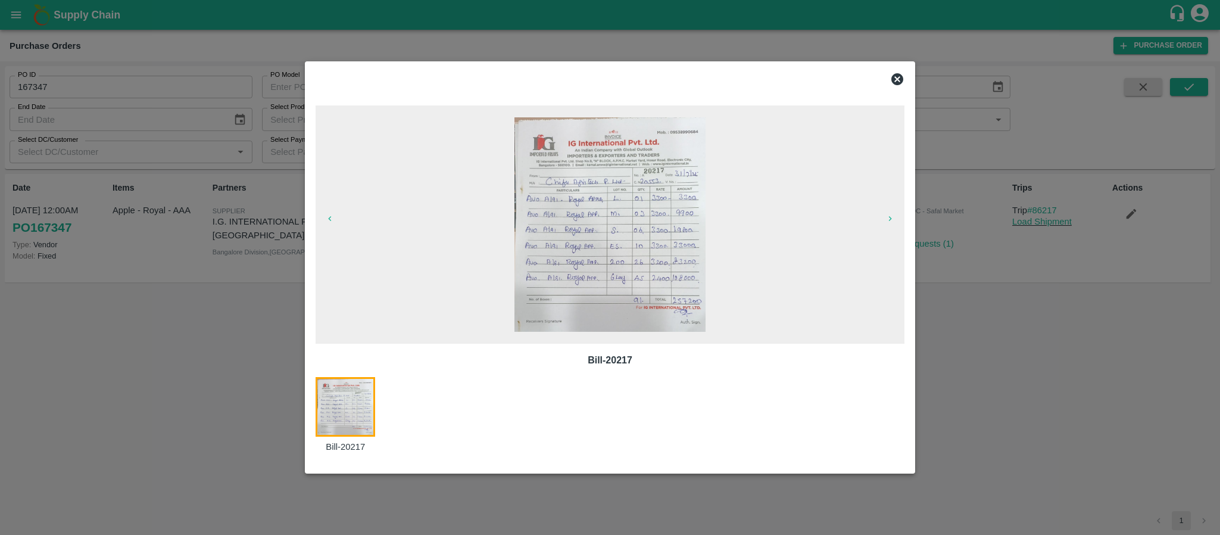
click at [899, 75] on icon at bounding box center [897, 79] width 12 height 12
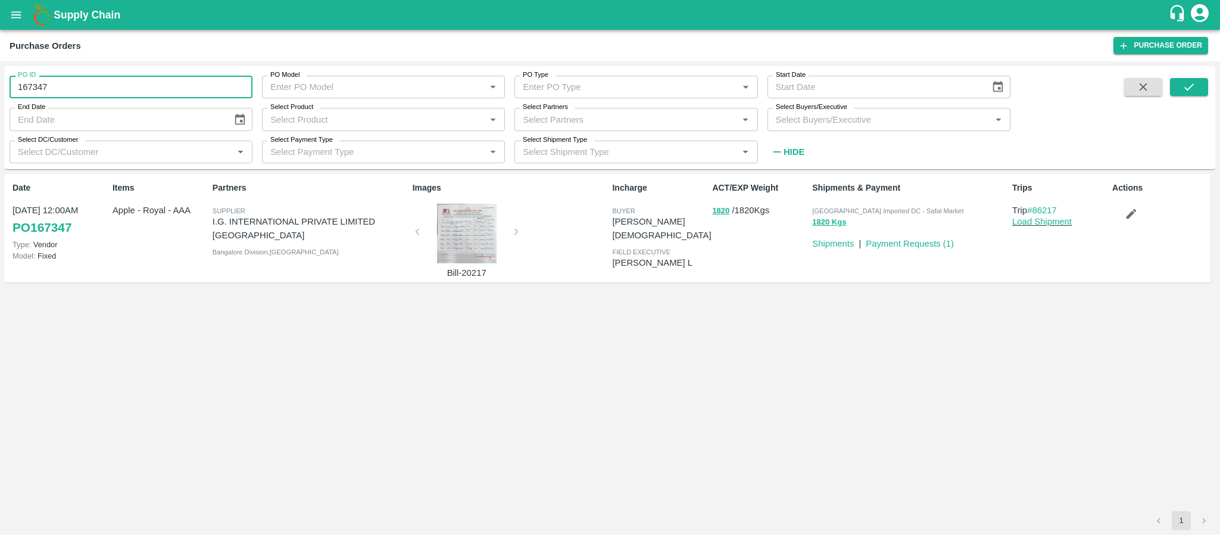
drag, startPoint x: 142, startPoint y: 90, endPoint x: 0, endPoint y: 95, distance: 141.8
click at [0, 95] on div "PO ID 167347 PO ID PO Model PO Model   * PO Type PO Type   * Start Date Start D…" at bounding box center [610, 297] width 1220 height 473
type input "167347"
paste input "text"
click at [1190, 88] on icon "submit" at bounding box center [1189, 86] width 10 height 7
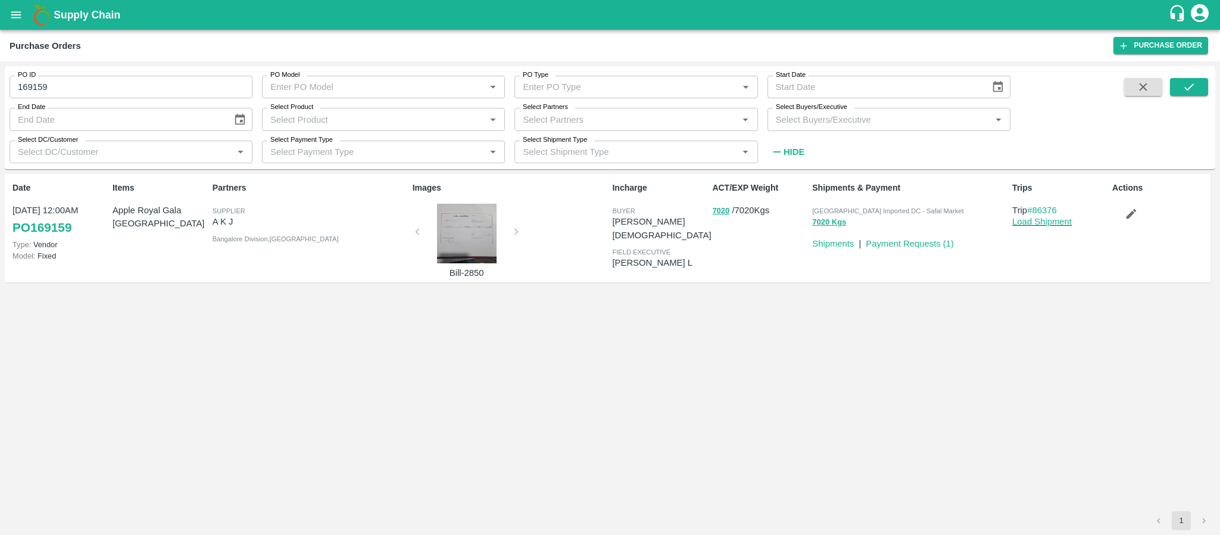
click at [463, 230] on div at bounding box center [466, 234] width 89 height 60
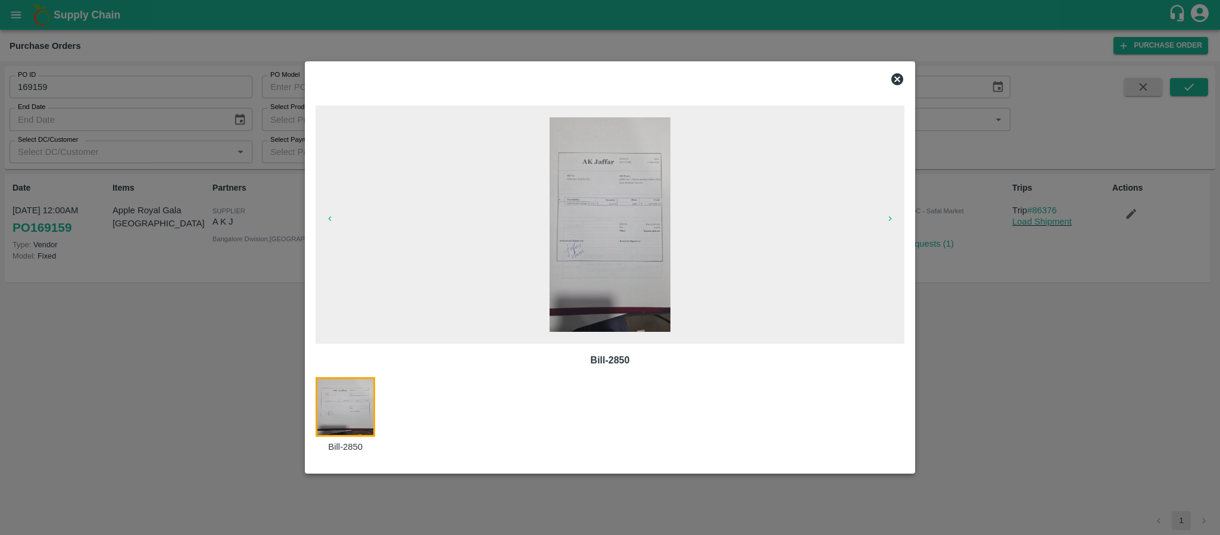
click at [895, 76] on icon at bounding box center [897, 79] width 12 height 12
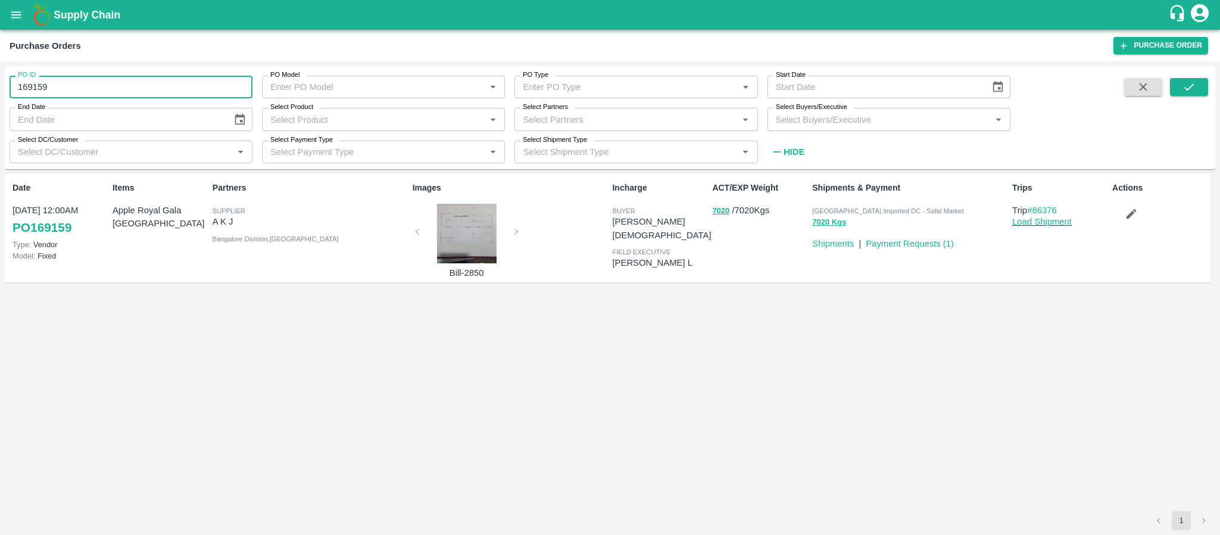
click at [161, 88] on input "169159" at bounding box center [131, 87] width 243 height 23
type input "1"
paste input "text"
click at [1179, 79] on button "submit" at bounding box center [1189, 87] width 38 height 18
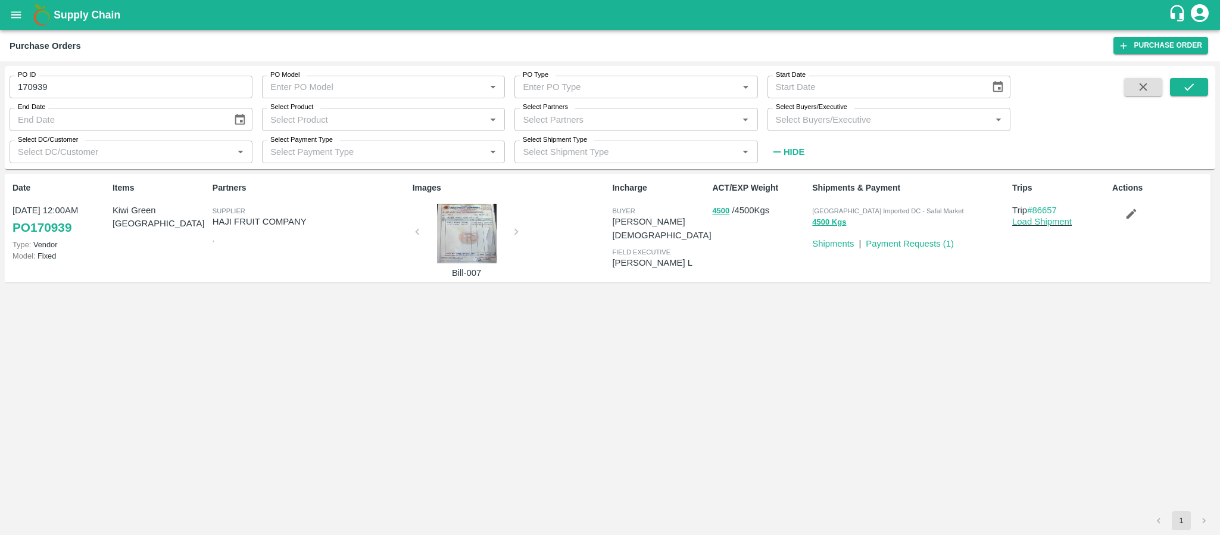
click at [476, 222] on div at bounding box center [466, 234] width 89 height 60
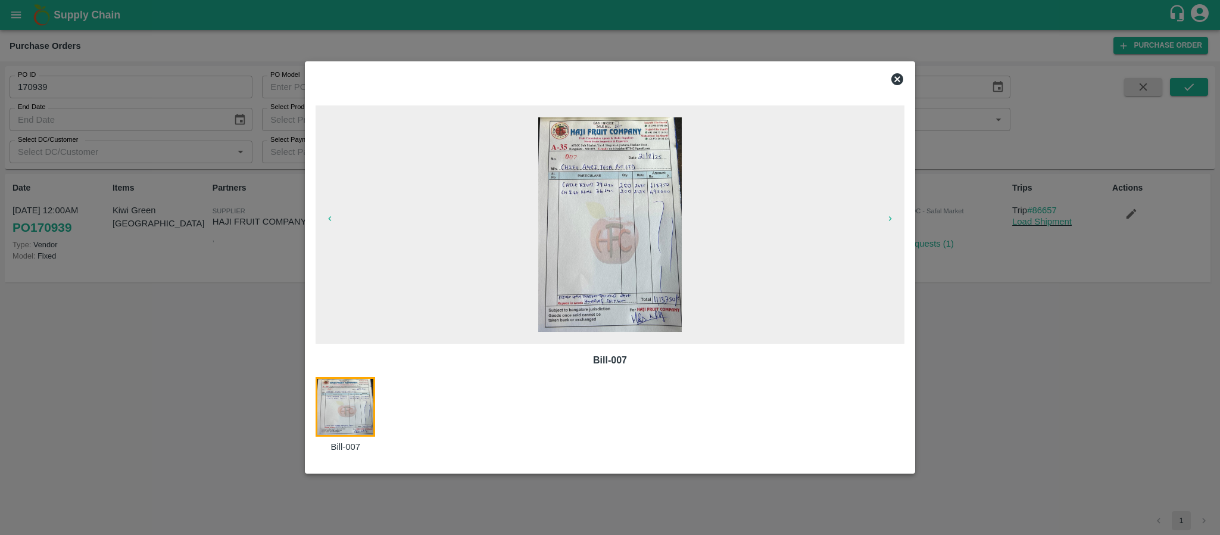
click at [895, 72] on icon at bounding box center [897, 79] width 14 height 14
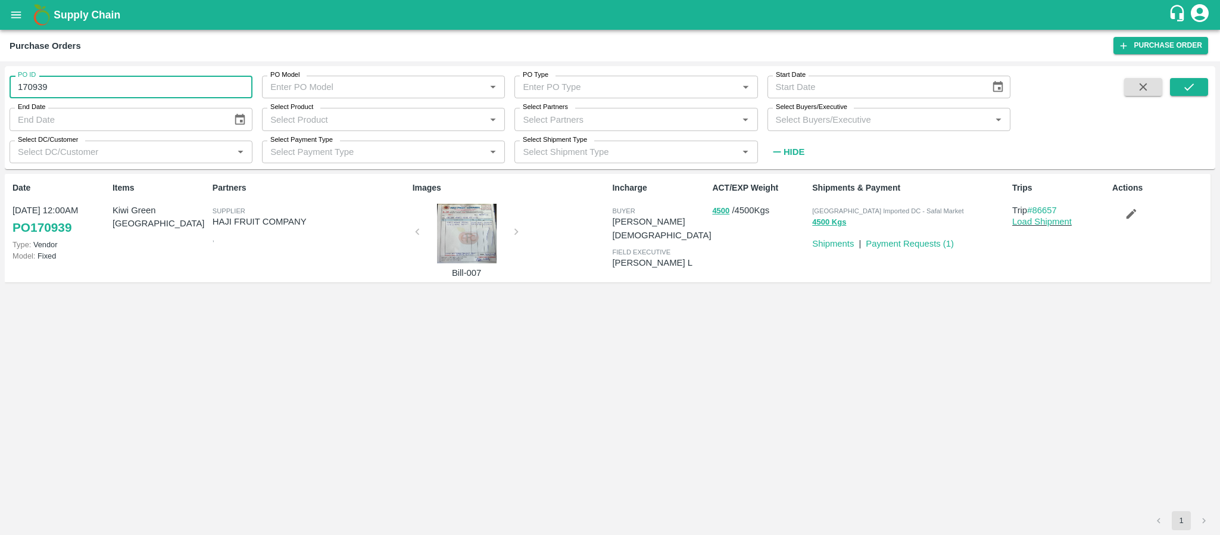
drag, startPoint x: 59, startPoint y: 80, endPoint x: 0, endPoint y: 86, distance: 59.2
click at [0, 86] on div "PO ID 170939 PO ID PO Model PO Model   * PO Type PO Type   * Start Date Start D…" at bounding box center [610, 297] width 1220 height 473
type input "170939"
click at [109, 86] on input "PO ID" at bounding box center [131, 87] width 243 height 23
paste input "text"
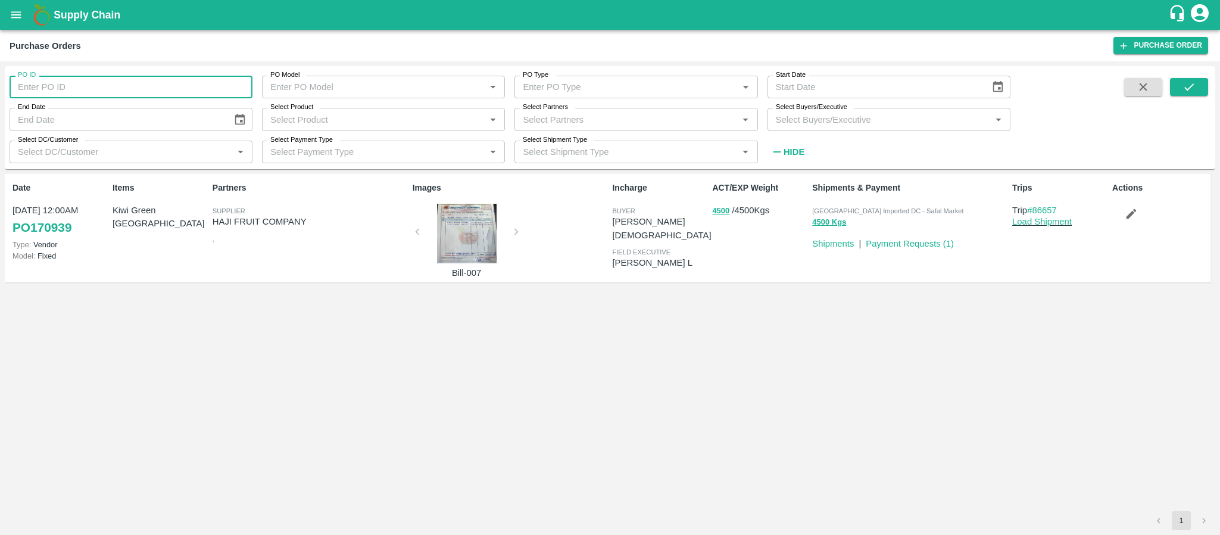
click at [109, 86] on input "PO ID" at bounding box center [131, 87] width 243 height 23
click at [109, 86] on input "163524" at bounding box center [131, 87] width 243 height 23
type input "163524"
click at [1176, 82] on button "submit" at bounding box center [1189, 87] width 38 height 18
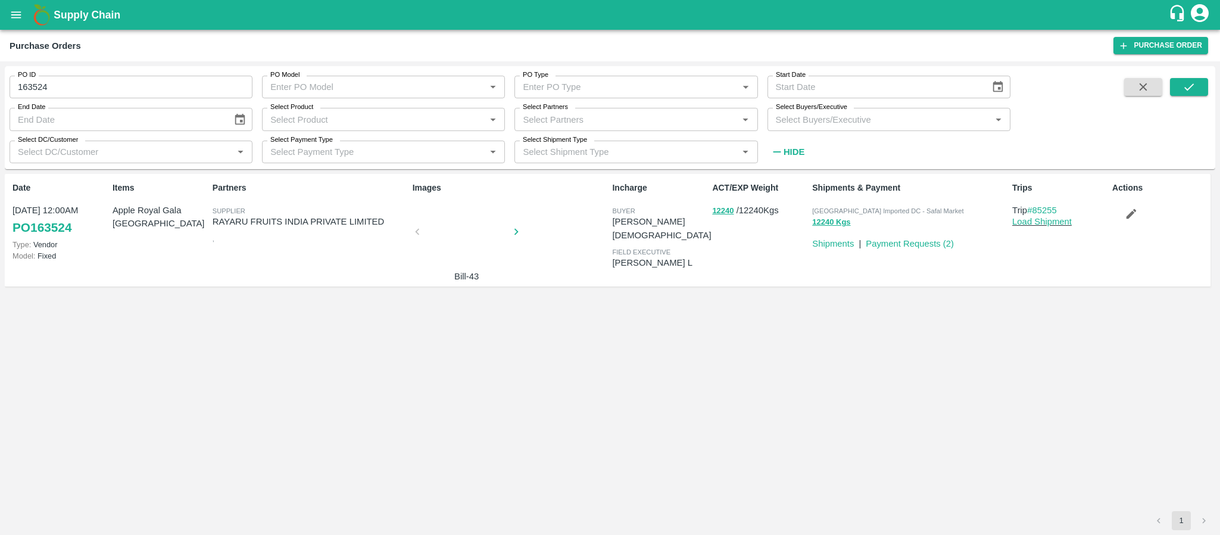
click at [474, 226] on div at bounding box center [466, 235] width 89 height 63
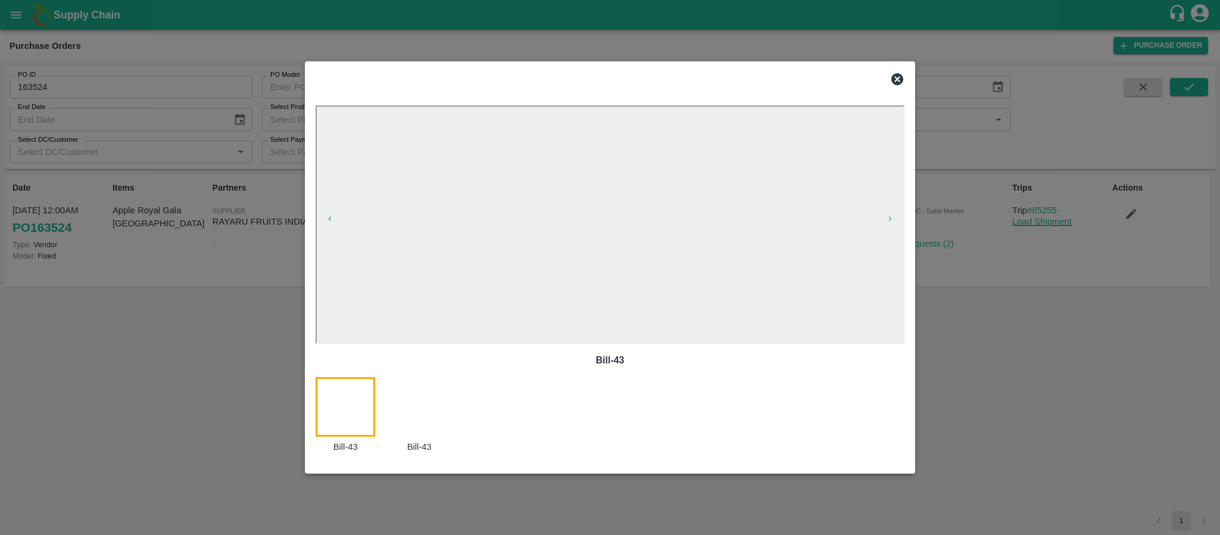
click at [893, 77] on icon at bounding box center [897, 79] width 12 height 12
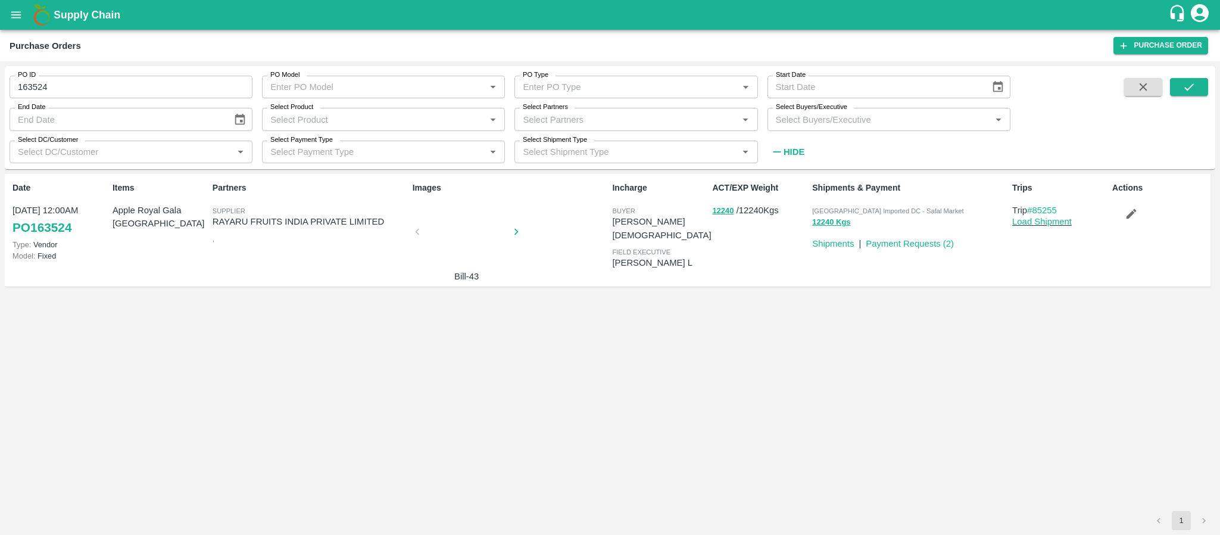
click at [473, 224] on div at bounding box center [466, 235] width 89 height 63
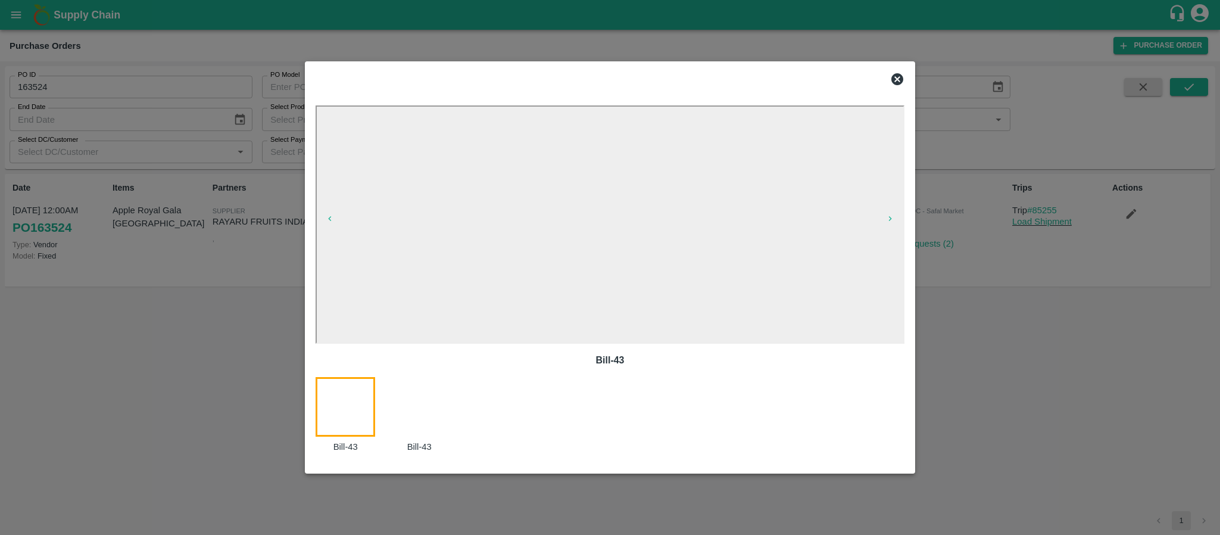
click at [897, 79] on icon at bounding box center [897, 79] width 14 height 14
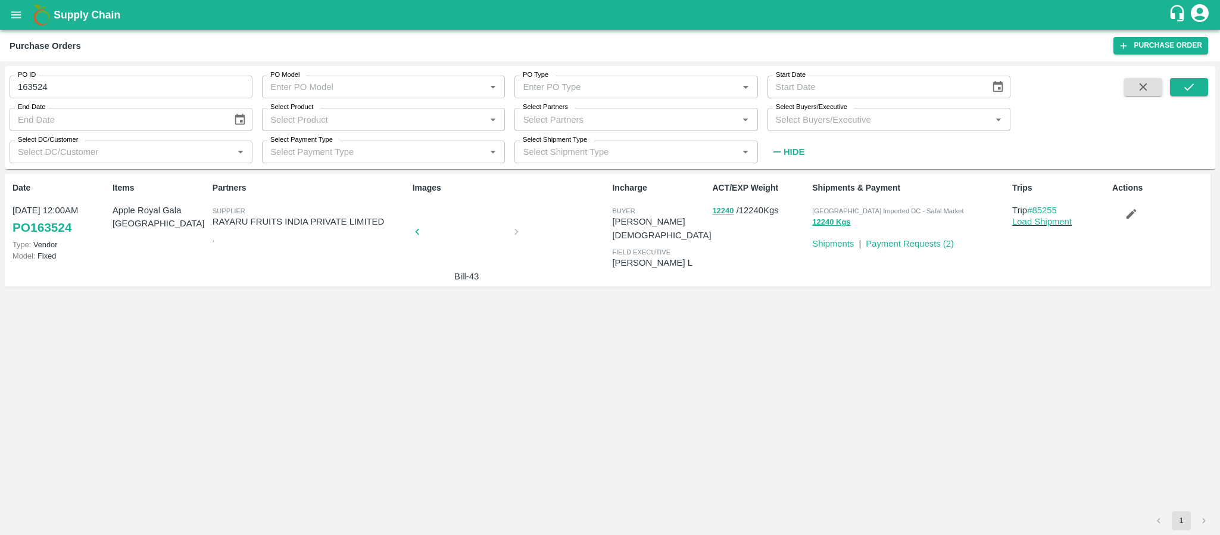
click at [448, 226] on div at bounding box center [466, 235] width 89 height 63
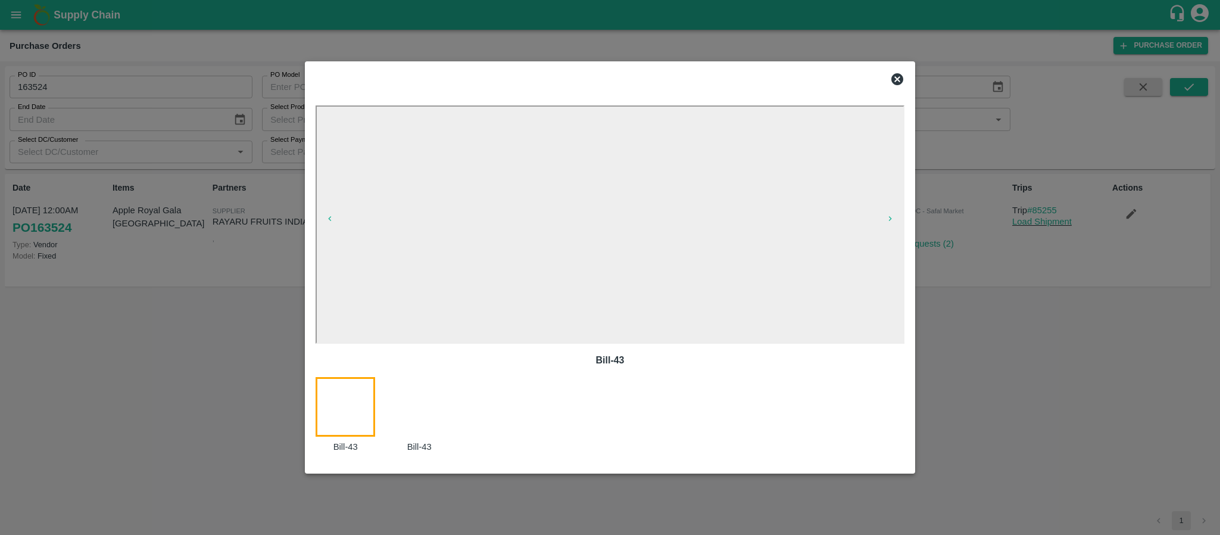
click at [405, 410] on div at bounding box center [426, 415] width 74 height 77
click at [897, 72] on icon at bounding box center [897, 79] width 14 height 14
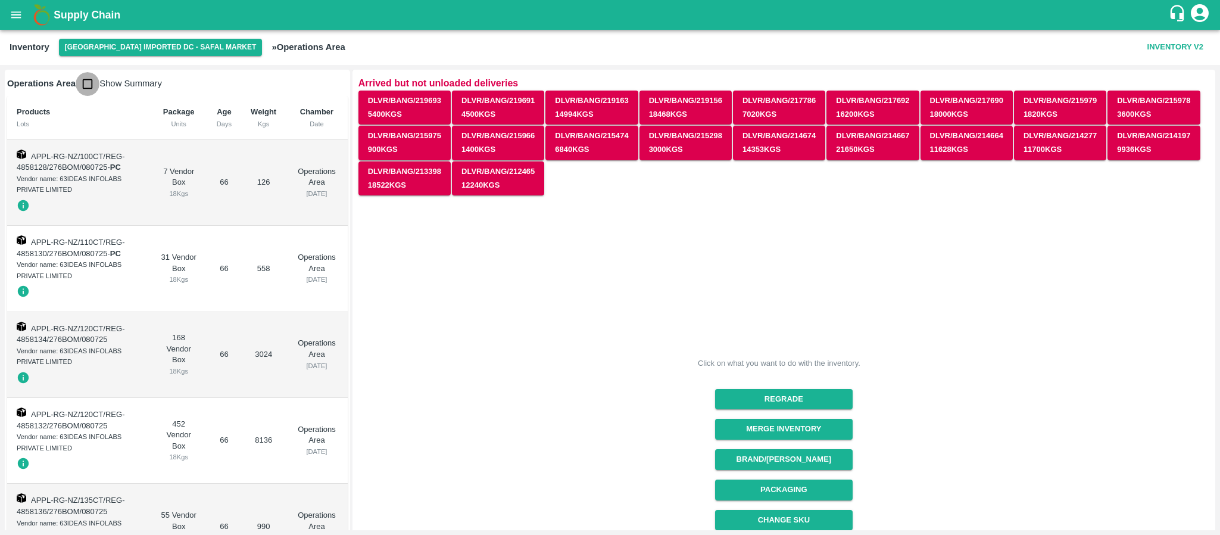
click at [86, 84] on input "checkbox" at bounding box center [88, 84] width 24 height 24
checkbox input "true"
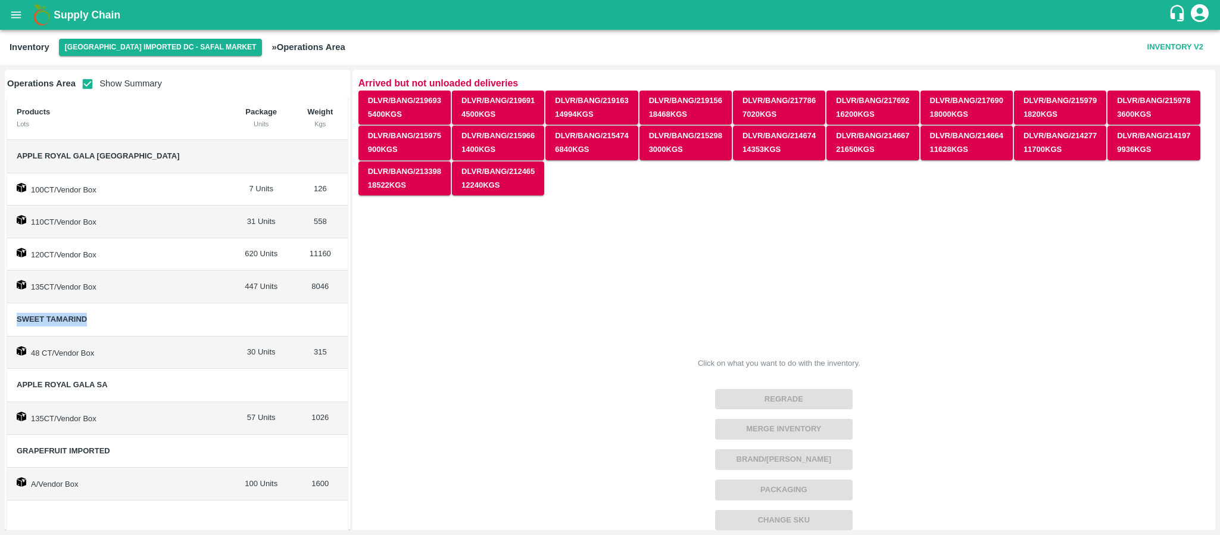
drag, startPoint x: 17, startPoint y: 318, endPoint x: 96, endPoint y: 316, distance: 79.8
click at [96, 316] on span "Sweet Tamarind" at bounding box center [119, 320] width 204 height 14
copy span "Sweet Tamarind"
click at [117, 250] on td "120CT/Vendor Box" at bounding box center [118, 254] width 223 height 33
drag, startPoint x: 98, startPoint y: 317, endPoint x: 17, endPoint y: 315, distance: 81.6
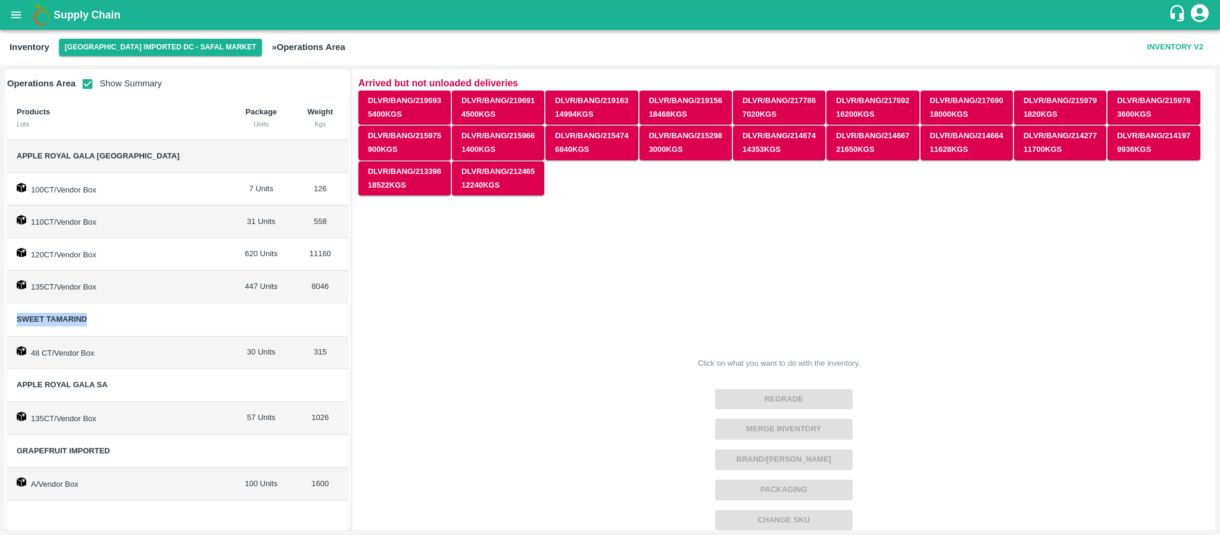
click at [17, 315] on span "Sweet Tamarind" at bounding box center [119, 320] width 204 height 14
copy span "Sweet Tamarind"
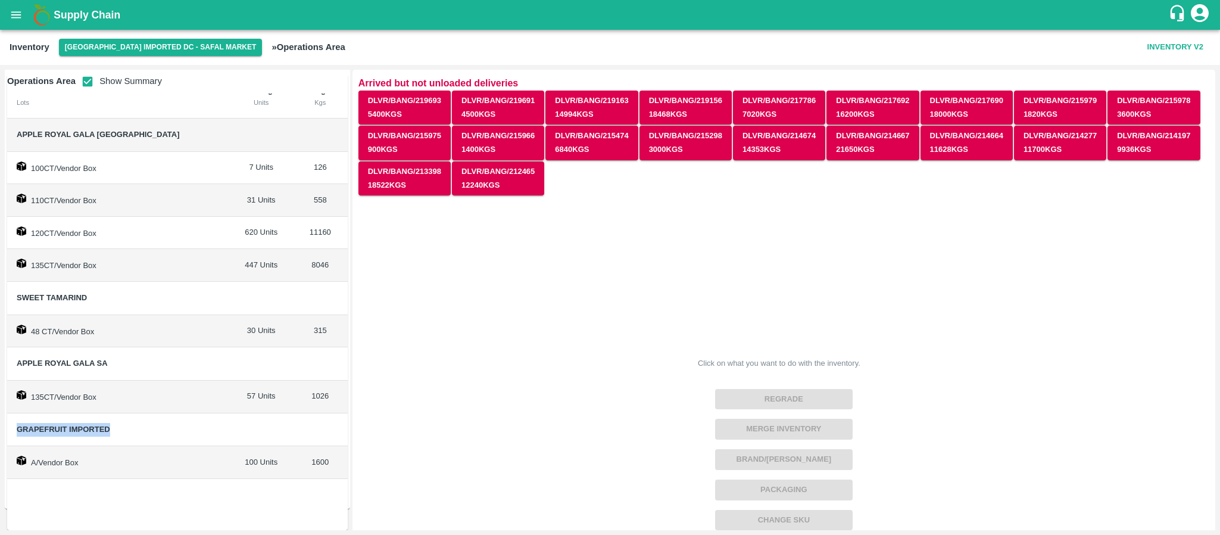
drag, startPoint x: 16, startPoint y: 427, endPoint x: 116, endPoint y: 427, distance: 100.0
click at [116, 427] on span "Grapefruit Imported" at bounding box center [119, 430] width 204 height 14
copy span "Grapefruit Imported"
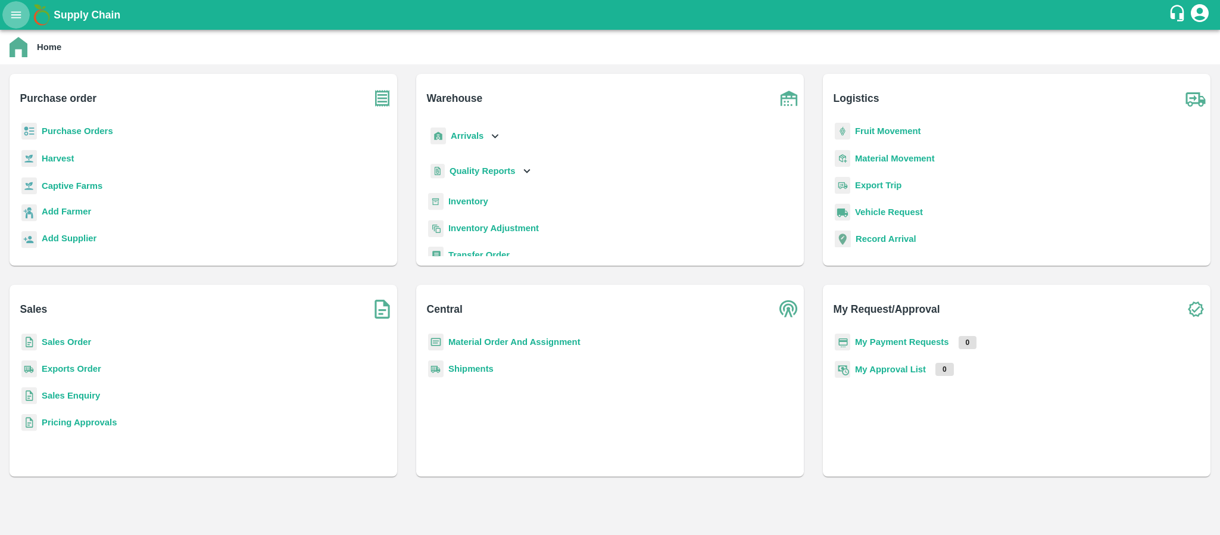
click at [11, 15] on icon "open drawer" at bounding box center [16, 14] width 10 height 7
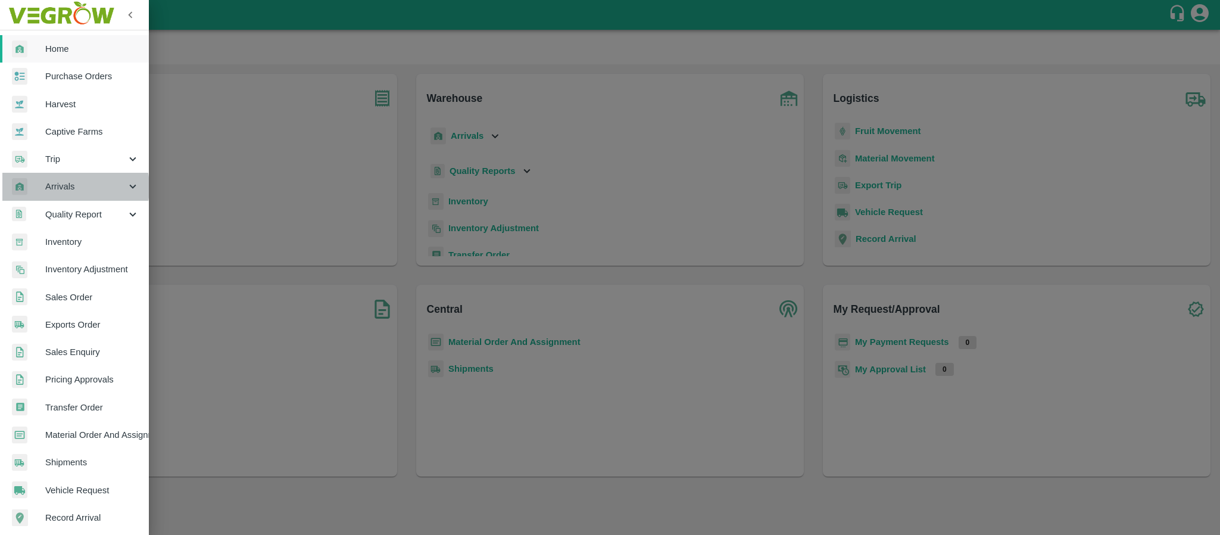
click at [64, 188] on span "Arrivals" at bounding box center [85, 186] width 81 height 13
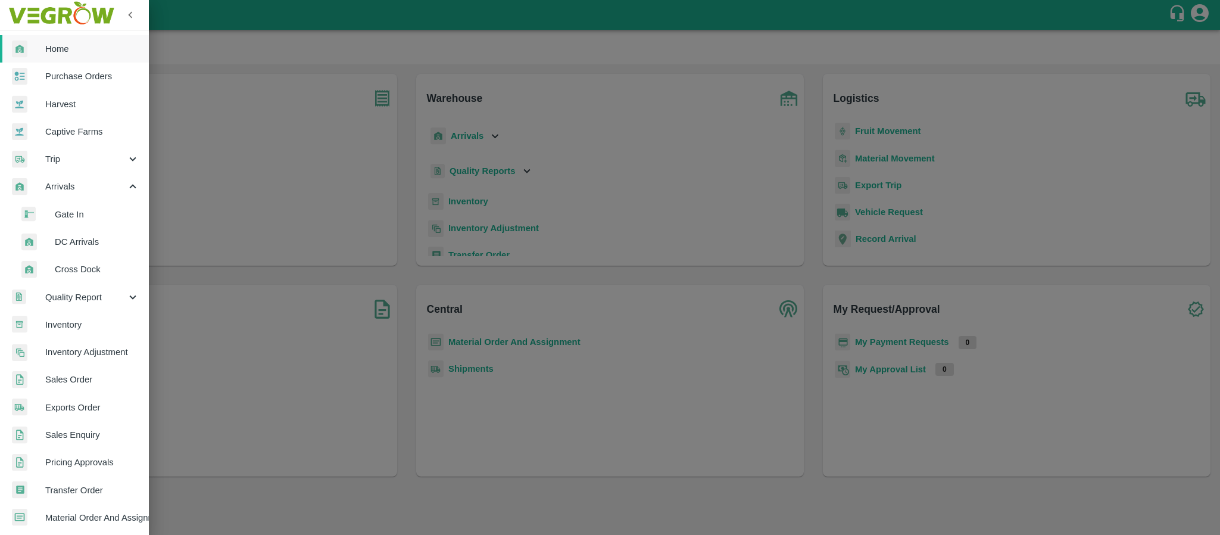
click at [83, 233] on li "DC Arrivals" at bounding box center [79, 241] width 139 height 27
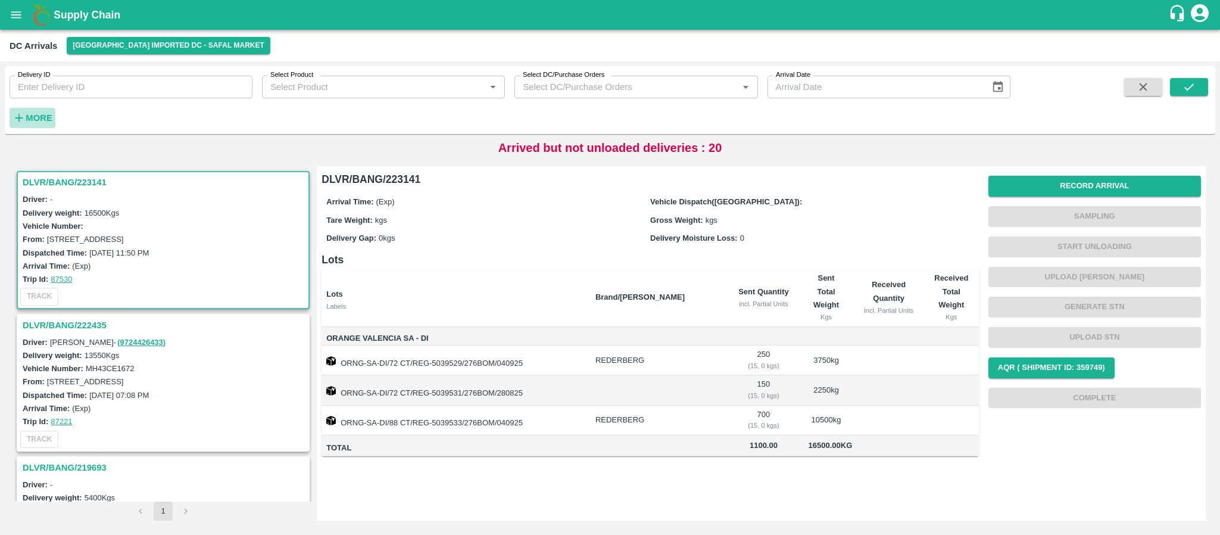
click at [42, 117] on strong "More" at bounding box center [39, 118] width 27 height 10
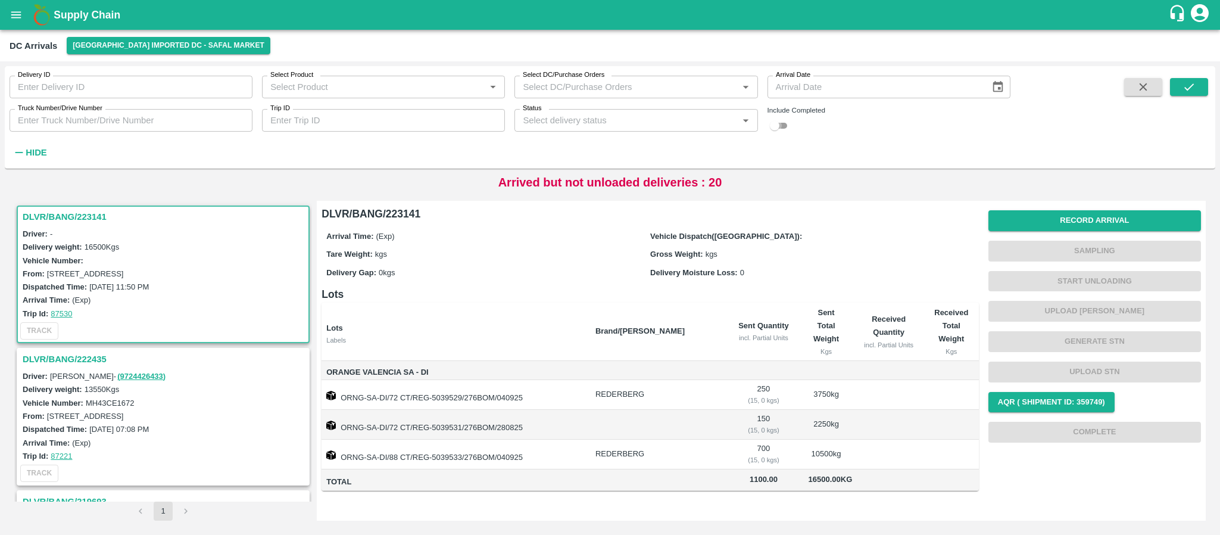
click at [782, 129] on input "checkbox" at bounding box center [774, 125] width 43 height 14
checkbox input "true"
click at [1188, 85] on icon "submit" at bounding box center [1188, 86] width 13 height 13
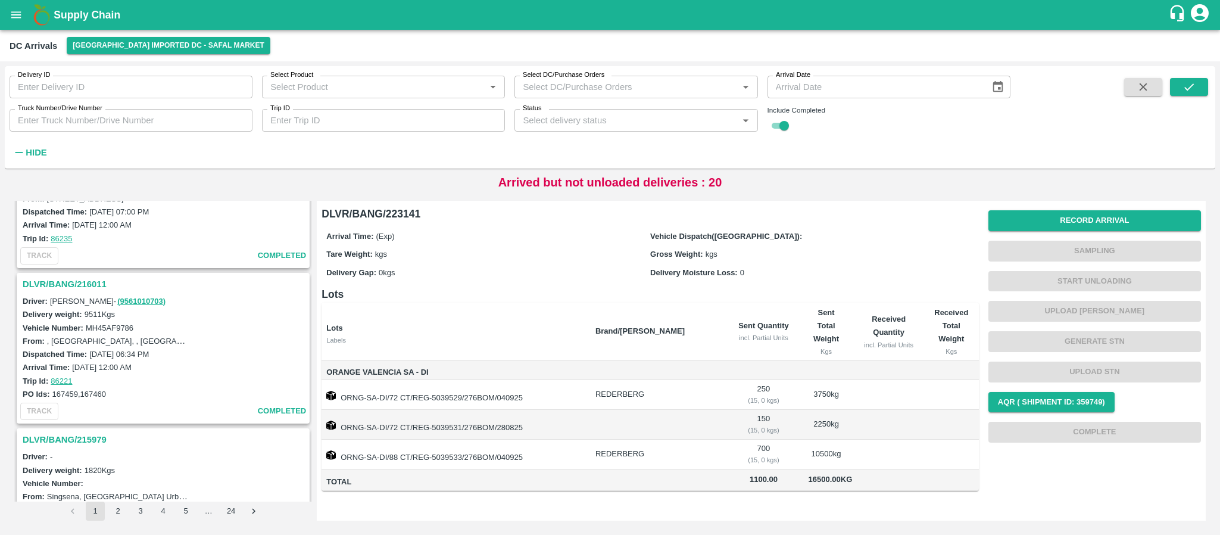
scroll to position [2695, 0]
drag, startPoint x: 52, startPoint y: 390, endPoint x: 76, endPoint y: 389, distance: 23.8
click at [76, 389] on label "167459,167460" at bounding box center [79, 392] width 54 height 9
copy label "167459"
drag, startPoint x: 79, startPoint y: 391, endPoint x: 121, endPoint y: 392, distance: 42.3
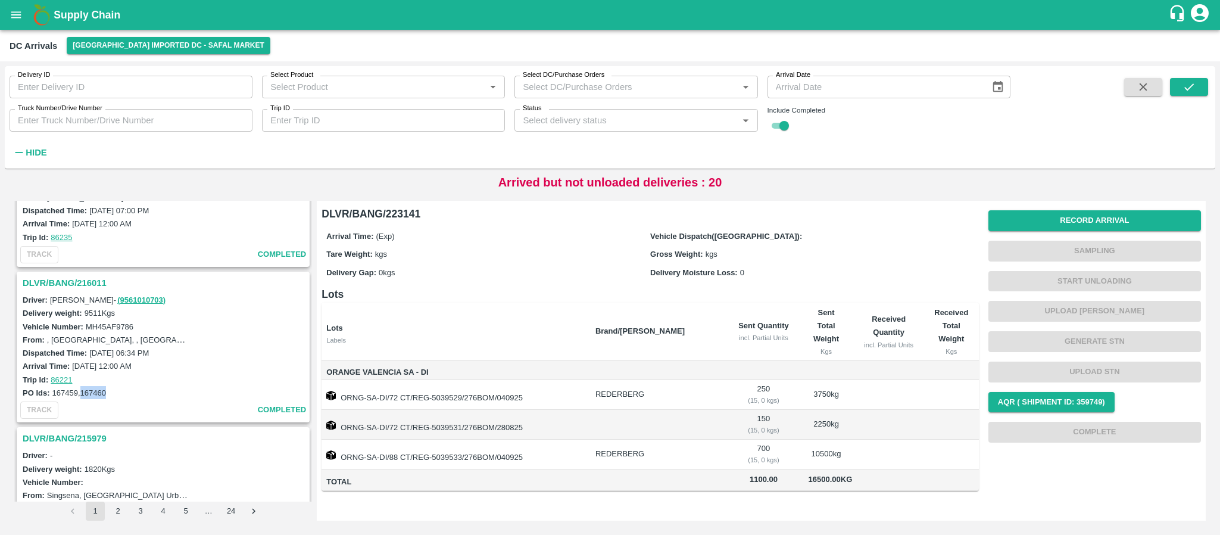
click at [121, 392] on div "PO Ids: 167459,167460" at bounding box center [165, 392] width 285 height 13
copy label "167460"
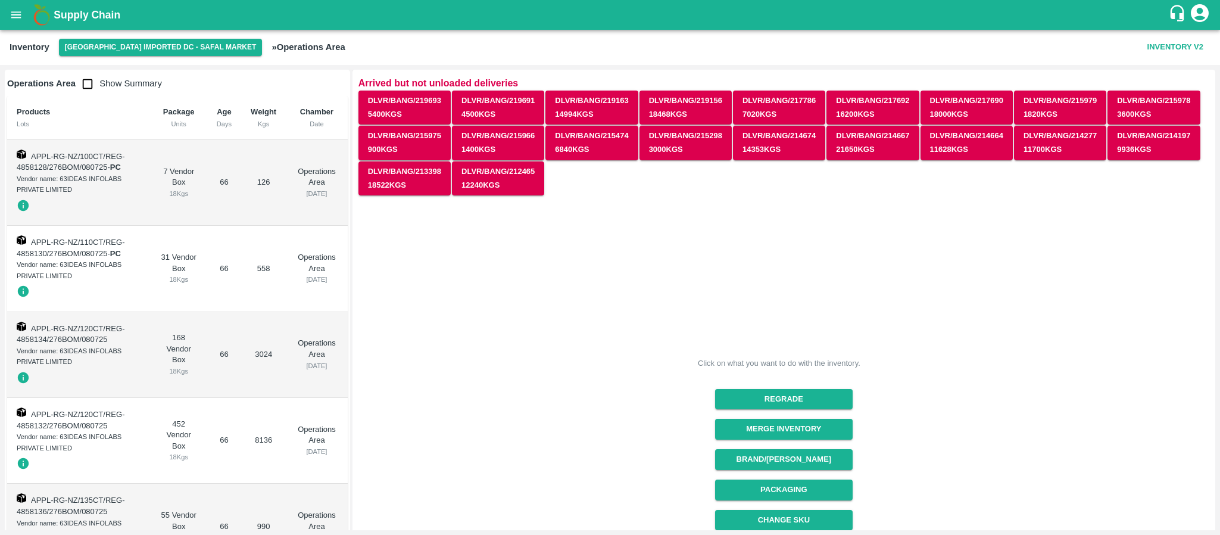
click at [91, 84] on input "checkbox" at bounding box center [88, 84] width 24 height 24
checkbox input "true"
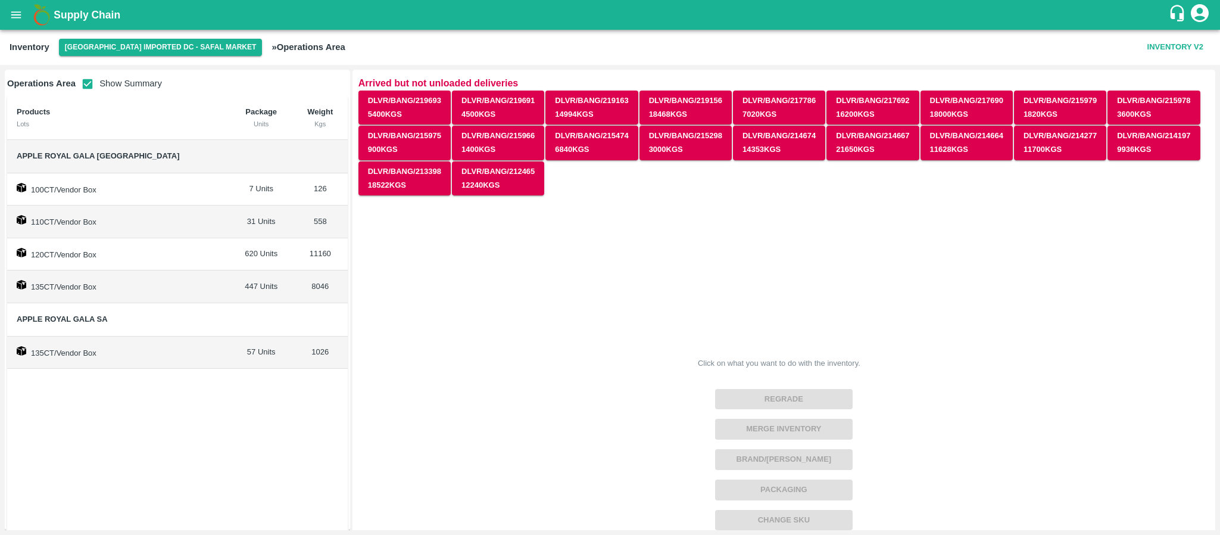
scroll to position [21, 0]
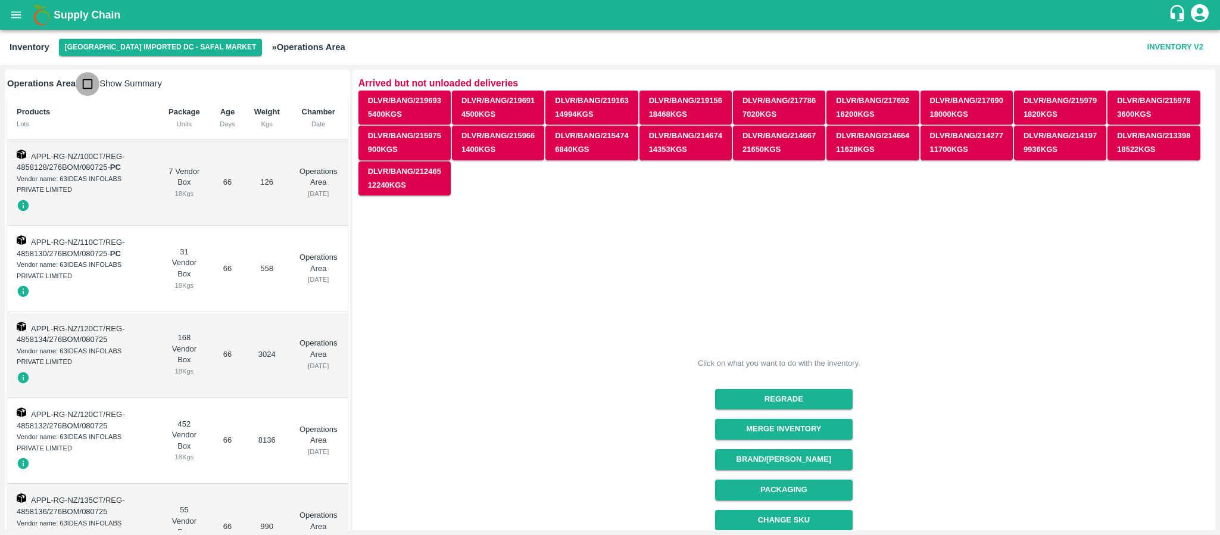
click at [86, 77] on input "checkbox" at bounding box center [88, 84] width 24 height 24
checkbox input "true"
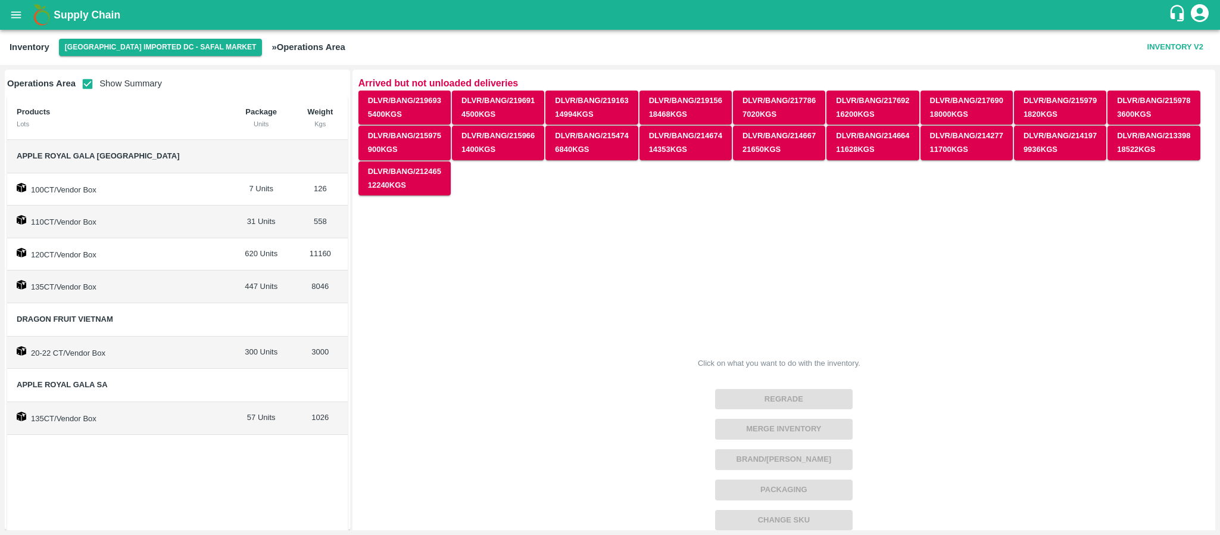
scroll to position [21, 0]
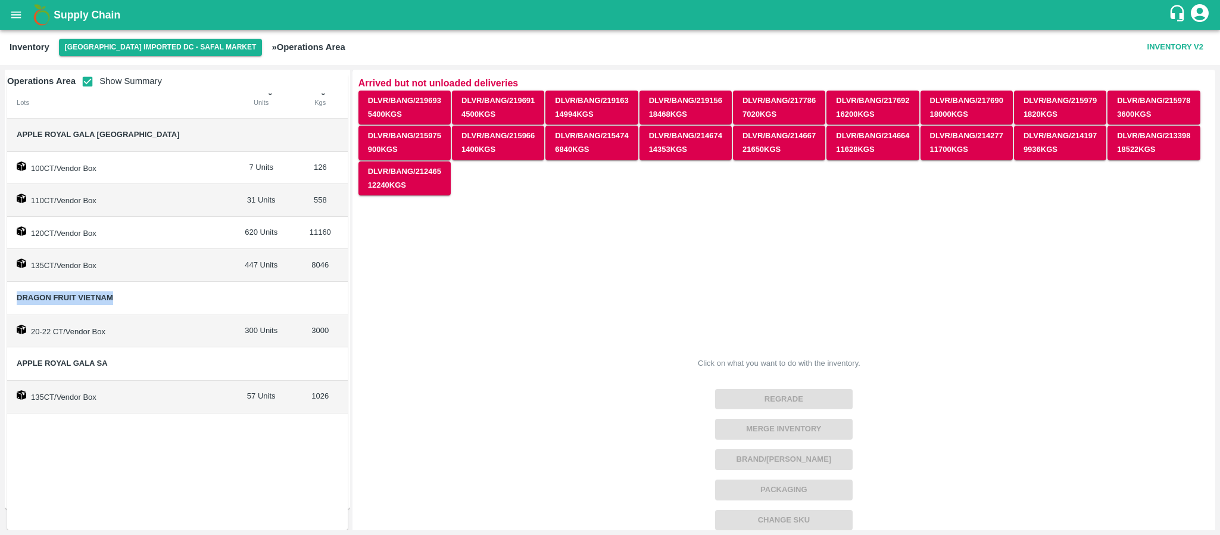
drag, startPoint x: 11, startPoint y: 295, endPoint x: 132, endPoint y: 301, distance: 121.0
click at [132, 301] on td "Dragon Fruit Vietnam" at bounding box center [118, 298] width 223 height 33
copy span "Dragon Fruit Vietnam"
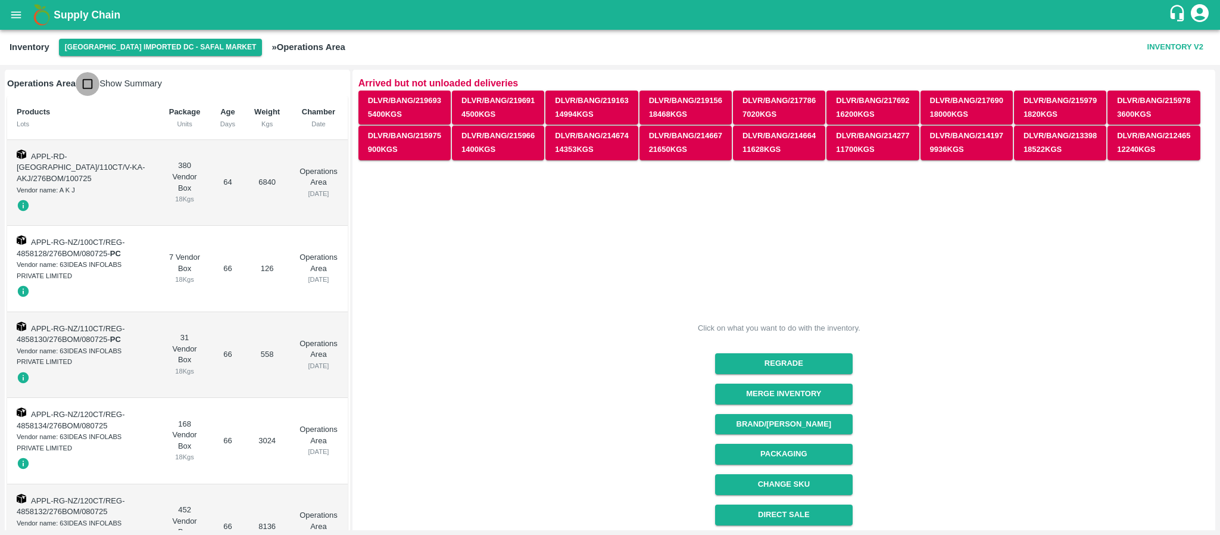
click at [84, 85] on input "checkbox" at bounding box center [88, 84] width 24 height 24
checkbox input "true"
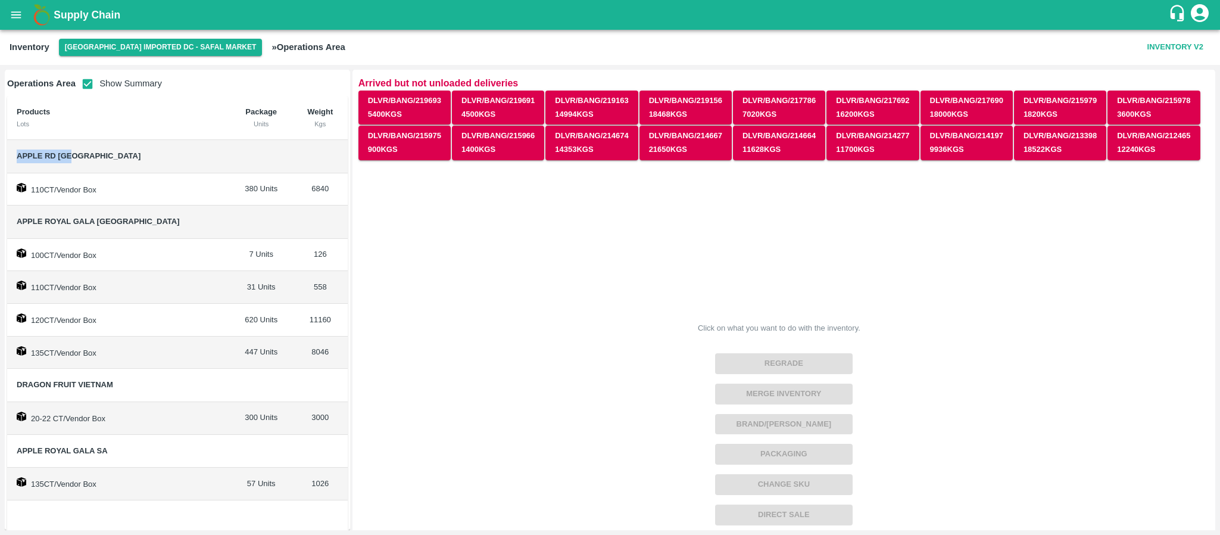
drag, startPoint x: 14, startPoint y: 152, endPoint x: 77, endPoint y: 154, distance: 63.1
click at [77, 154] on td "Apple RD [GEOGRAPHIC_DATA]" at bounding box center [118, 156] width 223 height 33
copy span "Apple RD [GEOGRAPHIC_DATA]"
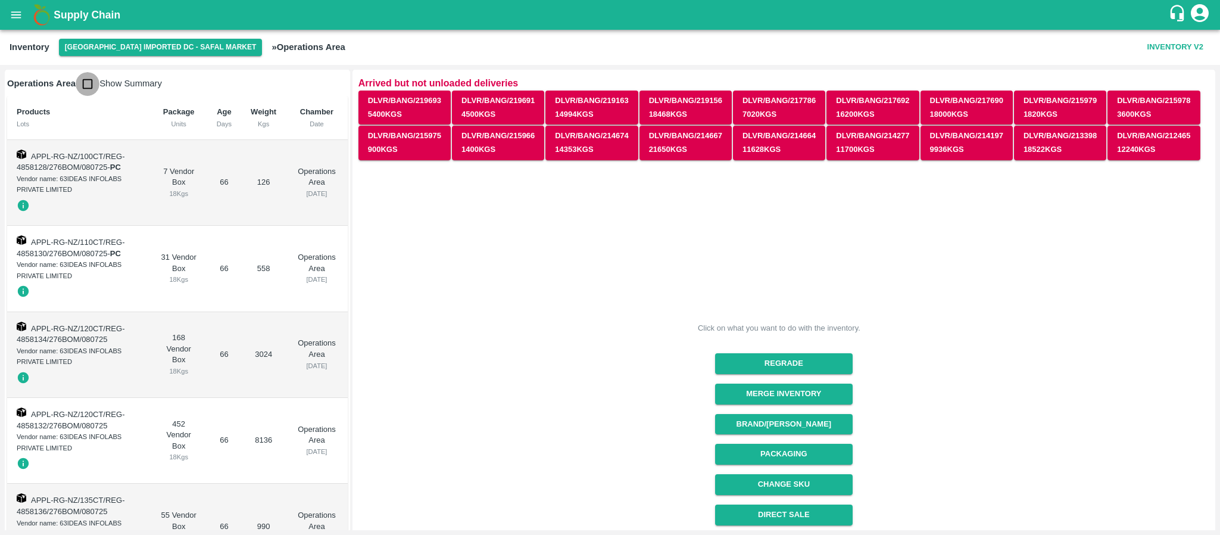
click at [91, 84] on input "checkbox" at bounding box center [88, 84] width 24 height 24
checkbox input "true"
click at [88, 79] on input "checkbox" at bounding box center [88, 84] width 24 height 24
checkbox input "true"
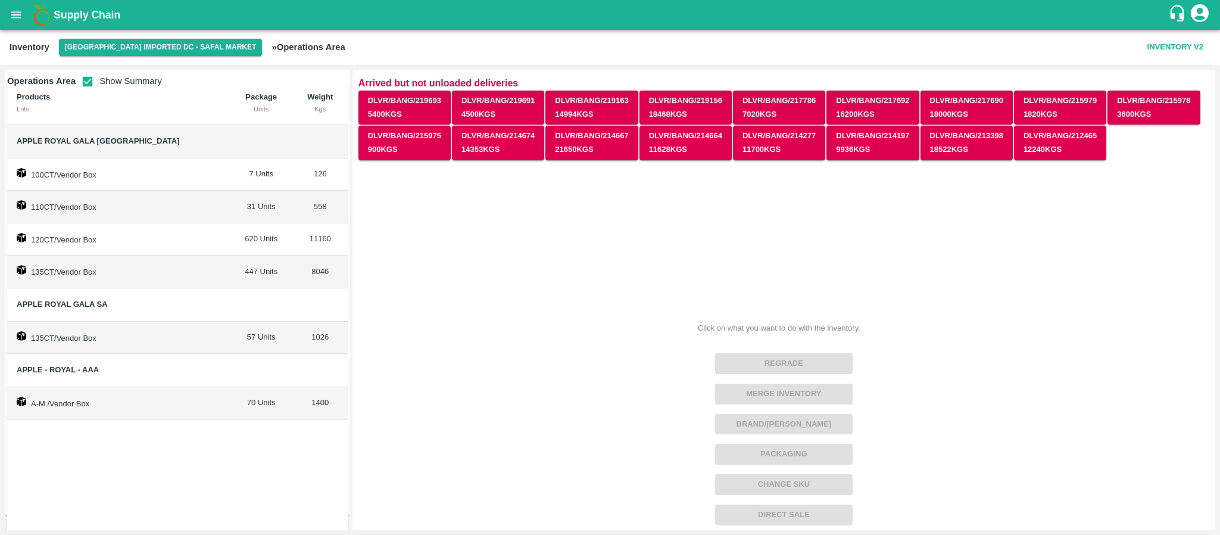
scroll to position [21, 0]
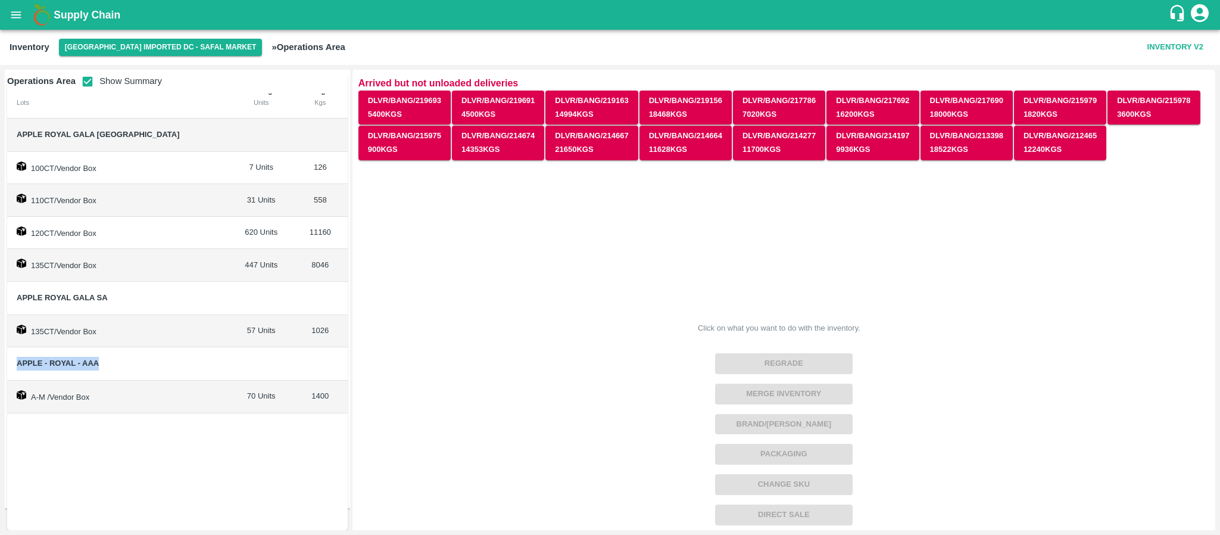
drag, startPoint x: 16, startPoint y: 363, endPoint x: 111, endPoint y: 356, distance: 95.5
click at [111, 356] on td "Apple - Royal - AAA" at bounding box center [118, 363] width 223 height 33
copy span "Apple - Royal - AAA"
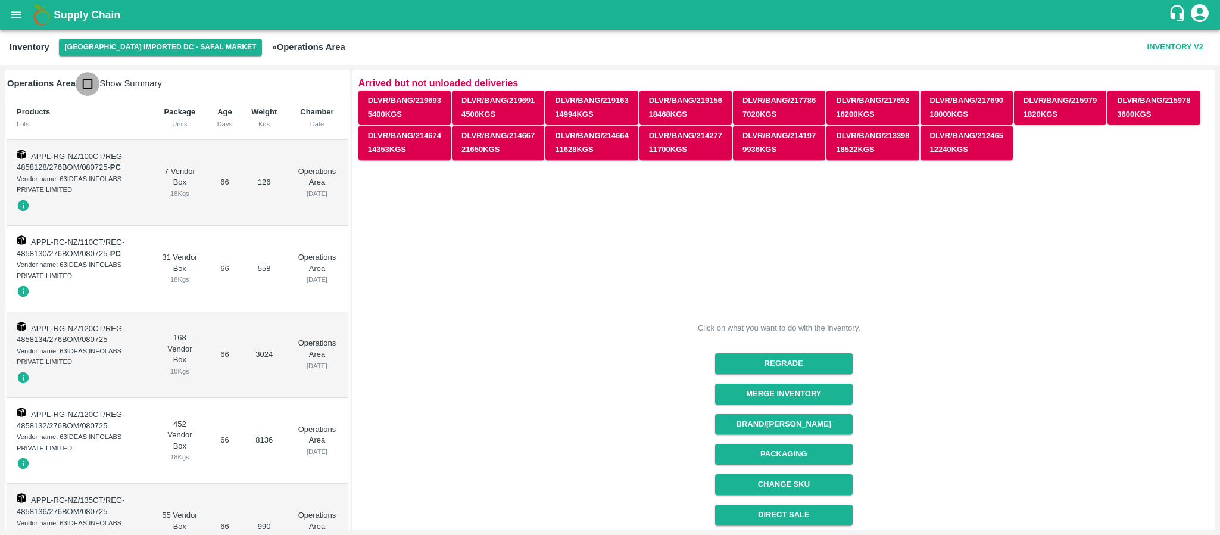
click at [93, 77] on input "checkbox" at bounding box center [88, 84] width 24 height 24
checkbox input "true"
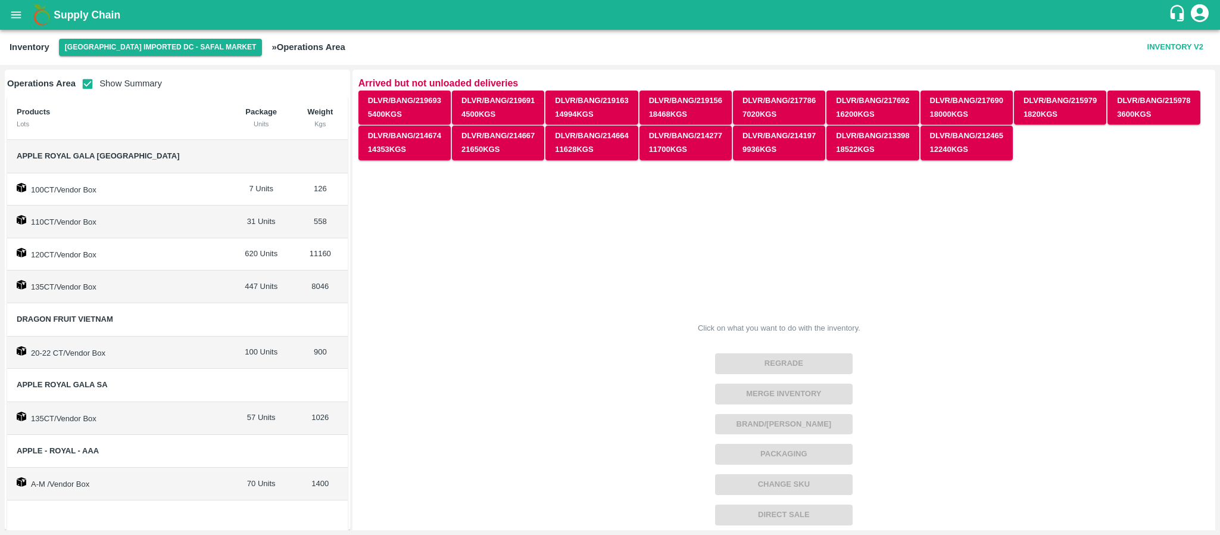
scroll to position [21, 0]
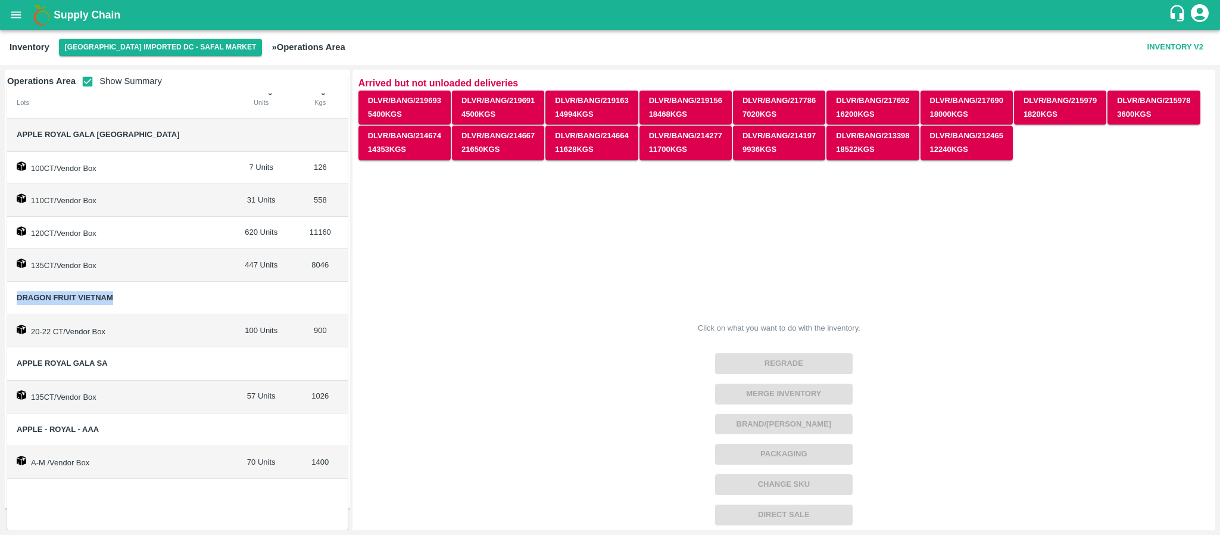
drag, startPoint x: 15, startPoint y: 297, endPoint x: 148, endPoint y: 295, distance: 133.4
click at [148, 295] on td "Dragon Fruit Vietnam" at bounding box center [118, 298] width 223 height 33
copy span "Dragon Fruit Vietnam"
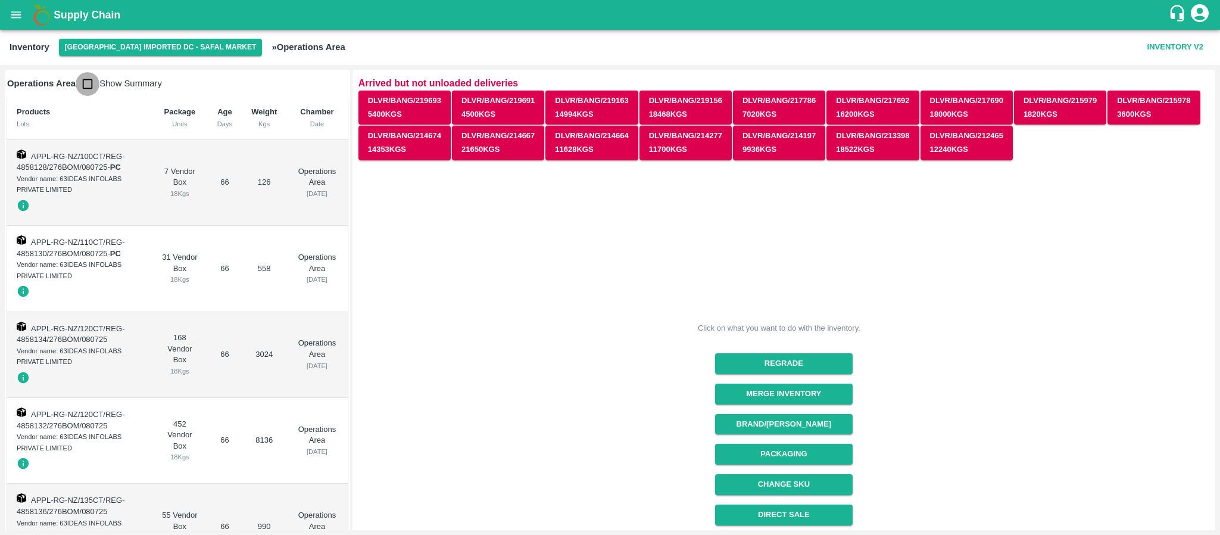
click at [92, 79] on input "checkbox" at bounding box center [88, 84] width 24 height 24
checkbox input "true"
click at [92, 81] on input "checkbox" at bounding box center [88, 84] width 24 height 24
checkbox input "true"
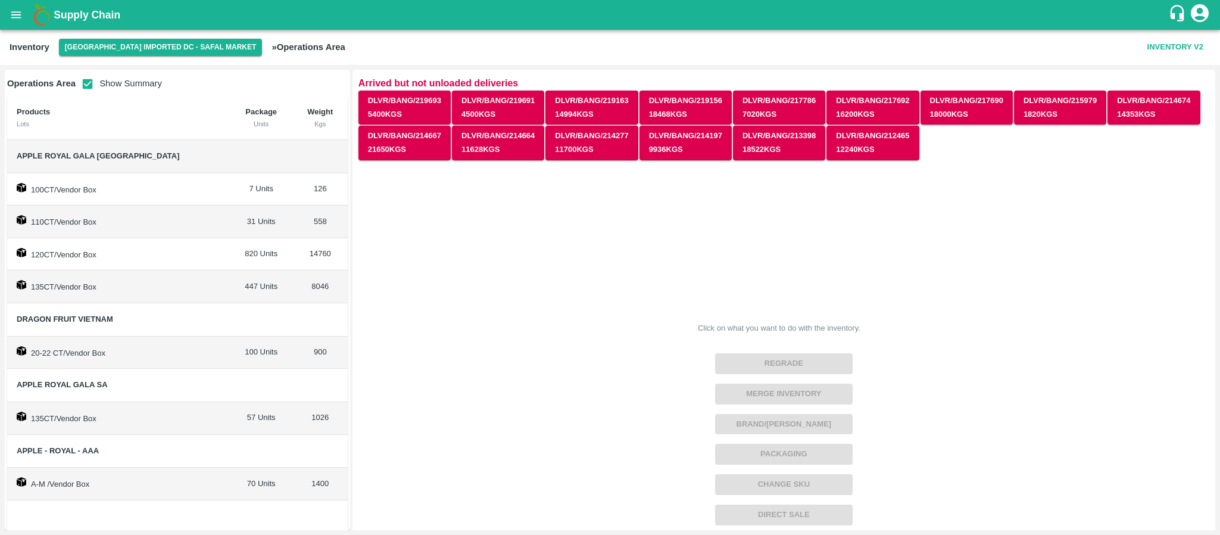
scroll to position [21, 0]
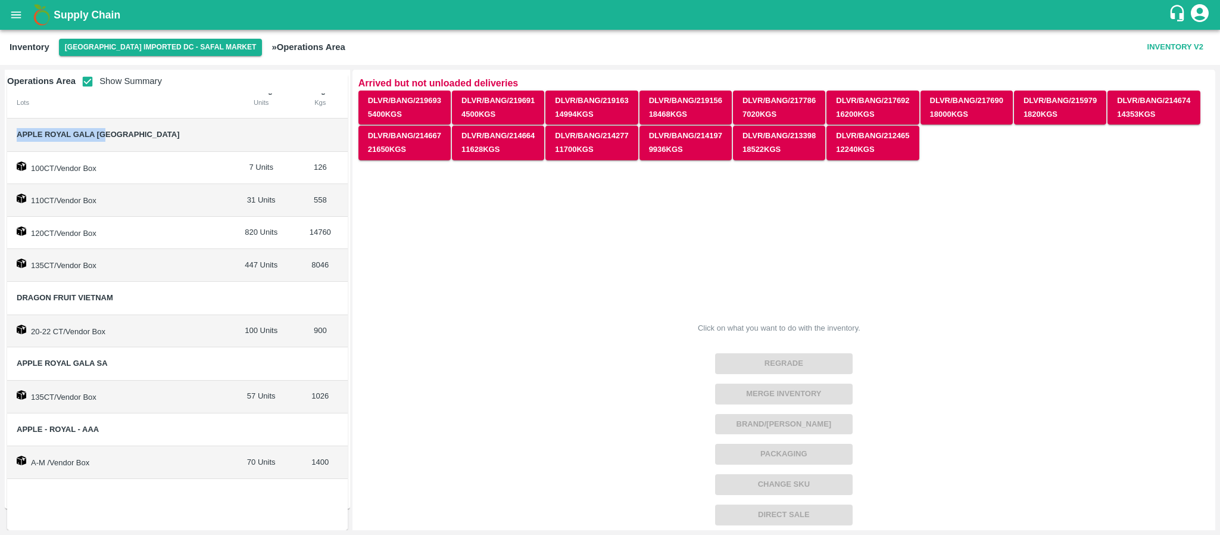
drag, startPoint x: 17, startPoint y: 133, endPoint x: 115, endPoint y: 127, distance: 98.4
click at [115, 128] on span "Apple Royal Gala [GEOGRAPHIC_DATA]" at bounding box center [119, 135] width 204 height 14
copy span "Apple Royal Gala [GEOGRAPHIC_DATA]"
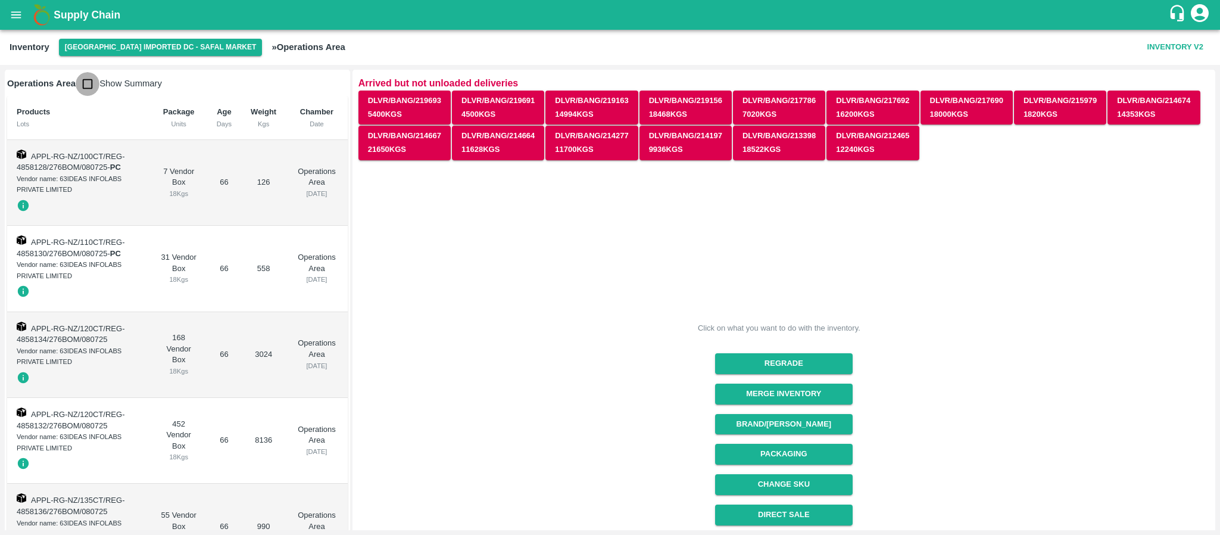
click at [92, 76] on input "checkbox" at bounding box center [88, 84] width 24 height 24
checkbox input "true"
click at [85, 83] on input "checkbox" at bounding box center [88, 84] width 24 height 24
checkbox input "true"
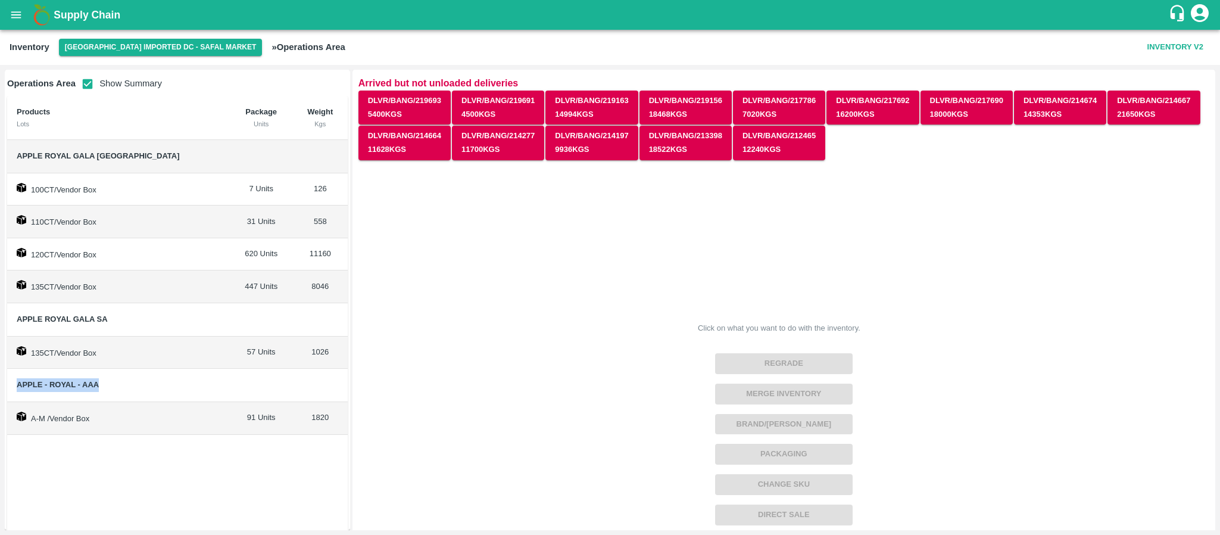
drag, startPoint x: 11, startPoint y: 385, endPoint x: 133, endPoint y: 385, distance: 122.1
click at [133, 385] on td "Apple - Royal - AAA" at bounding box center [118, 385] width 223 height 33
copy span "Apple - Royal - AAA"
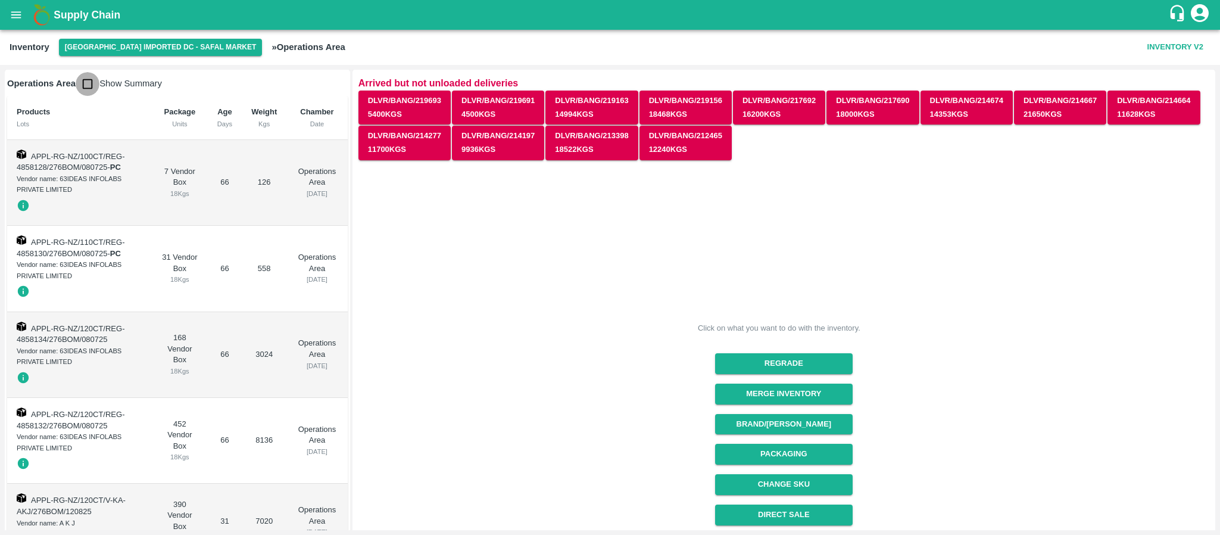
click at [89, 79] on input "checkbox" at bounding box center [88, 84] width 24 height 24
checkbox input "true"
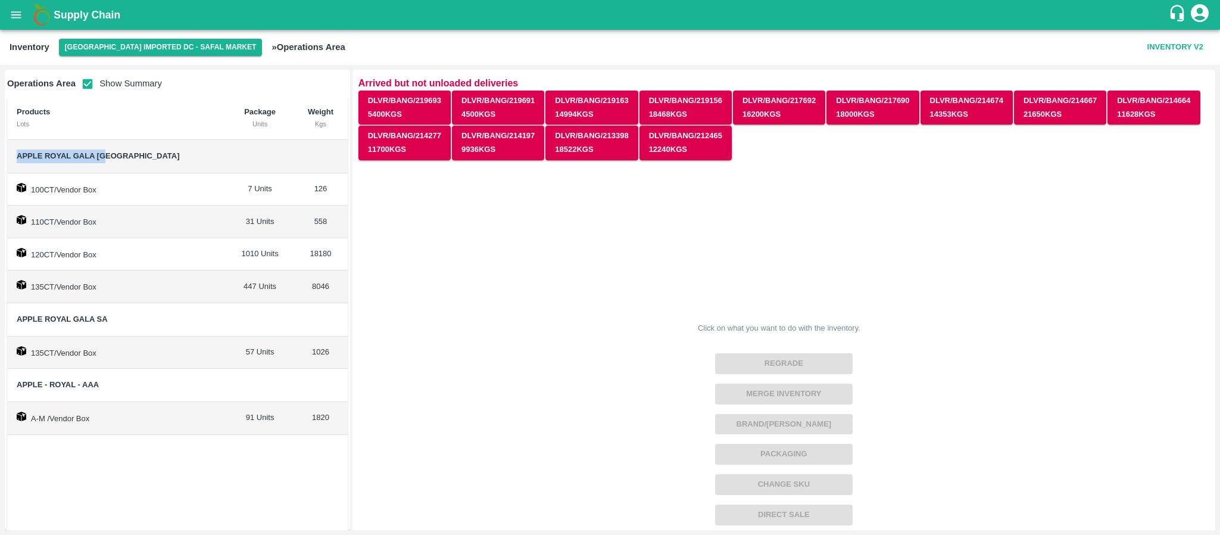
drag, startPoint x: 15, startPoint y: 149, endPoint x: 132, endPoint y: 145, distance: 117.3
click at [132, 145] on td "Apple Royal Gala [GEOGRAPHIC_DATA]" at bounding box center [116, 156] width 219 height 33
copy span "Apple Royal Gala [GEOGRAPHIC_DATA]"
click at [132, 145] on td "Apple Royal Gala [GEOGRAPHIC_DATA]" at bounding box center [116, 156] width 219 height 33
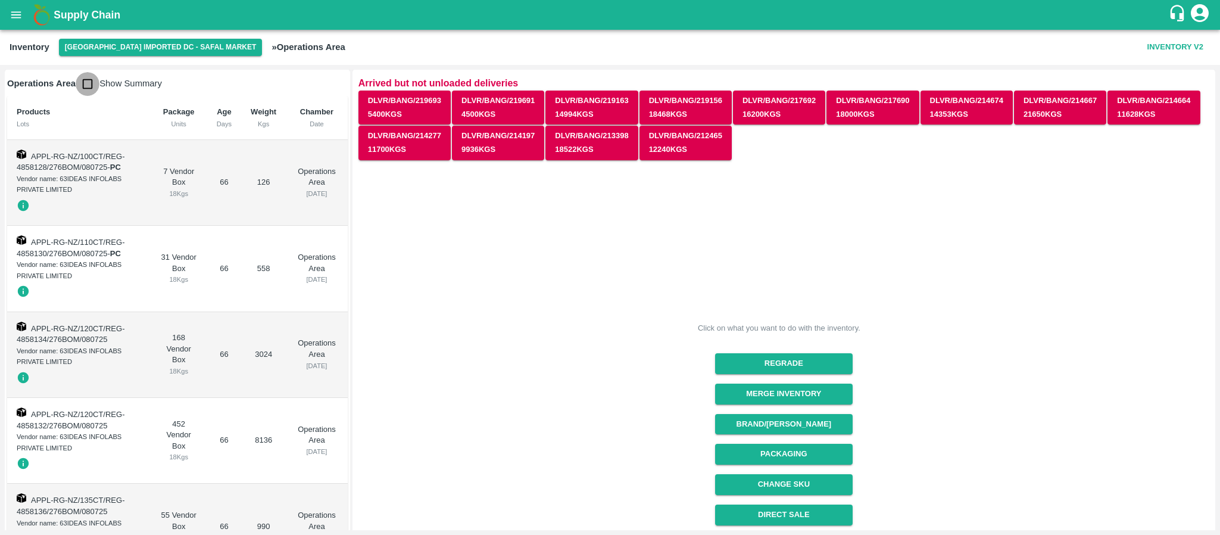
click at [86, 85] on input "checkbox" at bounding box center [88, 84] width 24 height 24
checkbox input "true"
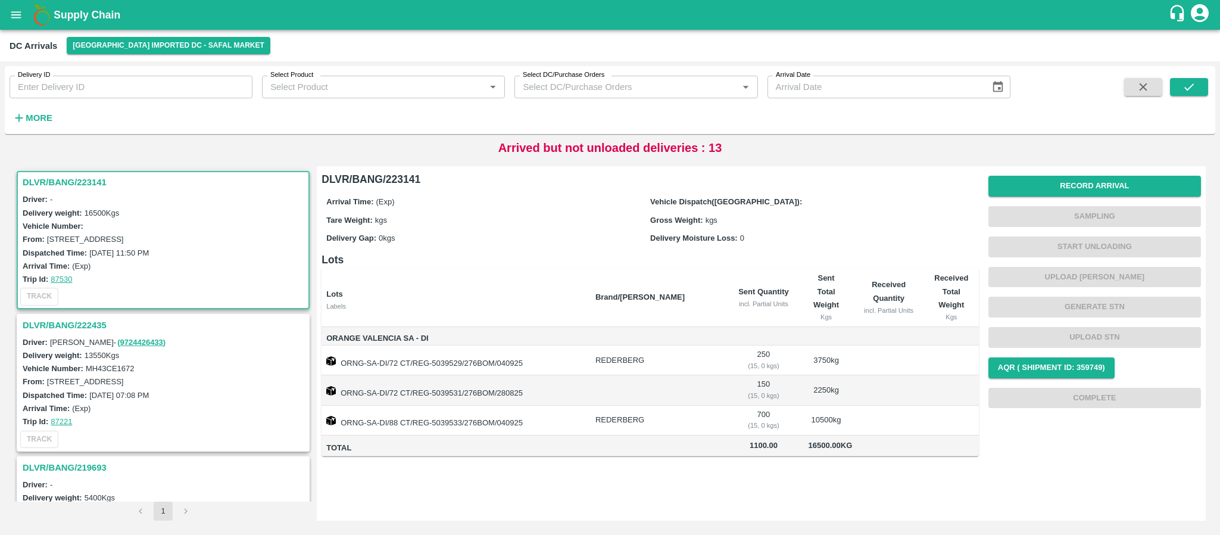
click at [93, 183] on h3 "DLVR/BANG/223141" at bounding box center [165, 181] width 285 height 15
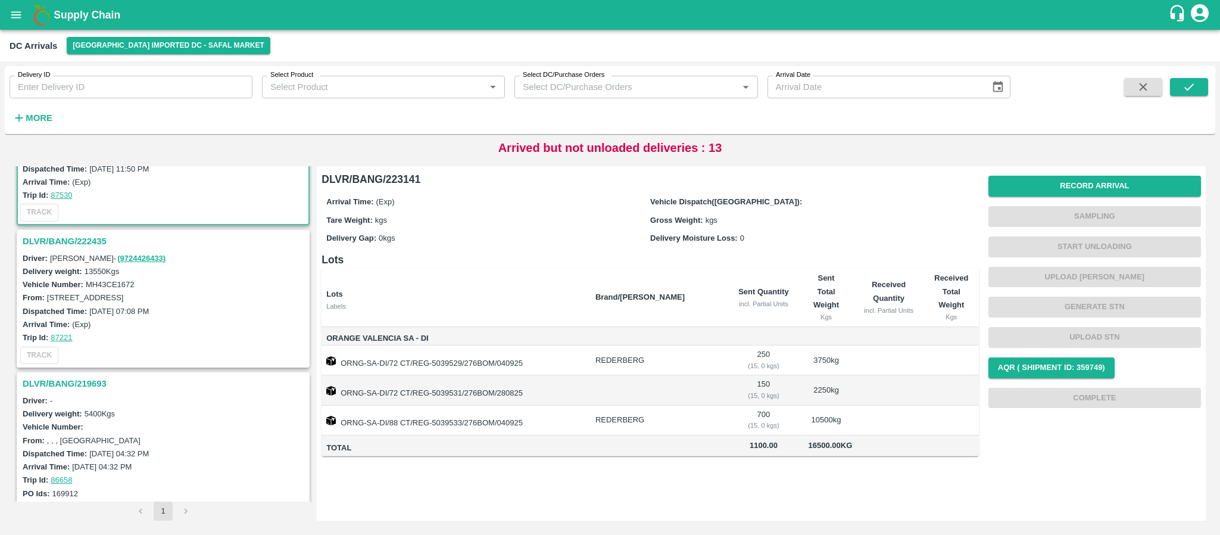
scroll to position [86, 0]
click at [83, 234] on h3 "DLVR/BANG/222435" at bounding box center [165, 239] width 285 height 15
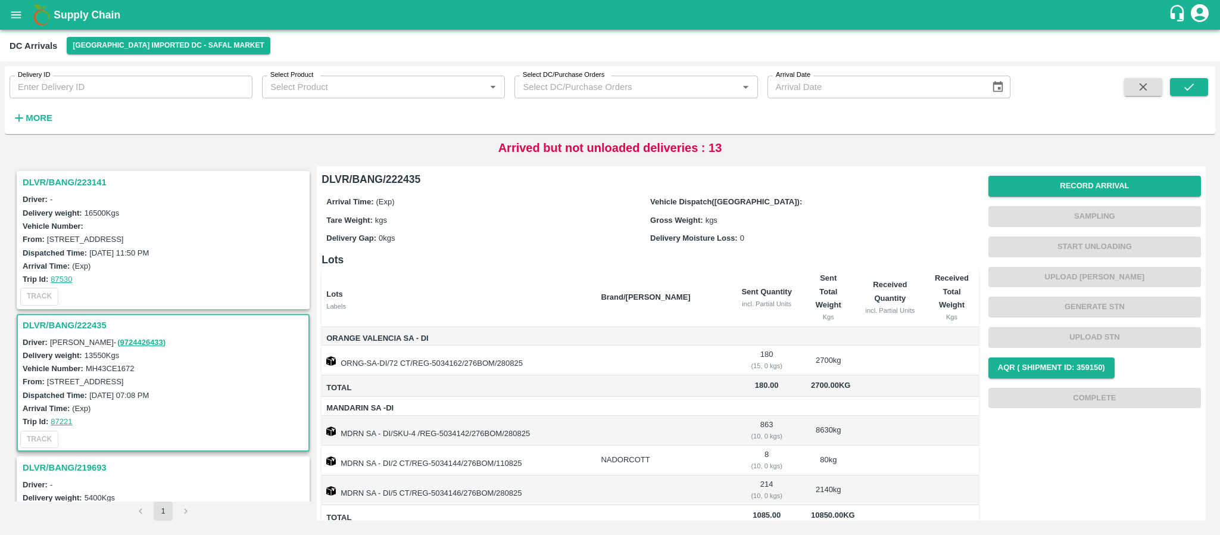
click at [63, 323] on h3 "DLVR/BANG/222435" at bounding box center [165, 324] width 285 height 15
click at [85, 179] on h3 "DLVR/BANG/223141" at bounding box center [165, 181] width 285 height 15
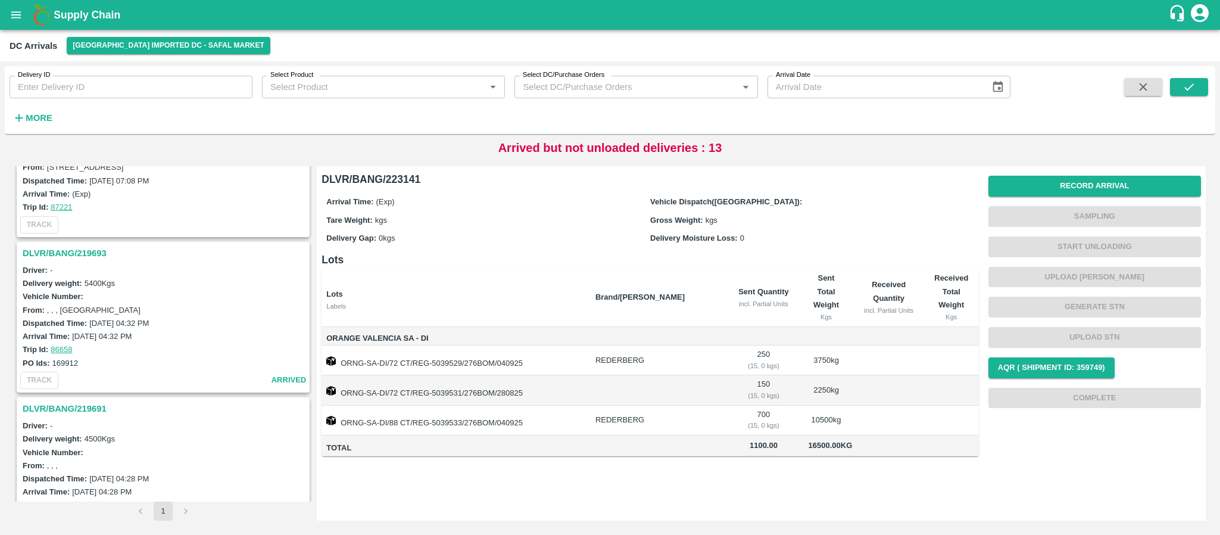
scroll to position [215, 0]
click at [81, 245] on h3 "DLVR/BANG/219693" at bounding box center [165, 252] width 285 height 15
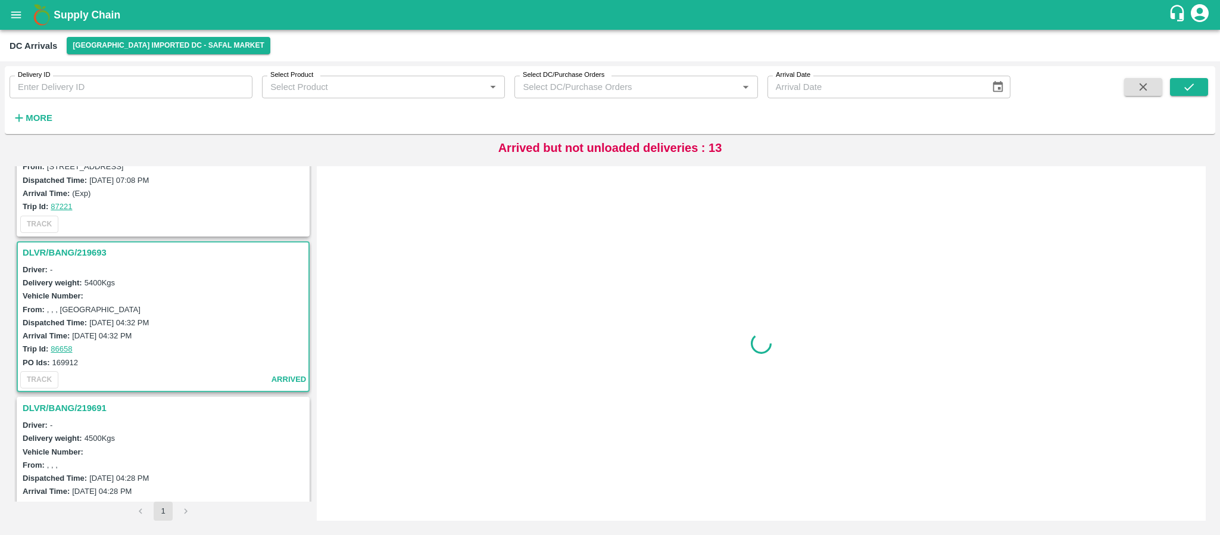
scroll to position [289, 0]
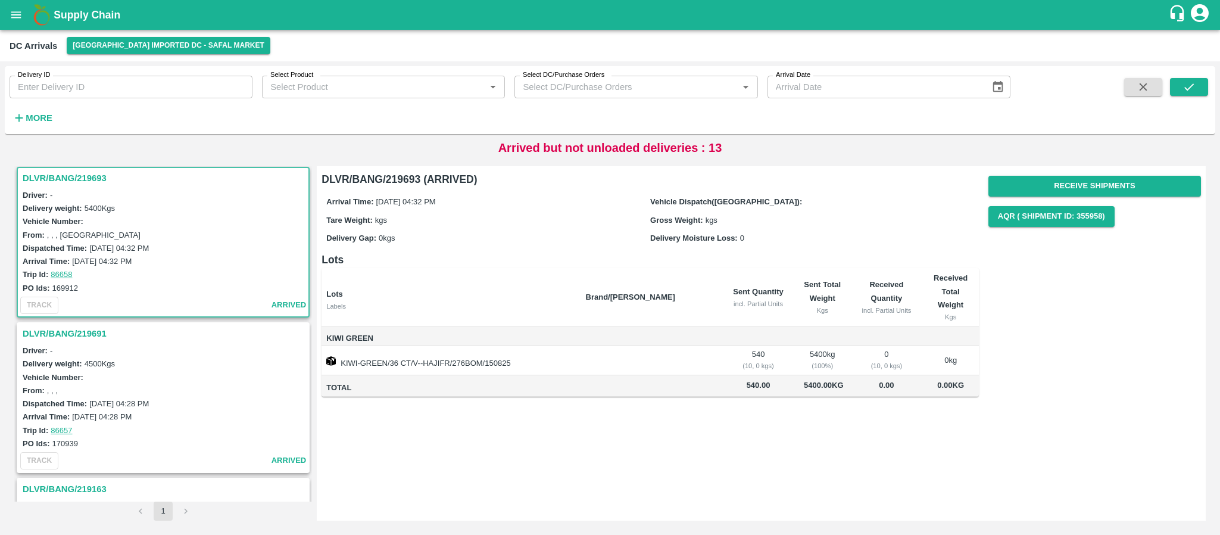
click at [68, 326] on h3 "DLVR/BANG/219691" at bounding box center [165, 333] width 285 height 15
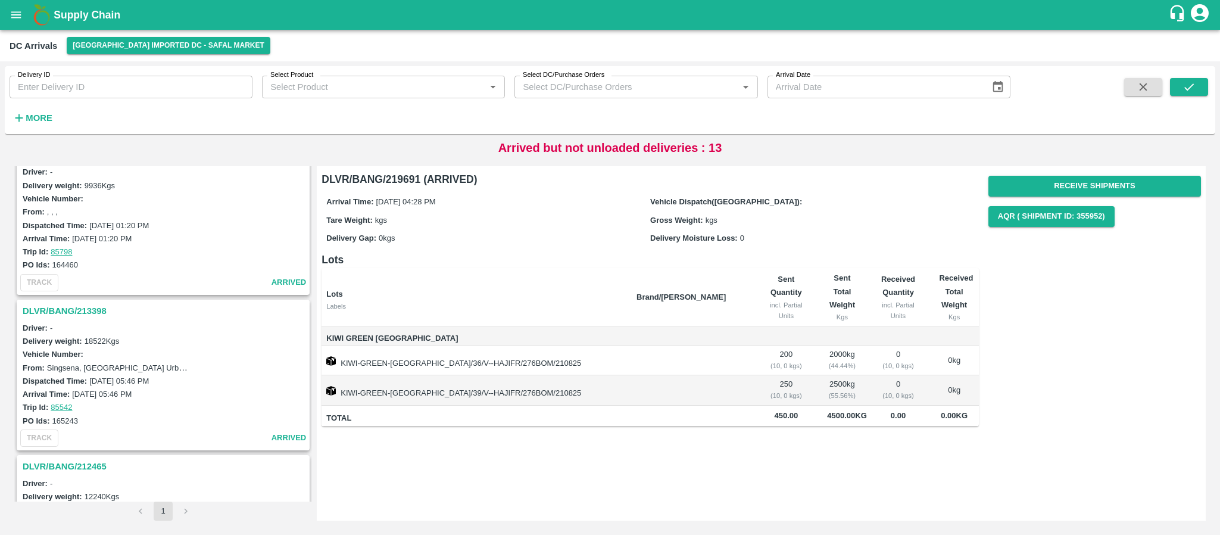
scroll to position [1721, 0]
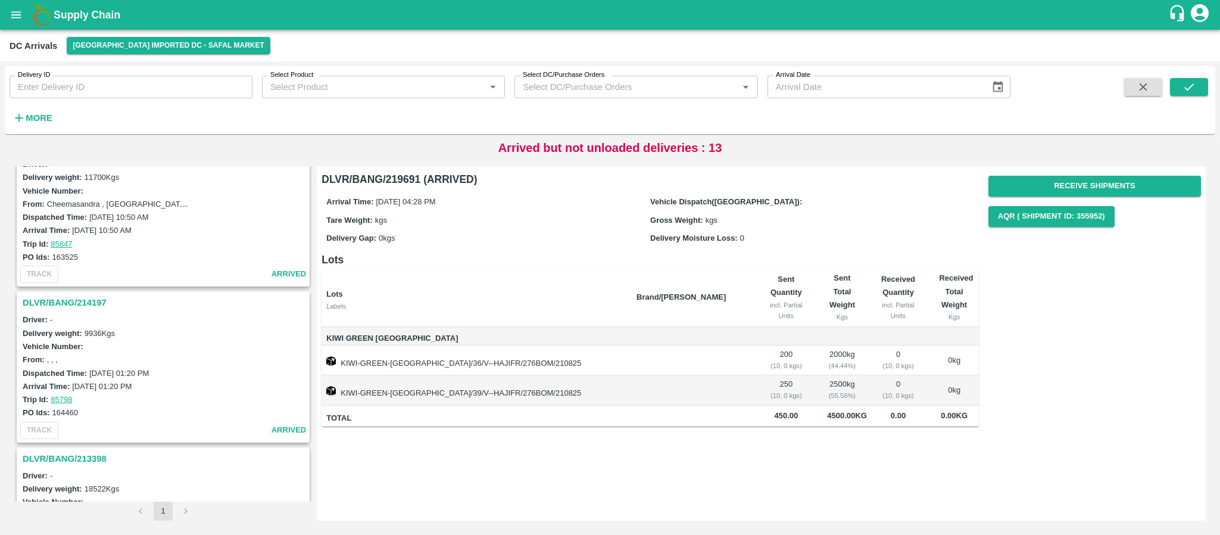
click at [91, 299] on h3 "DLVR/BANG/214197" at bounding box center [165, 302] width 285 height 15
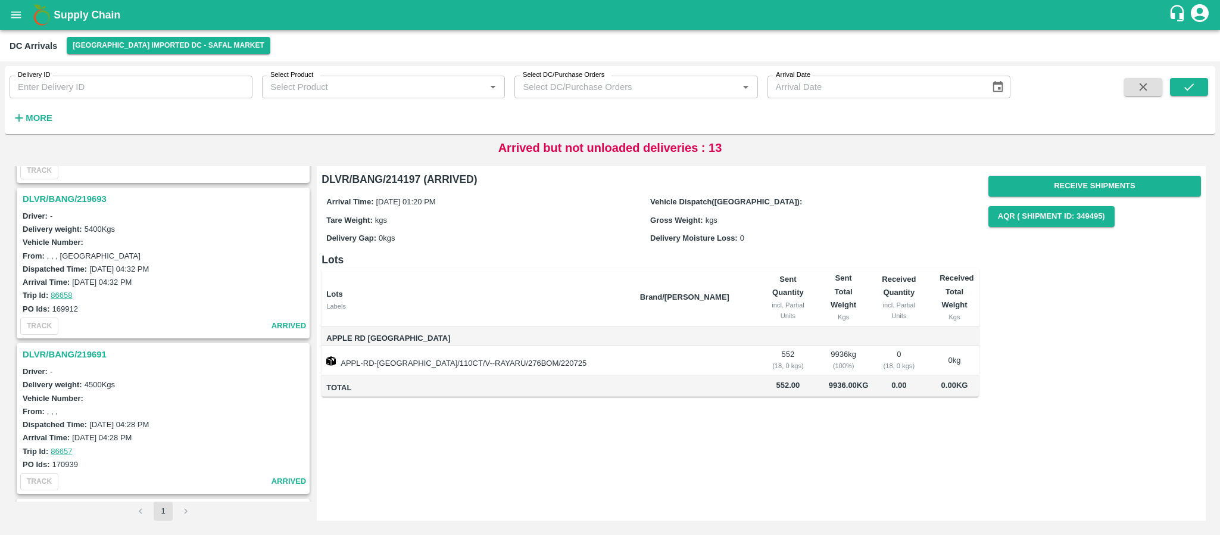
scroll to position [270, 0]
click at [77, 195] on h3 "DLVR/BANG/219693" at bounding box center [165, 197] width 285 height 15
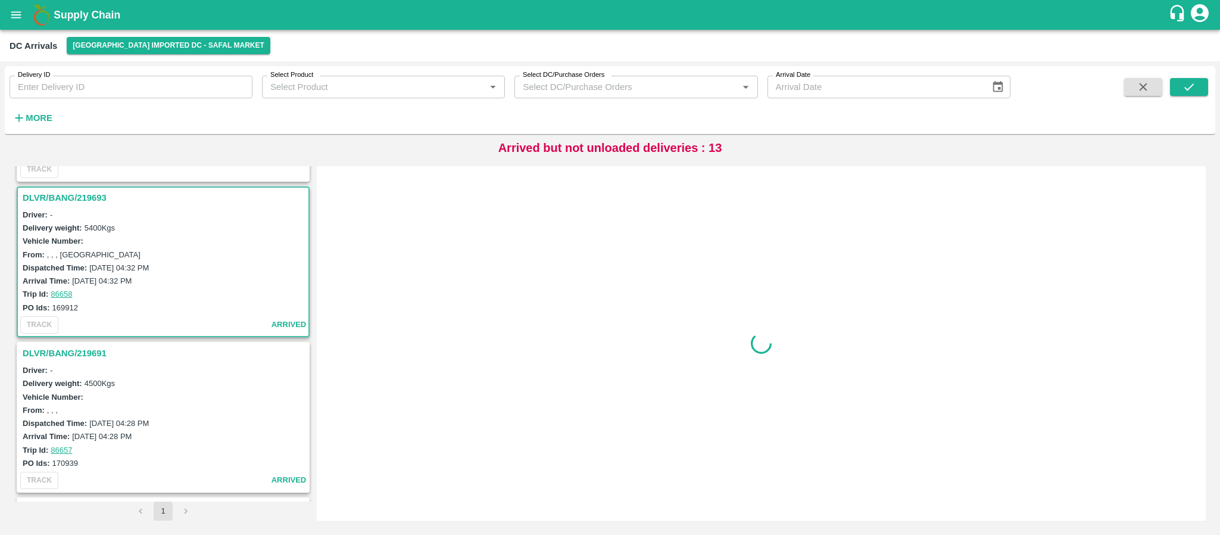
scroll to position [289, 0]
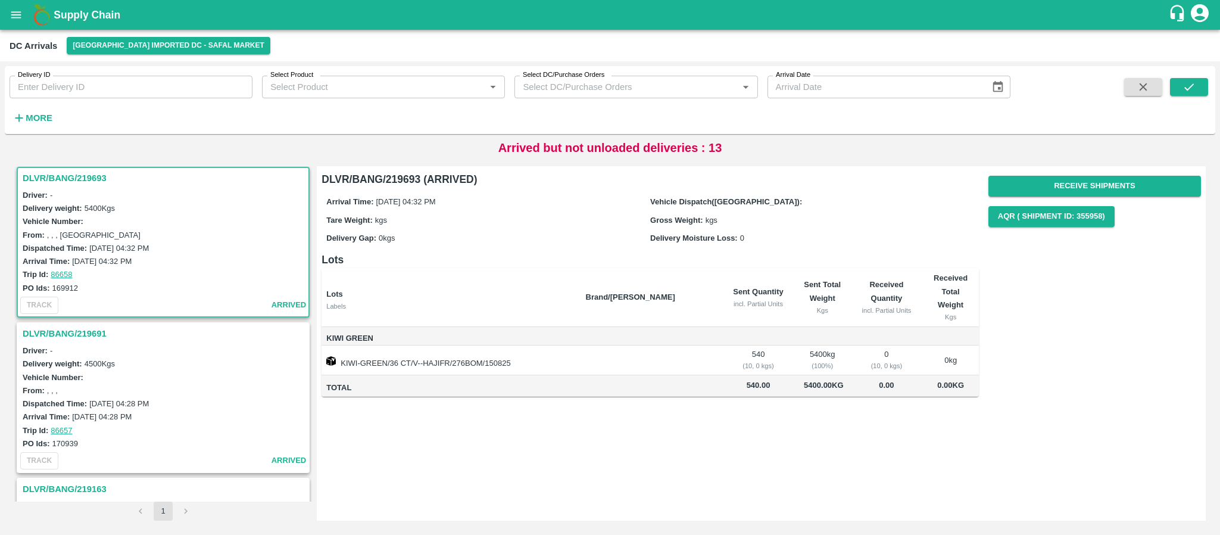
click at [83, 329] on h3 "DLVR/BANG/219691" at bounding box center [165, 333] width 285 height 15
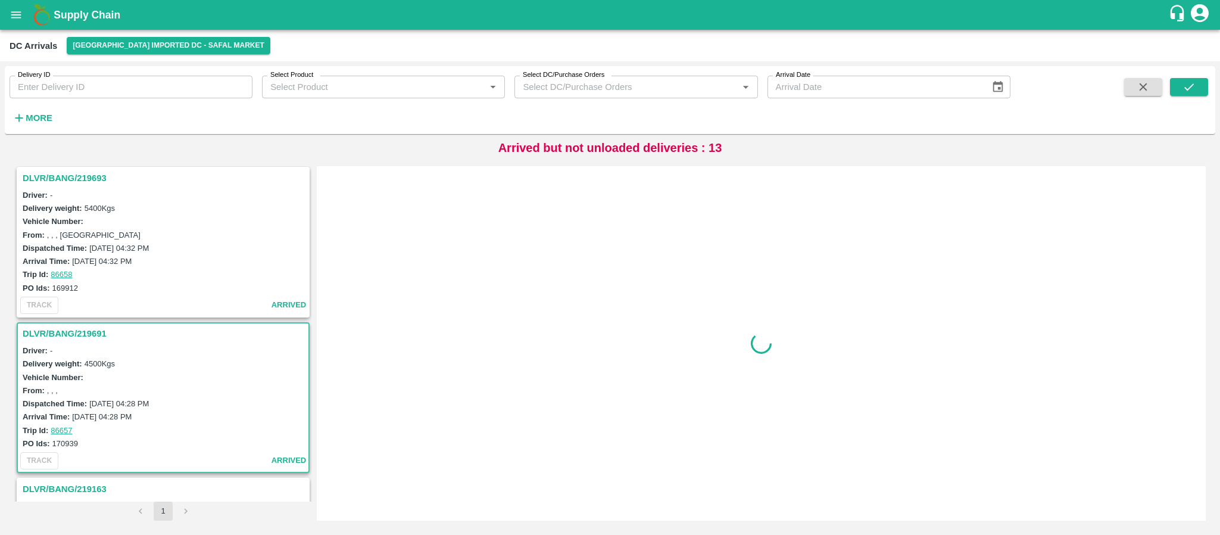
scroll to position [445, 0]
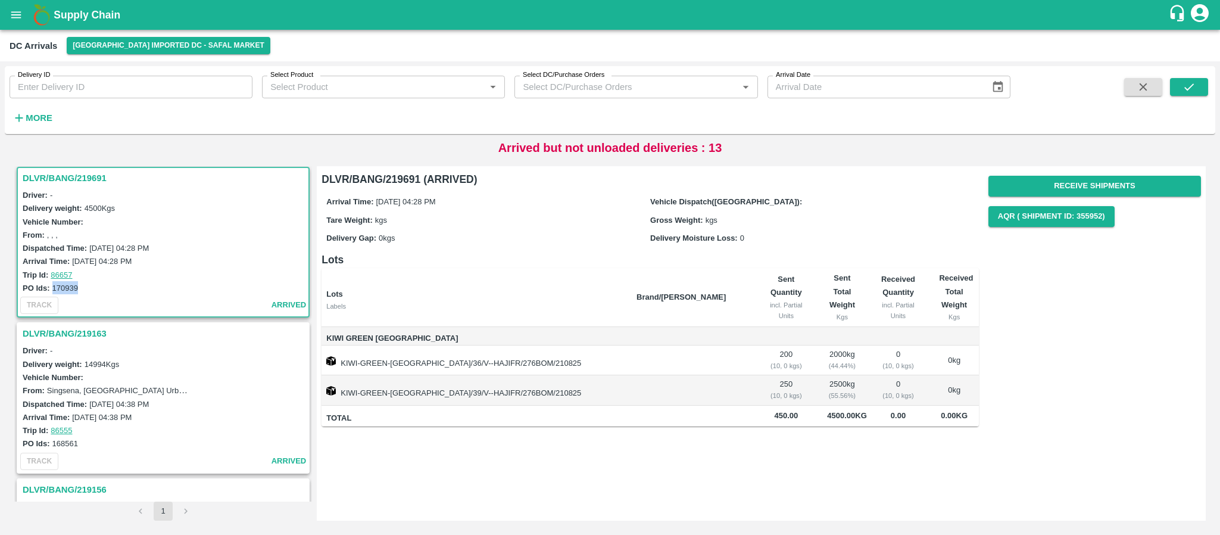
drag, startPoint x: 52, startPoint y: 286, endPoint x: 82, endPoint y: 282, distance: 30.0
click at [82, 282] on div "PO Ids: 170939" at bounding box center [165, 287] width 285 height 13
copy label "170939"
click at [65, 181] on h3 "DLVR/BANG/219691" at bounding box center [165, 177] width 285 height 15
click at [67, 171] on h3 "DLVR/BANG/219691" at bounding box center [165, 177] width 285 height 15
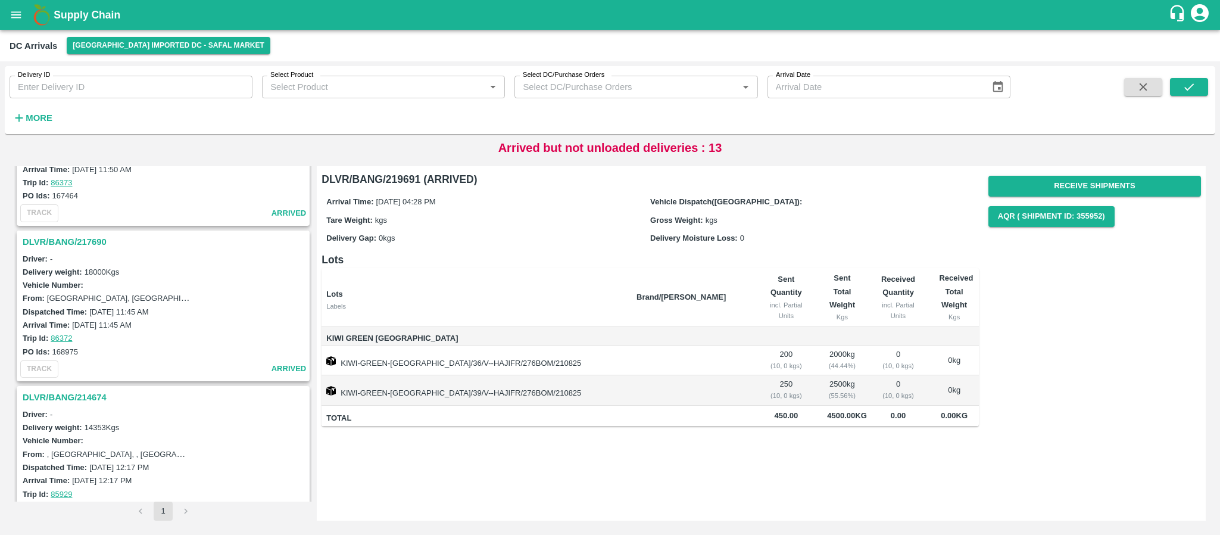
scroll to position [1003, 0]
click at [85, 242] on h3 "DLVR/BANG/217690" at bounding box center [165, 242] width 285 height 15
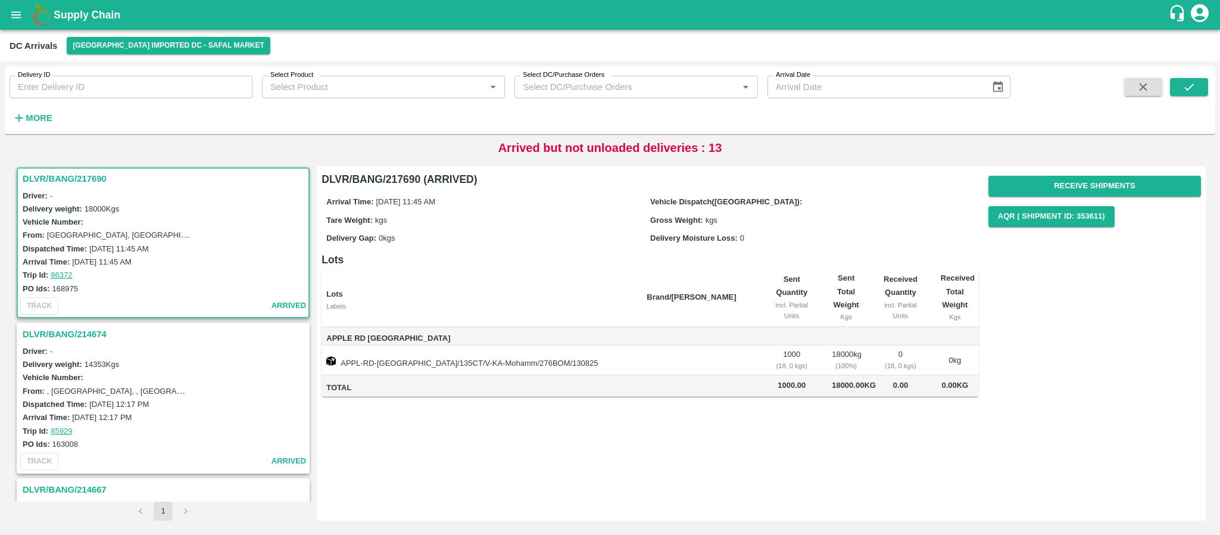
scroll to position [1100, 0]
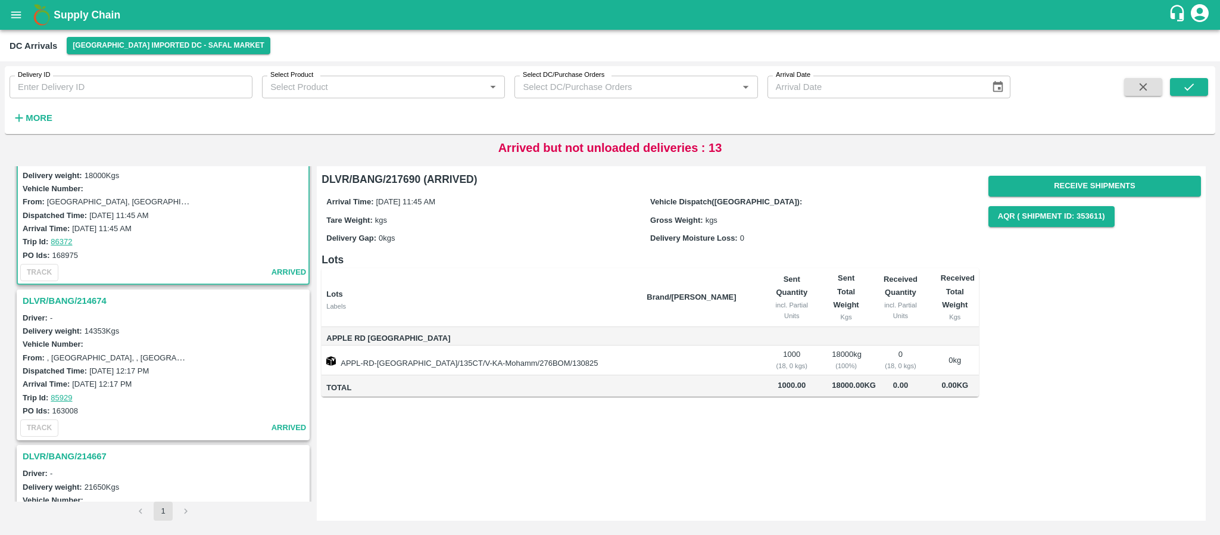
click at [65, 299] on h3 "DLVR/BANG/214674" at bounding box center [165, 300] width 285 height 15
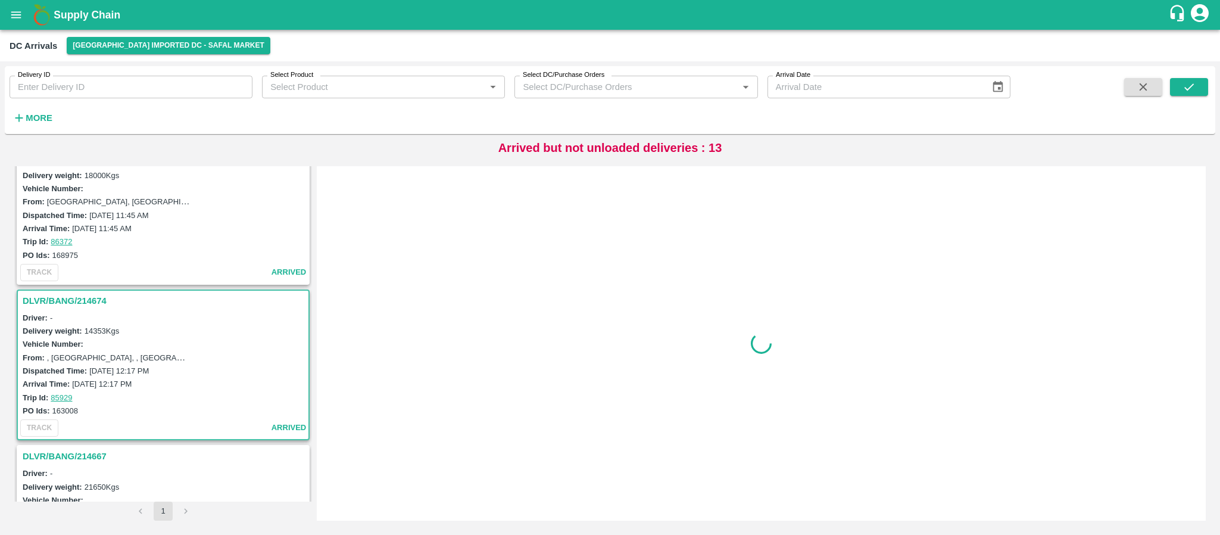
scroll to position [1222, 0]
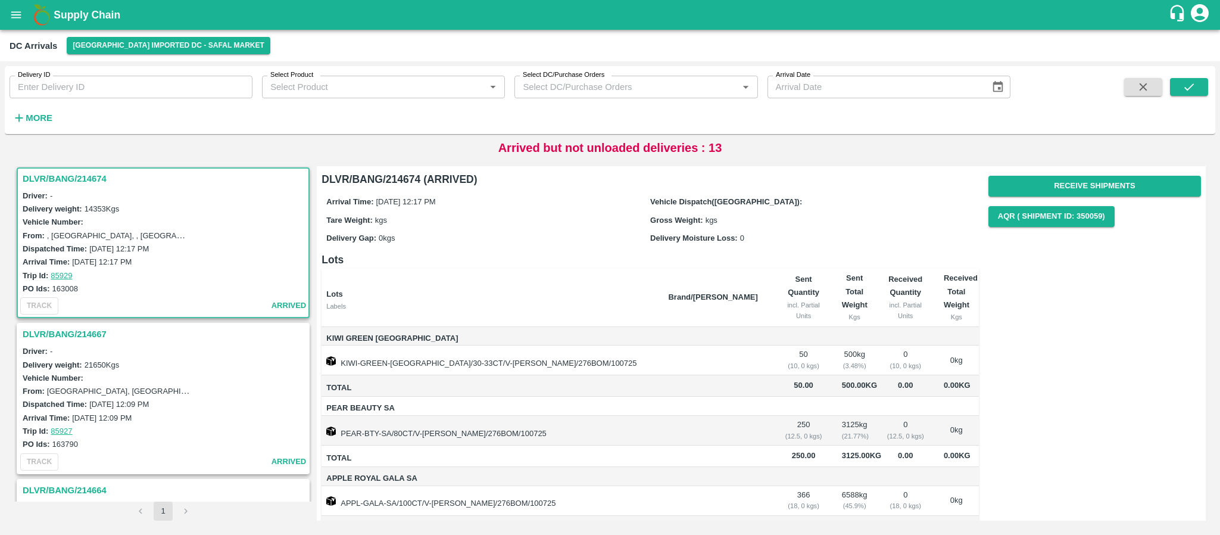
click at [90, 336] on h3 "DLVR/BANG/214667" at bounding box center [165, 333] width 285 height 15
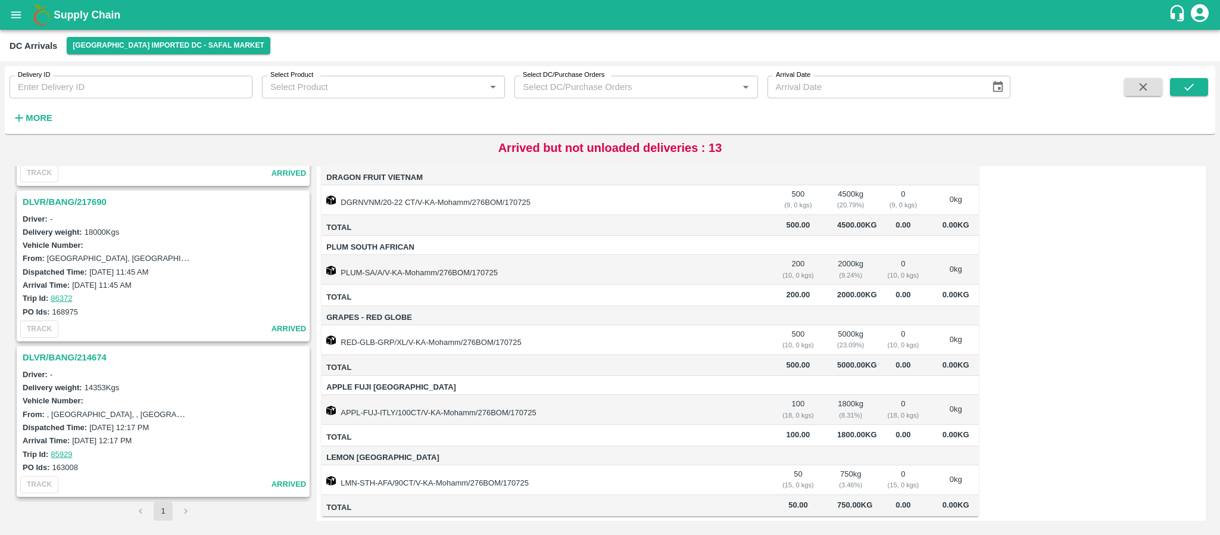
scroll to position [1043, 0]
click at [84, 356] on h3 "DLVR/BANG/214674" at bounding box center [165, 357] width 285 height 15
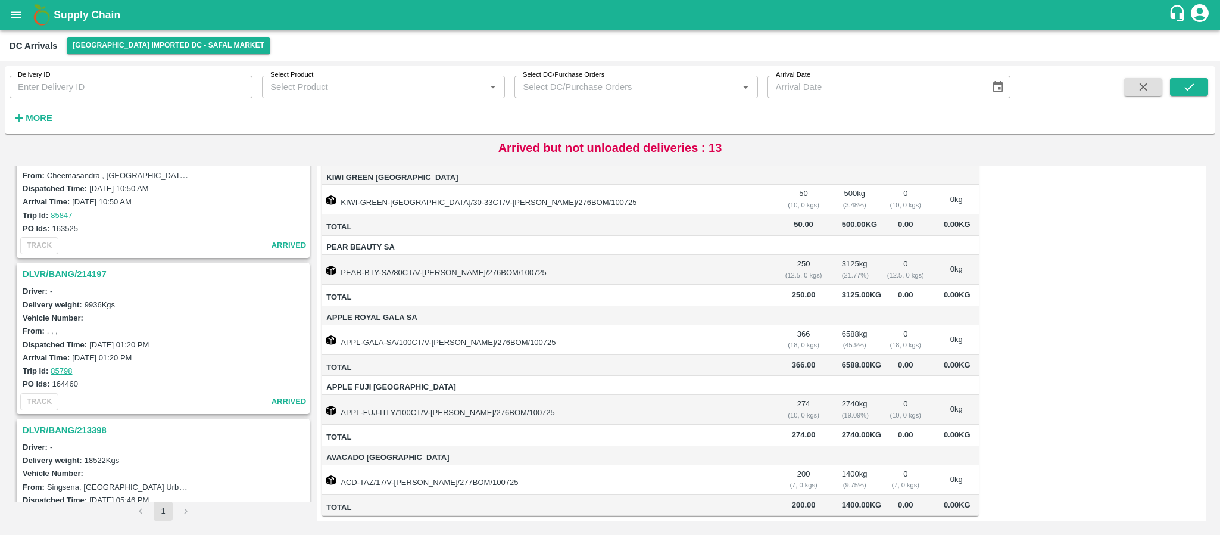
scroll to position [1750, 0]
click at [64, 276] on h3 "DLVR/BANG/214197" at bounding box center [165, 272] width 285 height 15
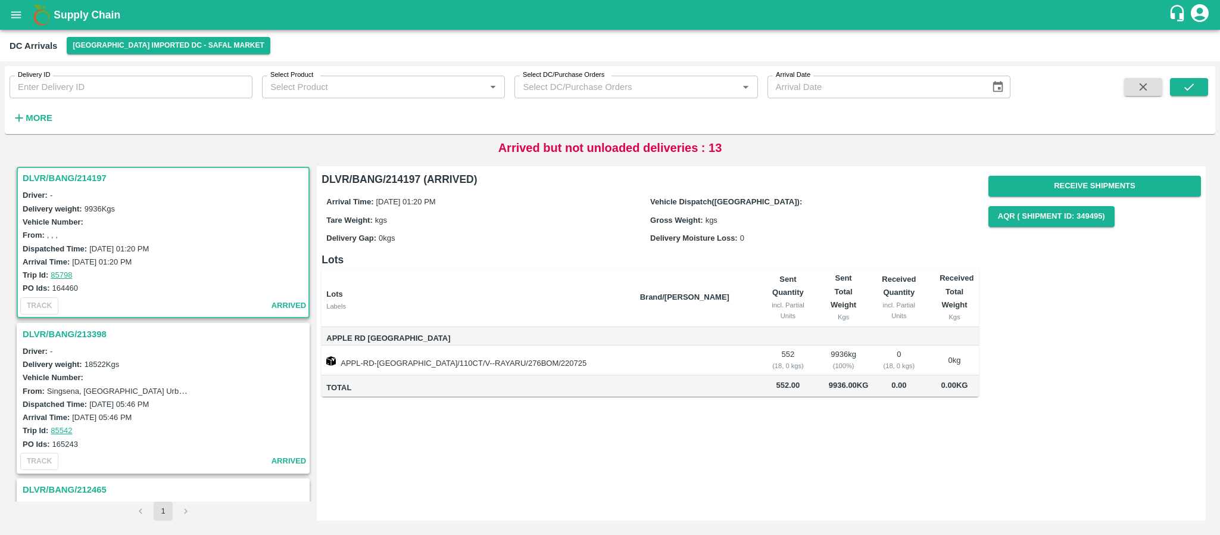
scroll to position [1976, 0]
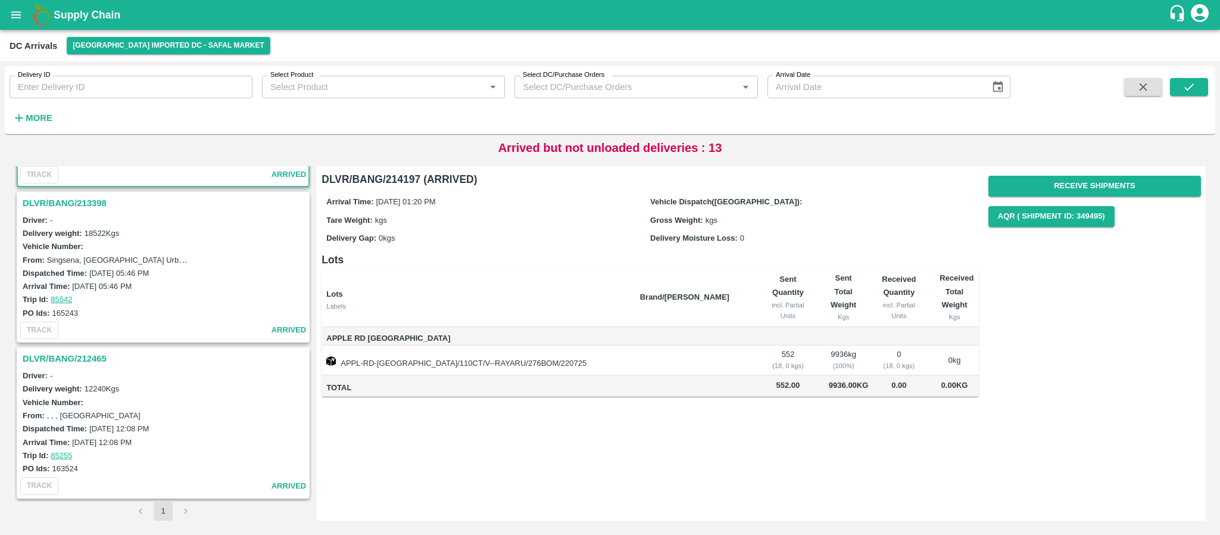
click at [68, 352] on h3 "DLVR/BANG/212465" at bounding box center [165, 358] width 285 height 15
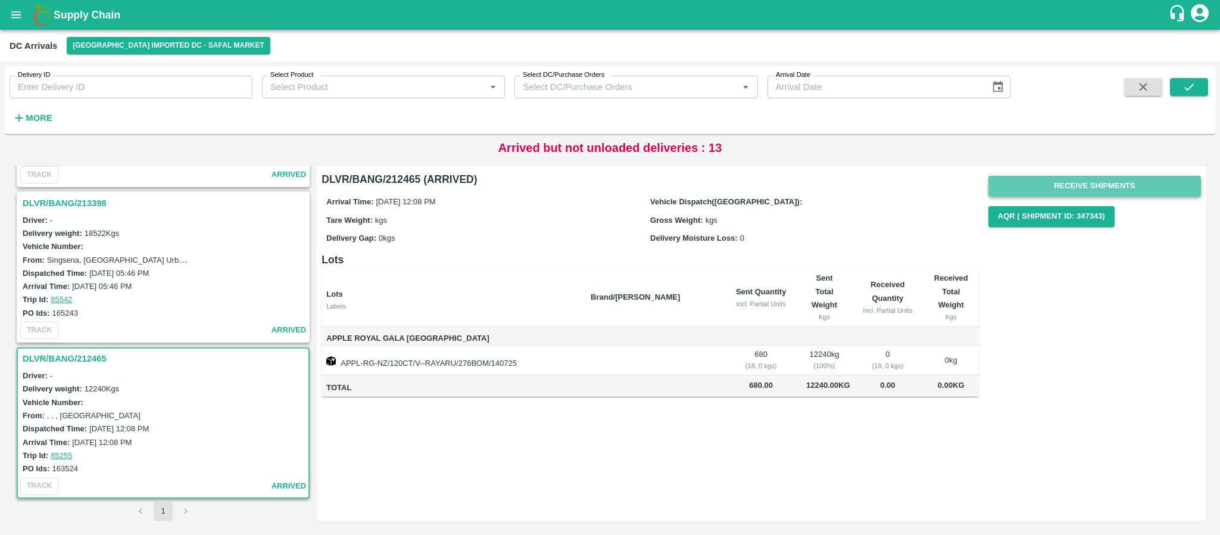
click at [1086, 181] on button "Receive Shipments" at bounding box center [1094, 186] width 213 height 21
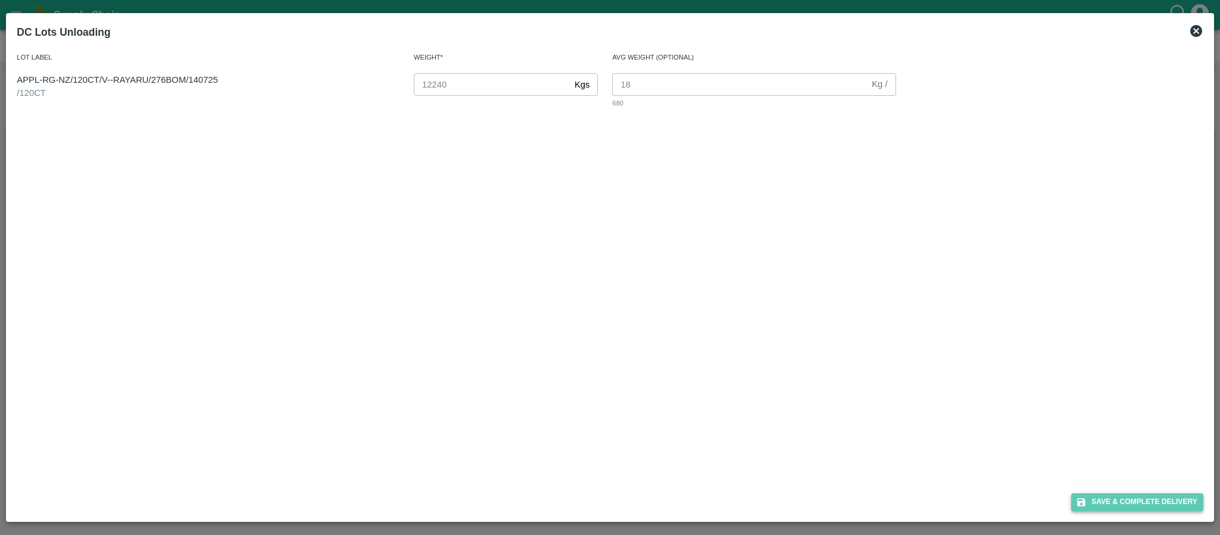
click at [1129, 504] on button "Save & Complete Delivery" at bounding box center [1137, 501] width 132 height 17
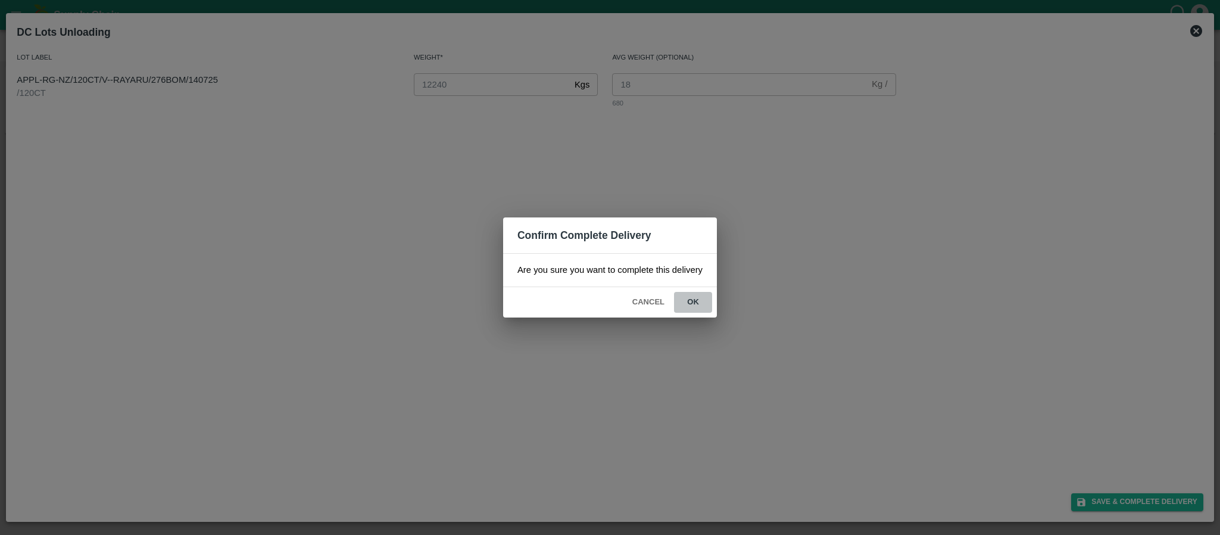
click at [695, 297] on button "ok" at bounding box center [693, 302] width 38 height 21
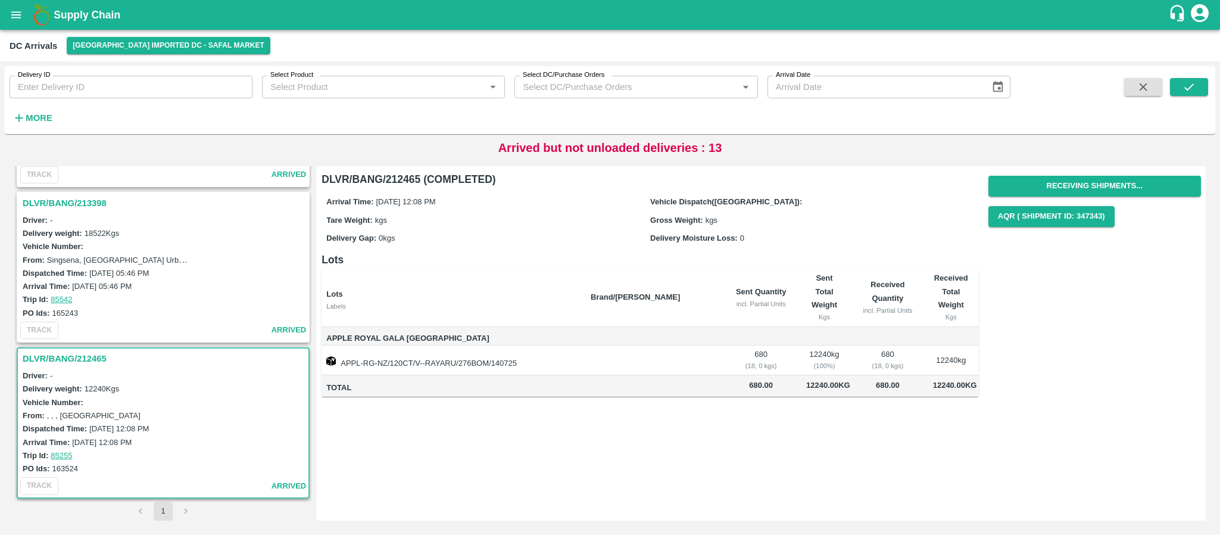
drag, startPoint x: 52, startPoint y: 472, endPoint x: 52, endPoint y: 465, distance: 6.5
click at [52, 465] on div "PO Ids: 163524" at bounding box center [165, 467] width 285 height 13
drag, startPoint x: 52, startPoint y: 465, endPoint x: 100, endPoint y: 460, distance: 48.5
click at [100, 461] on div "PO Ids: 163524" at bounding box center [165, 467] width 285 height 13
copy label "163524"
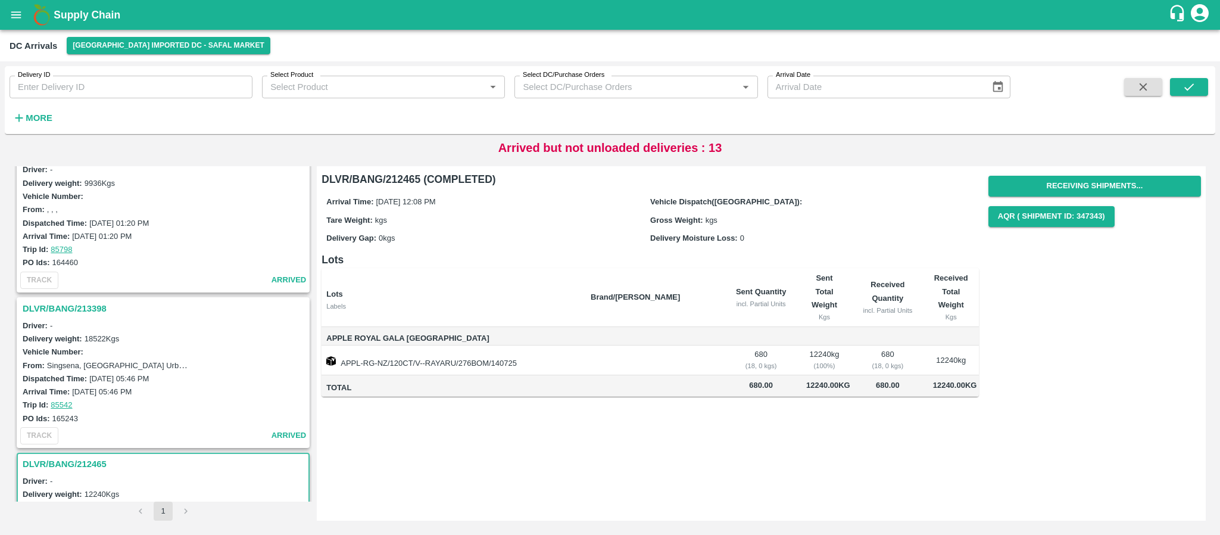
scroll to position [1976, 0]
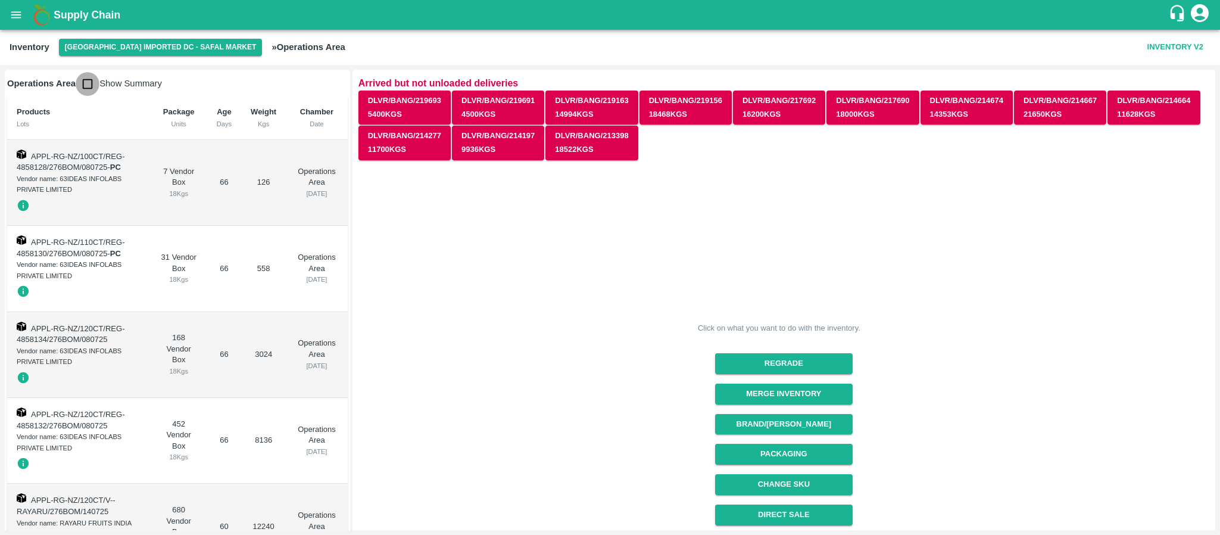
click at [88, 80] on input "checkbox" at bounding box center [88, 84] width 24 height 24
checkbox input "true"
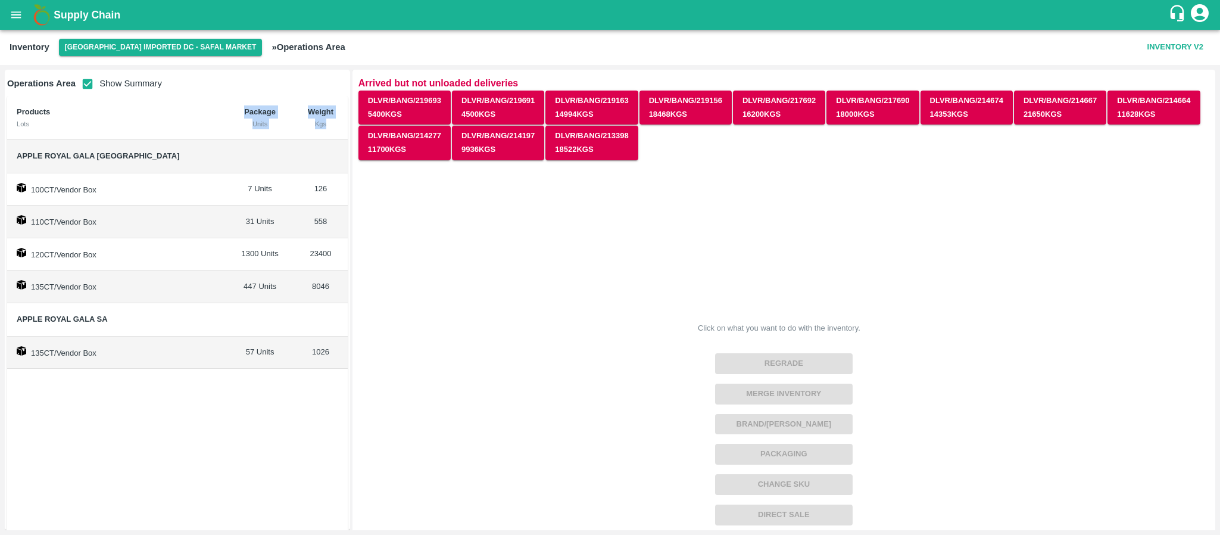
drag, startPoint x: 15, startPoint y: 150, endPoint x: 138, endPoint y: 138, distance: 123.2
click at [138, 138] on table "Products Lots Package Units Weight Kgs Apple Royal Gala NZ 100CT/Vendor Box 7 U…" at bounding box center [177, 232] width 341 height 273
drag, startPoint x: 104, startPoint y: 154, endPoint x: 15, endPoint y: 154, distance: 88.7
click at [15, 154] on td "Apple Royal Gala [GEOGRAPHIC_DATA]" at bounding box center [116, 156] width 219 height 33
drag, startPoint x: 111, startPoint y: 151, endPoint x: 6, endPoint y: 156, distance: 105.5
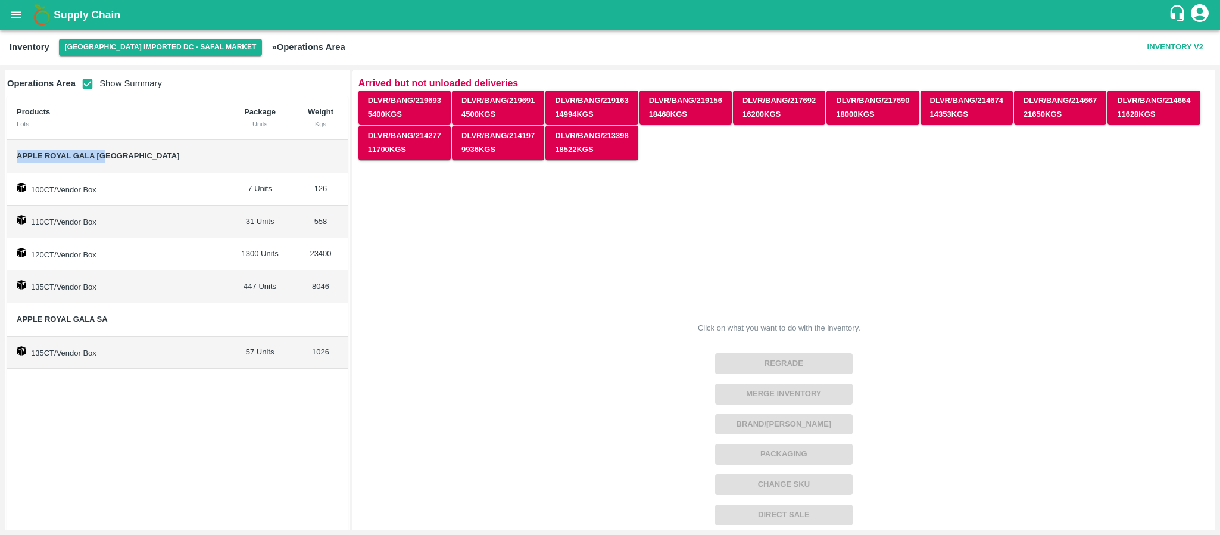
click at [7, 156] on td "Apple Royal Gala [GEOGRAPHIC_DATA]" at bounding box center [116, 156] width 219 height 33
copy span "Apple Royal Gala [GEOGRAPHIC_DATA]"
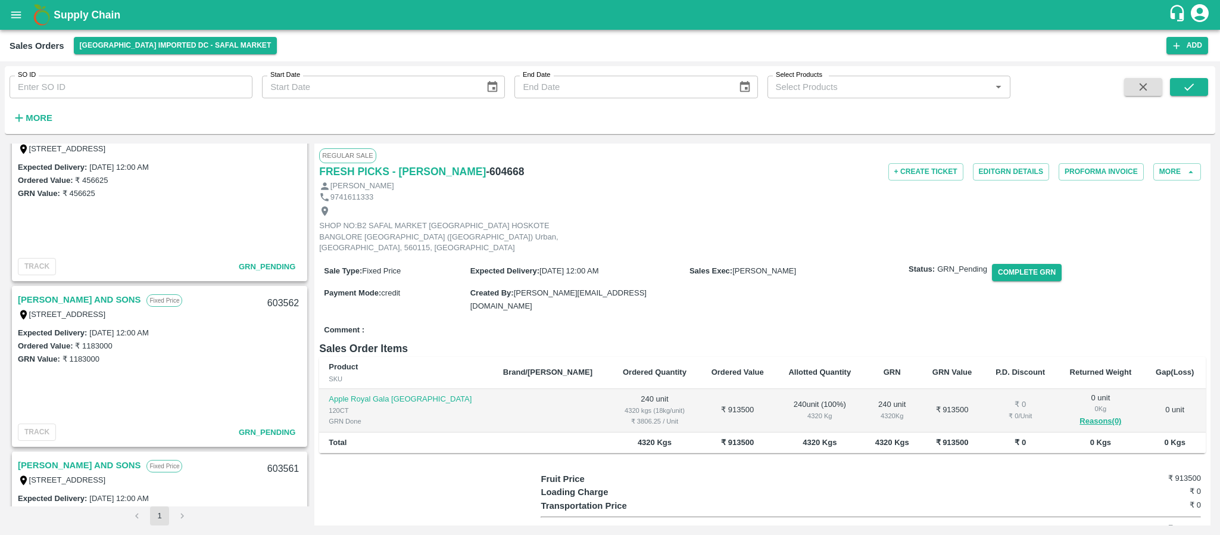
scroll to position [1506, 0]
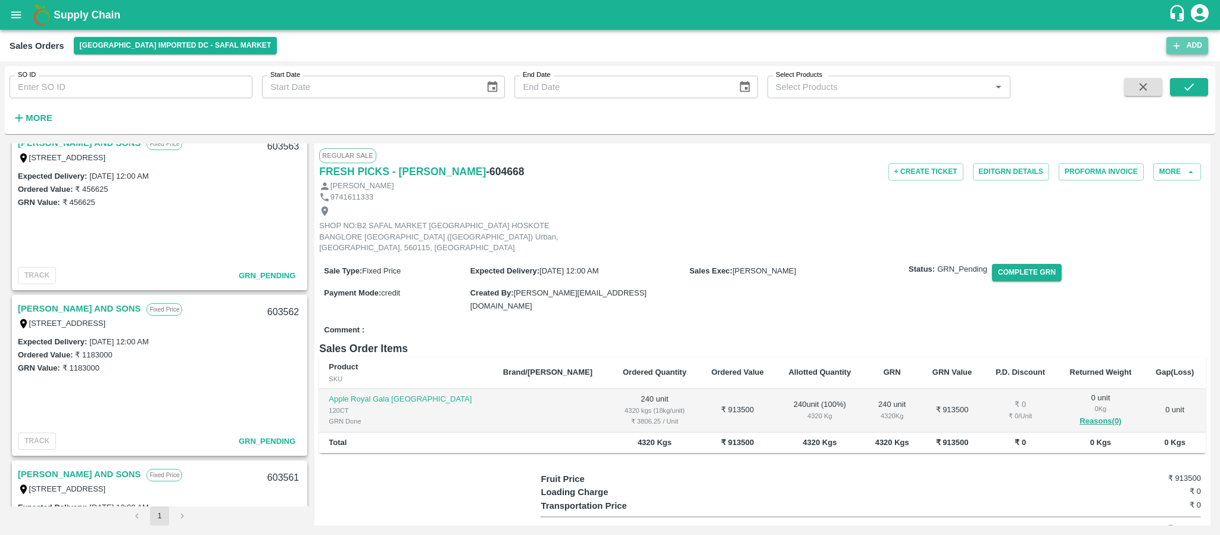
click at [1192, 47] on button "Add" at bounding box center [1187, 45] width 42 height 17
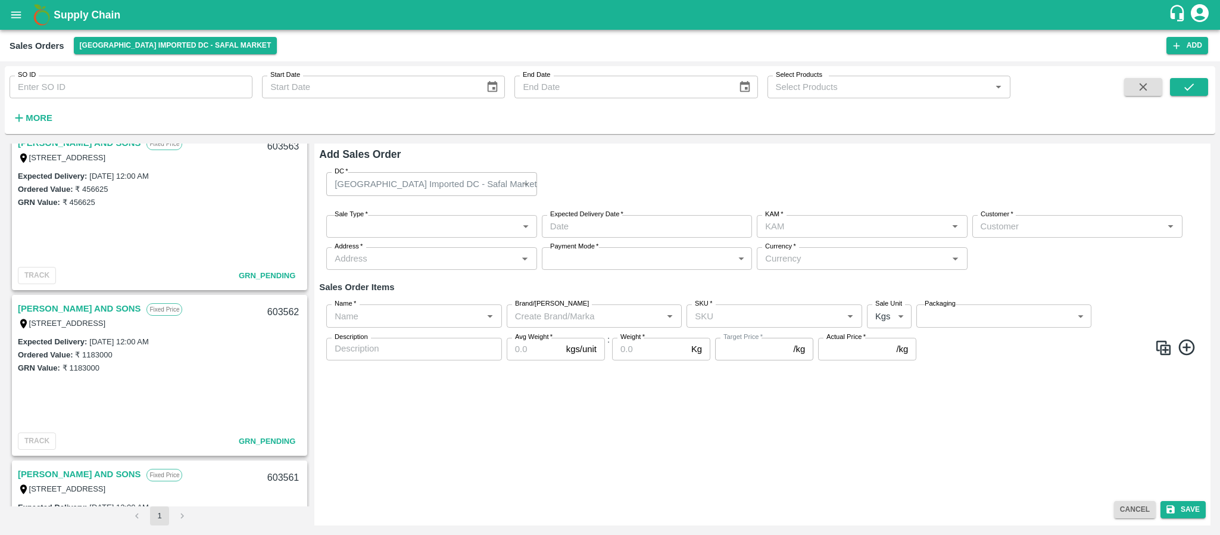
type input "[PERSON_NAME]"
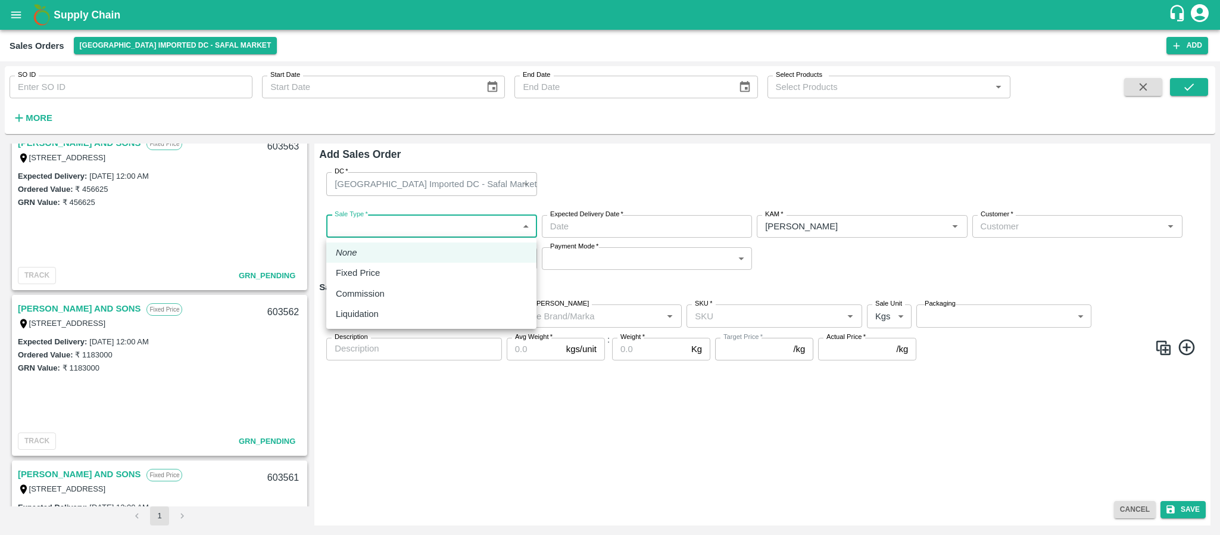
click at [461, 217] on body "Supply Chain Sales Orders [GEOGRAPHIC_DATA] Imported DC - Safal Market Add SO I…" at bounding box center [610, 267] width 1220 height 535
click at [414, 275] on div "Fixed Price" at bounding box center [431, 272] width 191 height 13
type input "1"
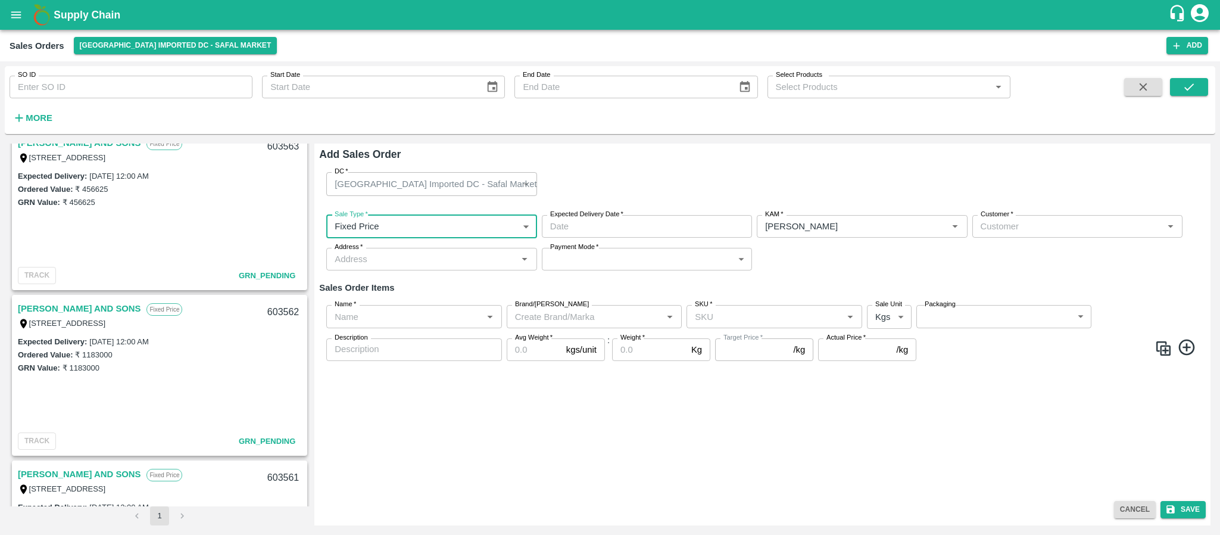
type input "DD/MM/YYYY hh:mm aa"
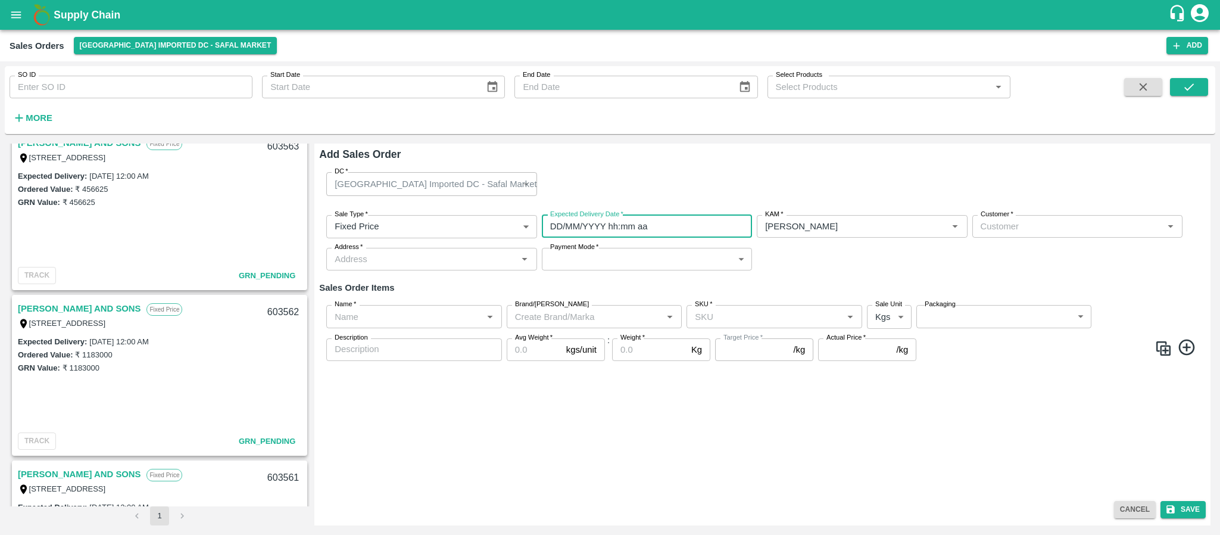
click at [609, 234] on input "DD/MM/YYYY hh:mm aa" at bounding box center [643, 226] width 202 height 23
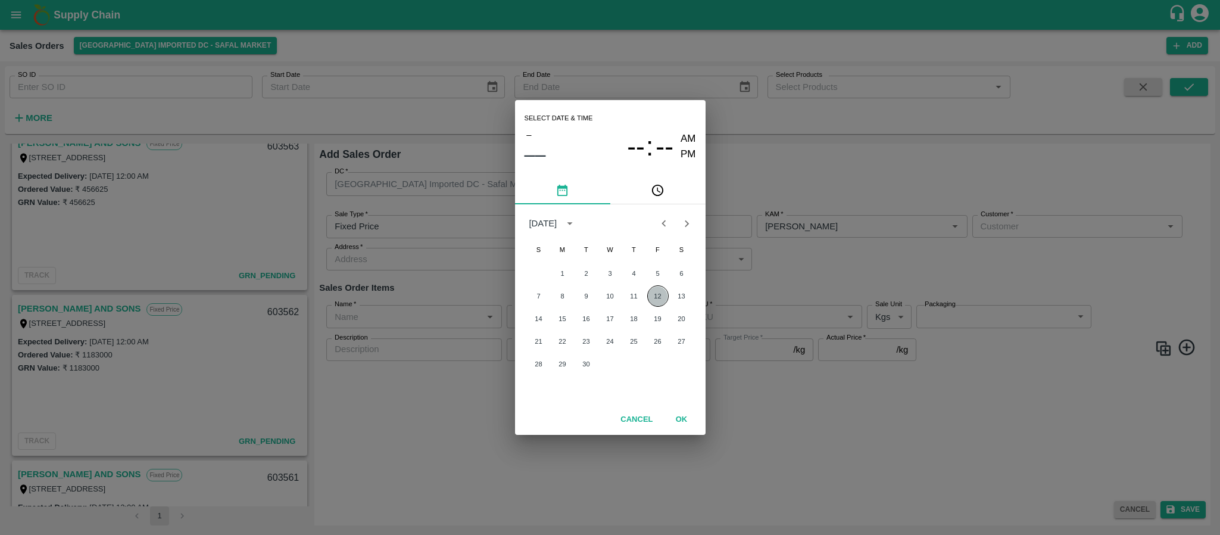
click at [661, 289] on button "12" at bounding box center [657, 295] width 21 height 21
type input "[DATE] 12:00 AM"
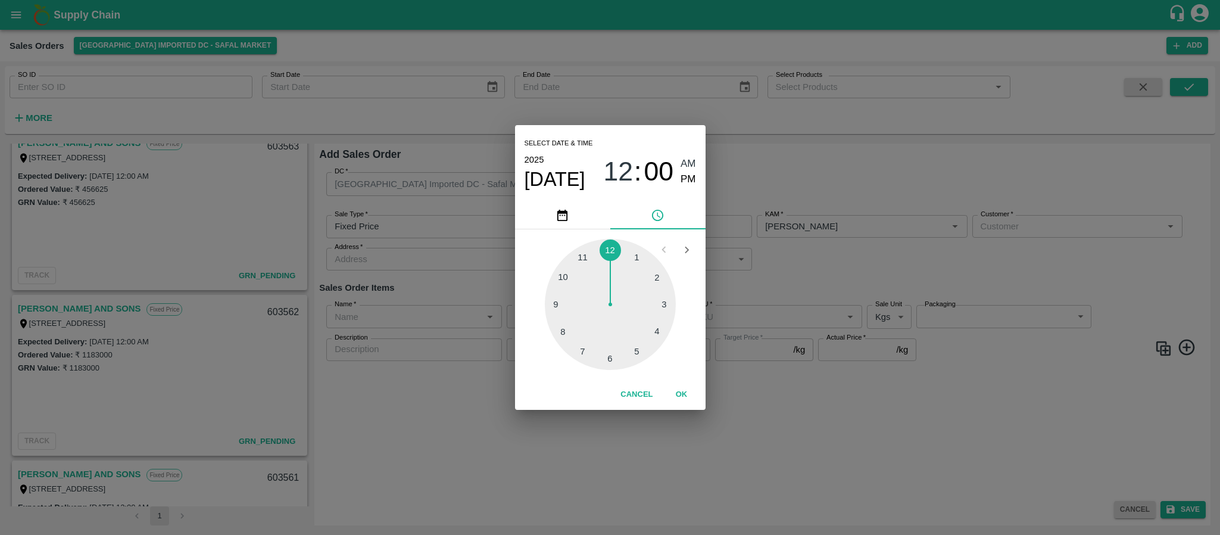
click at [787, 282] on div "Select date & time [DATE] 12 : 00 AM PM 1 2 3 4 5 6 7 8 9 10 11 12 Cancel OK" at bounding box center [610, 267] width 1220 height 535
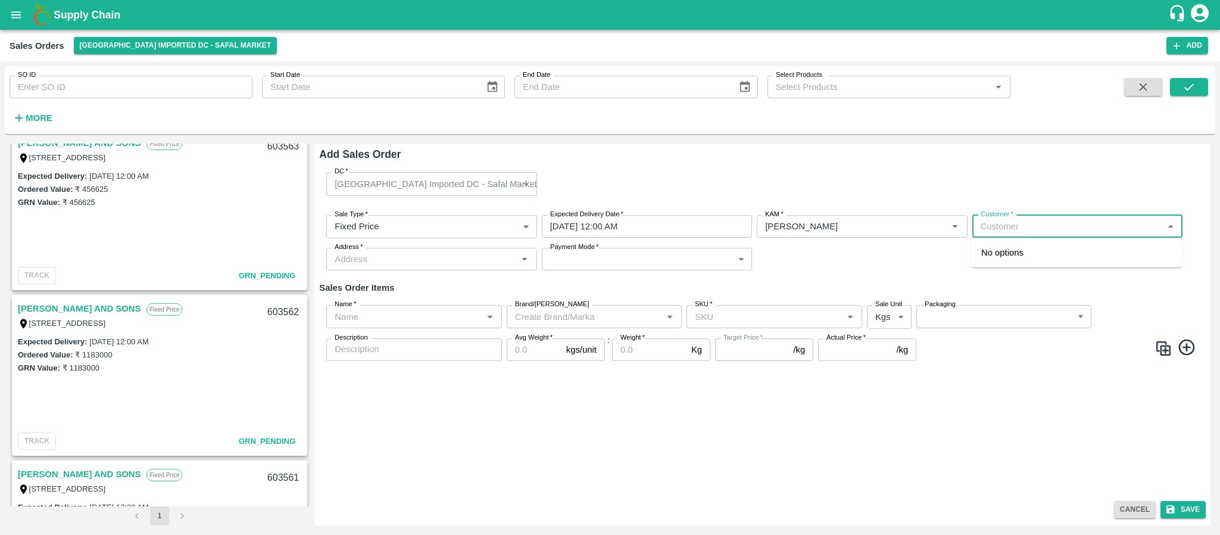
click at [997, 230] on input "Customer   *" at bounding box center [1067, 226] width 183 height 15
type input "B"
click at [1002, 265] on p "Wholesale" at bounding box center [996, 264] width 31 height 11
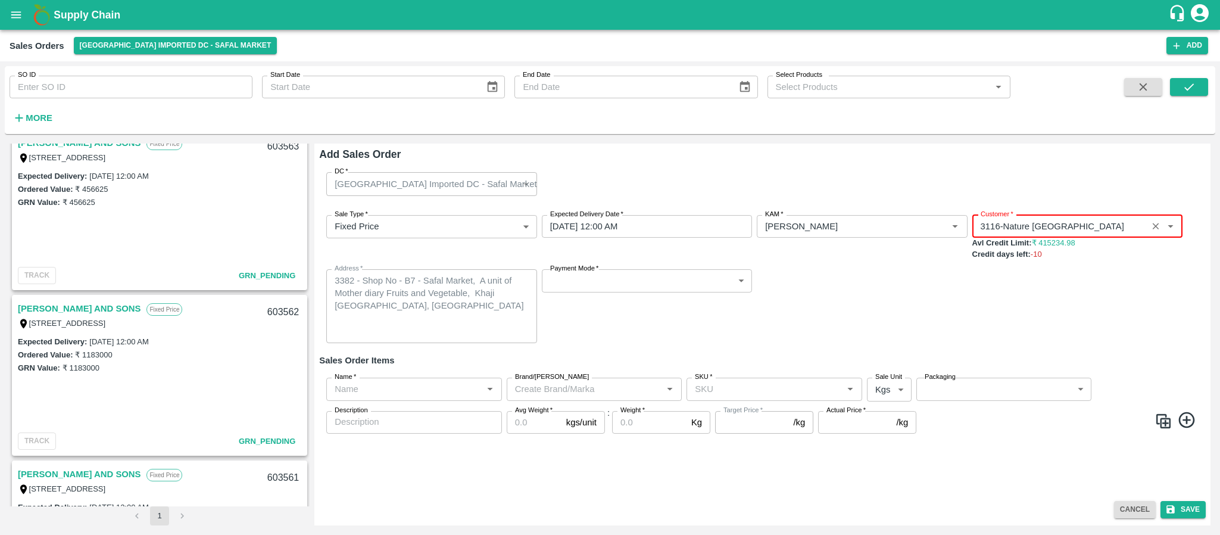
type input "3116-Nature [GEOGRAPHIC_DATA]"
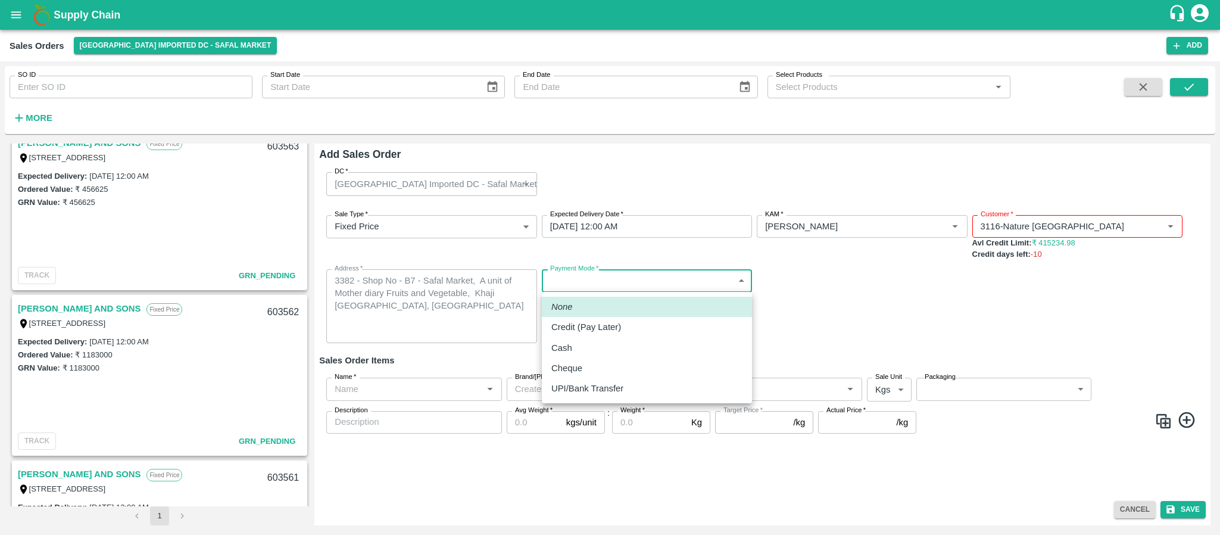
click at [593, 284] on body "Supply Chain Sales Orders [GEOGRAPHIC_DATA] Imported DC - Safal Market Add SO I…" at bounding box center [610, 267] width 1220 height 535
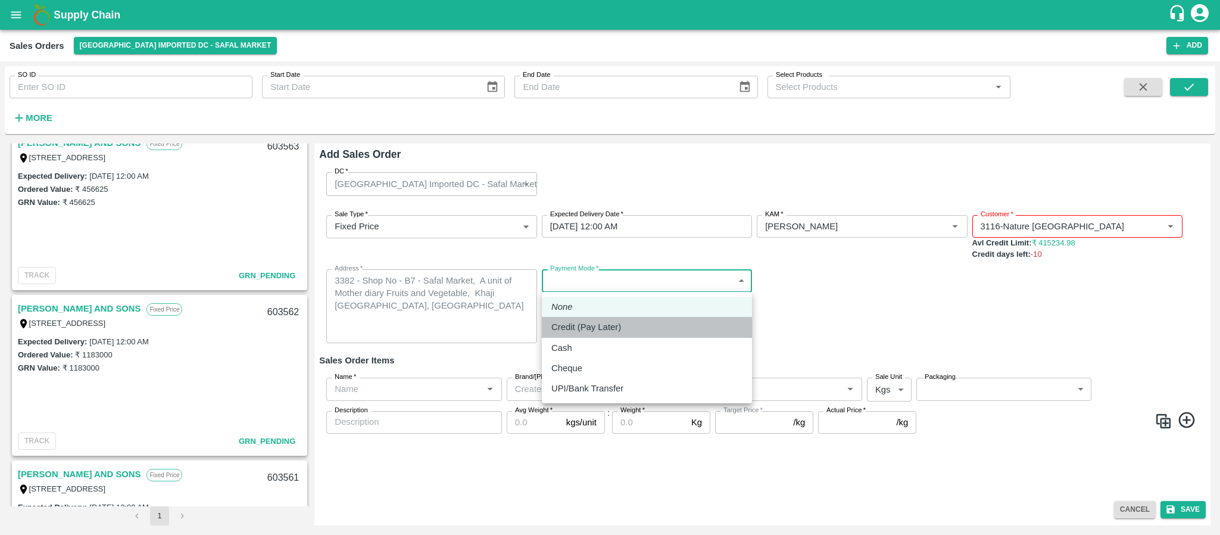
click at [591, 320] on p "Credit (Pay Later)" at bounding box center [586, 326] width 70 height 13
type input "credit"
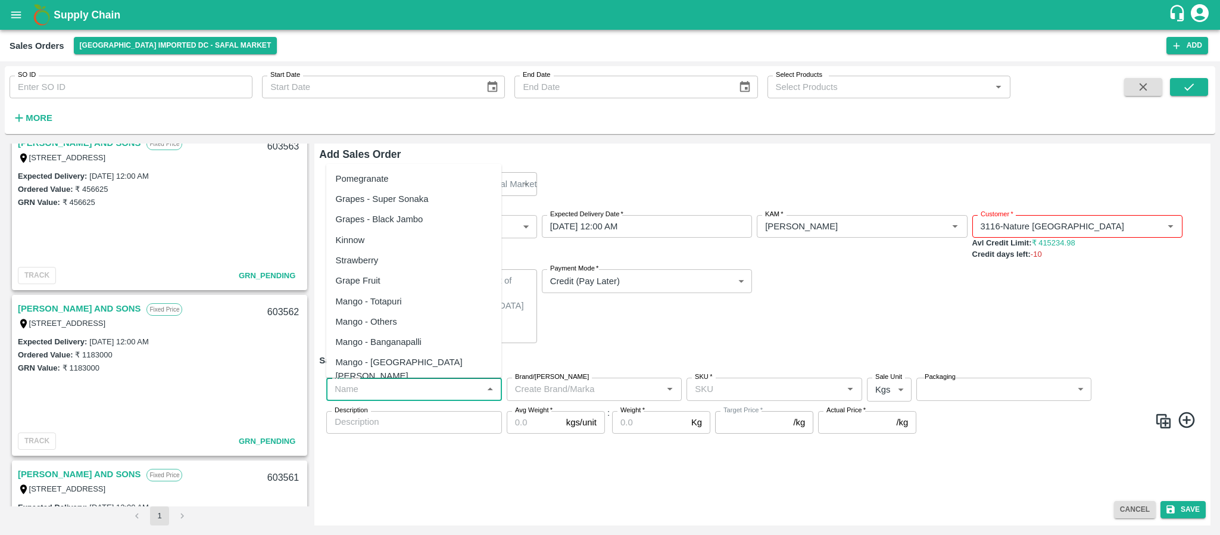
click at [420, 388] on input "Name   *" at bounding box center [404, 388] width 149 height 15
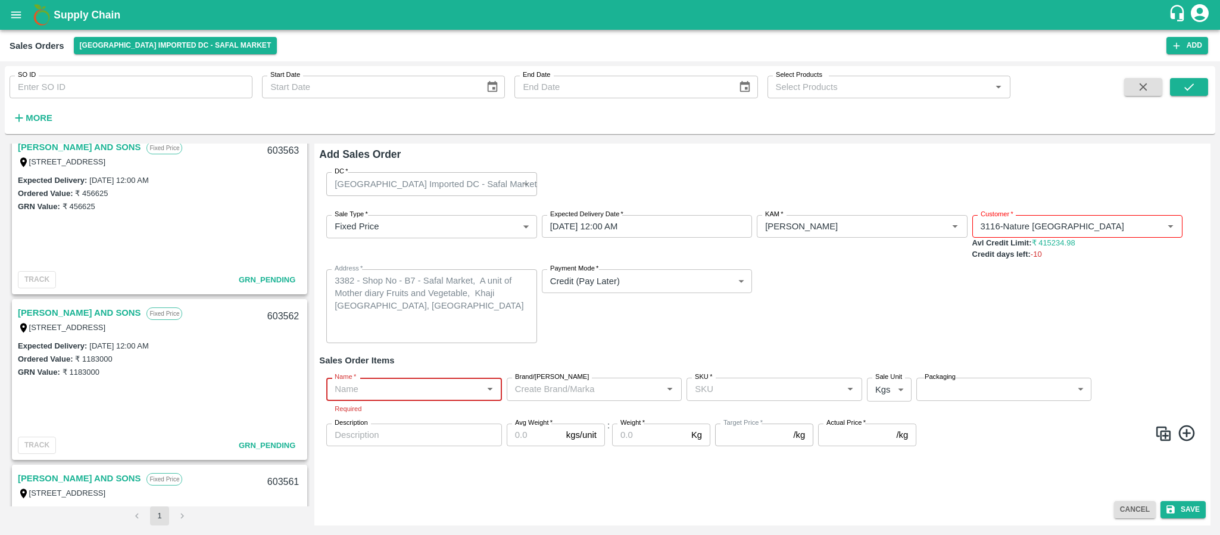
scroll to position [1500, 0]
click at [1124, 507] on button "Cancel" at bounding box center [1135, 509] width 42 height 17
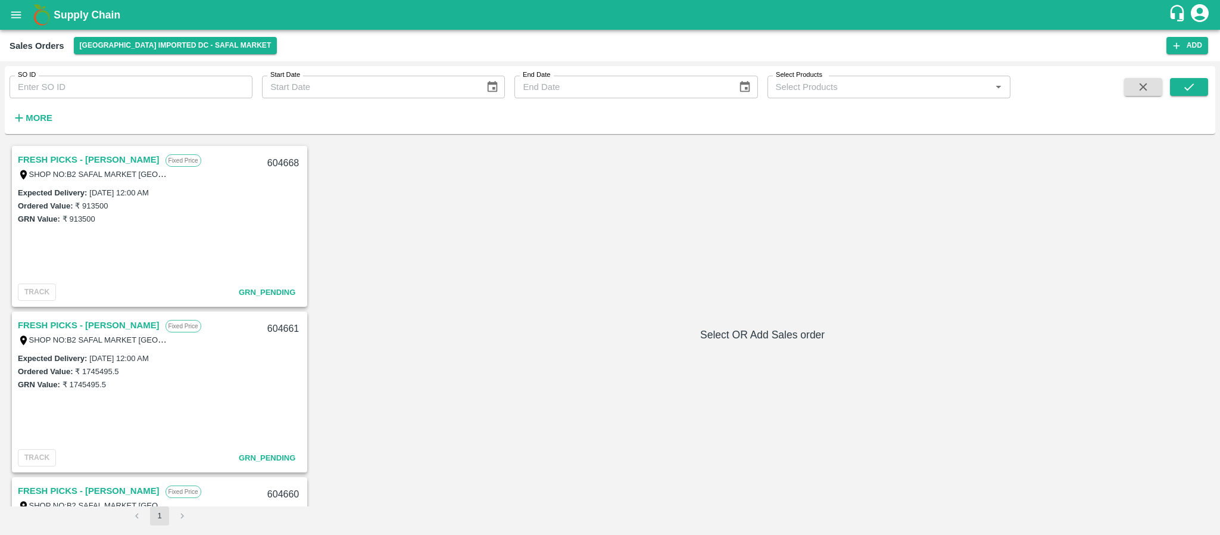
click at [99, 152] on link "FRESH PICKS - KIRAN N" at bounding box center [89, 159] width 142 height 15
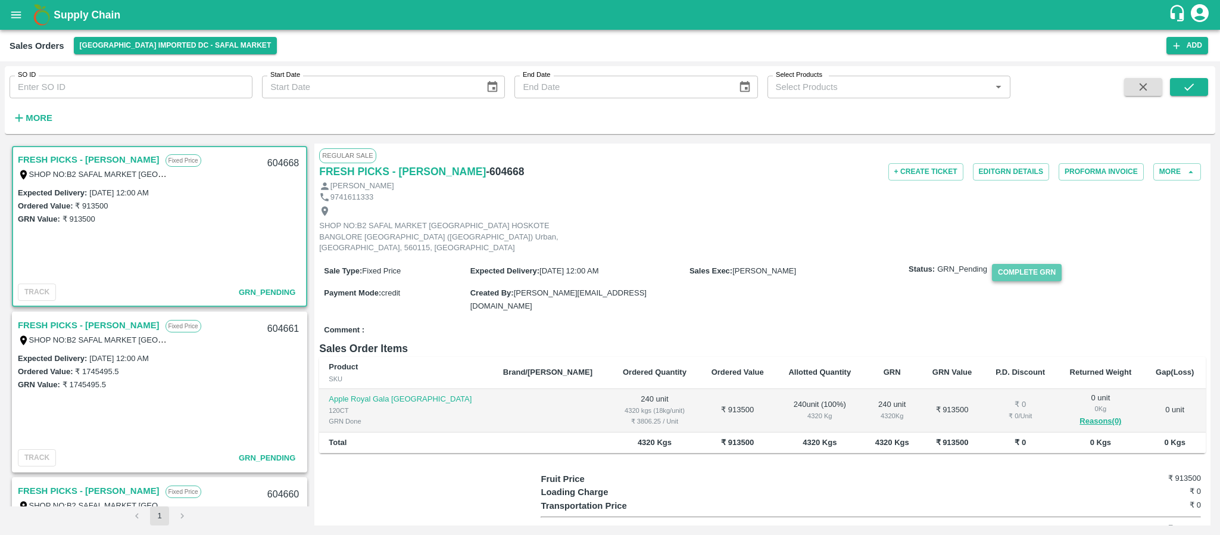
click at [1006, 264] on button "Complete GRN" at bounding box center [1027, 272] width 70 height 17
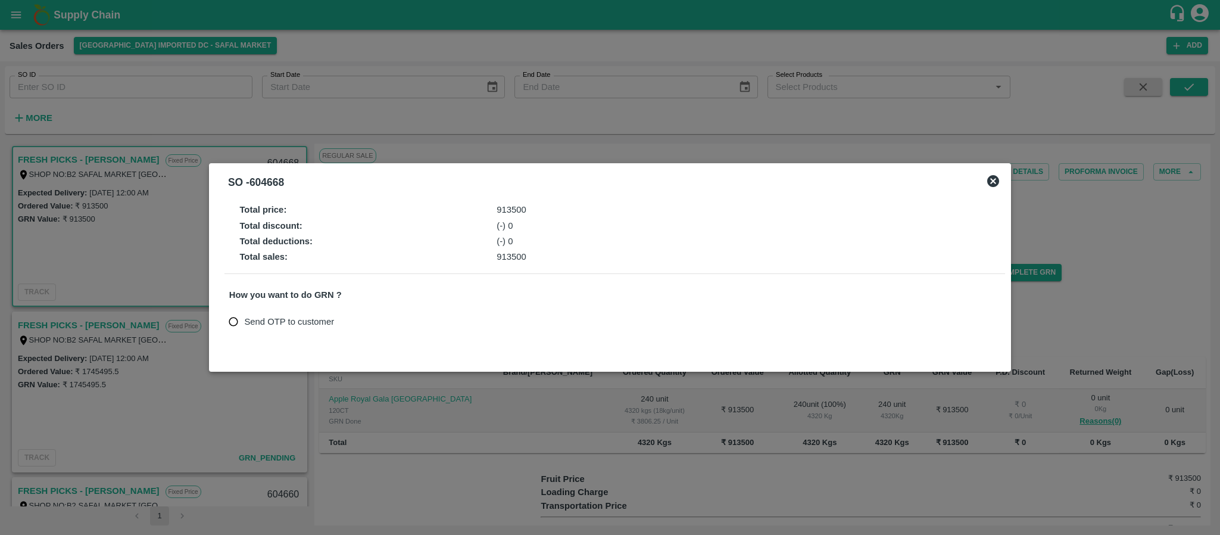
click at [258, 322] on span "Send OTP to customer" at bounding box center [289, 321] width 90 height 13
click at [245, 322] on input "Send OTP to customer" at bounding box center [234, 322] width 22 height 22
radio input "true"
click at [357, 320] on button "Send OTP" at bounding box center [368, 321] width 49 height 17
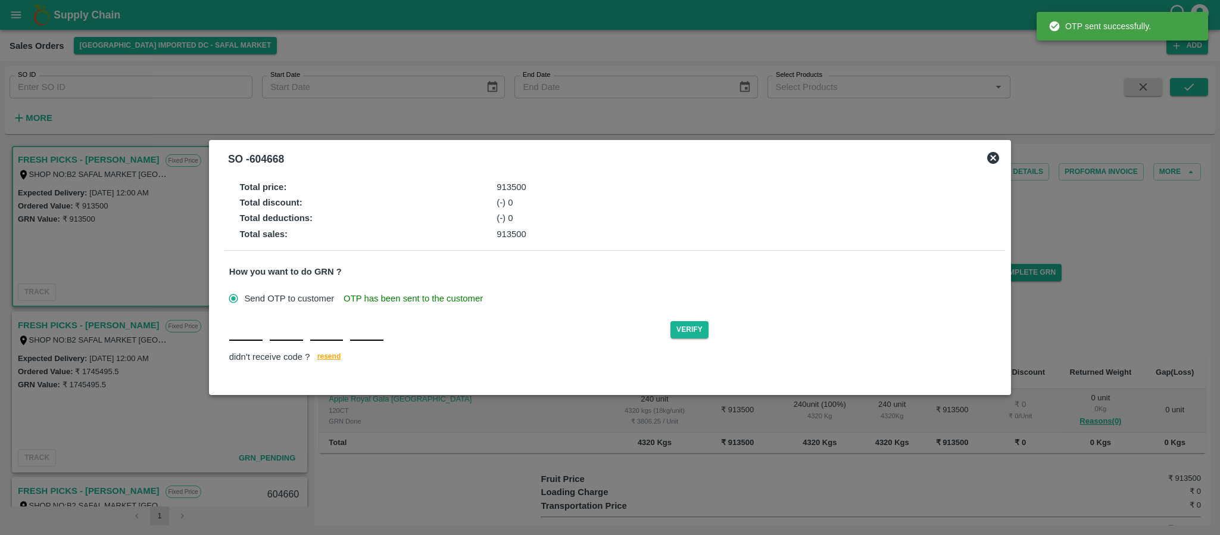
click at [243, 344] on div "Verify didn't receive code ? resend" at bounding box center [614, 342] width 771 height 46
type input "G"
type input "E"
type input "Z"
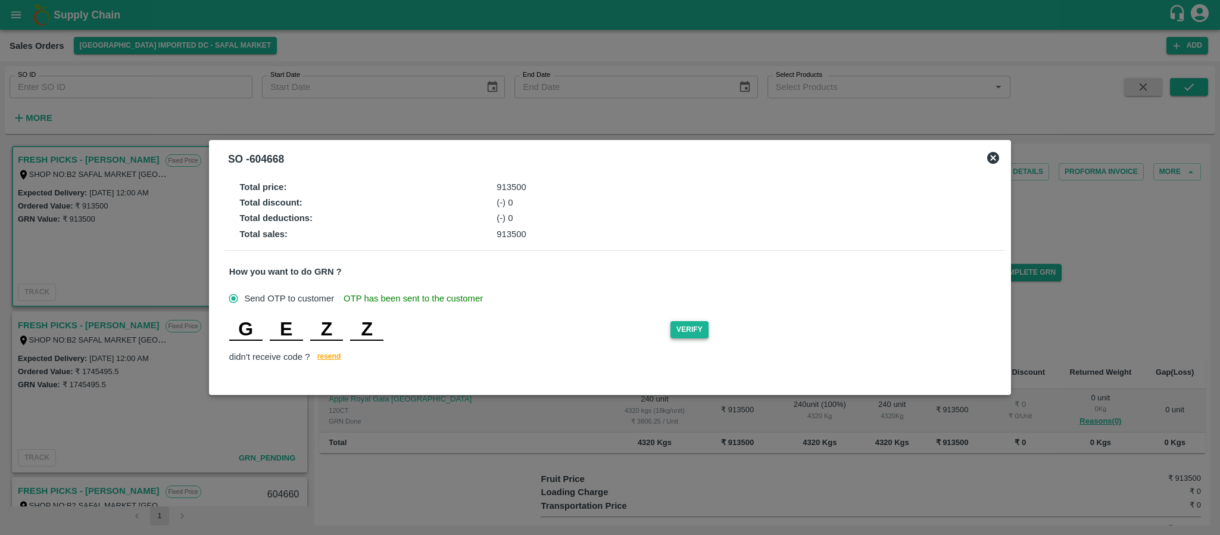
type input "Z"
click at [692, 329] on button "Verify" at bounding box center [689, 329] width 38 height 17
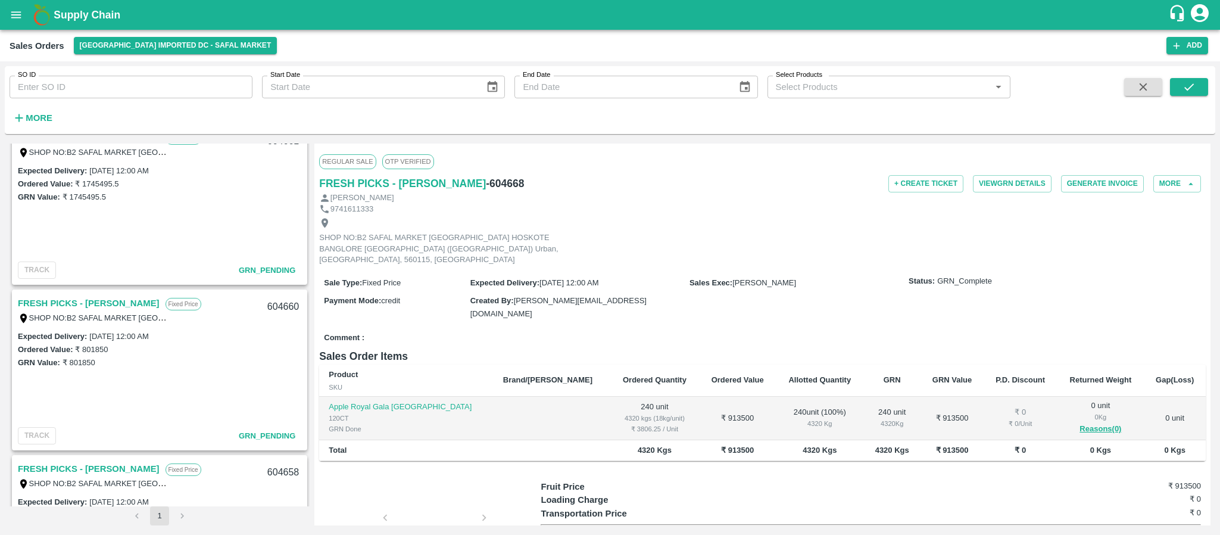
scroll to position [188, 0]
click at [92, 299] on link "FRESH PICKS - KIRAN N" at bounding box center [89, 302] width 142 height 15
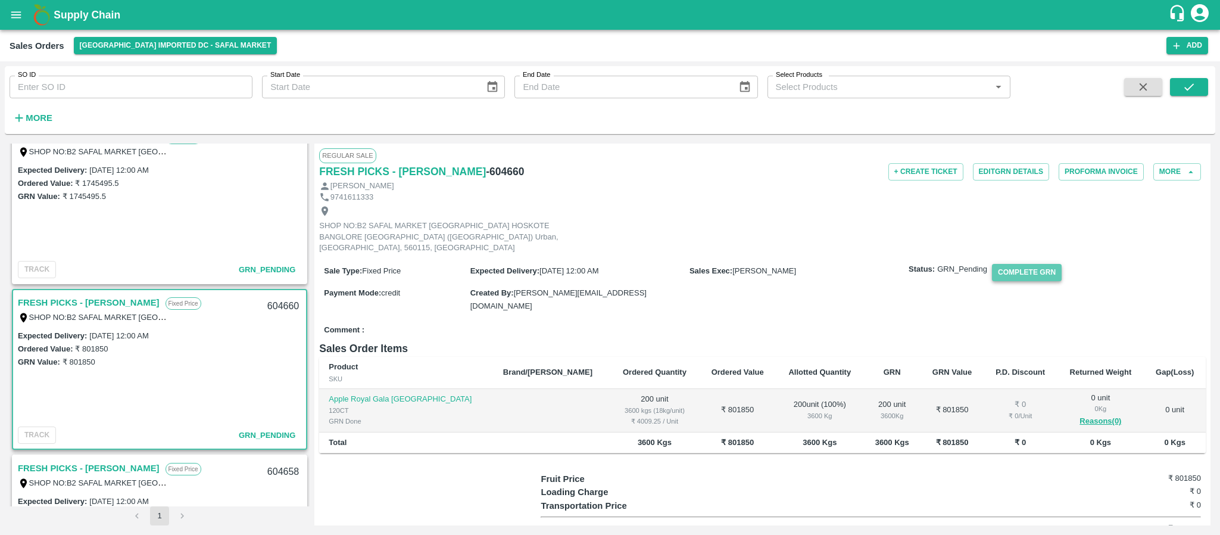
click at [1024, 264] on button "Complete GRN" at bounding box center [1027, 272] width 70 height 17
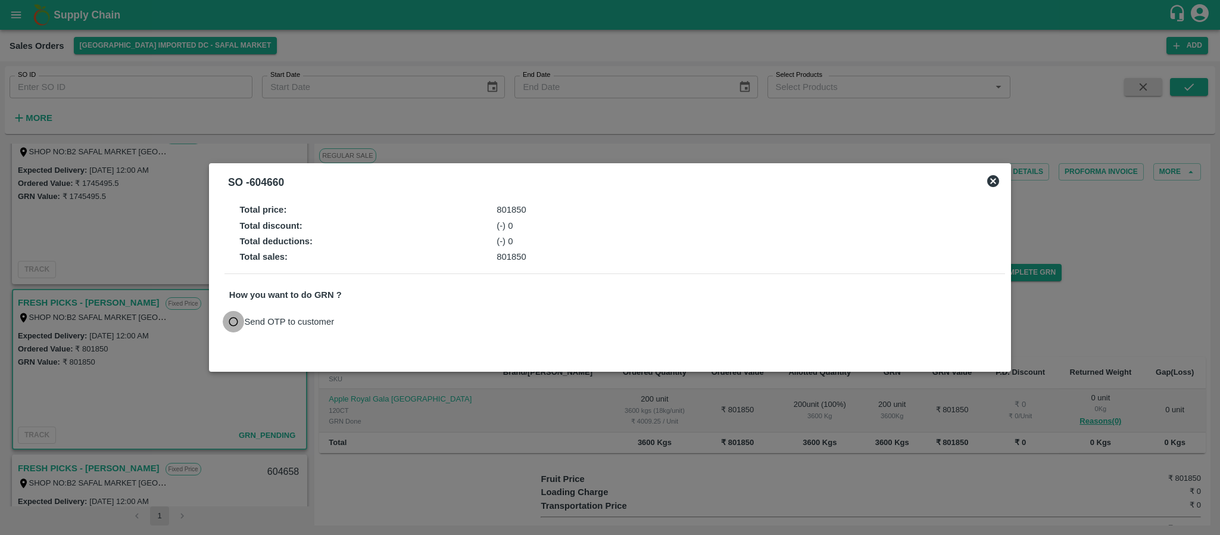
click at [238, 319] on input "Send OTP to customer" at bounding box center [234, 322] width 22 height 22
radio input "true"
click at [368, 319] on button "Send OTP" at bounding box center [368, 321] width 49 height 17
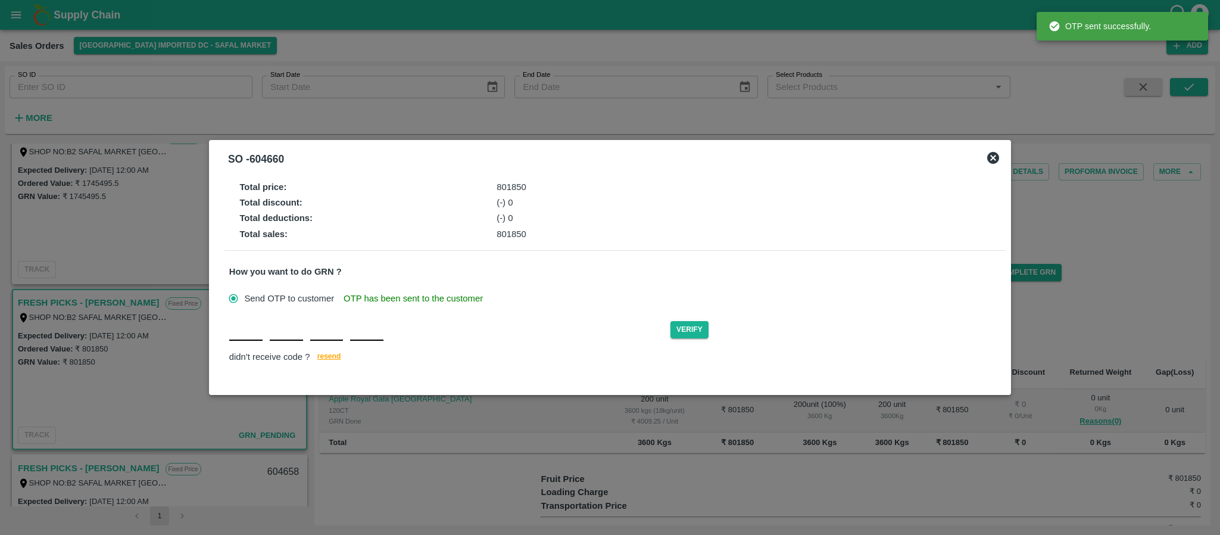
click at [242, 340] on input "text" at bounding box center [245, 329] width 33 height 21
type input "U"
type input "B"
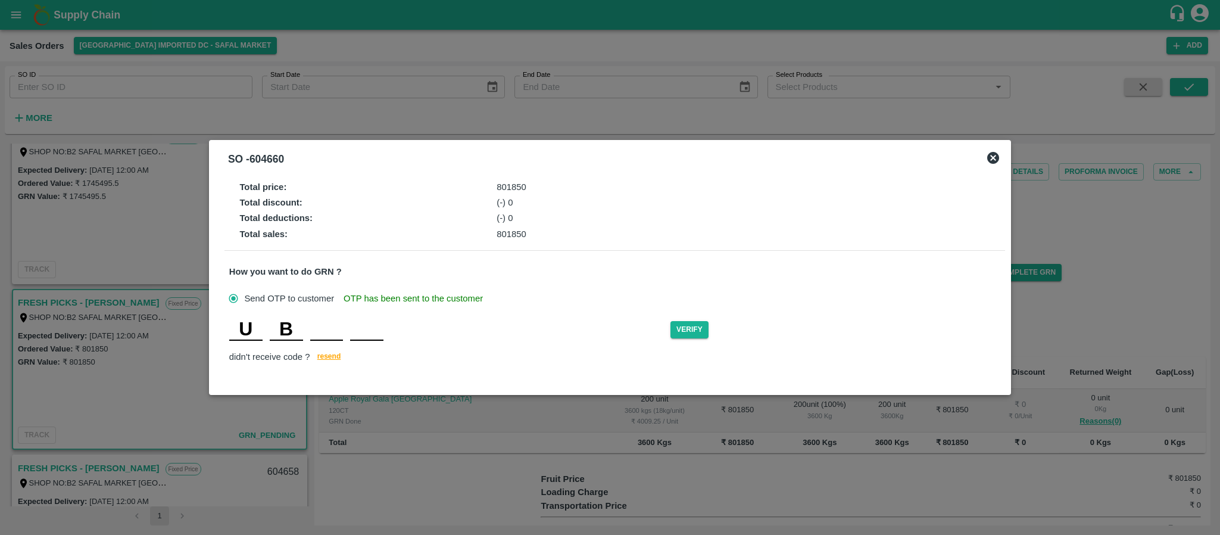
type input "D"
type input "A"
click at [685, 329] on button "Verify" at bounding box center [689, 329] width 38 height 17
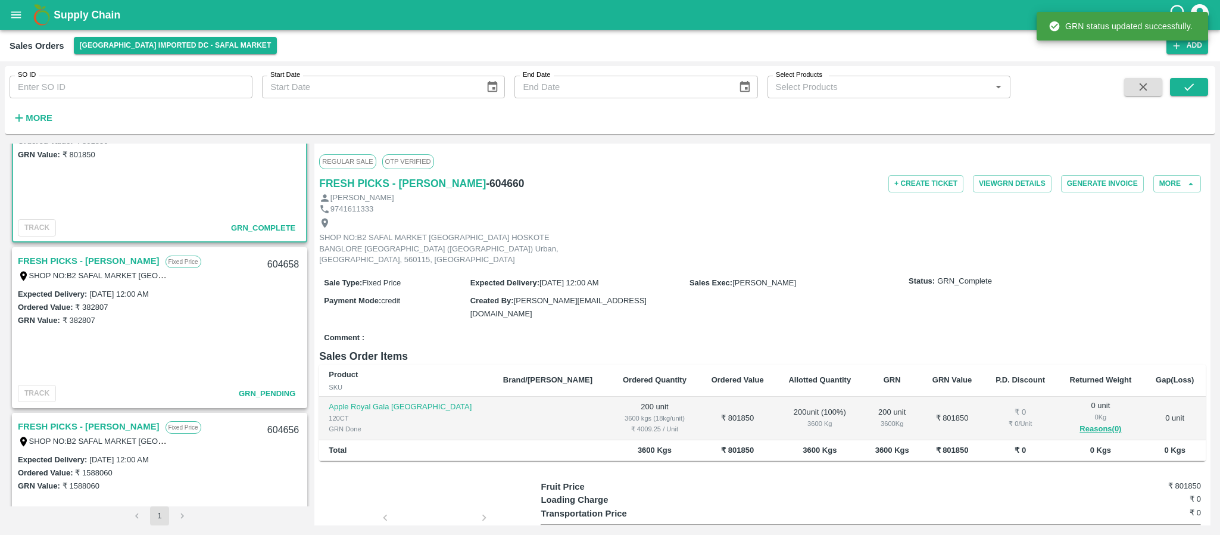
scroll to position [397, 0]
click at [102, 254] on link "FRESH PICKS - KIRAN N" at bounding box center [89, 259] width 142 height 15
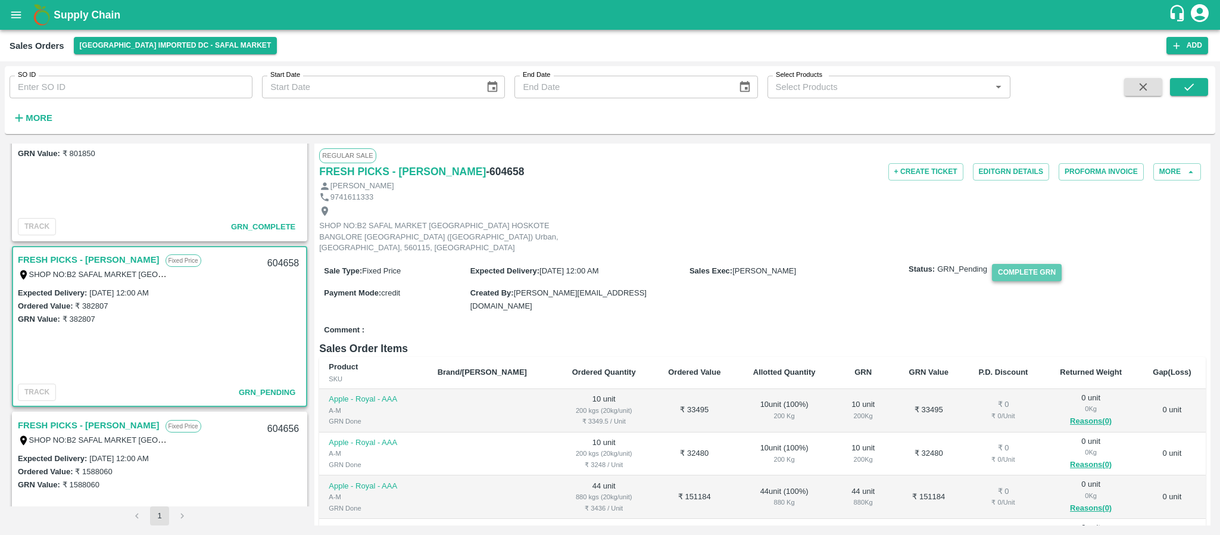
click at [1016, 264] on button "Complete GRN" at bounding box center [1027, 272] width 70 height 17
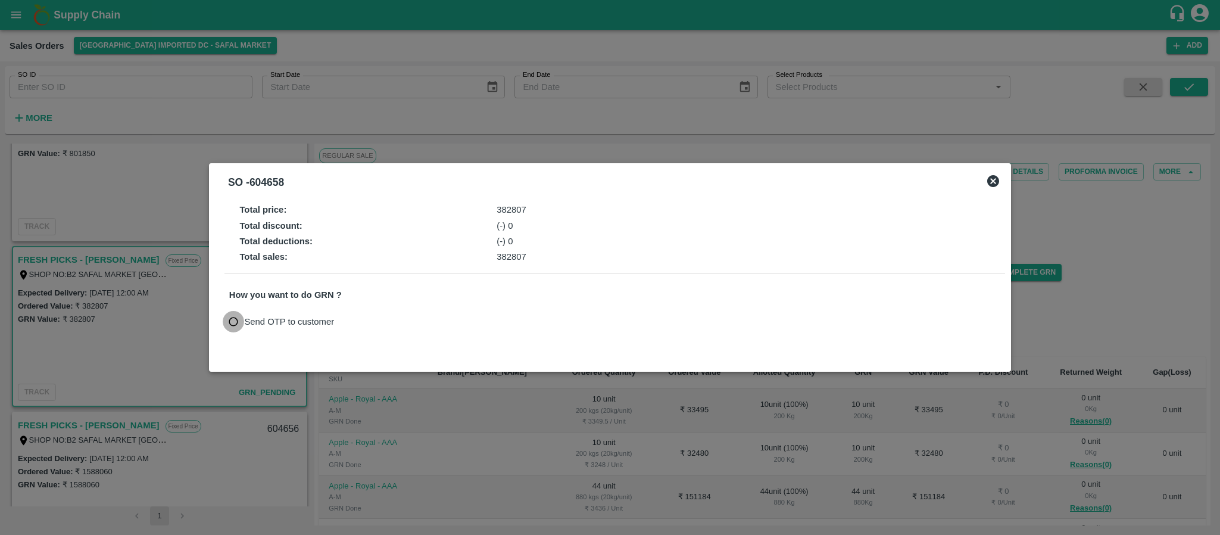
click at [230, 327] on input "Send OTP to customer" at bounding box center [234, 322] width 22 height 22
radio input "true"
click at [363, 319] on button "Send OTP" at bounding box center [368, 321] width 49 height 17
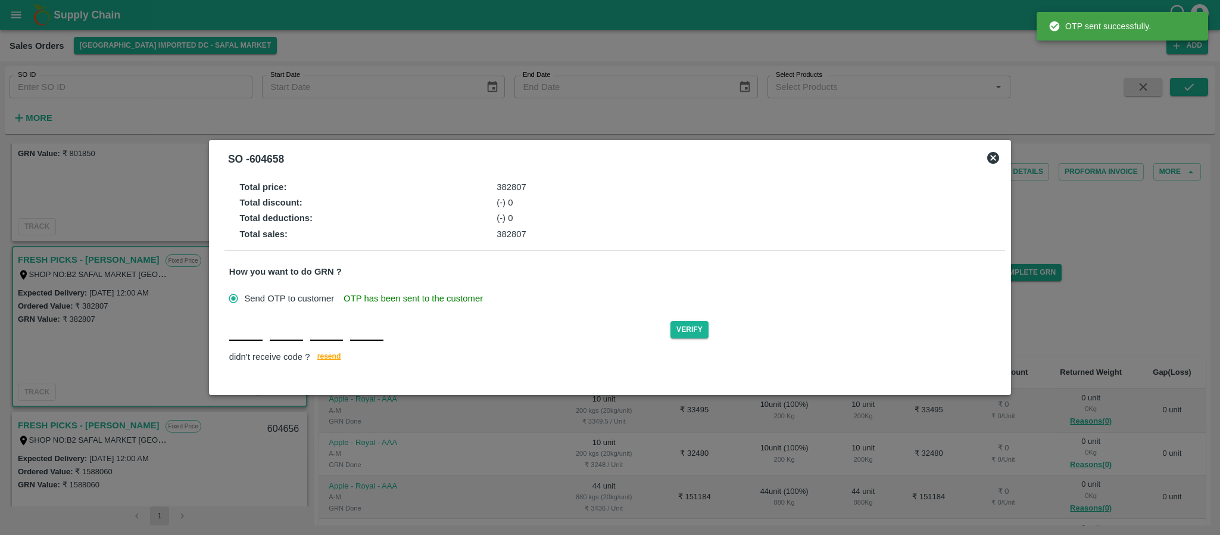
click at [234, 336] on input "text" at bounding box center [245, 329] width 33 height 21
type input "K"
type input "T"
type input "B"
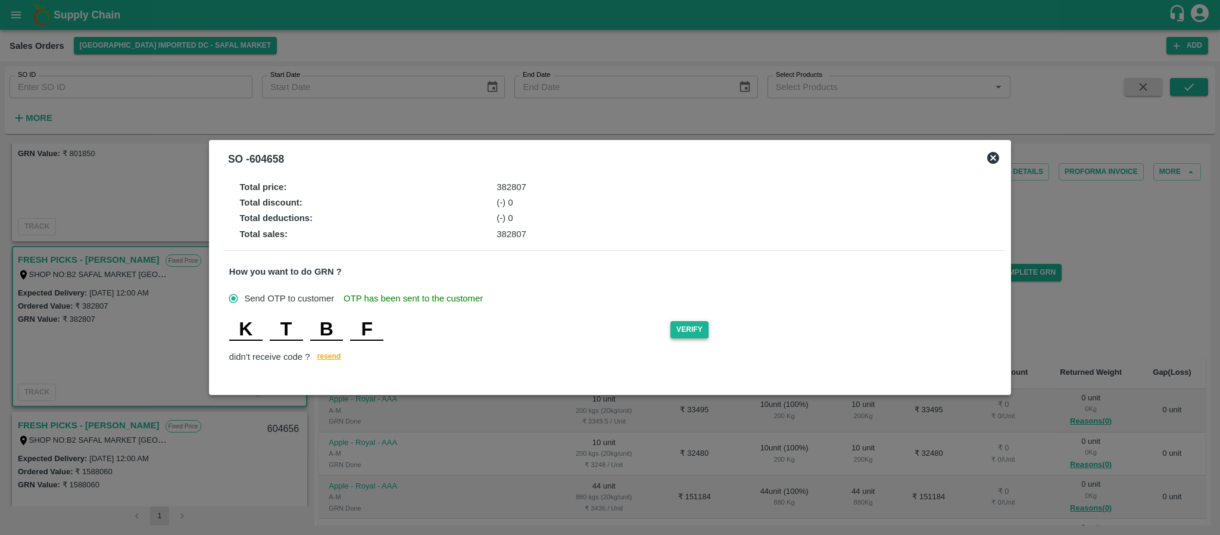
type input "F"
click at [699, 329] on button "Verify" at bounding box center [689, 329] width 38 height 17
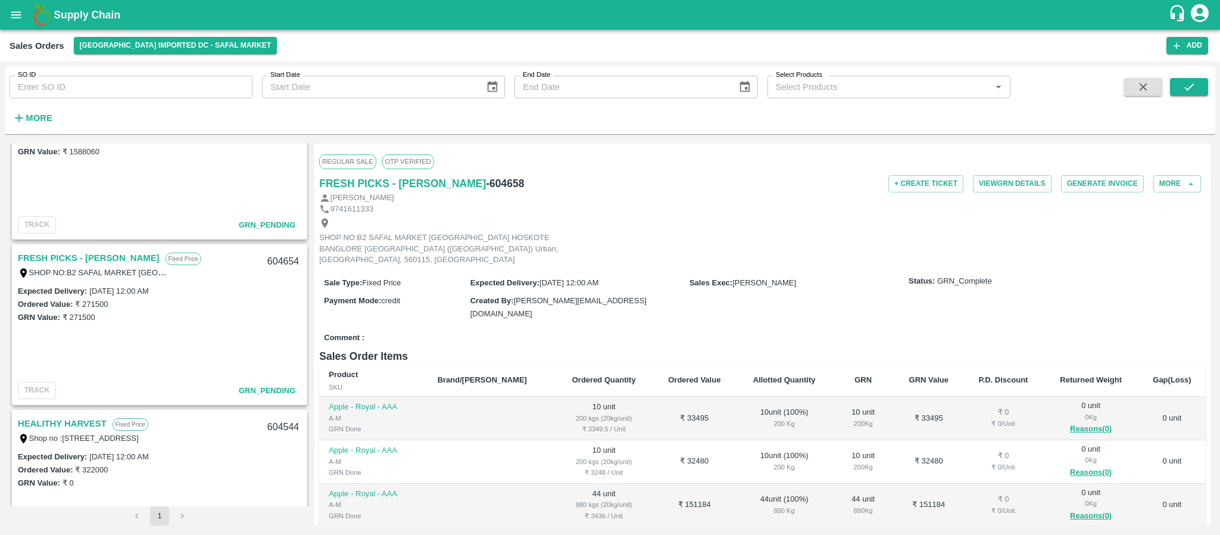
scroll to position [729, 0]
click at [108, 258] on link "FRESH PICKS - KIRAN N" at bounding box center [89, 257] width 142 height 15
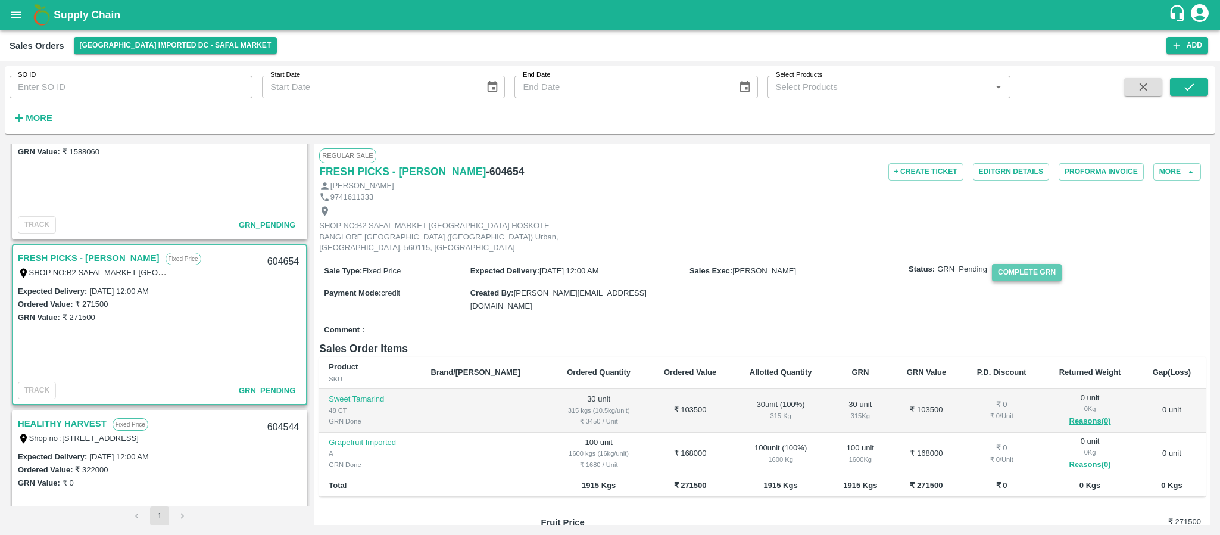
click at [1029, 265] on button "Complete GRN" at bounding box center [1027, 272] width 70 height 17
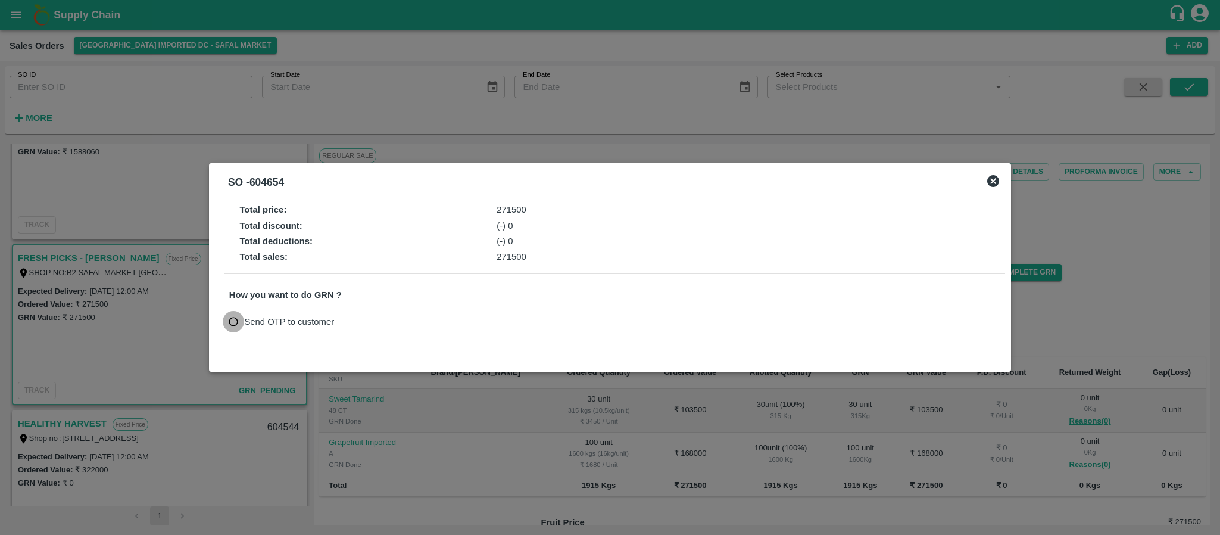
click at [231, 326] on input "Send OTP to customer" at bounding box center [234, 322] width 22 height 22
radio input "true"
click at [364, 324] on button "Send OTP" at bounding box center [368, 321] width 49 height 17
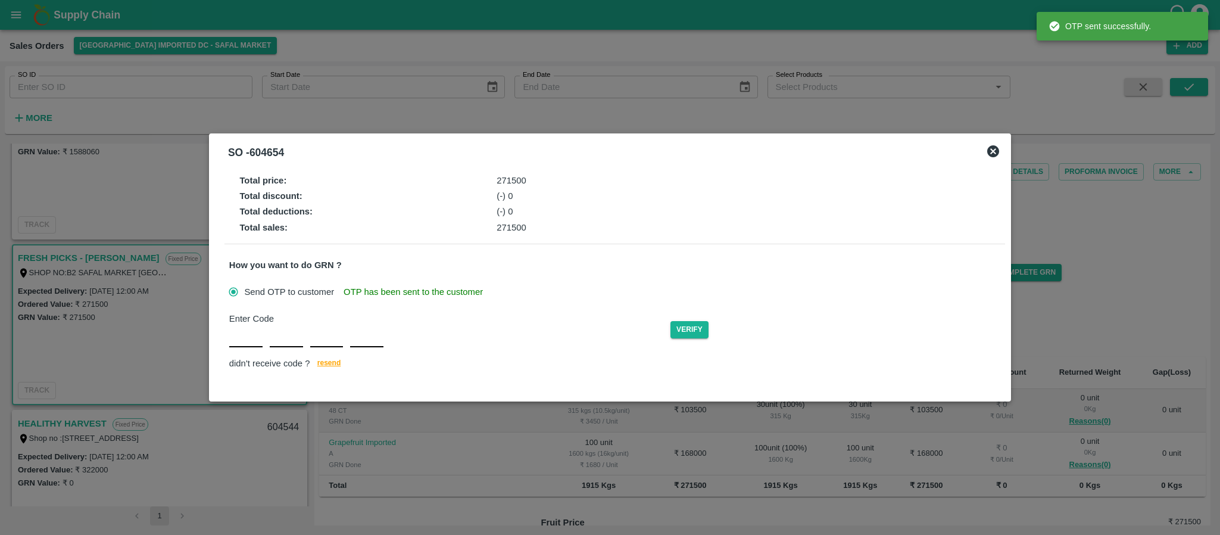
click at [244, 342] on div "Enter Code Verify didn't receive code ? resend" at bounding box center [614, 341] width 771 height 59
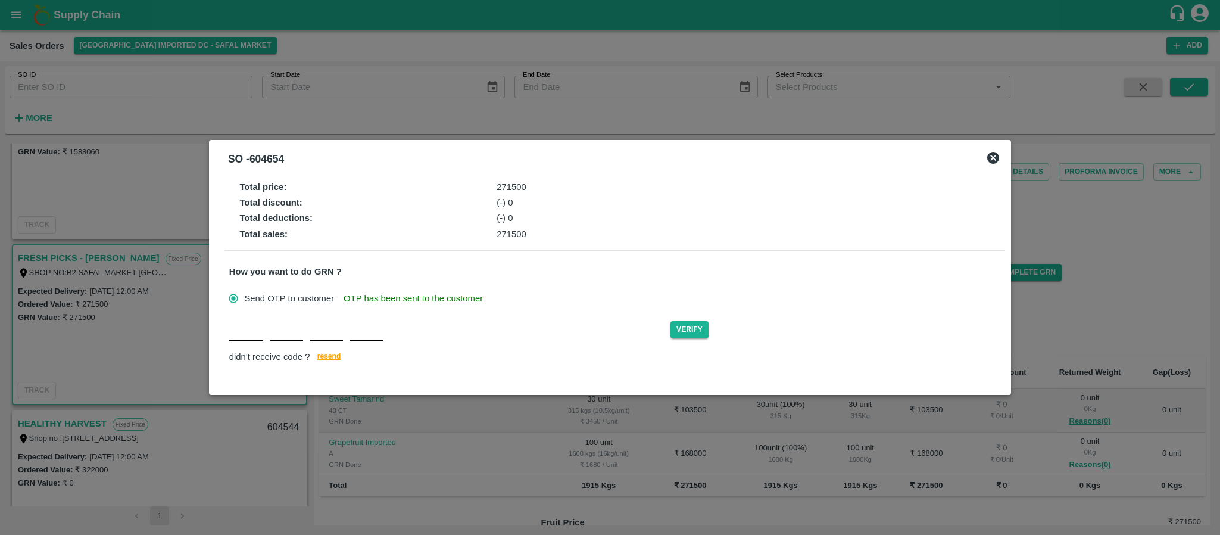
type input "S"
type input "O"
type input "Q"
type input "M"
type input "Q"
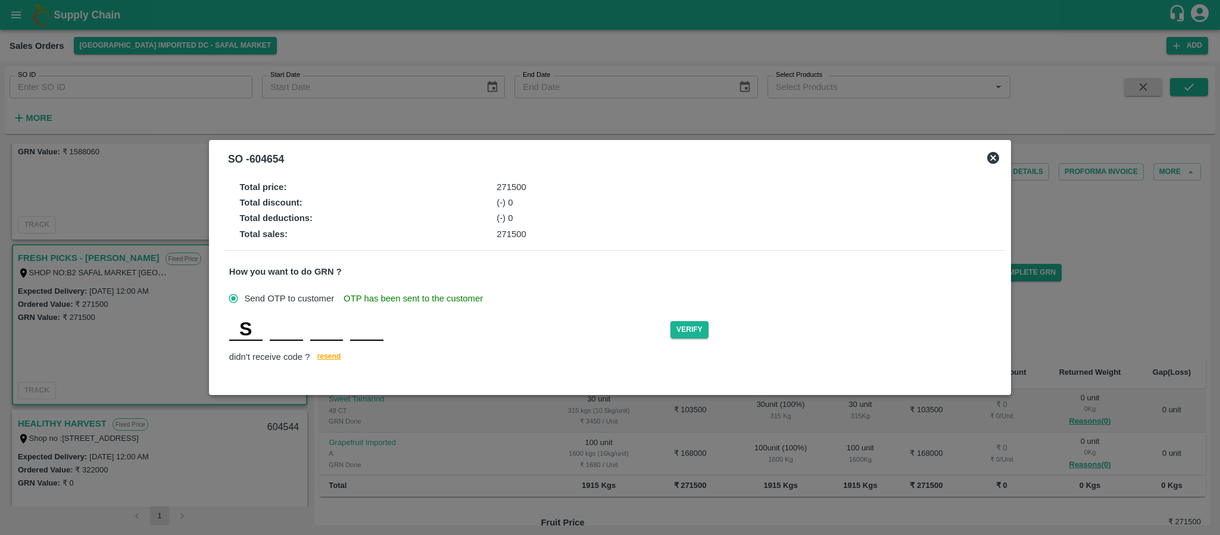
type input "O"
type input "M"
type input "Q"
click at [675, 326] on button "Verify" at bounding box center [689, 329] width 38 height 17
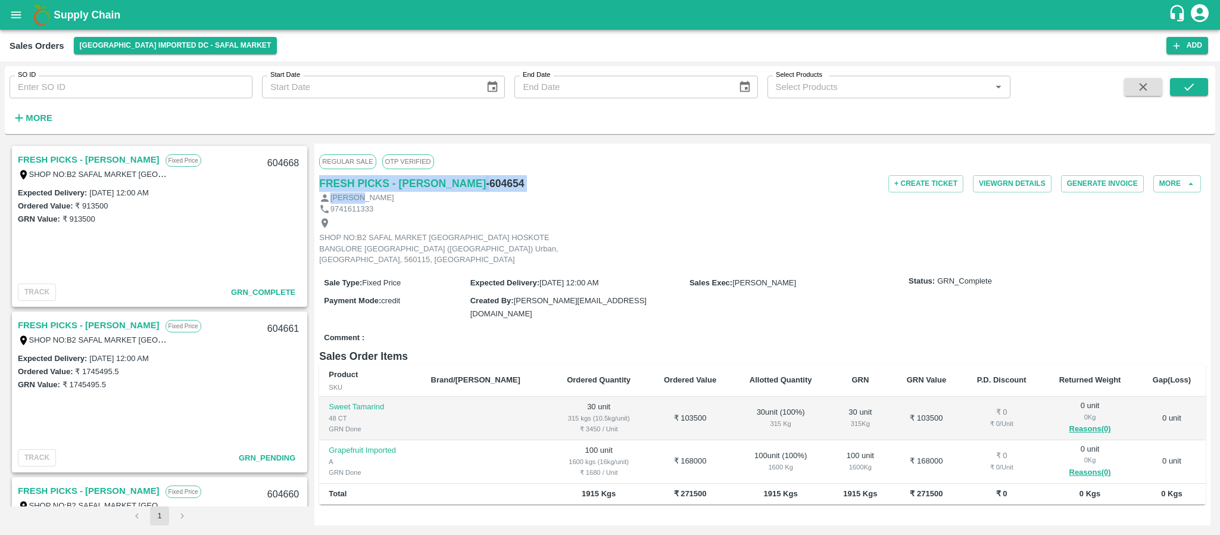
drag, startPoint x: 1210, startPoint y: 173, endPoint x: 1211, endPoint y: 195, distance: 21.5
click at [1211, 195] on div "FRESH PICKS - KIRAN N Fixed Price SHOP NO:B2 SAFAL MARKET KHAZISONI VILLAGE HOS…" at bounding box center [610, 334] width 1210 height 391
click at [622, 151] on div "Regular Sale OTP VERIFIED" at bounding box center [762, 161] width 887 height 26
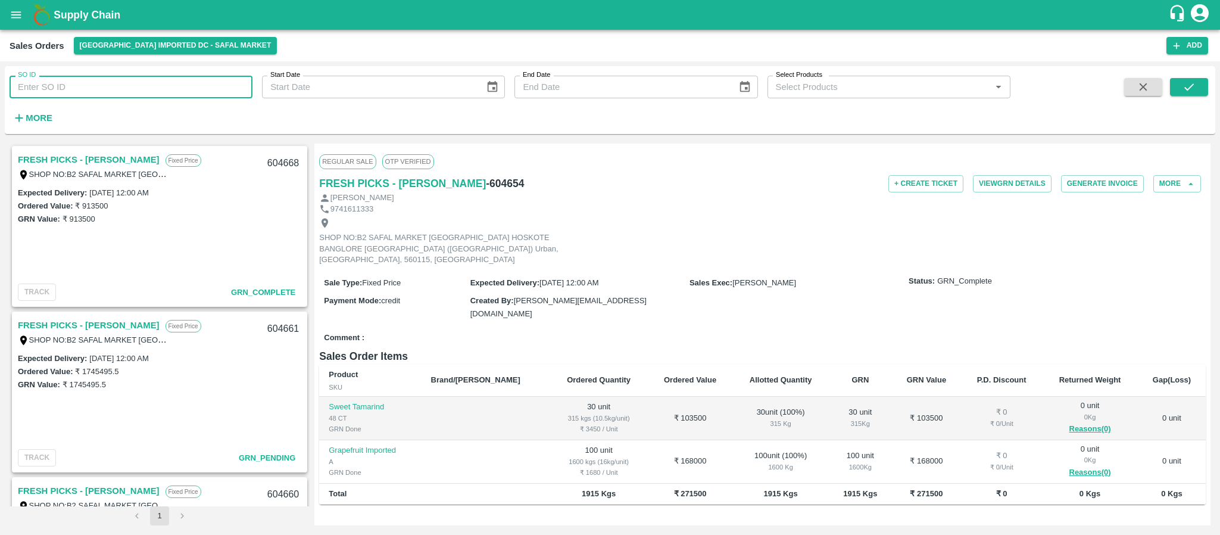
click at [126, 80] on input "SO ID" at bounding box center [131, 87] width 243 height 23
paste input "604658"
click at [1197, 85] on button "submit" at bounding box center [1189, 87] width 38 height 18
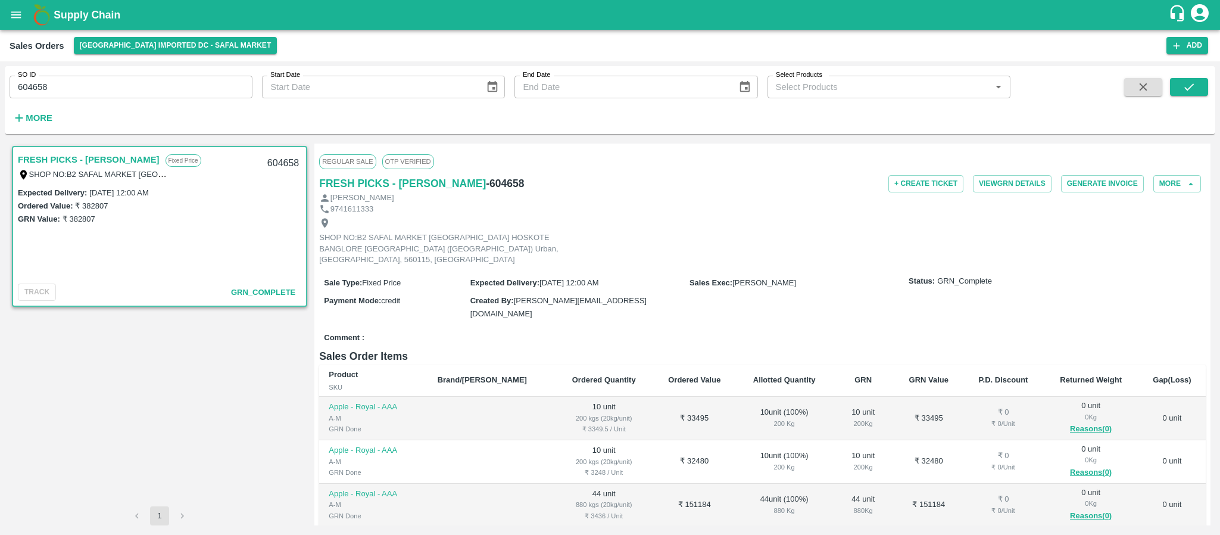
scroll to position [33, 0]
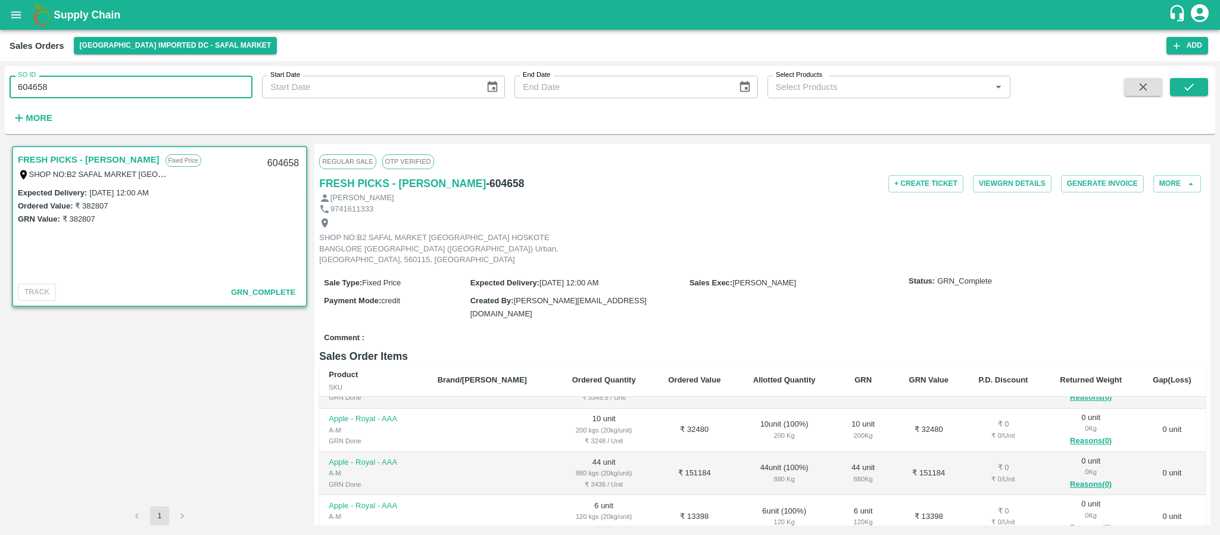
drag, startPoint x: 73, startPoint y: 81, endPoint x: 0, endPoint y: 99, distance: 75.4
click at [0, 99] on div "SO ID 604658 SO ID Start Date Start Date End Date End Date Select Products Sele…" at bounding box center [610, 297] width 1220 height 473
type input "604658"
paste input "text"
type input "604658"
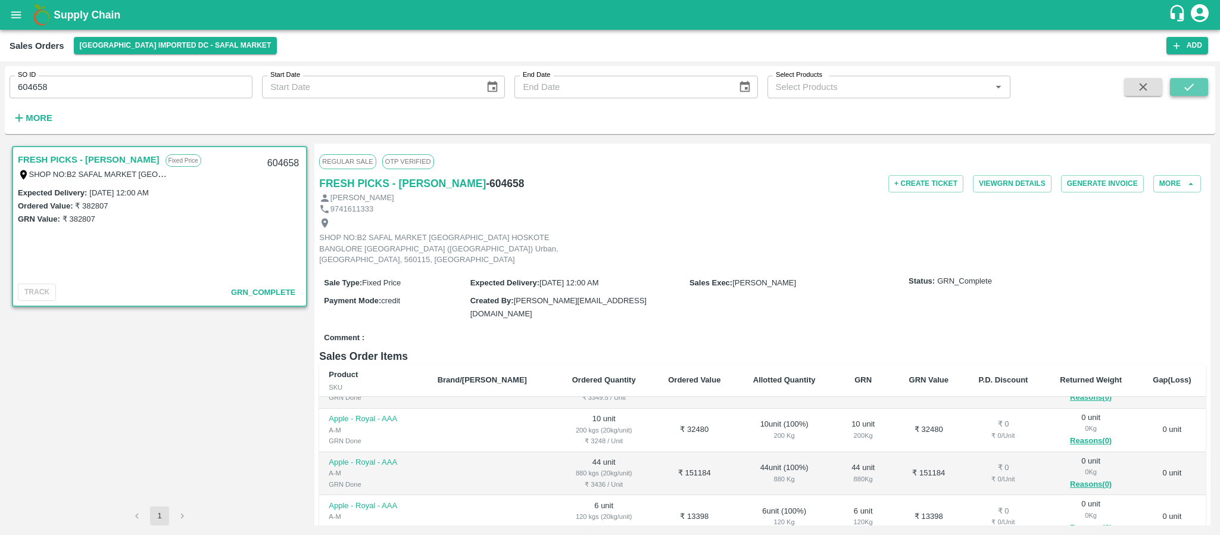
click at [1193, 81] on icon "submit" at bounding box center [1188, 86] width 13 height 13
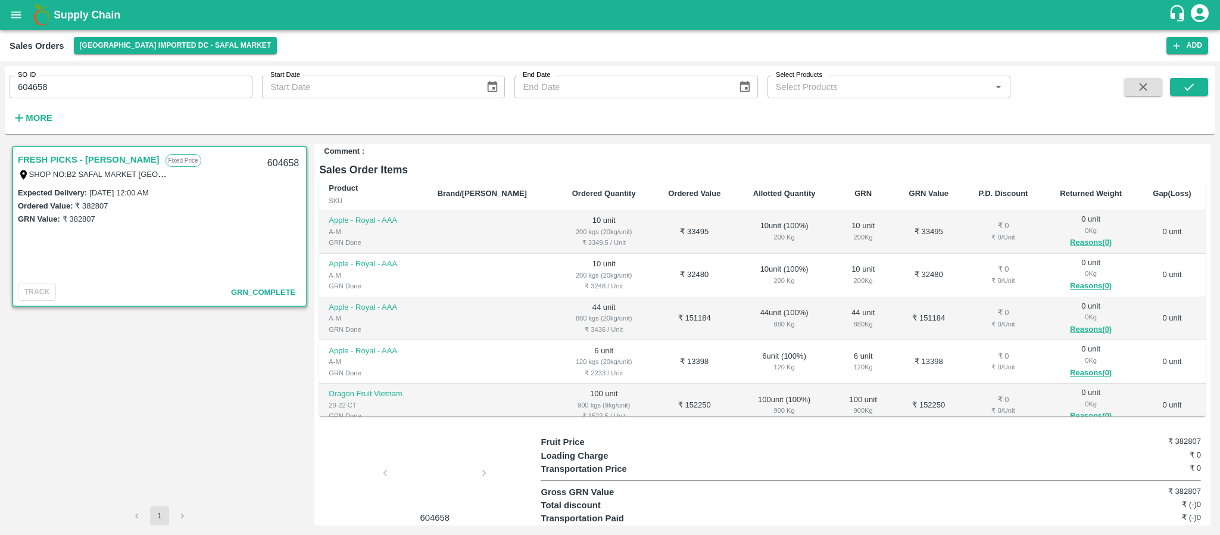
scroll to position [33, 0]
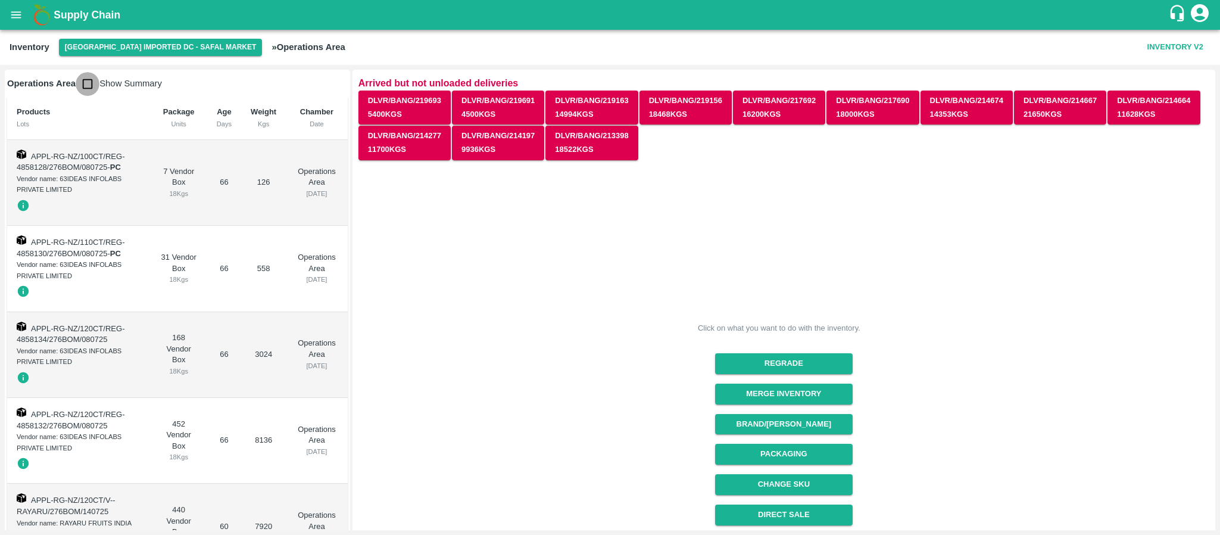
click at [86, 82] on input "checkbox" at bounding box center [88, 84] width 24 height 24
checkbox input "true"
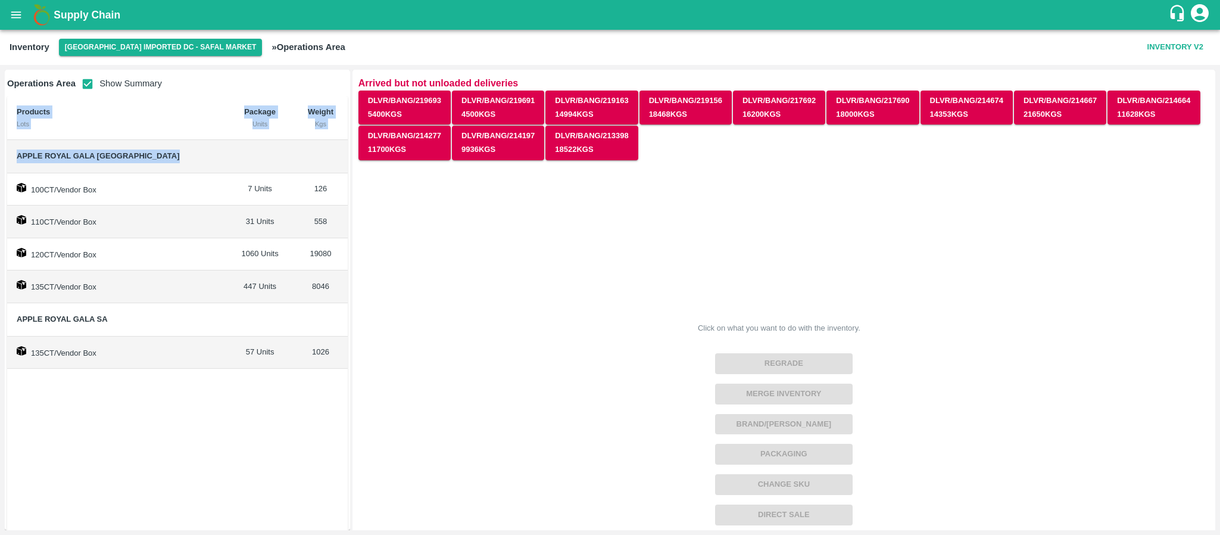
drag, startPoint x: 347, startPoint y: 281, endPoint x: 327, endPoint y: 145, distance: 137.2
click at [327, 145] on div "Operations Area Show Summary Products Lots Package Units Weight Kgs Apple Royal…" at bounding box center [177, 300] width 345 height 460
click at [422, 375] on div "Click on what you want to do with the inventory. Regrade Merge Inventory Brand/…" at bounding box center [779, 414] width 860 height 525
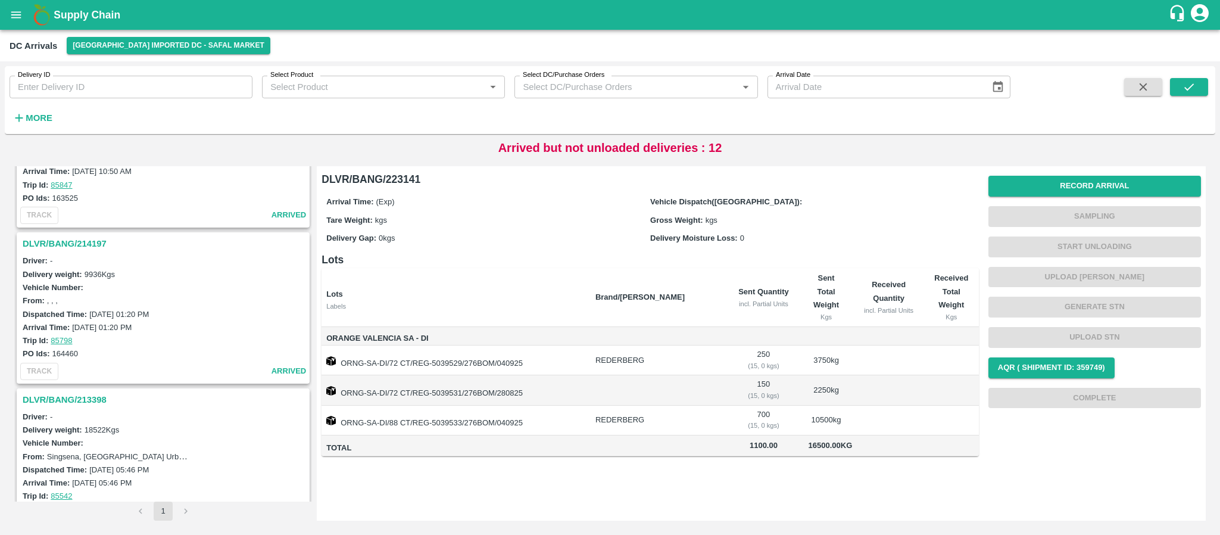
scroll to position [1780, 0]
click at [80, 397] on h3 "DLVR/BANG/213398" at bounding box center [165, 399] width 285 height 15
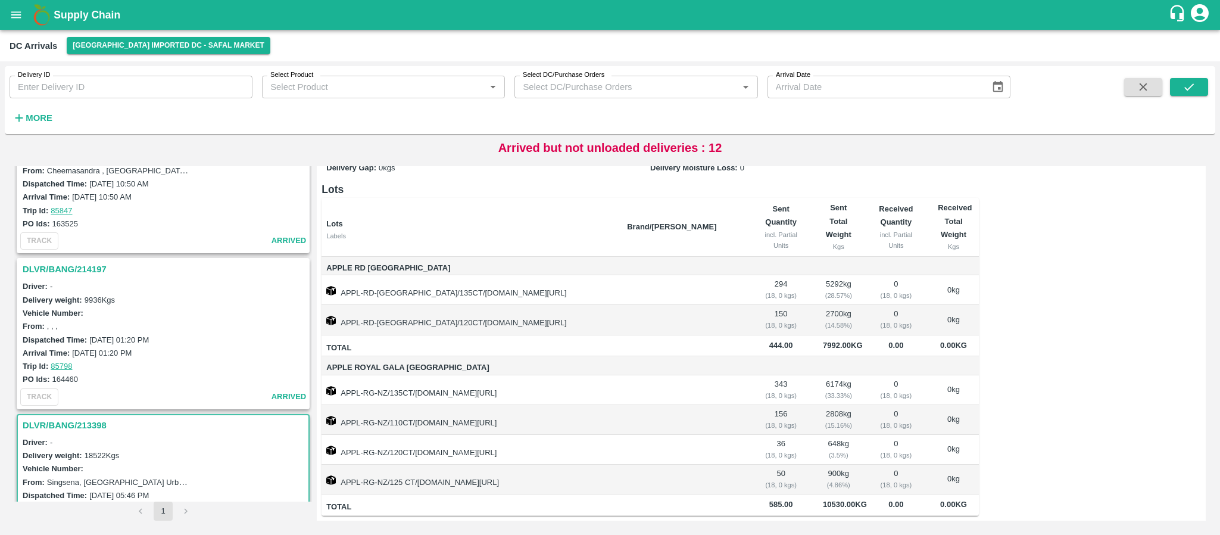
scroll to position [1739, 0]
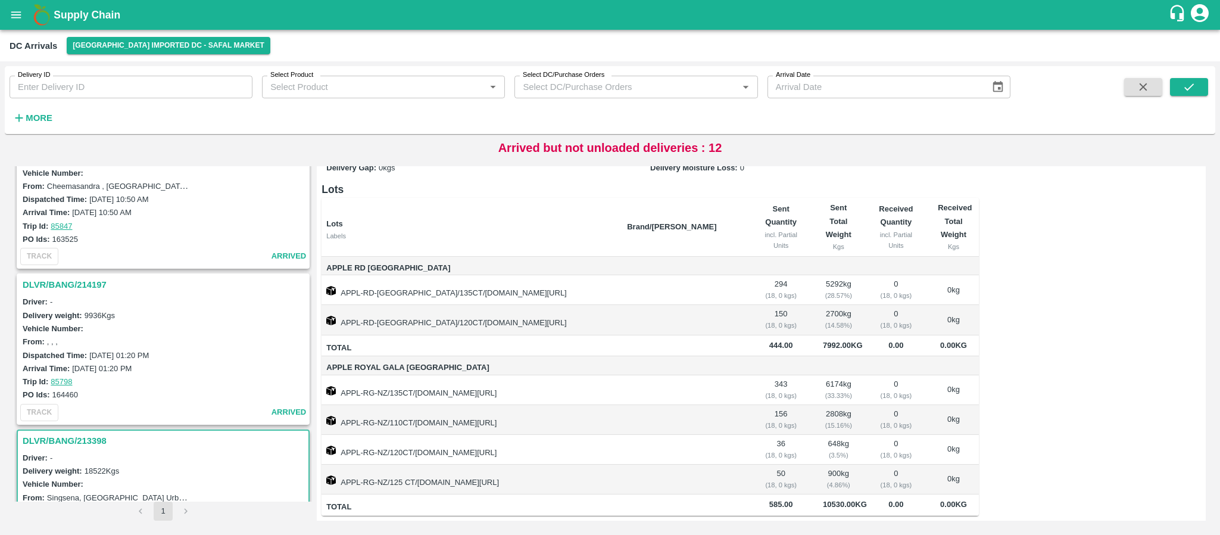
click at [79, 283] on h3 "DLVR/BANG/214197" at bounding box center [165, 284] width 285 height 15
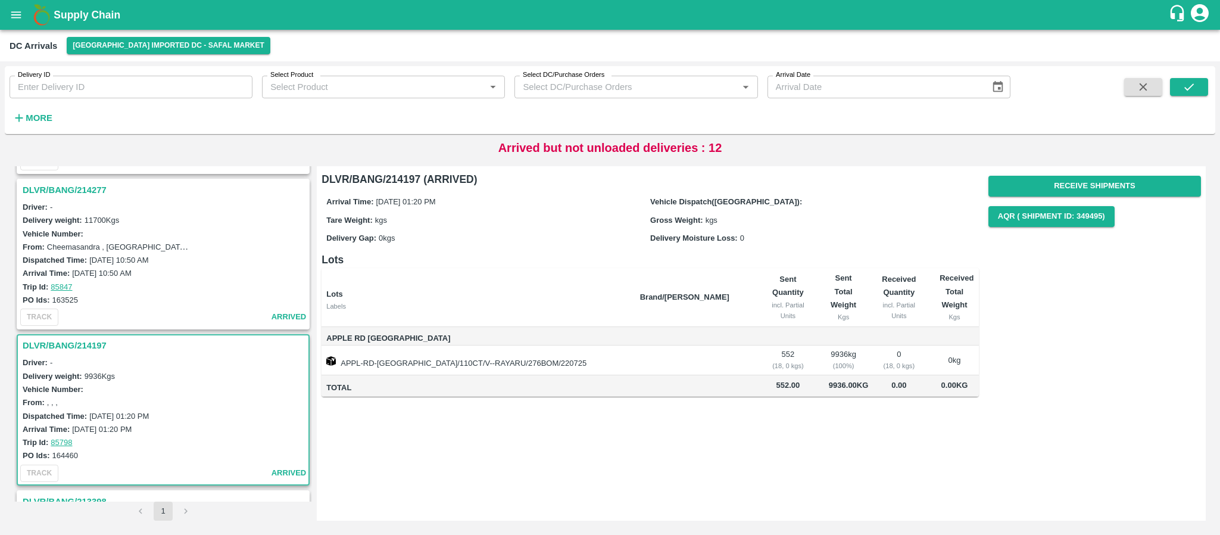
scroll to position [1675, 0]
click at [79, 186] on h3 "DLVR/BANG/214277" at bounding box center [165, 192] width 285 height 15
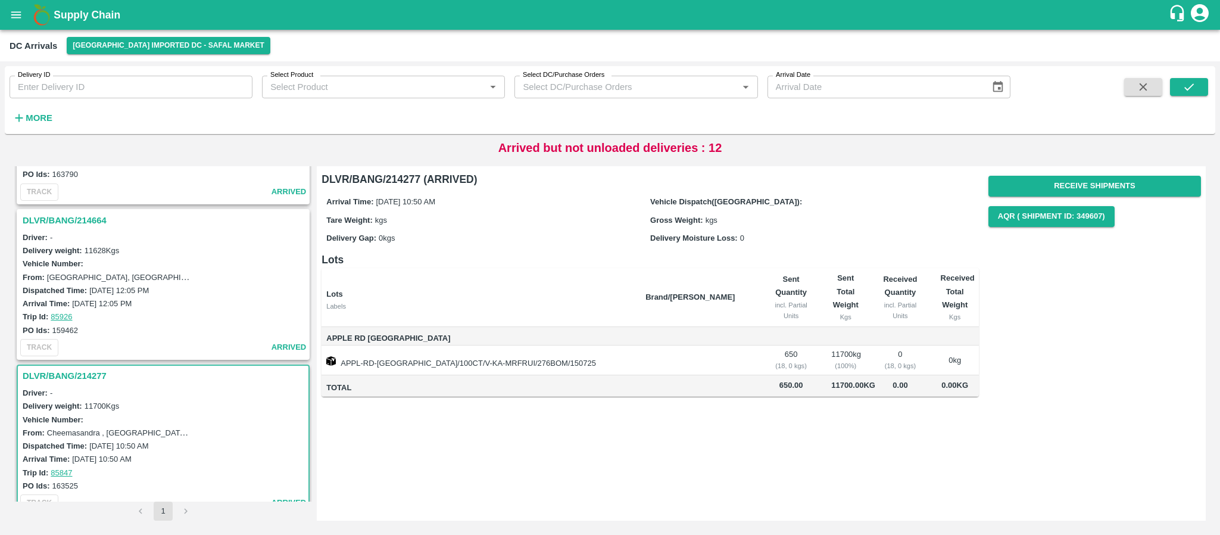
scroll to position [1488, 0]
click at [83, 224] on h3 "DLVR/BANG/214664" at bounding box center [165, 223] width 285 height 15
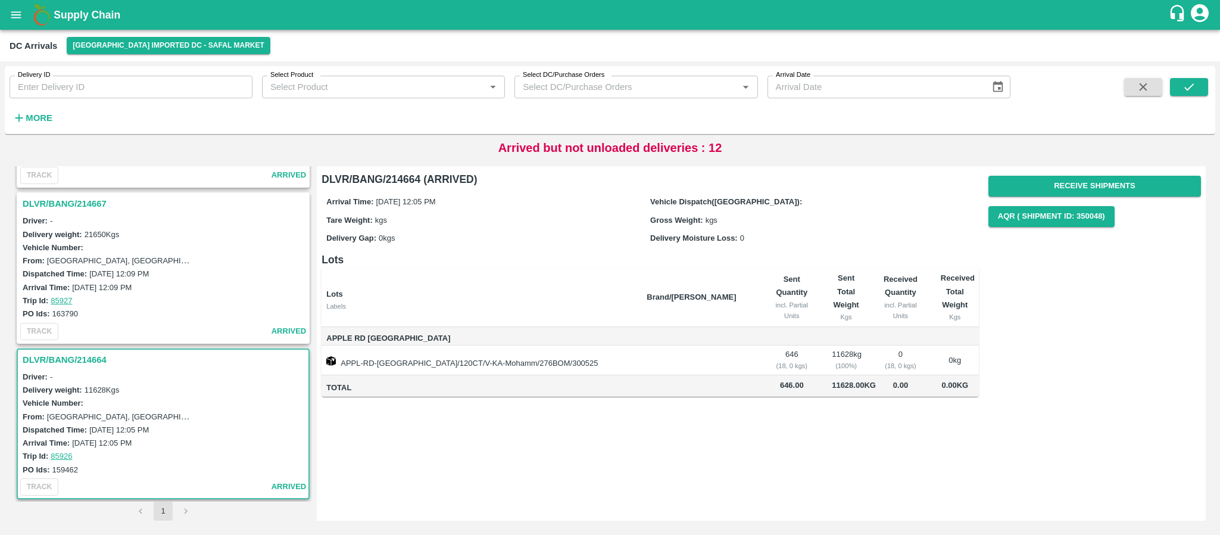
scroll to position [1352, 0]
click at [86, 204] on h3 "DLVR/BANG/214667" at bounding box center [165, 203] width 285 height 15
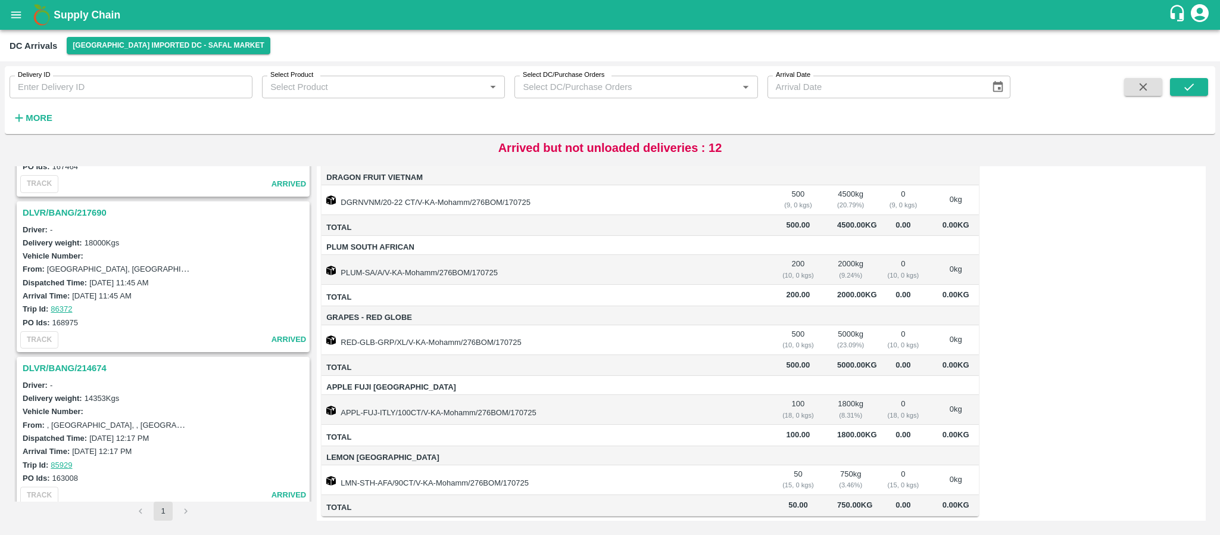
scroll to position [1032, 0]
click at [89, 220] on h3 "DLVR/BANG/217690" at bounding box center [165, 212] width 285 height 15
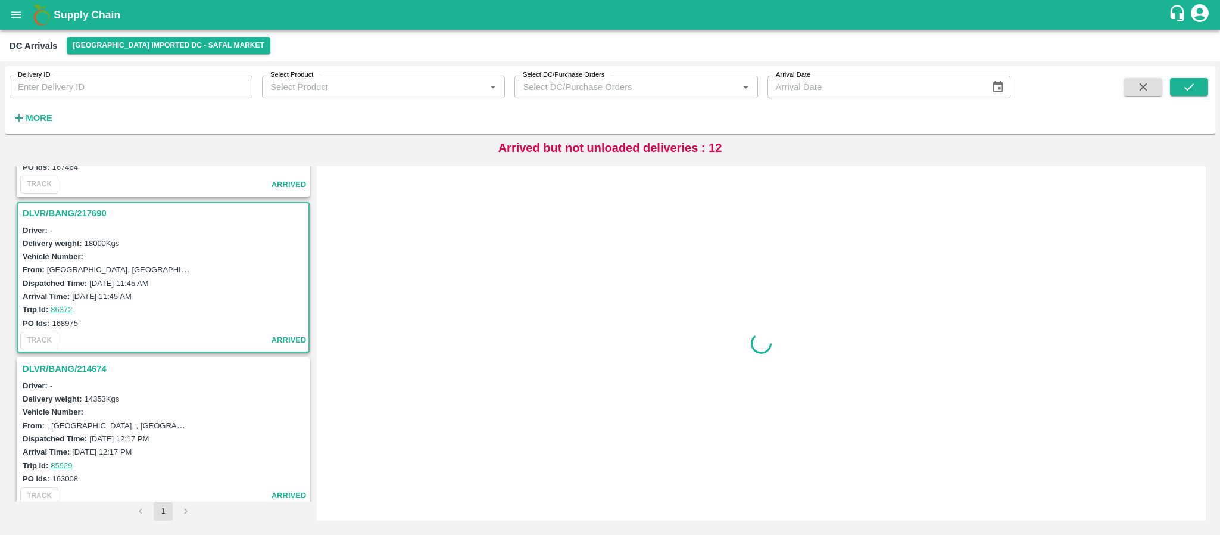
scroll to position [1067, 0]
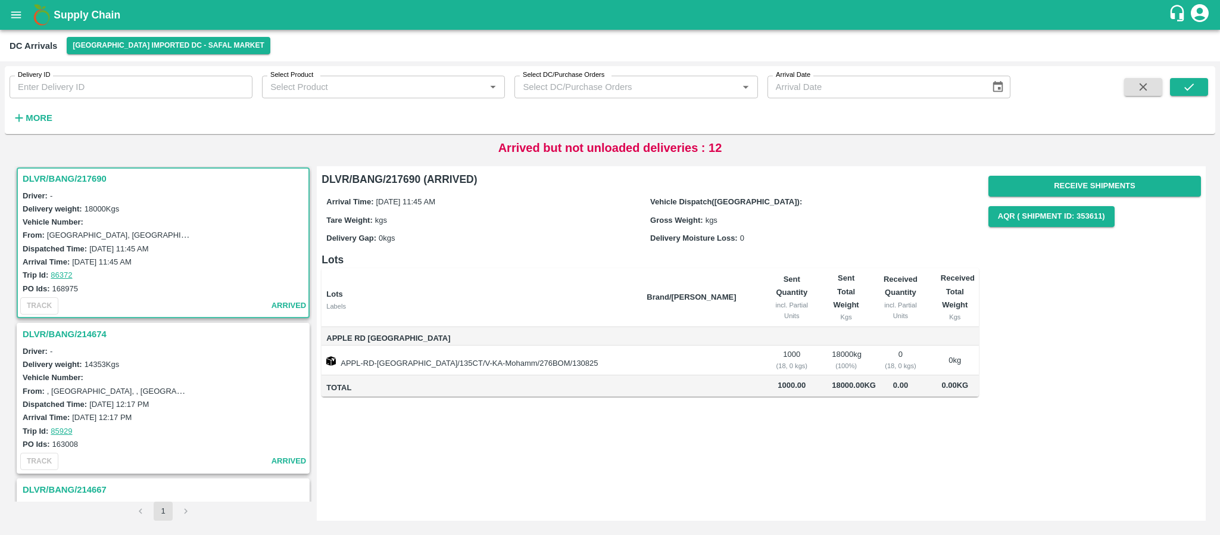
click at [520, 370] on td "APPL-RD-[GEOGRAPHIC_DATA]/135CT/V-KA-Mohamm/276BOM/130825" at bounding box center [480, 360] width 316 height 30
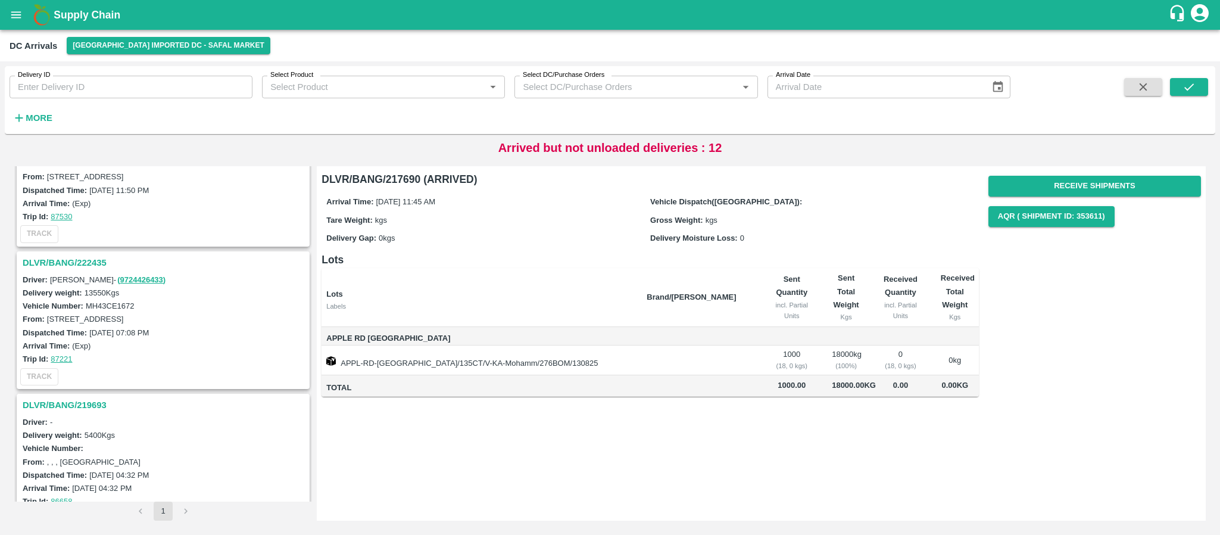
scroll to position [0, 0]
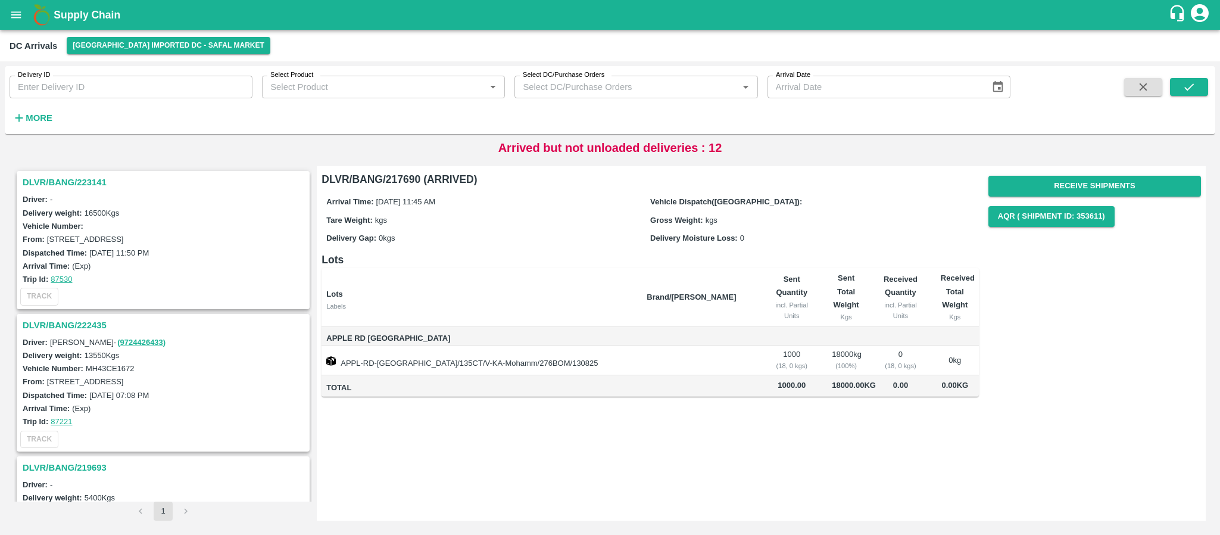
click at [93, 184] on h3 "DLVR/BANG/223141" at bounding box center [165, 181] width 285 height 15
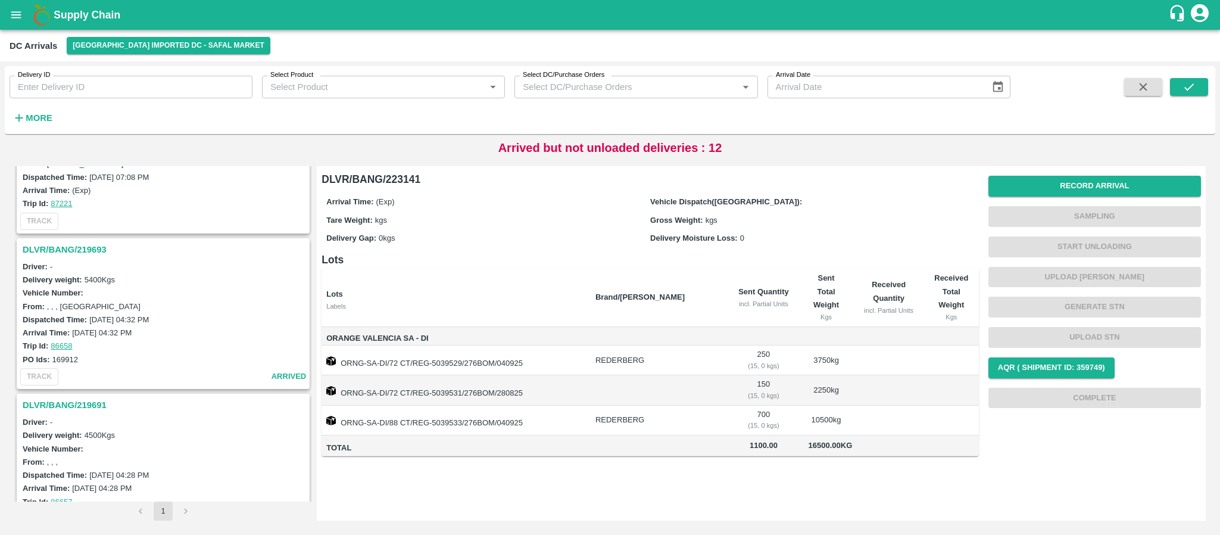
scroll to position [220, 0]
click at [83, 252] on h3 "DLVR/BANG/219693" at bounding box center [165, 247] width 285 height 15
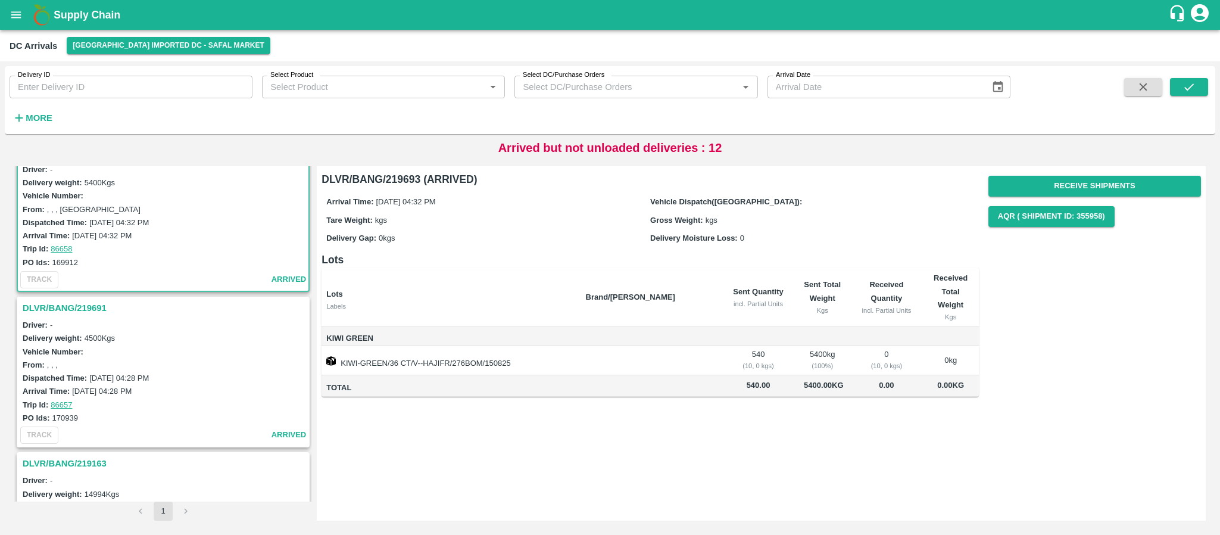
scroll to position [320, 0]
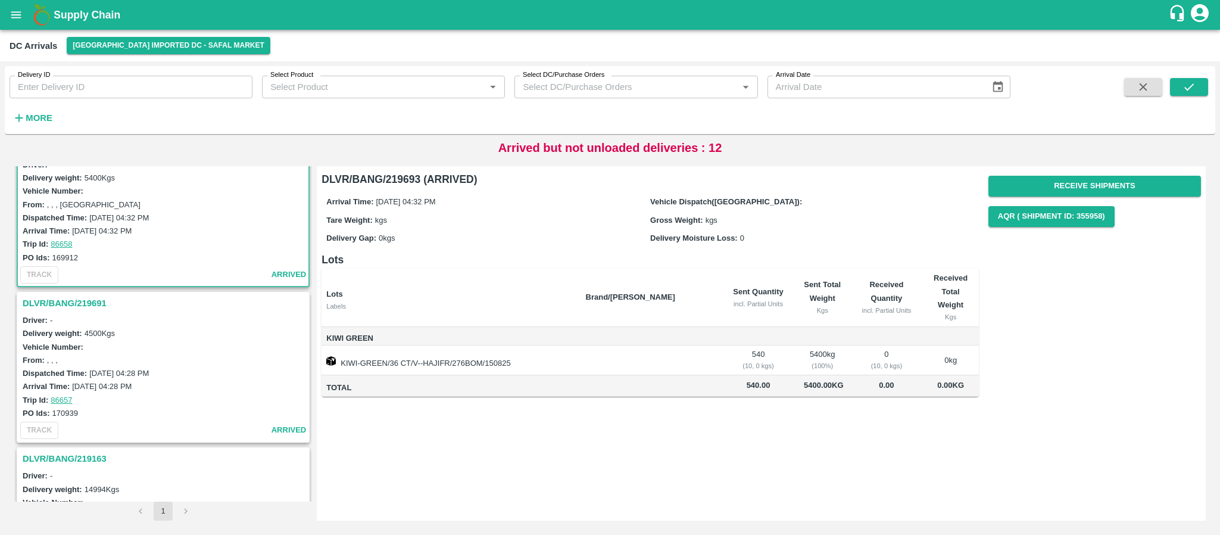
click at [83, 302] on h3 "DLVR/BANG/219691" at bounding box center [165, 302] width 285 height 15
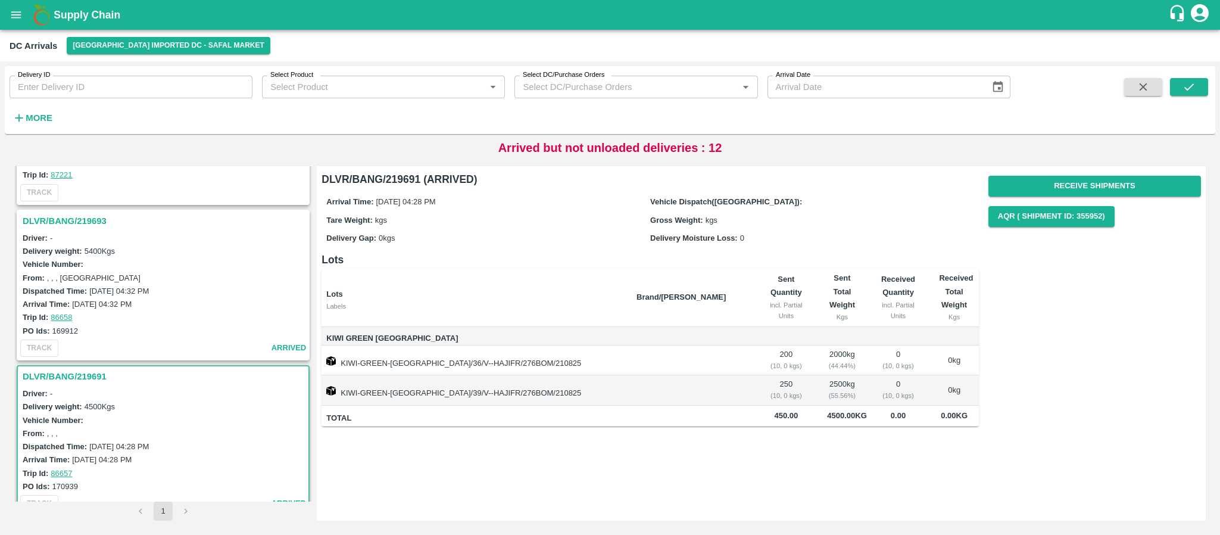
scroll to position [261, 0]
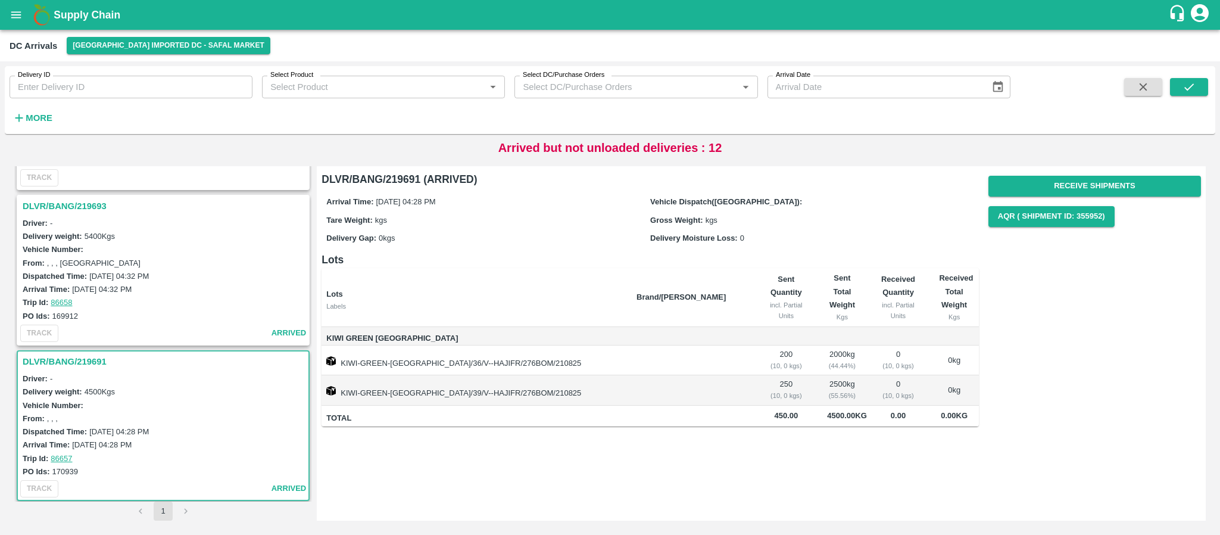
click at [75, 198] on h3 "DLVR/BANG/219693" at bounding box center [165, 205] width 285 height 15
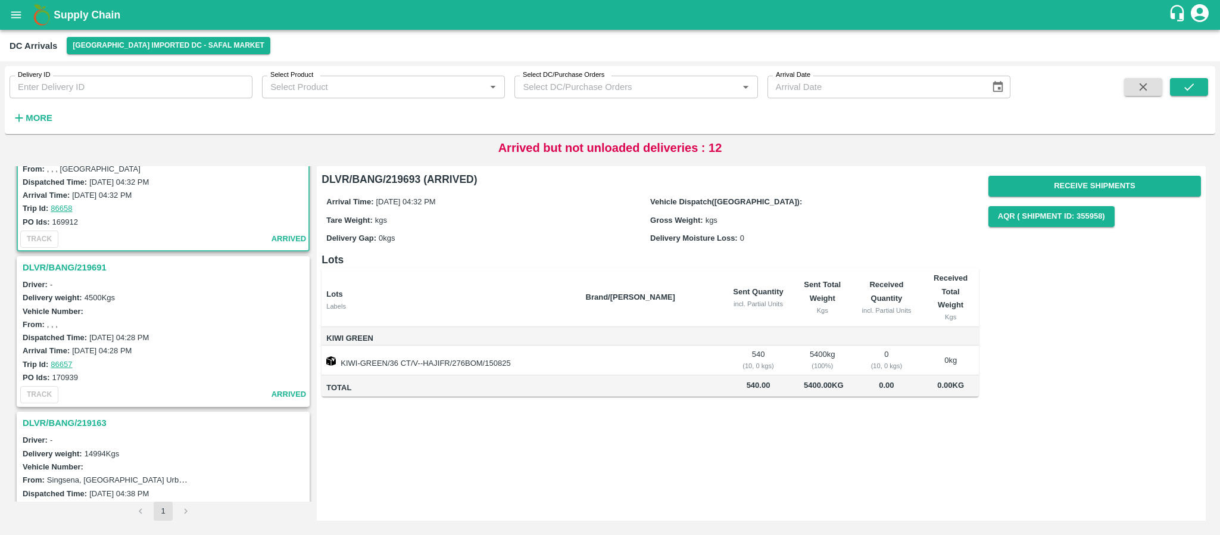
scroll to position [304, 0]
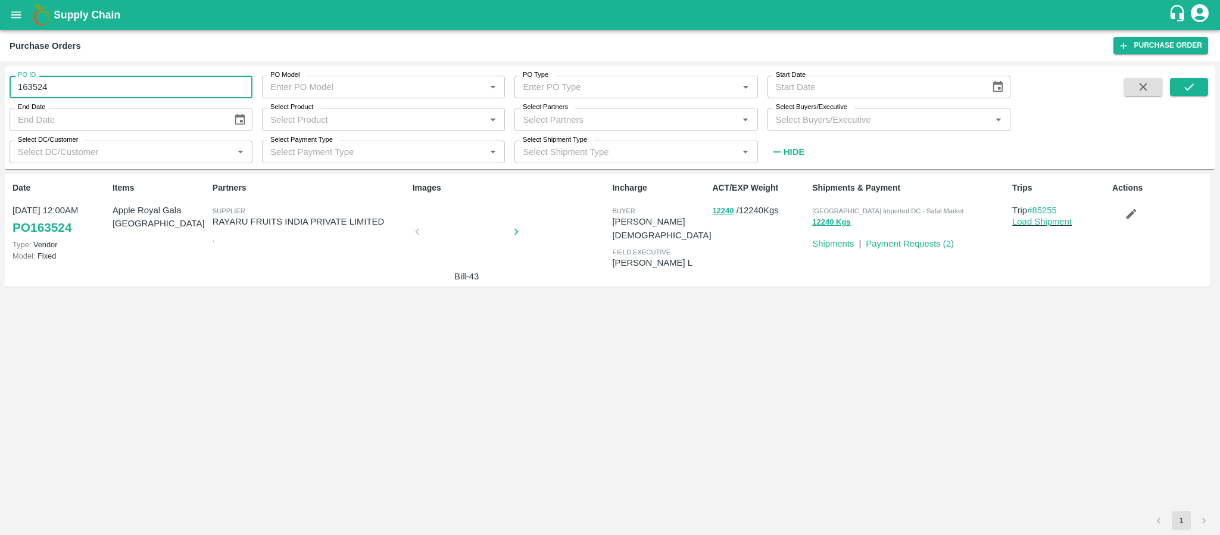
drag, startPoint x: 86, startPoint y: 77, endPoint x: 0, endPoint y: 88, distance: 87.1
click at [0, 88] on div "PO ID 163524 PO ID PO Model PO Model   * PO Type PO Type   * Start Date Start D…" at bounding box center [610, 297] width 1220 height 473
type input "163524"
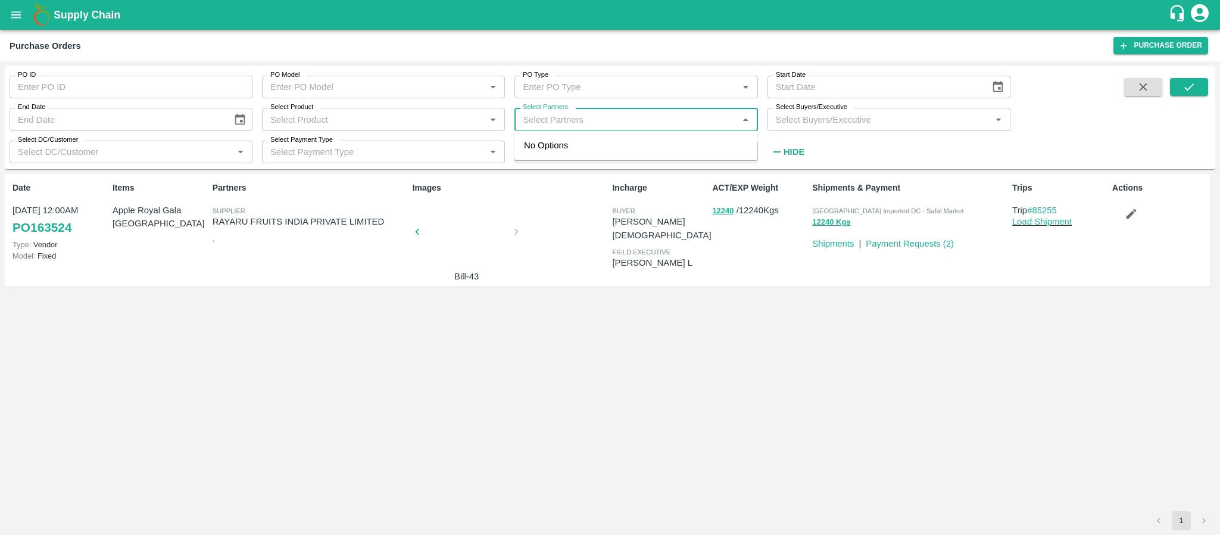
click at [573, 118] on input "Select Partners" at bounding box center [626, 118] width 216 height 15
type input "i.g."
type input "163524"
click at [1177, 88] on button "submit" at bounding box center [1189, 87] width 38 height 18
click at [636, 127] on div "Select Partners   *" at bounding box center [635, 119] width 243 height 23
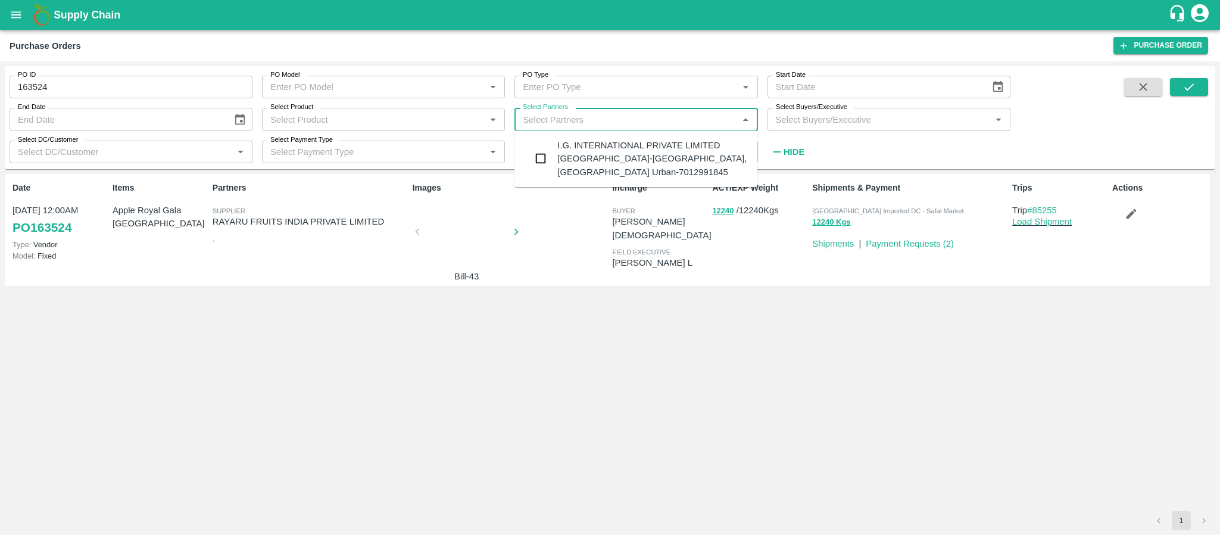
click at [625, 149] on div "I.G. INTERNATIONAL PRIVATE LIMITED [GEOGRAPHIC_DATA]-[GEOGRAPHIC_DATA], [GEOGRA…" at bounding box center [652, 159] width 191 height 40
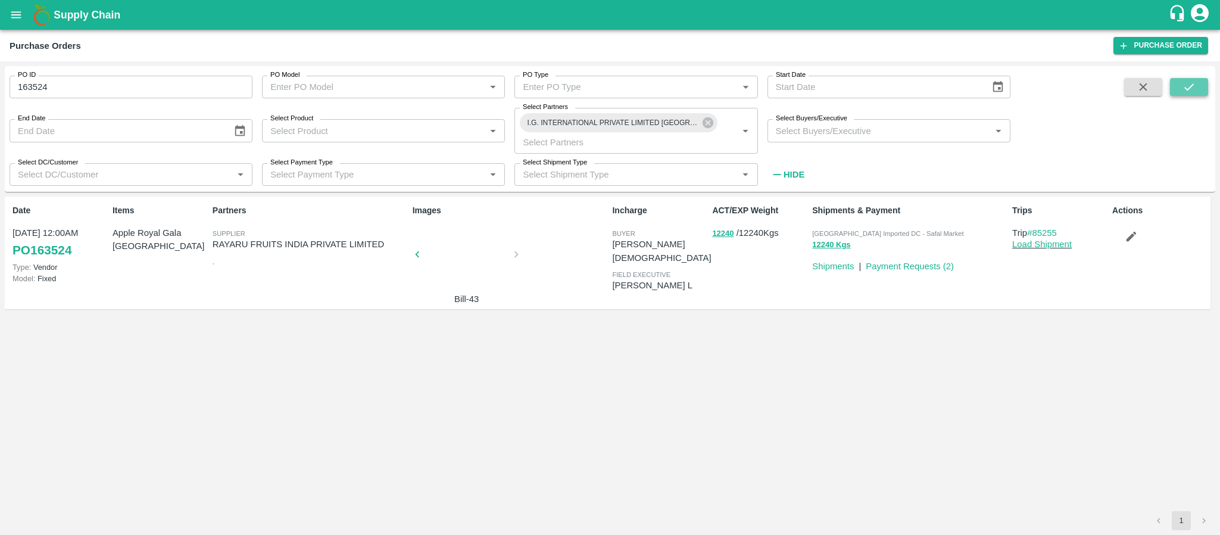
click at [1182, 95] on button "submit" at bounding box center [1189, 87] width 38 height 18
drag, startPoint x: 71, startPoint y: 80, endPoint x: 0, endPoint y: 85, distance: 71.6
click at [0, 85] on div "PO ID 163524 PO ID PO Model PO Model   * PO Type PO Type   * Start Date Start D…" at bounding box center [610, 297] width 1220 height 473
type input "163524"
click at [1194, 86] on icon "submit" at bounding box center [1188, 86] width 13 height 13
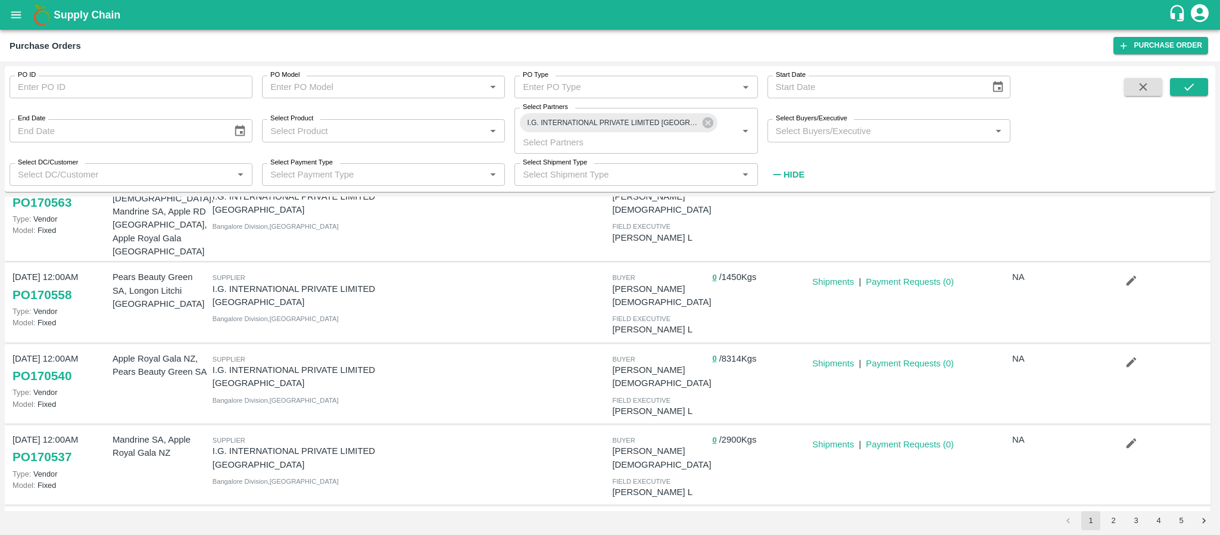
scroll to position [130, 0]
click at [1121, 432] on button "button" at bounding box center [1131, 442] width 38 height 20
click at [744, 432] on p "0 / 2900 Kgs" at bounding box center [759, 439] width 95 height 14
click at [890, 438] on link "Payment Requests ( 0 )" at bounding box center [910, 443] width 88 height 10
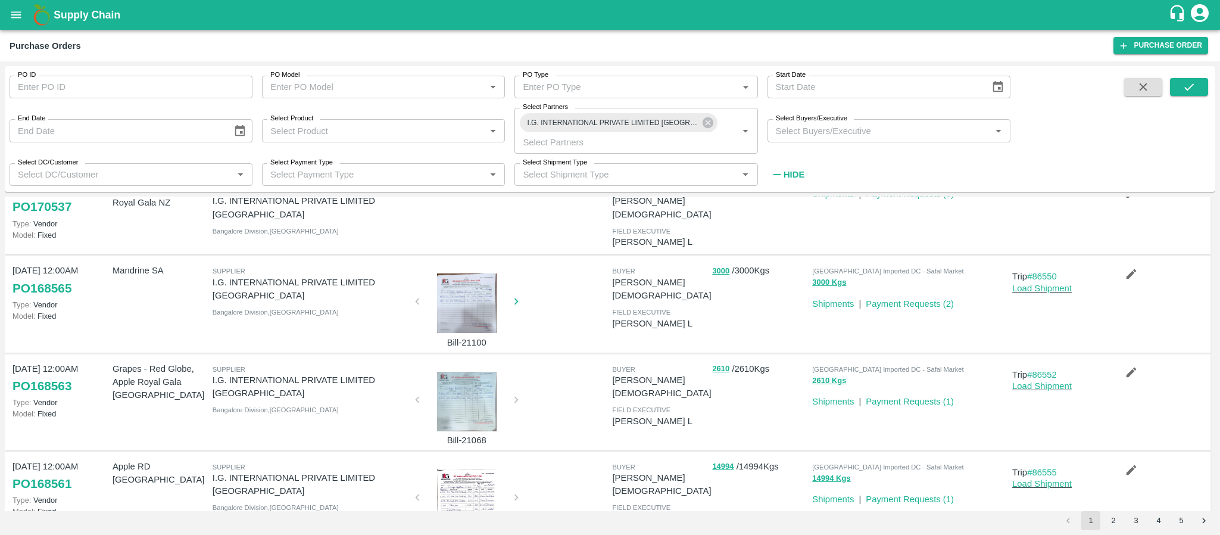
scroll to position [380, 0]
click at [711, 122] on icon at bounding box center [707, 122] width 11 height 11
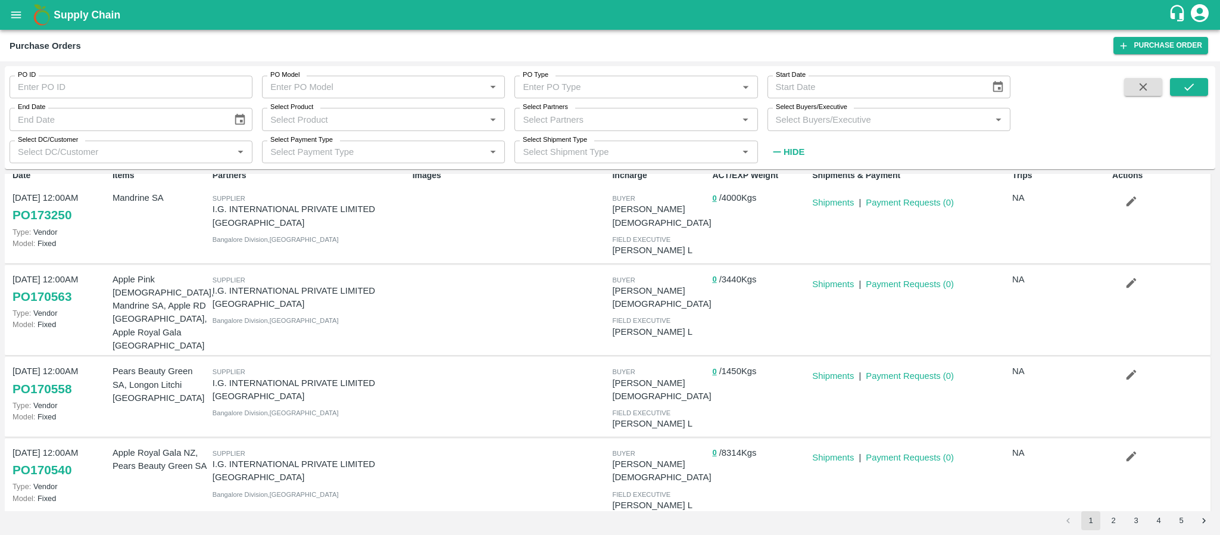
scroll to position [0, 0]
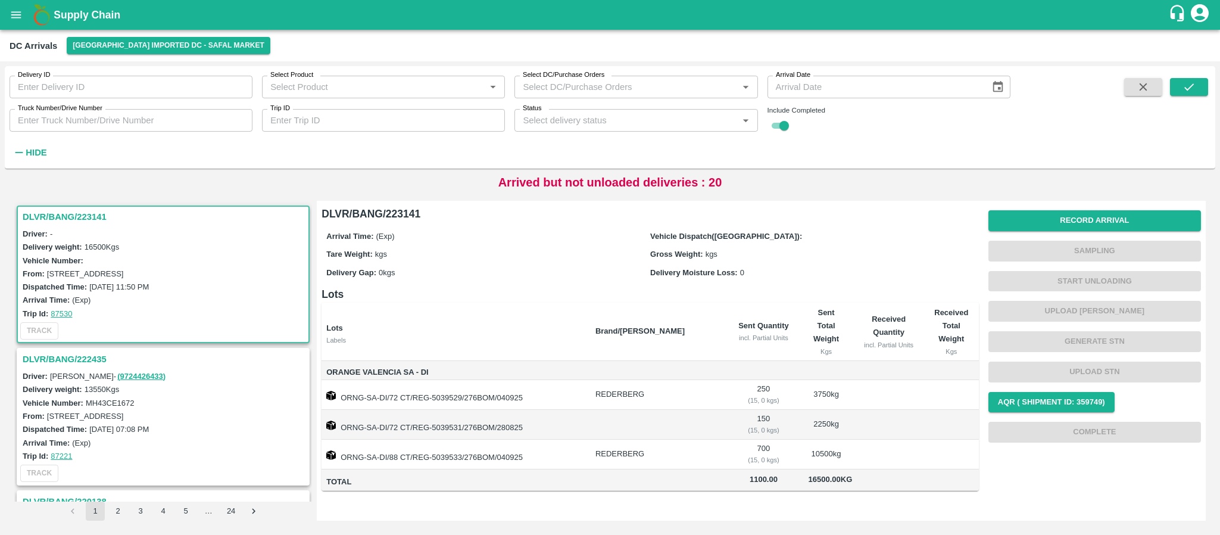
scroll to position [2695, 0]
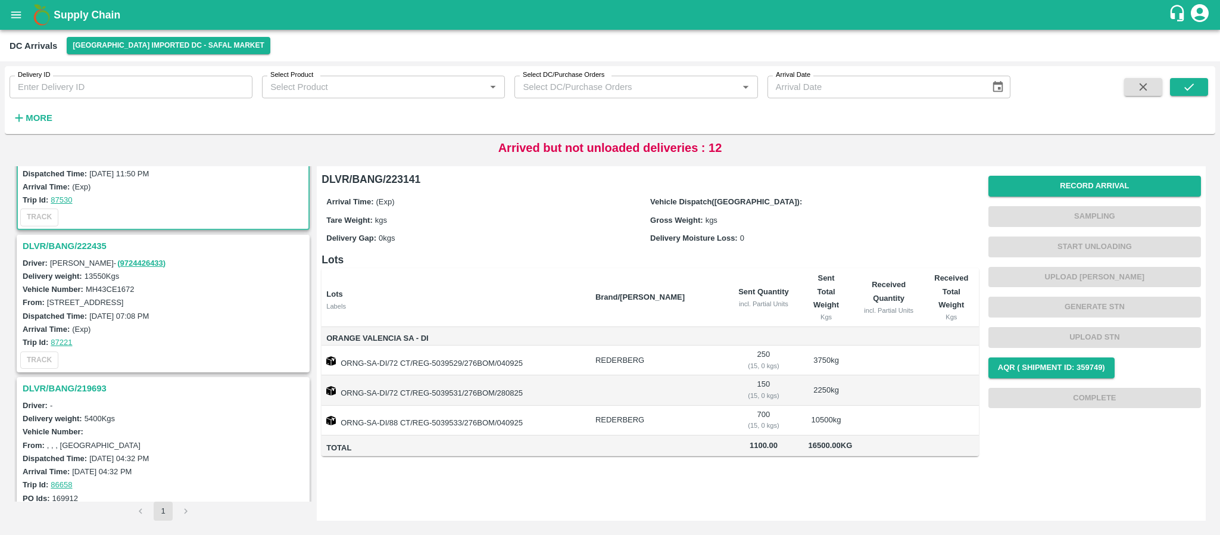
scroll to position [81, 0]
